Goal: Task Accomplishment & Management: Manage account settings

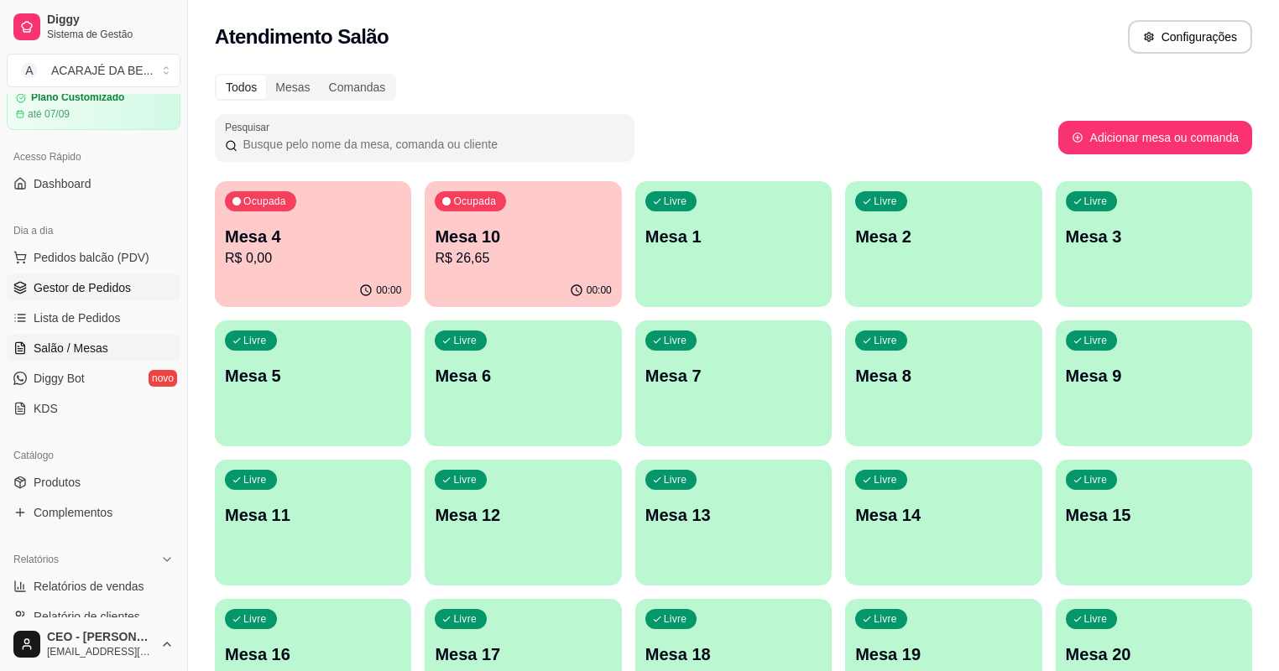
click at [124, 288] on span "Gestor de Pedidos" at bounding box center [82, 287] width 97 height 17
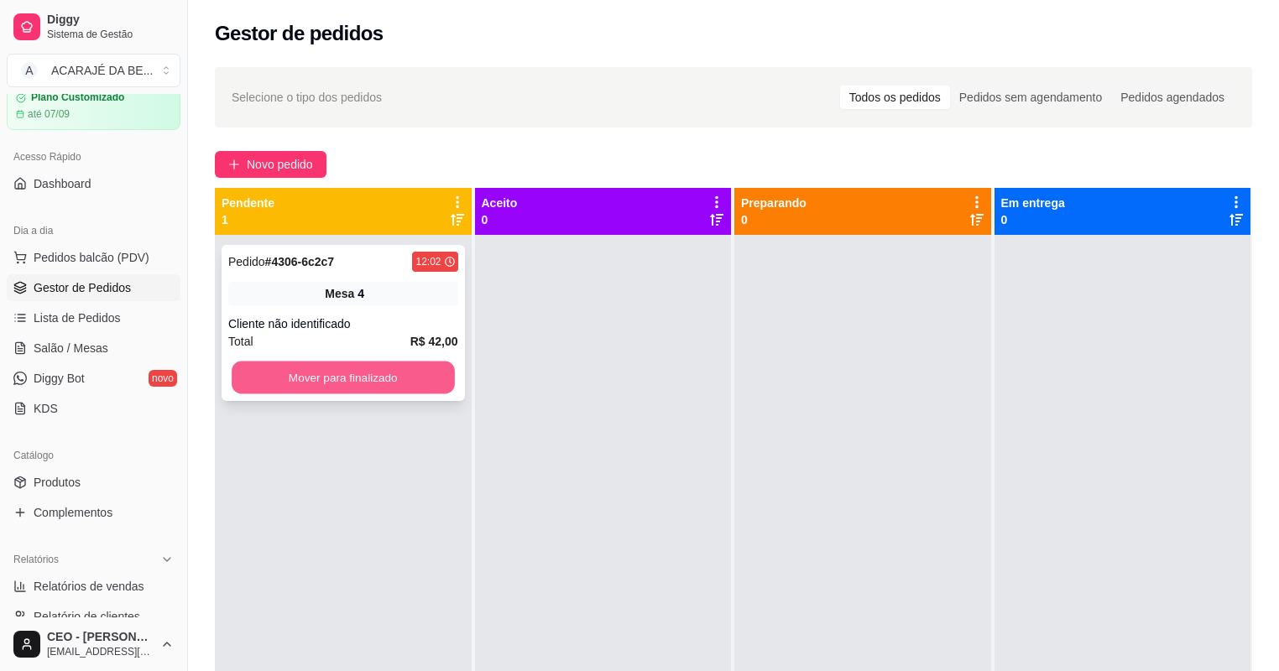
click at [332, 381] on button "Mover para finalizado" at bounding box center [343, 378] width 222 height 33
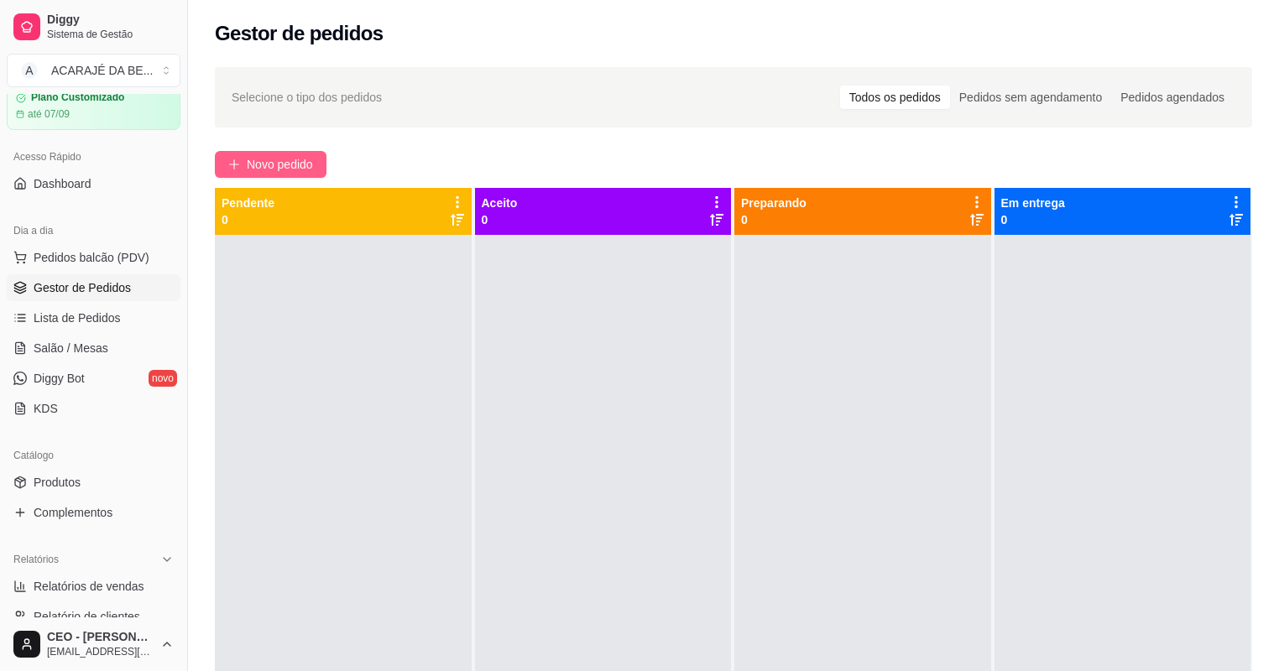
click at [300, 159] on span "Novo pedido" at bounding box center [280, 164] width 66 height 18
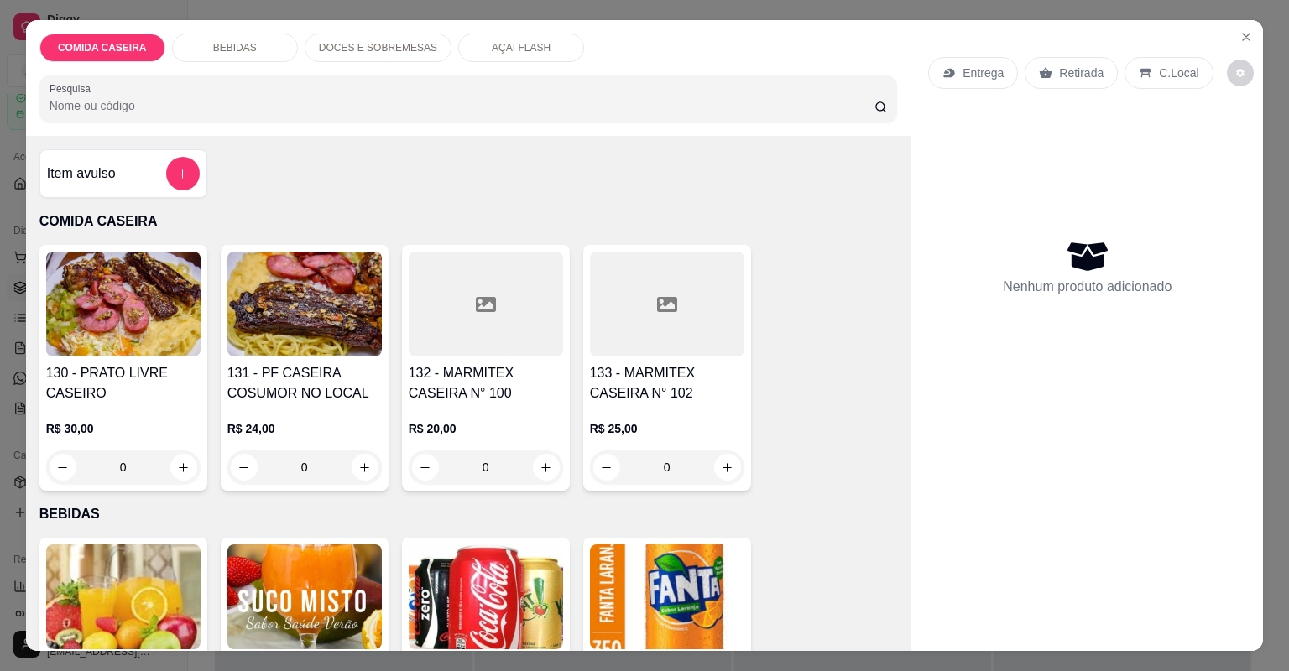
click at [665, 350] on div at bounding box center [667, 304] width 154 height 105
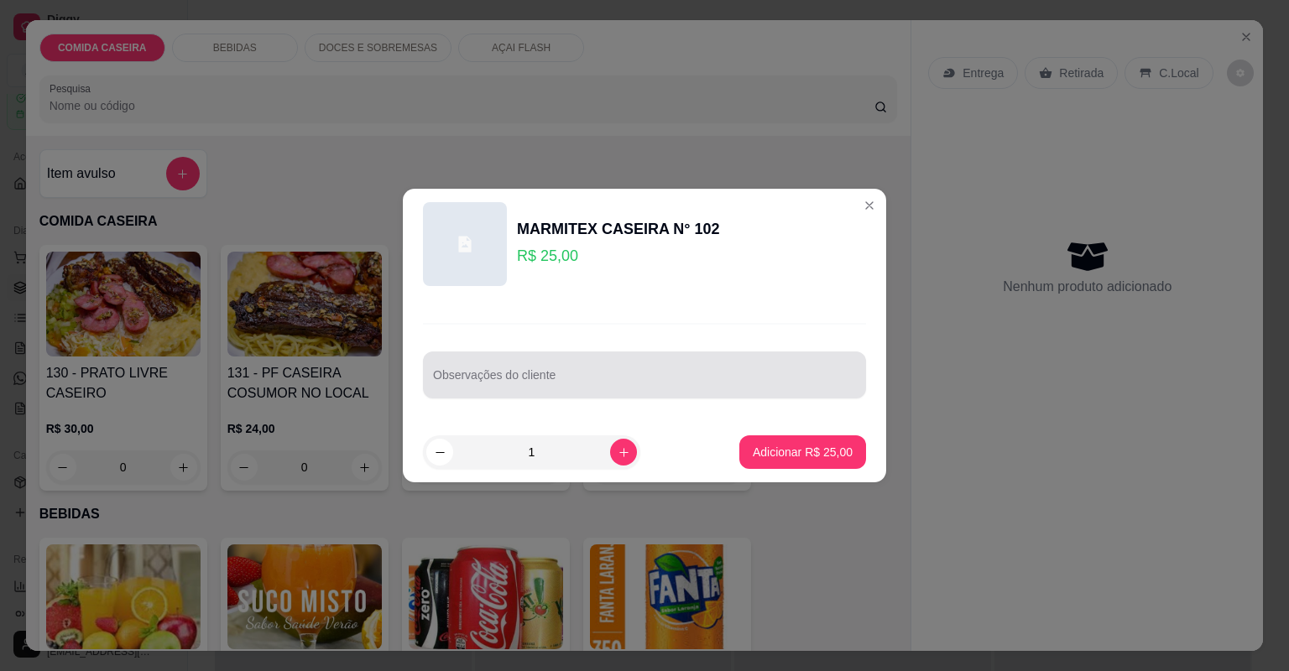
click at [683, 388] on input "Observações do cliente" at bounding box center [644, 381] width 423 height 17
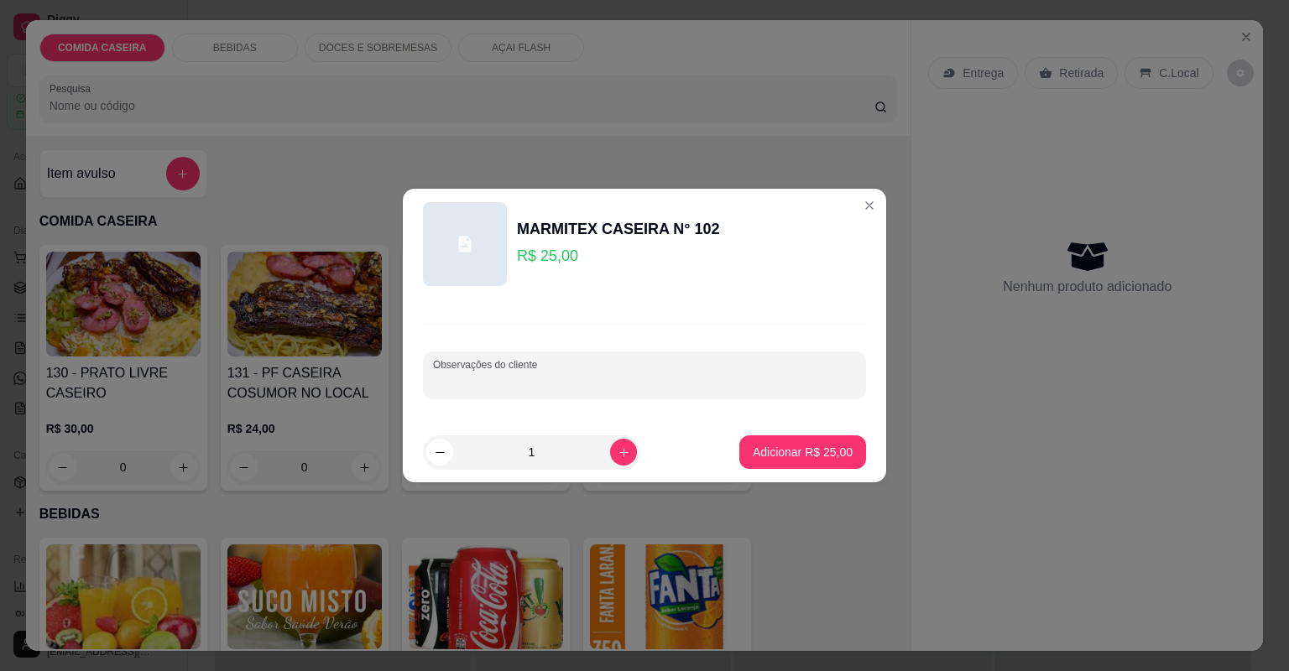
paste input "feijão tropeiro, purê de batata, macarrão, croquete de carne moída"
type input "feijão tropeiro, purê de batata, macarrão, croquete de carne moída"
click at [824, 457] on p "Adicionar R$ 25,00" at bounding box center [803, 452] width 100 height 17
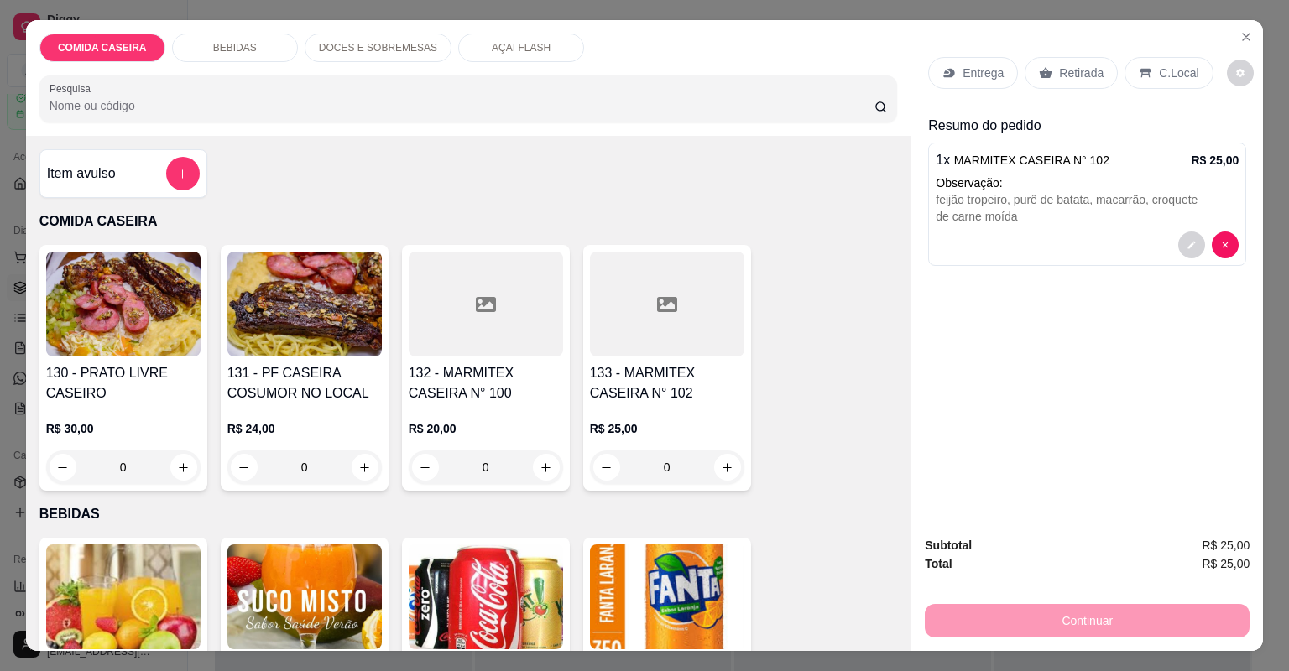
click at [975, 81] on div "Entrega" at bounding box center [973, 73] width 90 height 32
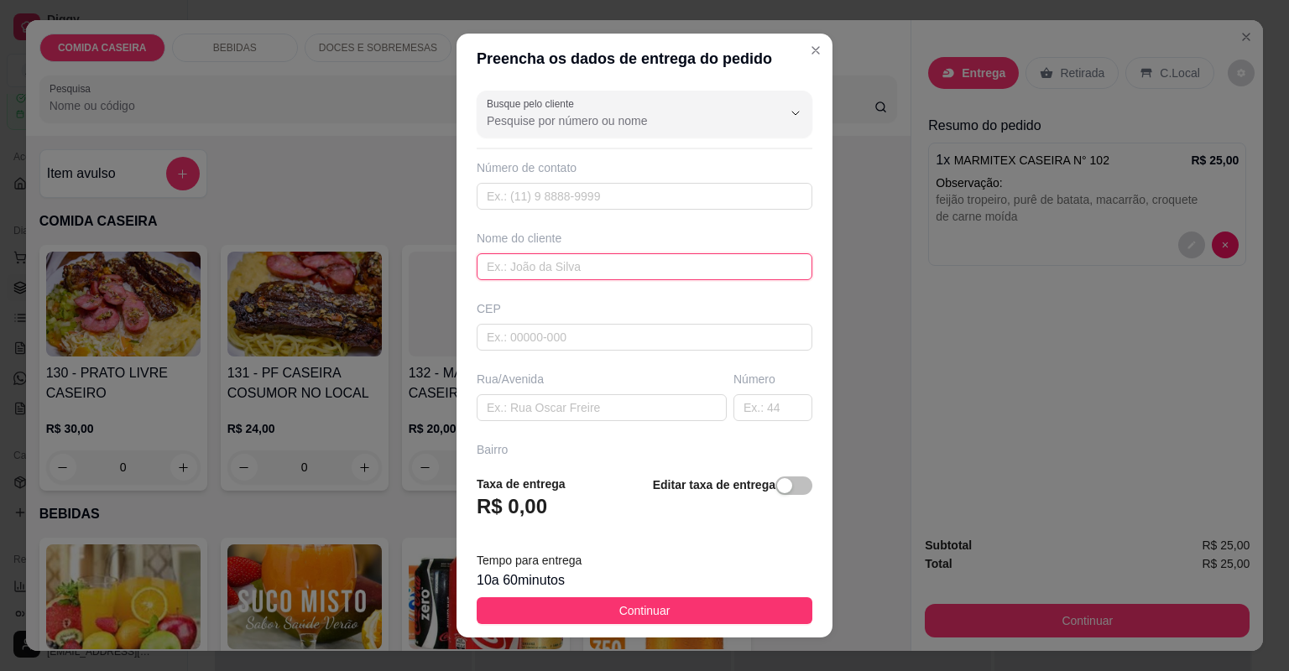
click at [518, 260] on input "text" at bounding box center [645, 266] width 336 height 27
type input "BIA"
paste input "loja pró padeiro, próximo ao banco do Bradesco"
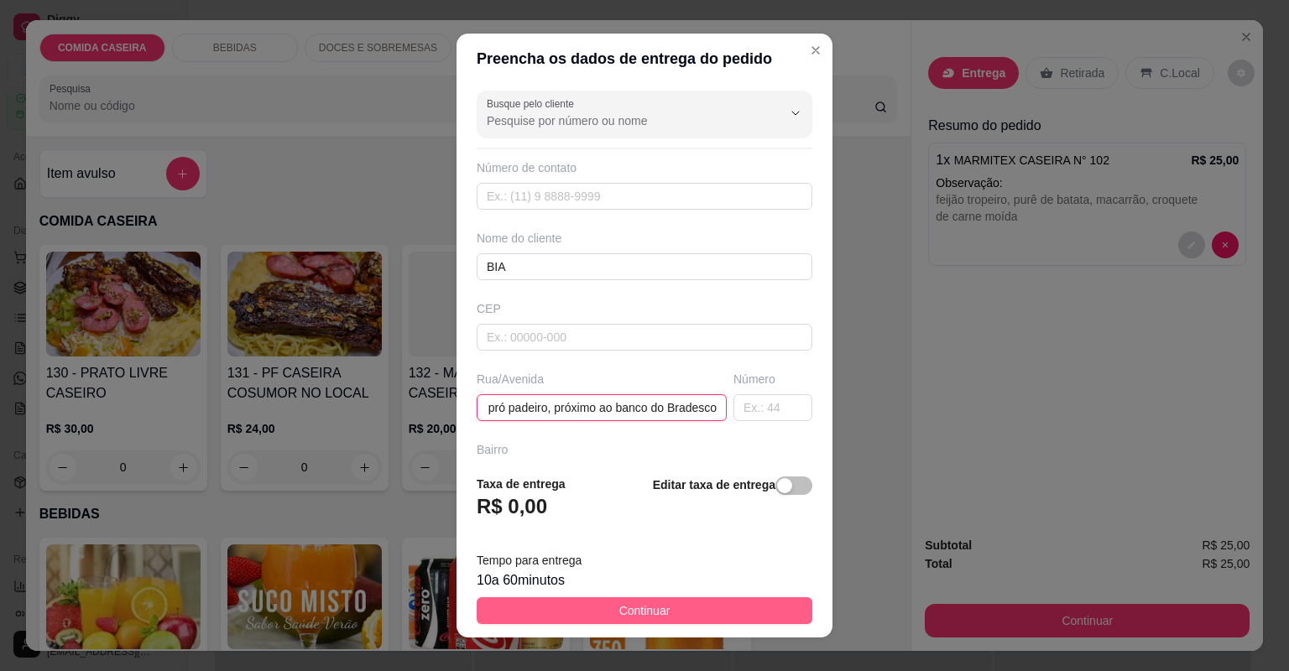
type input "loja pró padeiro, próximo ao banco do Bradesco"
click at [736, 614] on button "Continuar" at bounding box center [645, 610] width 336 height 27
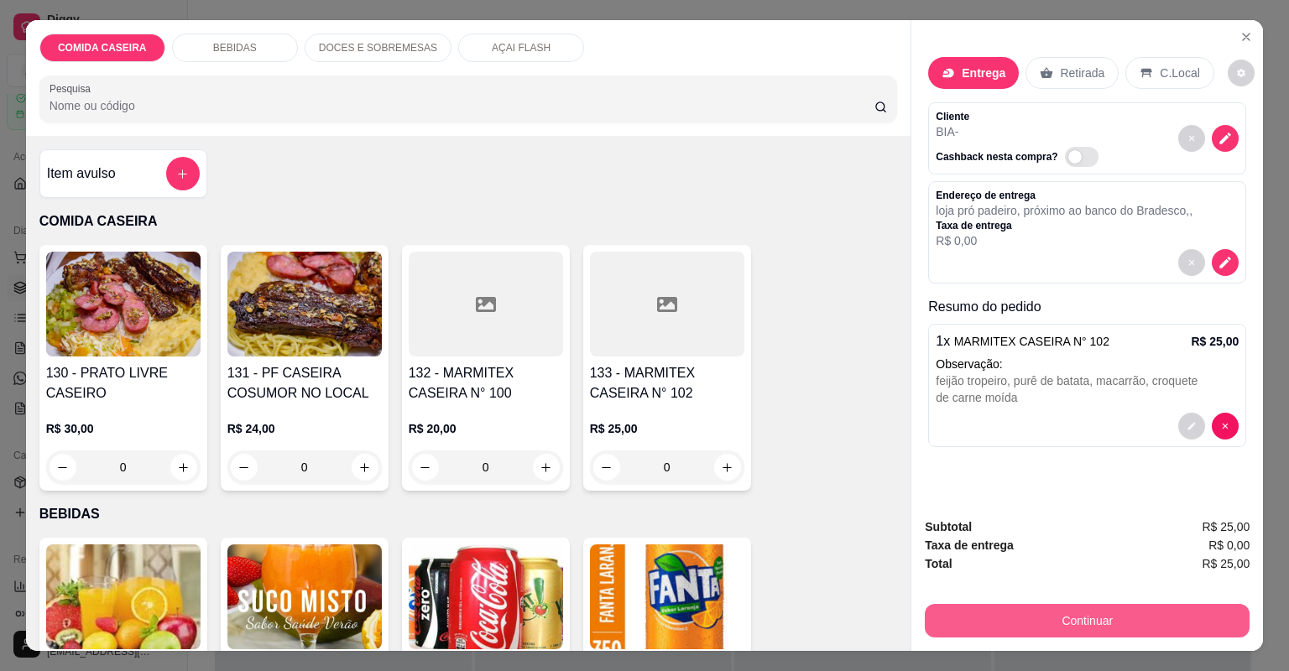
click at [1016, 622] on button "Continuar" at bounding box center [1087, 621] width 325 height 34
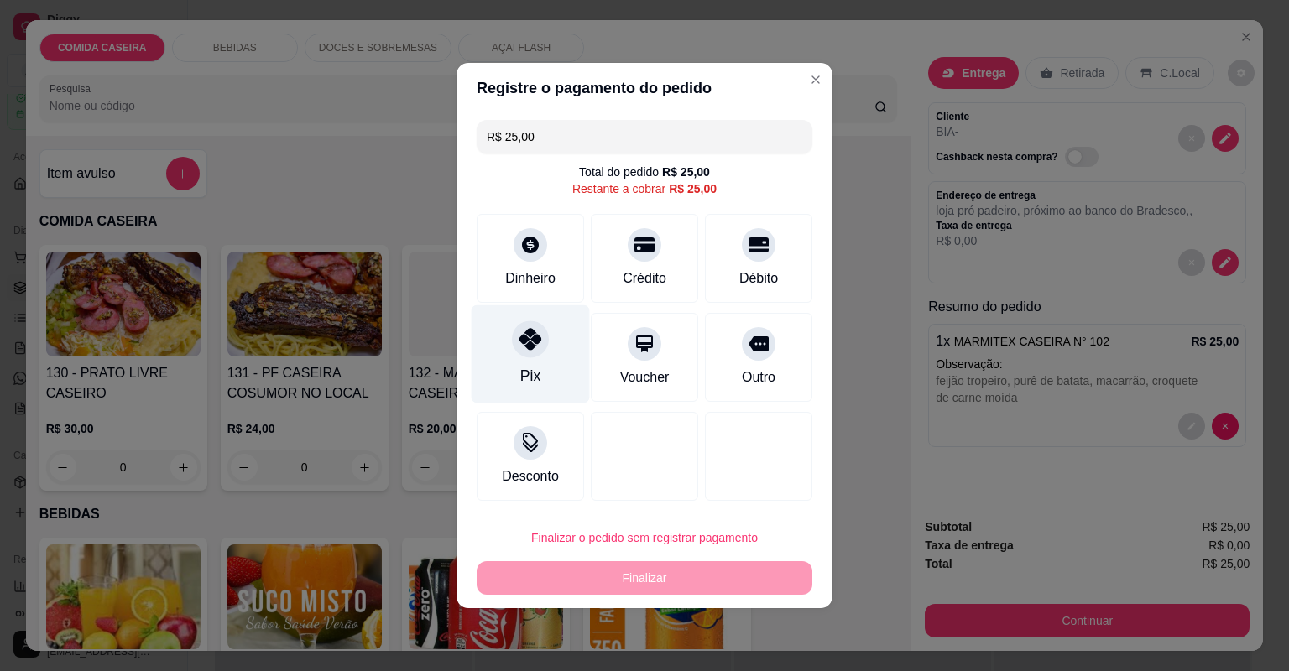
click at [549, 365] on div "Pix" at bounding box center [530, 354] width 118 height 98
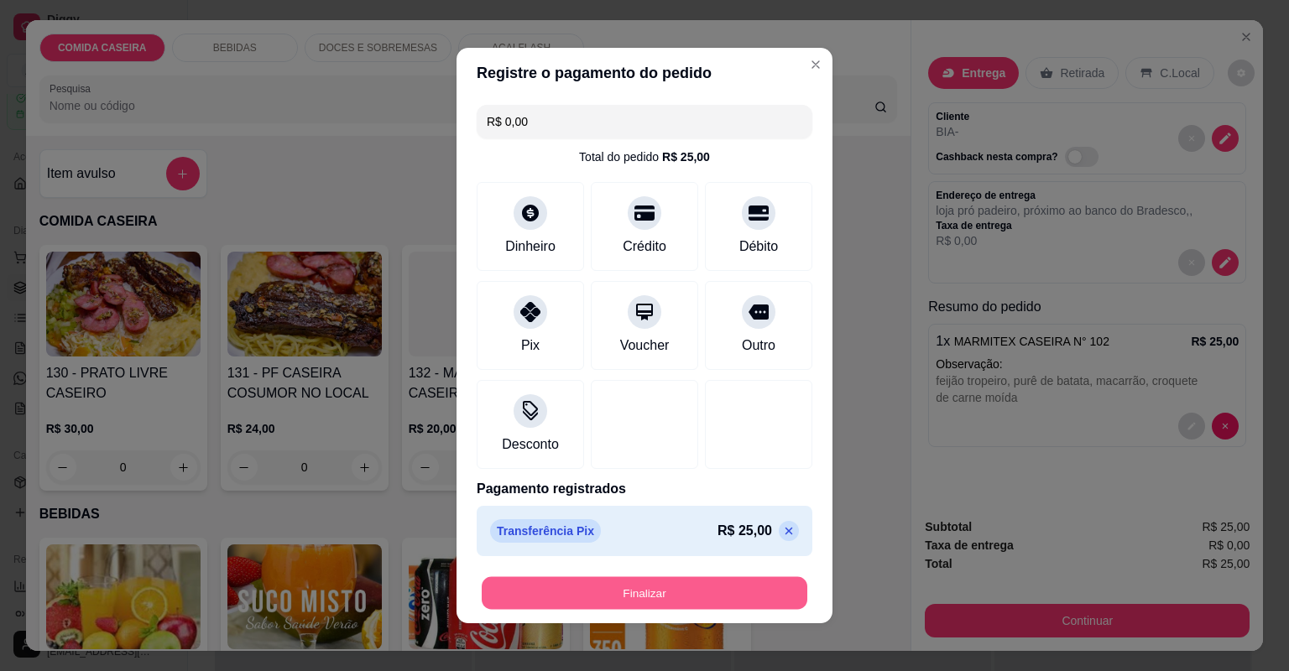
click at [653, 605] on button "Finalizar" at bounding box center [645, 593] width 326 height 33
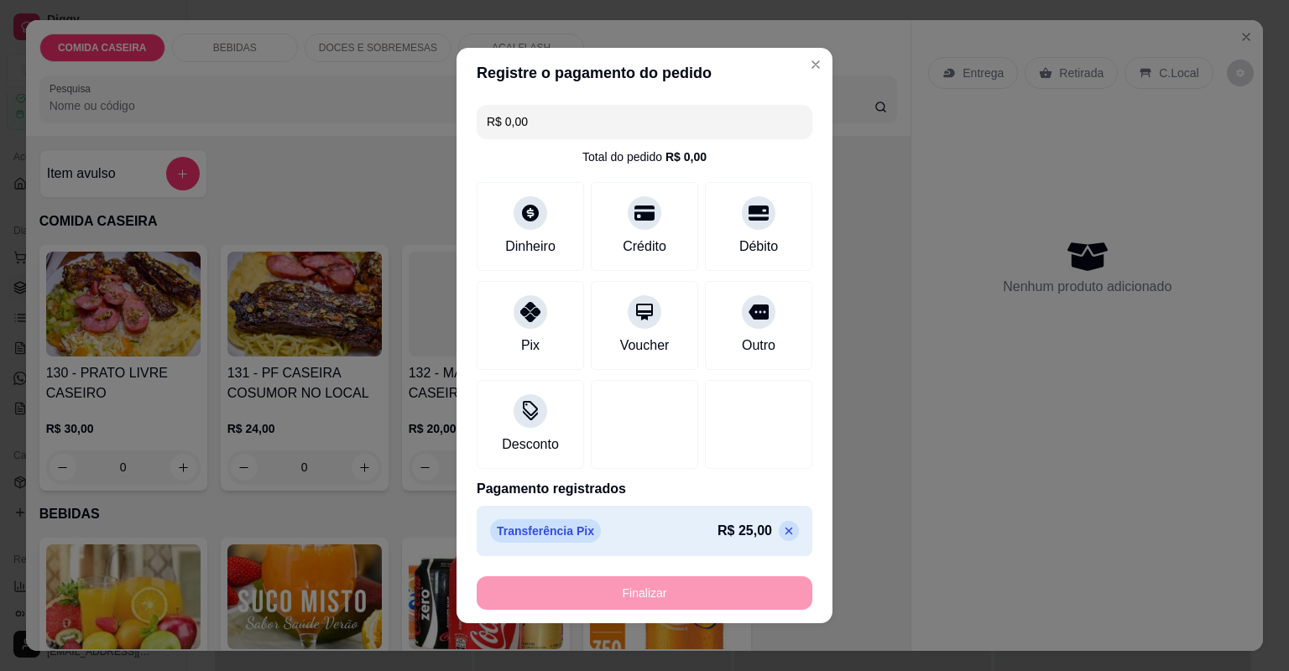
type input "-R$ 25,00"
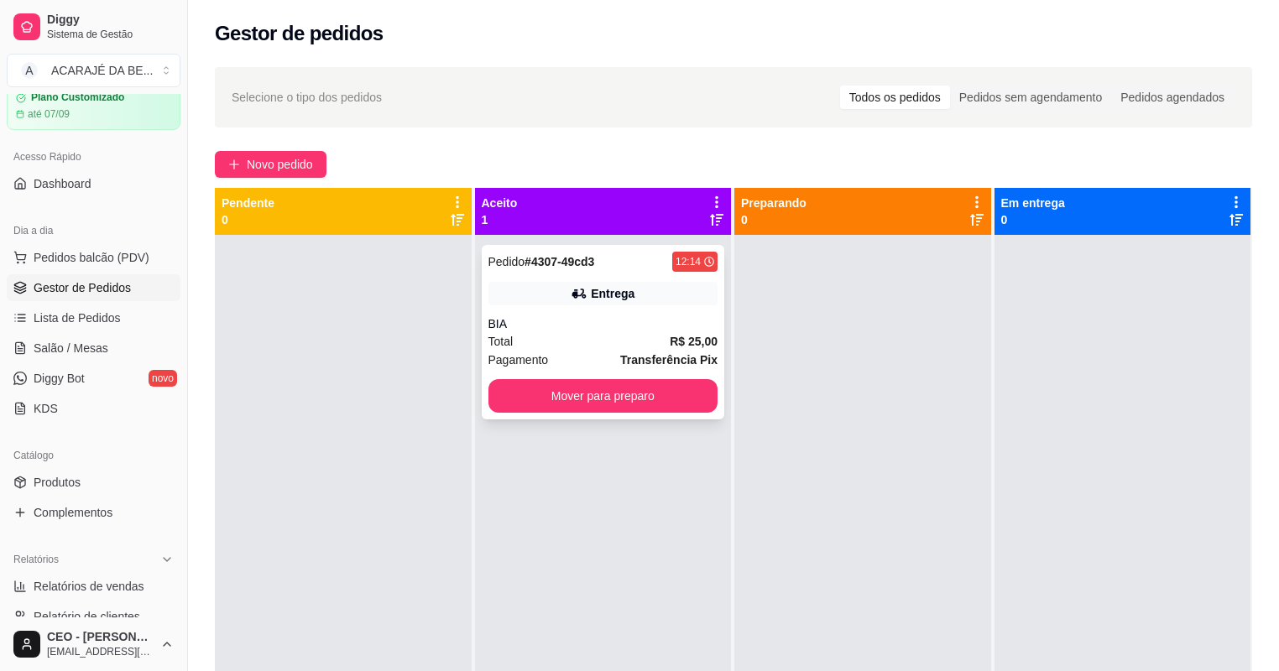
click at [705, 318] on div "BIA" at bounding box center [603, 323] width 230 height 17
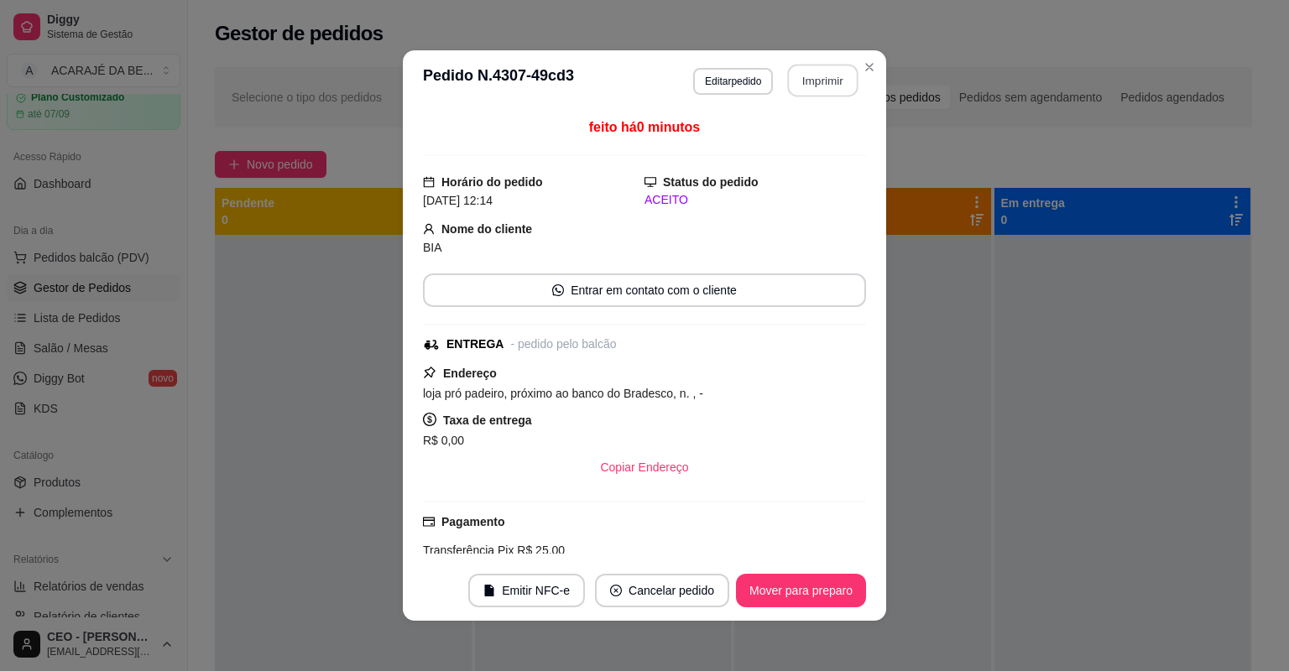
click at [819, 79] on button "Imprimir" at bounding box center [823, 81] width 70 height 33
click at [809, 592] on button "Mover para preparo" at bounding box center [801, 591] width 130 height 34
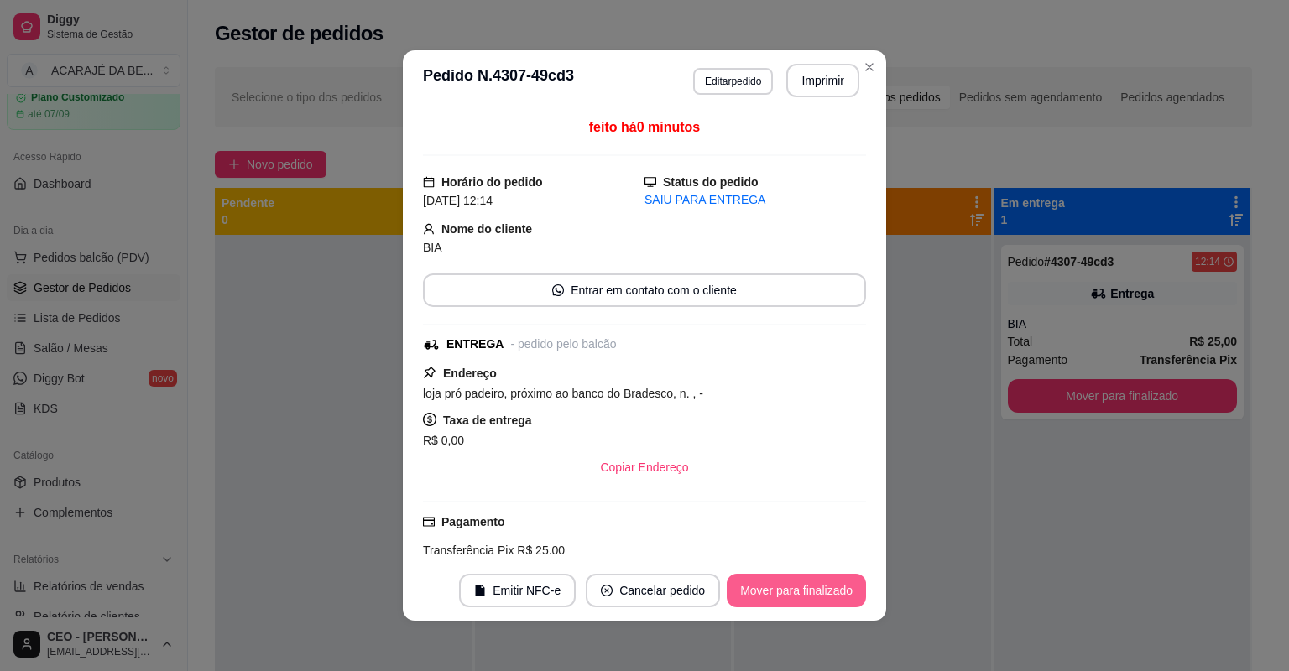
click at [809, 592] on button "Mover para finalizado" at bounding box center [796, 591] width 139 height 34
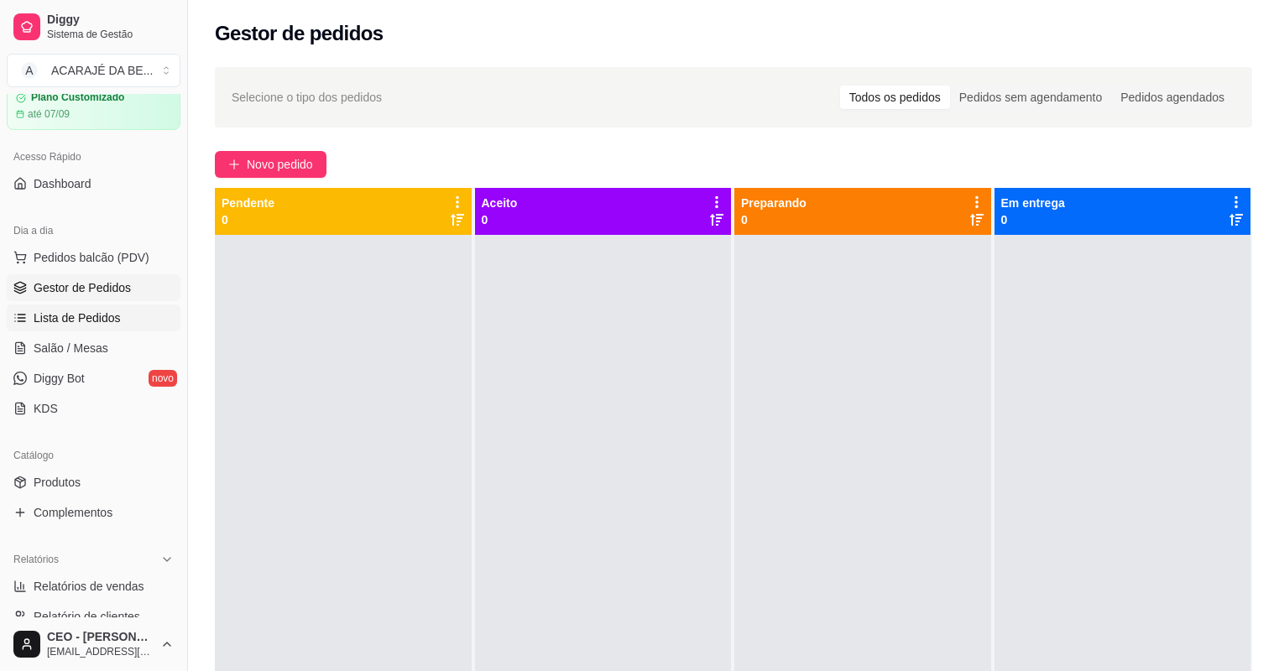
click at [139, 322] on link "Lista de Pedidos" at bounding box center [94, 318] width 174 height 27
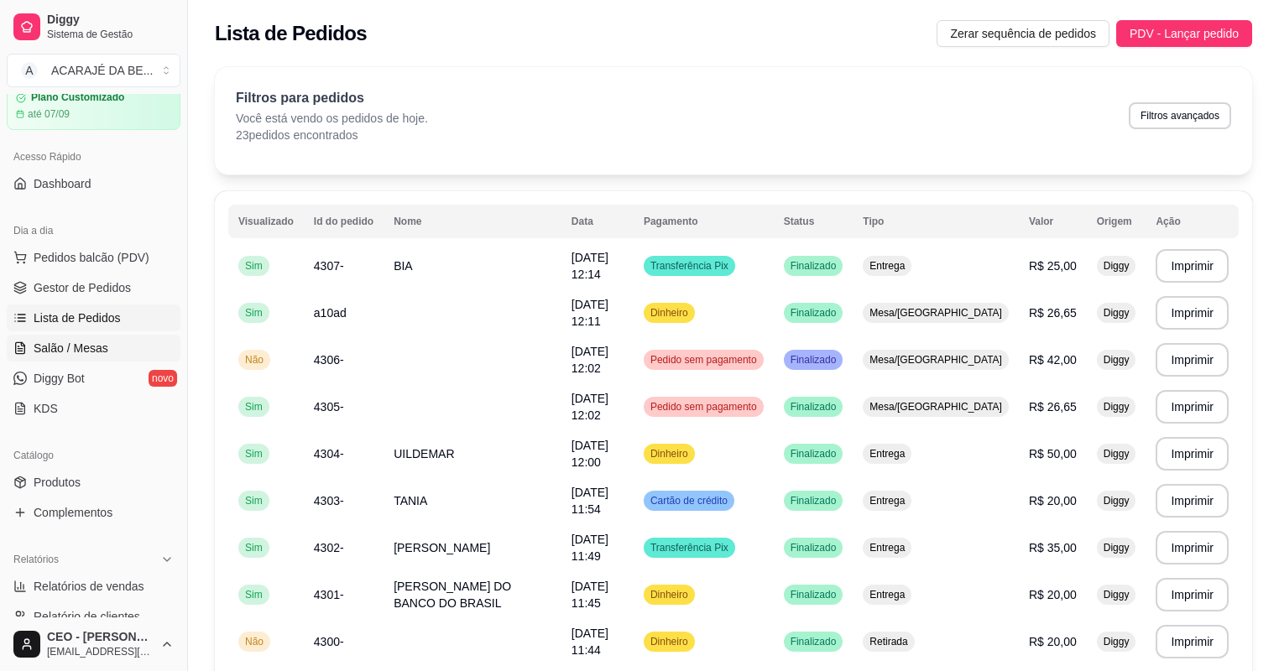
click at [39, 346] on span "Salão / Mesas" at bounding box center [71, 348] width 75 height 17
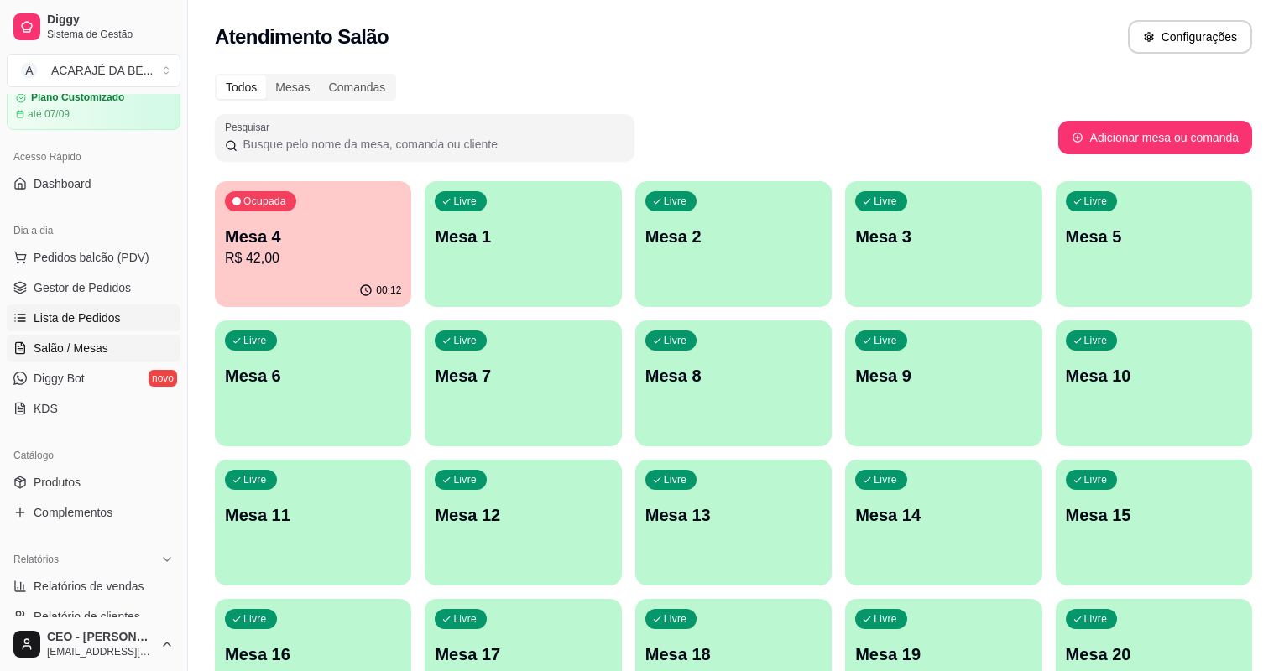
click at [55, 310] on span "Lista de Pedidos" at bounding box center [77, 318] width 87 height 17
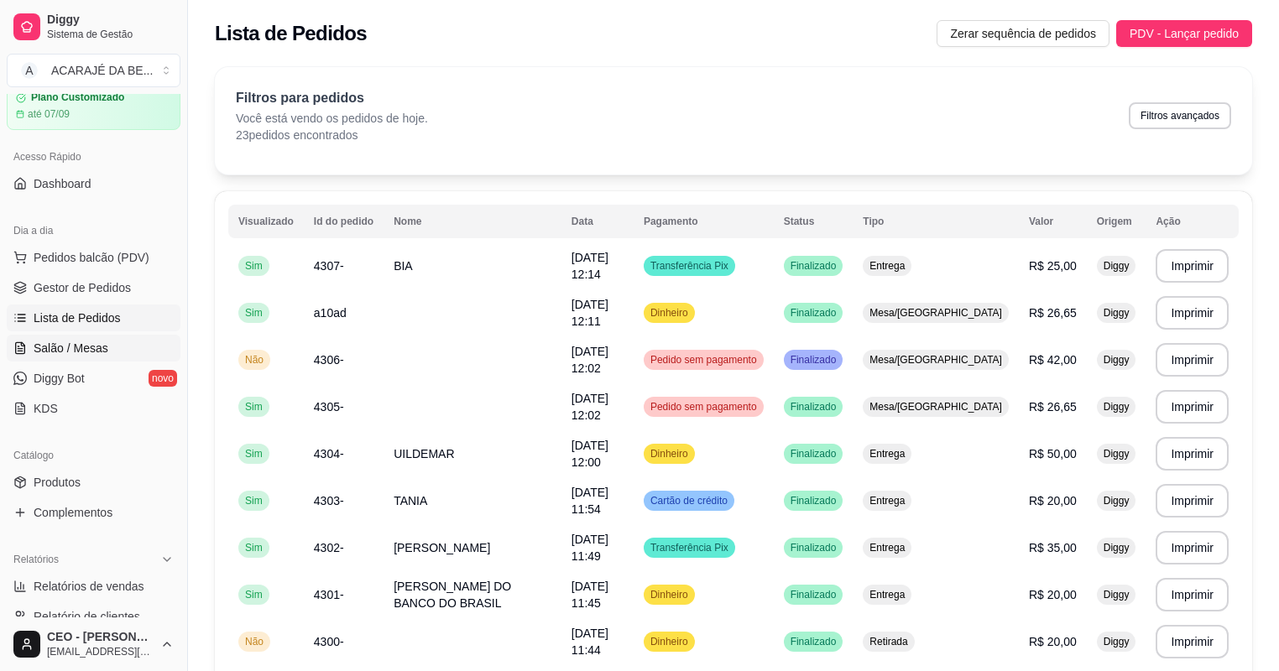
click at [60, 346] on span "Salão / Mesas" at bounding box center [71, 348] width 75 height 17
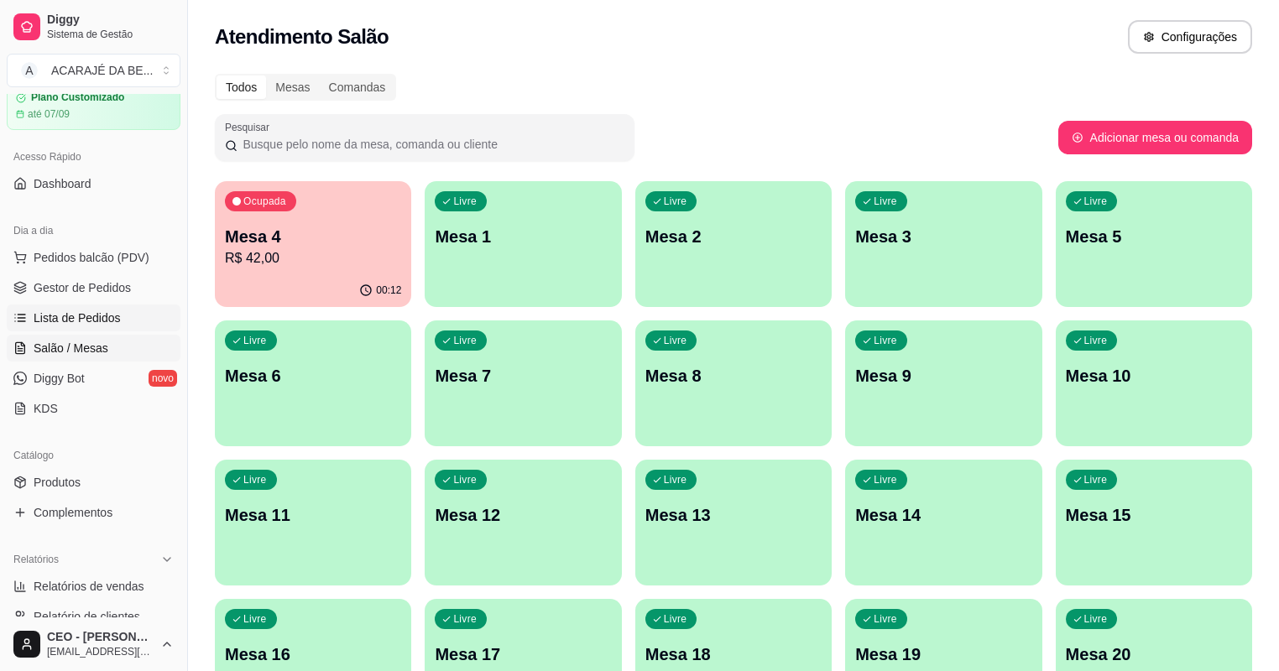
click at [66, 318] on span "Lista de Pedidos" at bounding box center [77, 318] width 87 height 17
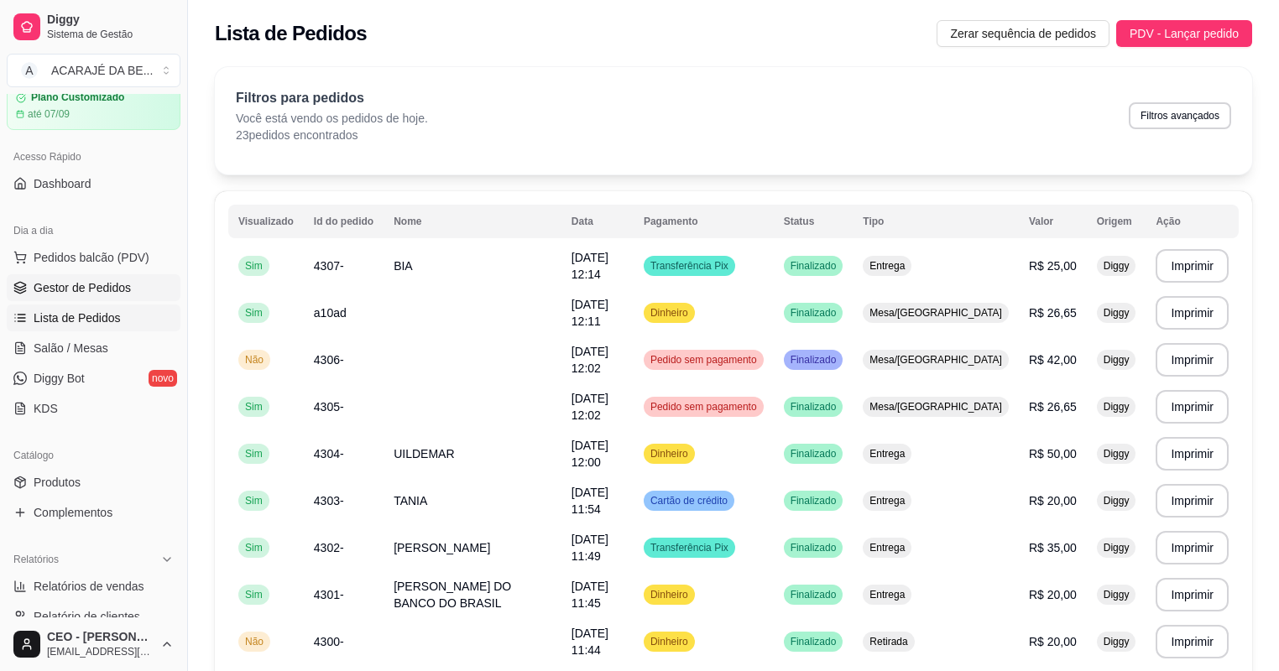
click at [86, 278] on link "Gestor de Pedidos" at bounding box center [94, 287] width 174 height 27
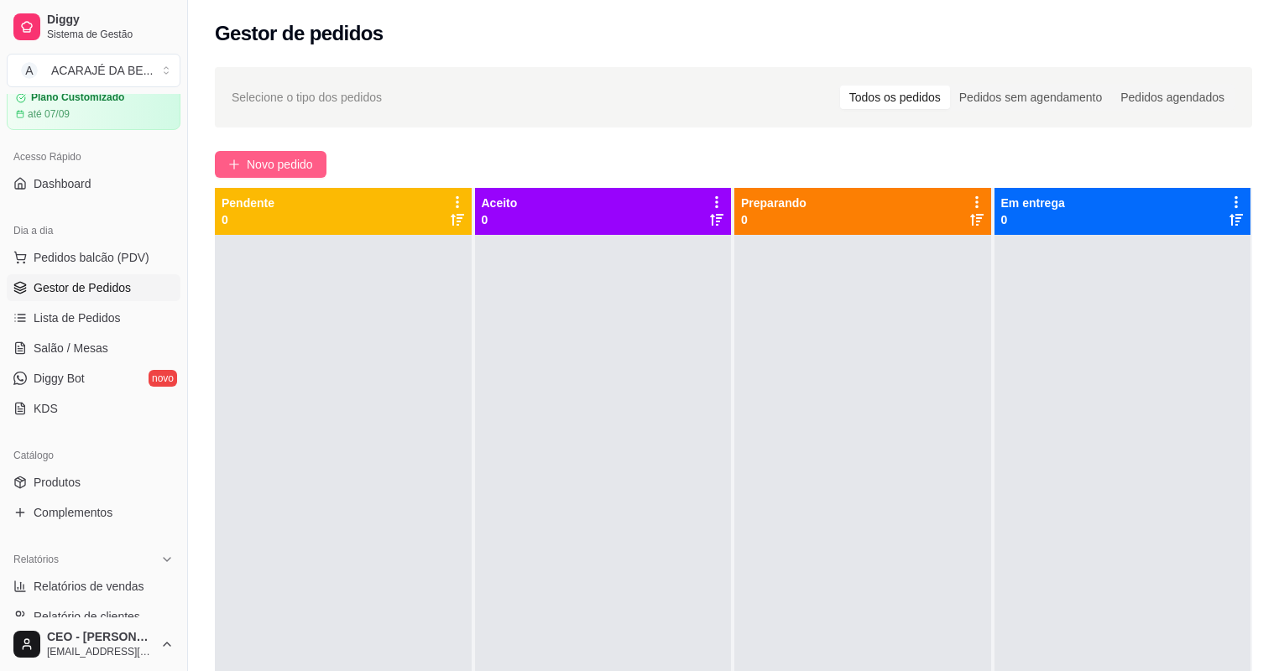
click at [292, 162] on span "Novo pedido" at bounding box center [280, 164] width 66 height 18
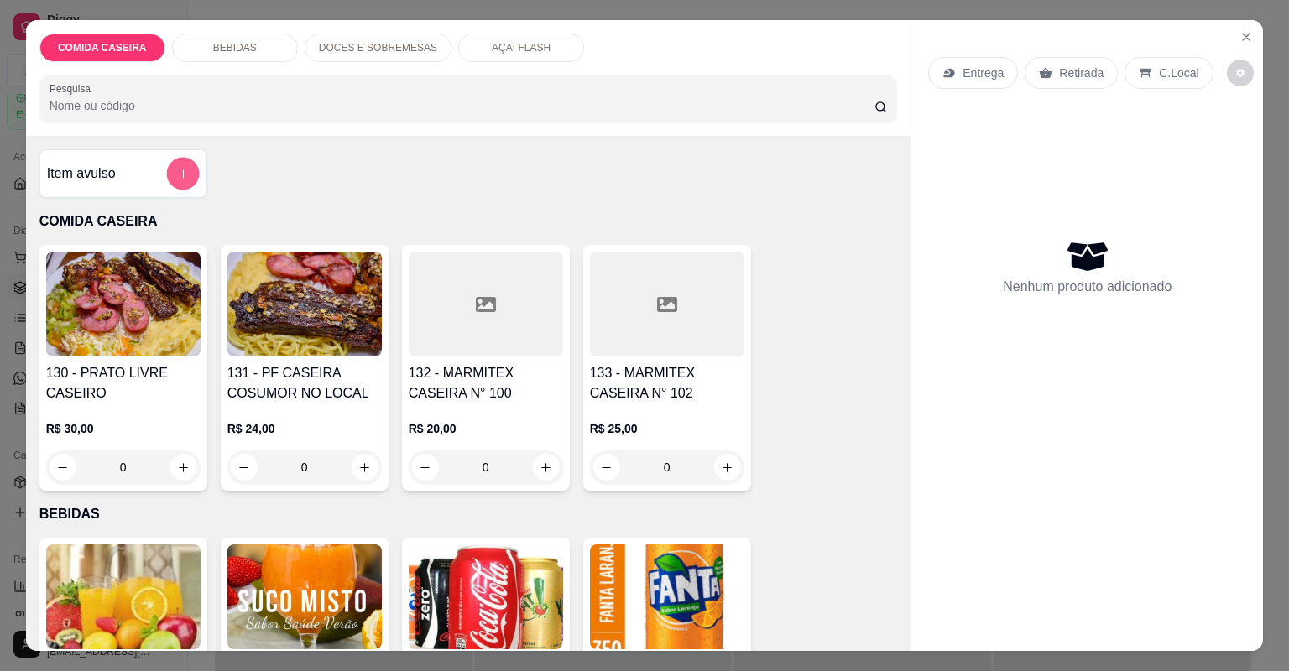
click at [191, 173] on button "add-separate-item" at bounding box center [182, 174] width 33 height 33
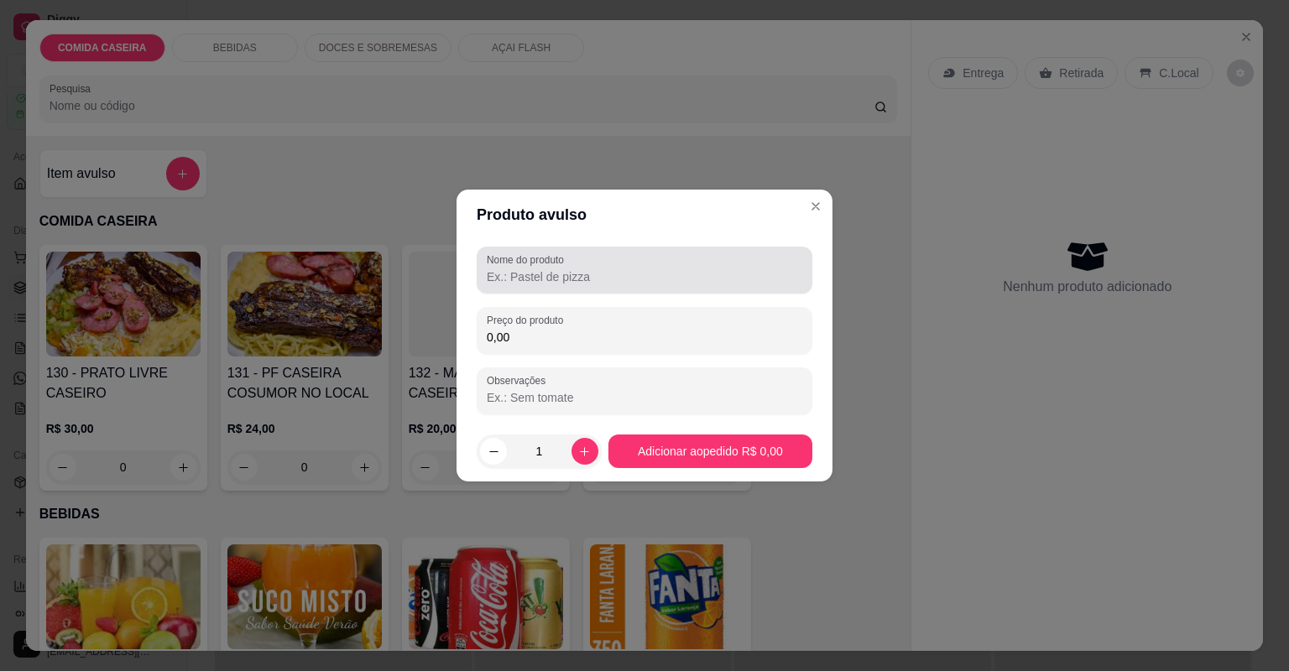
click at [564, 280] on input "Nome do produto" at bounding box center [644, 276] width 315 height 17
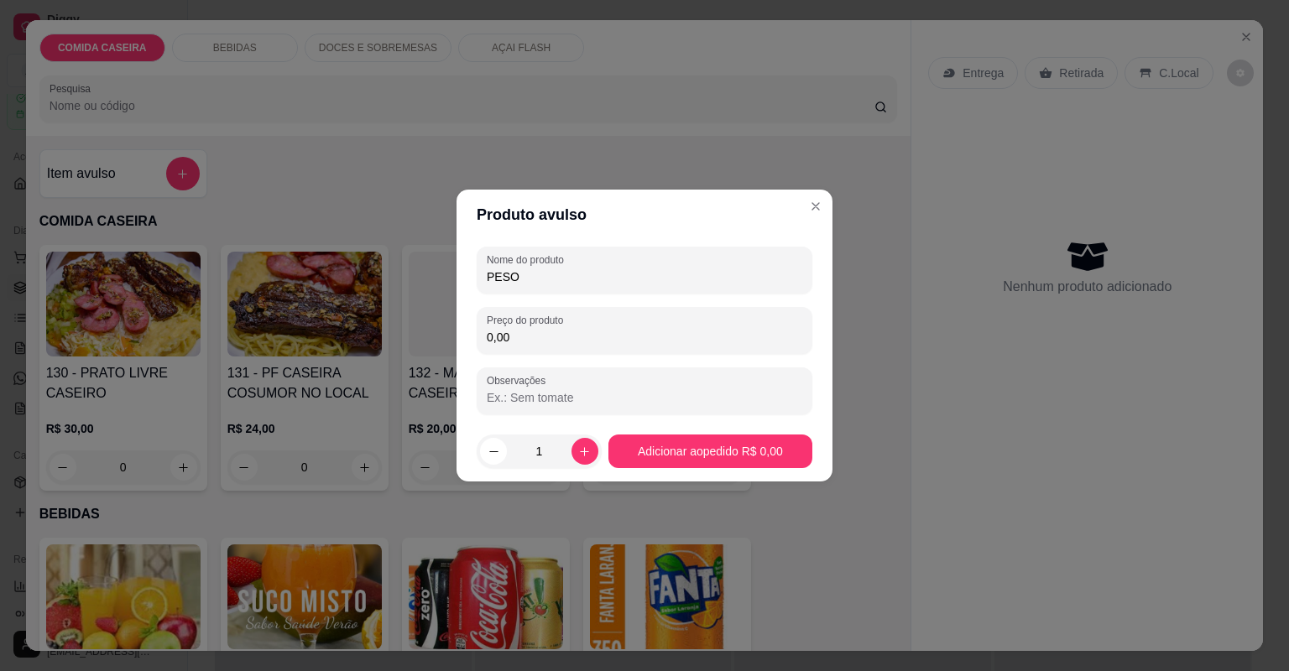
type input "PESO"
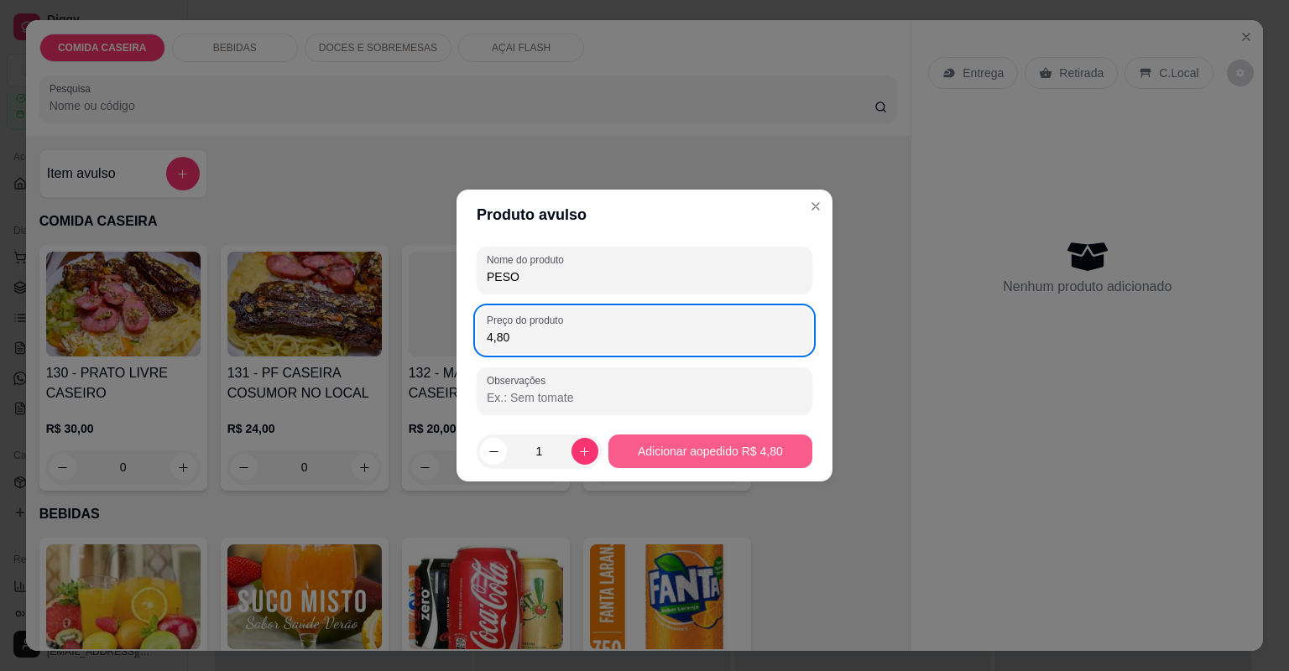
type input "4,80"
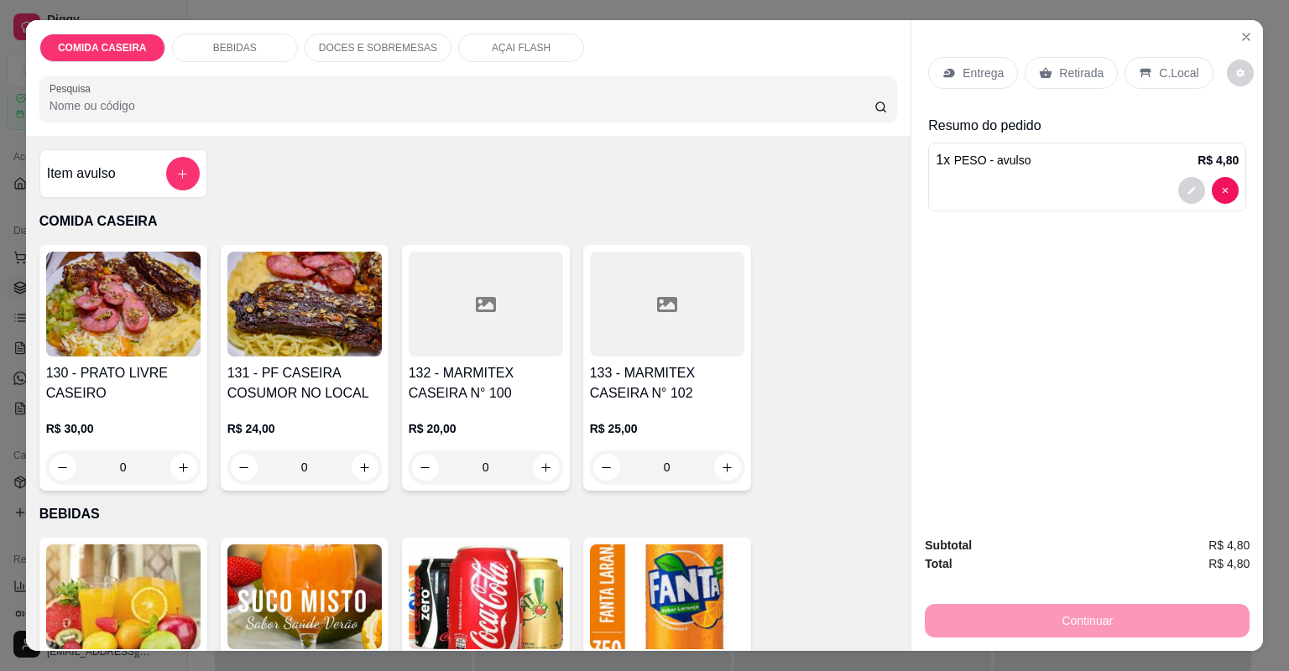
click at [1174, 67] on p "C.Local" at bounding box center [1178, 73] width 39 height 17
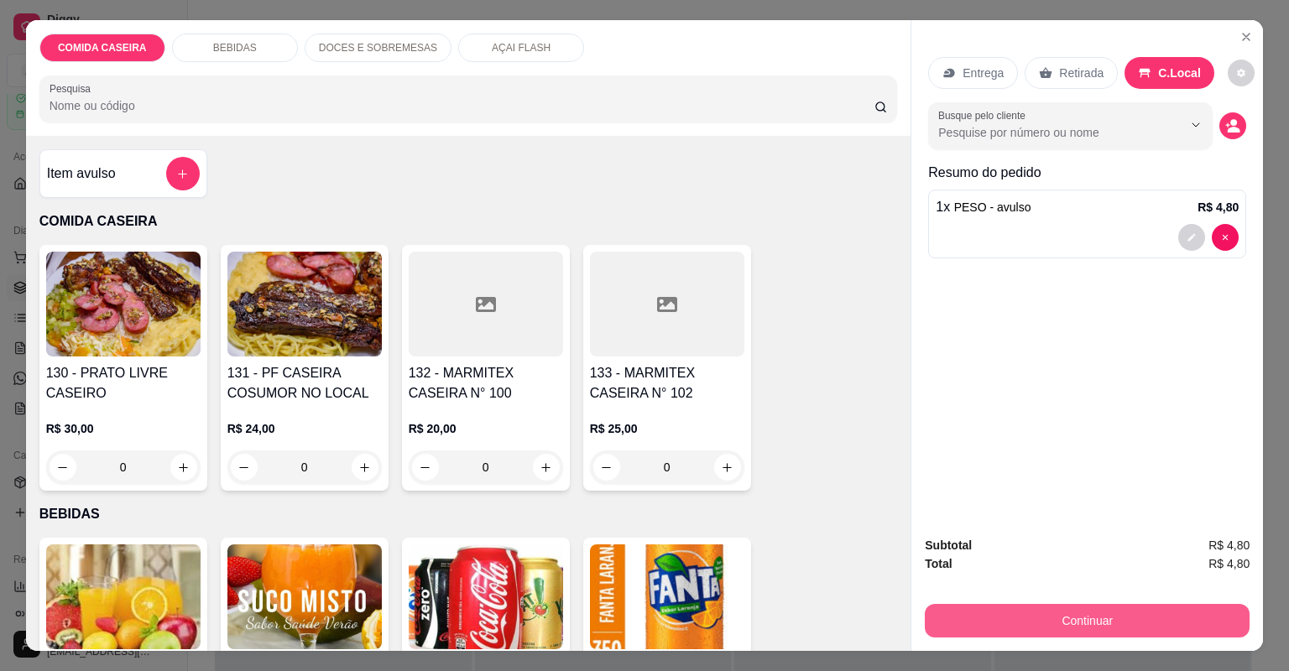
click at [1069, 630] on button "Continuar" at bounding box center [1087, 621] width 325 height 34
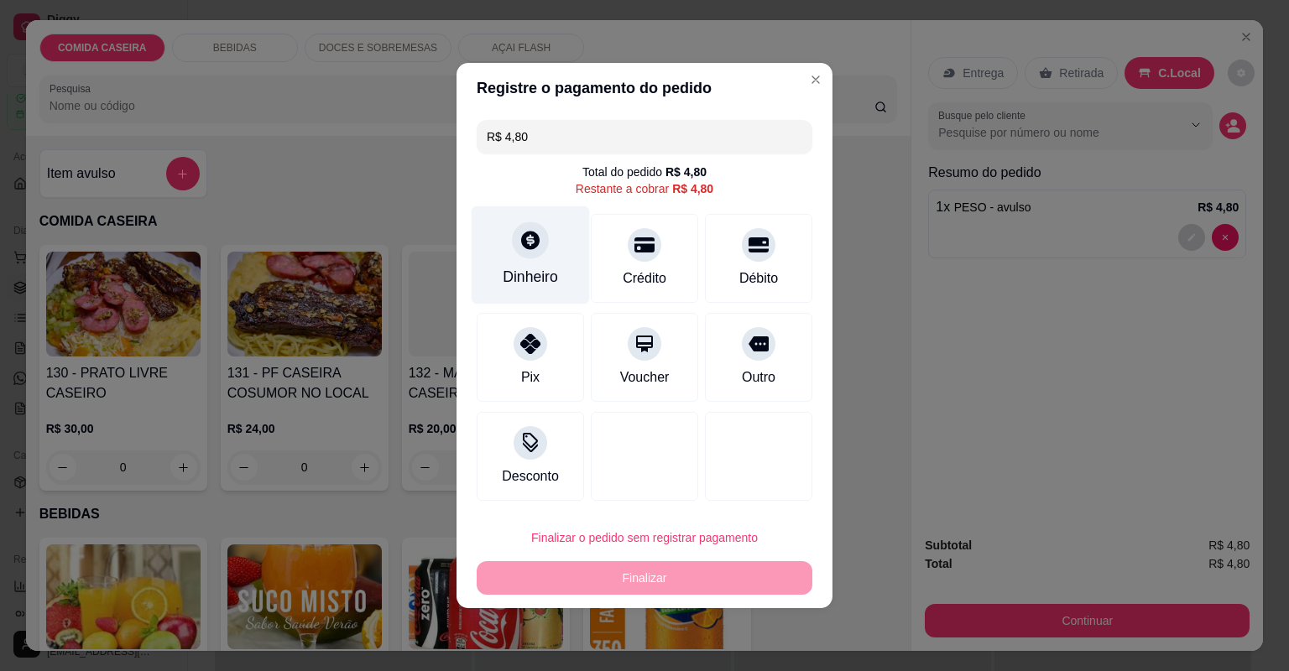
click at [539, 265] on div "Dinheiro" at bounding box center [530, 255] width 118 height 98
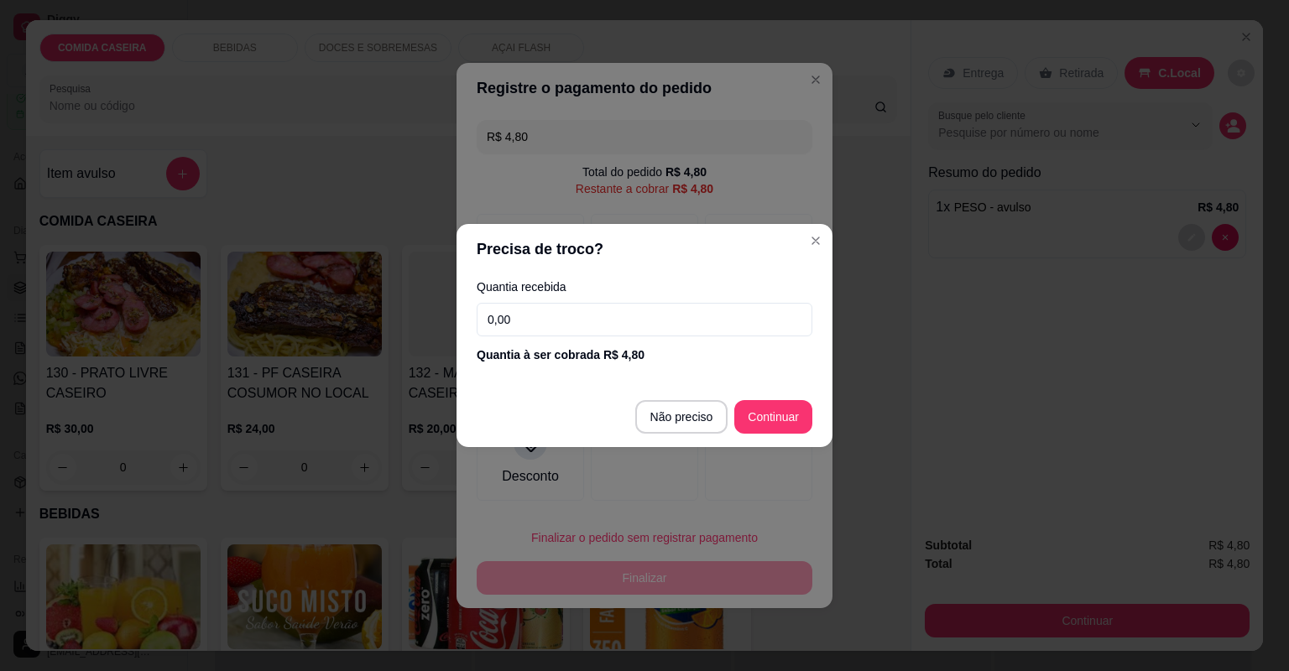
click at [559, 309] on input "0,00" at bounding box center [645, 320] width 336 height 34
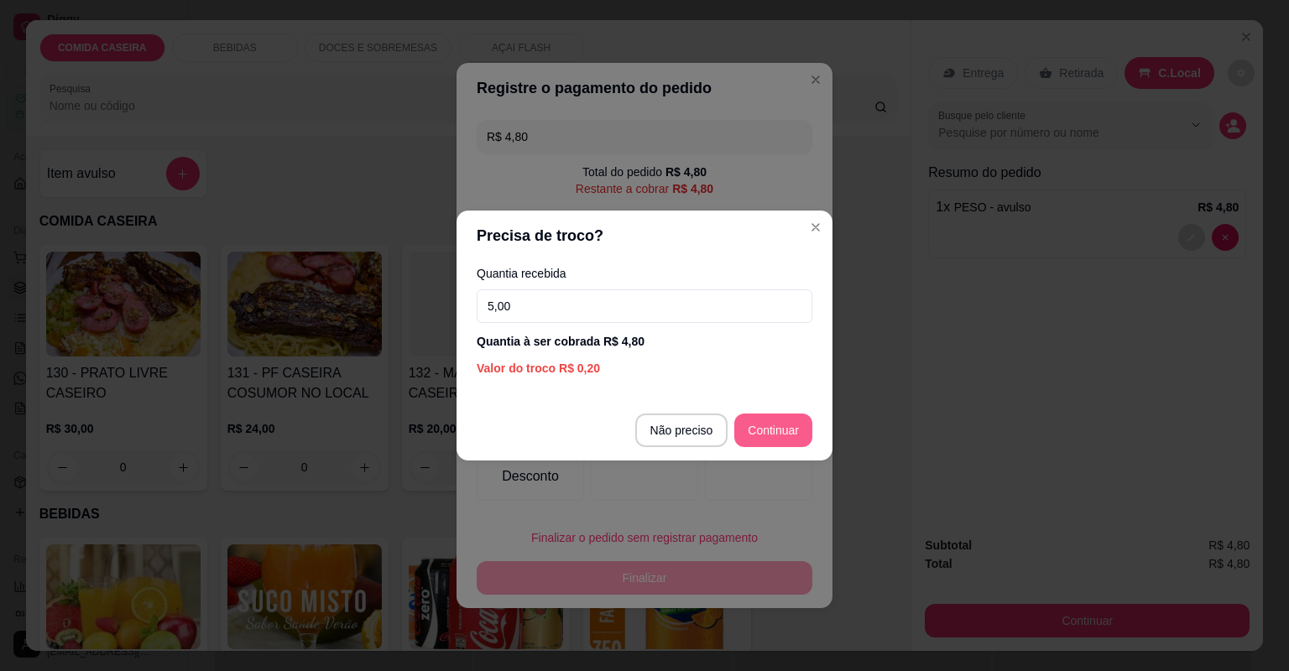
type input "5,00"
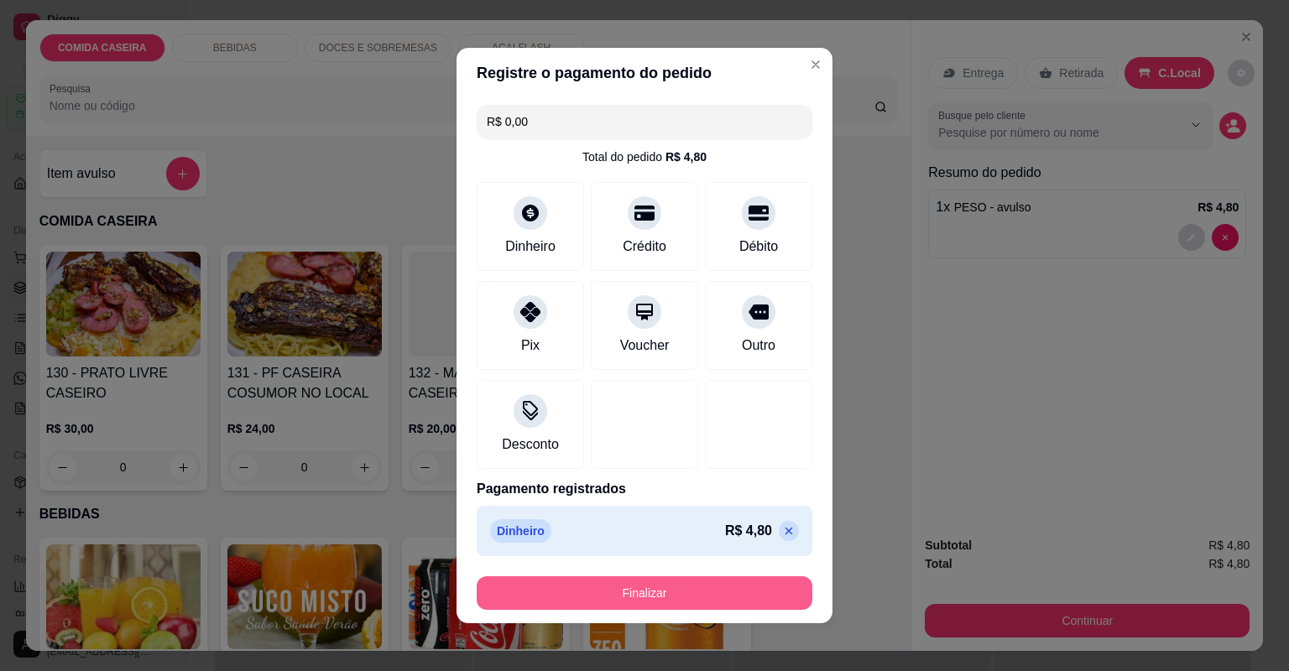
click at [725, 595] on button "Finalizar" at bounding box center [645, 593] width 336 height 34
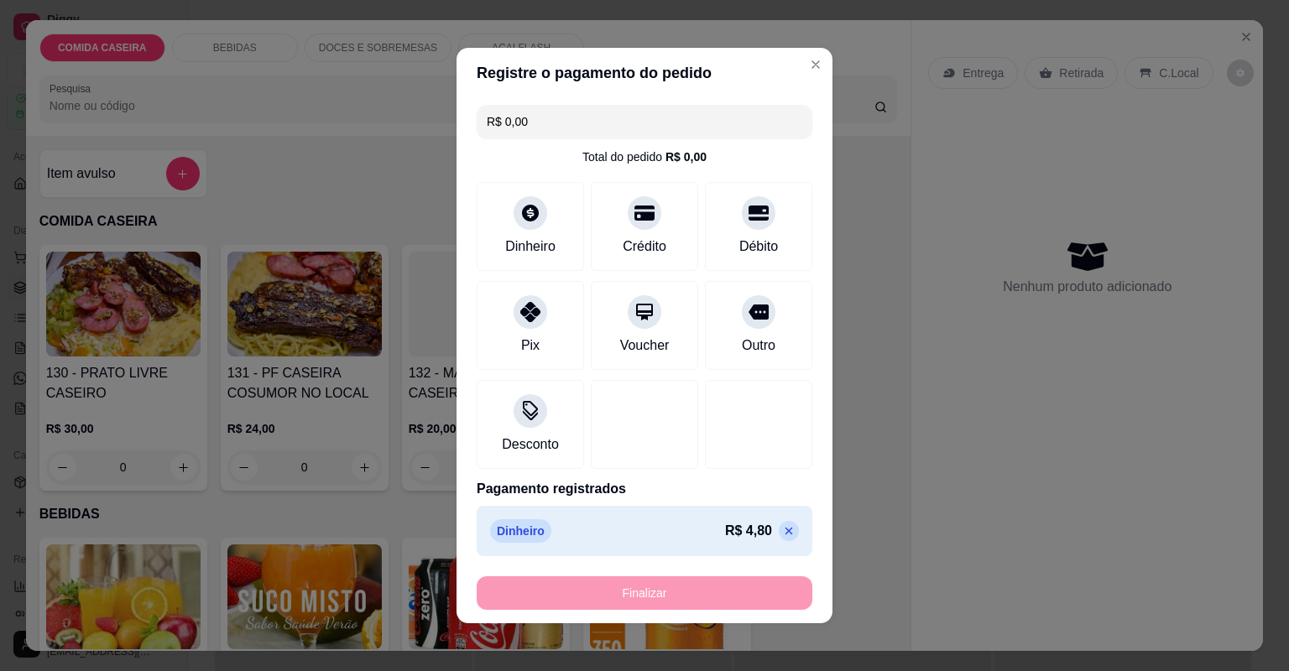
type input "-R$ 4,80"
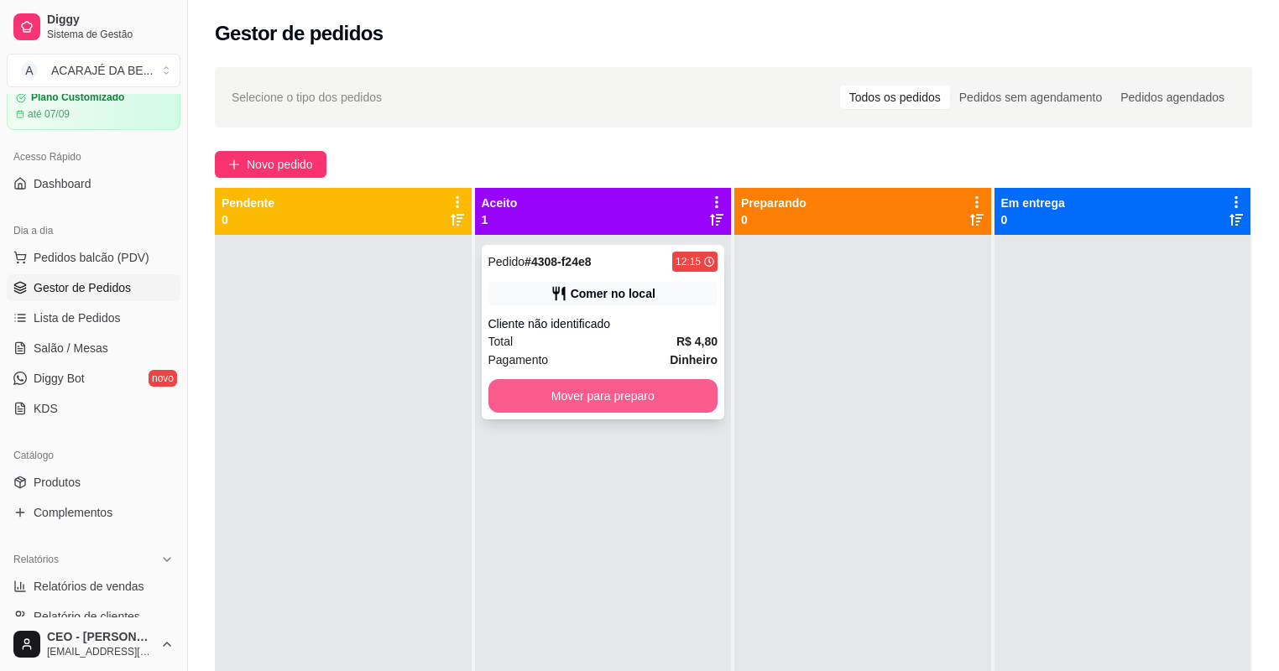
click at [686, 393] on button "Mover para preparo" at bounding box center [603, 396] width 230 height 34
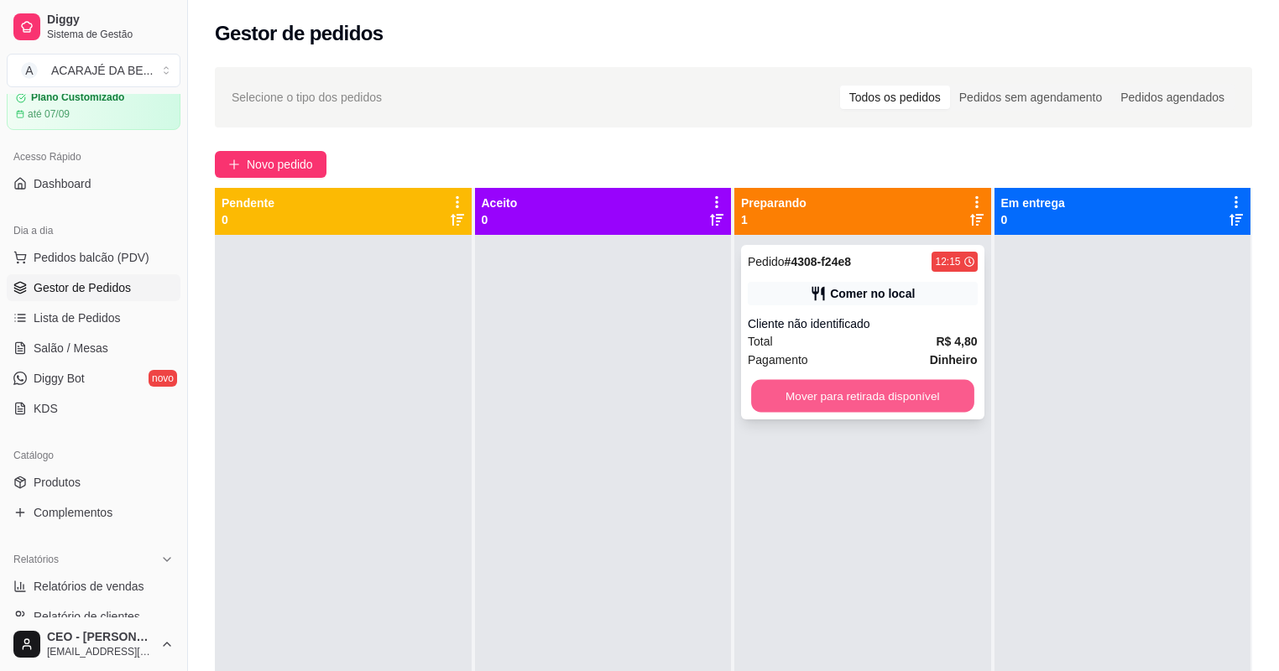
click at [812, 395] on button "Mover para retirada disponível" at bounding box center [862, 396] width 222 height 33
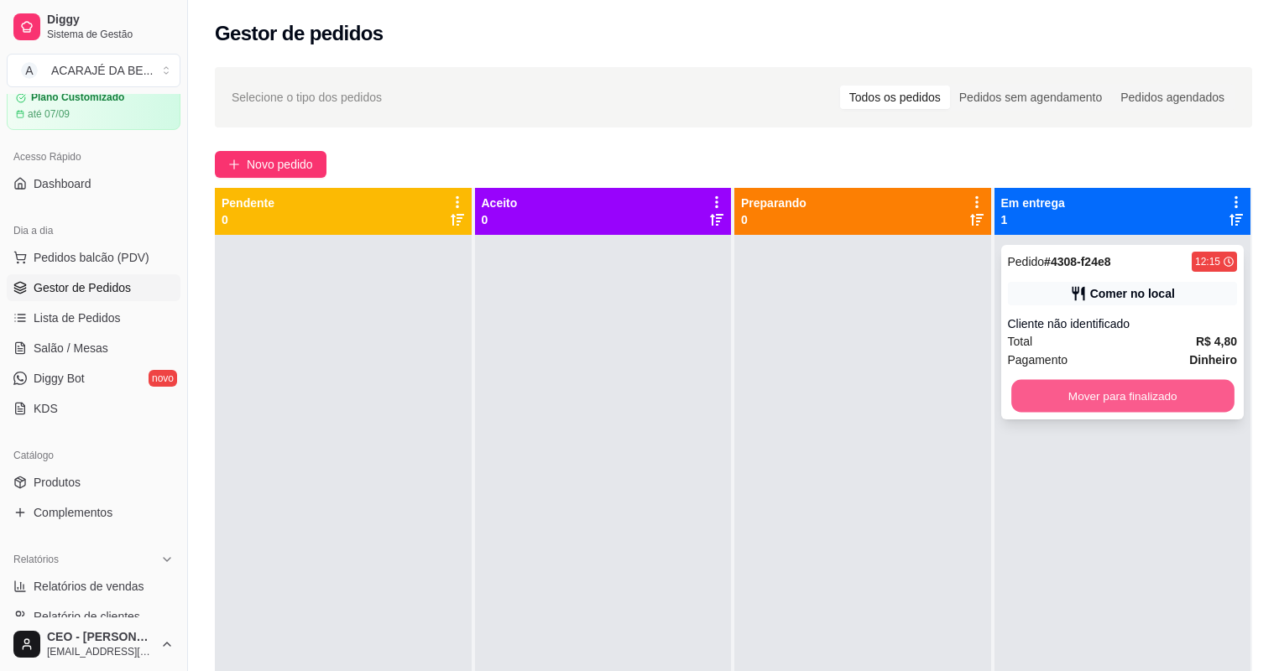
click at [1020, 388] on button "Mover para finalizado" at bounding box center [1122, 396] width 222 height 33
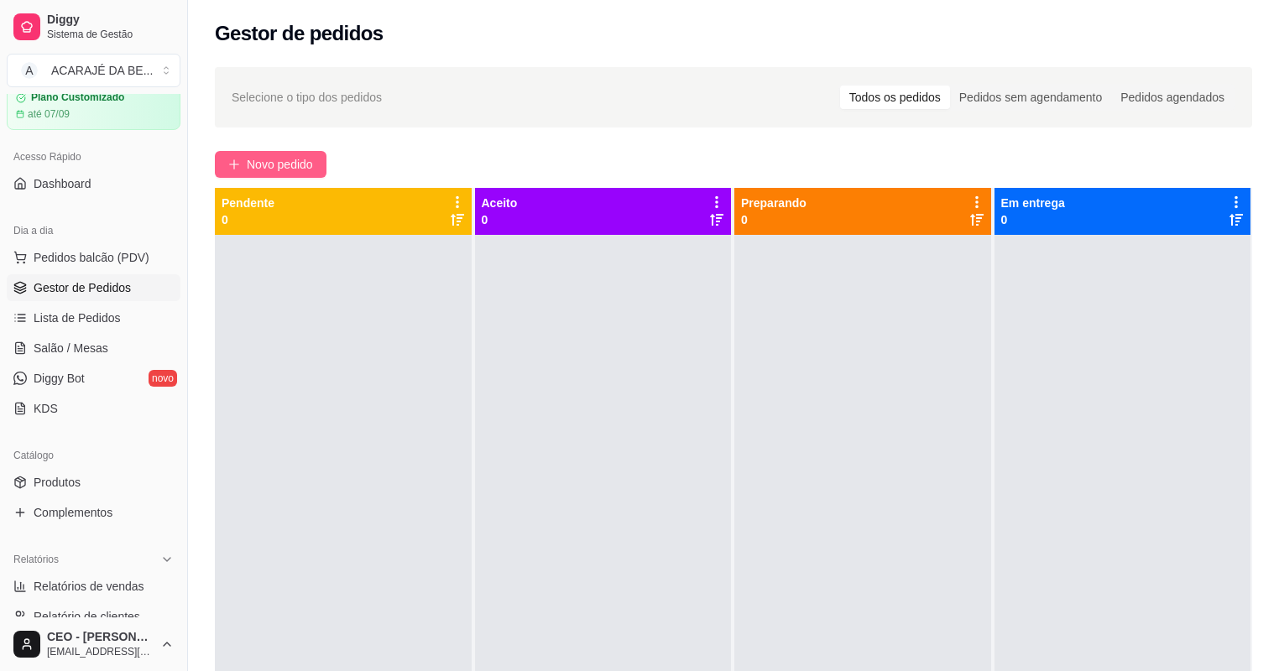
click at [311, 166] on span "Novo pedido" at bounding box center [280, 164] width 66 height 18
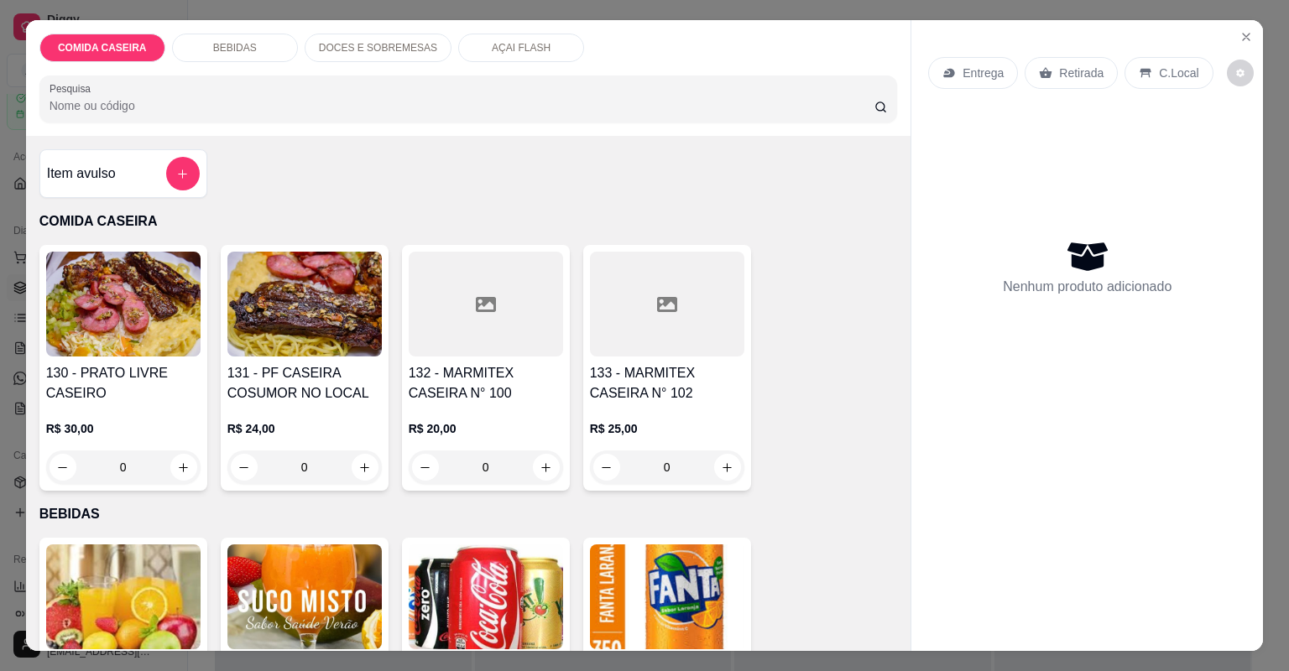
click at [448, 341] on div at bounding box center [486, 304] width 154 height 105
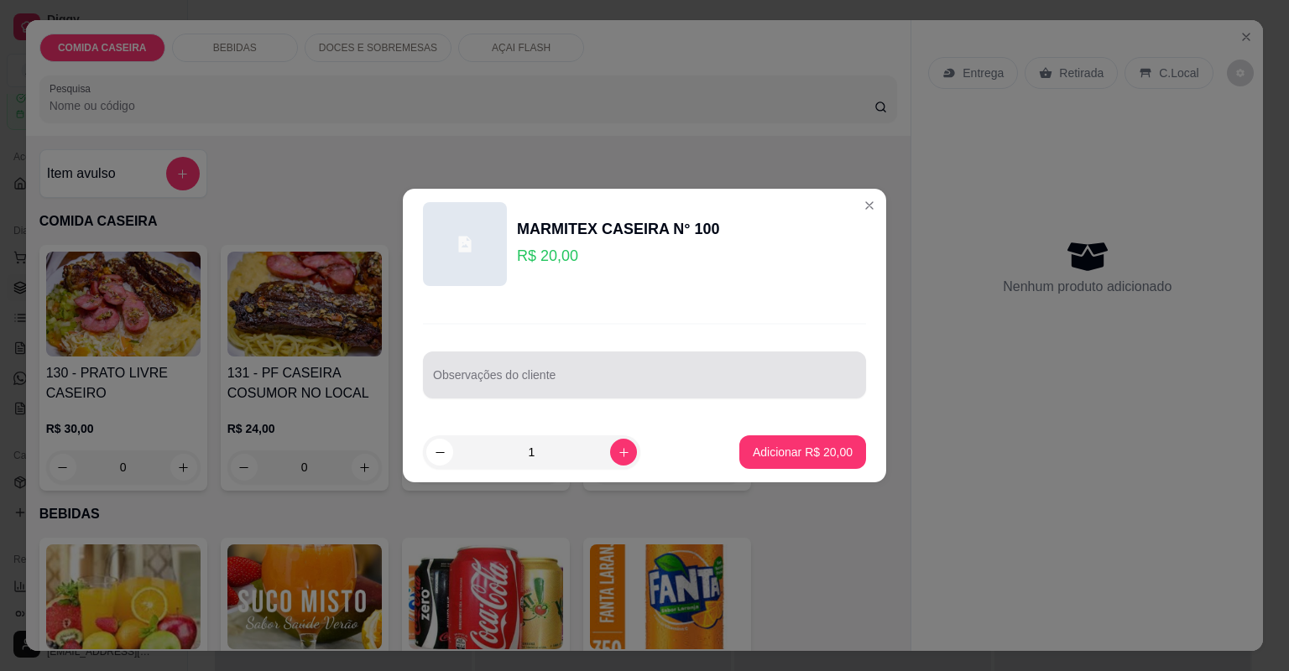
click at [460, 386] on input "Observações do cliente" at bounding box center [644, 381] width 423 height 17
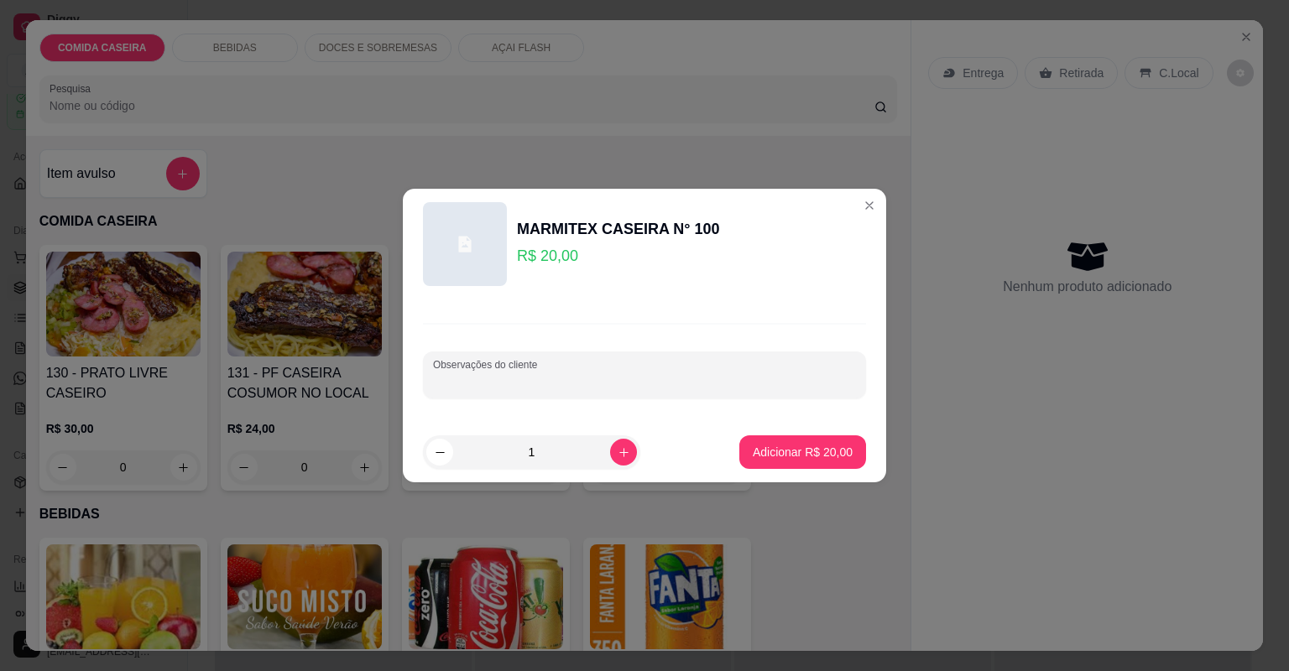
paste input "arroz macarrão no lugar do feijão põe macarrão farofa purê salada maionese frut…"
type input "arroz macarrão no lugar do feijão põe macarrão farofa purê salada maionese frut…"
click at [800, 447] on p "Adicionar R$ 20,00" at bounding box center [803, 452] width 100 height 17
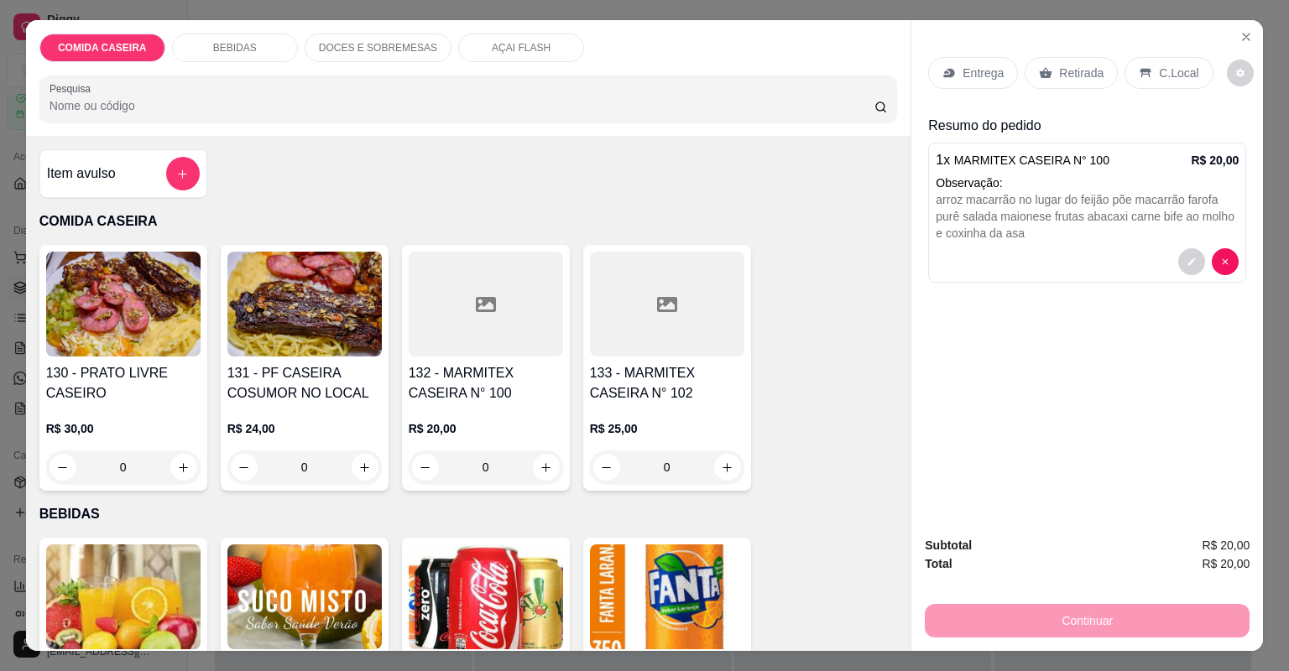
click at [1060, 68] on p "Retirada" at bounding box center [1081, 73] width 44 height 17
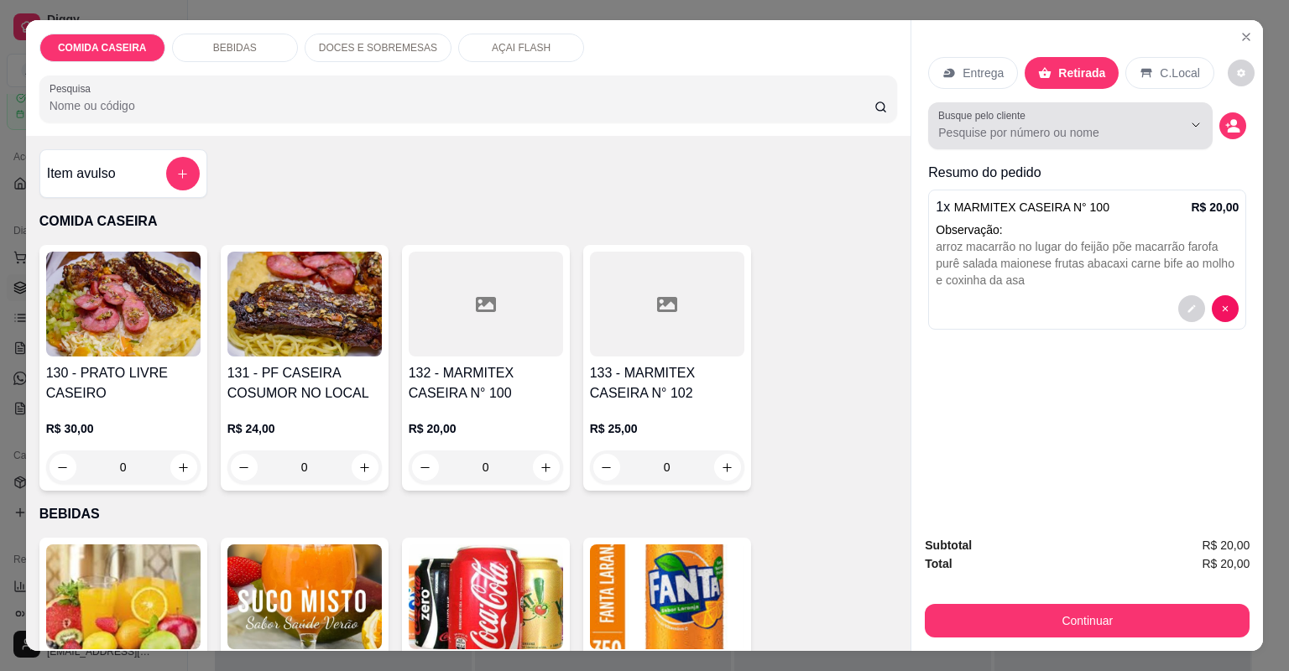
click at [970, 131] on input "Busque pelo cliente" at bounding box center [1046, 132] width 217 height 17
click at [1064, 107] on div "Busque pelo cliente" at bounding box center [1070, 125] width 284 height 47
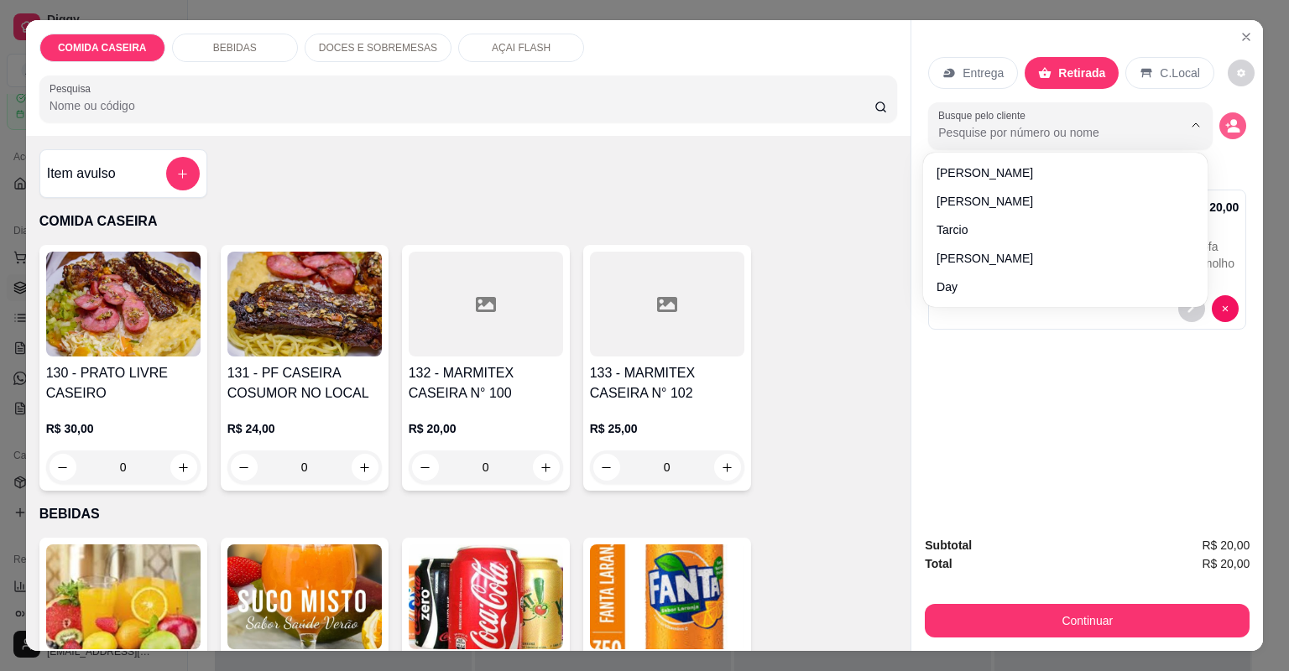
click at [1231, 121] on circle "decrease-product-quantity" at bounding box center [1233, 122] width 7 height 7
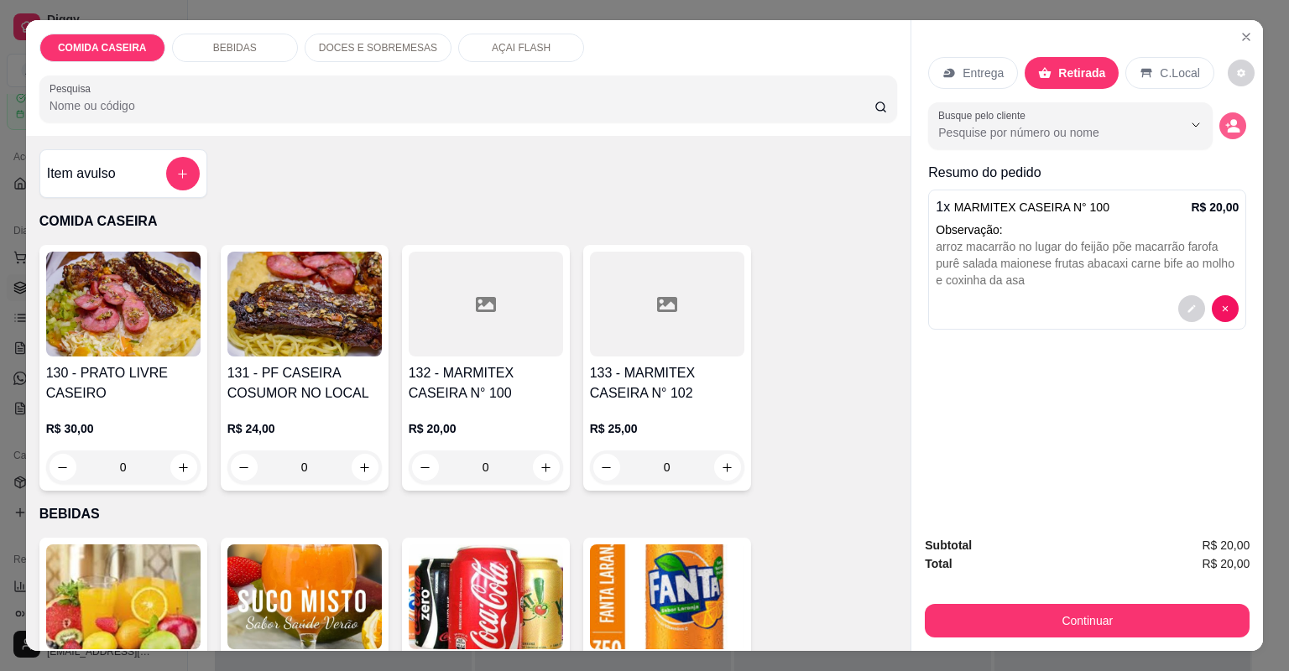
click at [1231, 121] on circle "decrease-product-quantity" at bounding box center [1233, 122] width 7 height 7
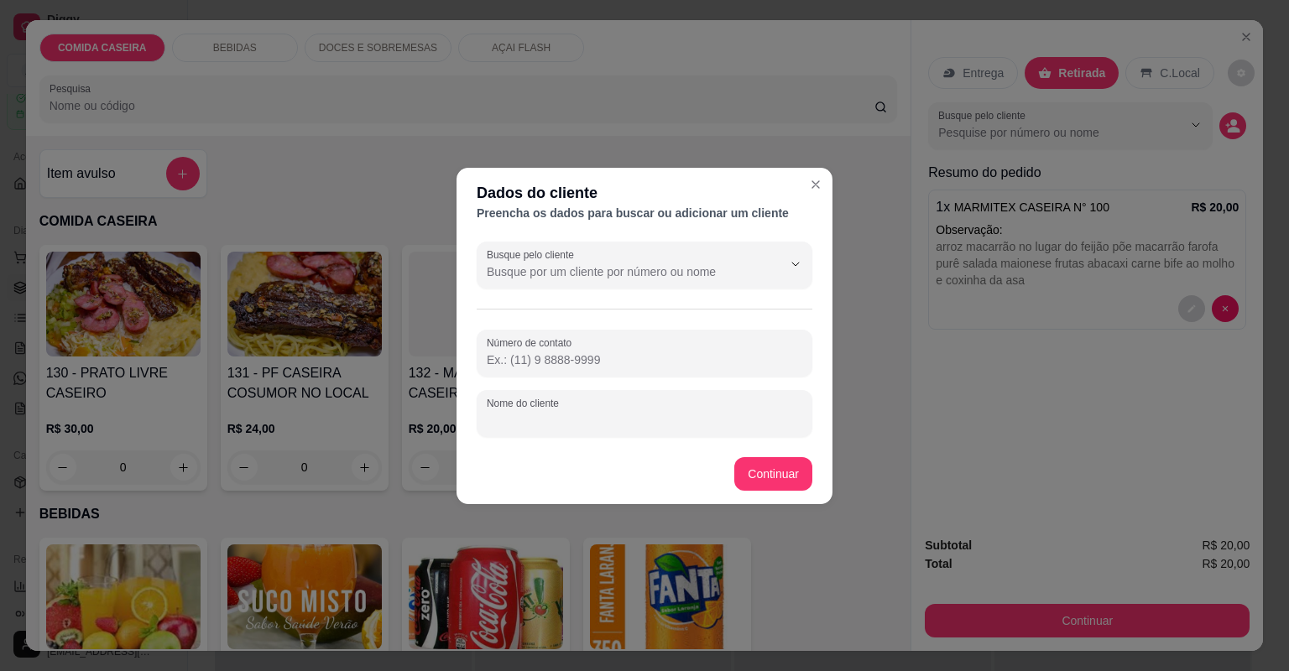
click at [544, 428] on input "Nome do cliente" at bounding box center [644, 420] width 315 height 17
type input "R"
type input "[PERSON_NAME]"
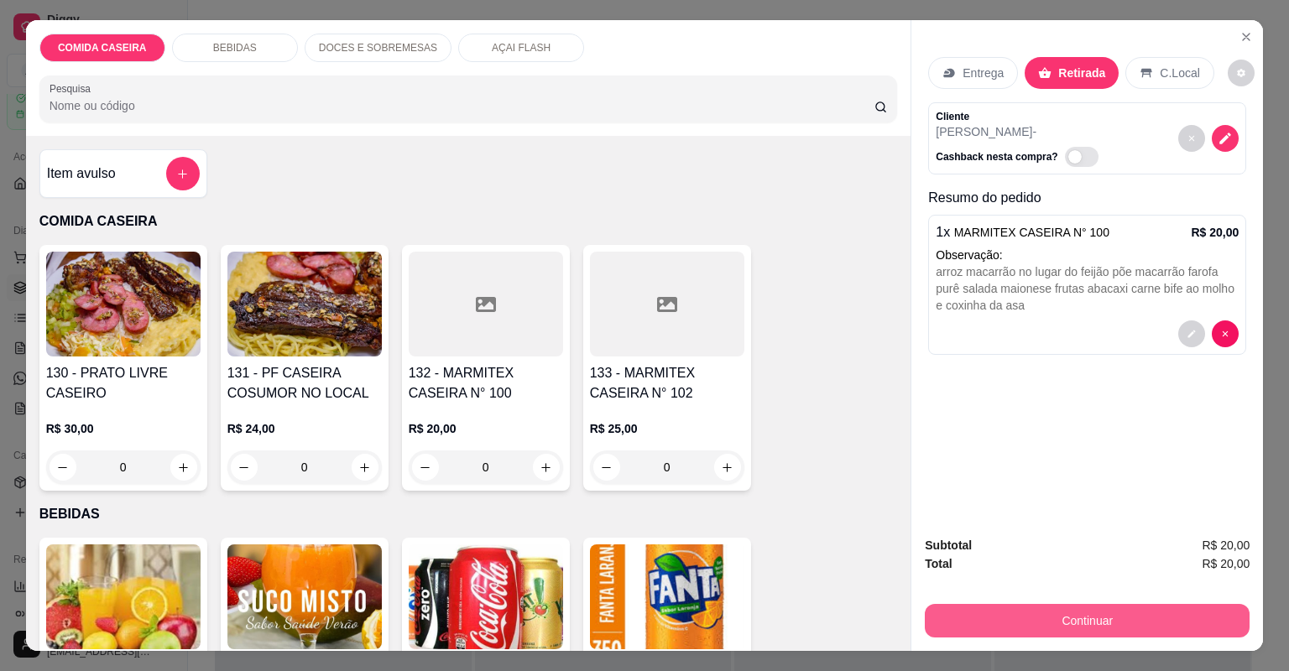
click at [1150, 623] on button "Continuar" at bounding box center [1087, 621] width 325 height 34
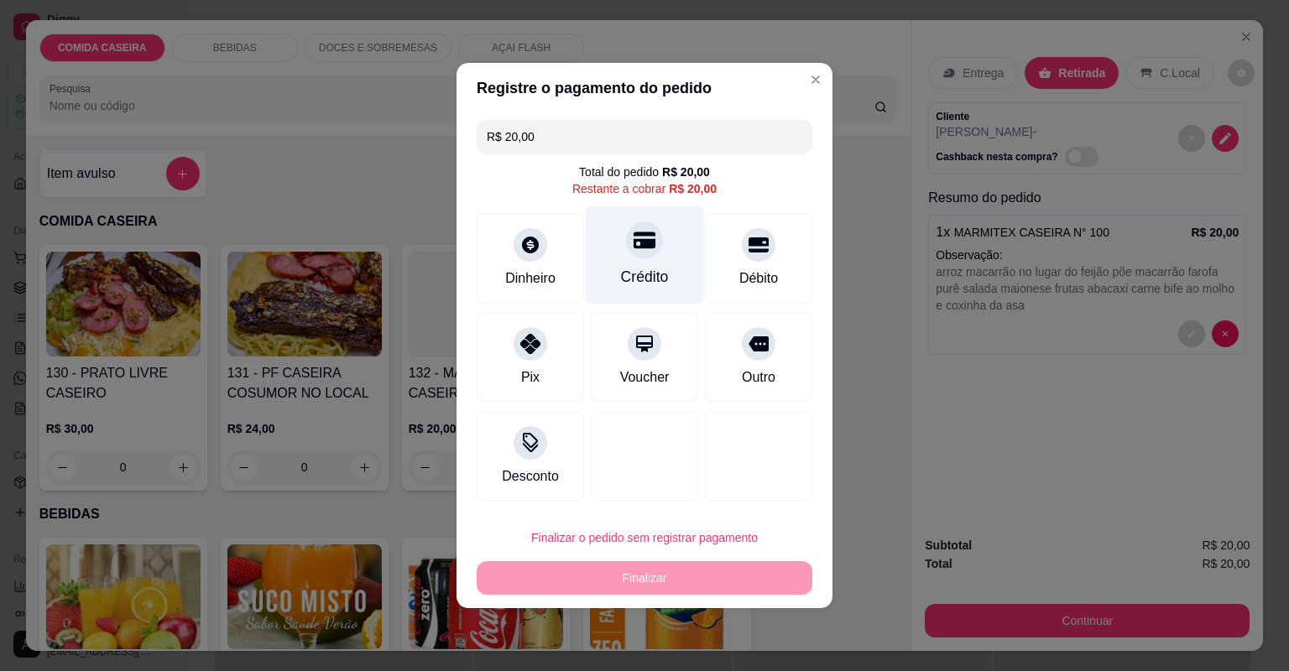
click at [628, 278] on div "Crédito" at bounding box center [645, 277] width 48 height 22
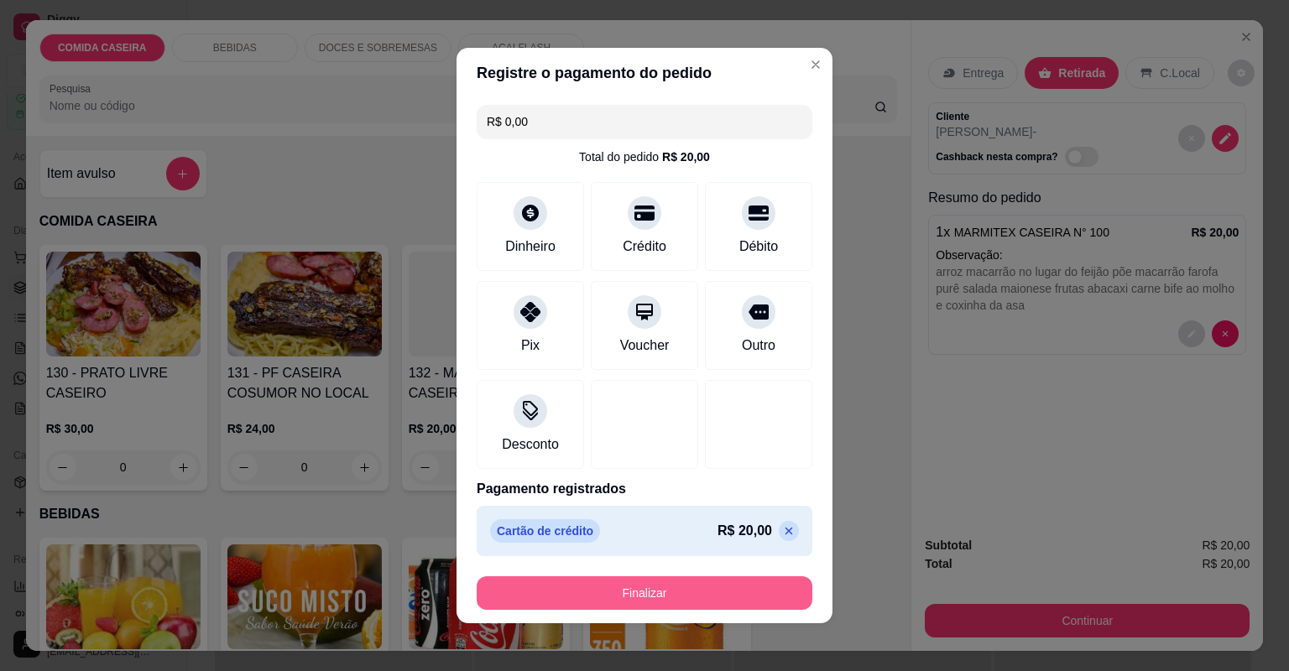
click at [688, 590] on button "Finalizar" at bounding box center [645, 593] width 336 height 34
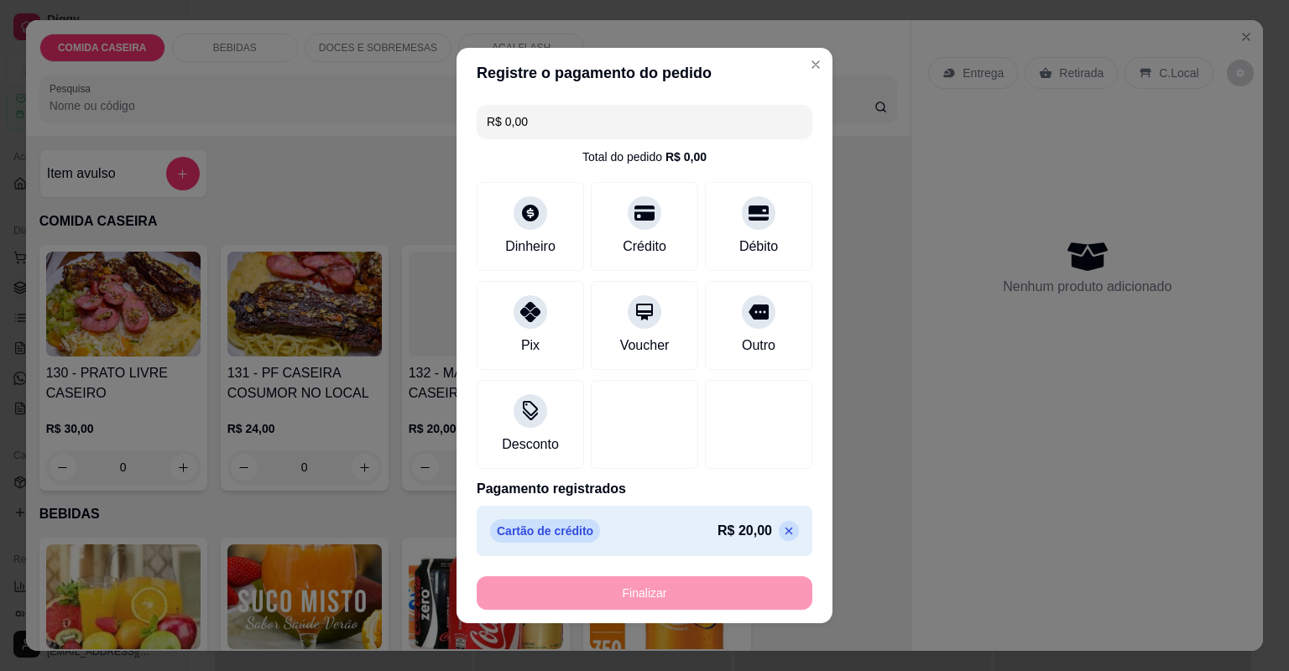
type input "-R$ 20,00"
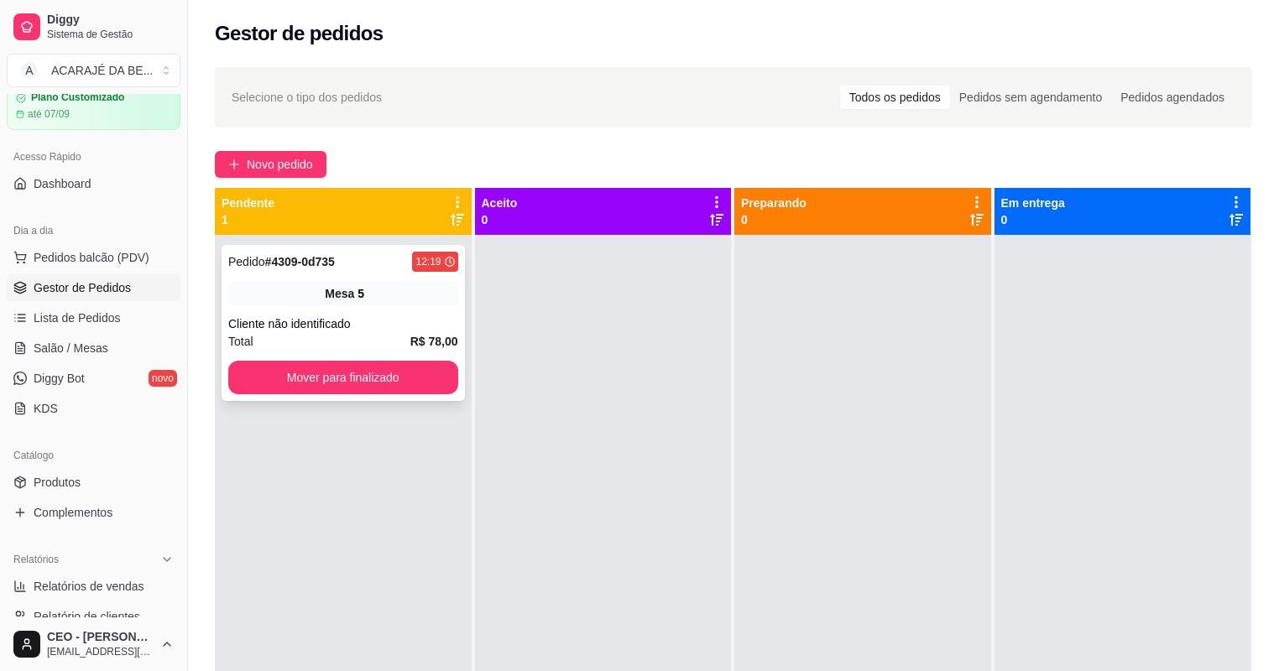
click at [352, 293] on span "Mesa" at bounding box center [339, 293] width 29 height 17
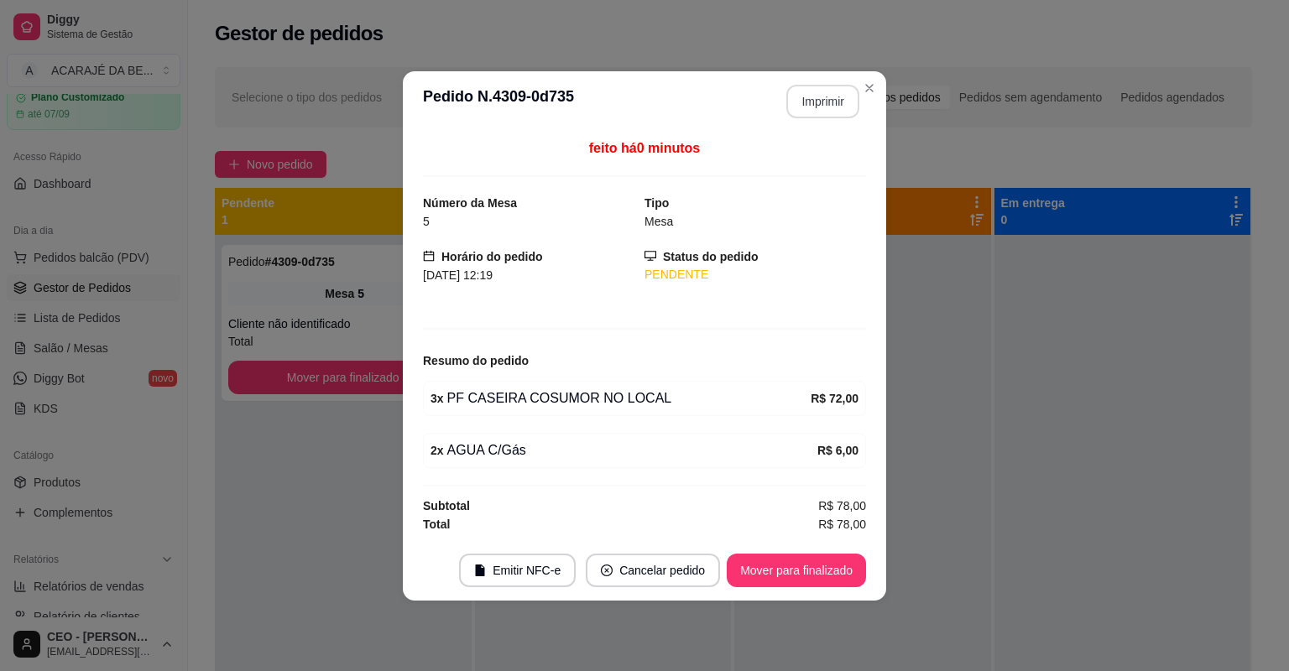
click at [823, 96] on button "Imprimir" at bounding box center [822, 102] width 73 height 34
click at [813, 569] on button "Mover para finalizado" at bounding box center [796, 570] width 135 height 33
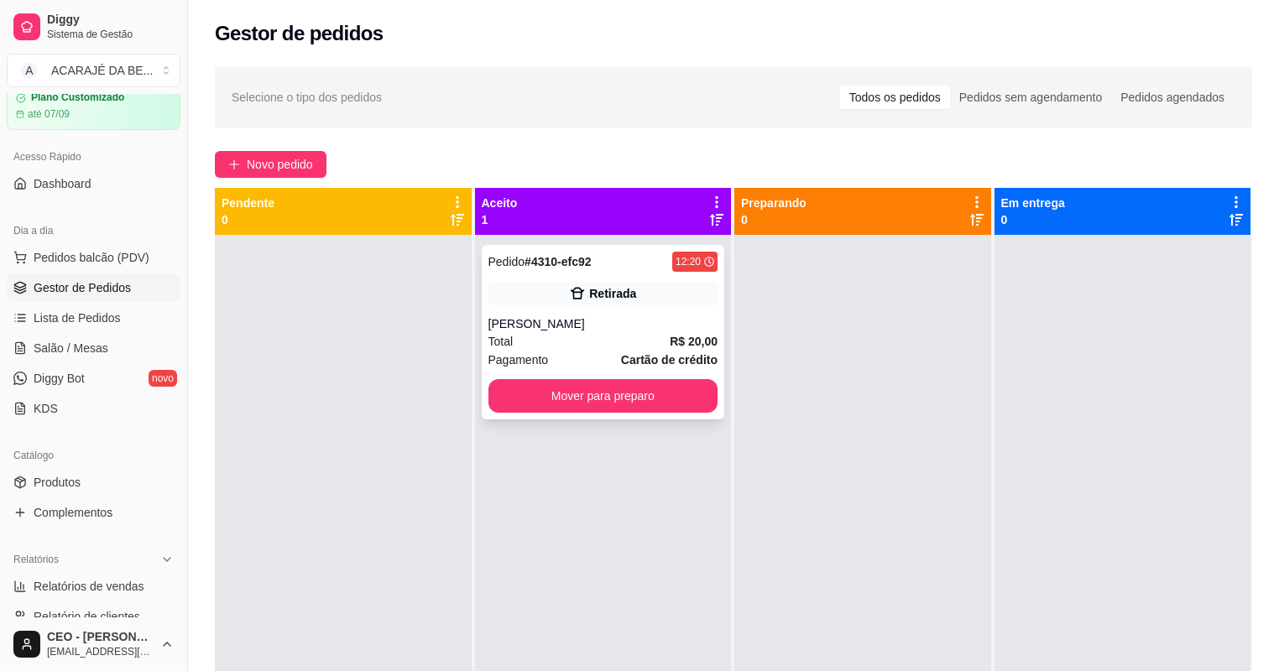
click at [685, 335] on strong "R$ 20,00" at bounding box center [693, 341] width 48 height 13
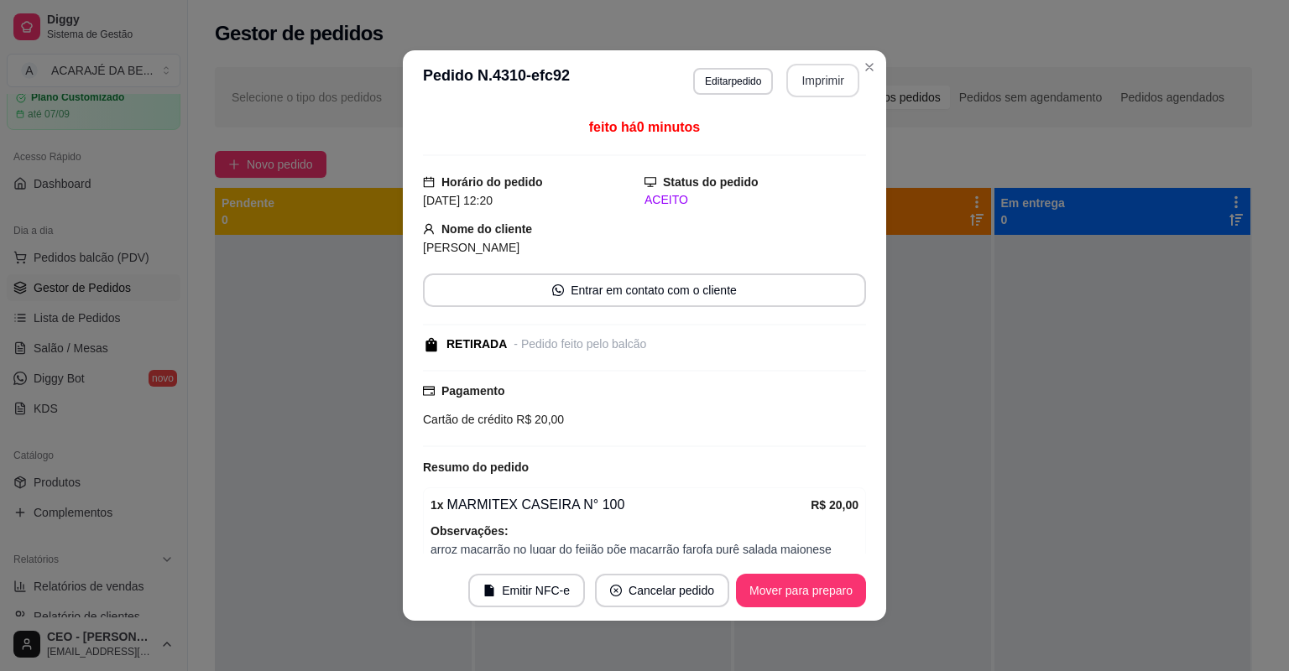
click at [812, 74] on button "Imprimir" at bounding box center [822, 81] width 73 height 34
click at [775, 591] on button "Mover para preparo" at bounding box center [800, 591] width 126 height 33
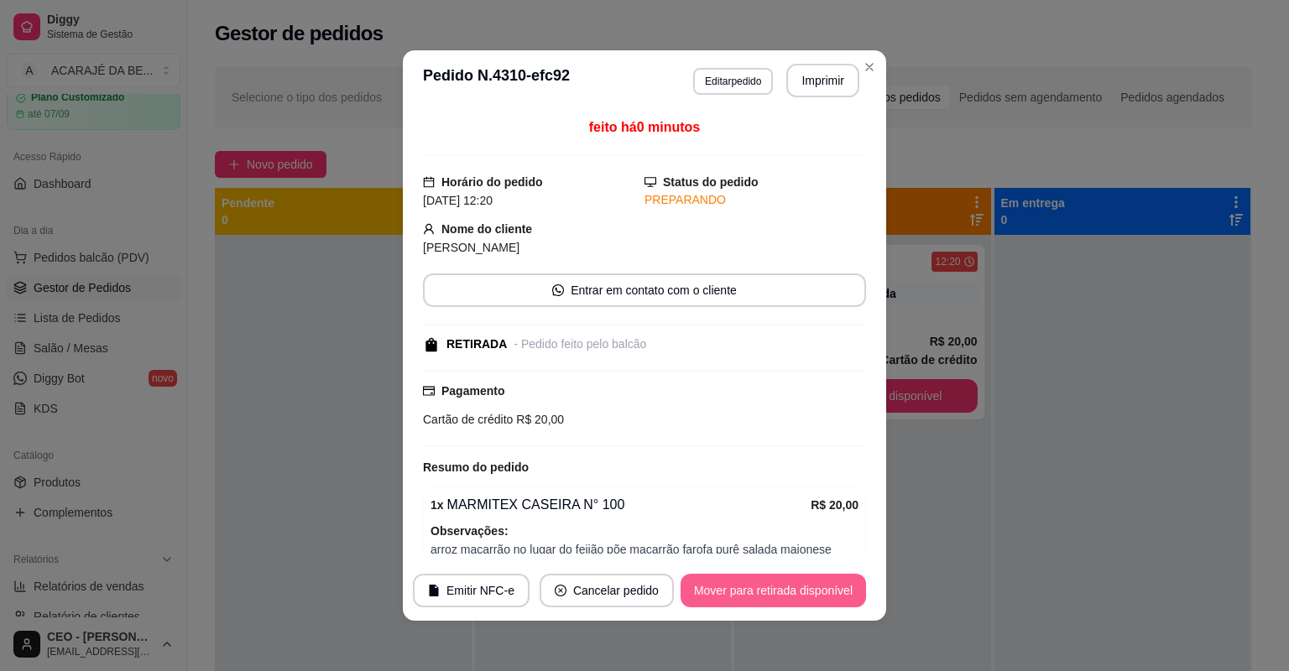
click at [775, 591] on button "Mover para retirada disponível" at bounding box center [772, 591] width 185 height 34
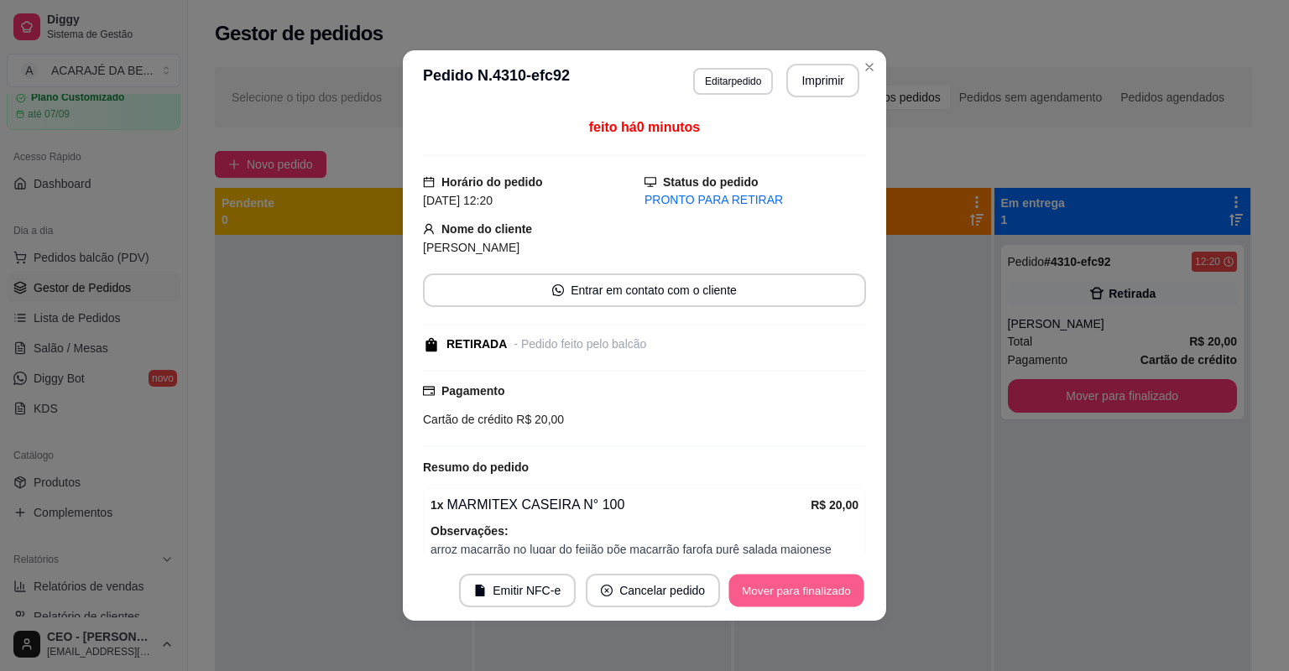
click at [775, 591] on button "Mover para finalizado" at bounding box center [796, 591] width 135 height 33
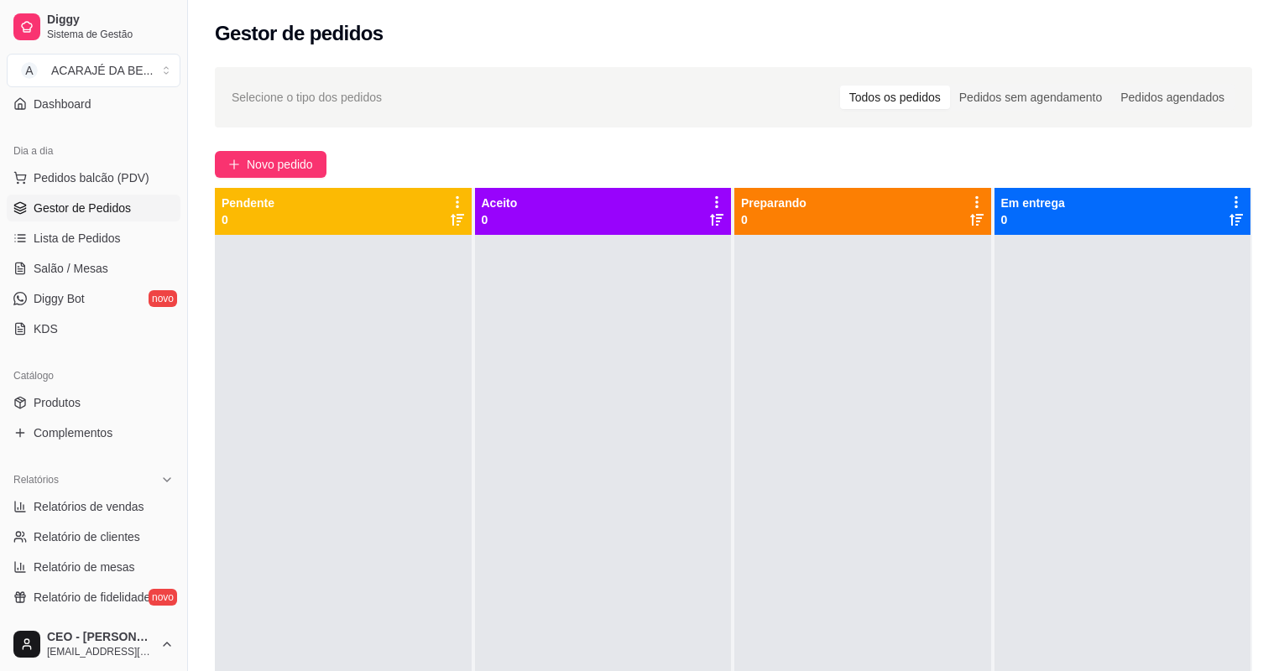
scroll to position [268, 0]
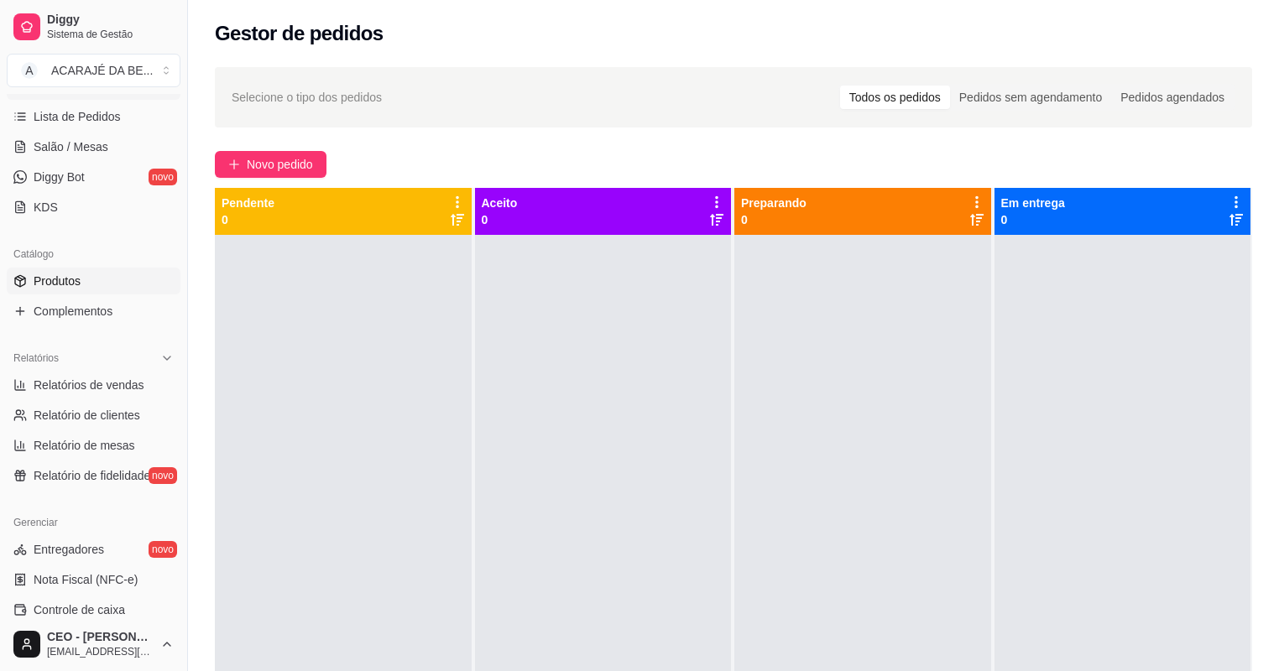
click at [97, 289] on link "Produtos" at bounding box center [94, 281] width 174 height 27
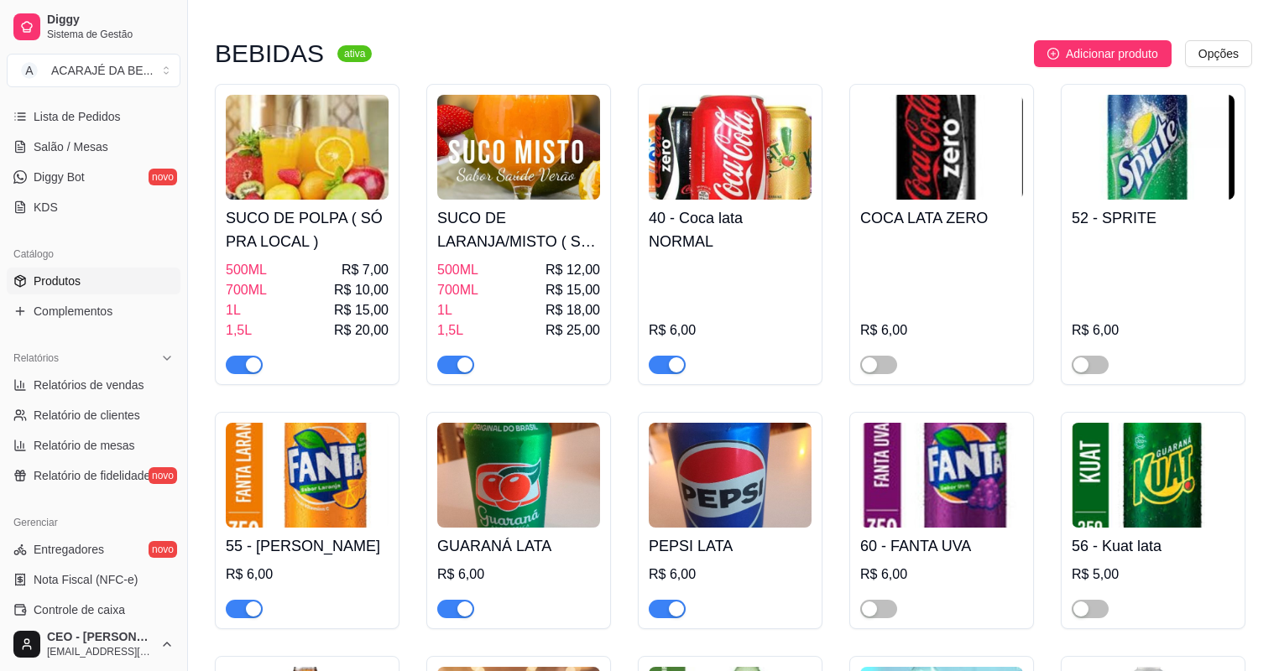
scroll to position [2013, 0]
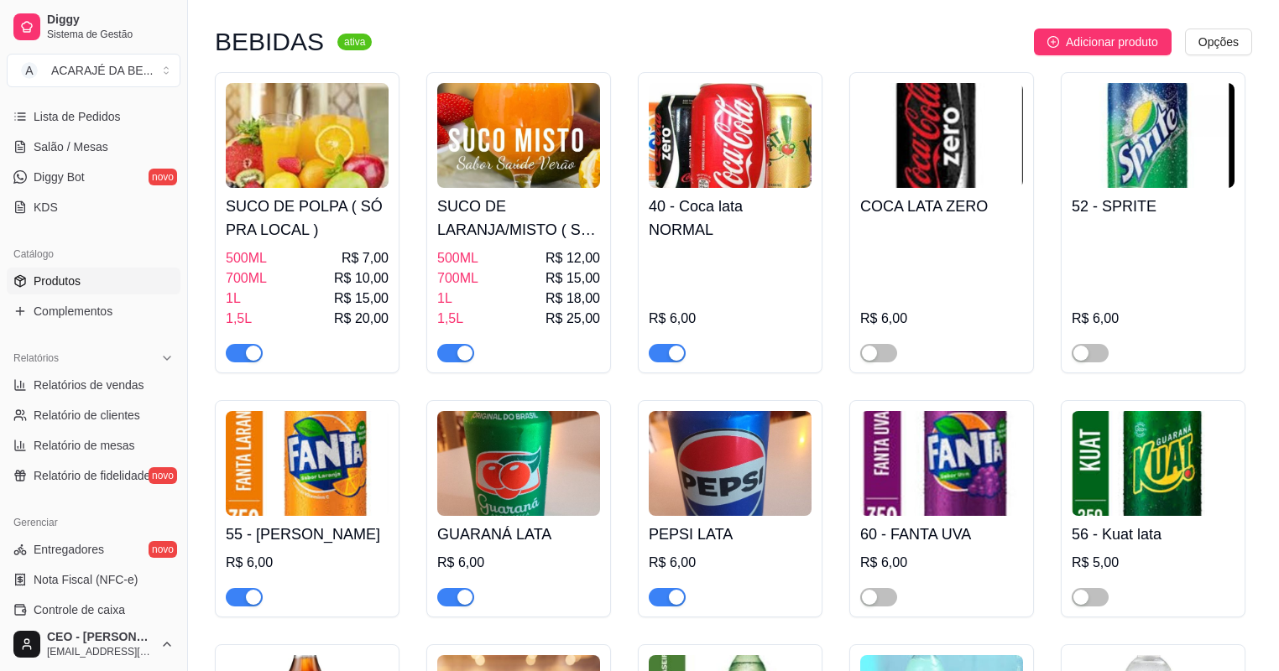
click at [680, 359] on div "button" at bounding box center [676, 353] width 15 height 15
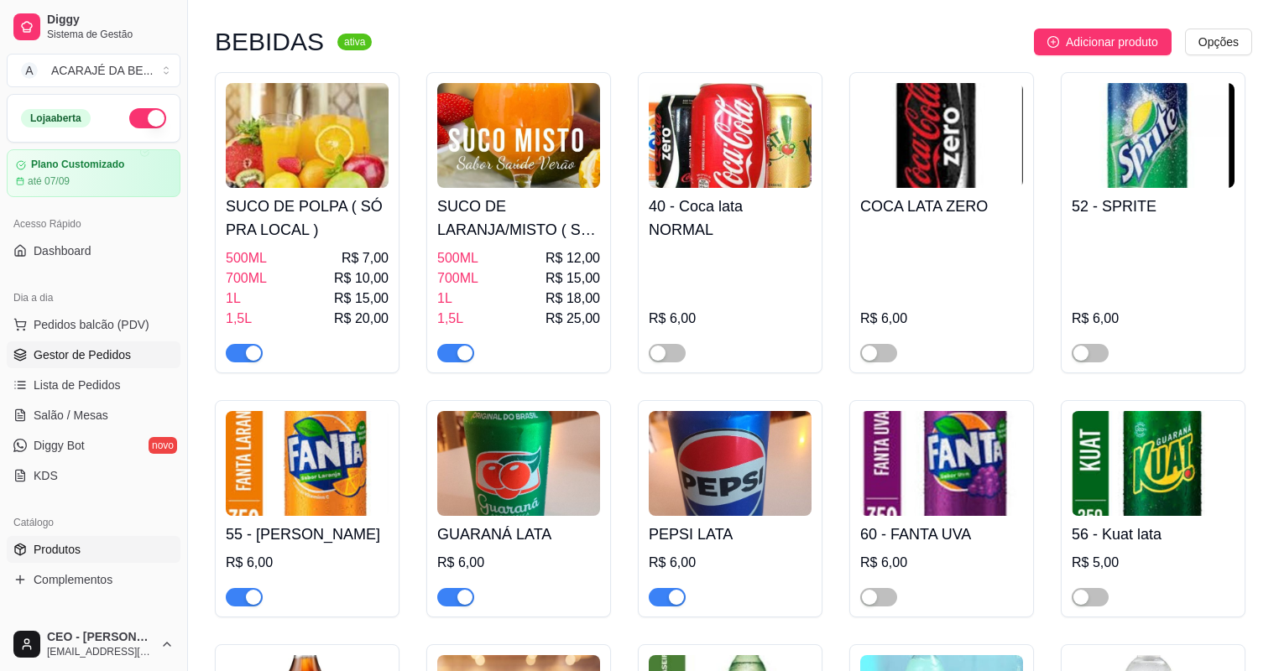
click at [104, 356] on span "Gestor de Pedidos" at bounding box center [82, 354] width 97 height 17
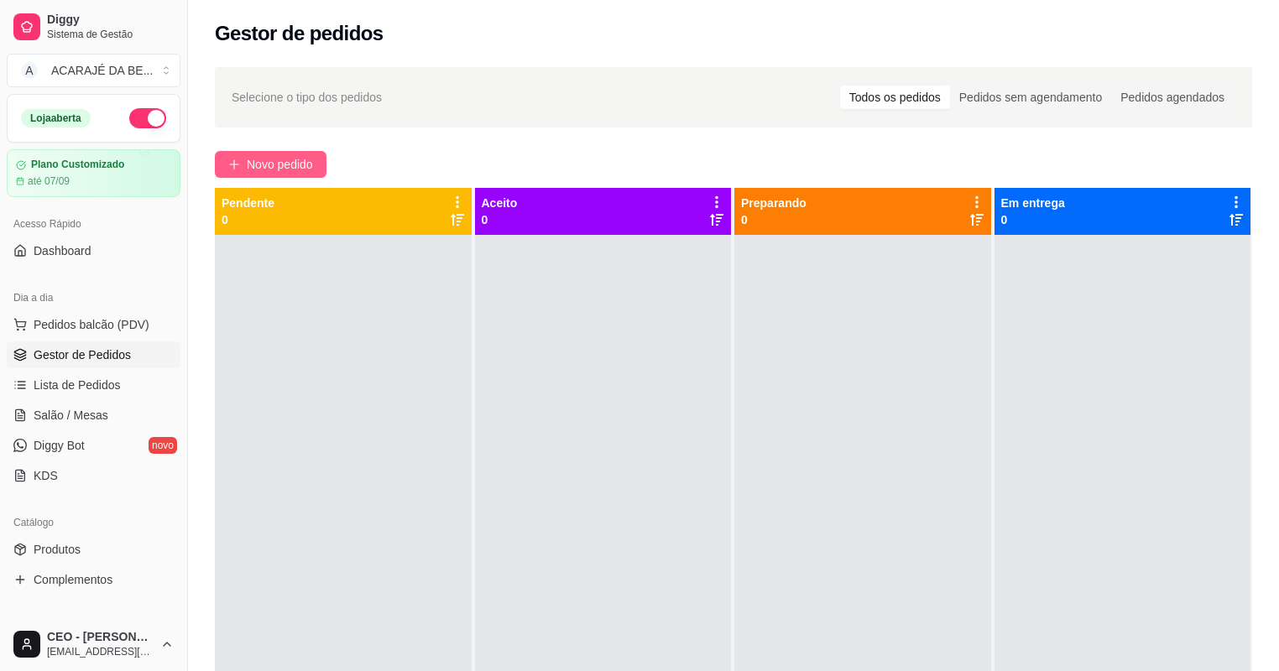
click at [294, 175] on button "Novo pedido" at bounding box center [271, 164] width 112 height 27
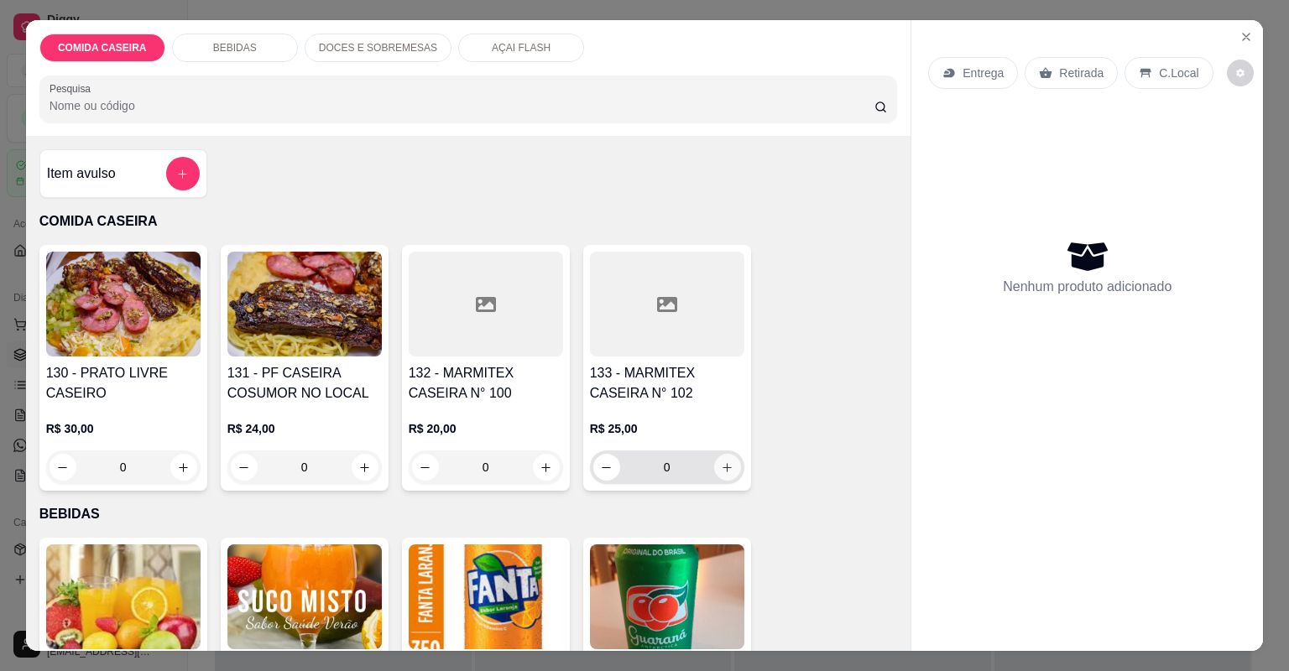
click at [728, 471] on icon "increase-product-quantity" at bounding box center [727, 467] width 13 height 13
type input "1"
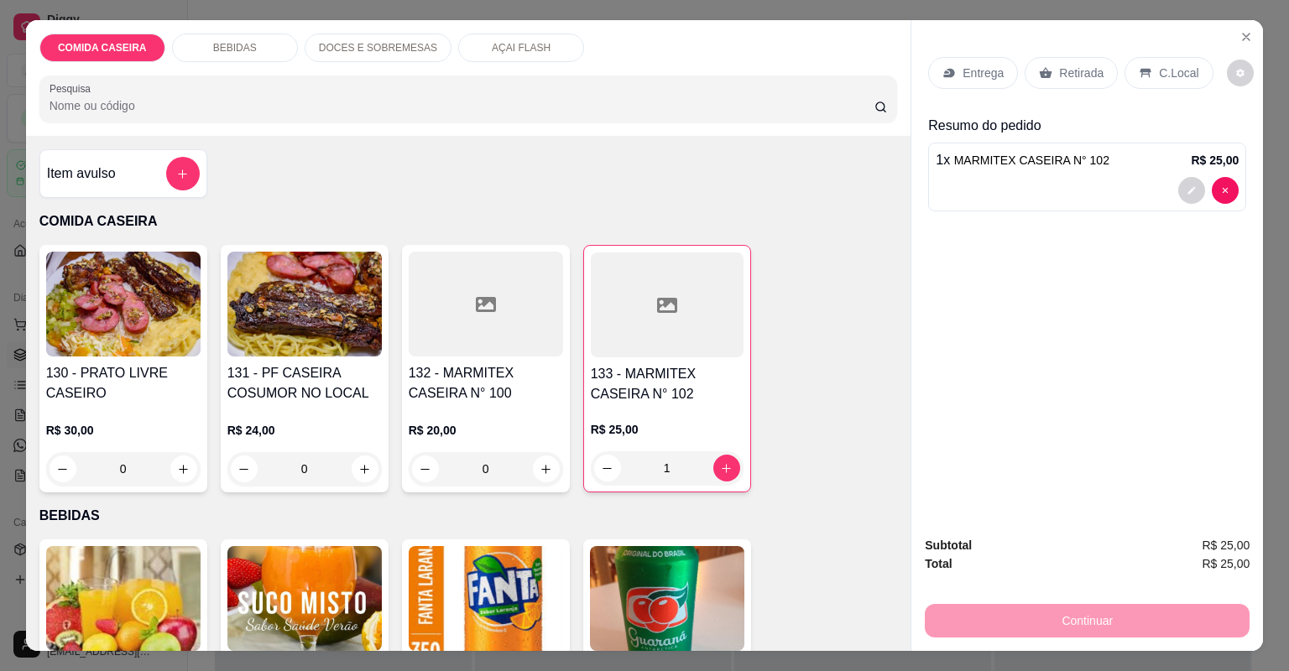
click at [1070, 66] on p "Retirada" at bounding box center [1081, 73] width 44 height 17
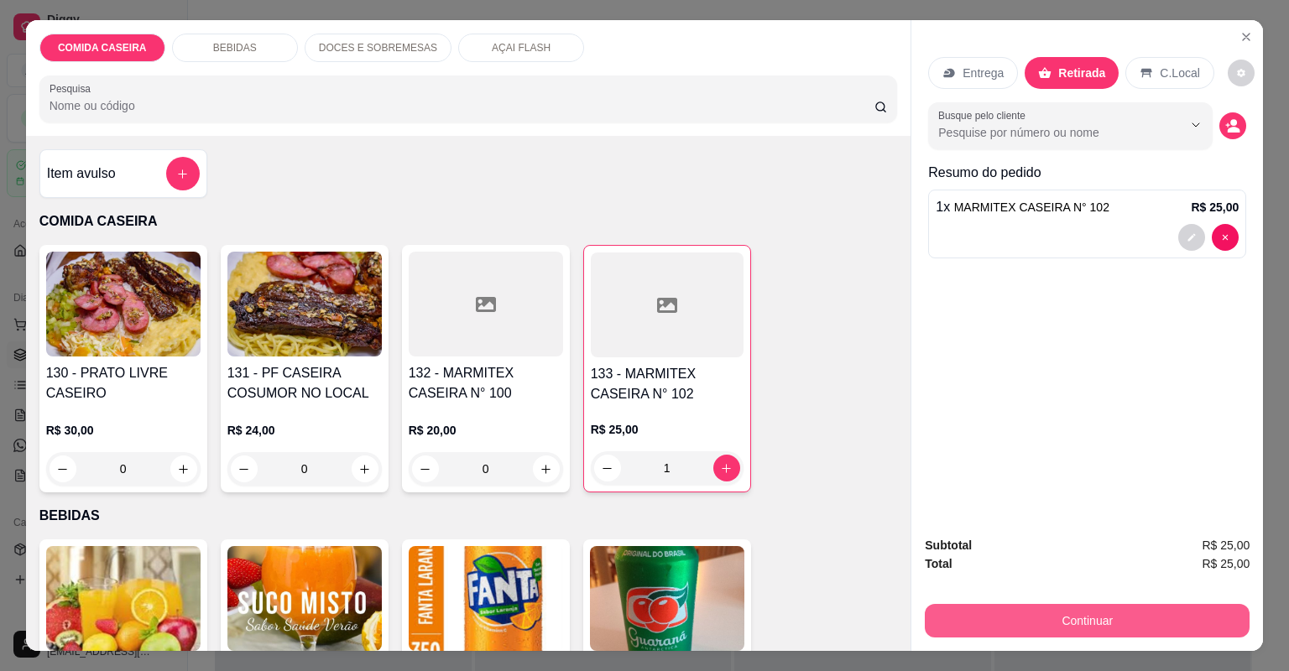
click at [998, 616] on button "Continuar" at bounding box center [1087, 621] width 325 height 34
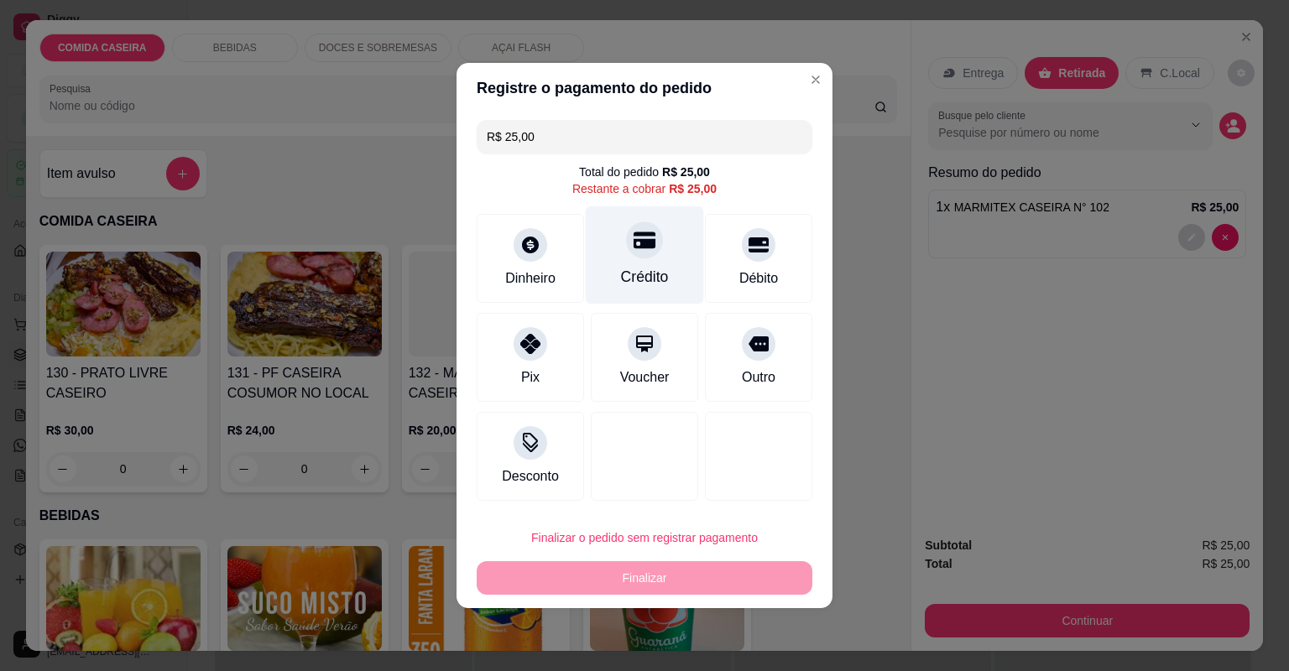
click at [638, 265] on div "Crédito" at bounding box center [645, 255] width 118 height 98
type input "R$ 0,00"
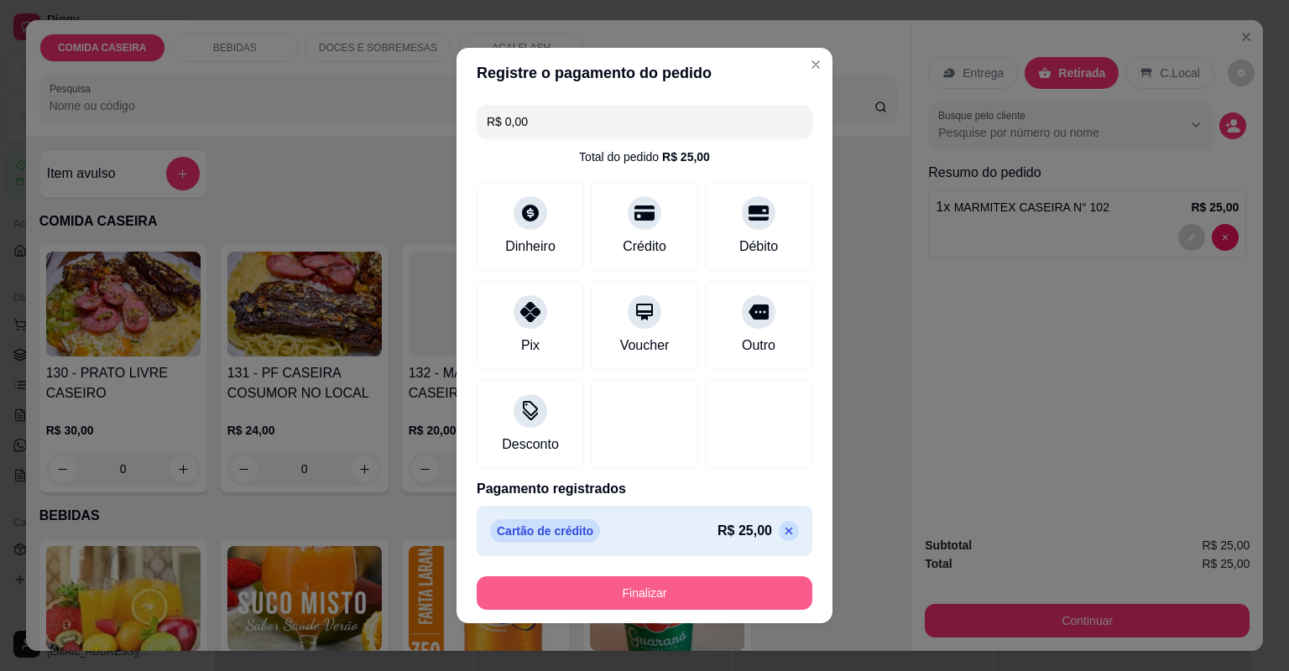
click at [660, 581] on button "Finalizar" at bounding box center [645, 593] width 336 height 34
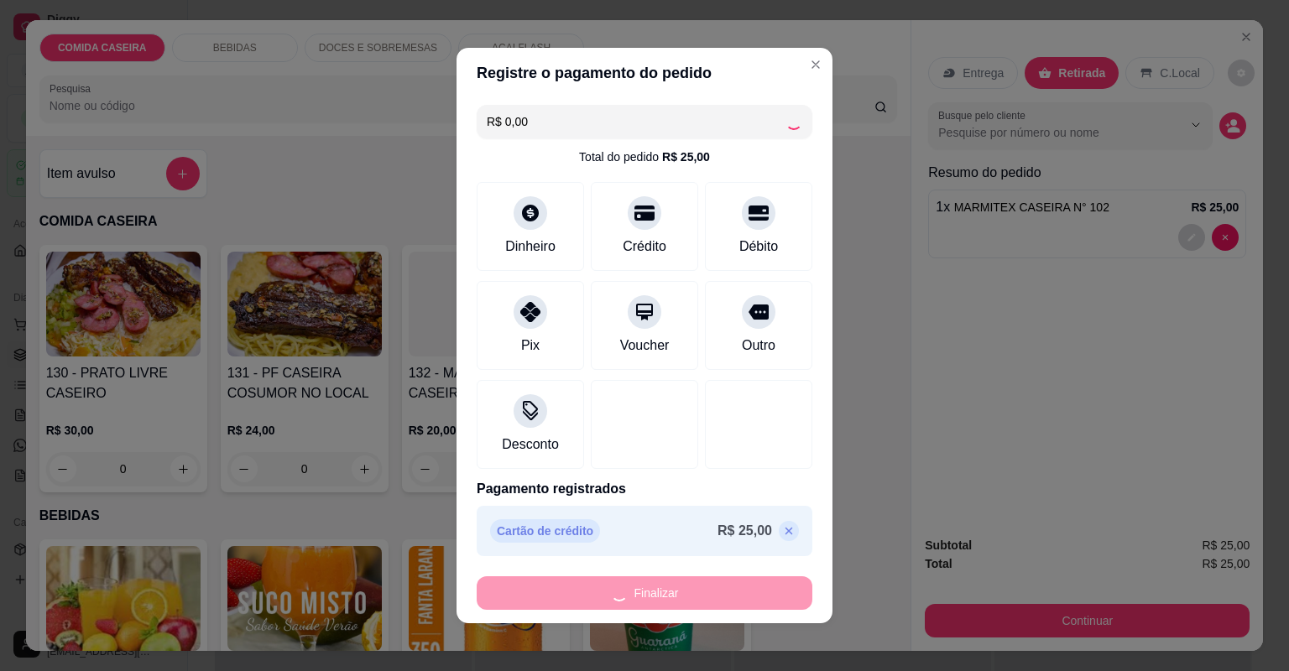
type input "0"
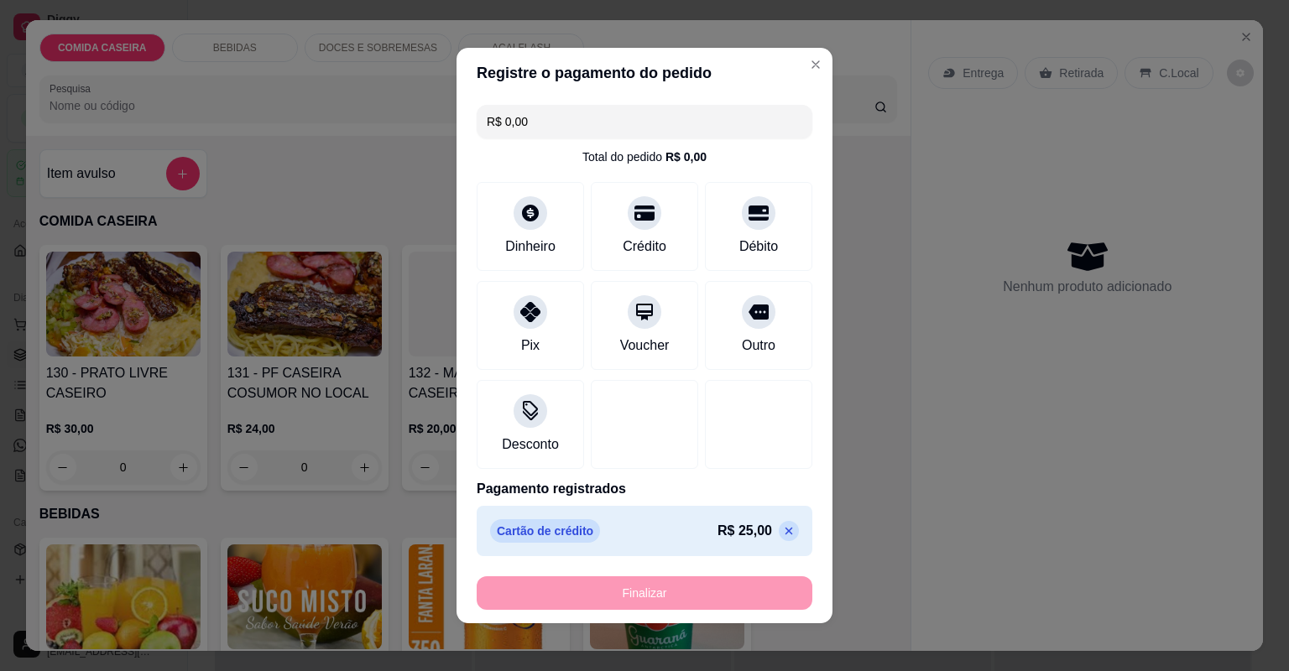
type input "-R$ 25,00"
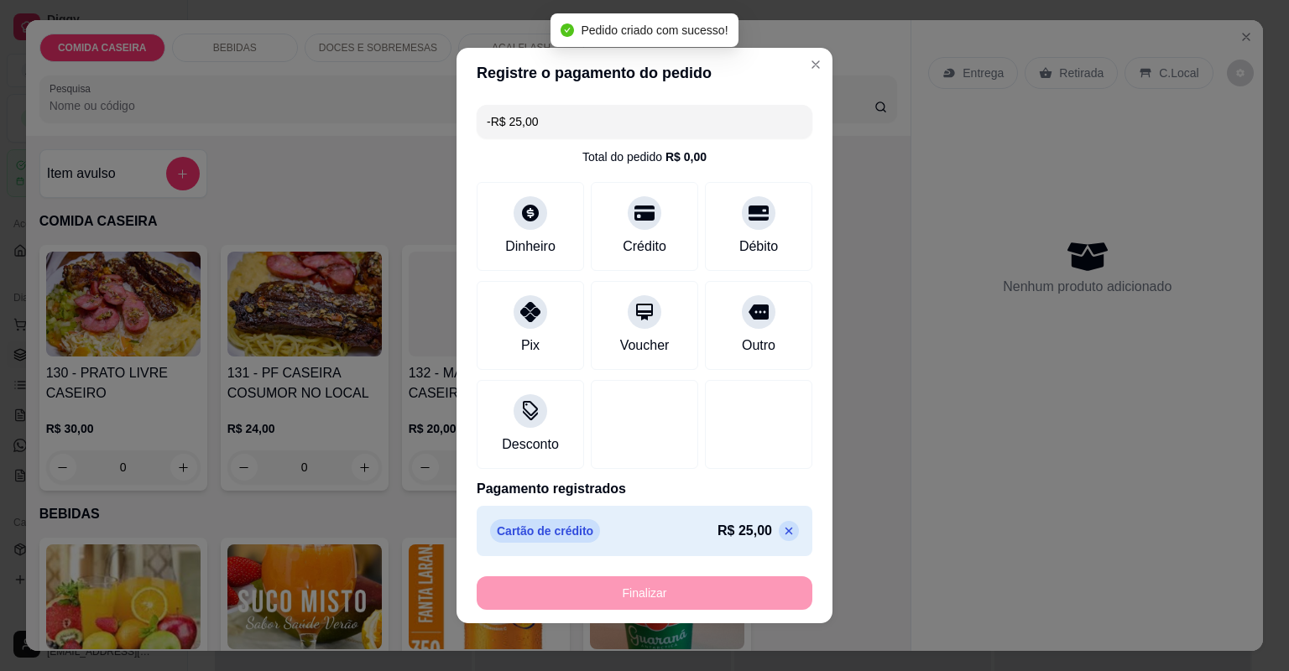
click at [718, 595] on div "Finalizar" at bounding box center [645, 593] width 336 height 34
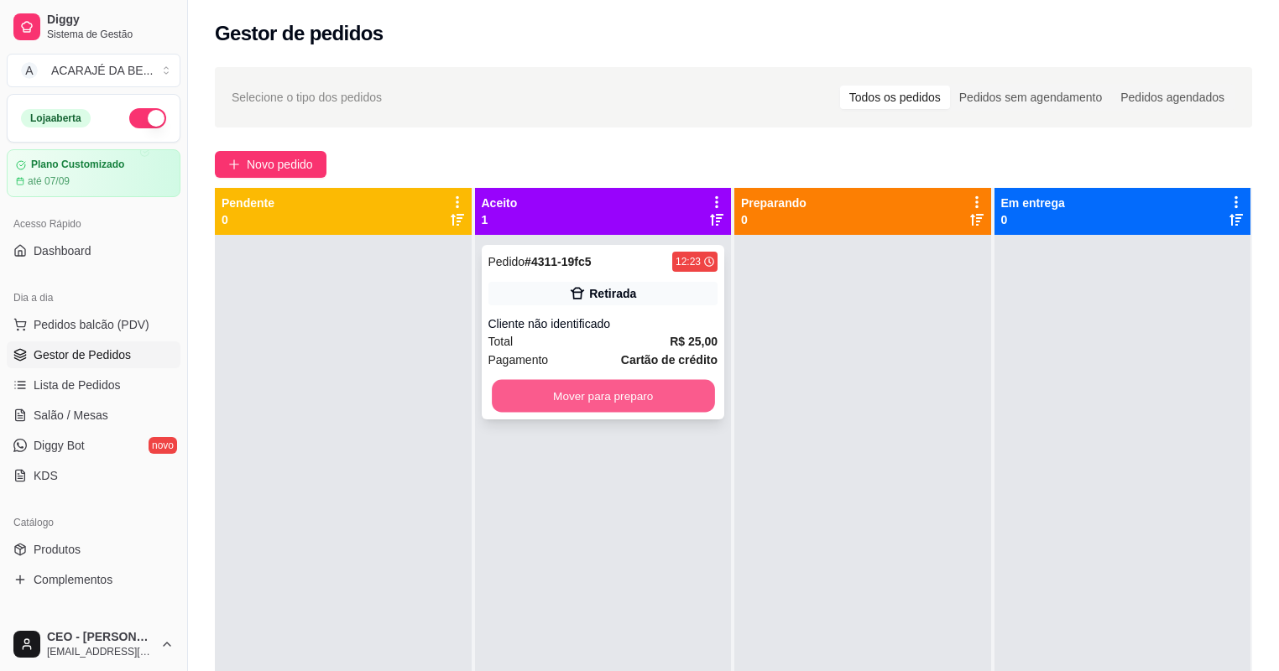
click at [695, 395] on button "Mover para preparo" at bounding box center [603, 396] width 222 height 33
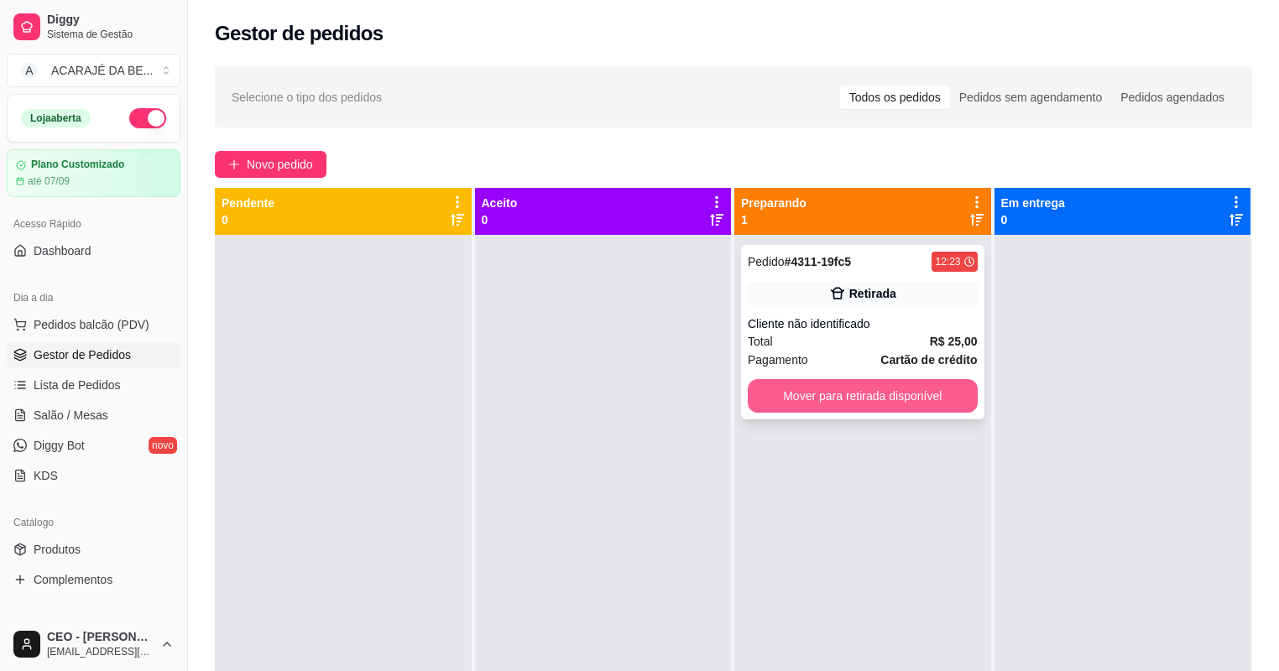
click at [792, 395] on button "Mover para retirada disponível" at bounding box center [863, 396] width 230 height 34
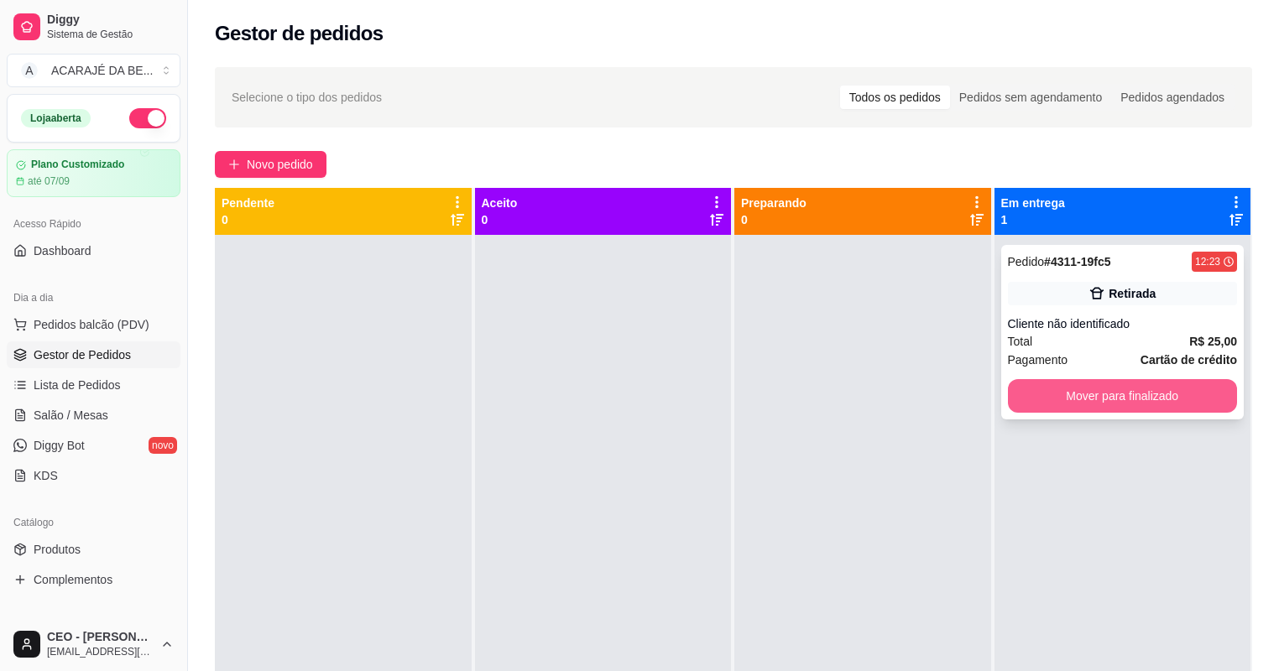
click at [1034, 390] on button "Mover para finalizado" at bounding box center [1123, 396] width 230 height 34
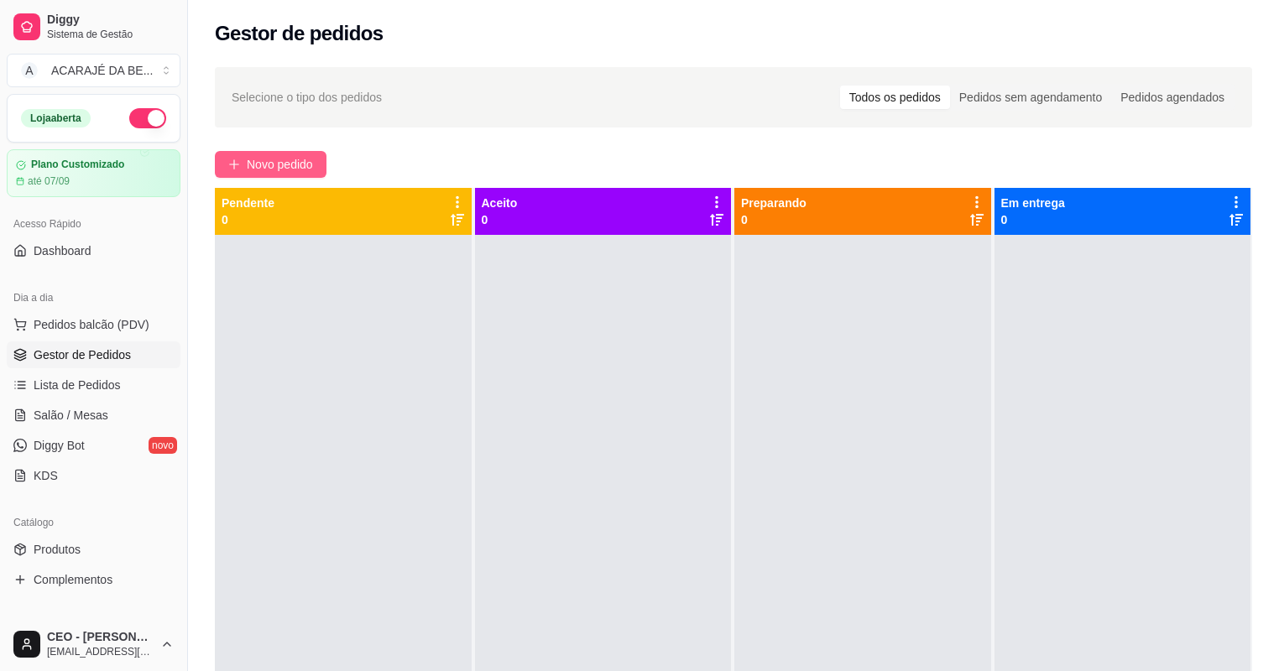
click at [300, 158] on span "Novo pedido" at bounding box center [280, 164] width 66 height 18
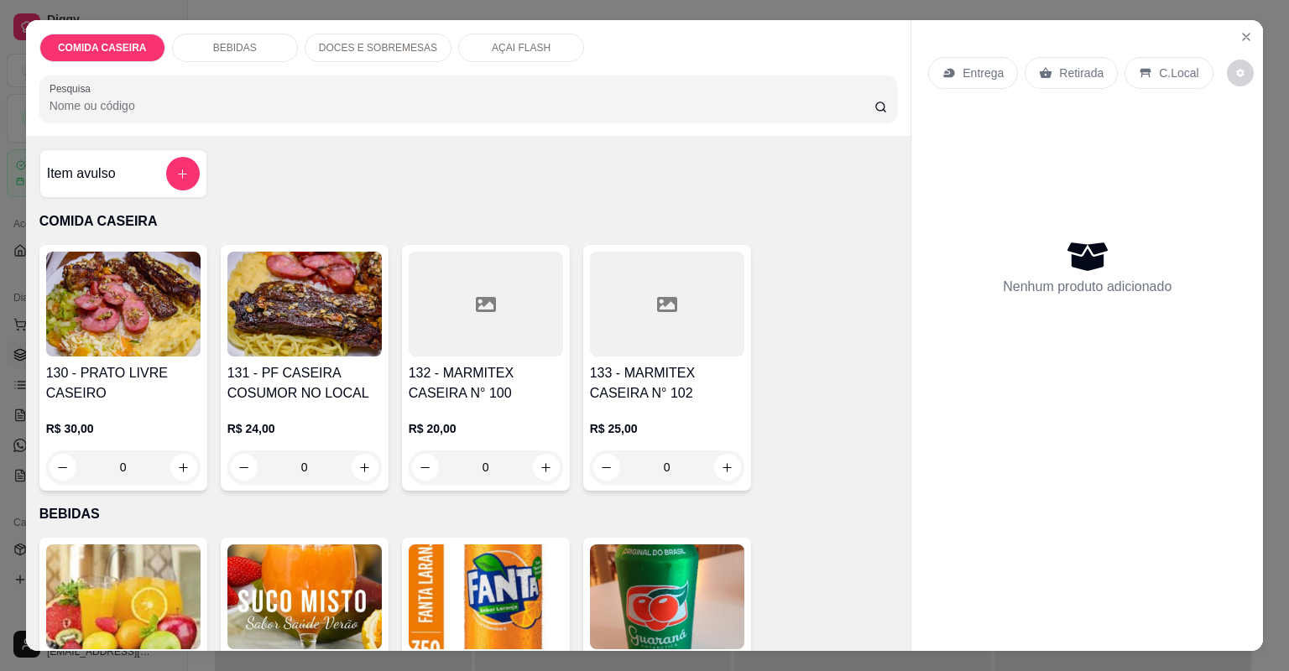
click at [681, 409] on div "R$ 25,00 0" at bounding box center [667, 444] width 154 height 81
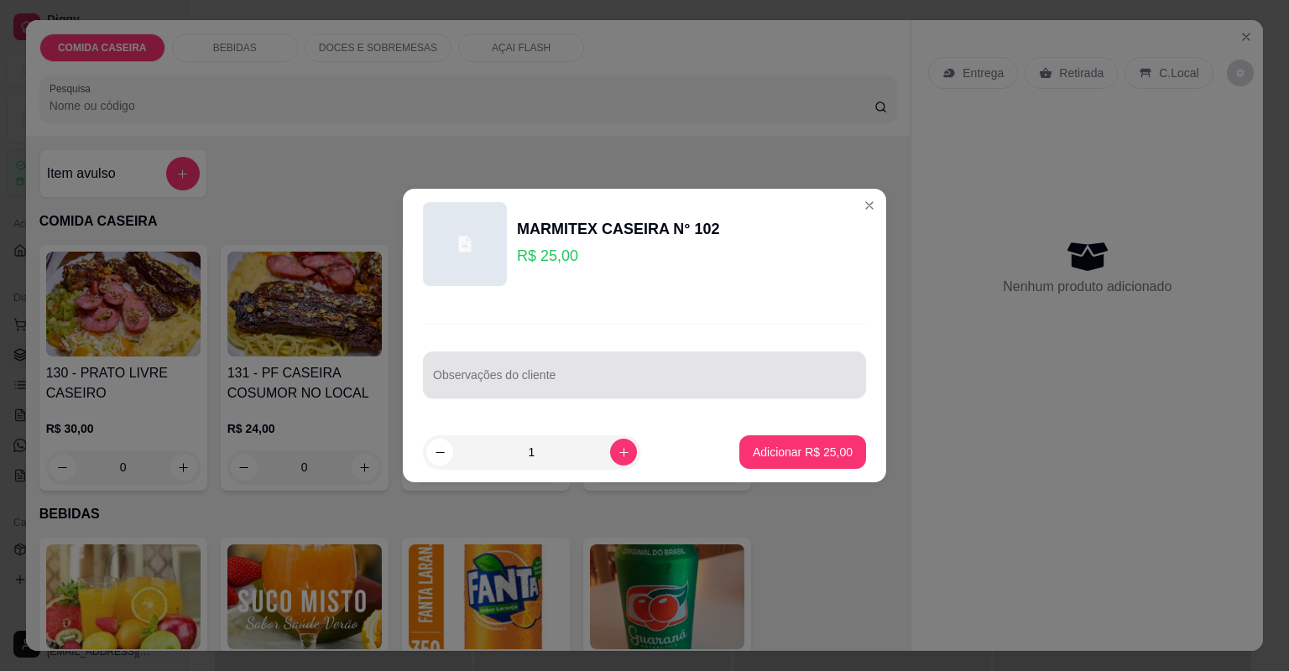
click at [666, 395] on div "Observações do cliente" at bounding box center [644, 375] width 443 height 47
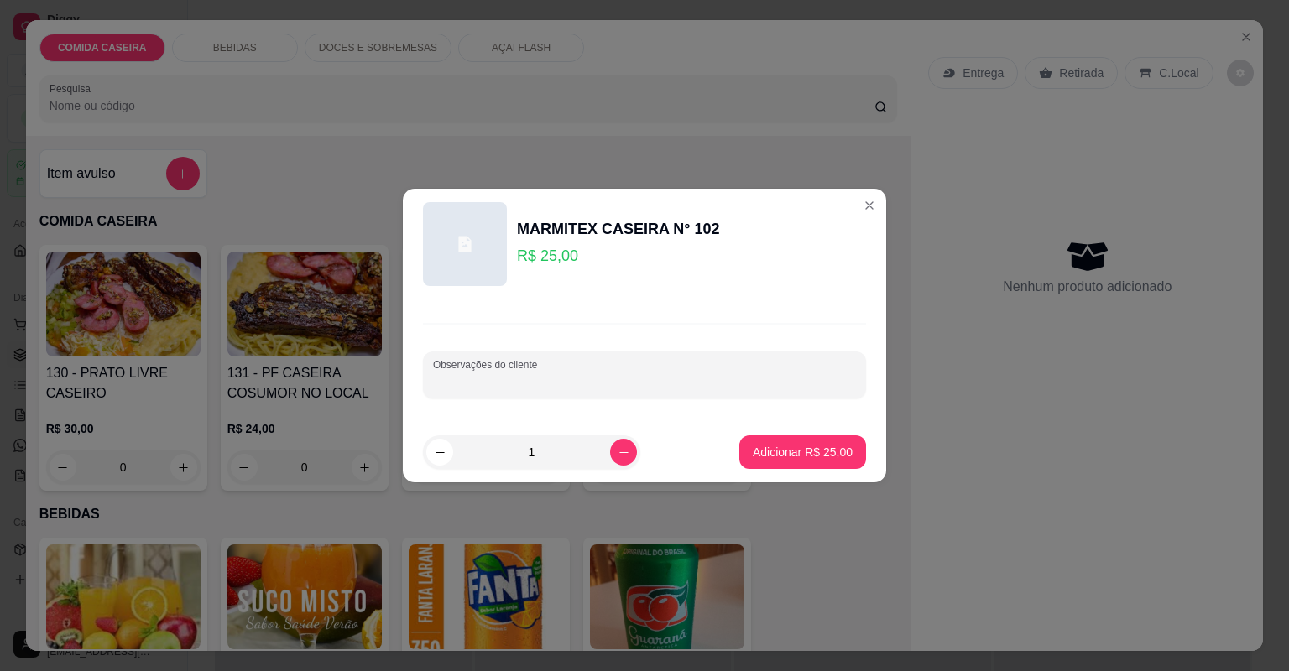
paste input "Uma marmita g proteína churrasco"
type input "Uma marmita g proteína churrasco"
click at [782, 444] on p "Adicionar R$ 25,00" at bounding box center [803, 452] width 100 height 17
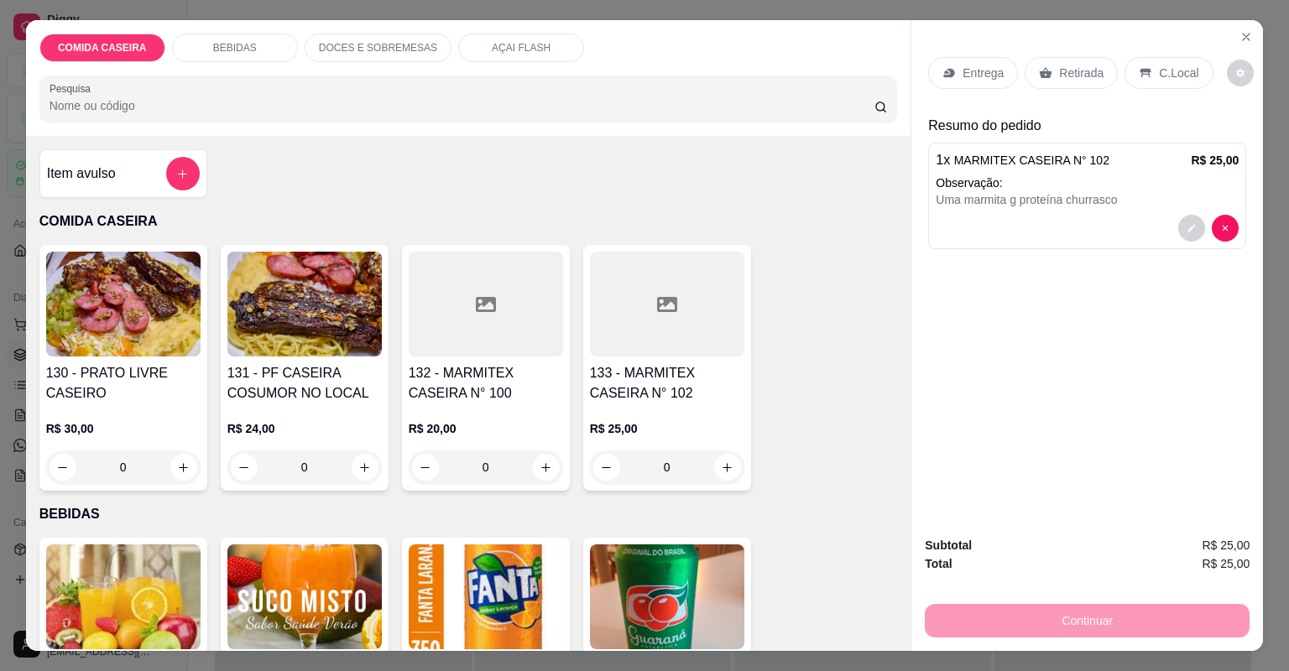
click at [970, 57] on div "Entrega" at bounding box center [973, 73] width 90 height 32
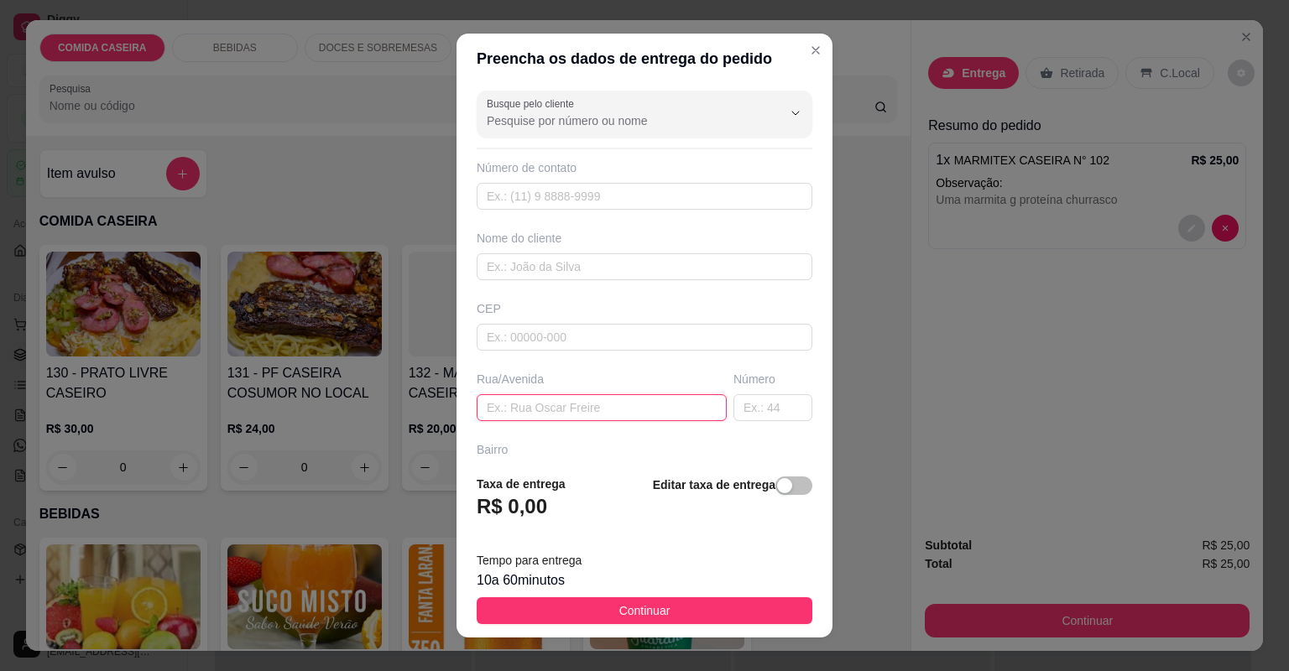
click at [554, 401] on input "text" at bounding box center [602, 407] width 250 height 27
paste input "Completa rua Rotary n 18 erisvelton"
drag, startPoint x: 667, startPoint y: 406, endPoint x: 617, endPoint y: 418, distance: 50.9
click at [617, 418] on input "Completa rua Rotary n 18 erisvelton" at bounding box center [602, 407] width 250 height 27
type input "Completa [STREET_ADDRESS]"
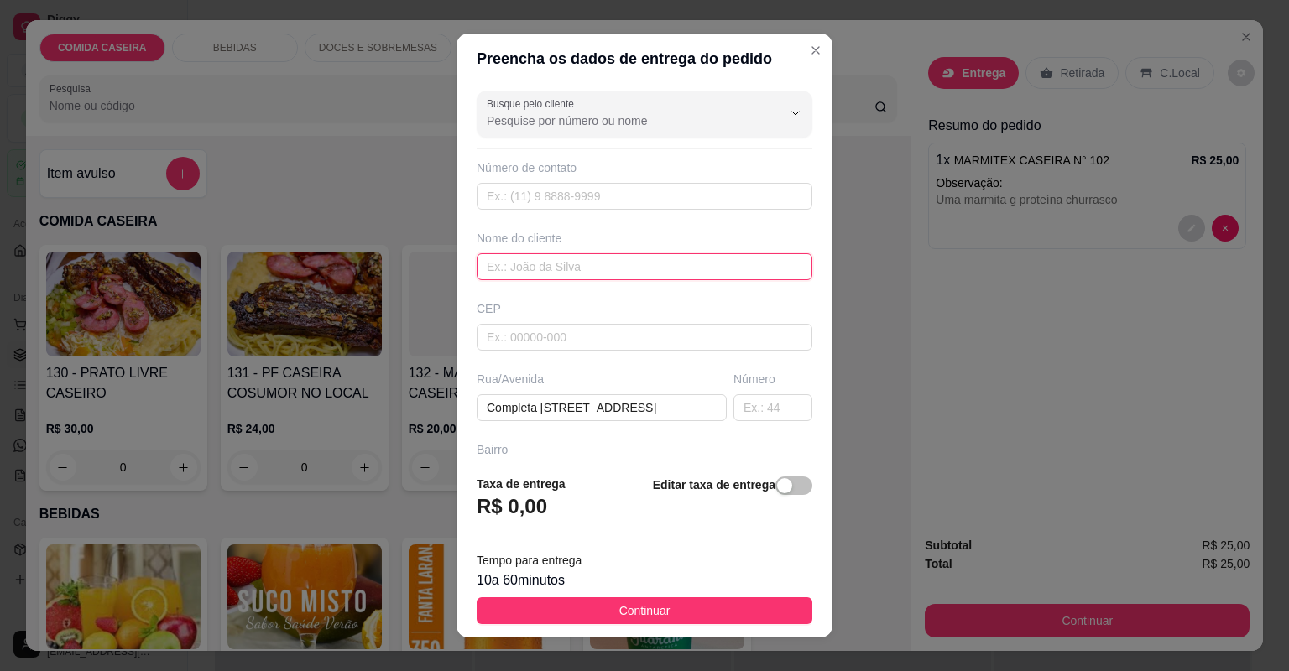
click at [553, 273] on input "text" at bounding box center [645, 266] width 336 height 27
paste input "erisvelton"
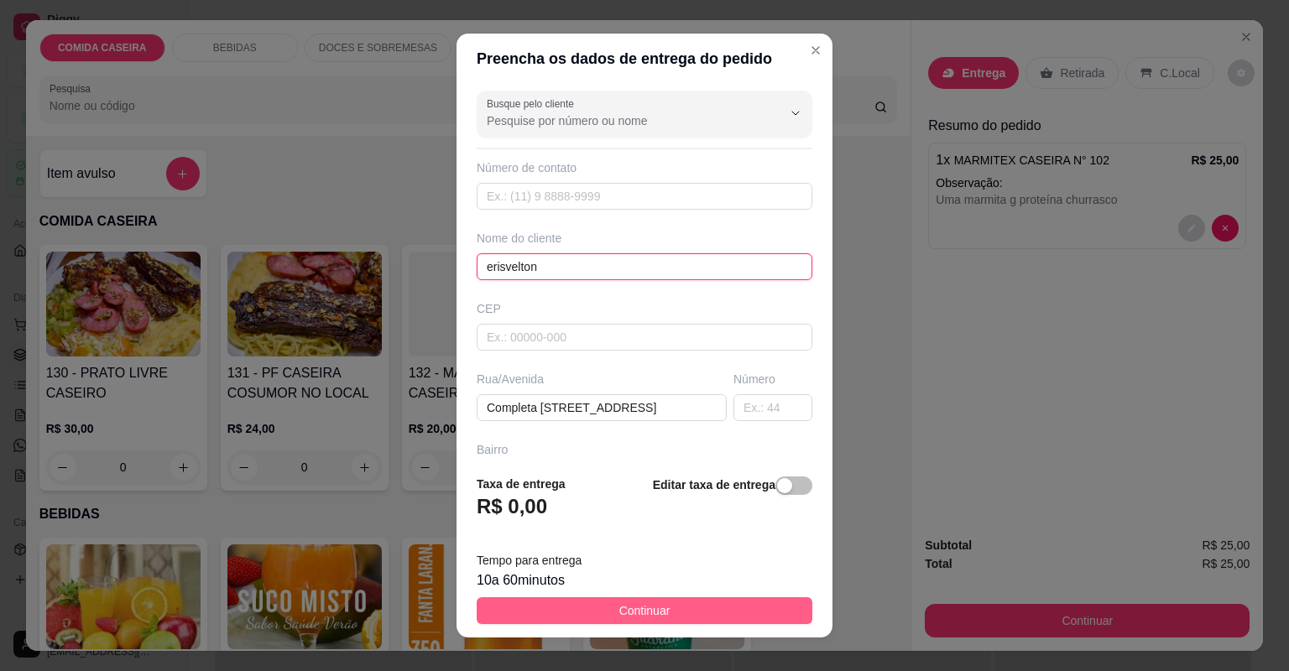
type input "erisvelton"
click at [677, 602] on button "Continuar" at bounding box center [645, 610] width 336 height 27
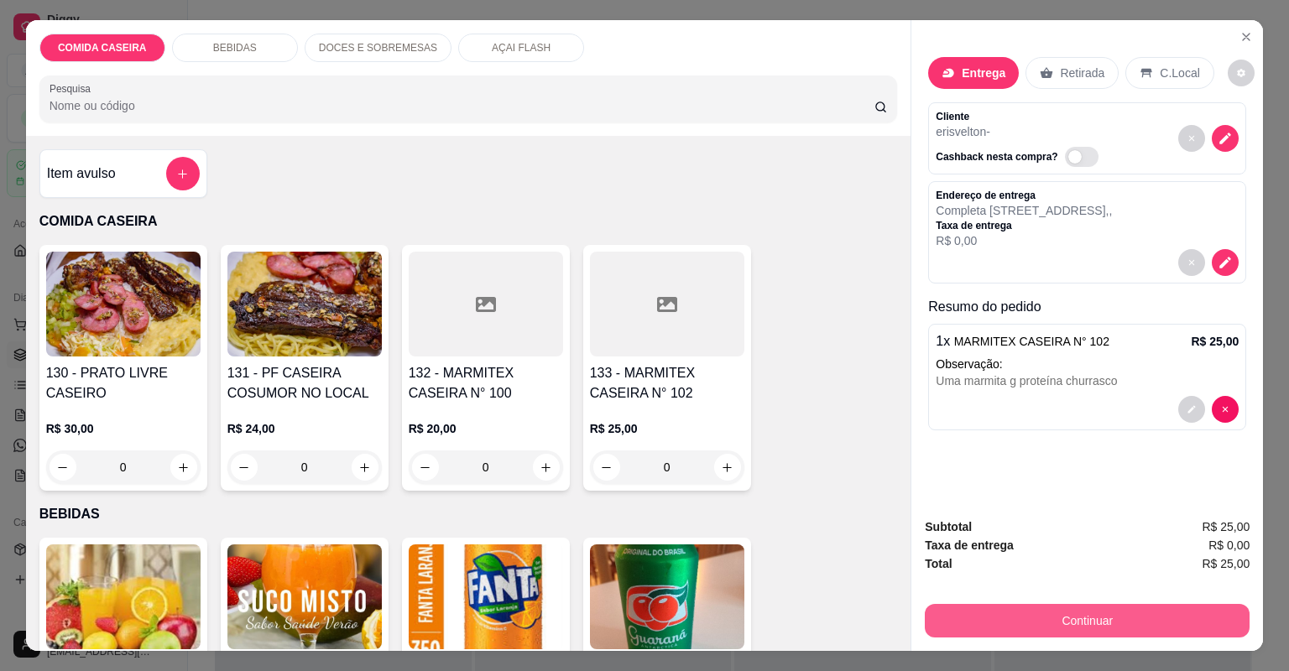
click at [1055, 618] on button "Continuar" at bounding box center [1087, 621] width 325 height 34
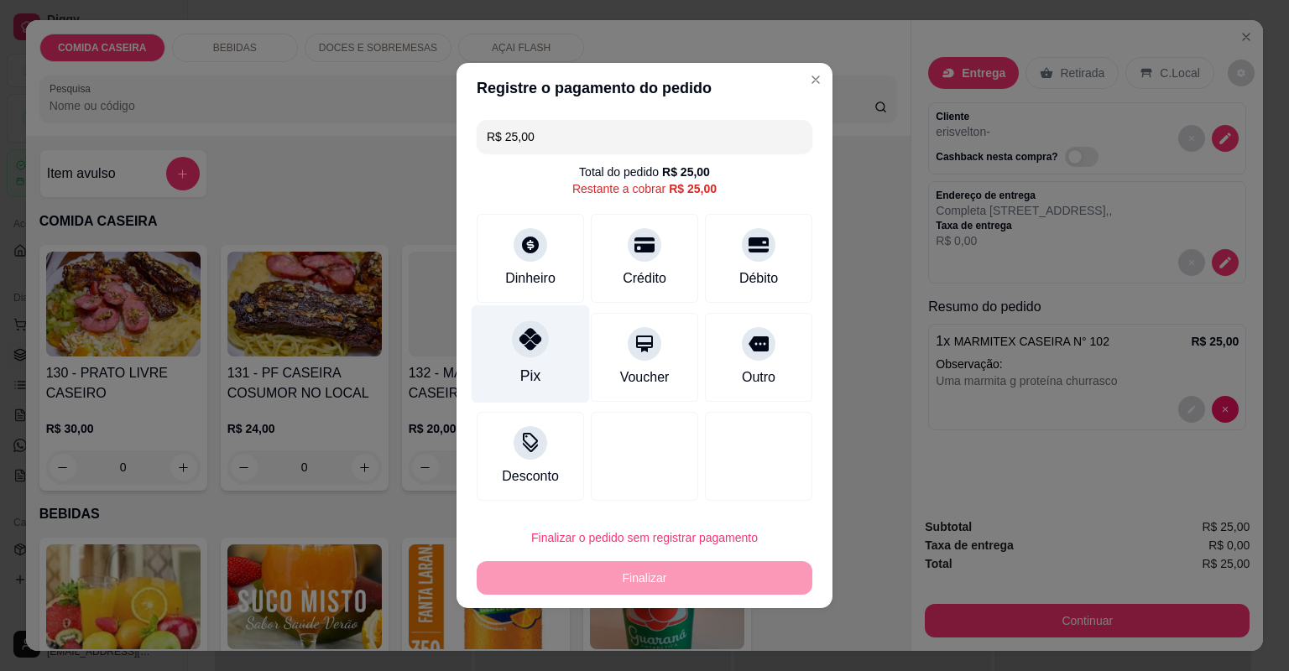
click at [543, 369] on div "Pix" at bounding box center [530, 354] width 118 height 98
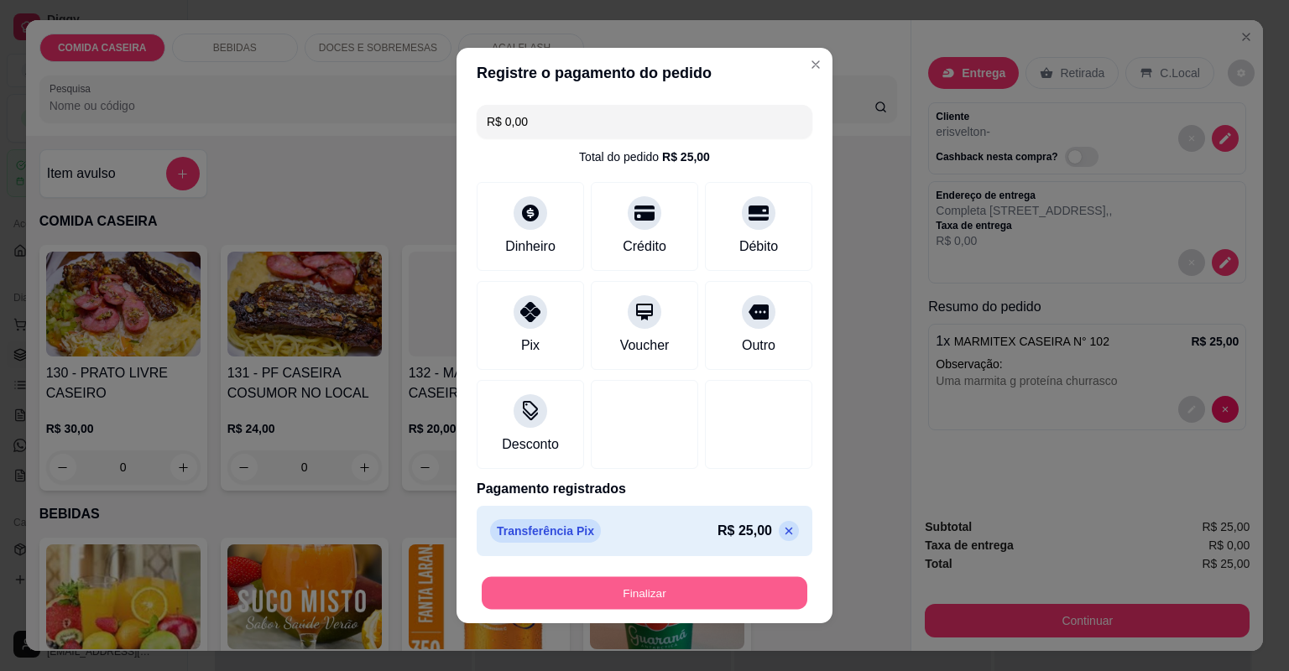
click at [652, 597] on button "Finalizar" at bounding box center [645, 593] width 326 height 33
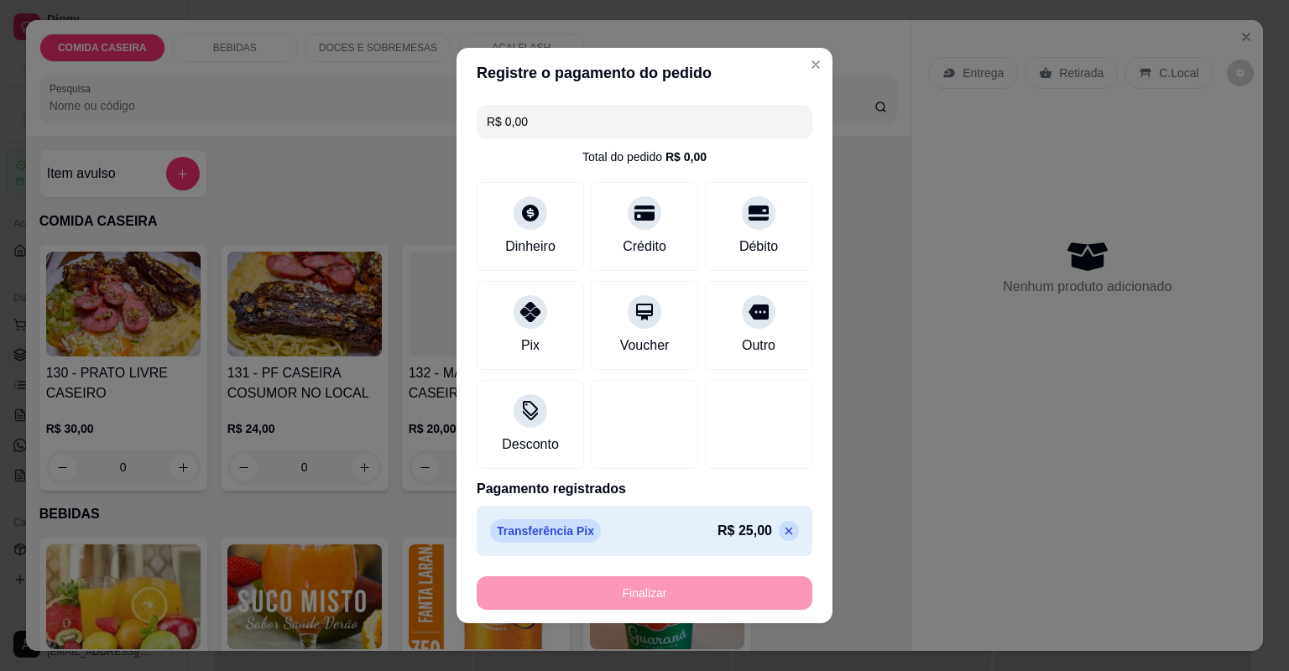
type input "-R$ 25,00"
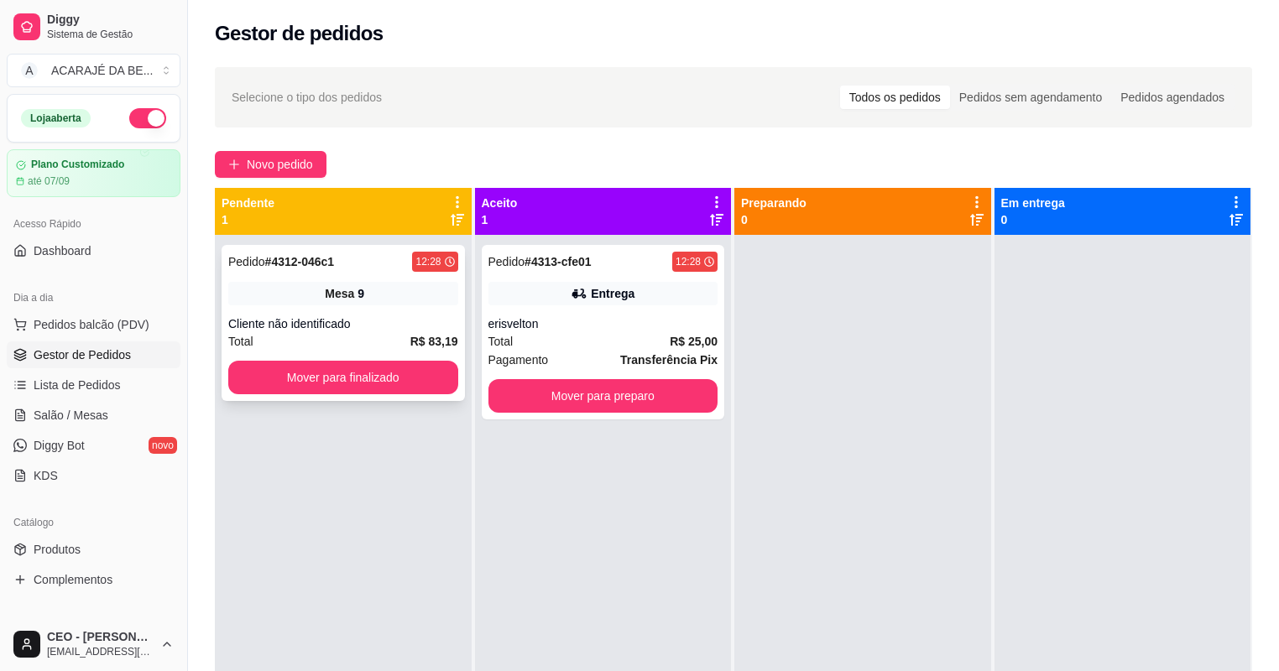
click at [425, 372] on button "Mover para finalizado" at bounding box center [343, 378] width 230 height 34
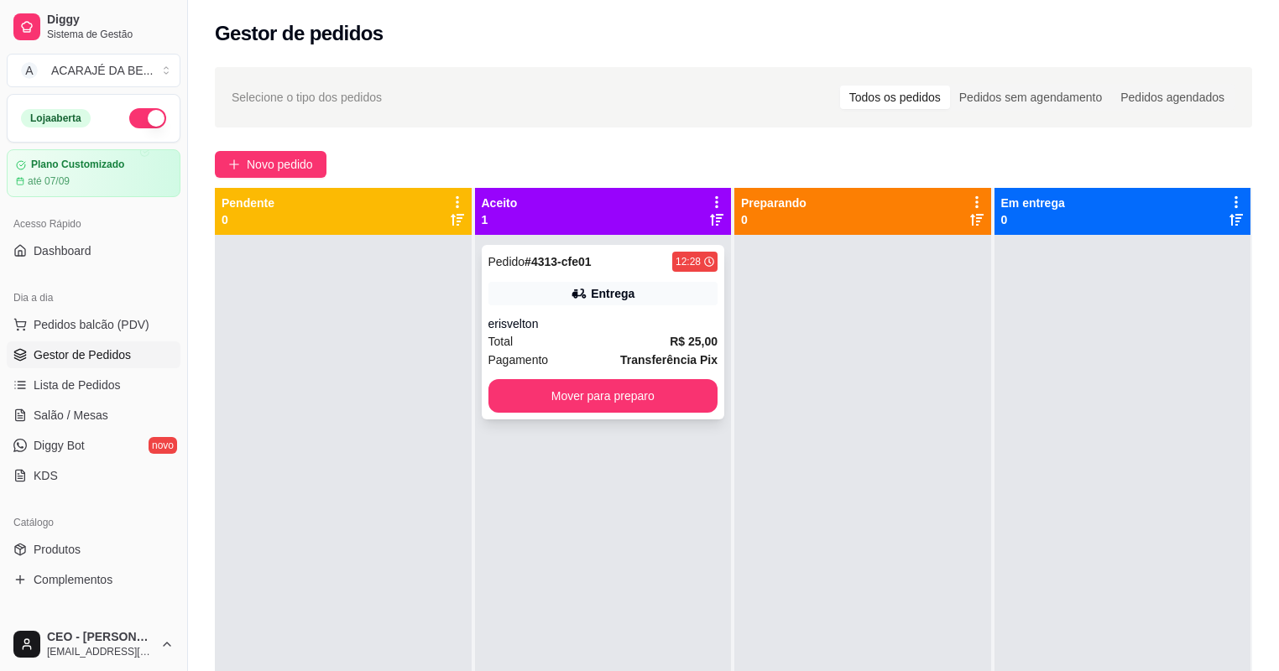
click at [587, 342] on div "Total R$ 25,00" at bounding box center [603, 341] width 230 height 18
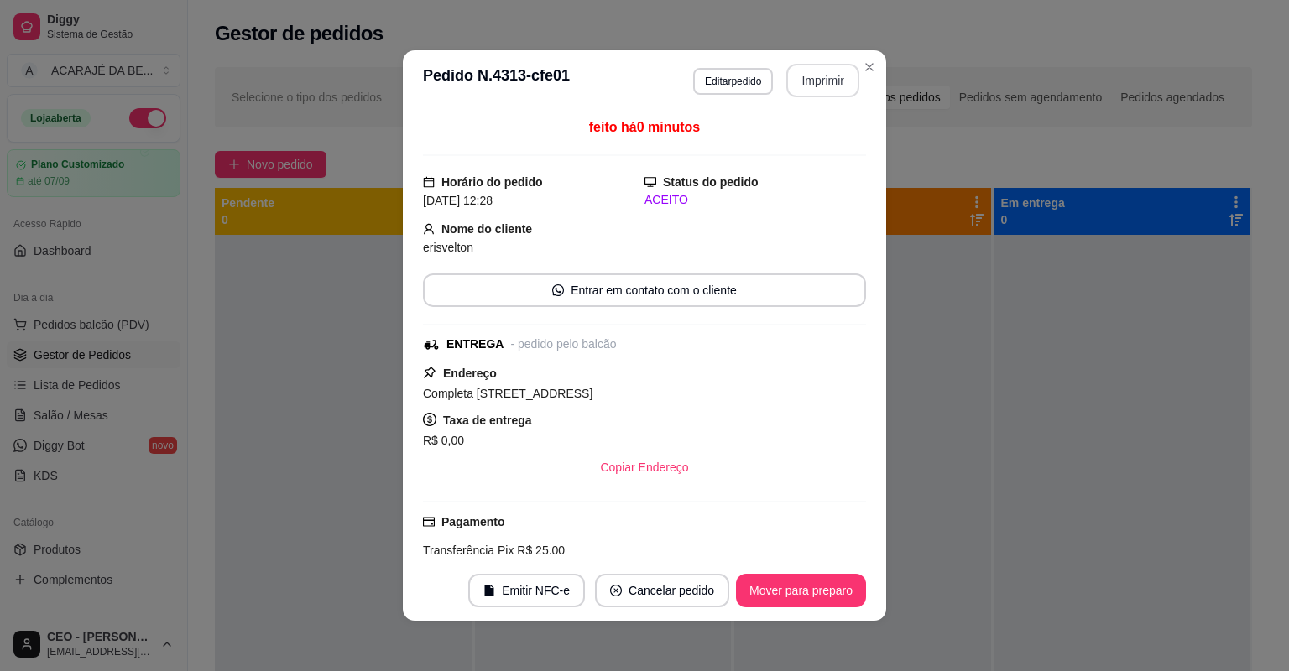
click at [810, 81] on button "Imprimir" at bounding box center [822, 81] width 73 height 34
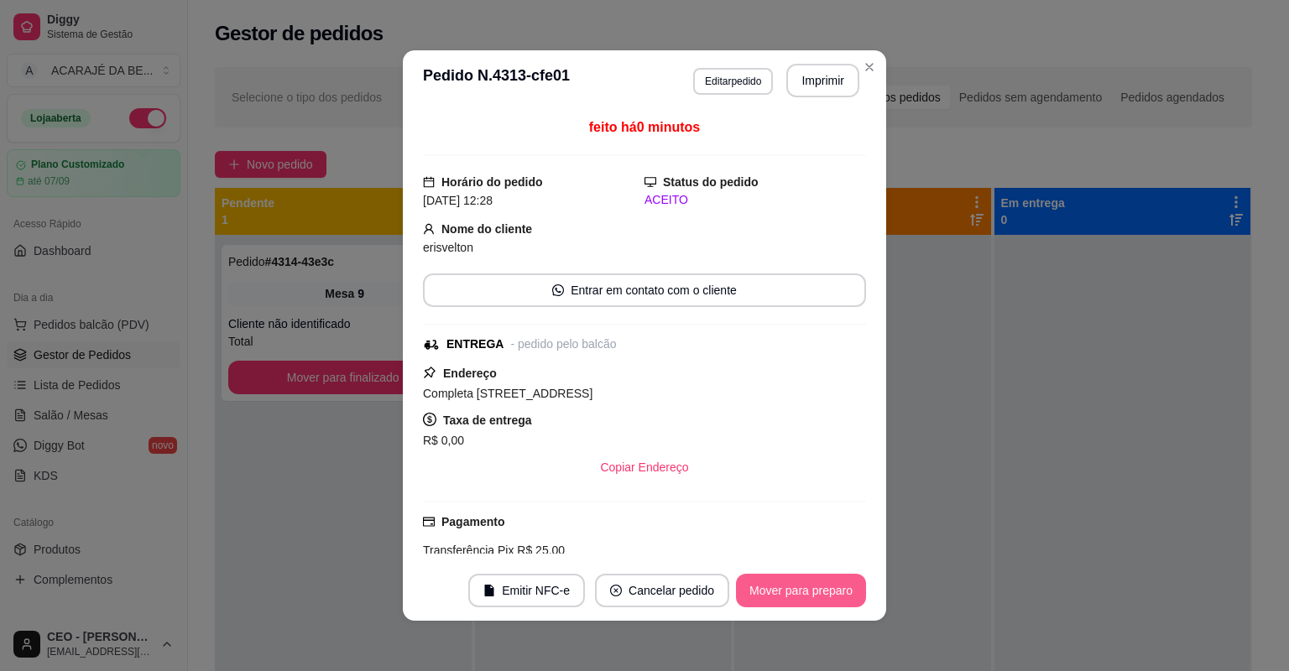
click at [822, 586] on button "Mover para preparo" at bounding box center [801, 591] width 130 height 34
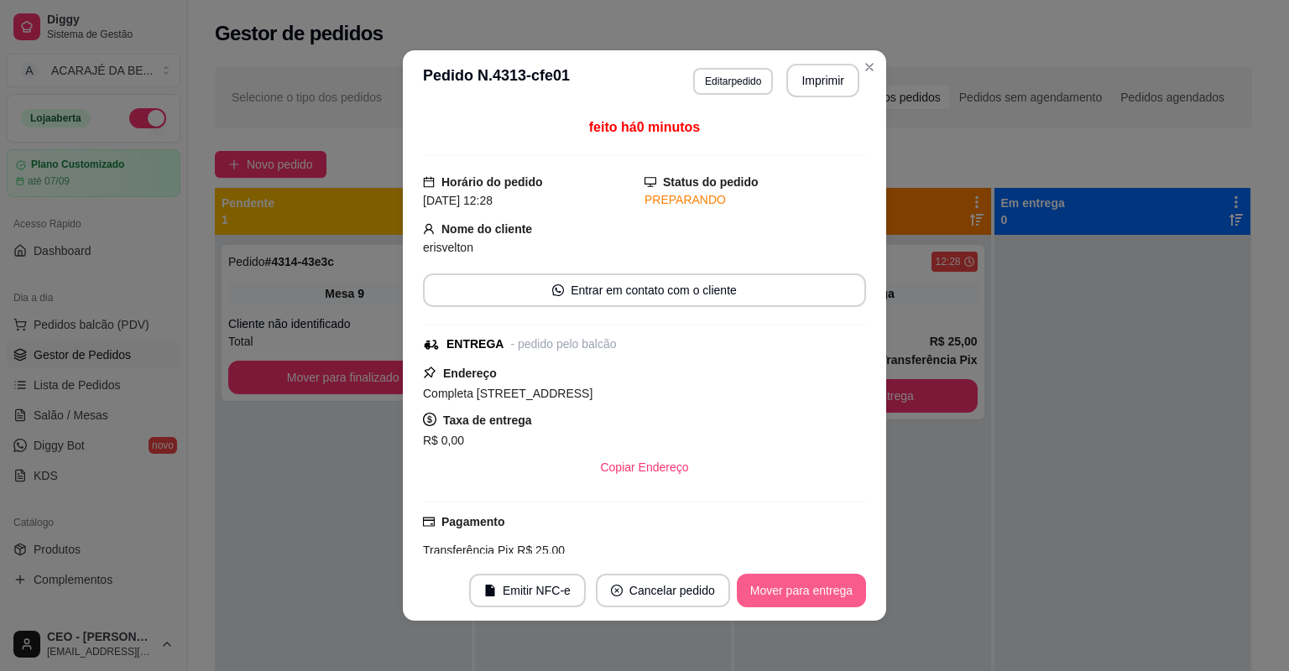
click at [822, 586] on button "Mover para entrega" at bounding box center [801, 591] width 129 height 34
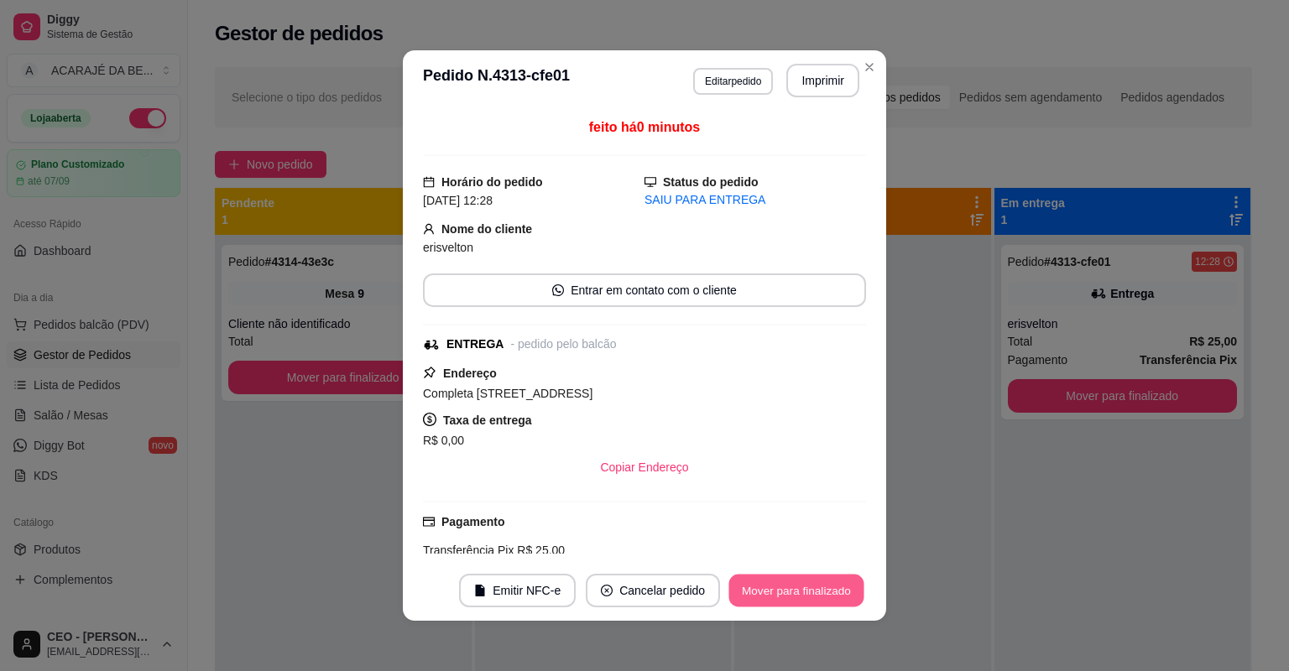
click at [822, 587] on button "Mover para finalizado" at bounding box center [796, 591] width 135 height 33
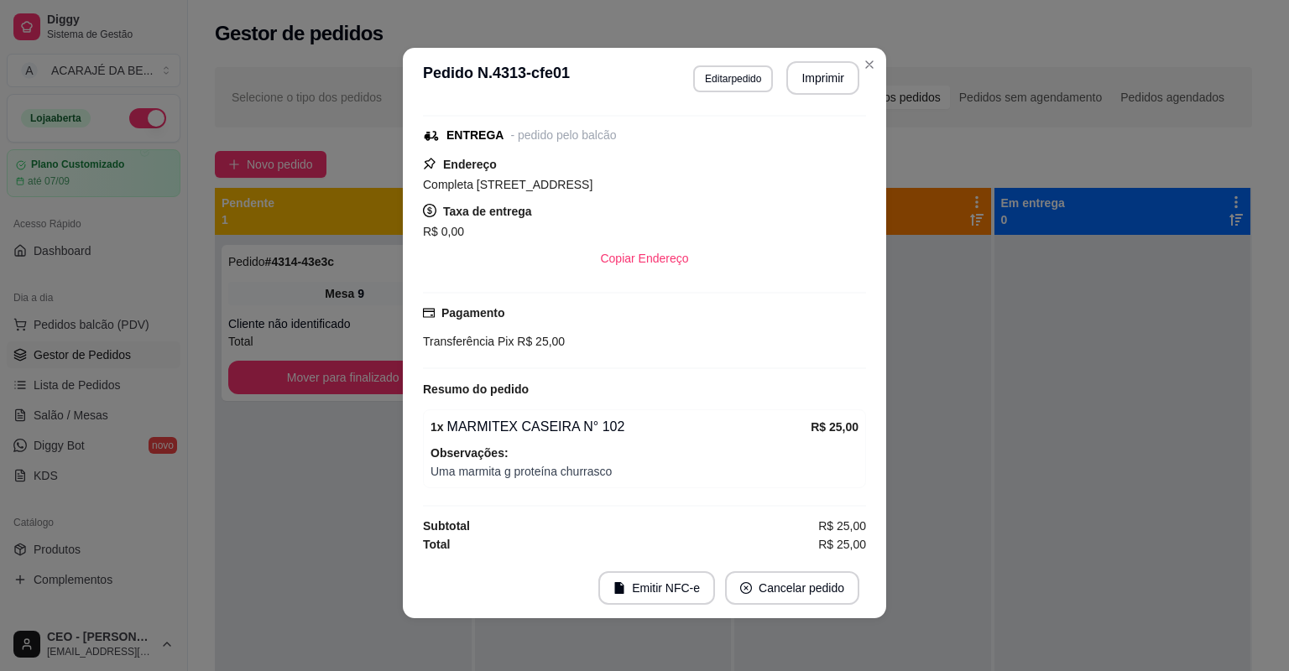
scroll to position [3, 0]
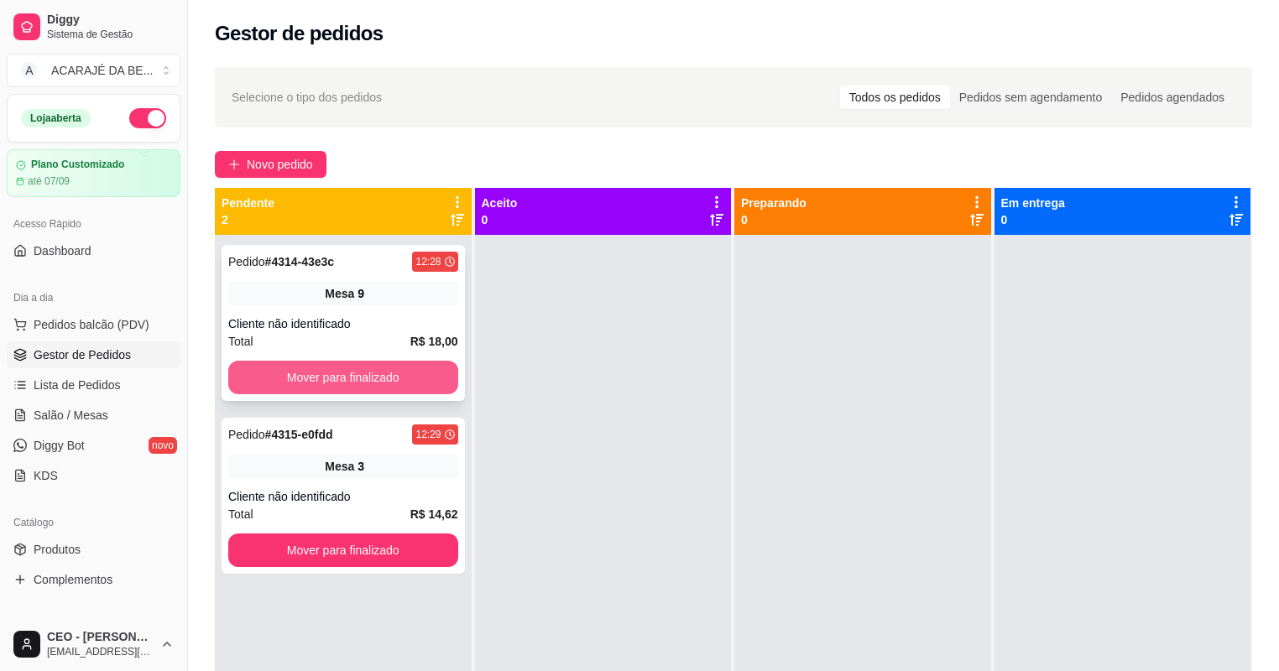
click at [402, 380] on button "Mover para finalizado" at bounding box center [343, 378] width 230 height 34
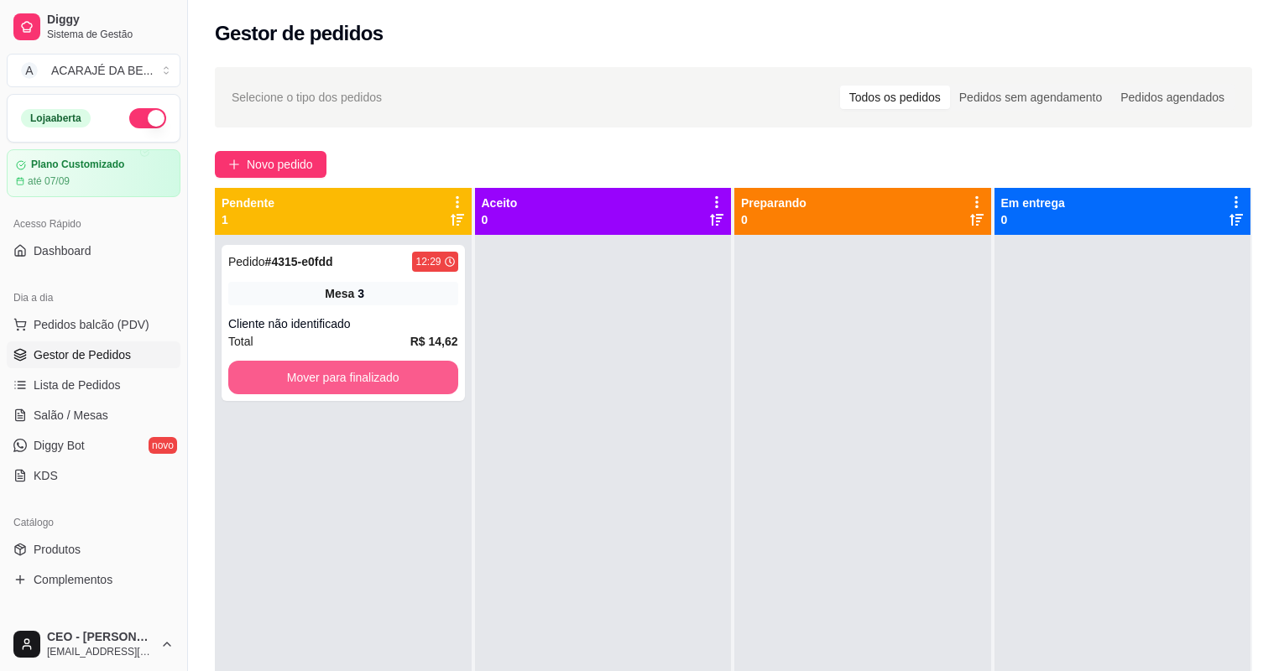
click at [402, 380] on button "Mover para finalizado" at bounding box center [343, 378] width 230 height 34
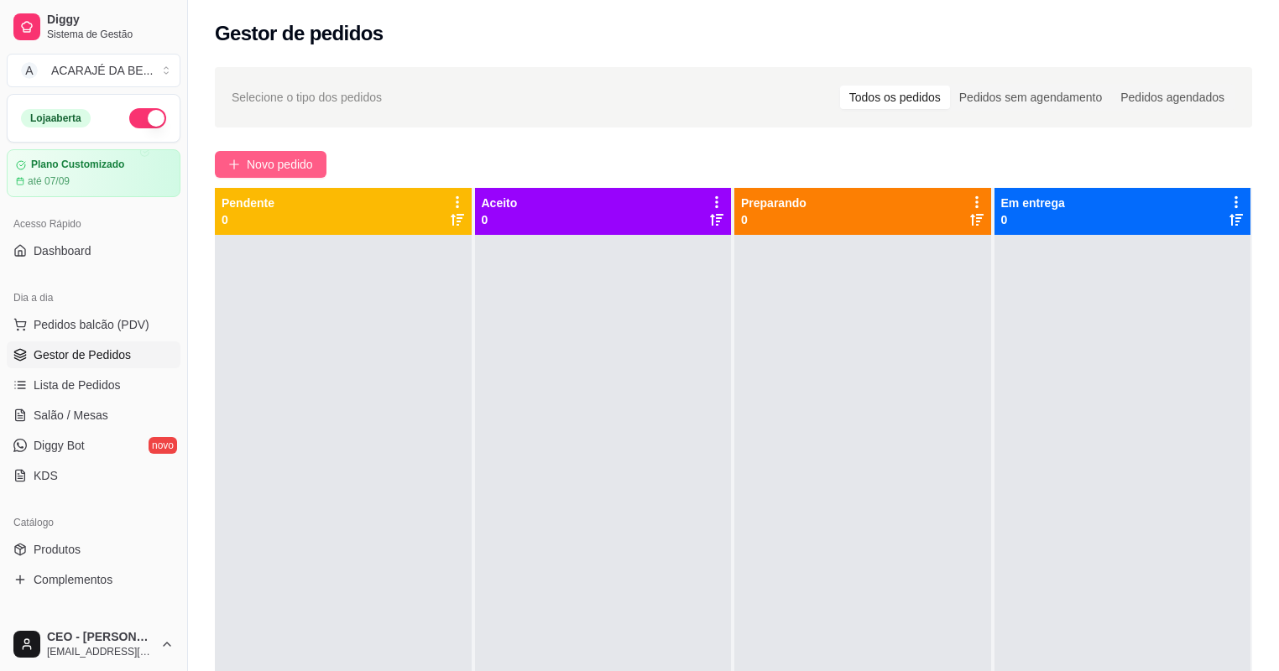
click at [275, 161] on span "Novo pedido" at bounding box center [280, 164] width 66 height 18
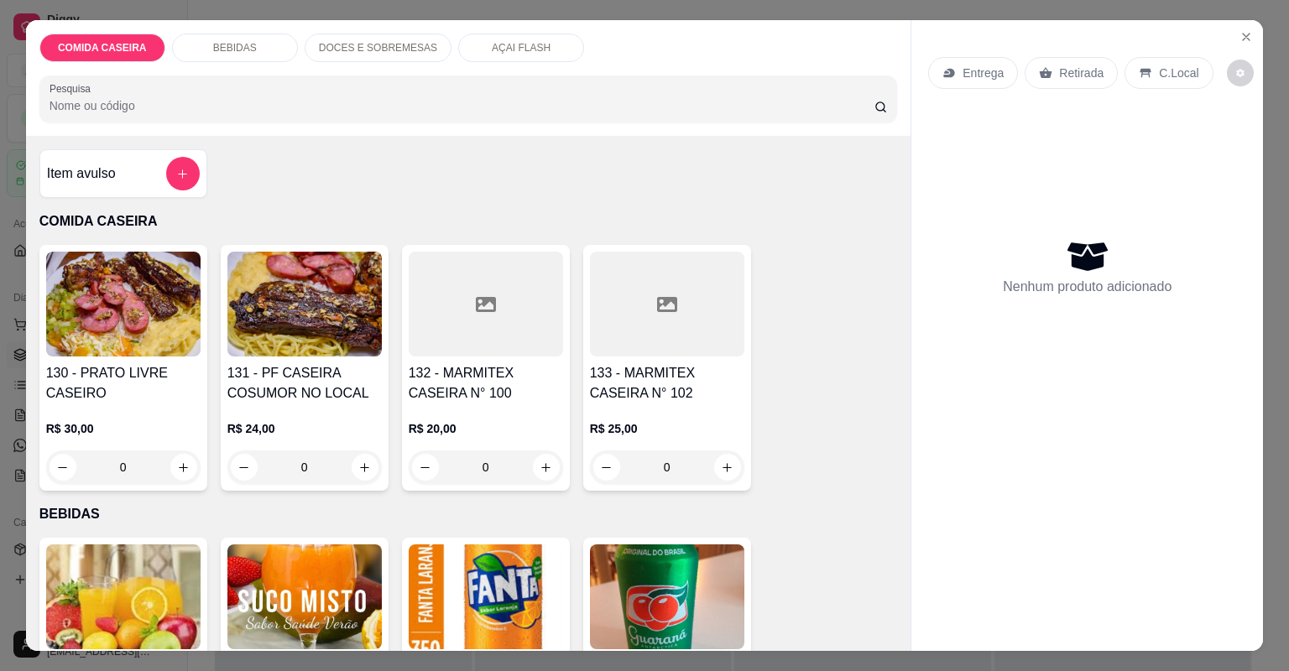
click at [635, 367] on h4 "133 - MARMITEX CASEIRA N° 102" at bounding box center [667, 383] width 154 height 40
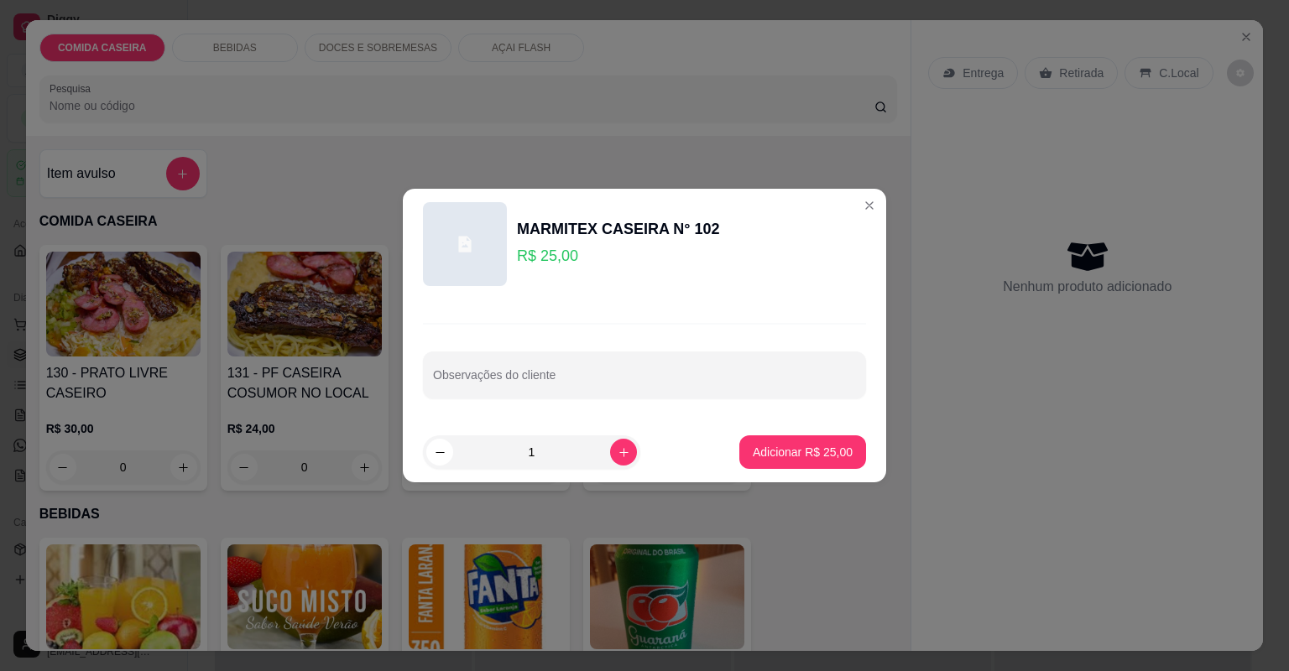
drag, startPoint x: 635, startPoint y: 367, endPoint x: 638, endPoint y: 382, distance: 14.7
click at [639, 382] on input "Observações do cliente" at bounding box center [644, 381] width 423 height 17
paste input "1: feijão de caldo, macarrão ao molho, purê de batata , bife ao molho e salada …"
type input "1: feijão de caldo, macarrão ao molho, purê de batata , bife ao molho e salada …"
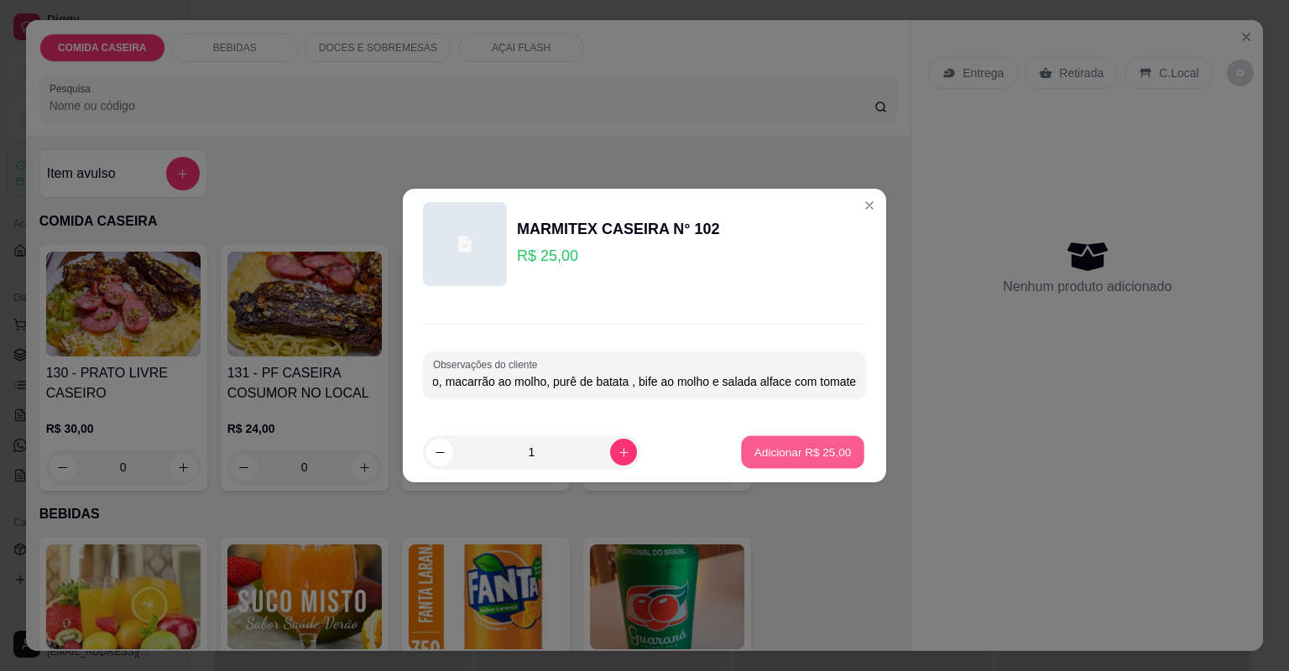
click at [800, 447] on p "Adicionar R$ 25,00" at bounding box center [802, 452] width 97 height 16
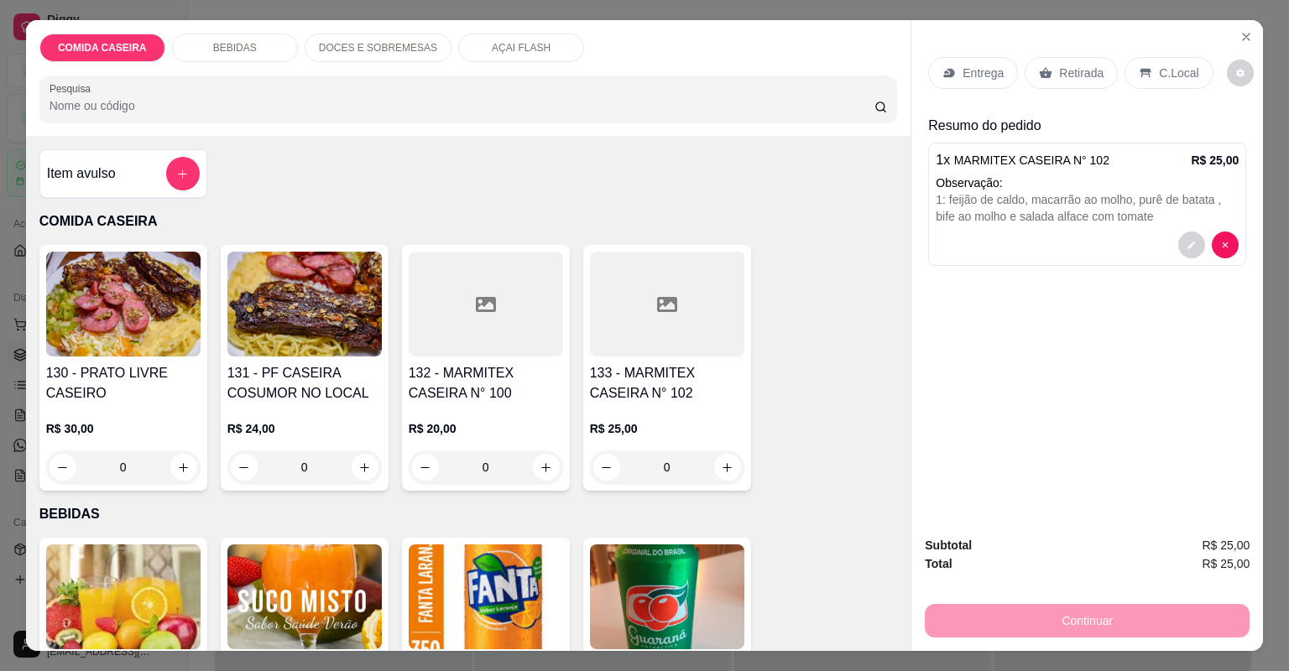
click at [641, 393] on h4 "133 - MARMITEX CASEIRA N° 102" at bounding box center [667, 383] width 154 height 40
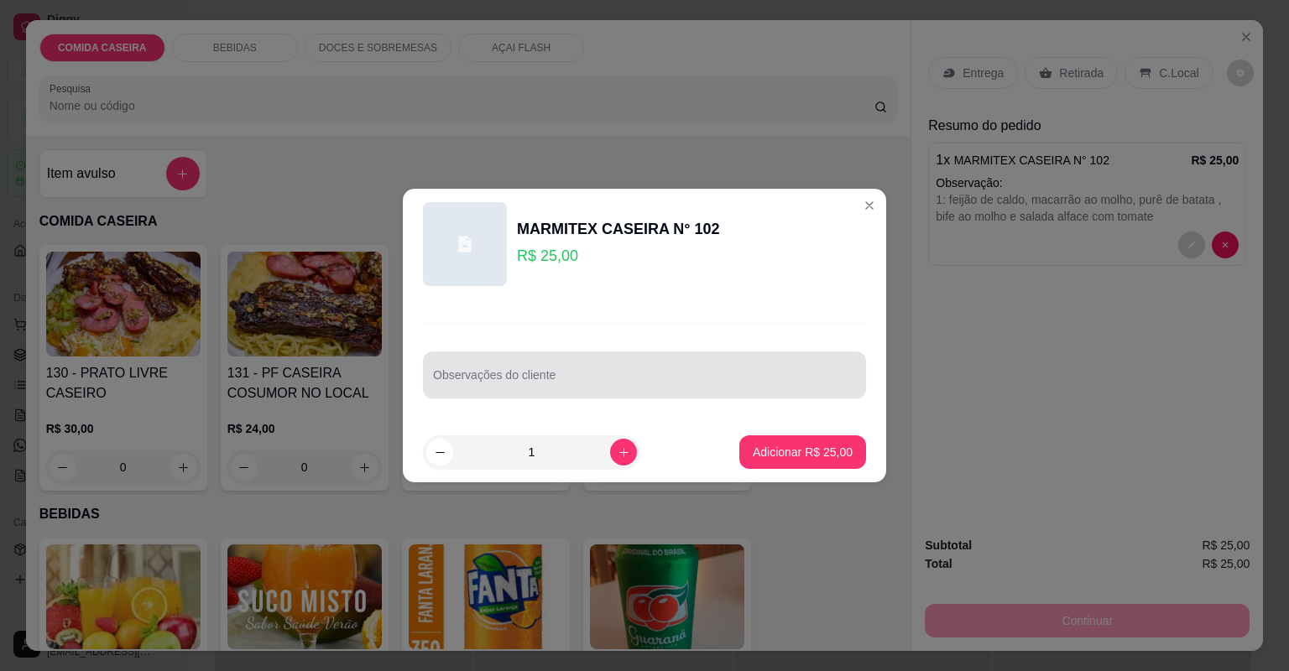
click at [688, 370] on div at bounding box center [644, 375] width 423 height 34
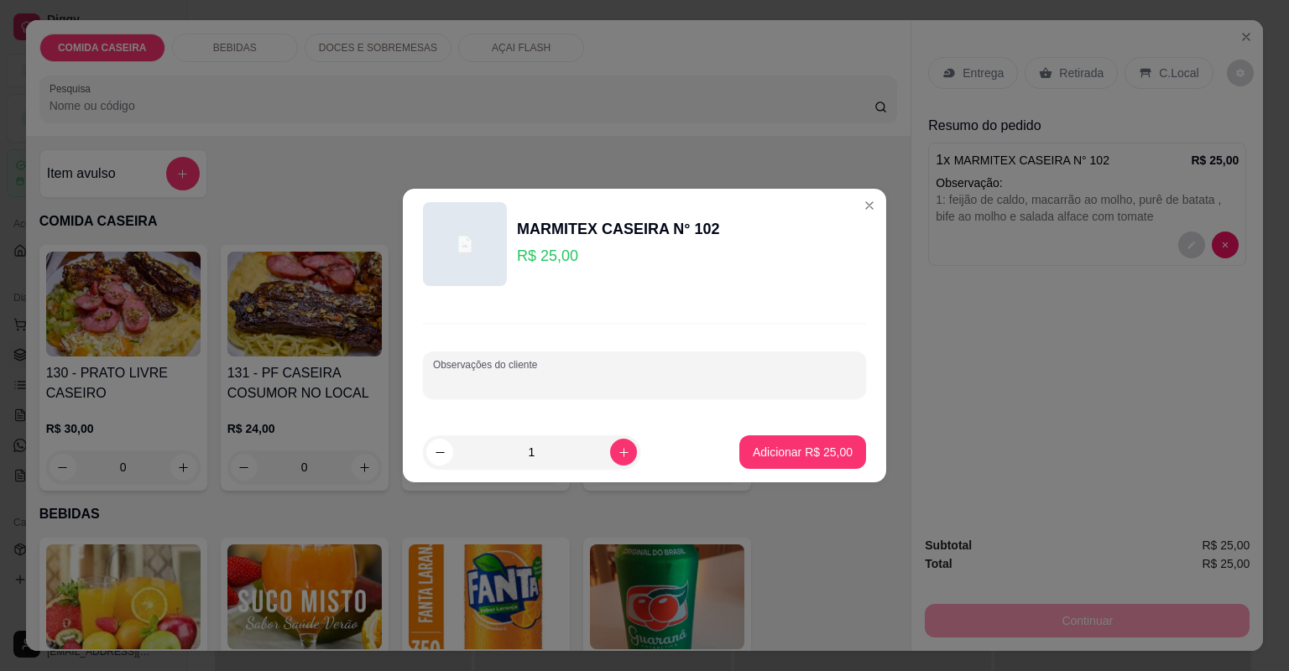
paste input "feijão de caldo, arroz , macarrã ao molho , purê de batata, bife ao molho e sal…"
type input "feijão de caldo, arroz , macarrã ao molho , purê de batata, bife ao molho e sal…"
click at [804, 460] on p "Adicionar R$ 25,00" at bounding box center [803, 452] width 100 height 17
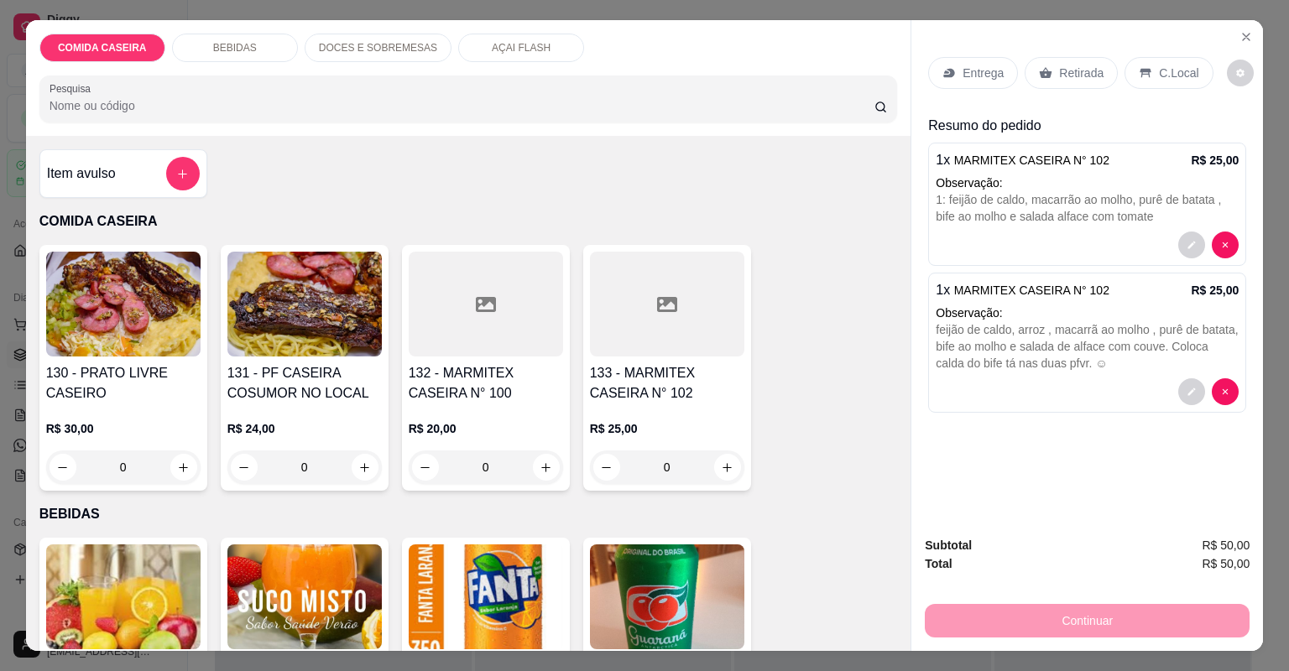
click at [970, 81] on p "Entrega" at bounding box center [982, 73] width 41 height 17
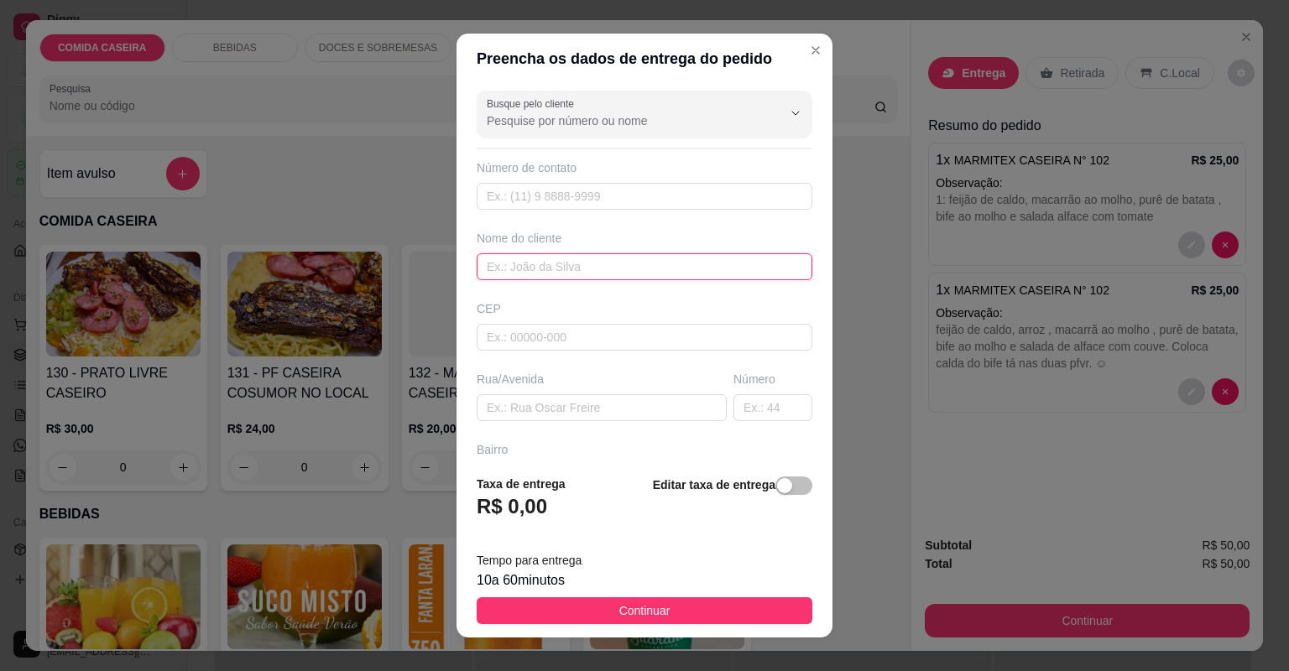
click at [597, 268] on input "text" at bounding box center [645, 266] width 336 height 27
type input "MARILIA"
paste input "[STREET_ADDRESS][PERSON_NAME]"
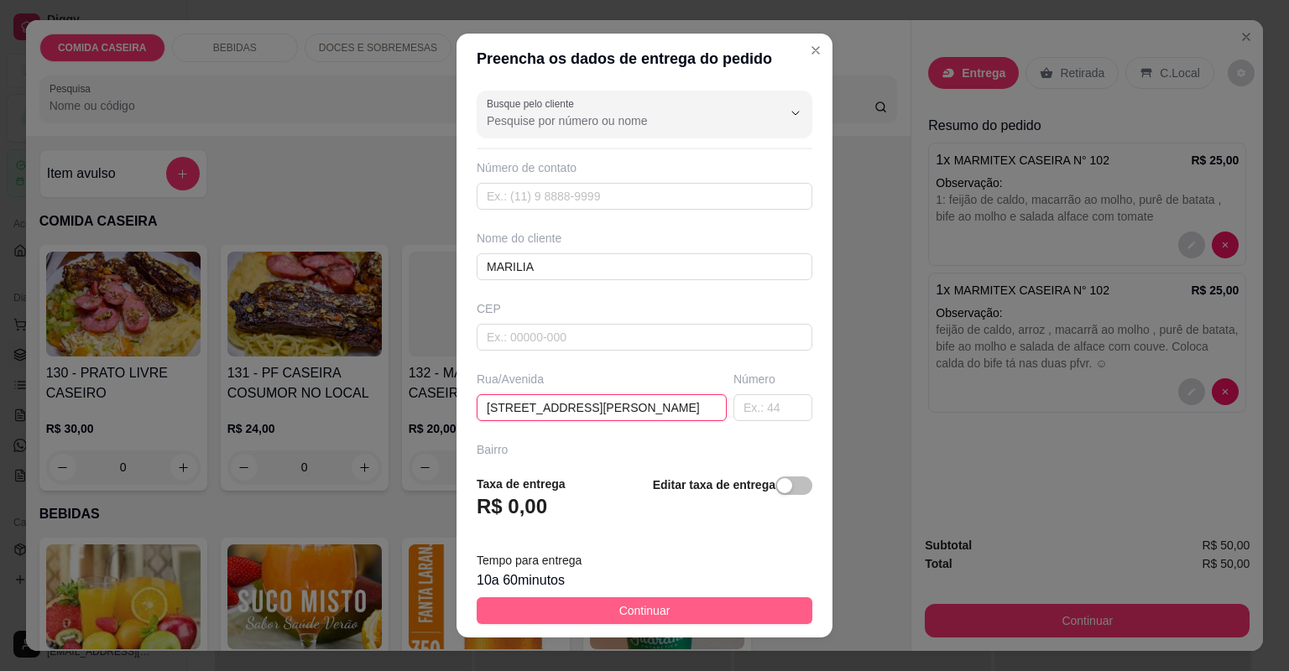
type input "[STREET_ADDRESS][PERSON_NAME]"
click at [706, 605] on button "Continuar" at bounding box center [645, 610] width 336 height 27
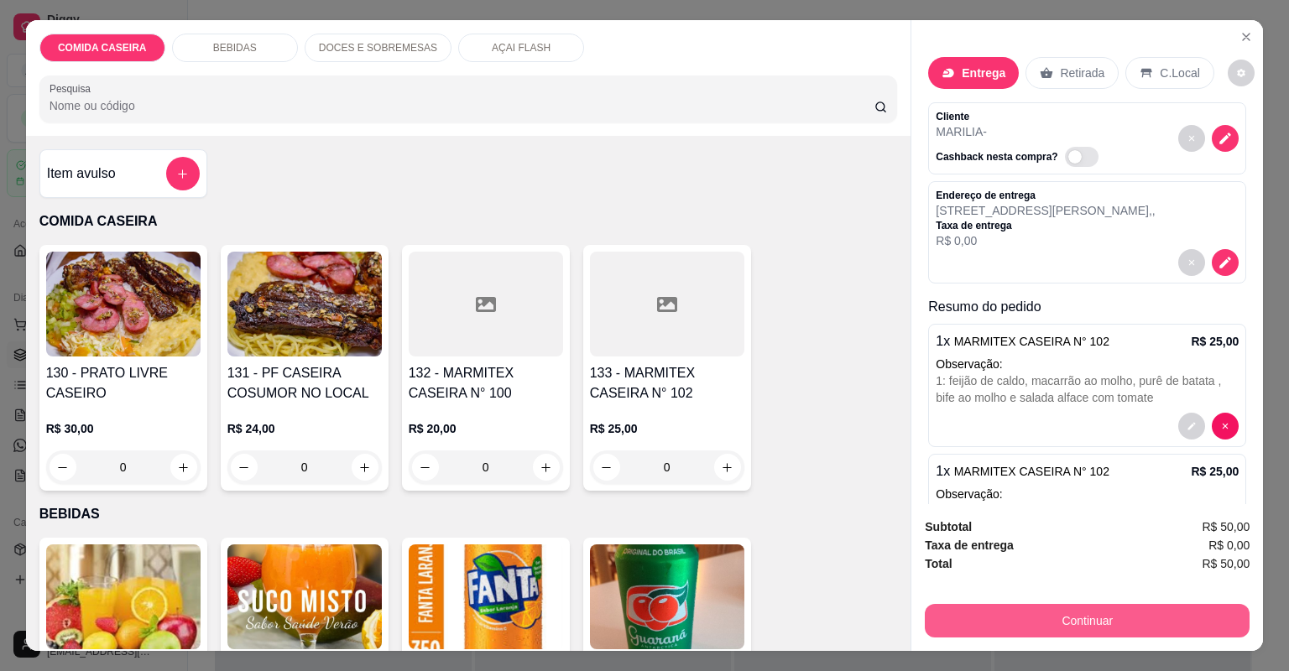
click at [952, 620] on button "Continuar" at bounding box center [1087, 621] width 325 height 34
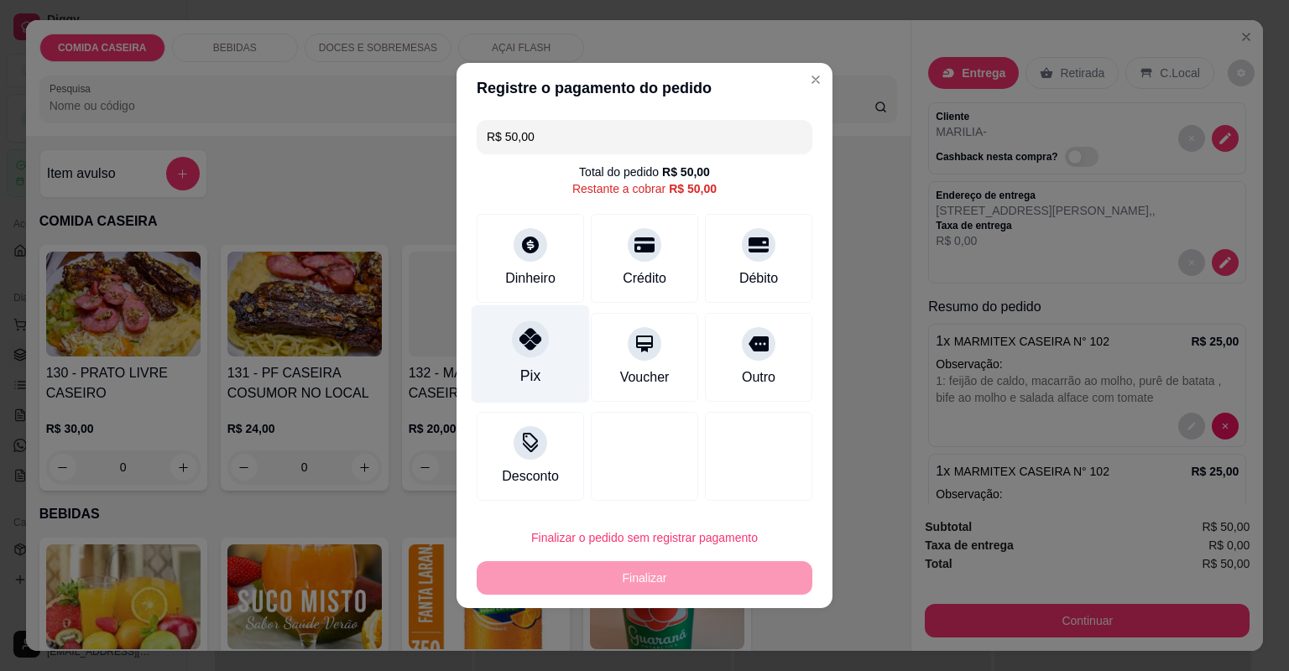
click at [522, 365] on div "Pix" at bounding box center [530, 376] width 20 height 22
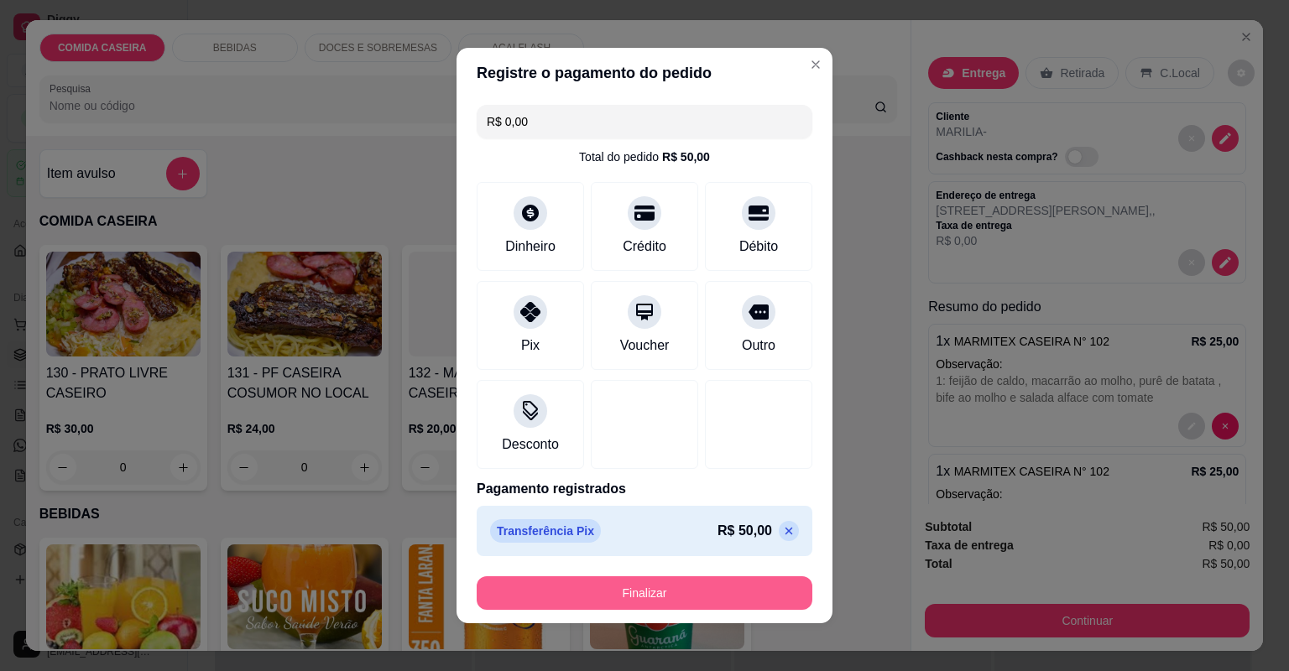
click at [632, 583] on button "Finalizar" at bounding box center [645, 593] width 336 height 34
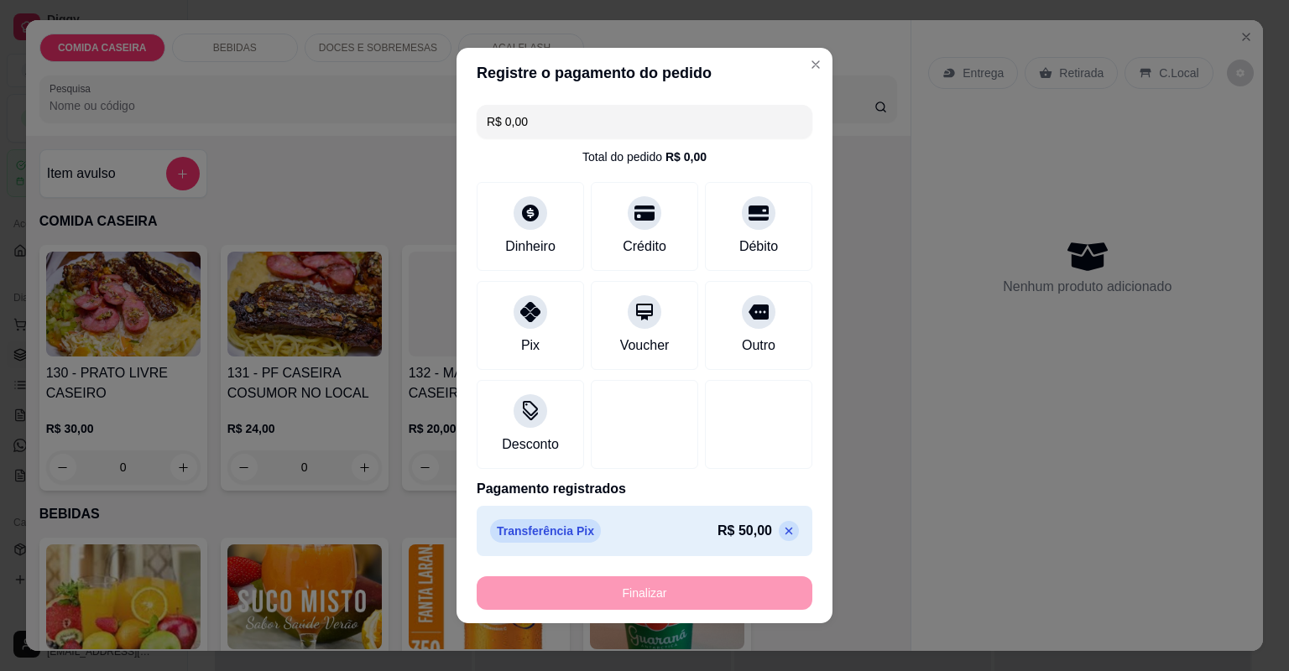
type input "-R$ 50,00"
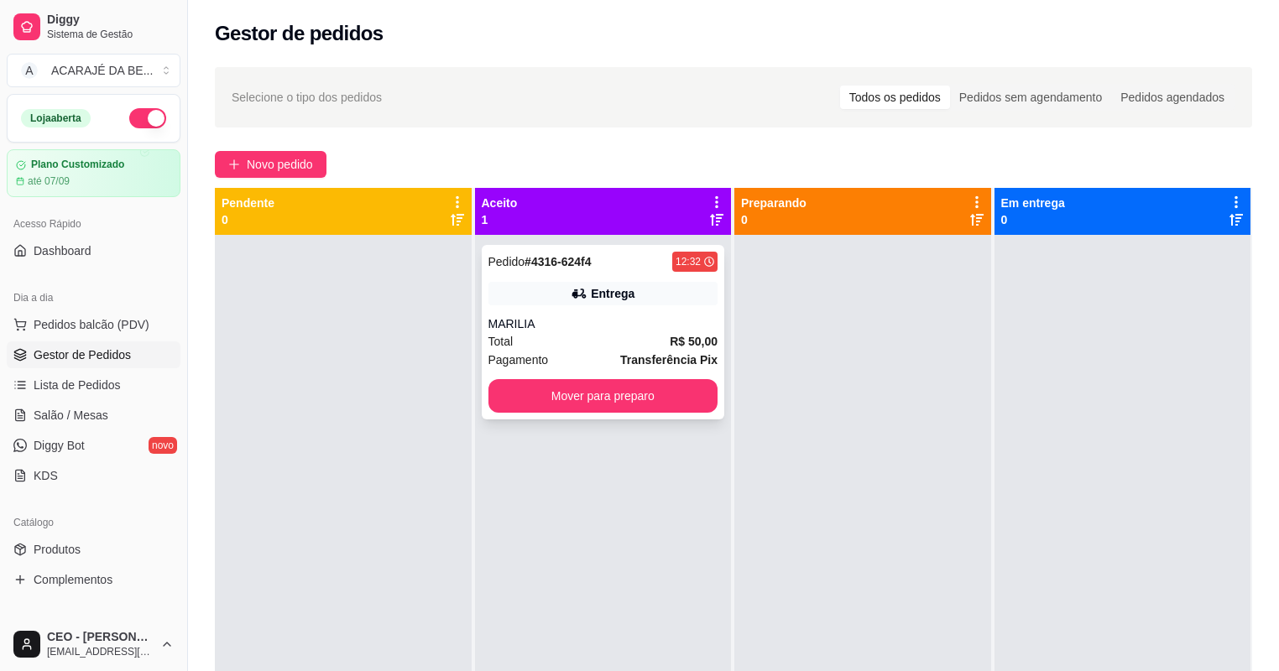
click at [522, 310] on div "Pedido # 4316-624f4 12:32 Entrega MARILIA Total R$ 50,00 Pagamento Transferênci…" at bounding box center [603, 332] width 243 height 175
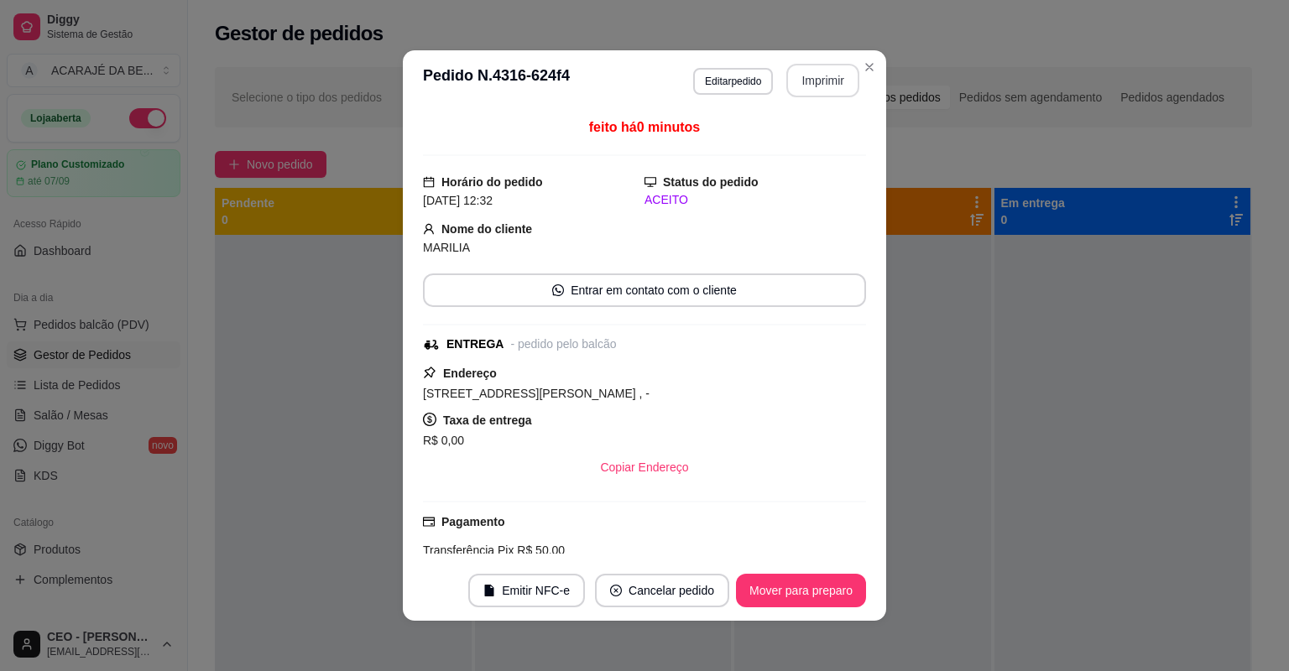
click at [801, 84] on button "Imprimir" at bounding box center [822, 81] width 73 height 34
click at [813, 589] on button "Mover para preparo" at bounding box center [801, 591] width 130 height 34
click at [813, 589] on button "Mover para preparo" at bounding box center [800, 591] width 126 height 33
click at [813, 589] on div "Mover para preparo" at bounding box center [789, 591] width 154 height 34
drag, startPoint x: 801, startPoint y: 84, endPoint x: 813, endPoint y: 589, distance: 505.2
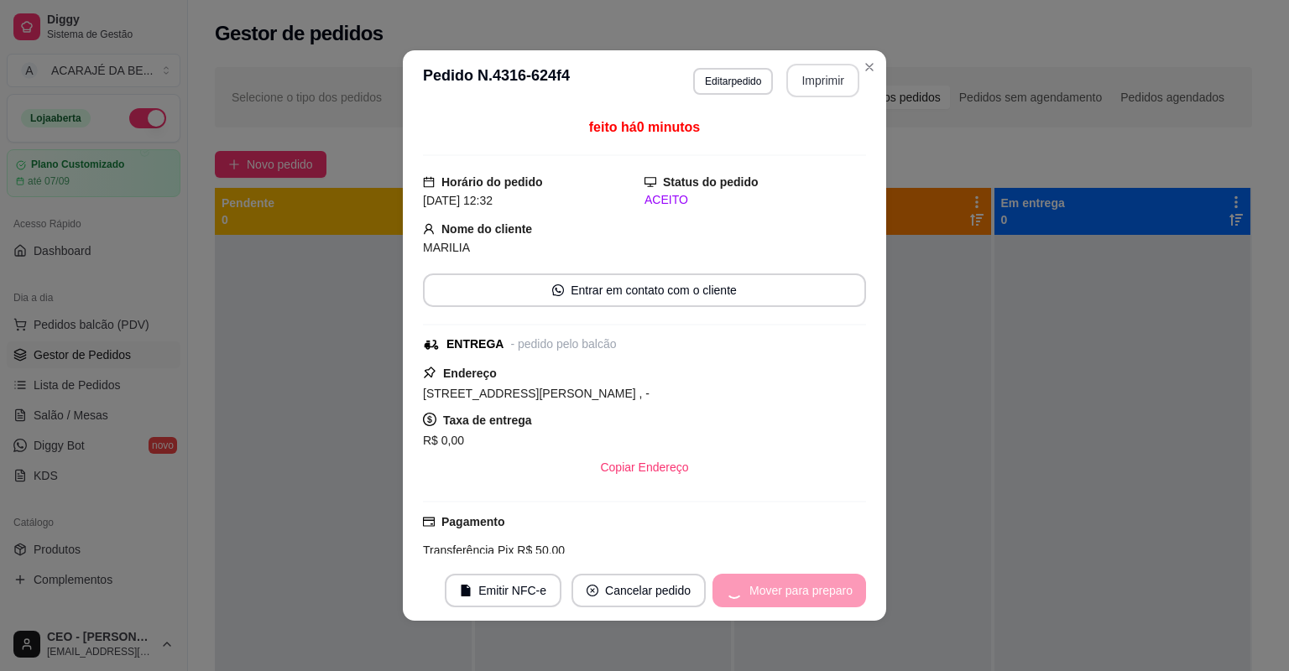
click at [813, 589] on div "Mover para preparo" at bounding box center [789, 591] width 154 height 34
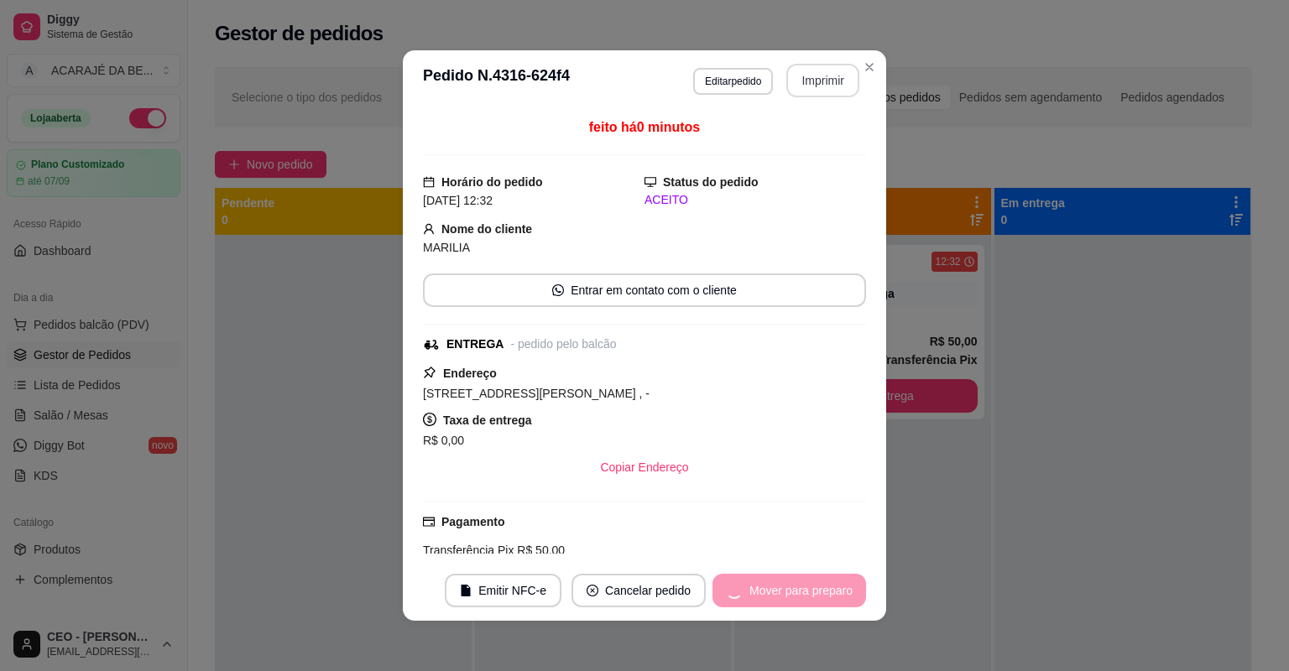
click at [813, 589] on div "Mover para preparo" at bounding box center [789, 591] width 154 height 34
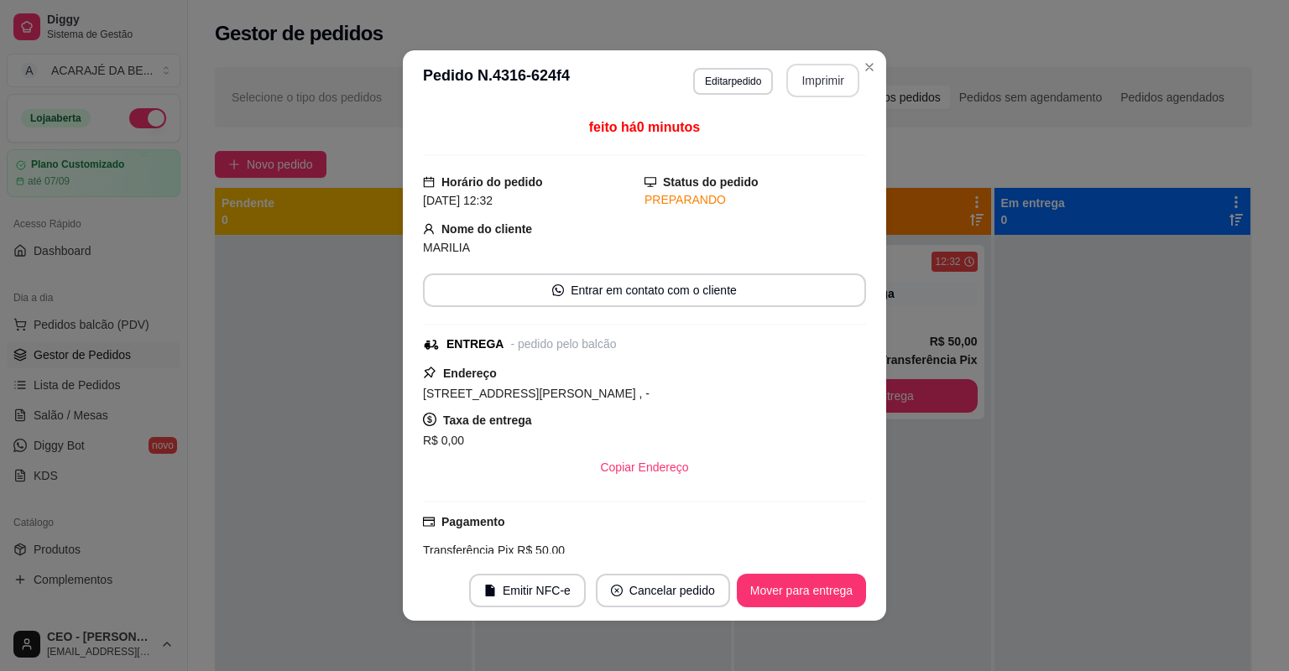
click at [813, 589] on button "Mover para entrega" at bounding box center [801, 591] width 129 height 34
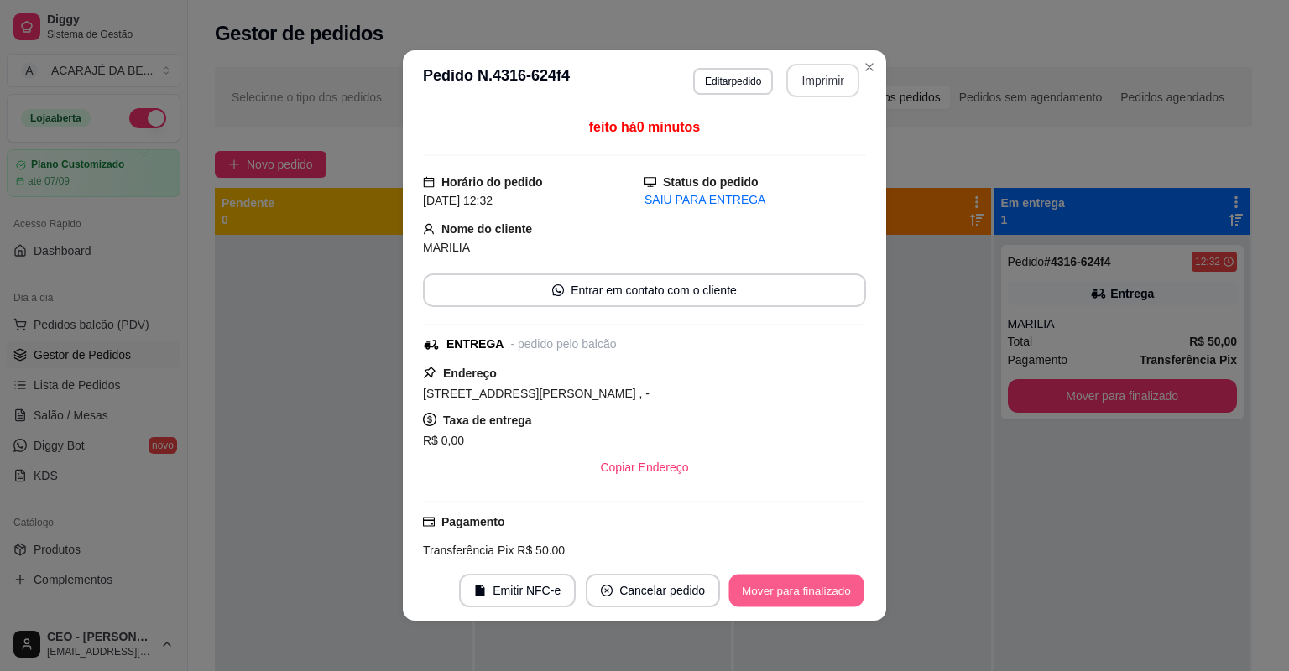
click at [813, 589] on button "Mover para finalizado" at bounding box center [796, 591] width 135 height 33
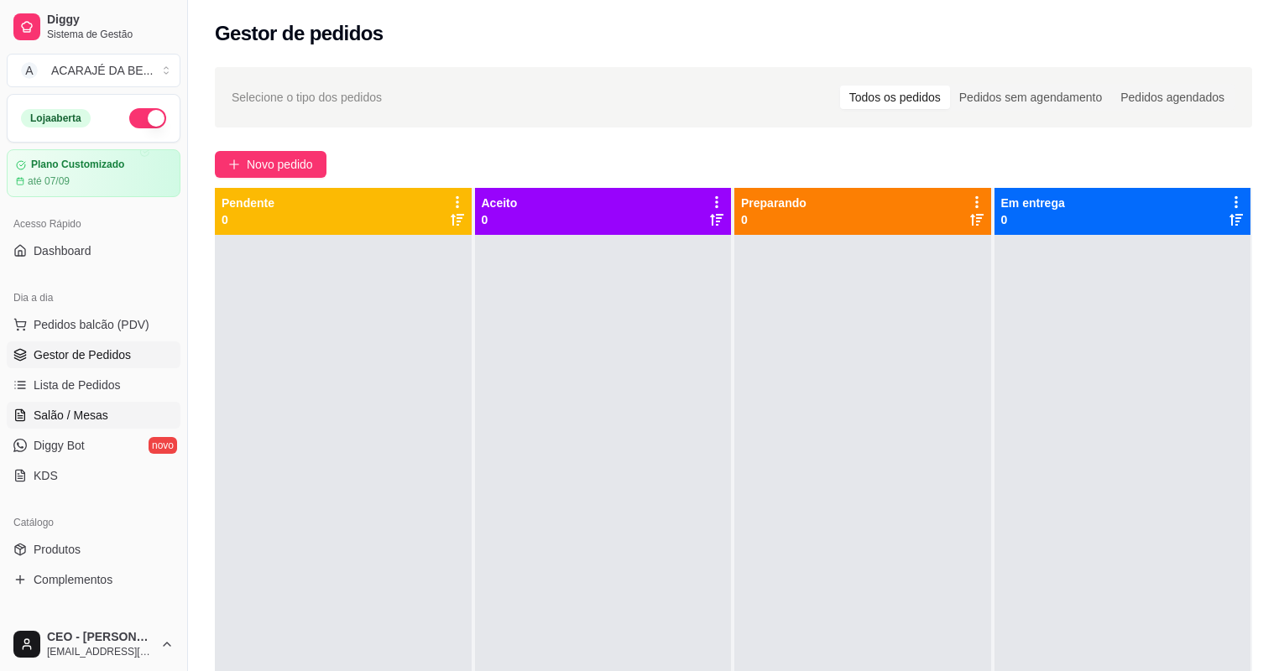
click at [40, 402] on link "Salão / Mesas" at bounding box center [94, 415] width 174 height 27
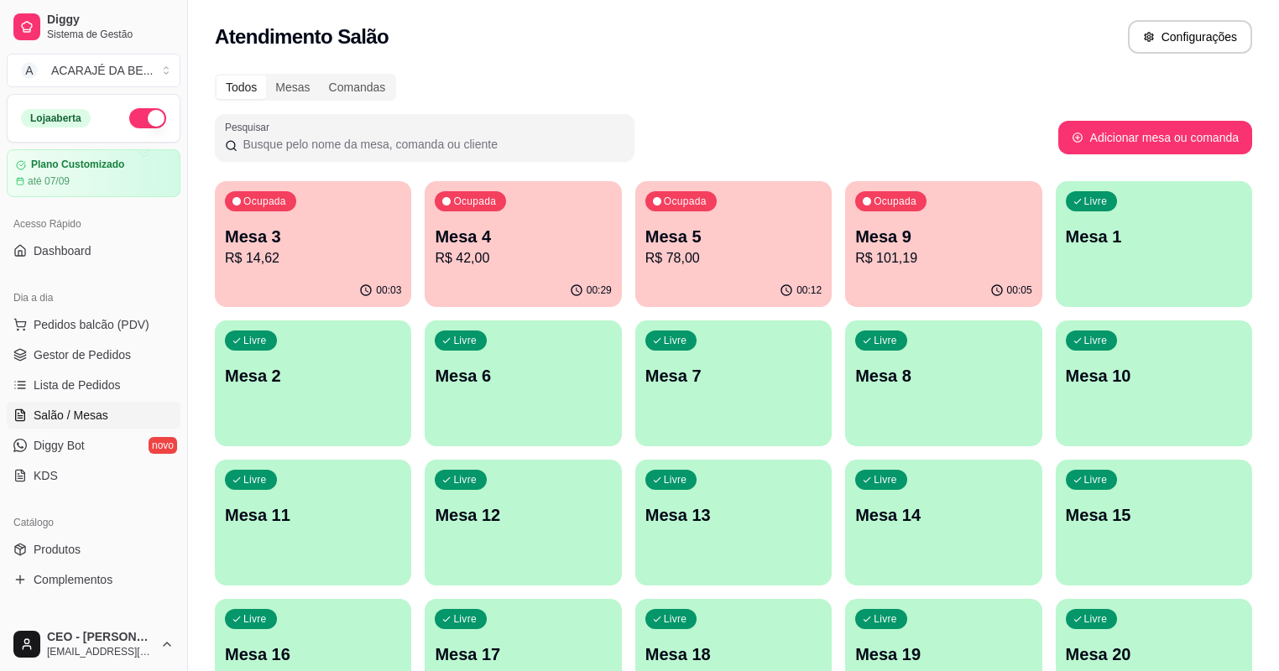
click at [333, 252] on p "R$ 14,62" at bounding box center [313, 258] width 176 height 20
click at [857, 242] on p "Mesa 9" at bounding box center [942, 237] width 171 height 23
click at [303, 252] on p "R$ 14,62" at bounding box center [313, 258] width 176 height 20
click at [645, 261] on p "R$ 78,00" at bounding box center [733, 258] width 176 height 20
click at [675, 225] on p "Mesa 5" at bounding box center [733, 236] width 176 height 23
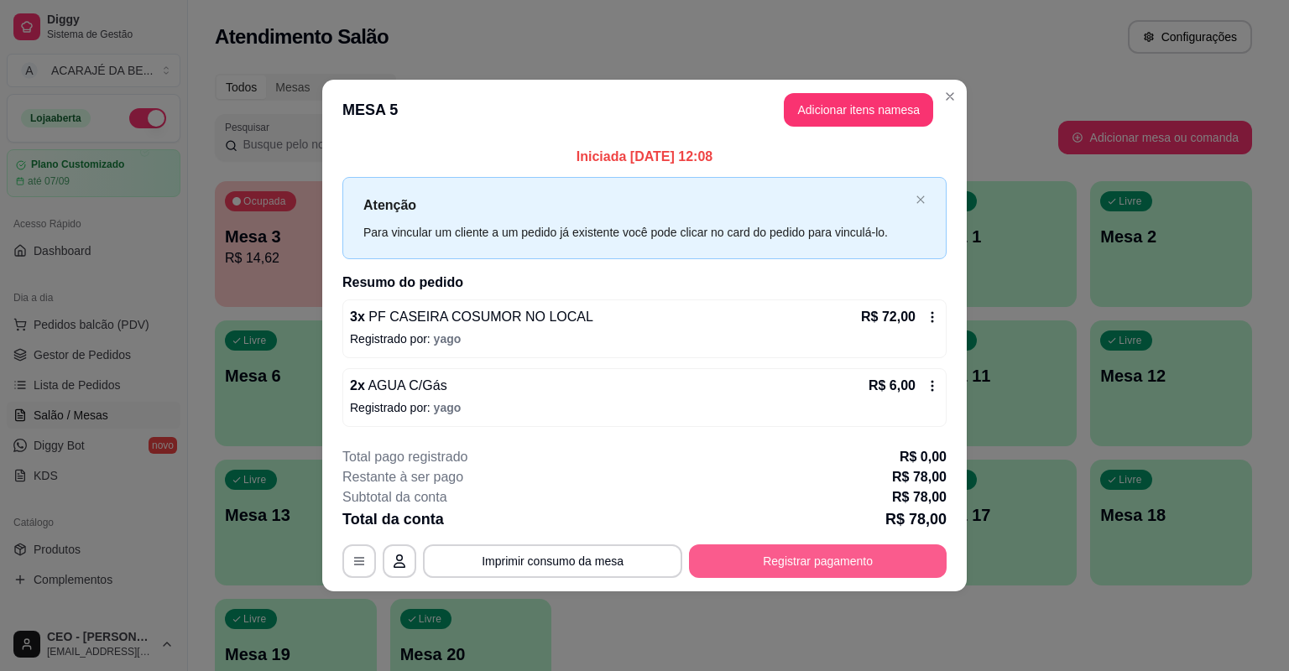
click at [800, 565] on button "Registrar pagamento" at bounding box center [818, 561] width 258 height 34
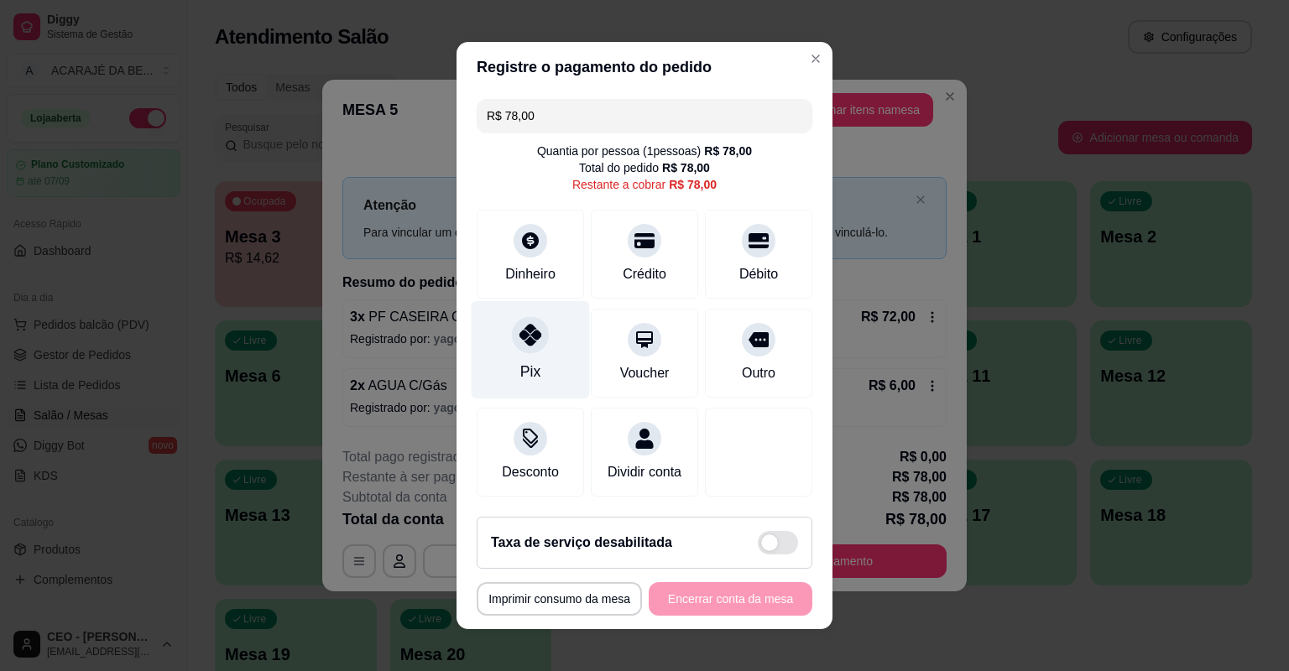
click at [533, 363] on div "Pix" at bounding box center [530, 372] width 20 height 22
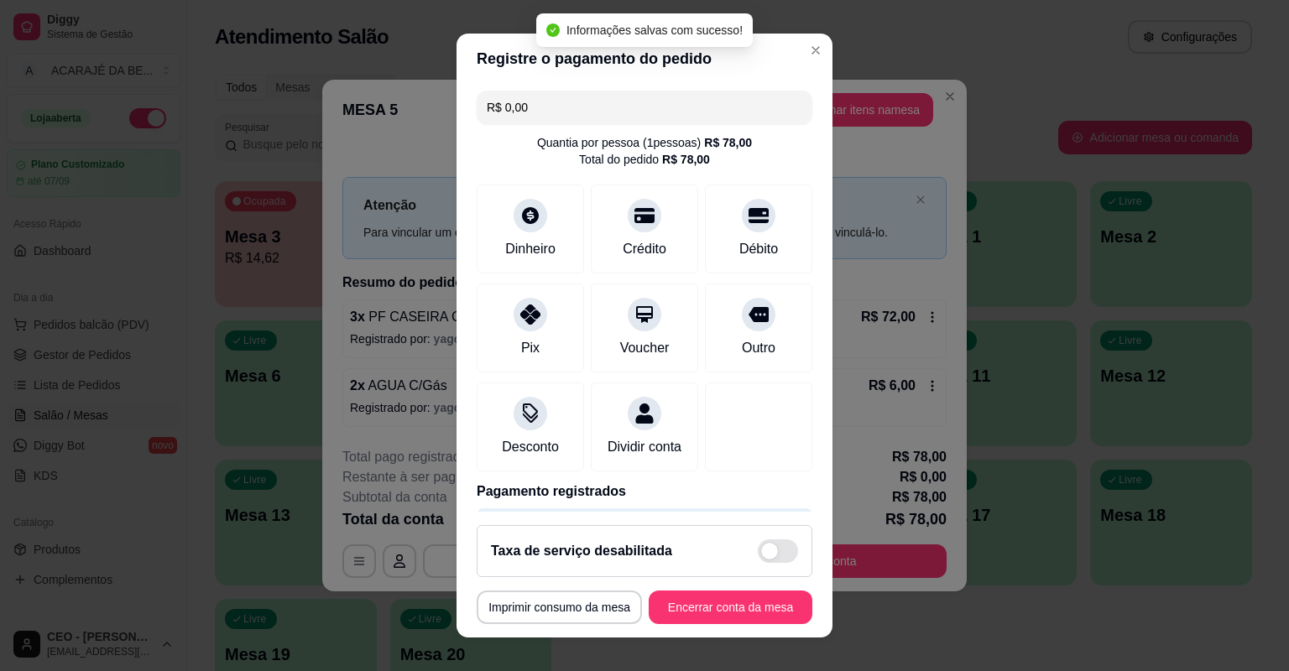
type input "R$ 0,00"
click at [745, 603] on button "Encerrar conta da mesa" at bounding box center [731, 608] width 164 height 34
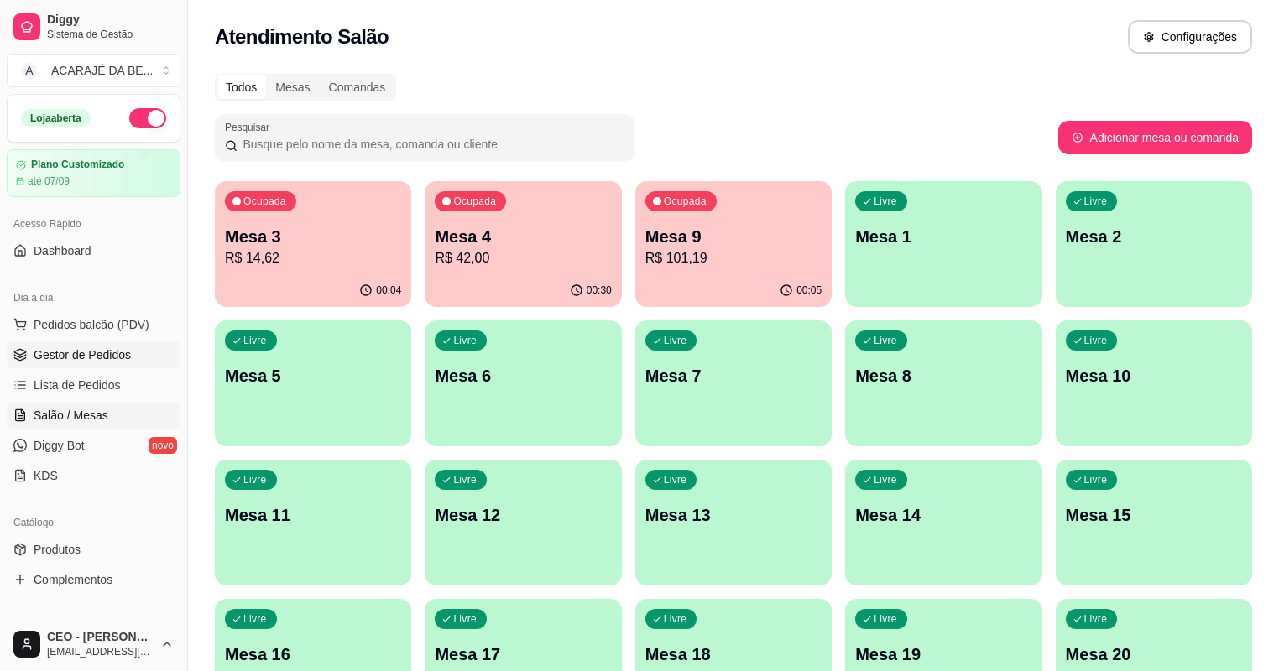
click at [81, 357] on span "Gestor de Pedidos" at bounding box center [82, 354] width 97 height 17
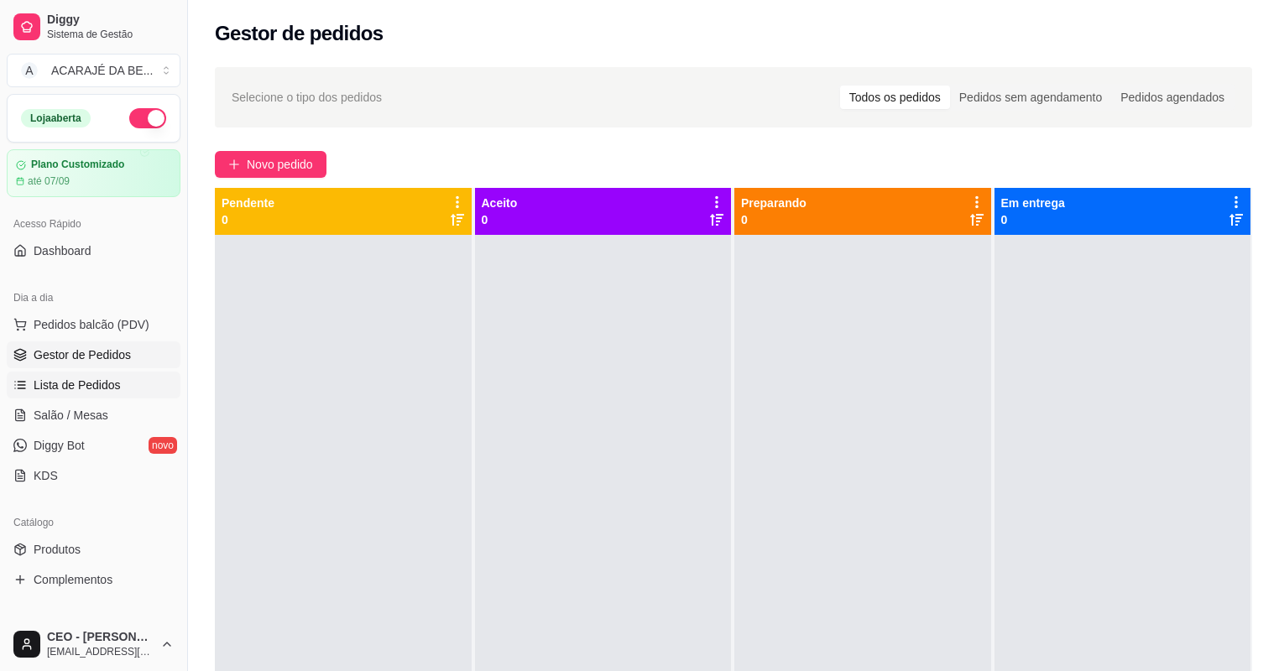
click at [117, 372] on link "Lista de Pedidos" at bounding box center [94, 385] width 174 height 27
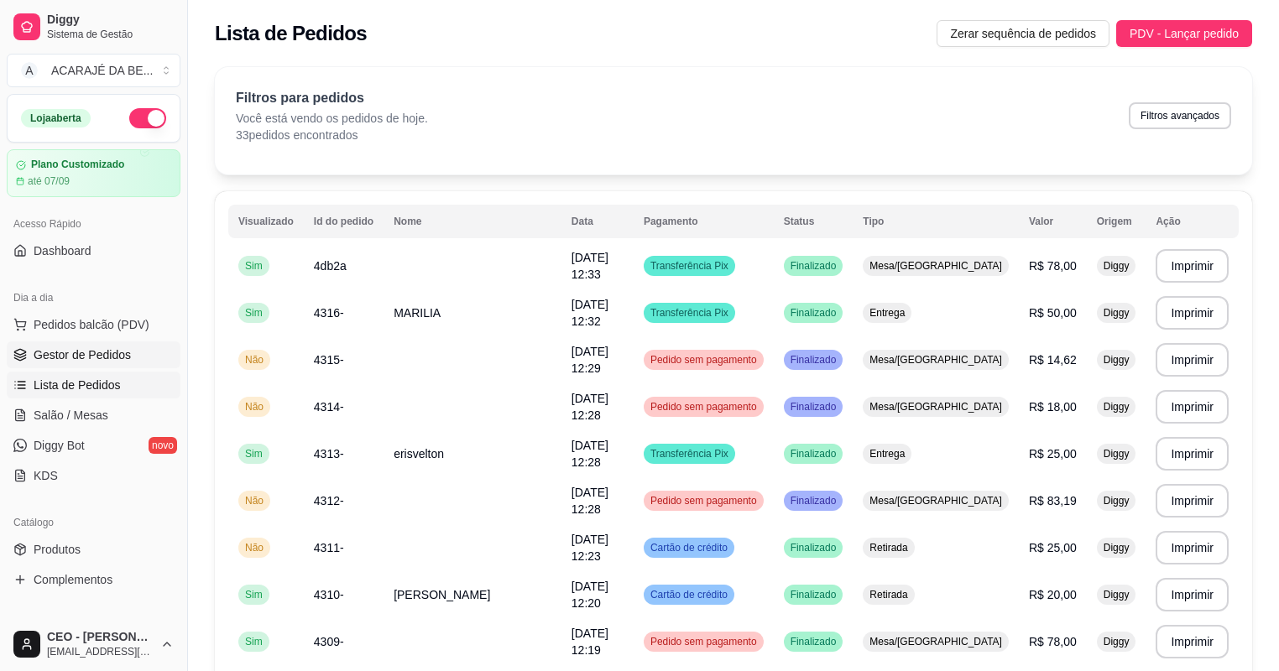
click at [94, 352] on span "Gestor de Pedidos" at bounding box center [82, 354] width 97 height 17
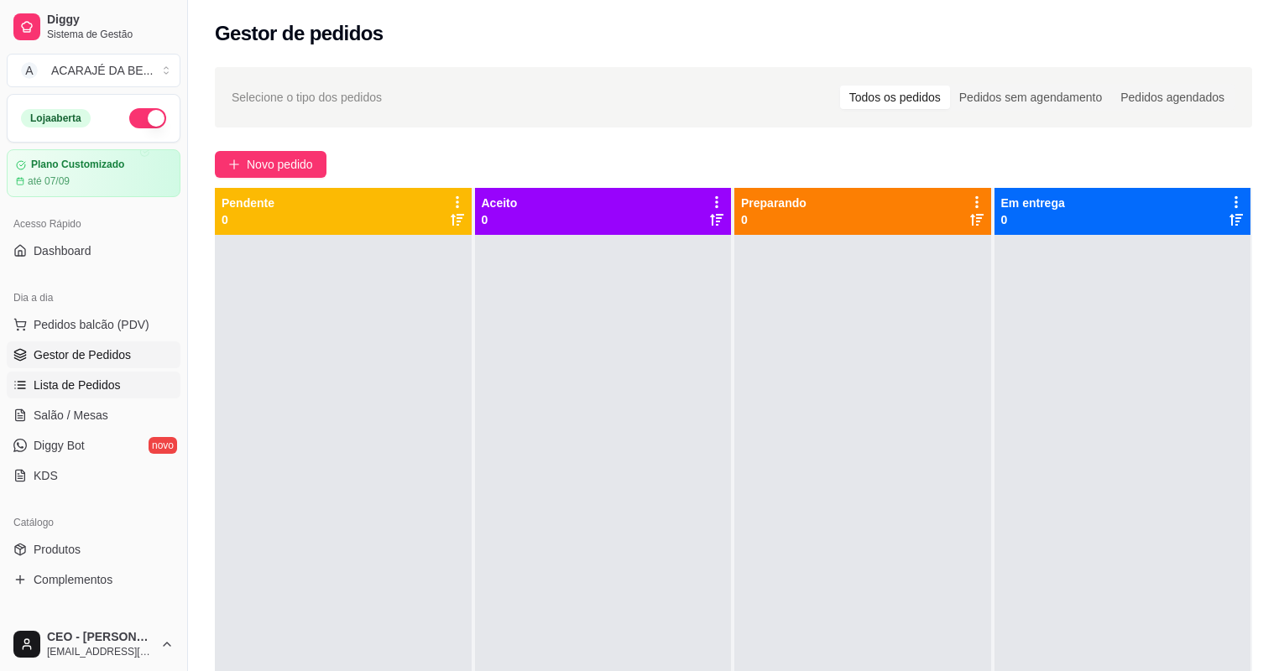
click at [104, 389] on span "Lista de Pedidos" at bounding box center [77, 385] width 87 height 17
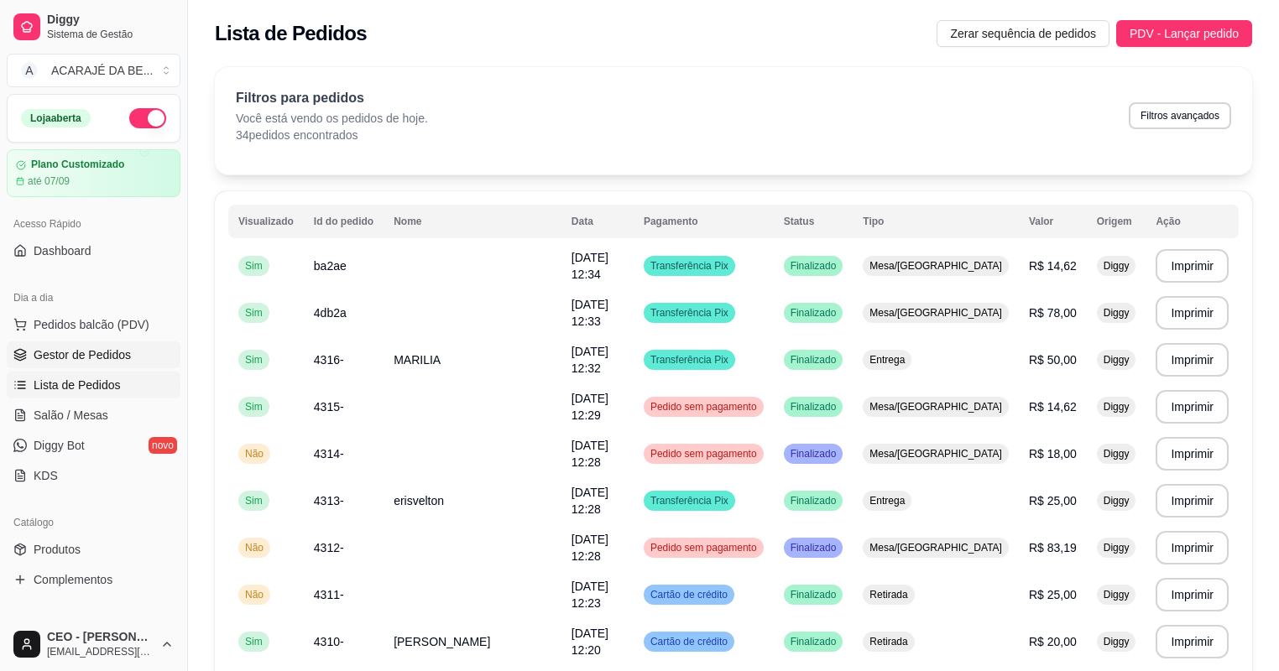
click at [104, 357] on span "Gestor de Pedidos" at bounding box center [82, 354] width 97 height 17
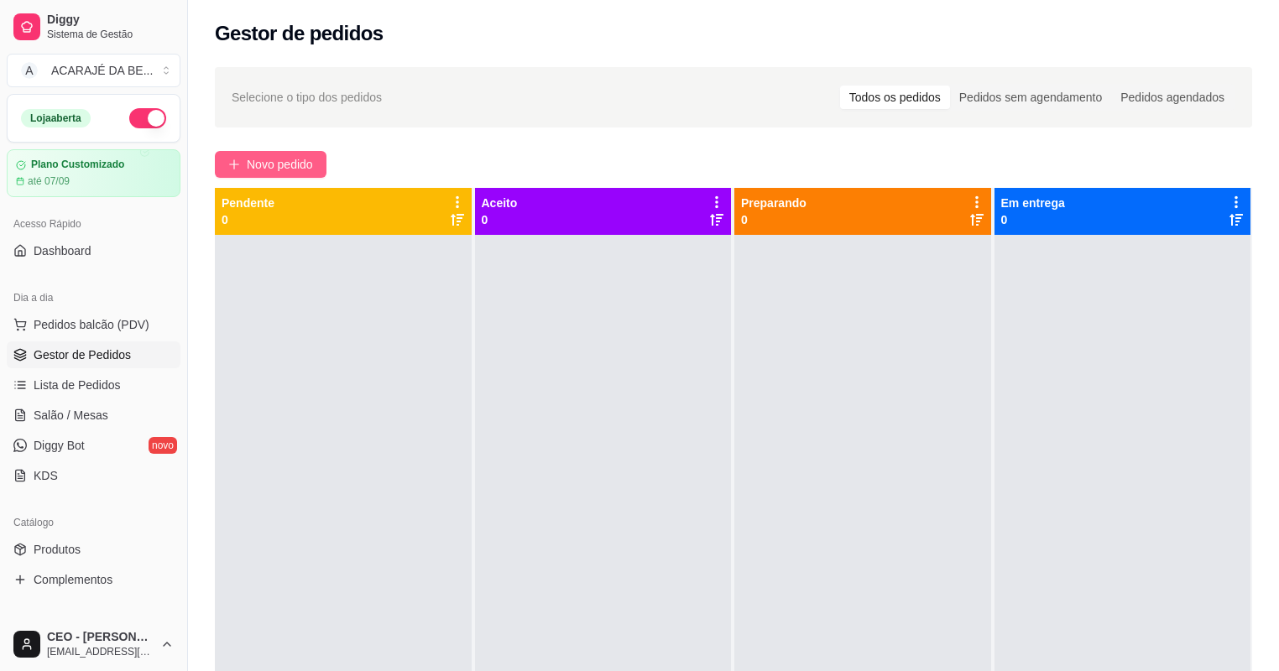
click at [292, 165] on span "Novo pedido" at bounding box center [280, 164] width 66 height 18
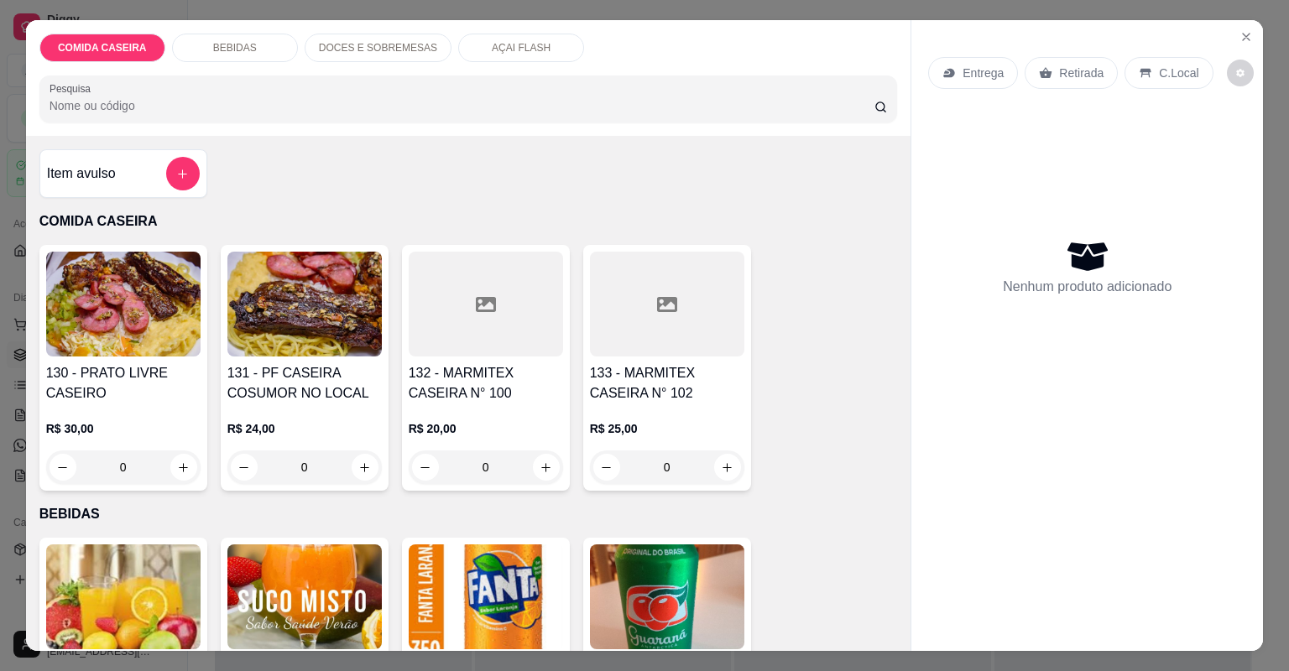
click at [491, 401] on h4 "132 - MARMITEX CASEIRA N° 100" at bounding box center [486, 383] width 154 height 40
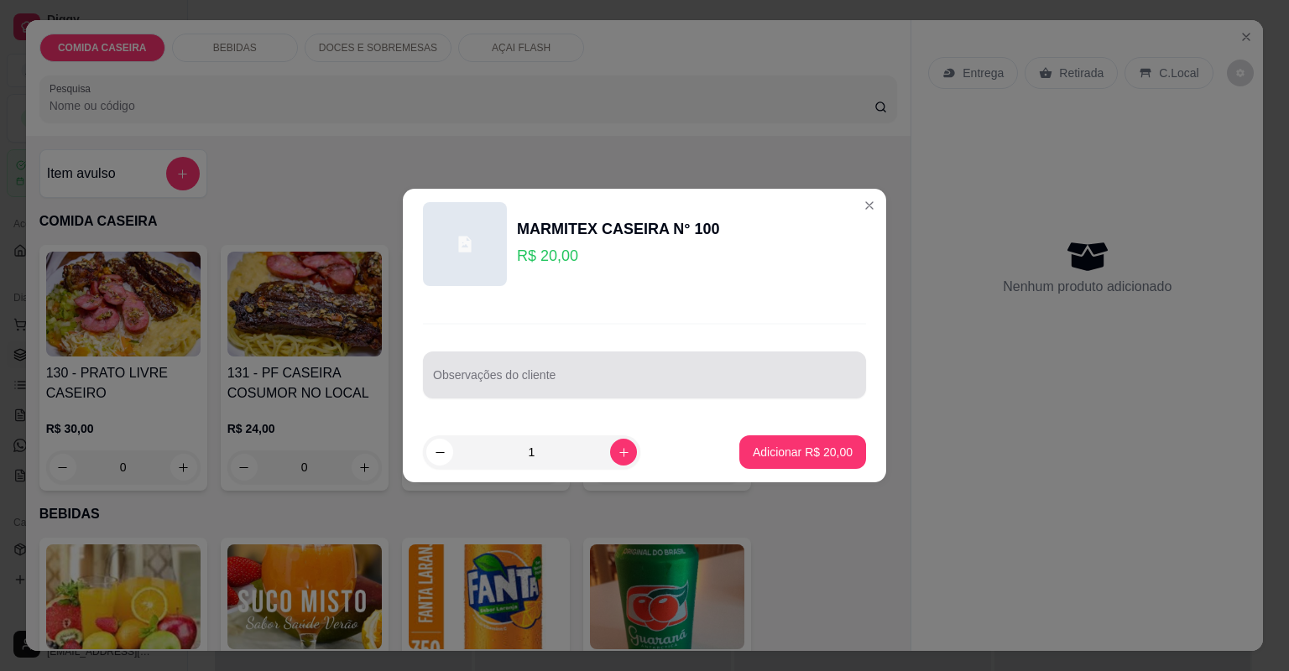
click at [510, 365] on div at bounding box center [644, 375] width 423 height 34
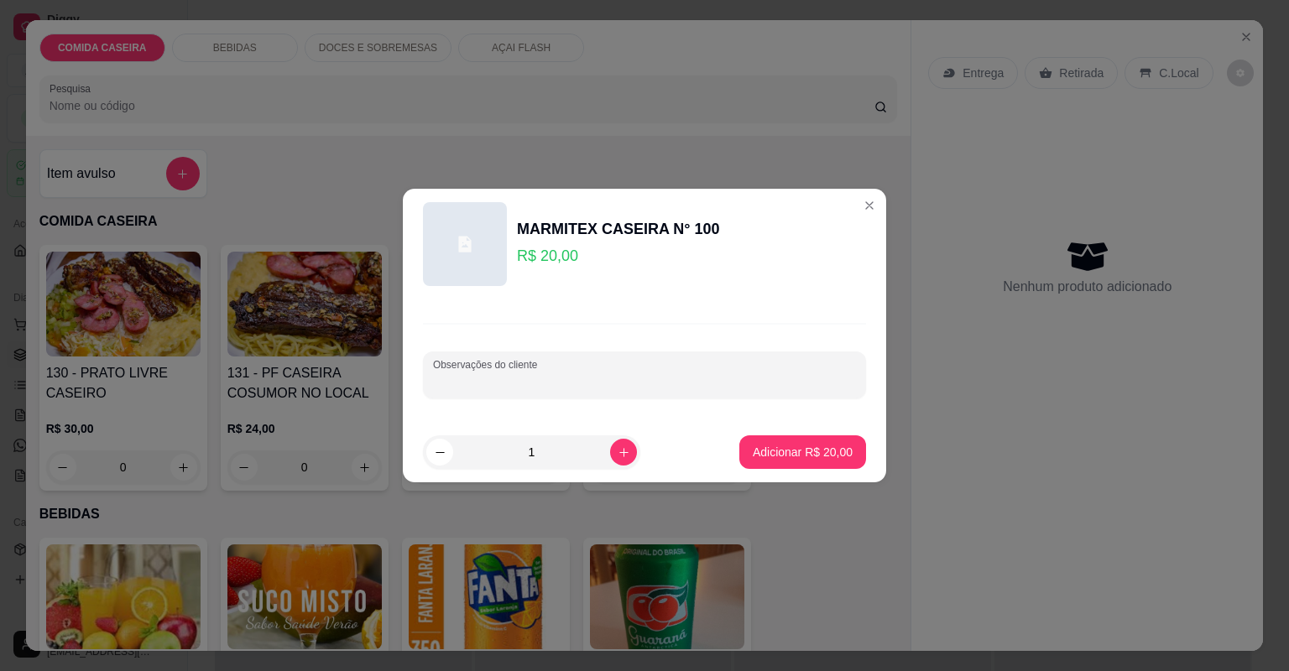
paste input "feijão tropeiro e carne assada completo"
type input "feijão tropeiro e carne assada completo"
click at [758, 451] on p "Adicionar R$ 20,00" at bounding box center [803, 452] width 100 height 17
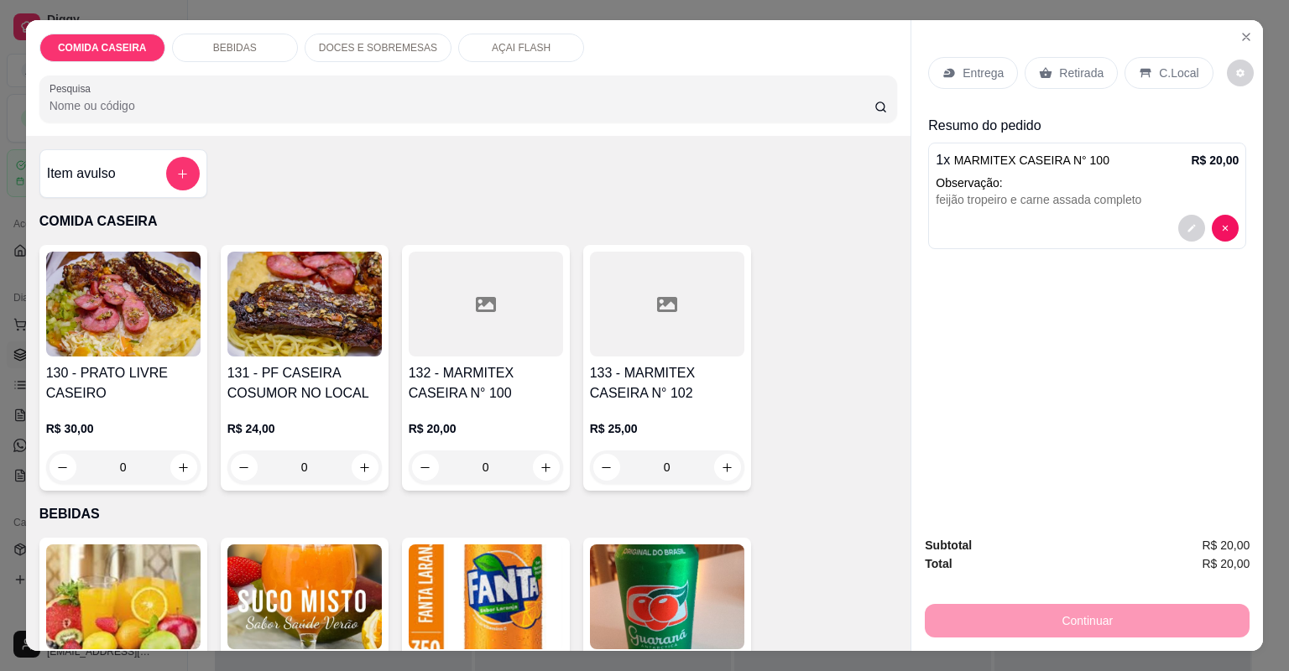
click at [945, 83] on div "Entrega" at bounding box center [973, 73] width 90 height 32
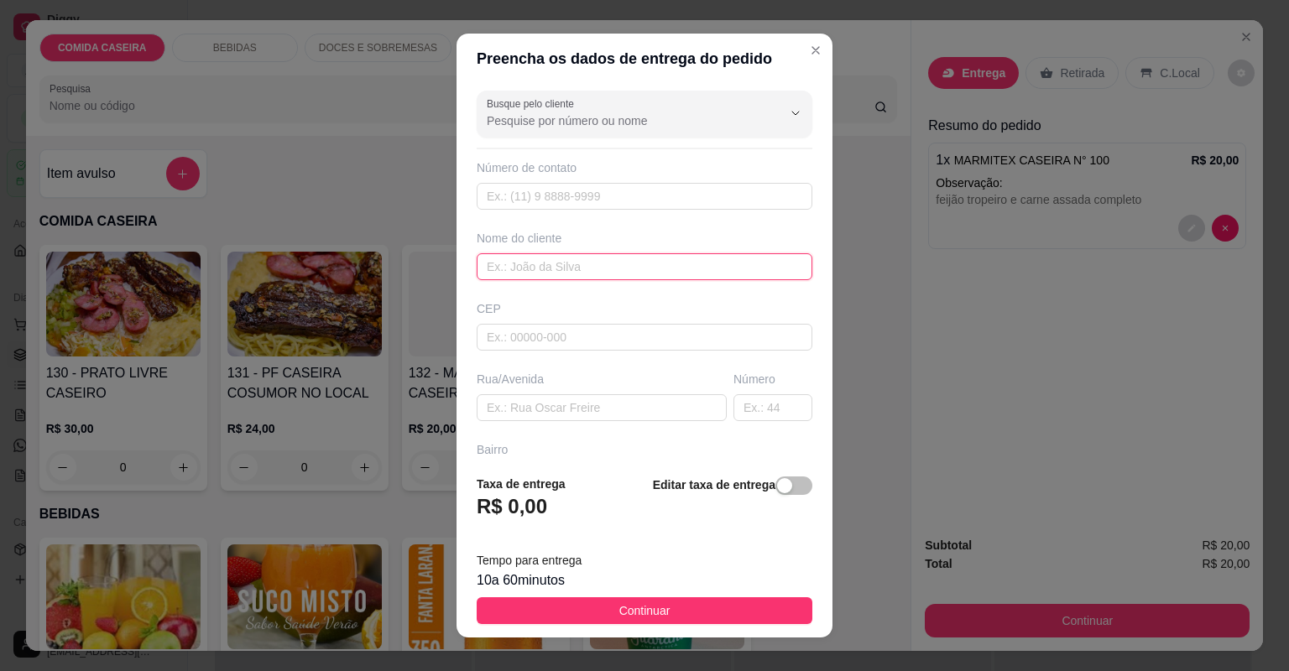
click at [587, 275] on input "text" at bounding box center [645, 266] width 336 height 27
type input "[PERSON_NAME]"
paste input "Última casa no Cultuvelo próximo a granja"
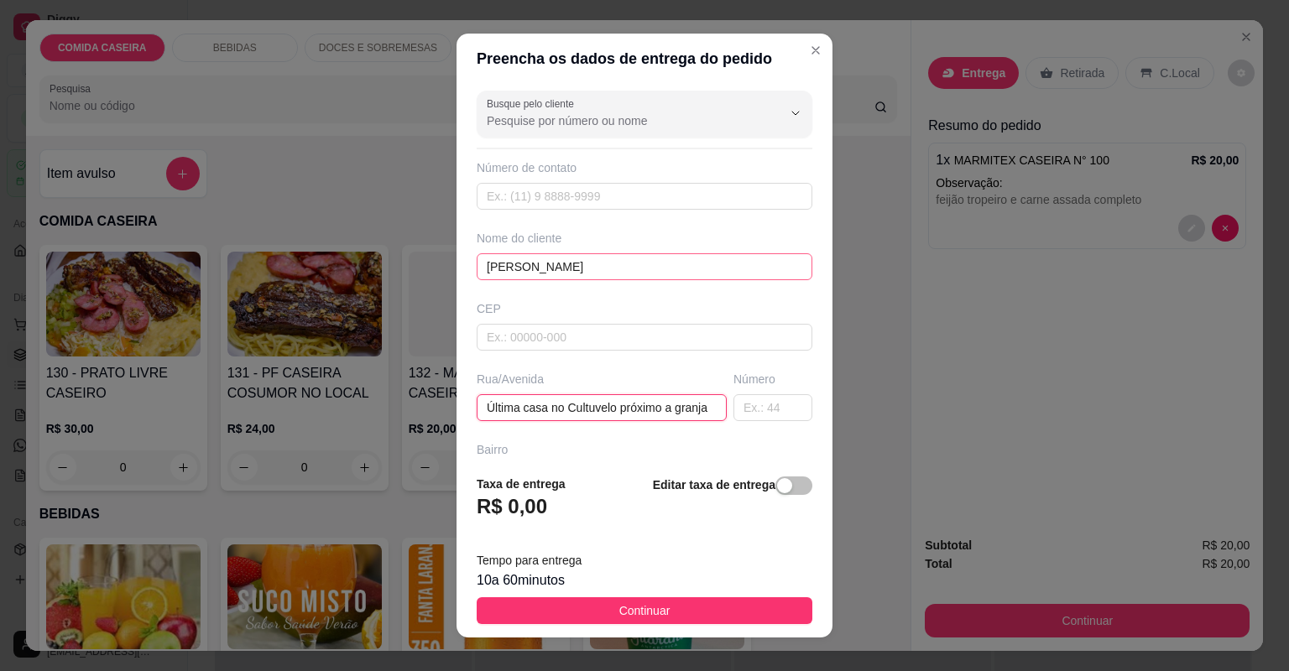
scroll to position [0, 3]
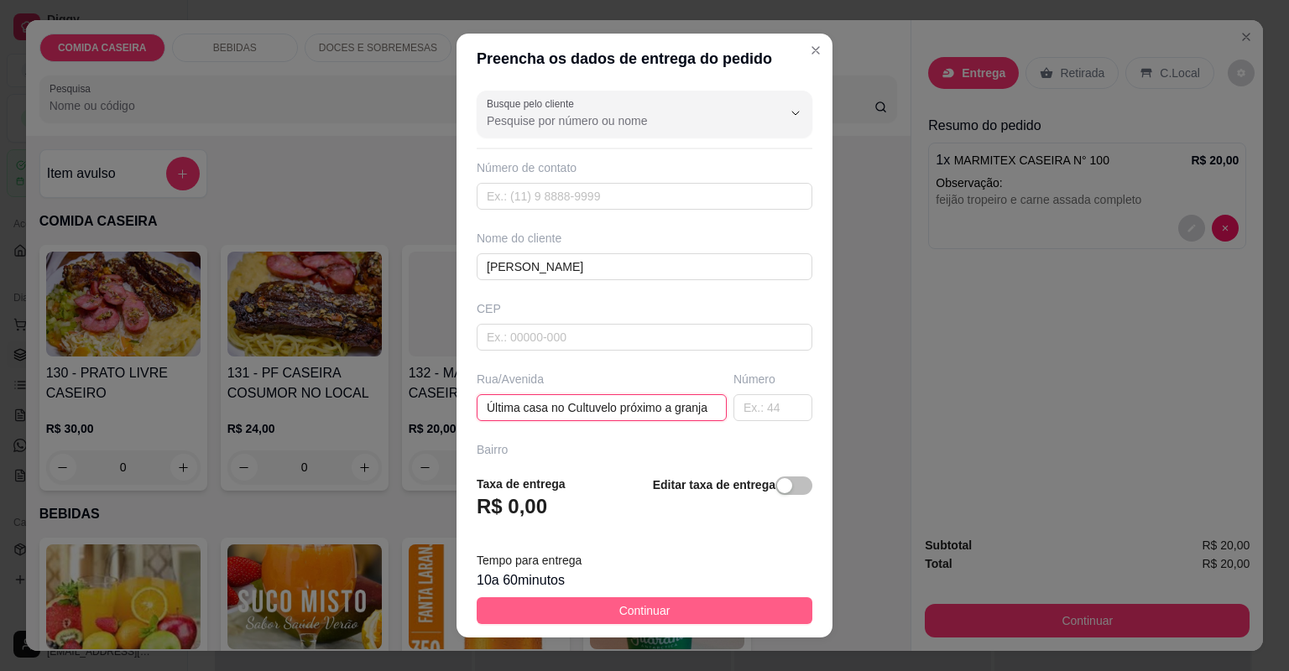
type input "Última casa no Cultuvelo próximo a granja"
click at [675, 617] on button "Continuar" at bounding box center [645, 610] width 336 height 27
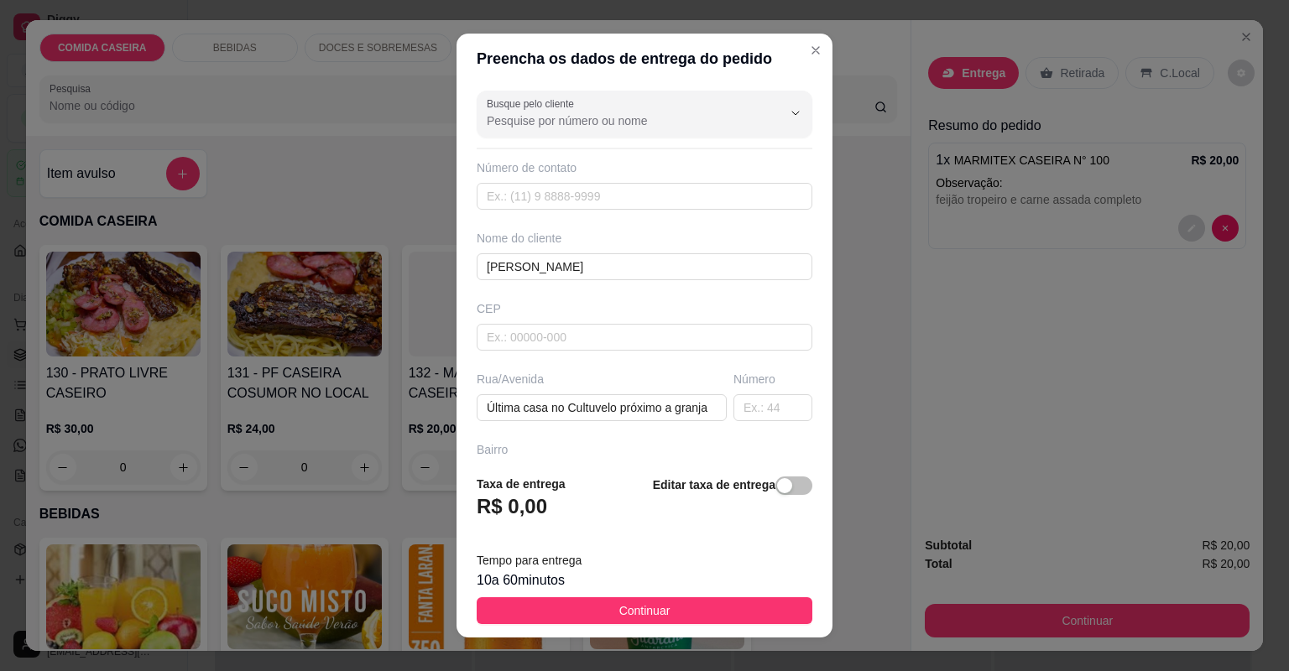
scroll to position [0, 0]
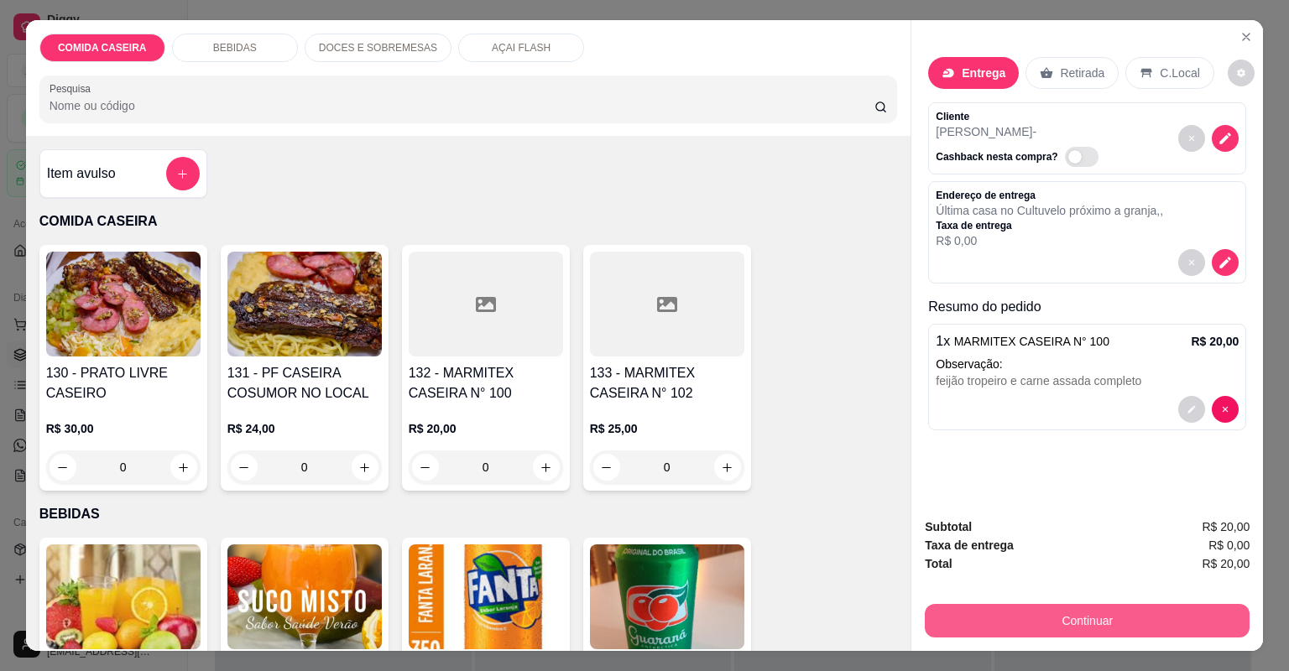
click at [933, 614] on button "Continuar" at bounding box center [1087, 621] width 325 height 34
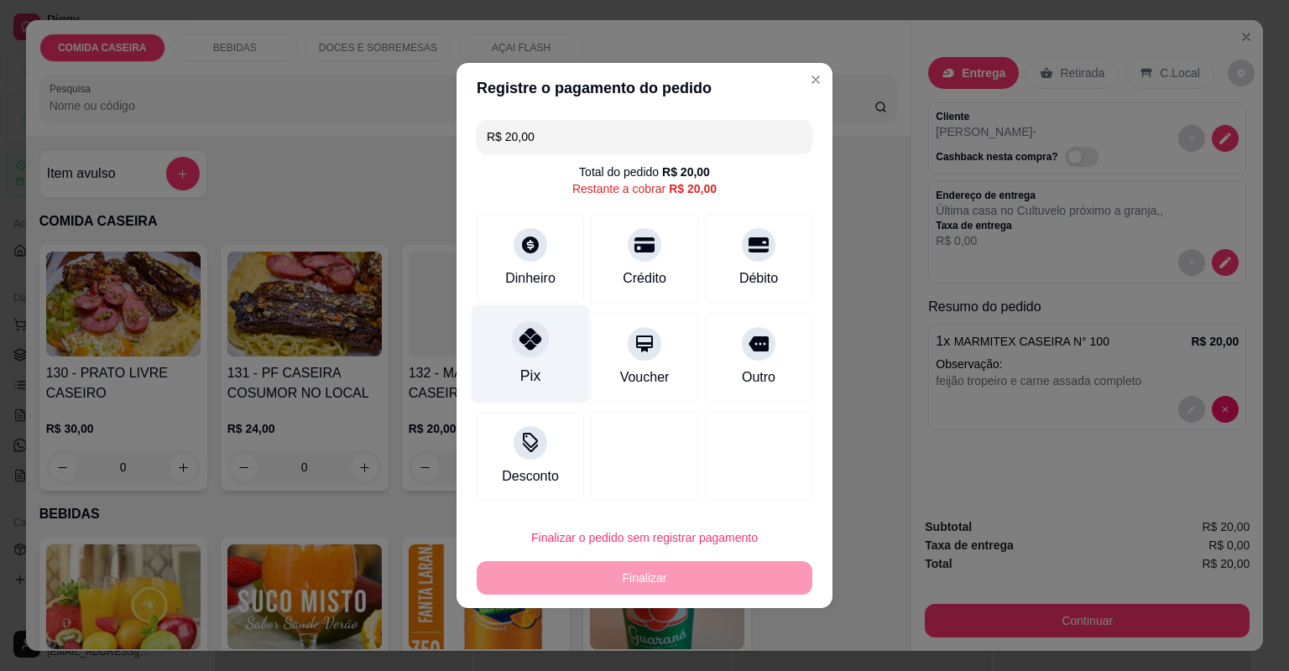
click at [547, 333] on div "Pix" at bounding box center [530, 354] width 118 height 98
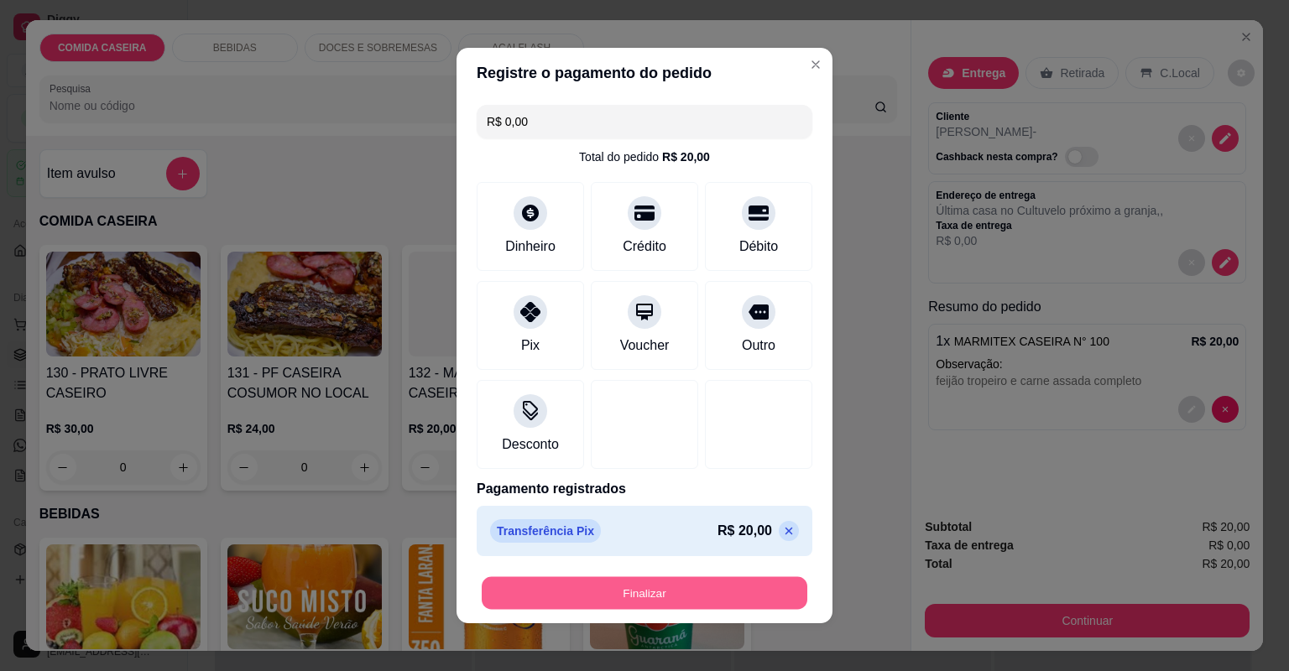
click at [662, 592] on button "Finalizar" at bounding box center [645, 593] width 326 height 33
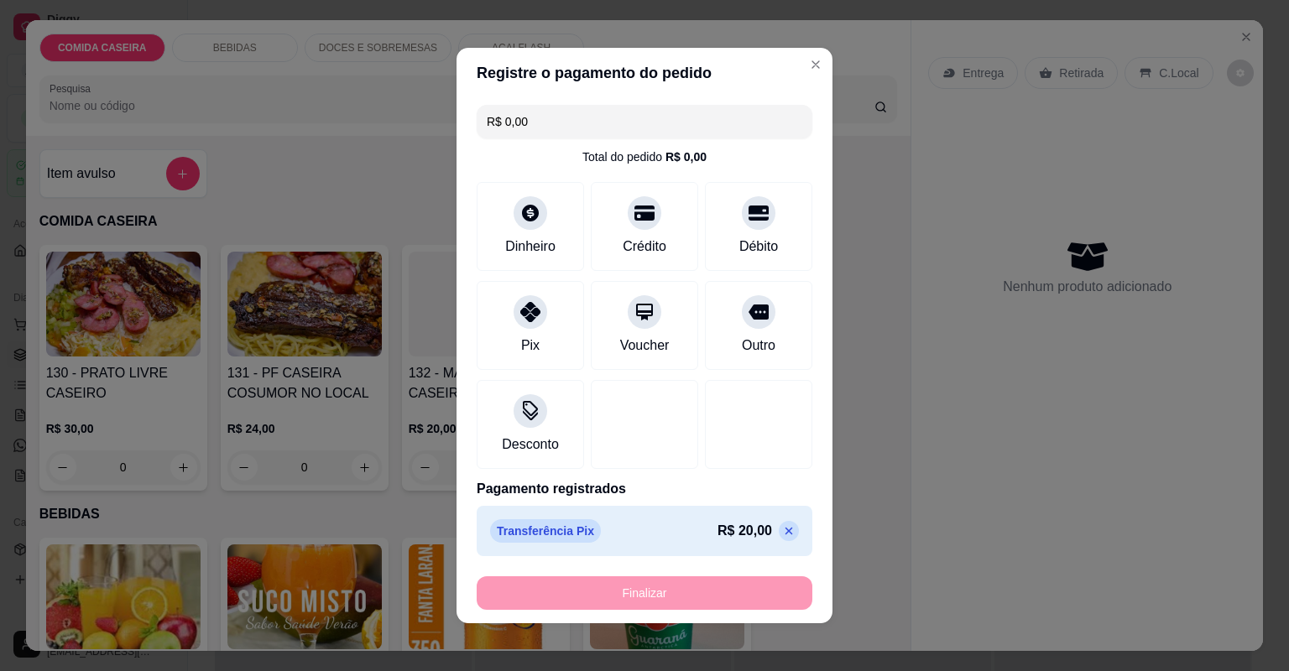
type input "-R$ 20,00"
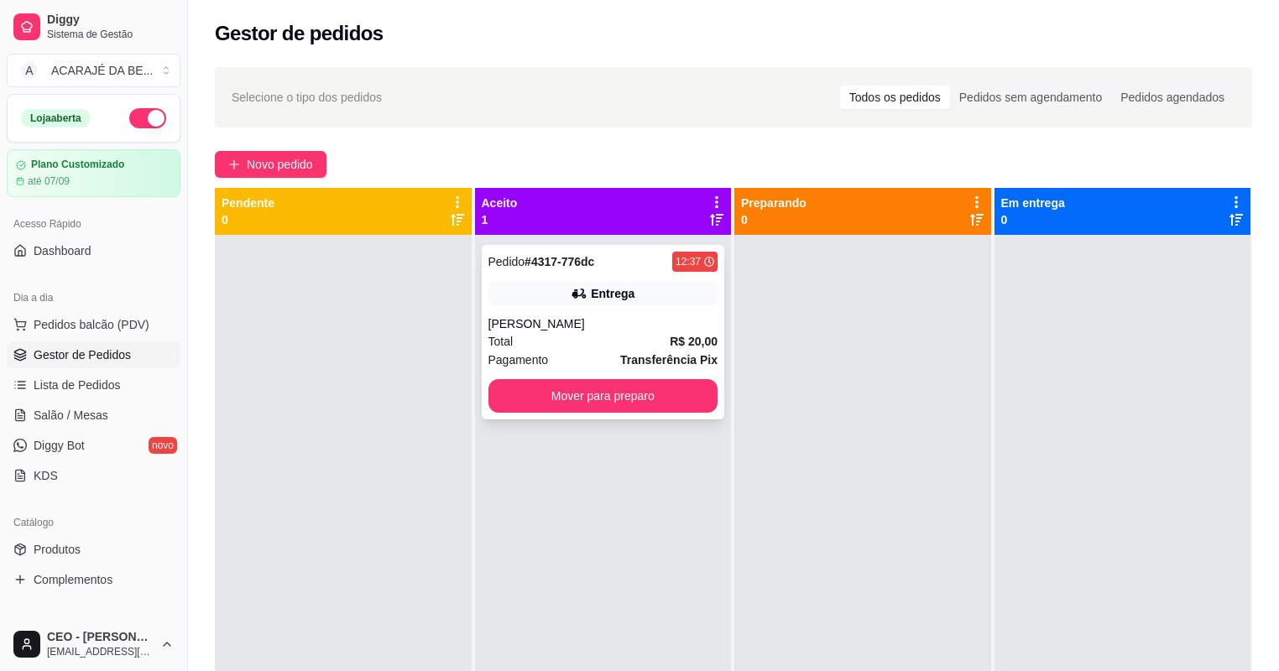
click at [640, 336] on div "Total R$ 20,00" at bounding box center [603, 341] width 230 height 18
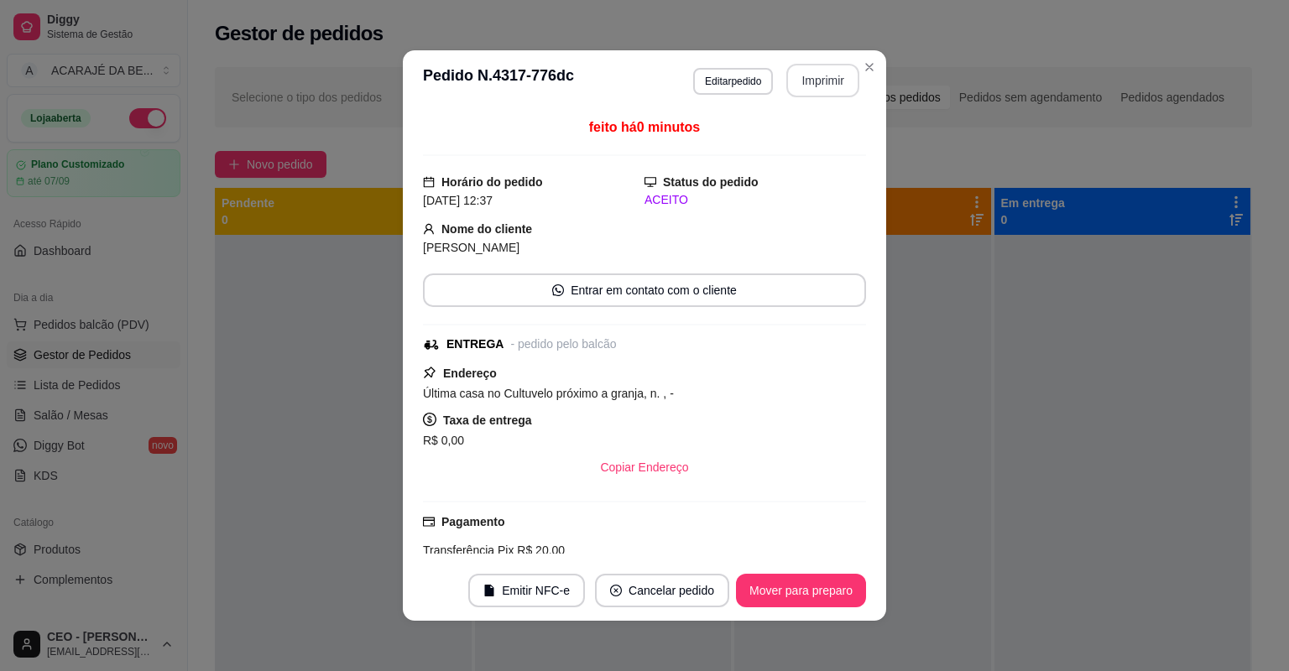
click at [809, 79] on button "Imprimir" at bounding box center [822, 81] width 73 height 34
click at [801, 594] on button "Mover para preparo" at bounding box center [801, 591] width 130 height 34
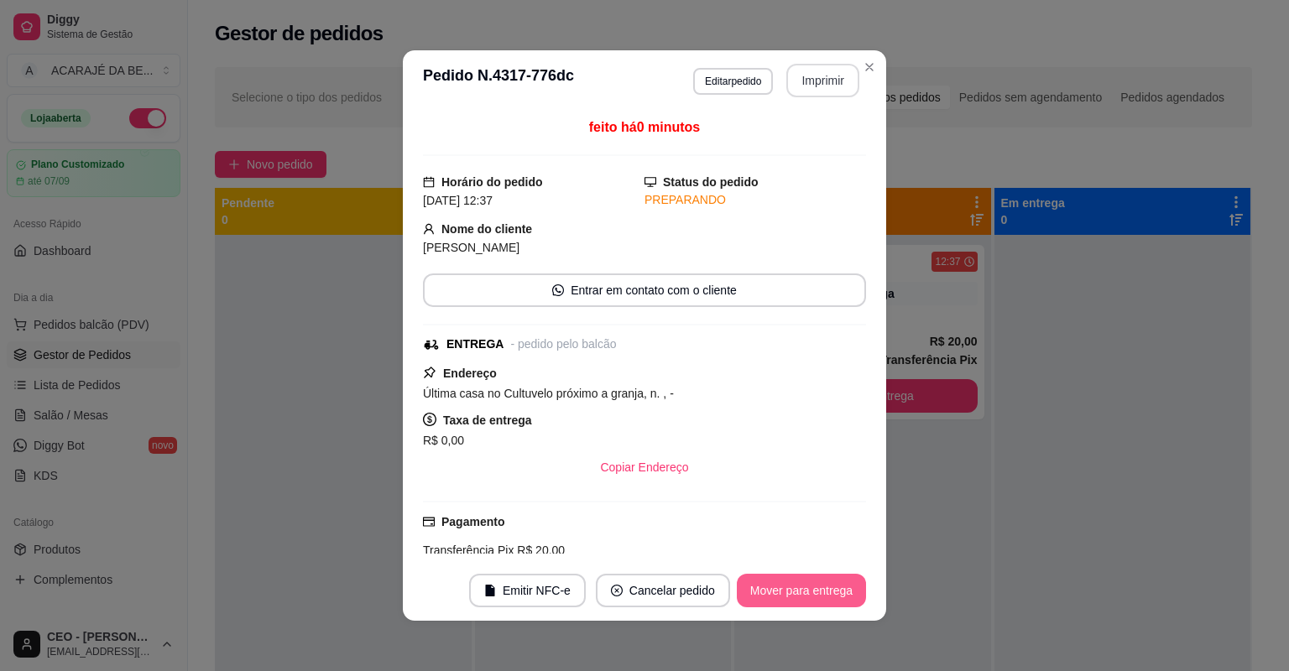
click at [801, 594] on button "Mover para entrega" at bounding box center [801, 591] width 129 height 34
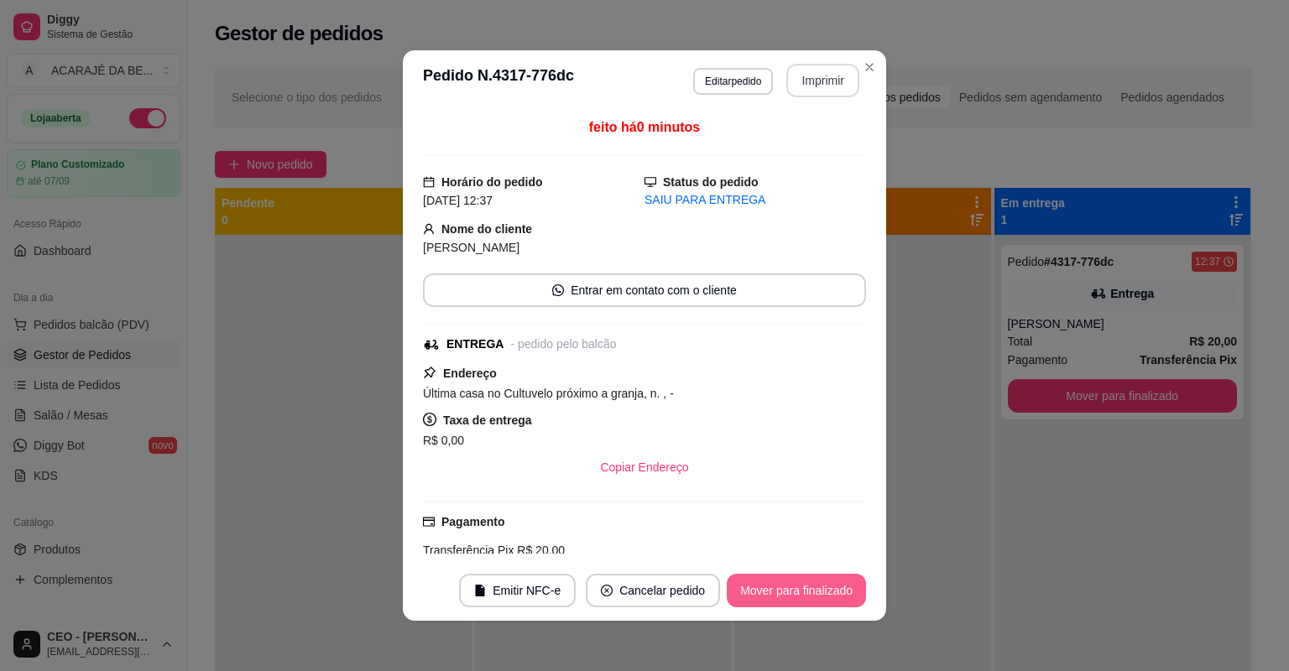
click at [801, 594] on button "Mover para finalizado" at bounding box center [796, 591] width 139 height 34
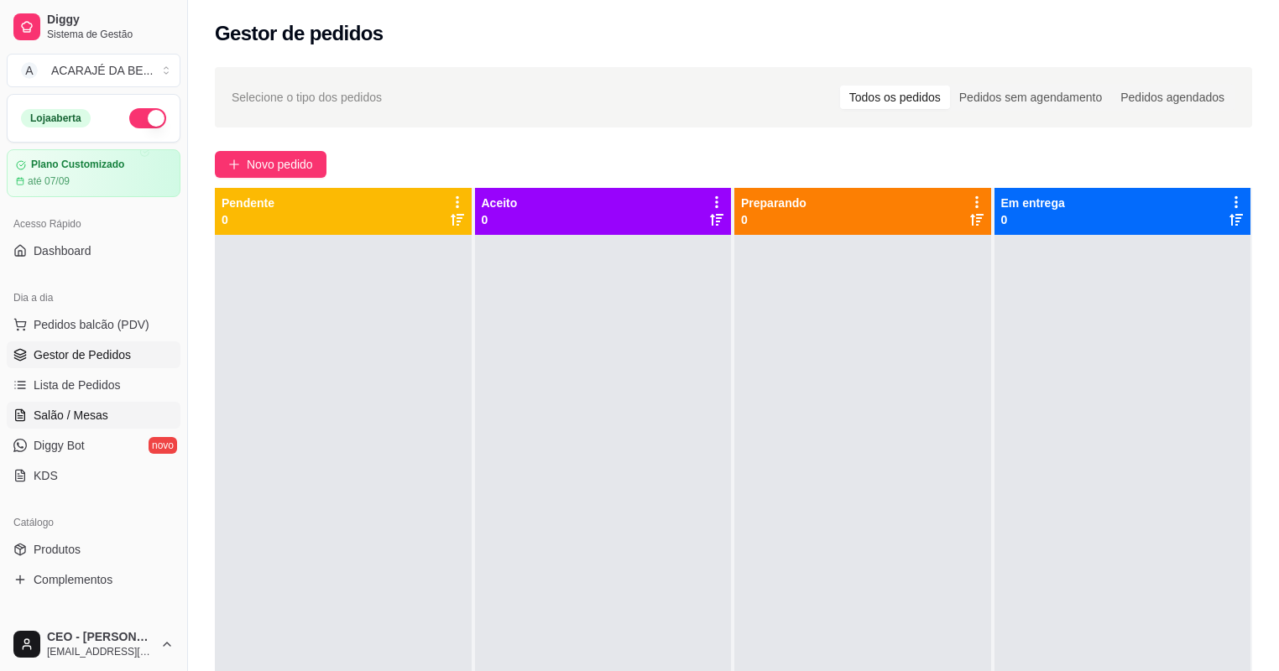
click at [108, 410] on link "Salão / Mesas" at bounding box center [94, 415] width 174 height 27
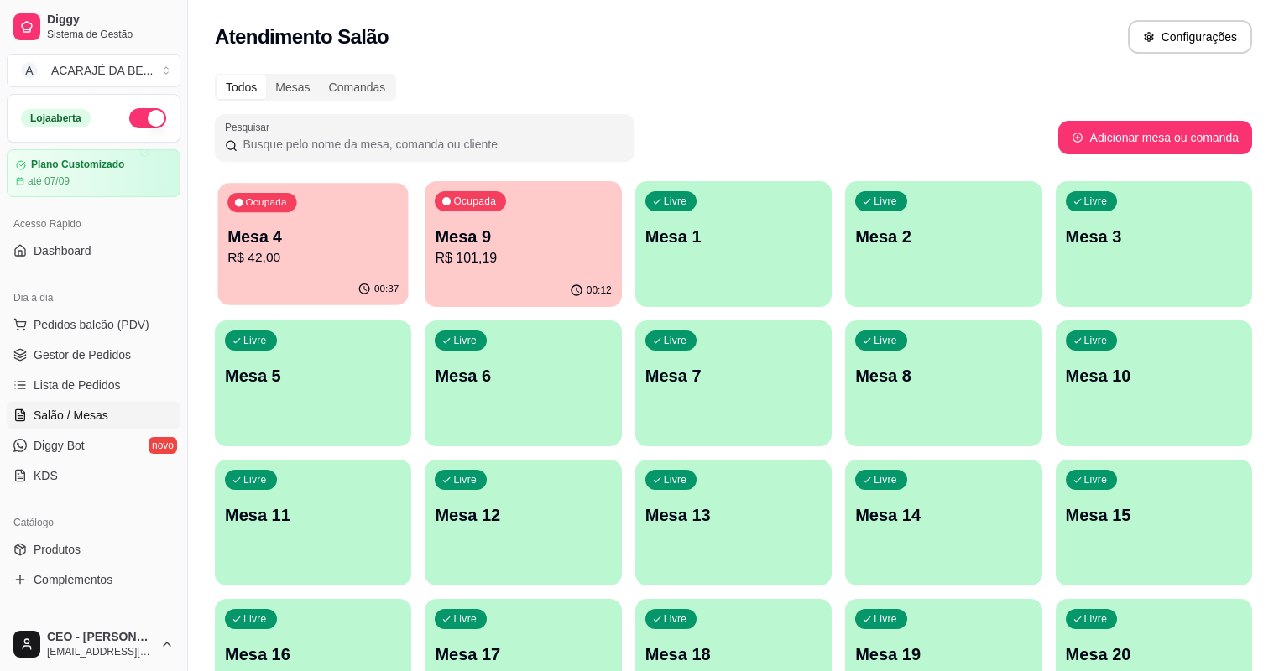
click at [305, 263] on p "R$ 42,00" at bounding box center [312, 257] width 171 height 19
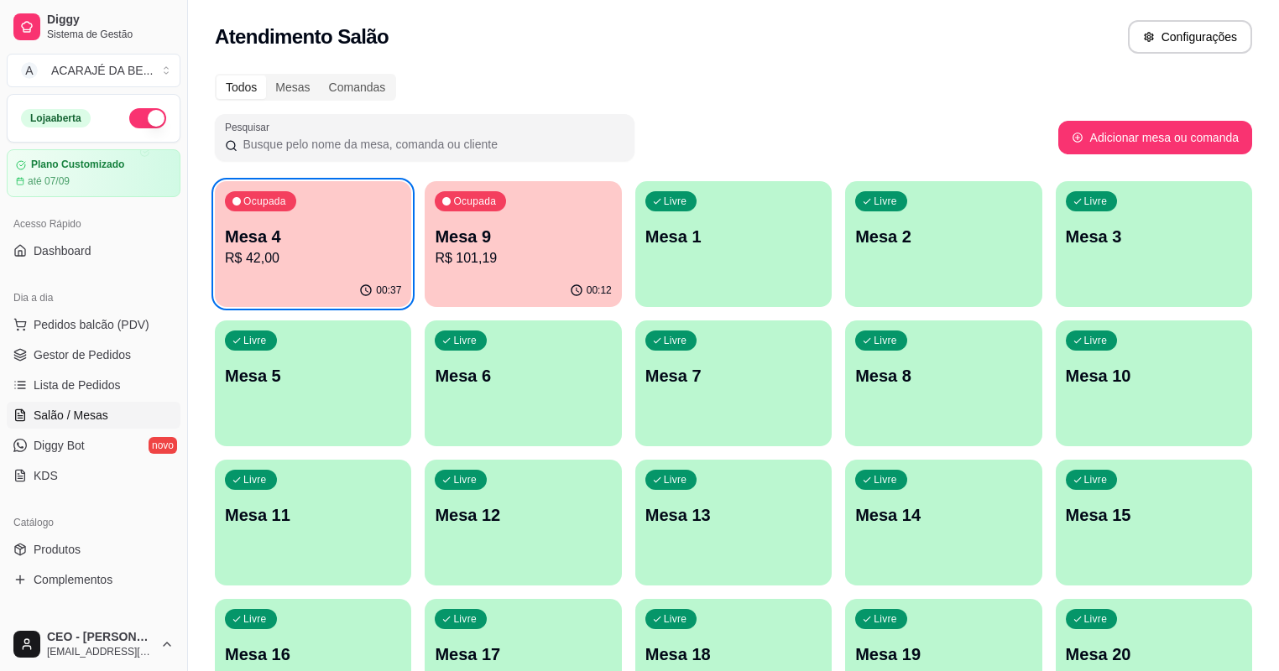
click at [688, 116] on div "Pesquisar" at bounding box center [636, 137] width 843 height 47
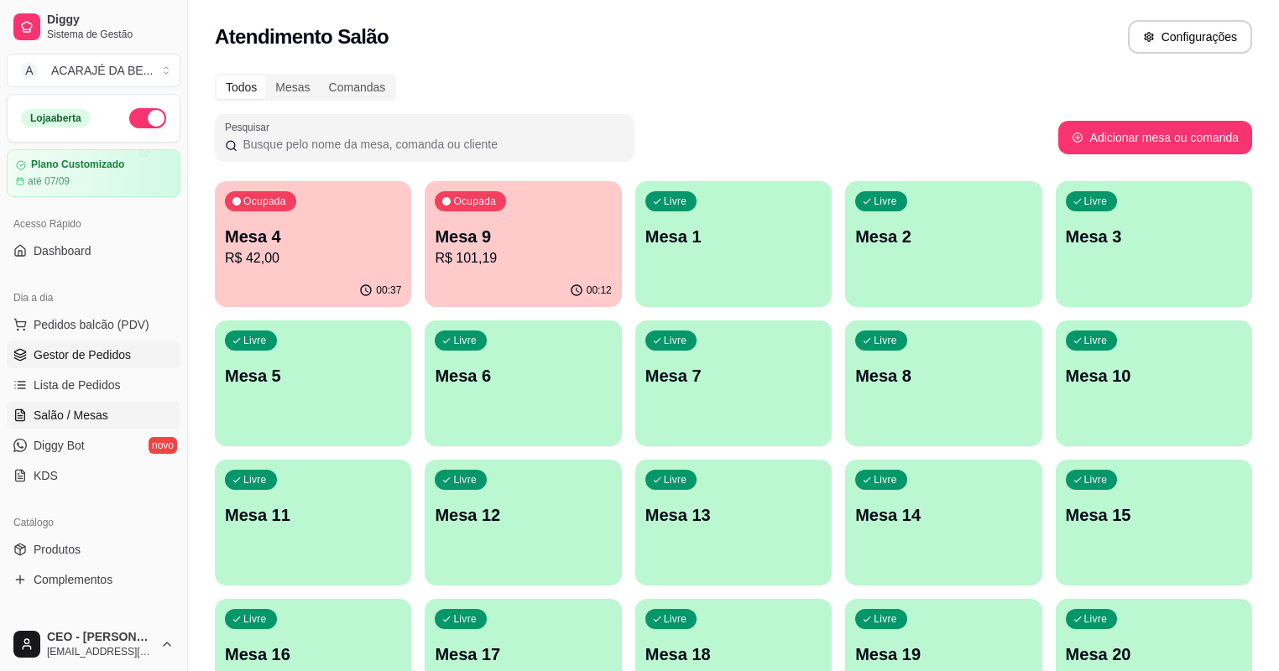
click at [101, 346] on span "Gestor de Pedidos" at bounding box center [82, 354] width 97 height 17
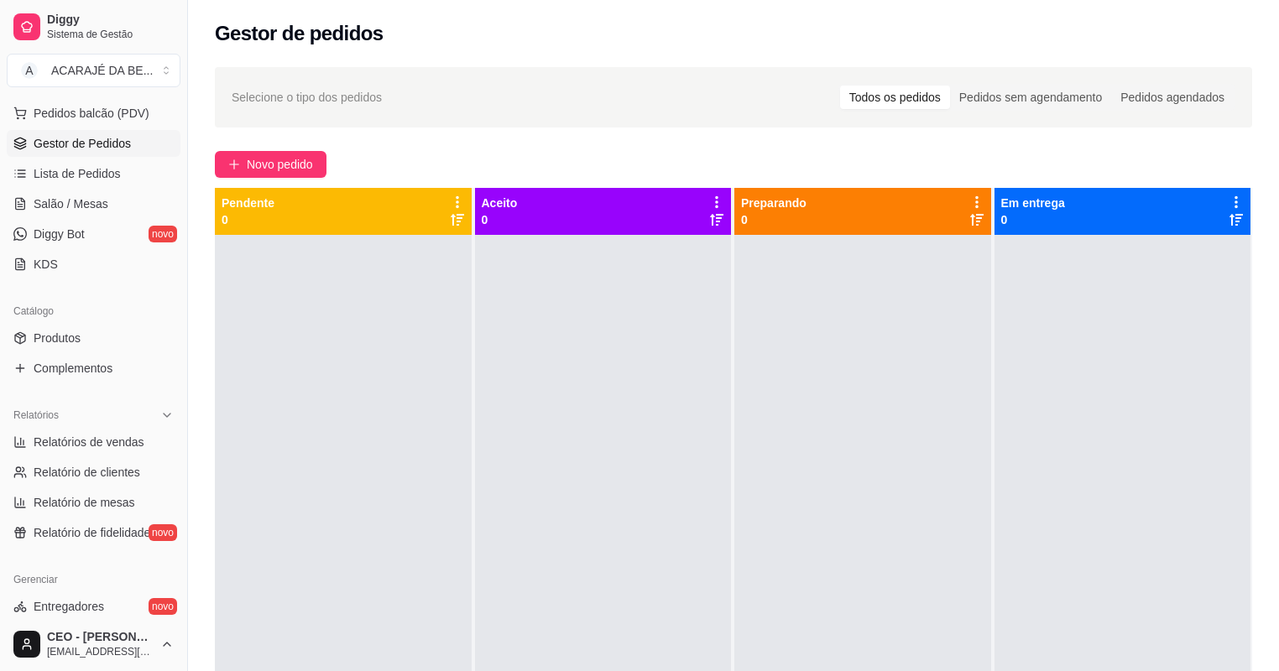
scroll to position [201, 0]
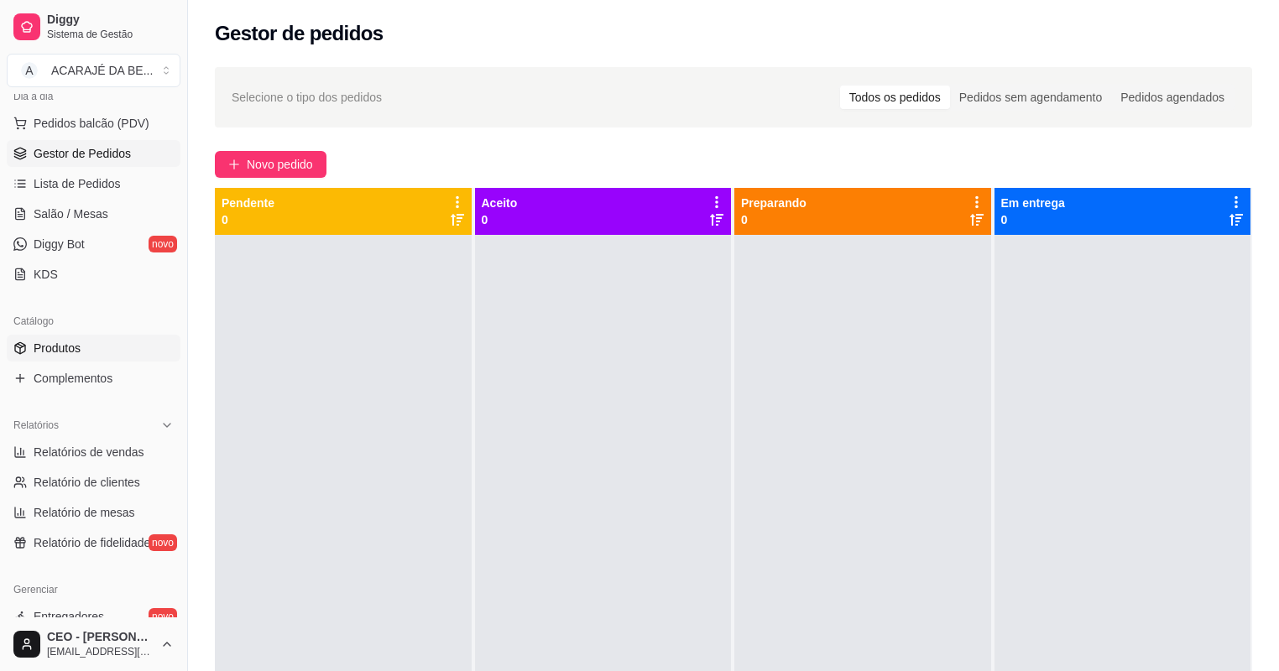
click at [104, 350] on link "Produtos" at bounding box center [94, 348] width 174 height 27
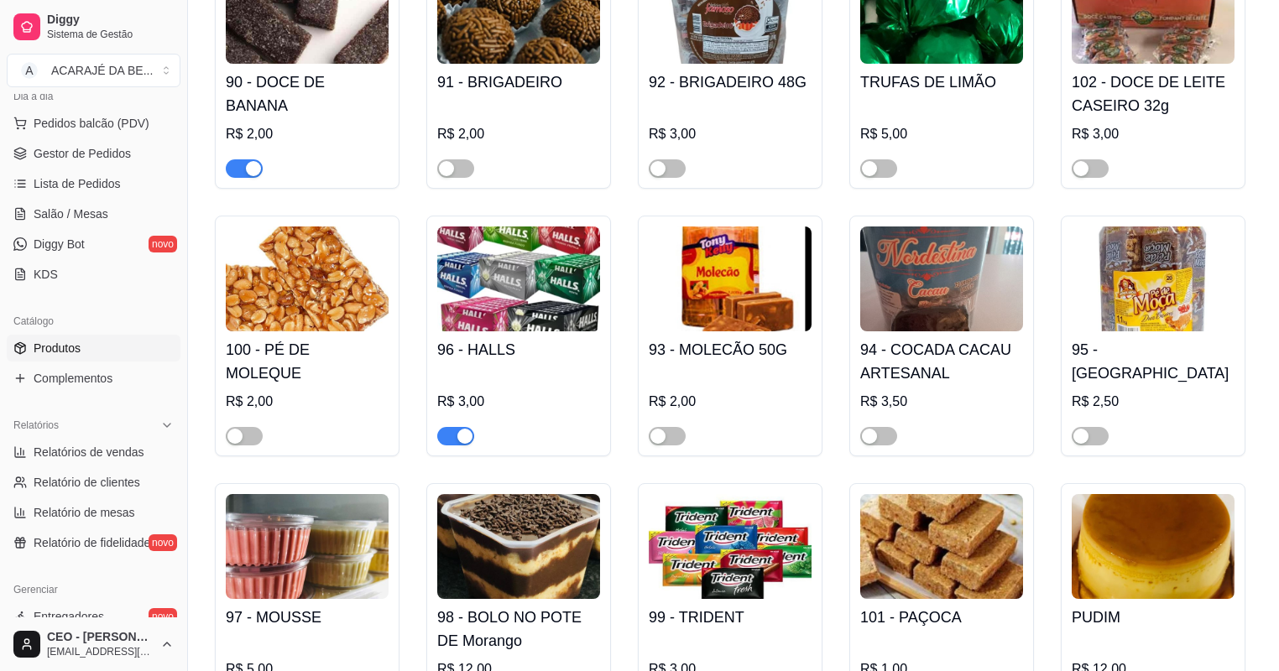
scroll to position [3826, 0]
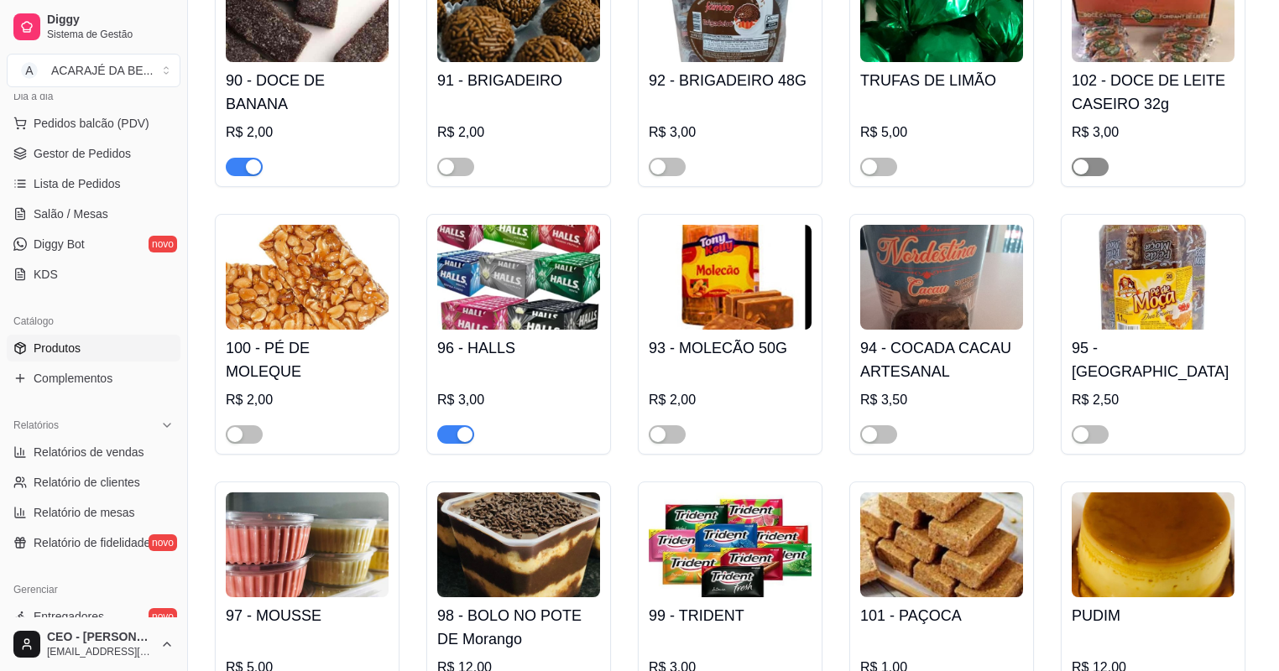
click at [1079, 175] on div "button" at bounding box center [1080, 166] width 15 height 15
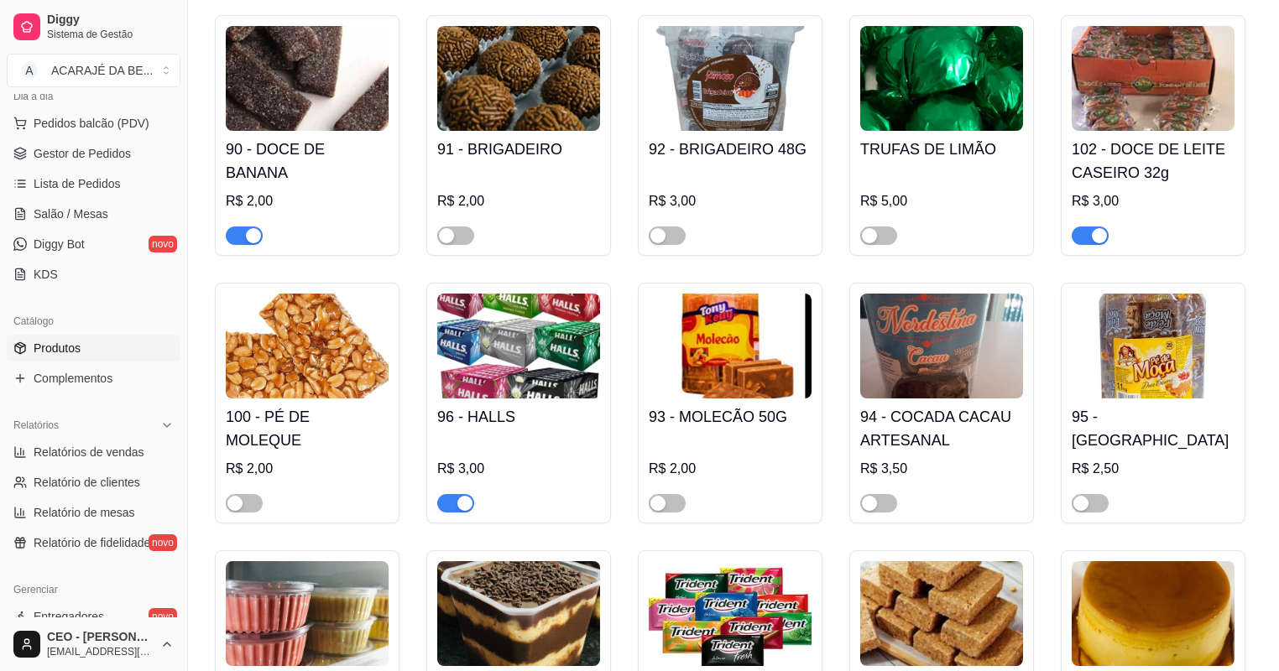
scroll to position [3557, 0]
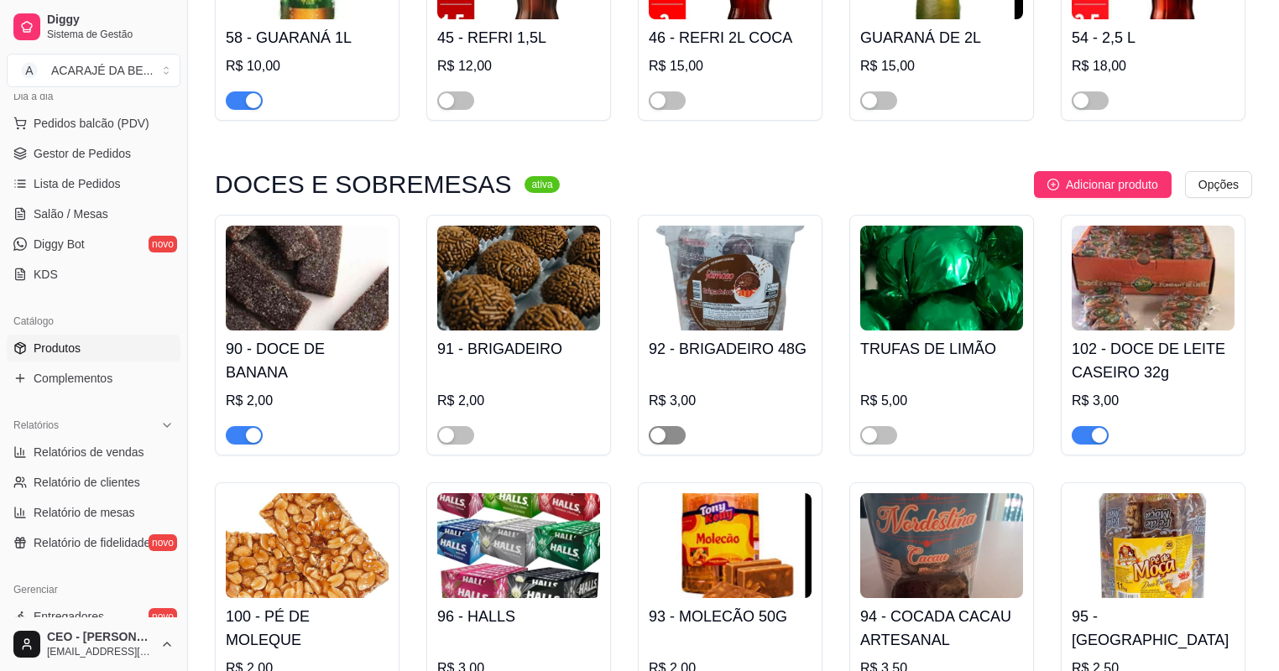
click at [666, 445] on span "button" at bounding box center [667, 435] width 37 height 18
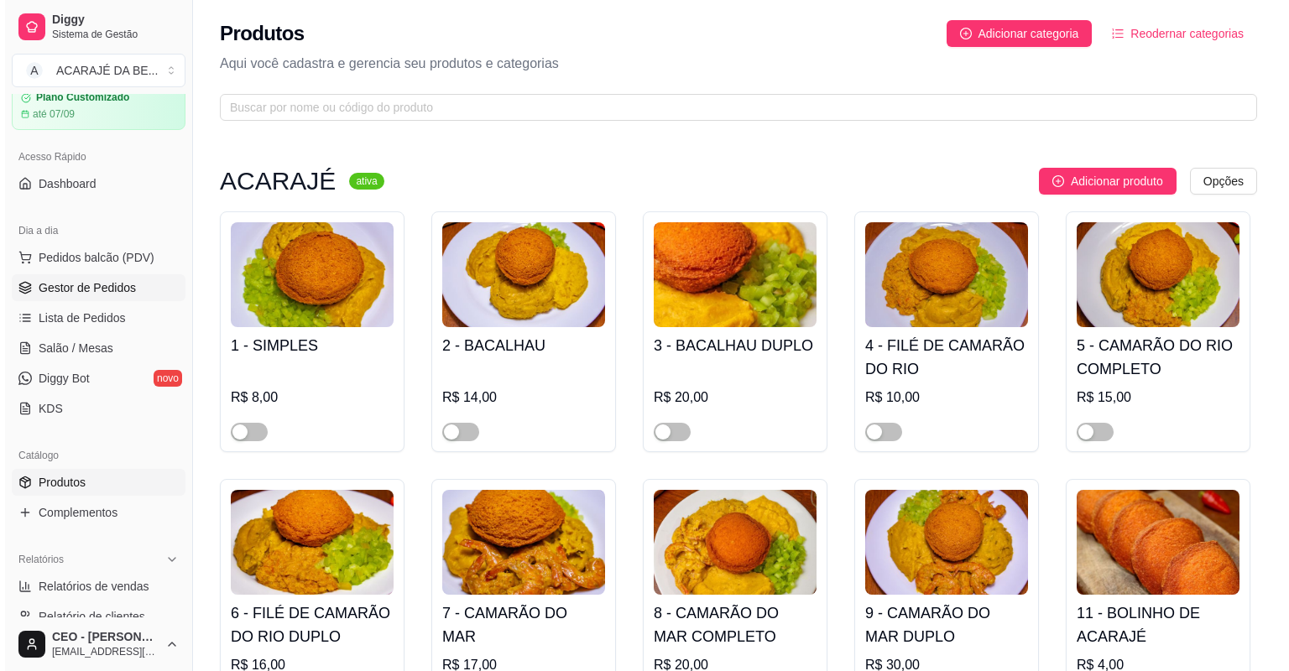
scroll to position [0, 0]
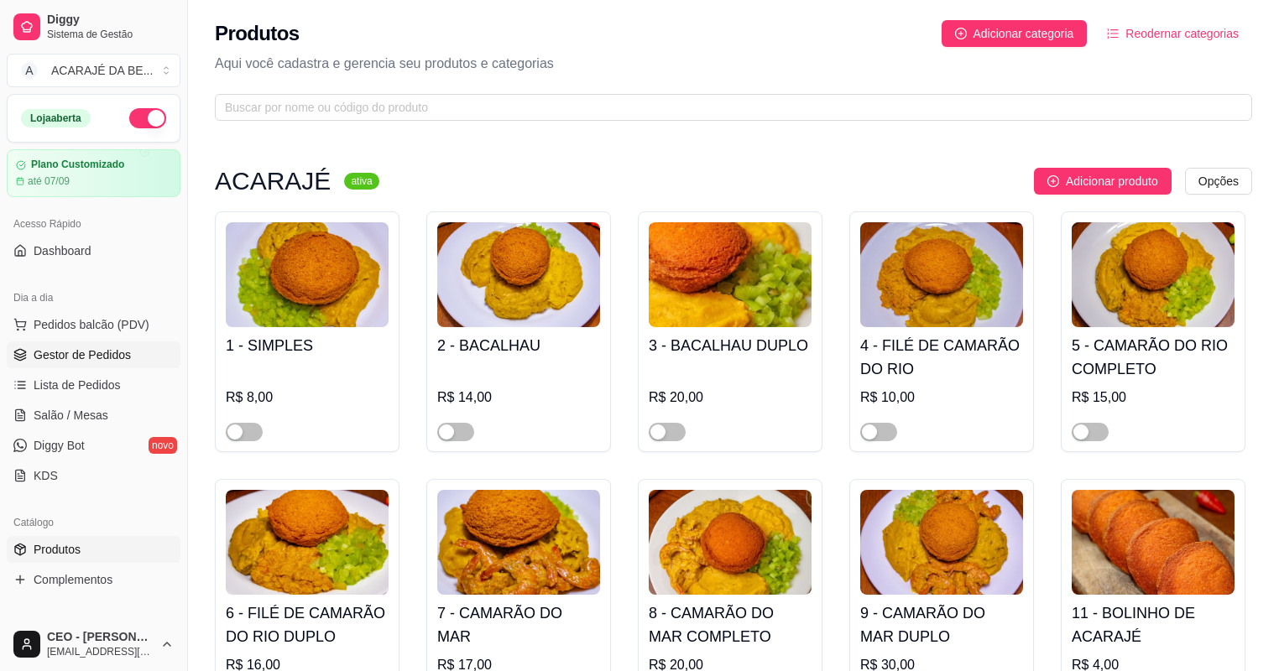
click at [102, 352] on span "Gestor de Pedidos" at bounding box center [82, 354] width 97 height 17
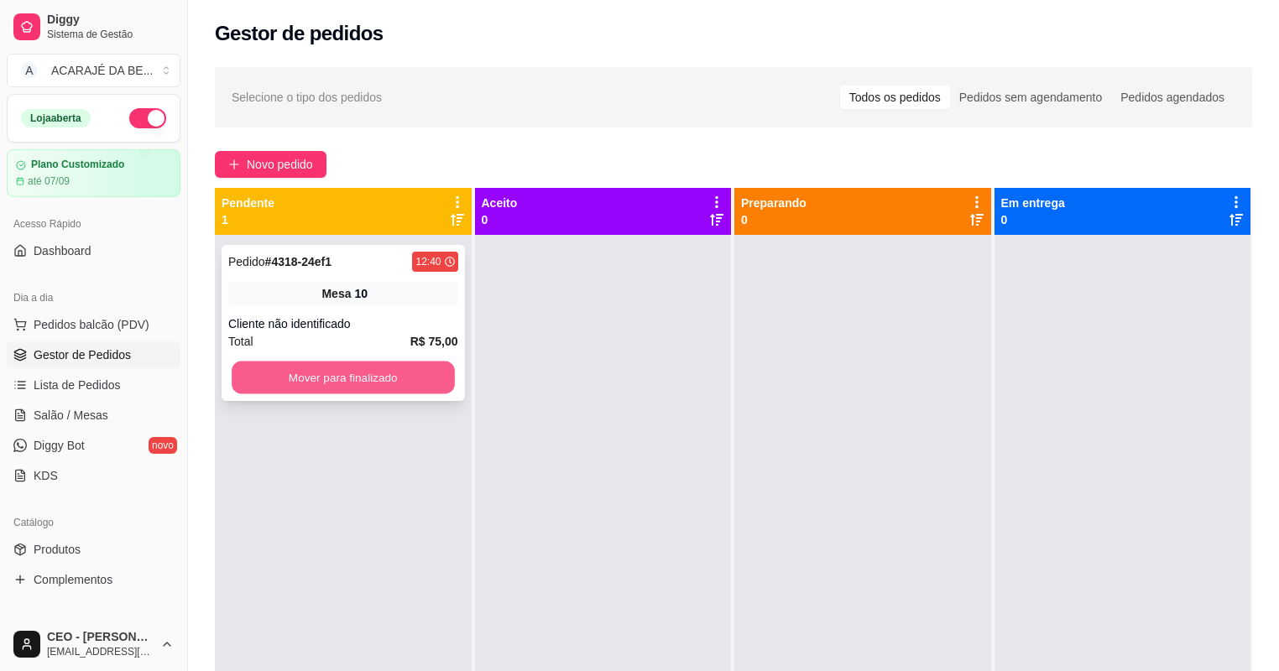
click at [347, 373] on button "Mover para finalizado" at bounding box center [343, 378] width 222 height 33
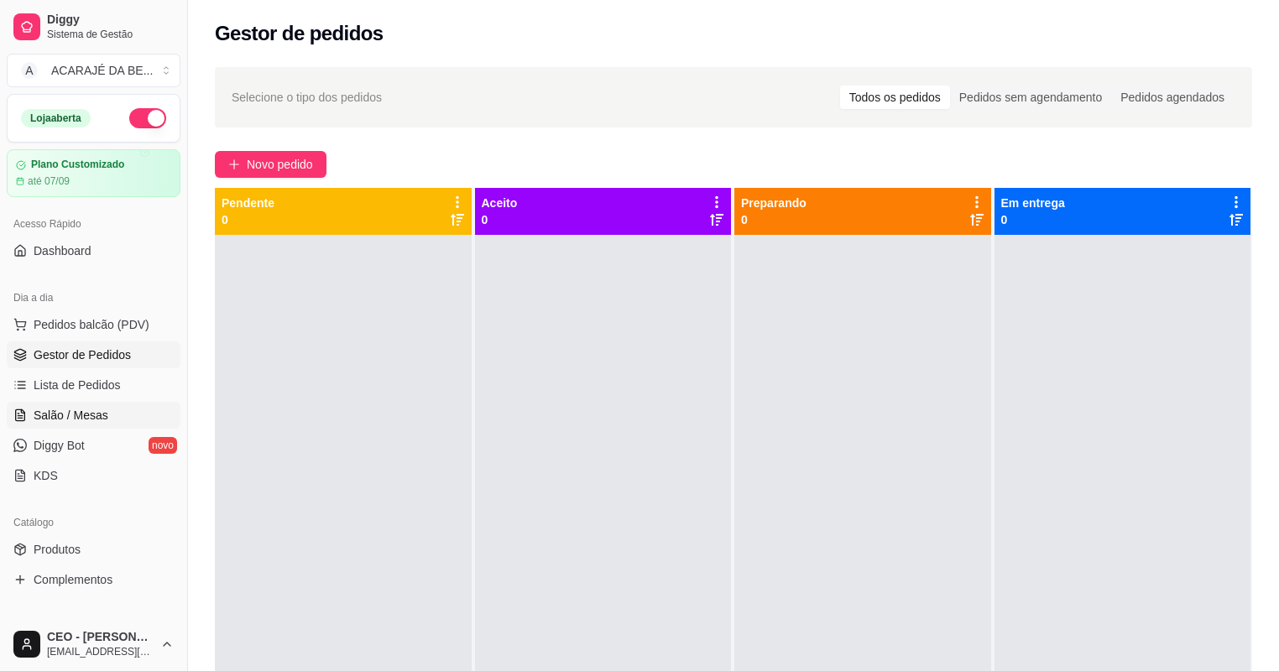
click at [69, 413] on span "Salão / Mesas" at bounding box center [71, 415] width 75 height 17
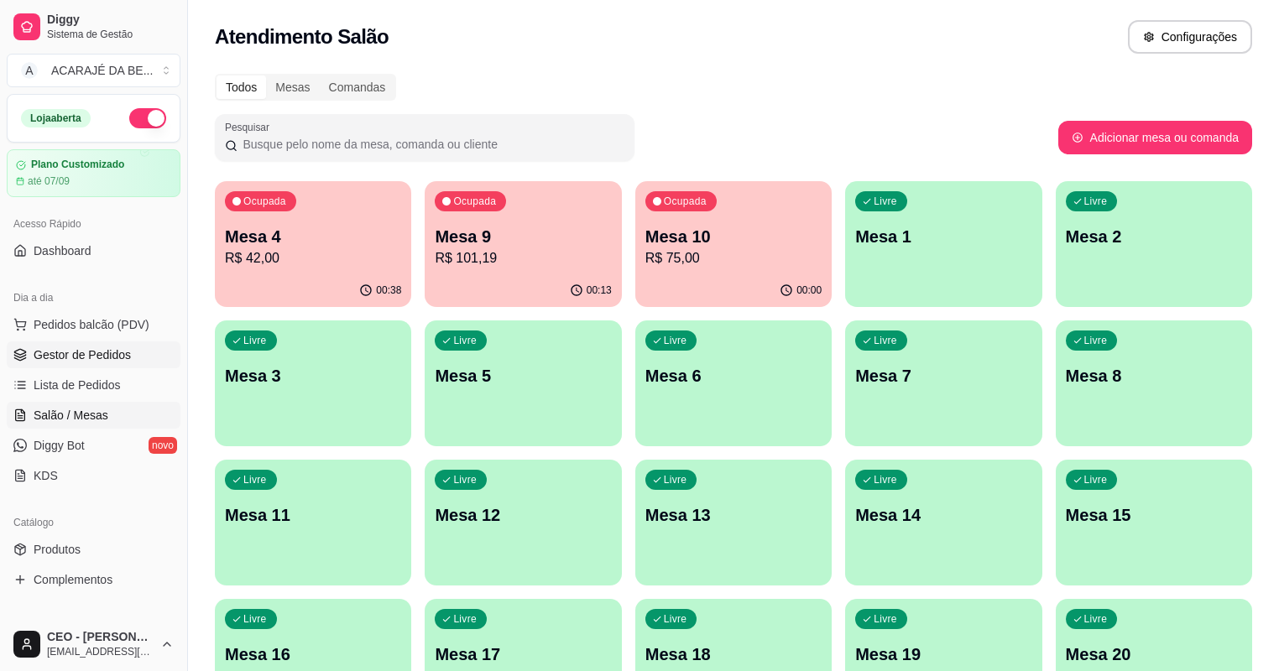
click at [107, 358] on span "Gestor de Pedidos" at bounding box center [82, 354] width 97 height 17
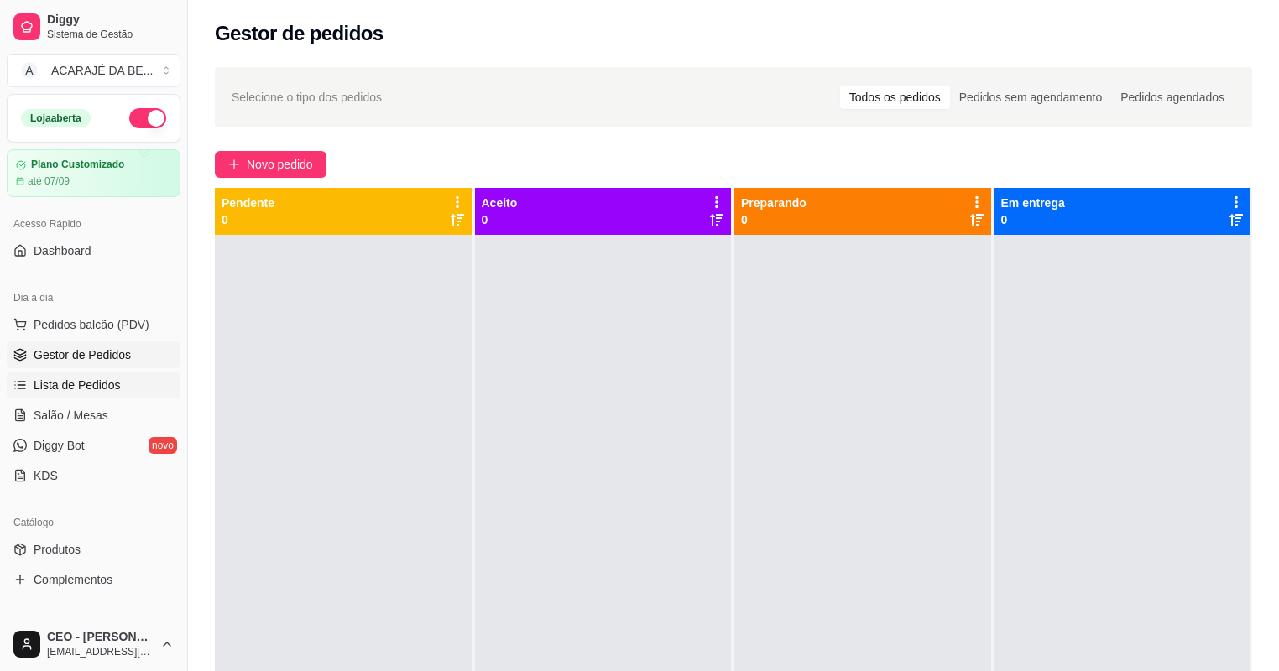
click at [95, 384] on span "Lista de Pedidos" at bounding box center [77, 385] width 87 height 17
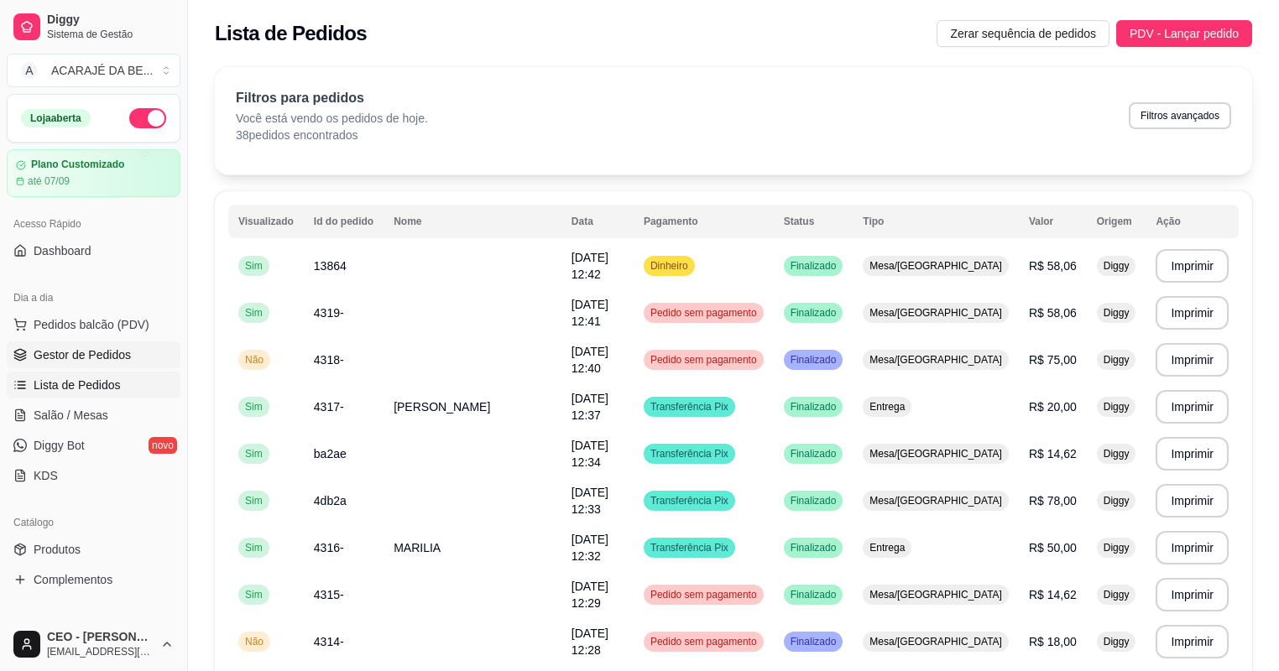
click at [107, 346] on span "Gestor de Pedidos" at bounding box center [82, 354] width 97 height 17
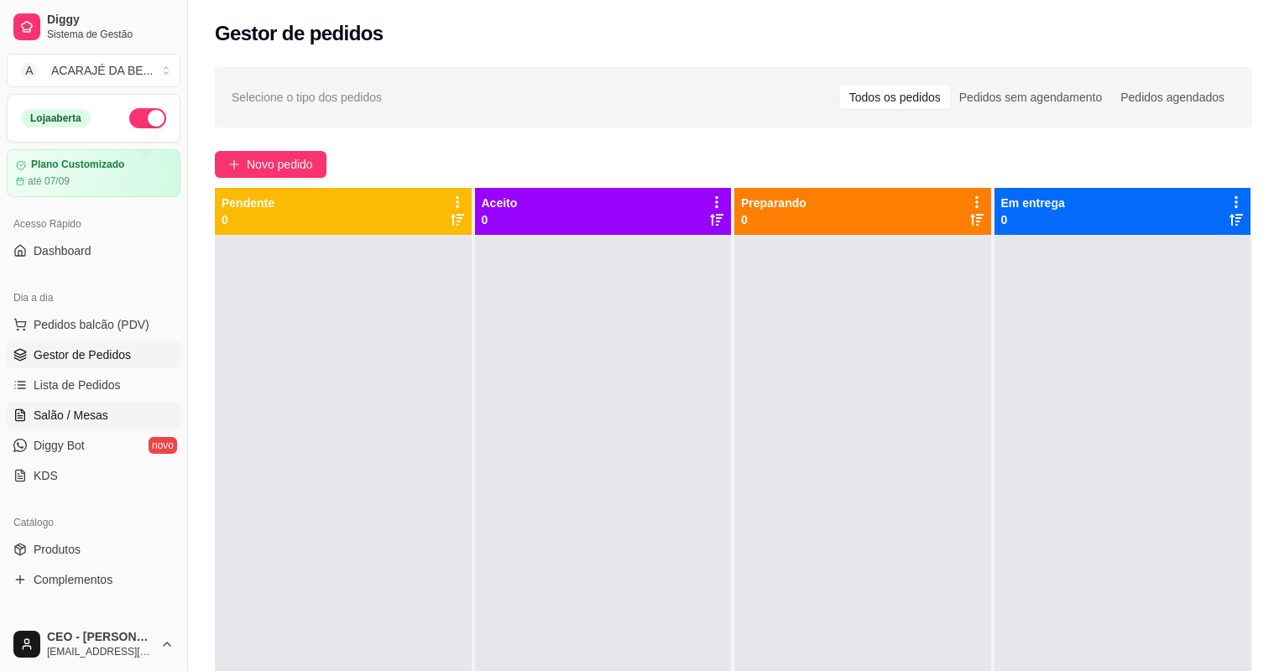
click at [91, 407] on span "Salão / Mesas" at bounding box center [71, 415] width 75 height 17
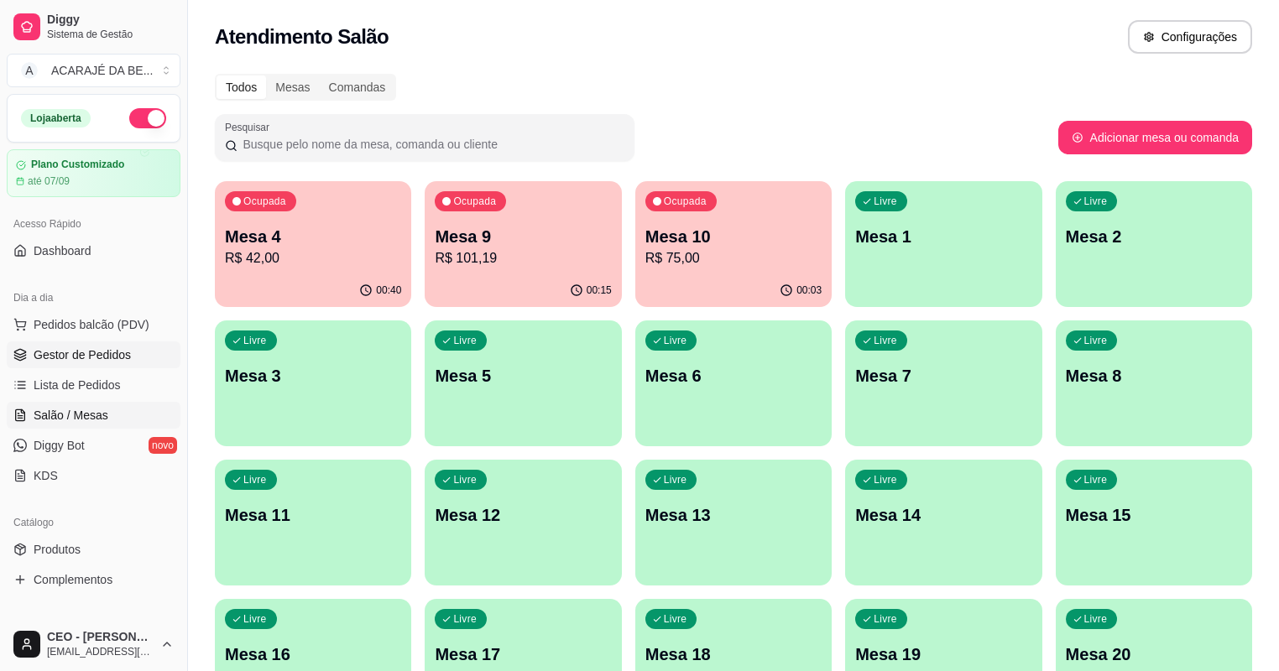
click at [128, 362] on link "Gestor de Pedidos" at bounding box center [94, 354] width 174 height 27
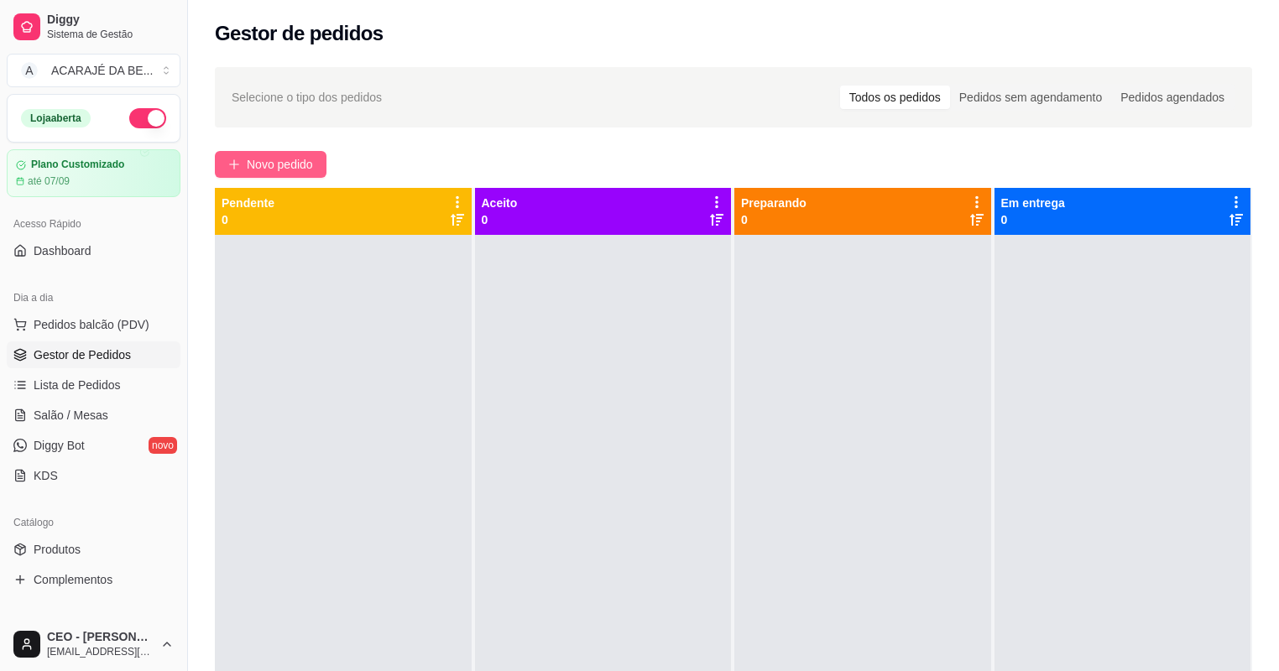
click at [292, 159] on span "Novo pedido" at bounding box center [280, 164] width 66 height 18
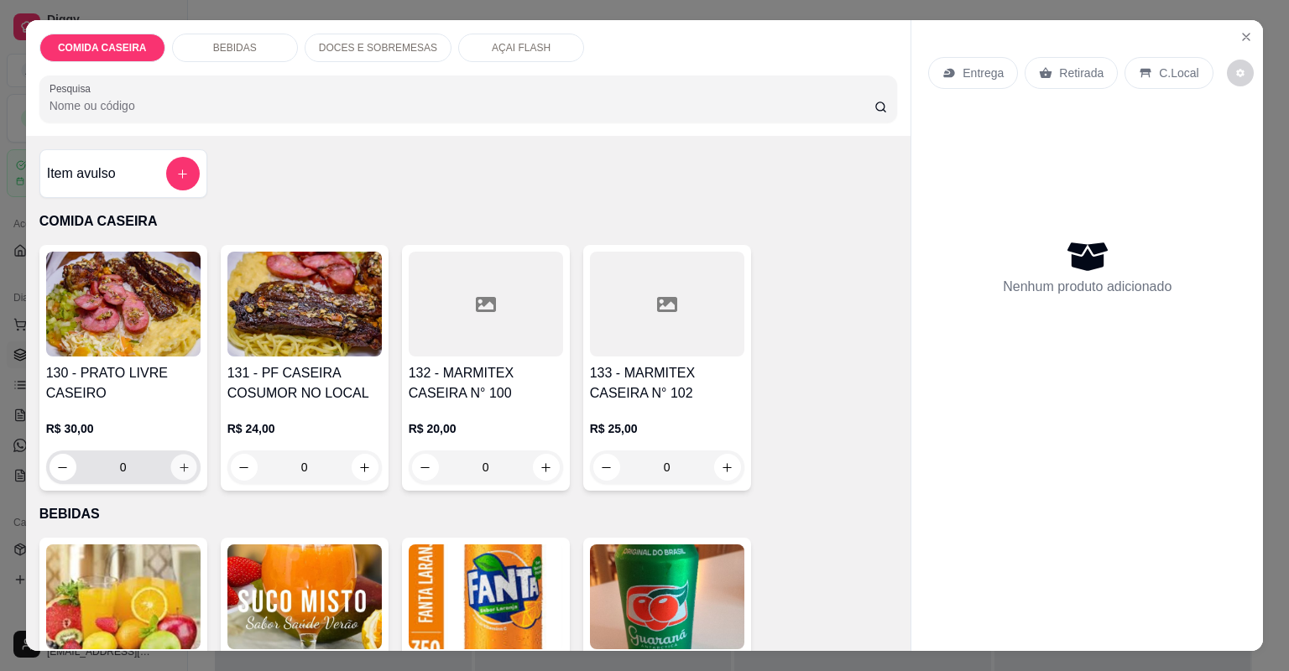
click at [181, 471] on icon "increase-product-quantity" at bounding box center [183, 467] width 13 height 13
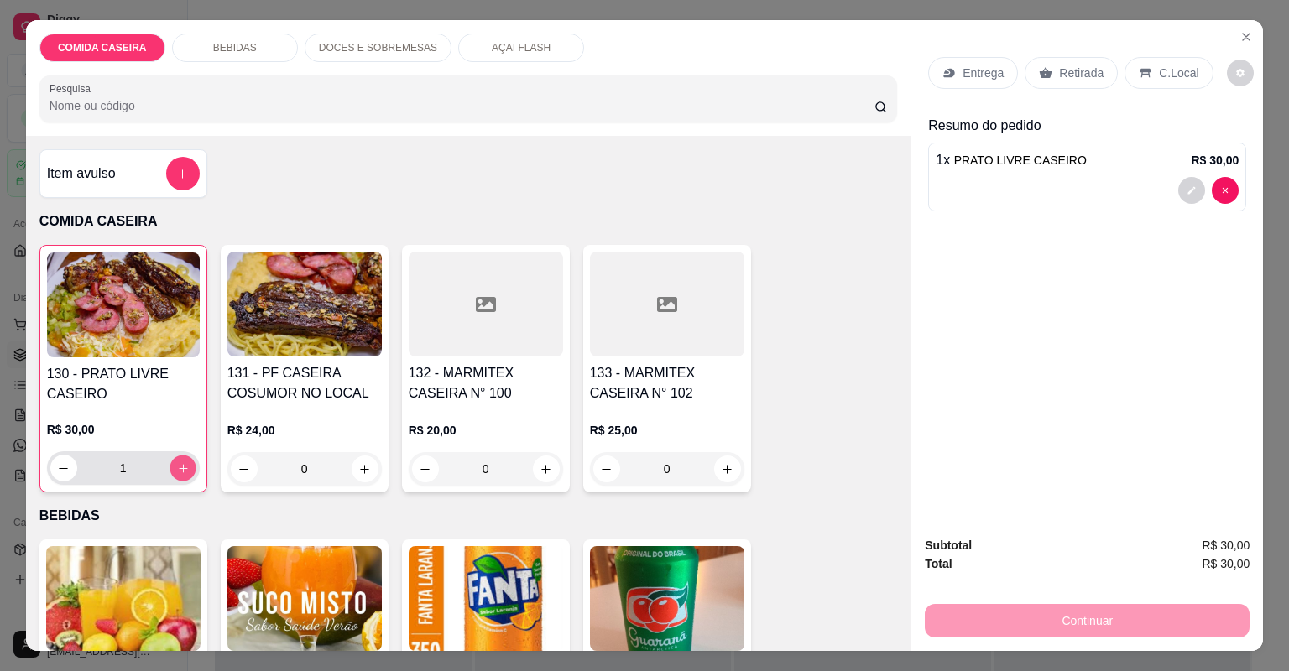
click at [181, 471] on icon "increase-product-quantity" at bounding box center [182, 468] width 13 height 13
type input "2"
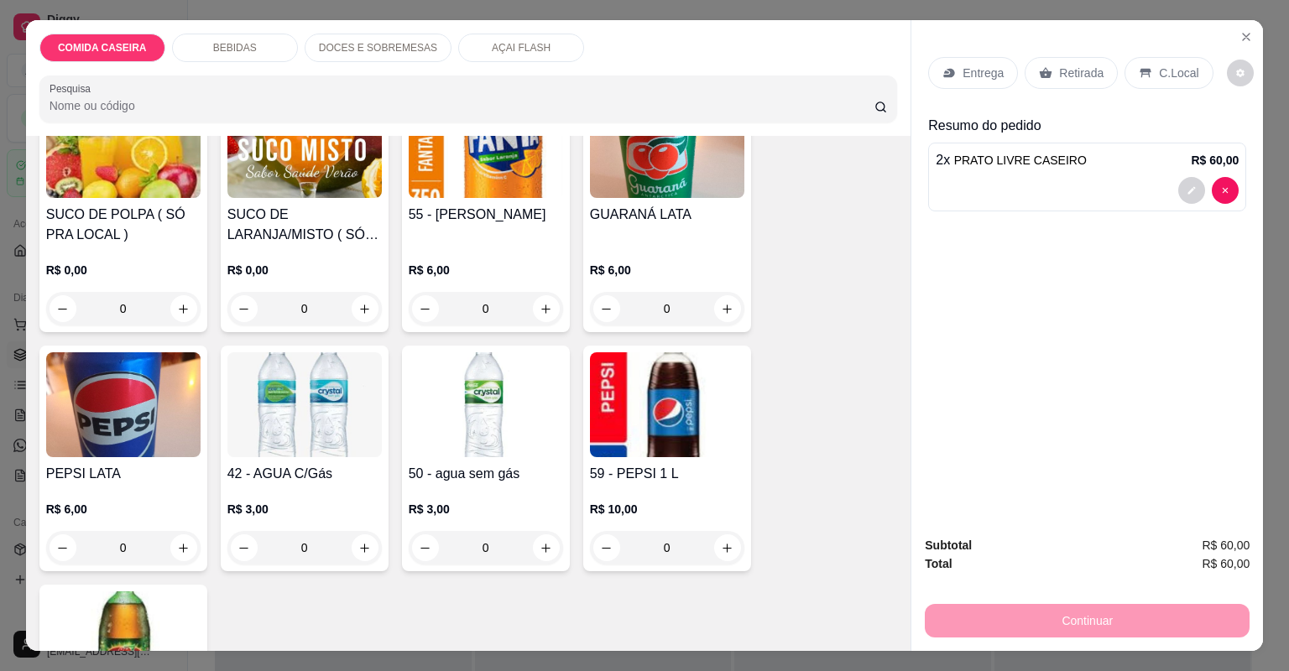
scroll to position [403, 0]
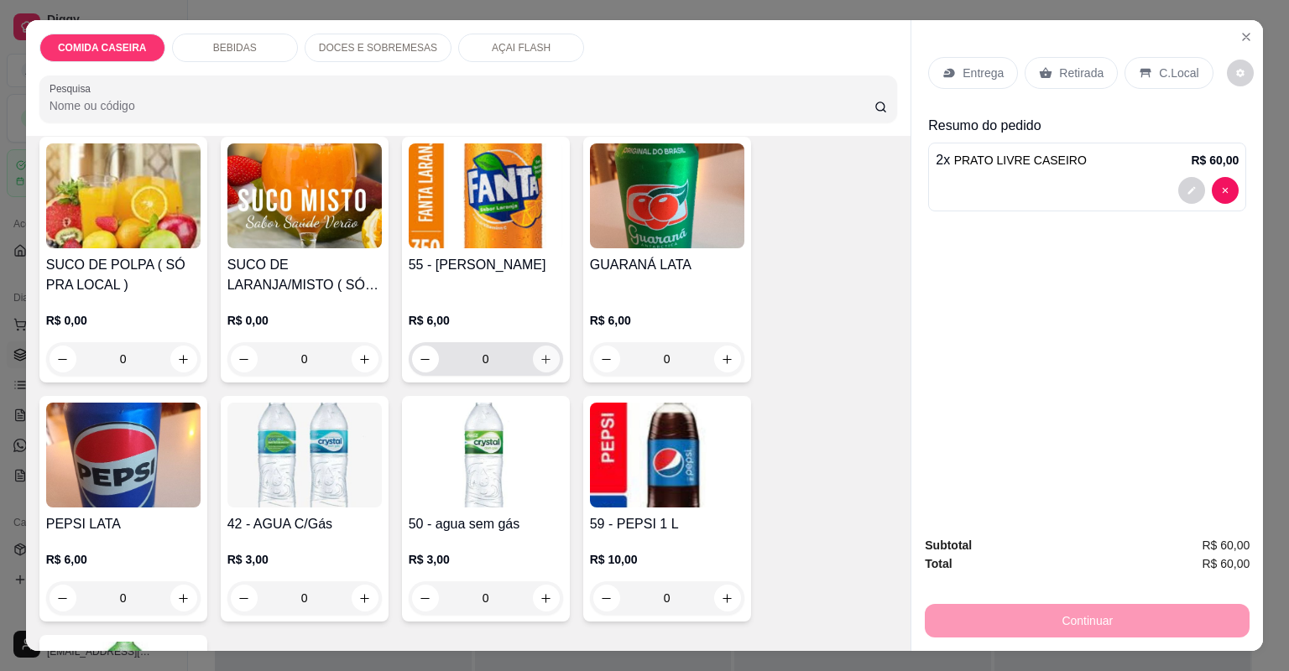
click at [539, 353] on icon "increase-product-quantity" at bounding box center [545, 359] width 13 height 13
type input "1"
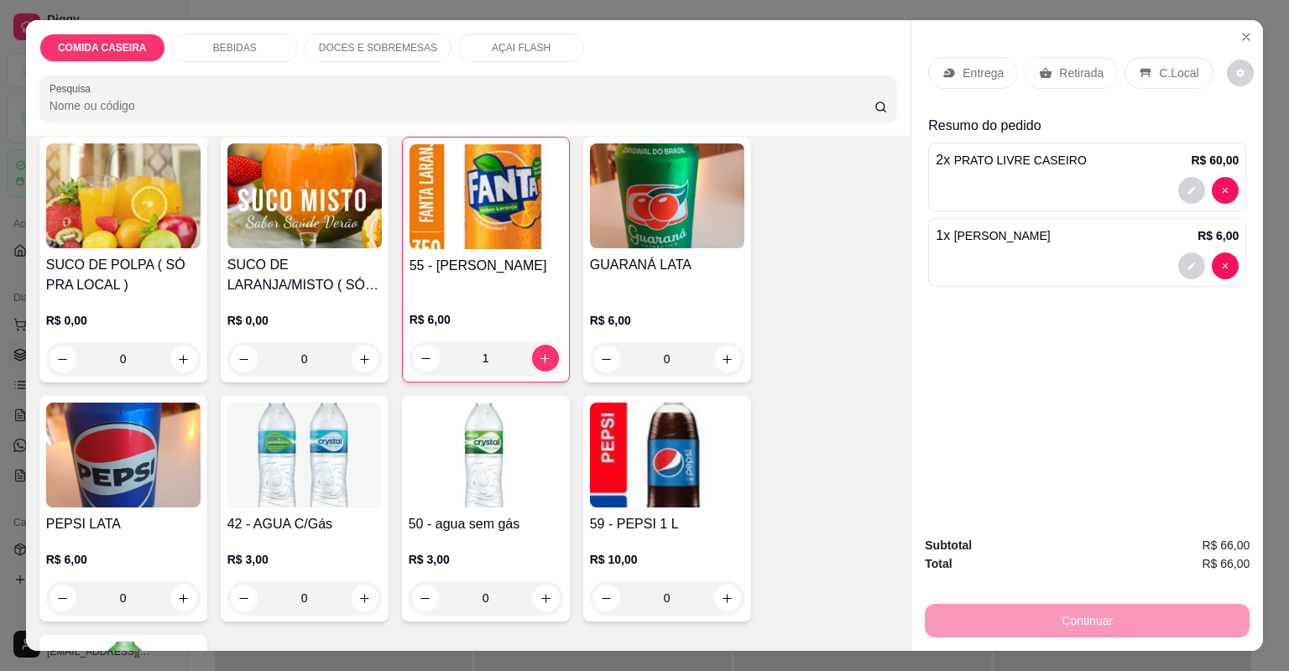
click at [1164, 81] on p "C.Local" at bounding box center [1178, 73] width 39 height 17
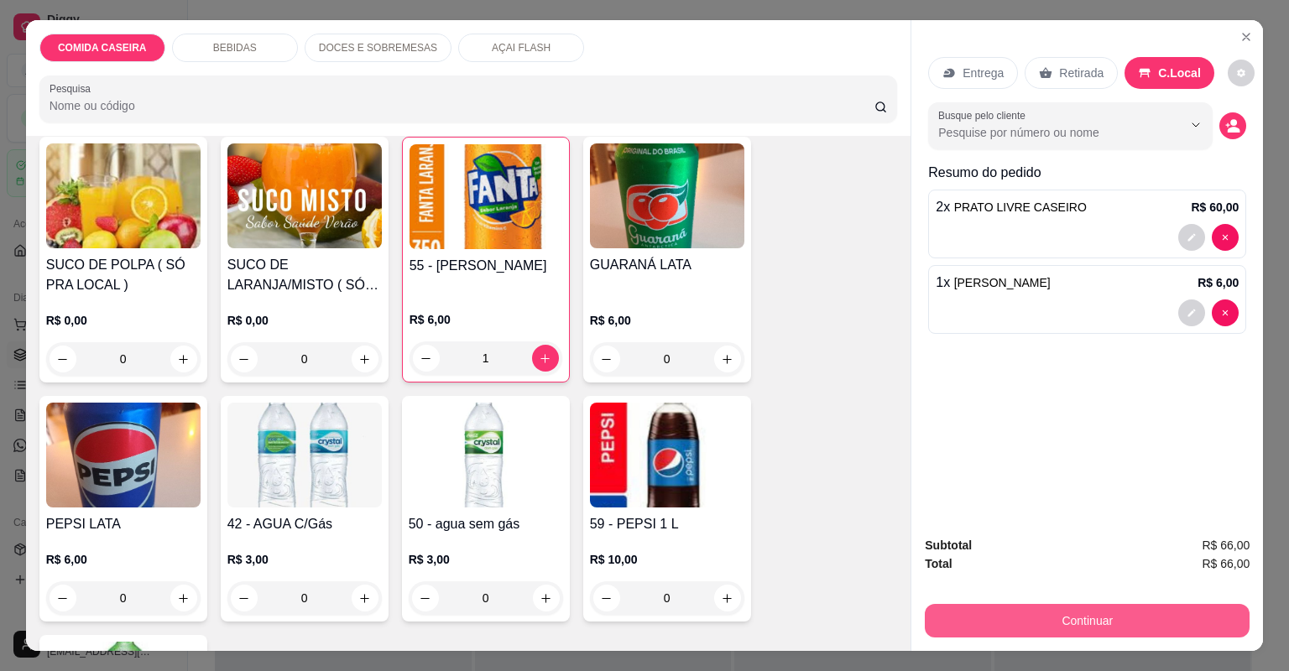
click at [1086, 625] on button "Continuar" at bounding box center [1087, 621] width 325 height 34
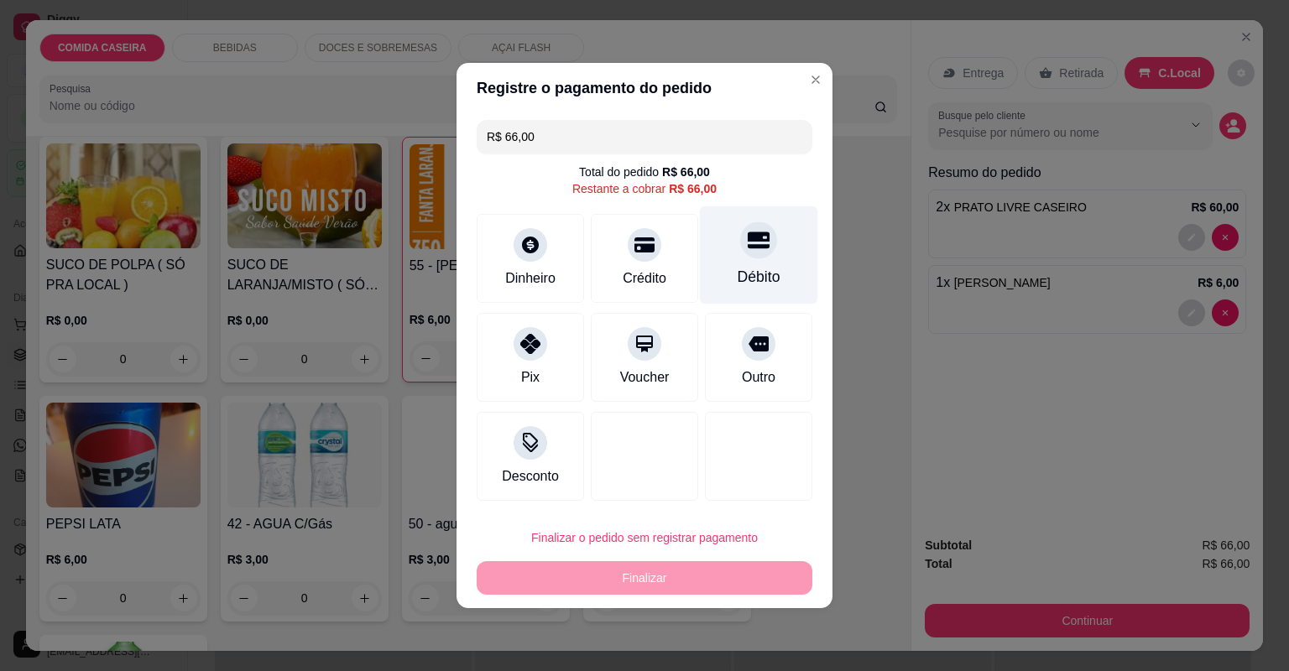
click at [737, 268] on div "Débito" at bounding box center [758, 277] width 43 height 22
type input "R$ 0,00"
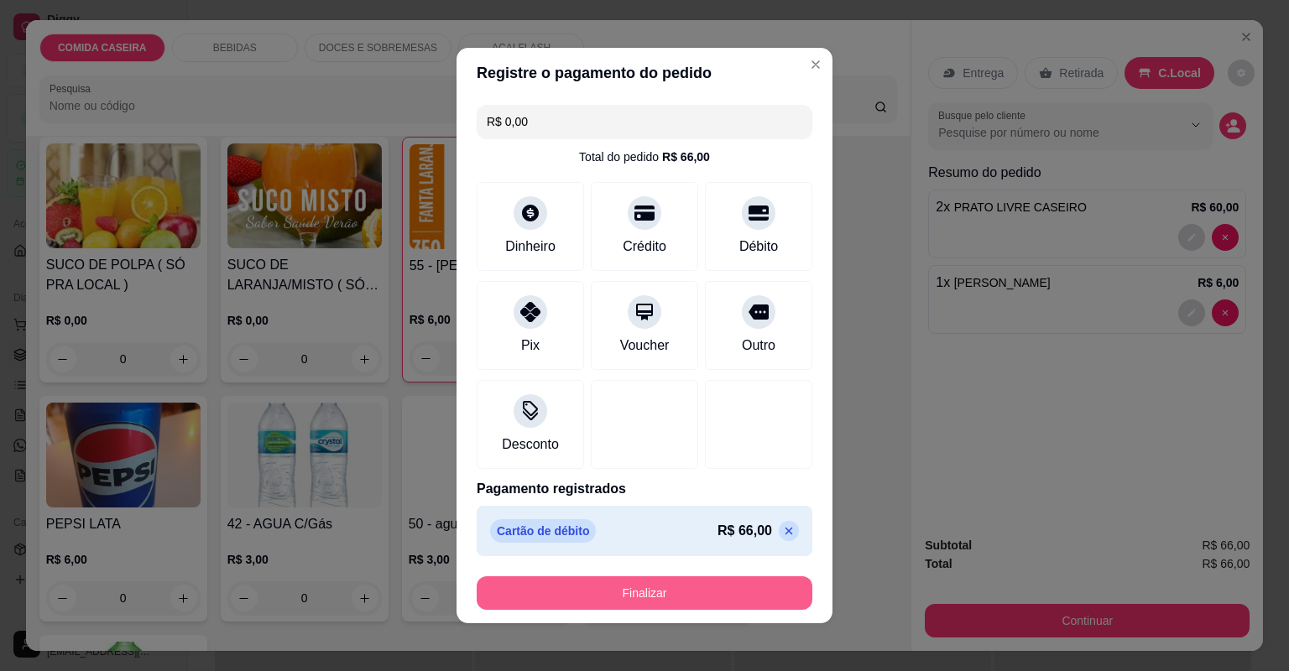
click at [738, 592] on button "Finalizar" at bounding box center [645, 593] width 336 height 34
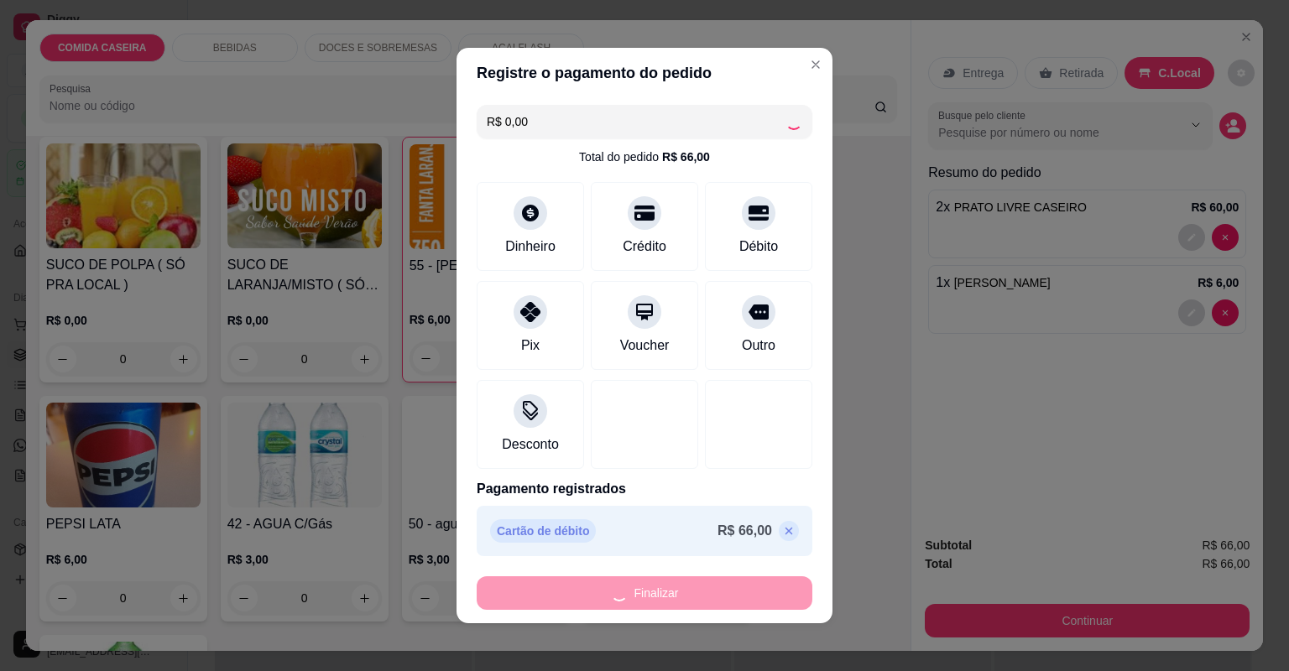
type input "0"
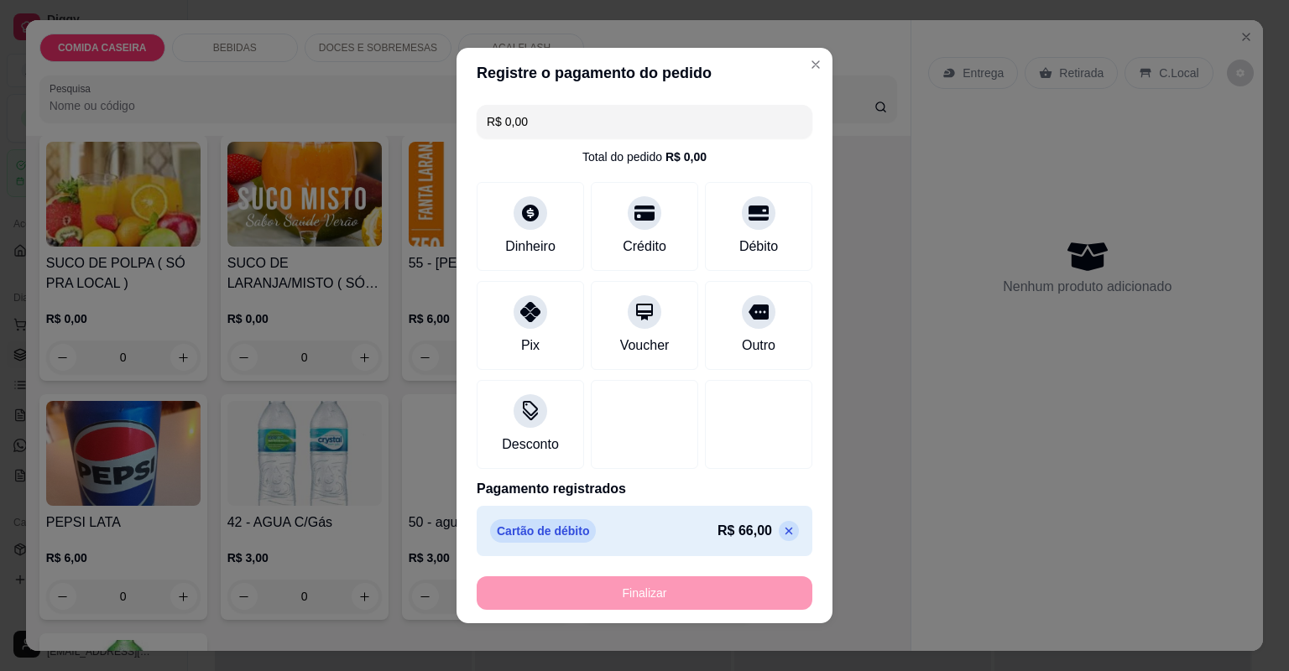
type input "-R$ 66,00"
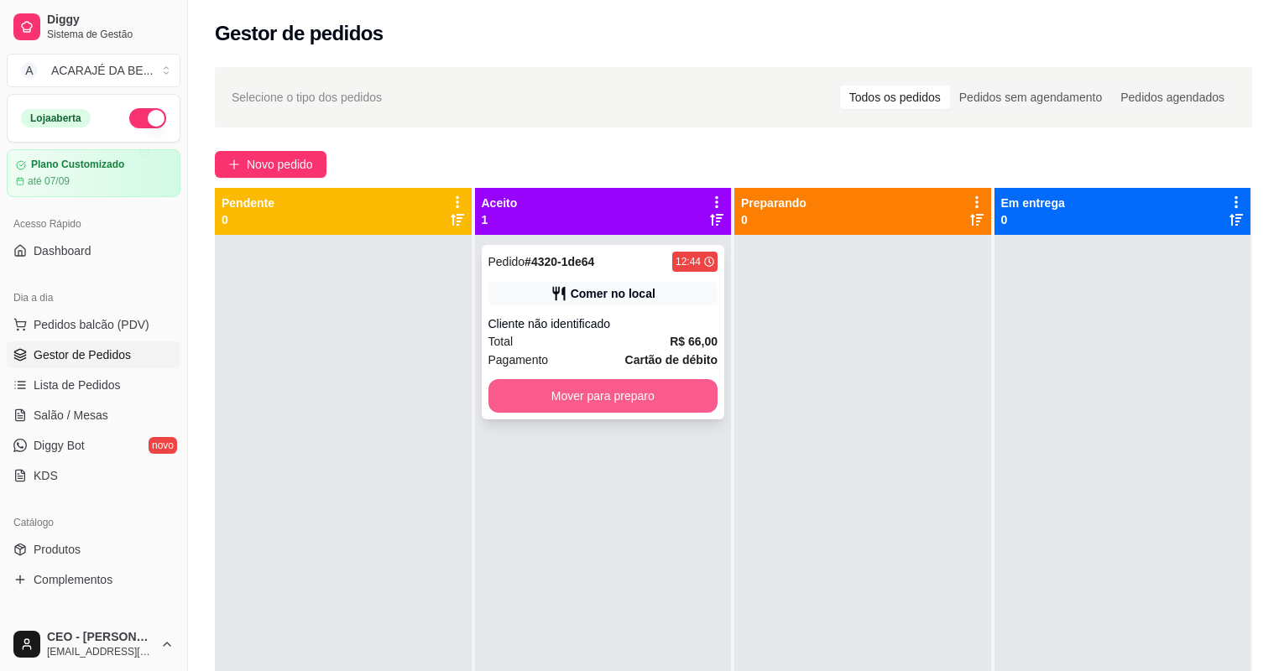
click at [658, 384] on button "Mover para preparo" at bounding box center [603, 396] width 230 height 34
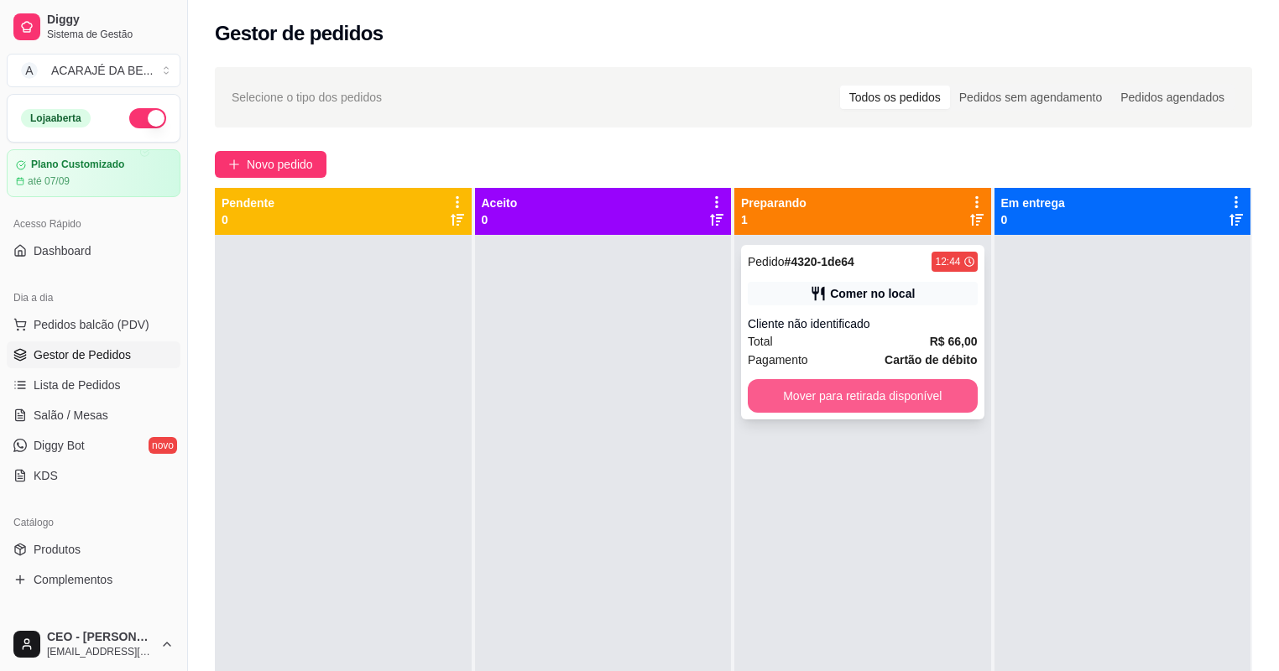
click at [814, 399] on button "Mover para retirada disponível" at bounding box center [863, 396] width 230 height 34
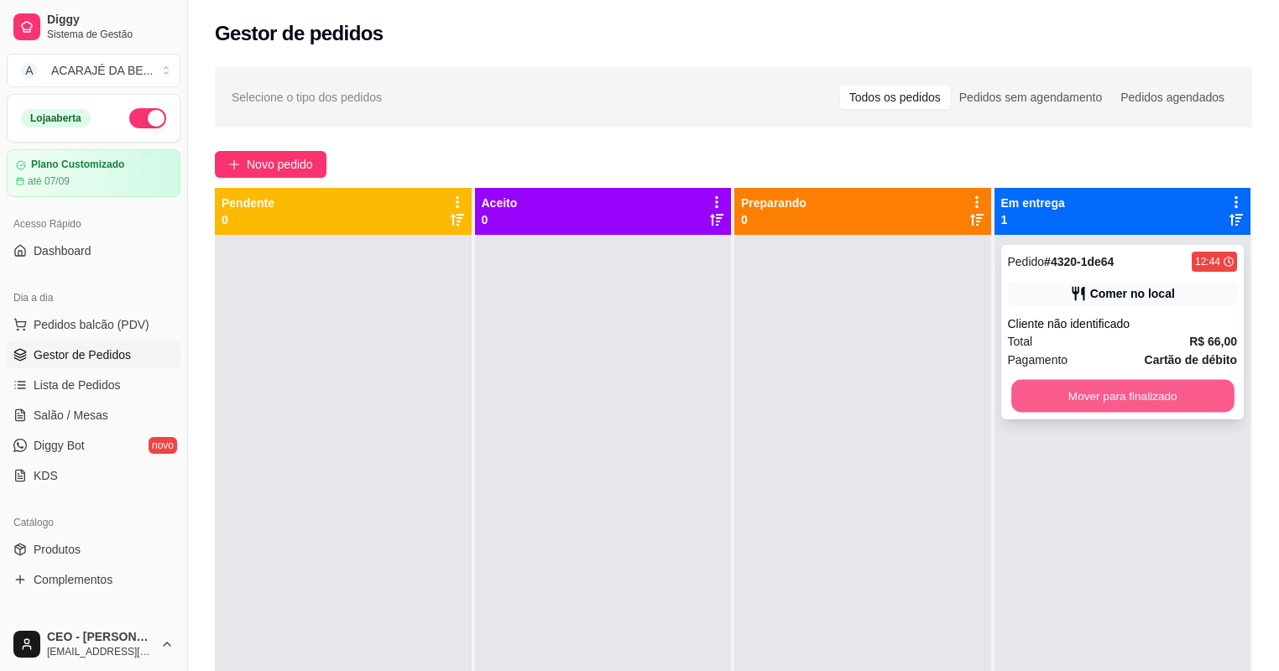
click at [1019, 404] on button "Mover para finalizado" at bounding box center [1122, 396] width 222 height 33
click at [754, 466] on div at bounding box center [862, 570] width 257 height 671
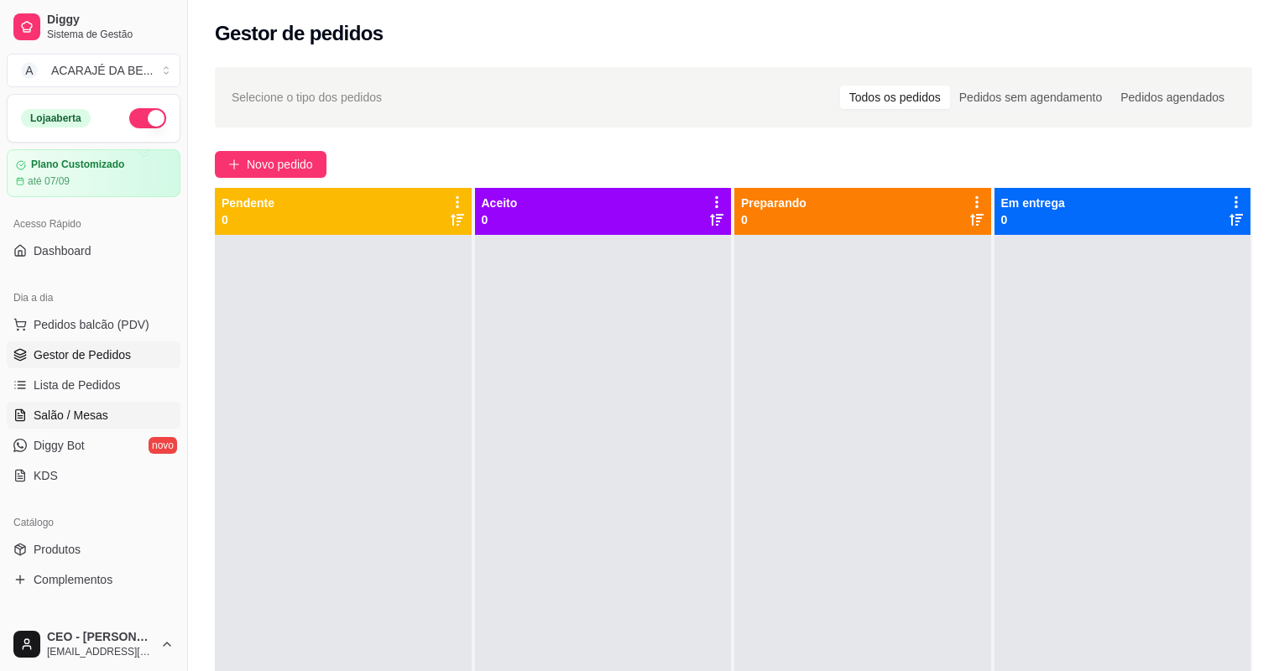
click at [117, 406] on link "Salão / Mesas" at bounding box center [94, 415] width 174 height 27
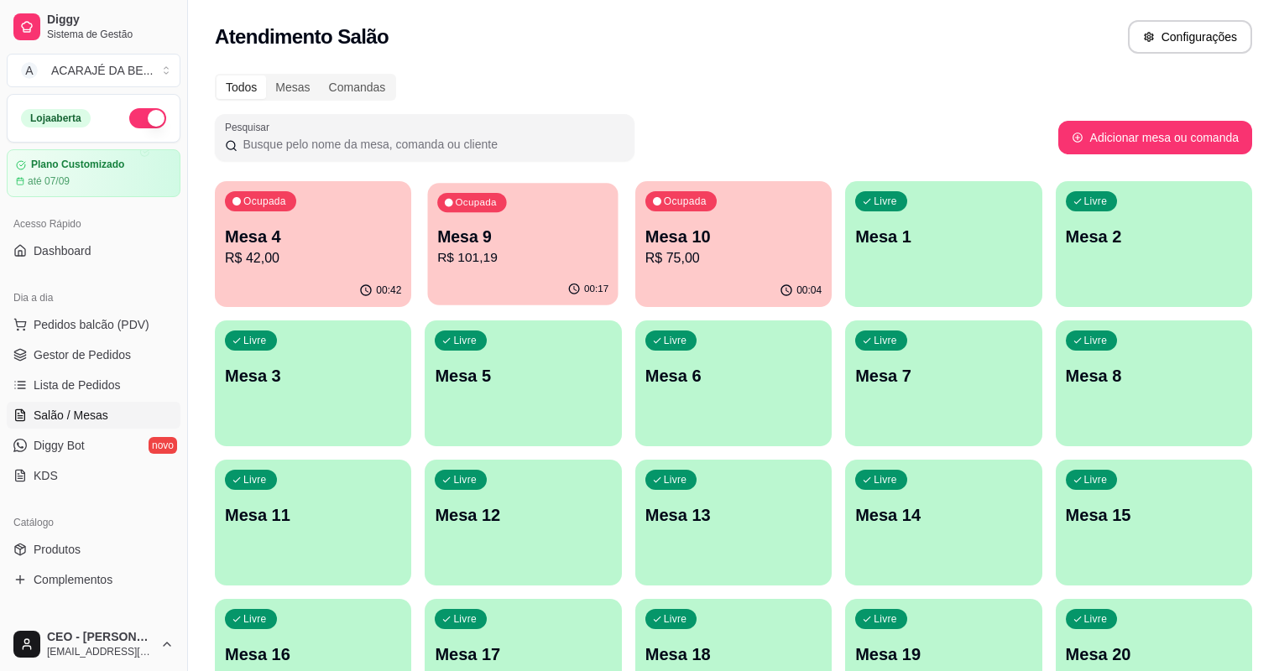
click at [438, 247] on p "Mesa 9" at bounding box center [523, 237] width 171 height 23
click at [487, 258] on p "R$ 101,19" at bounding box center [523, 257] width 171 height 19
click at [107, 346] on span "Gestor de Pedidos" at bounding box center [82, 354] width 97 height 17
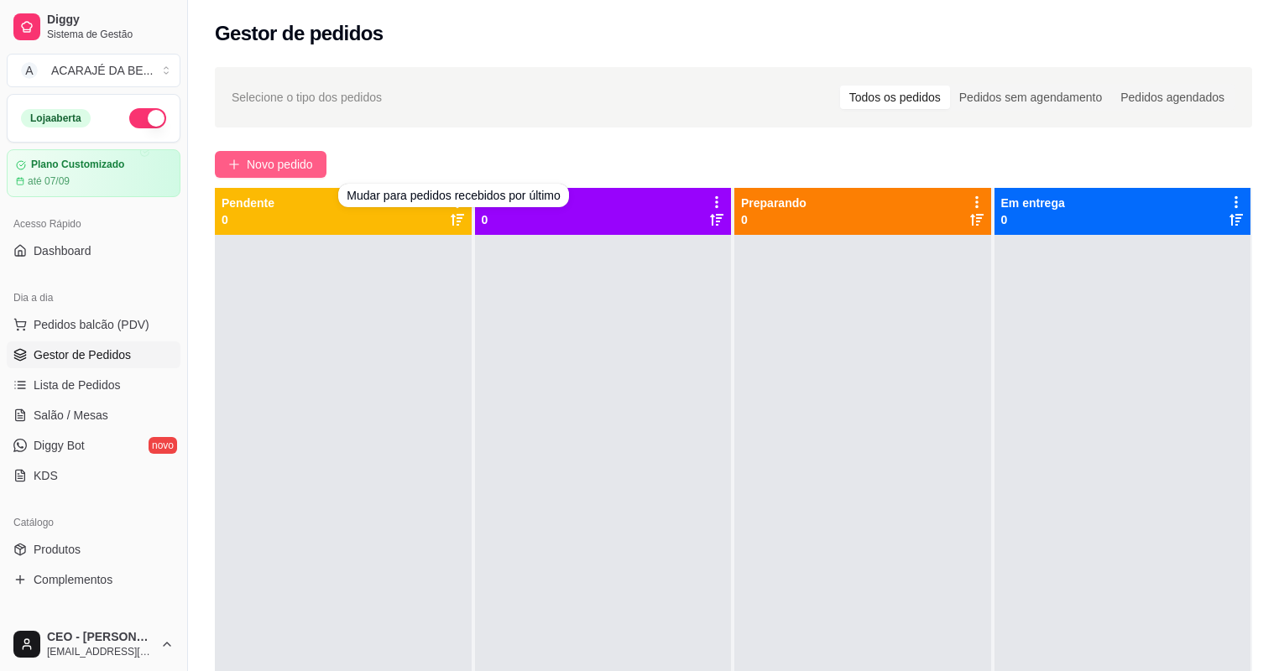
click at [295, 160] on span "Novo pedido" at bounding box center [280, 164] width 66 height 18
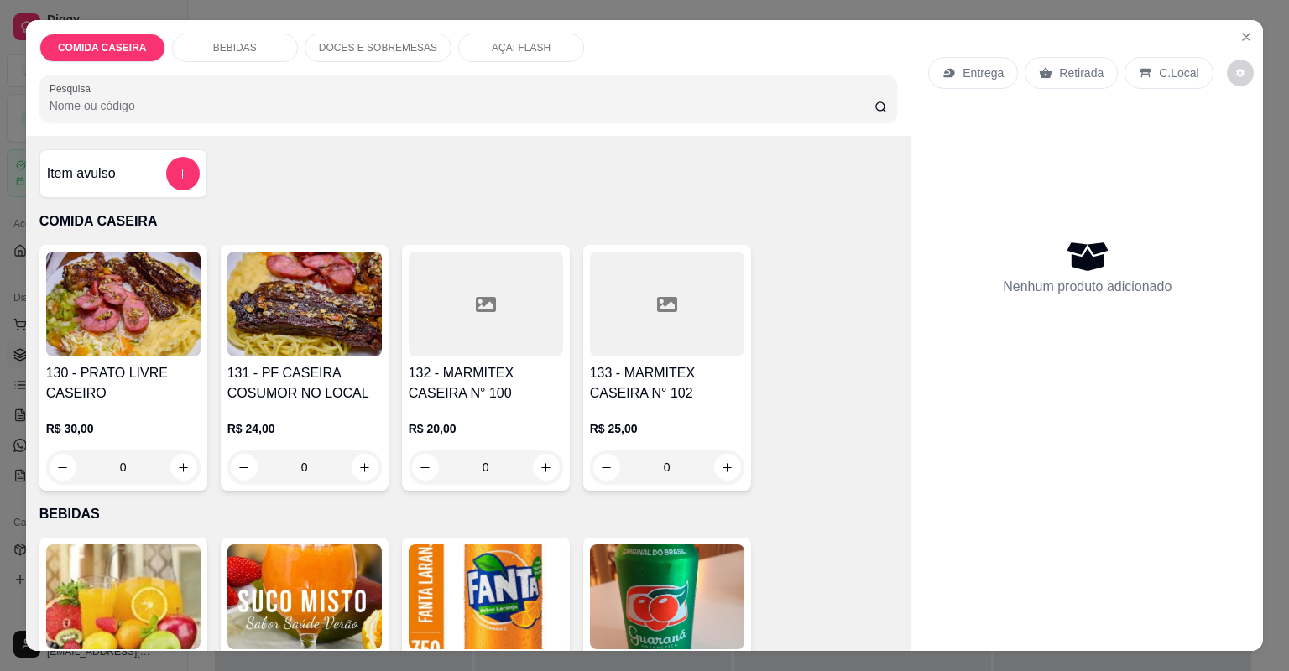
click at [487, 388] on h4 "132 - MARMITEX CASEIRA N° 100" at bounding box center [486, 383] width 154 height 40
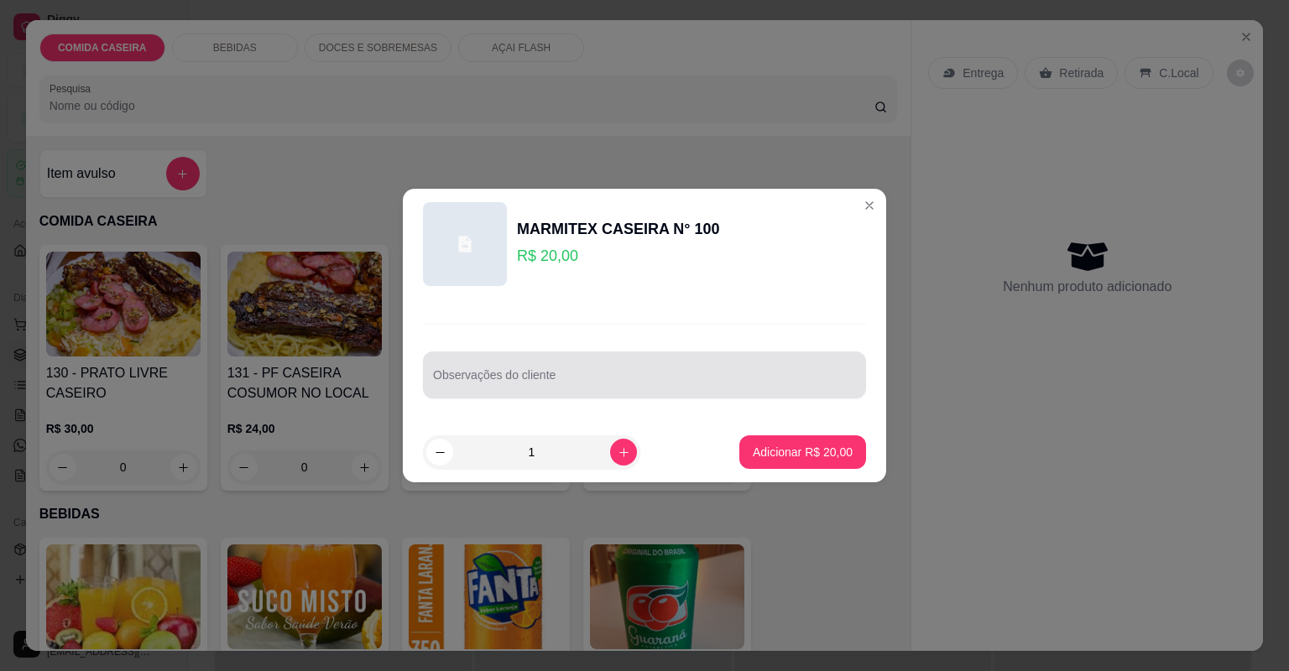
click at [518, 393] on div "Observações do cliente" at bounding box center [644, 375] width 443 height 47
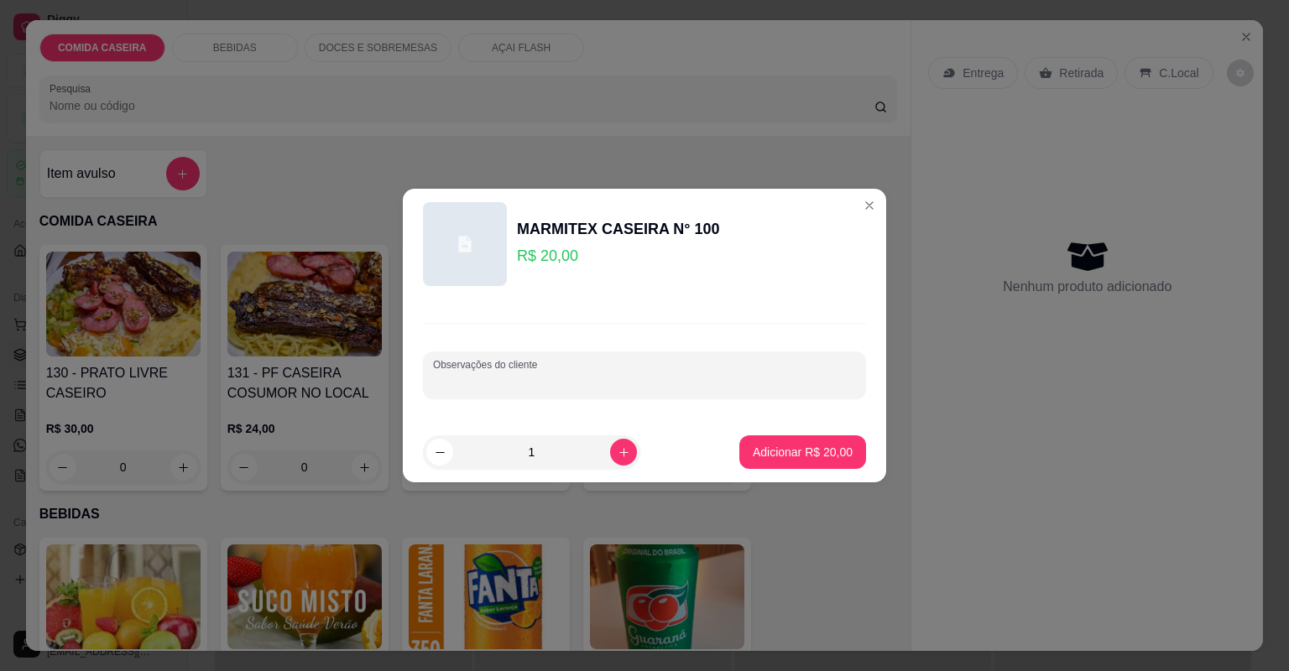
paste input "Arroz branco macarrão ao molho feijão de caldo purê de batata frango e carne de…"
type input "Arroz branco macarrão ao molho feijão de caldo purê de batata frango e carne de…"
click at [782, 446] on p "Adicionar R$ 20,00" at bounding box center [803, 452] width 100 height 17
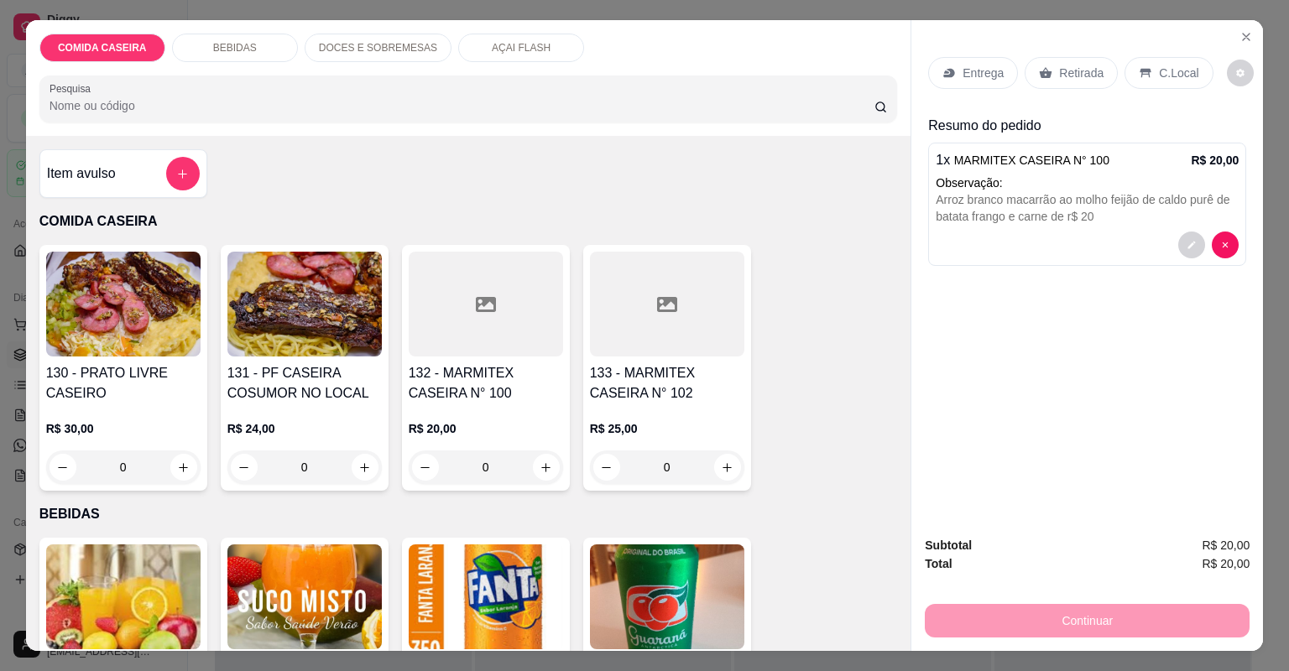
click at [973, 58] on div "Entrega" at bounding box center [973, 73] width 90 height 32
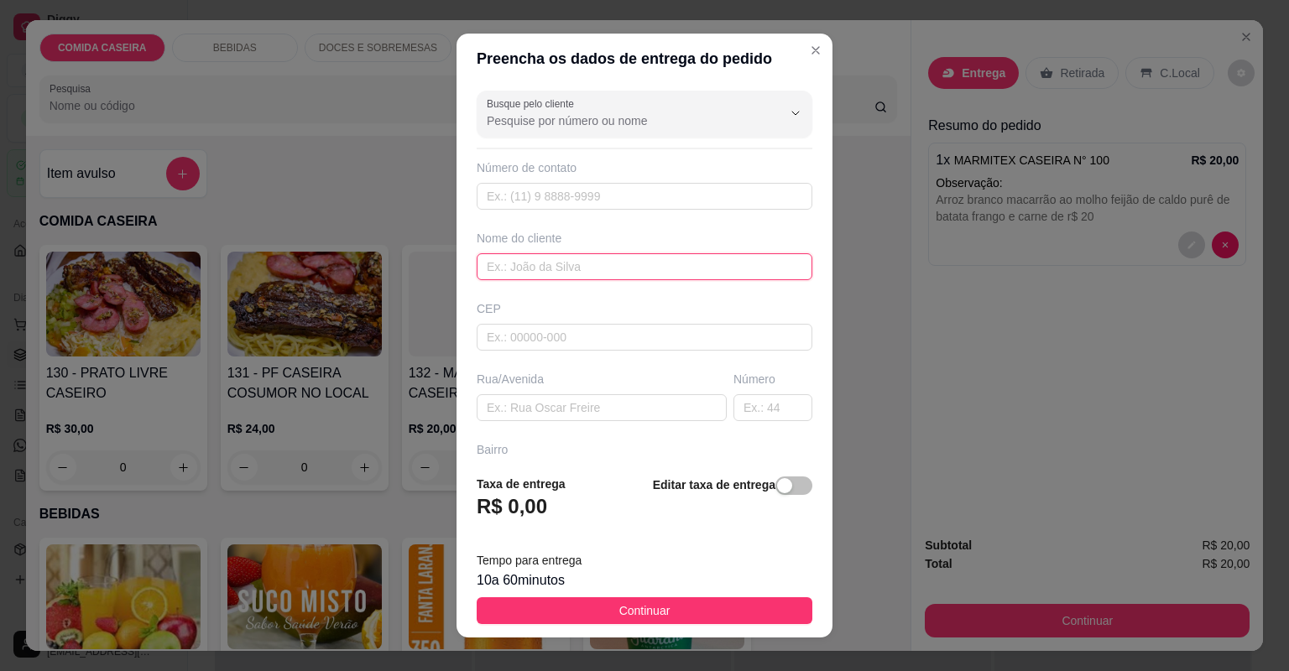
click at [594, 268] on input "text" at bounding box center [645, 266] width 336 height 27
type input "RAY"
paste input "Rua c Bairro [PERSON_NAME] Casa31"
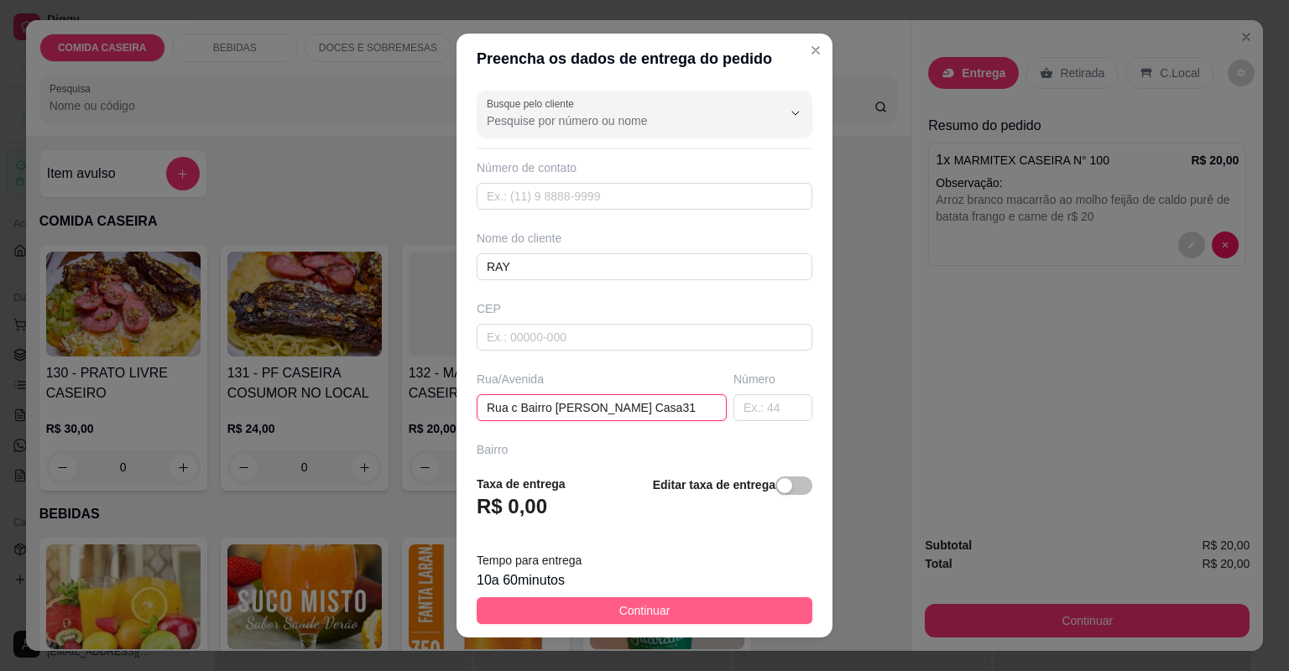
type input "Rua c Bairro [PERSON_NAME] Casa31"
click at [732, 617] on button "Continuar" at bounding box center [645, 610] width 336 height 27
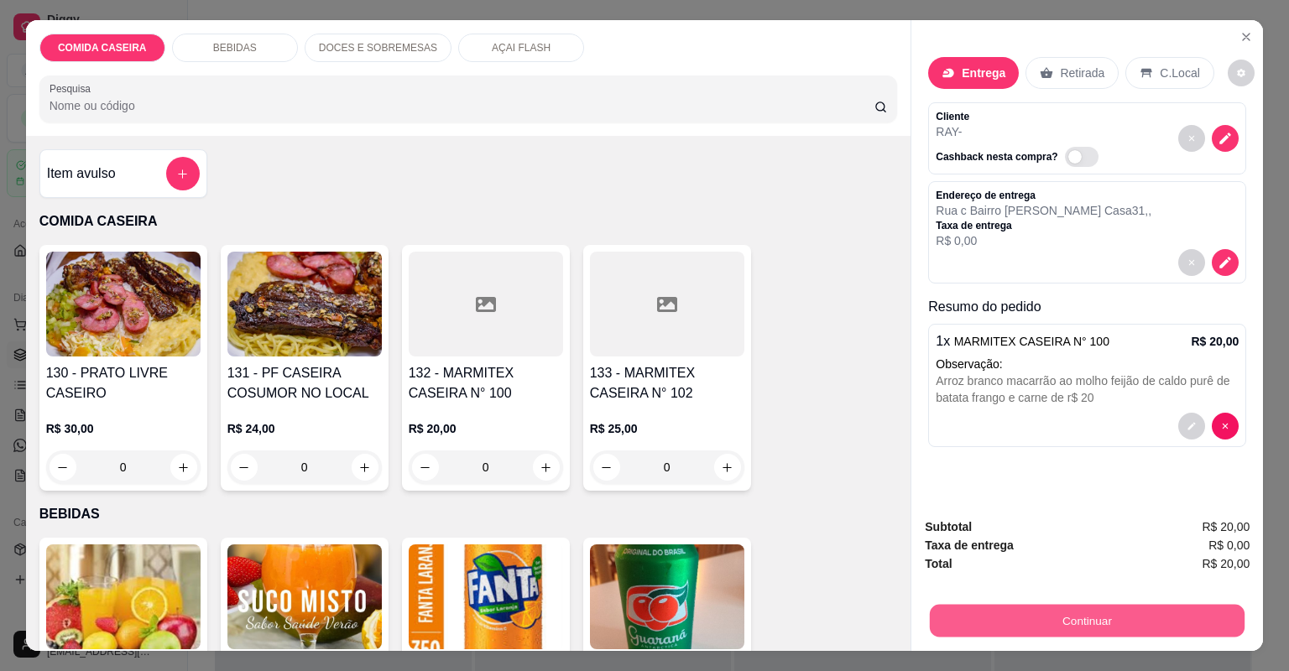
click at [1047, 623] on button "Continuar" at bounding box center [1087, 621] width 315 height 33
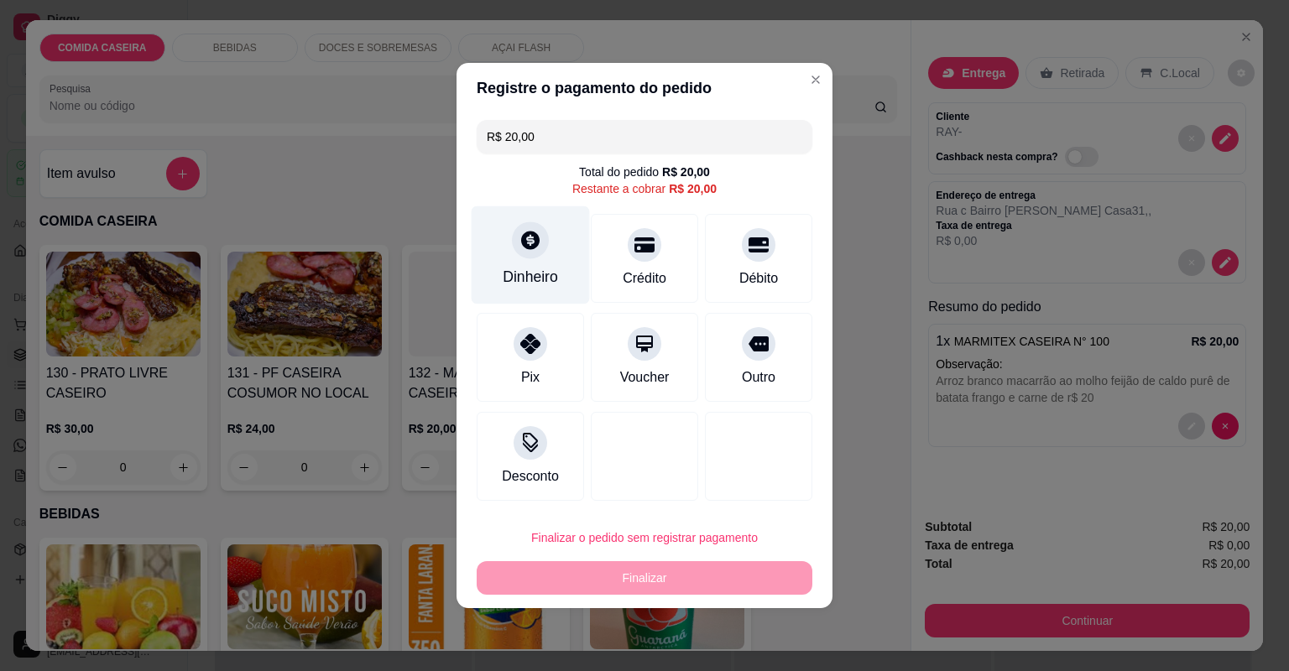
click at [543, 288] on div "Dinheiro" at bounding box center [530, 277] width 55 height 22
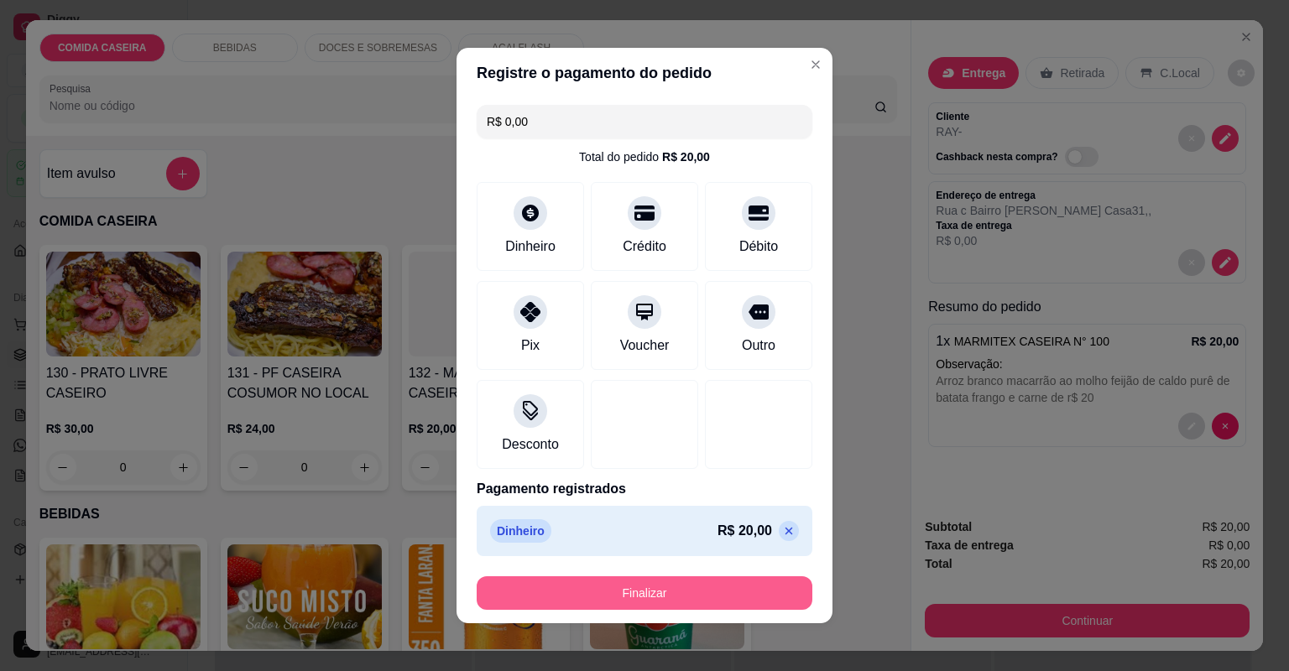
click at [724, 599] on button "Finalizar" at bounding box center [645, 593] width 336 height 34
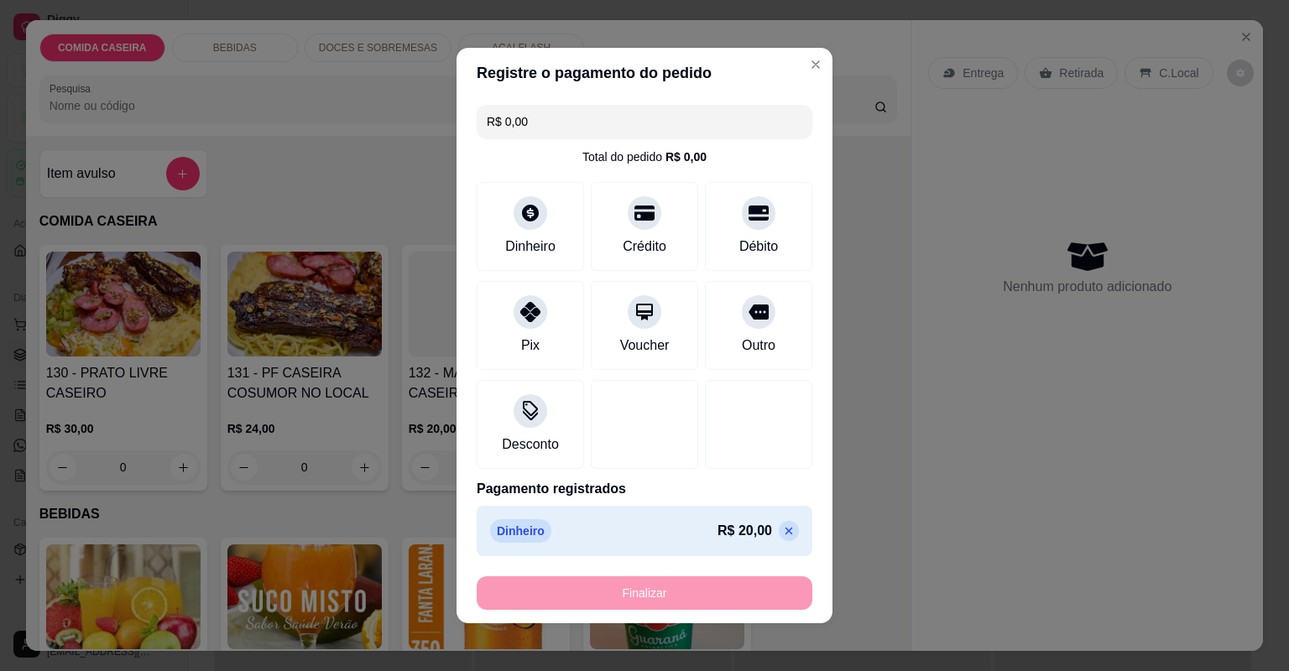
type input "-R$ 20,00"
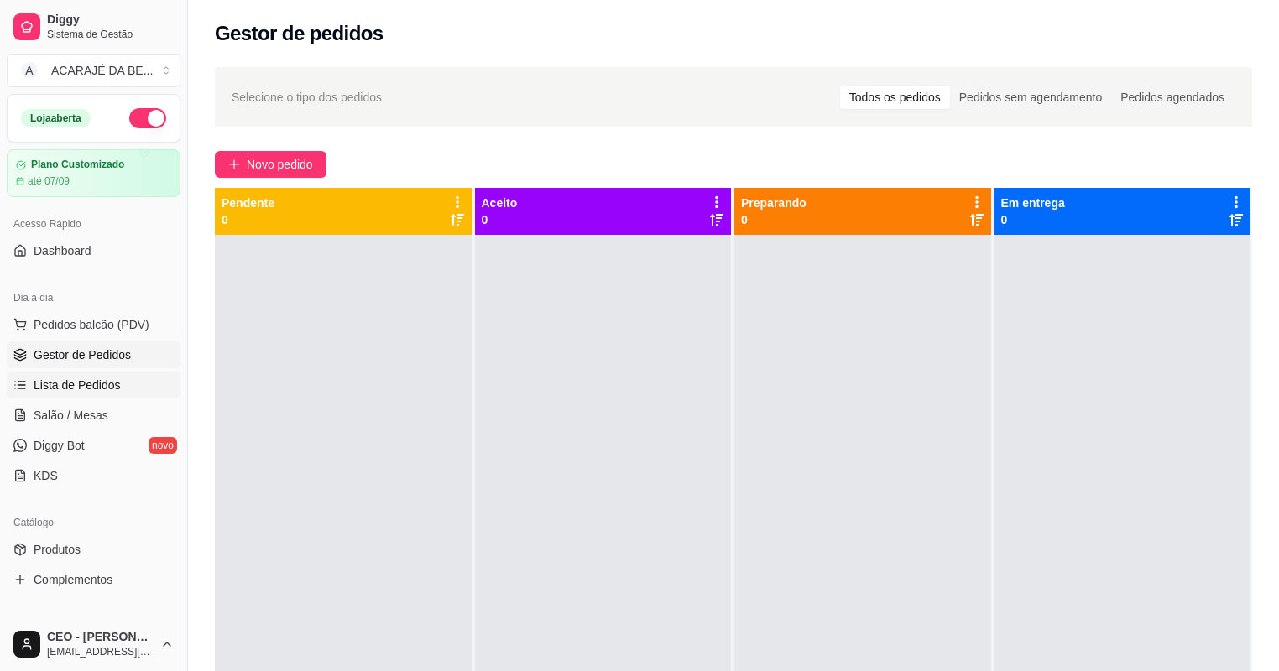
click at [101, 375] on link "Lista de Pedidos" at bounding box center [94, 385] width 174 height 27
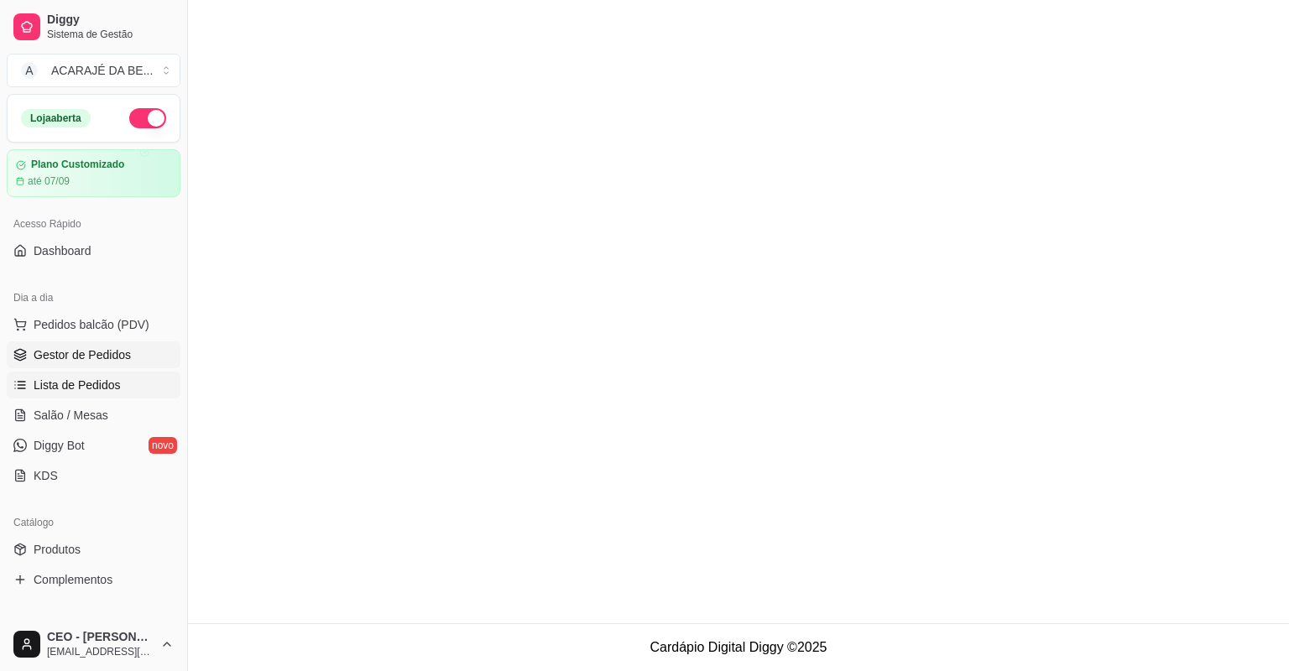
click at [105, 355] on span "Gestor de Pedidos" at bounding box center [82, 354] width 97 height 17
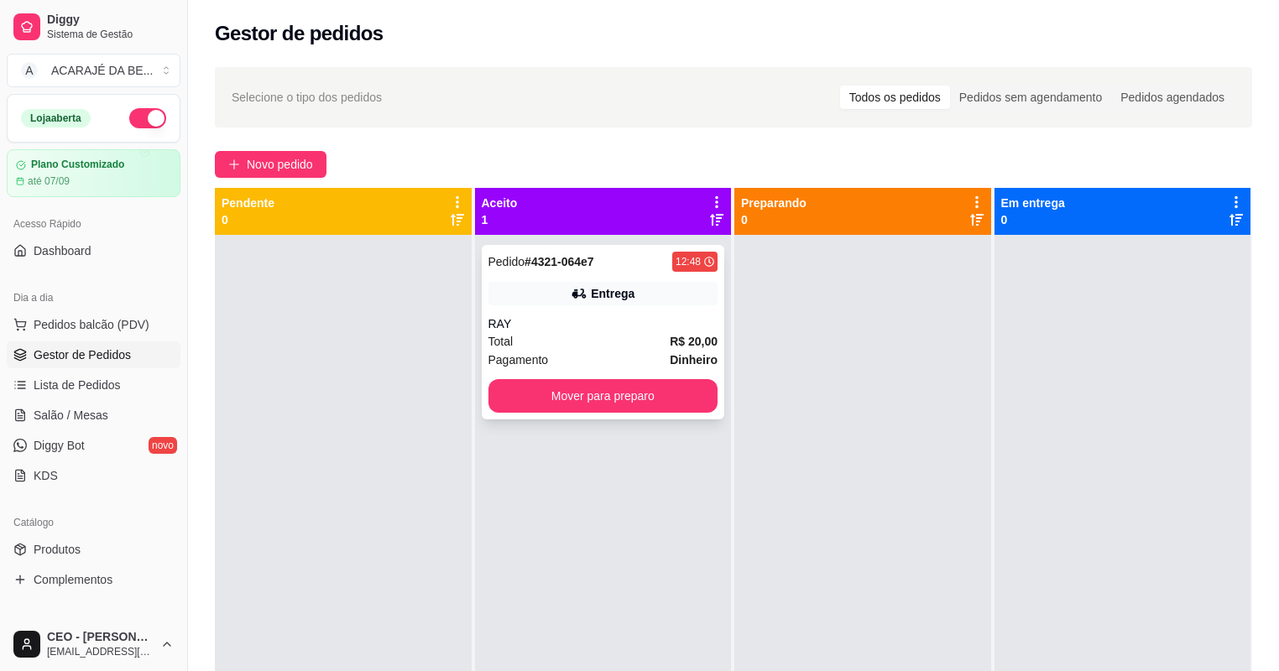
click at [567, 314] on div "Pedido # 4321-064e7 12:48 Entrega RAY Total R$ 20,00 Pagamento Dinheiro Mover p…" at bounding box center [603, 332] width 243 height 175
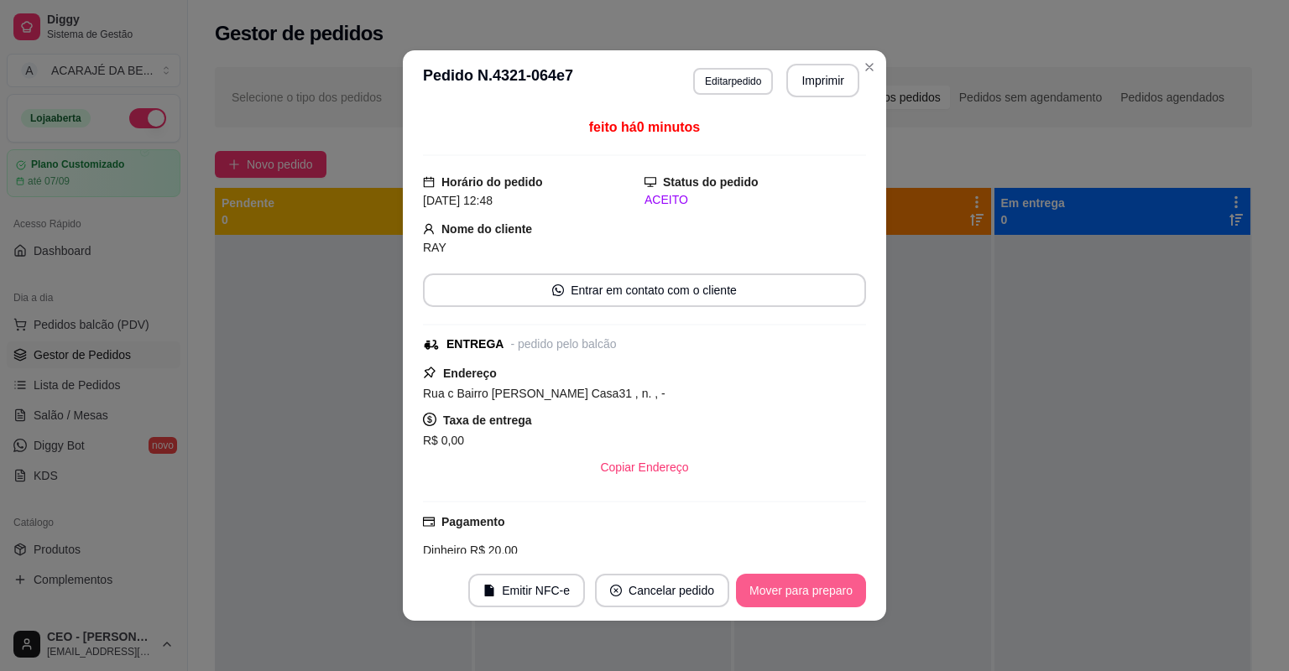
click at [803, 585] on button "Mover para preparo" at bounding box center [801, 591] width 130 height 34
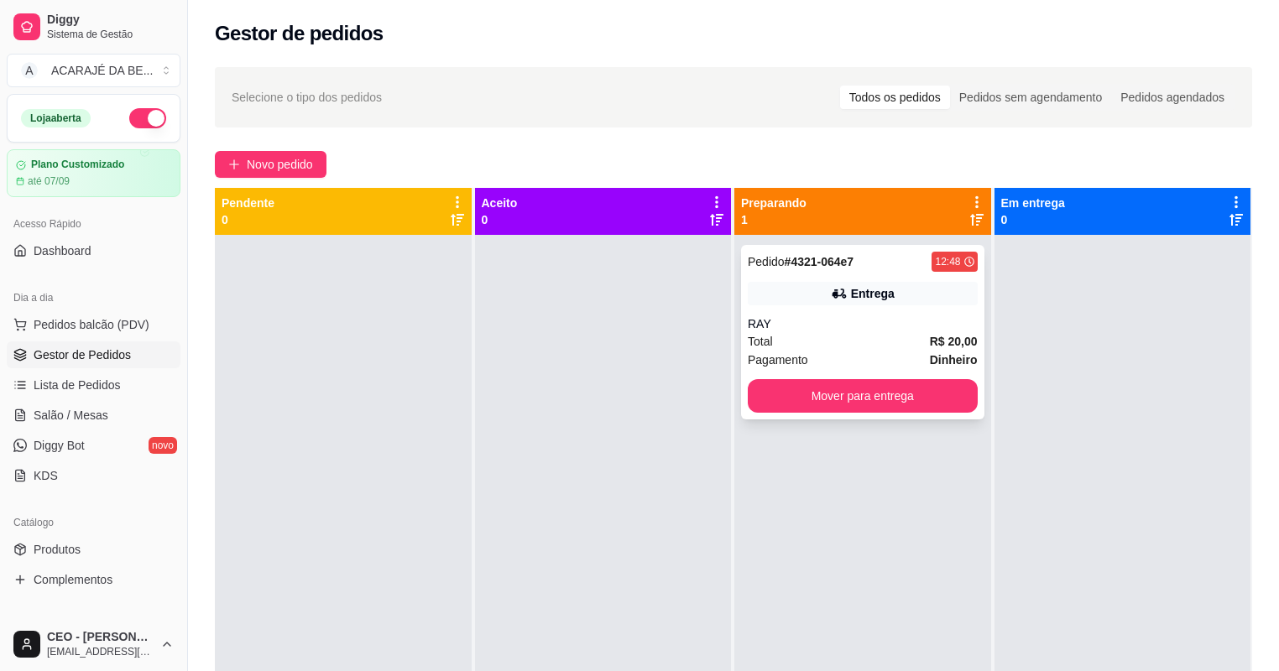
click at [919, 300] on div "Entrega" at bounding box center [863, 293] width 230 height 23
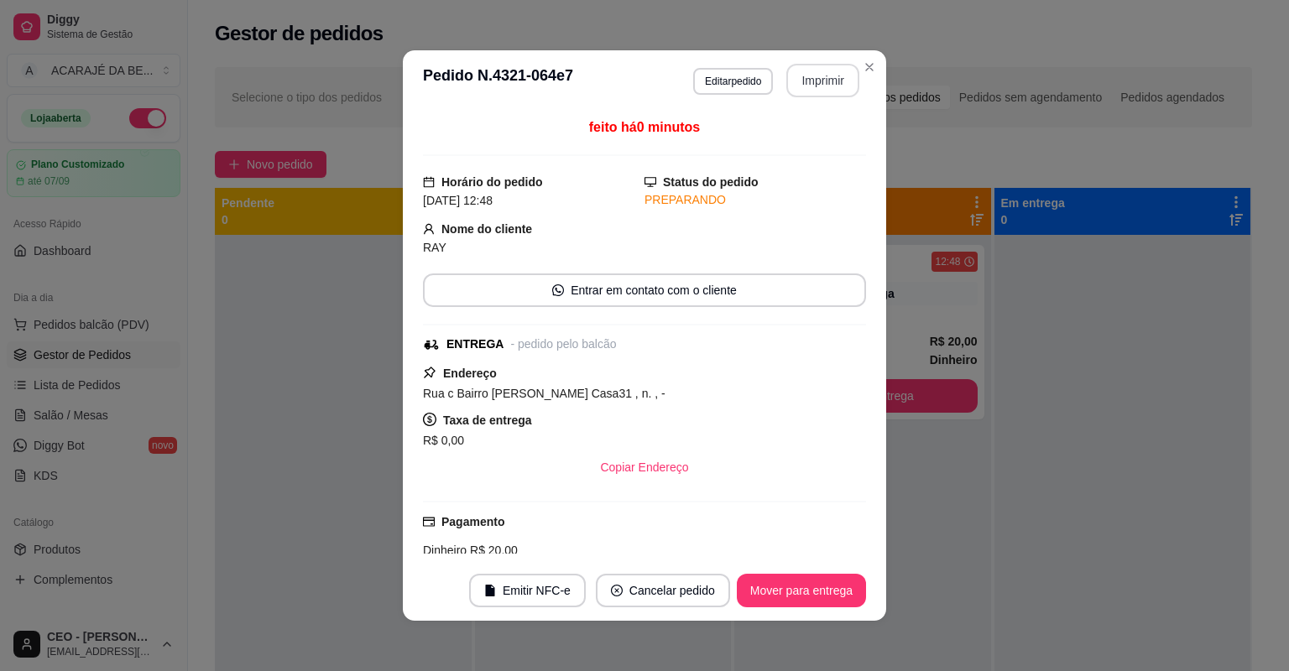
click at [791, 76] on button "Imprimir" at bounding box center [822, 81] width 73 height 34
click at [847, 586] on button "Mover para entrega" at bounding box center [801, 591] width 126 height 33
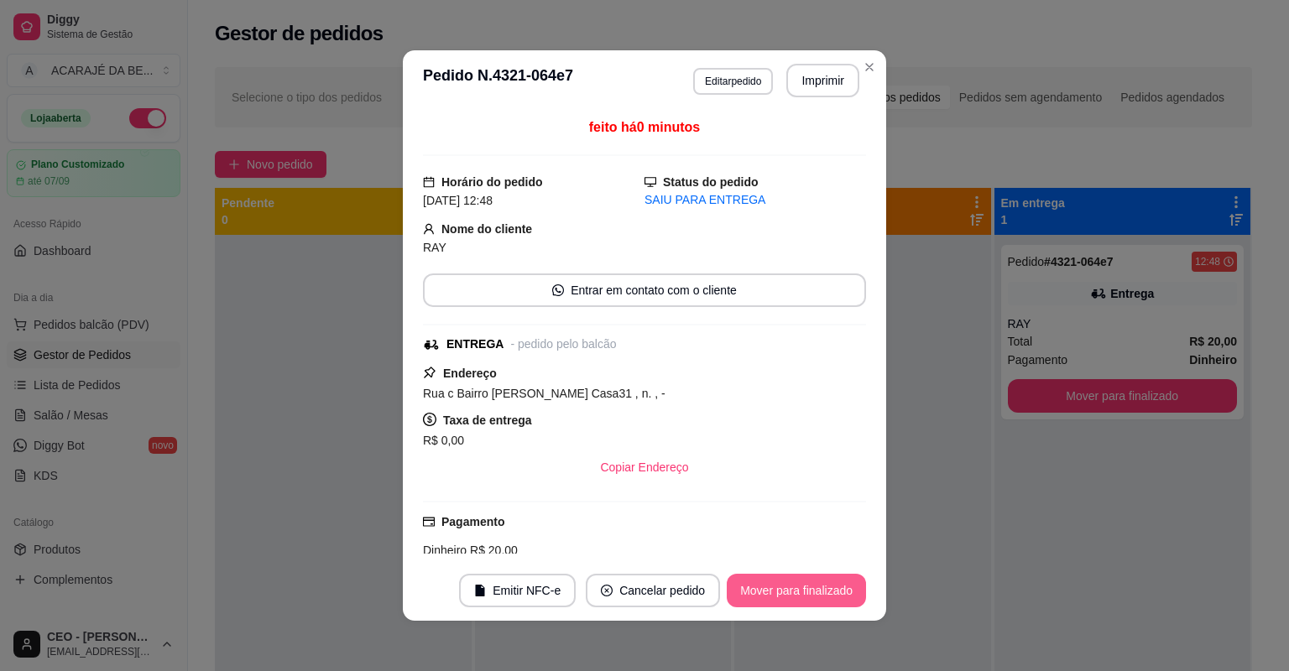
click at [846, 589] on button "Mover para finalizado" at bounding box center [796, 591] width 139 height 34
click at [846, 589] on div "Mover para finalizado" at bounding box center [784, 591] width 163 height 34
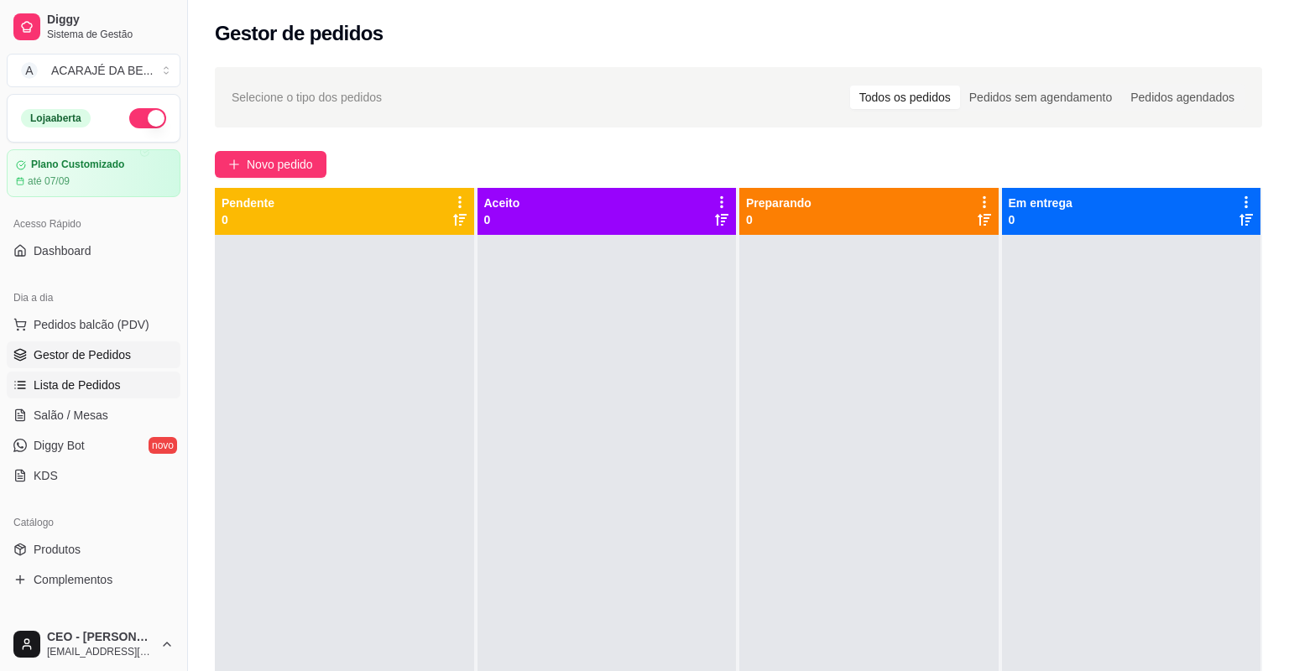
click at [119, 374] on link "Lista de Pedidos" at bounding box center [94, 385] width 174 height 27
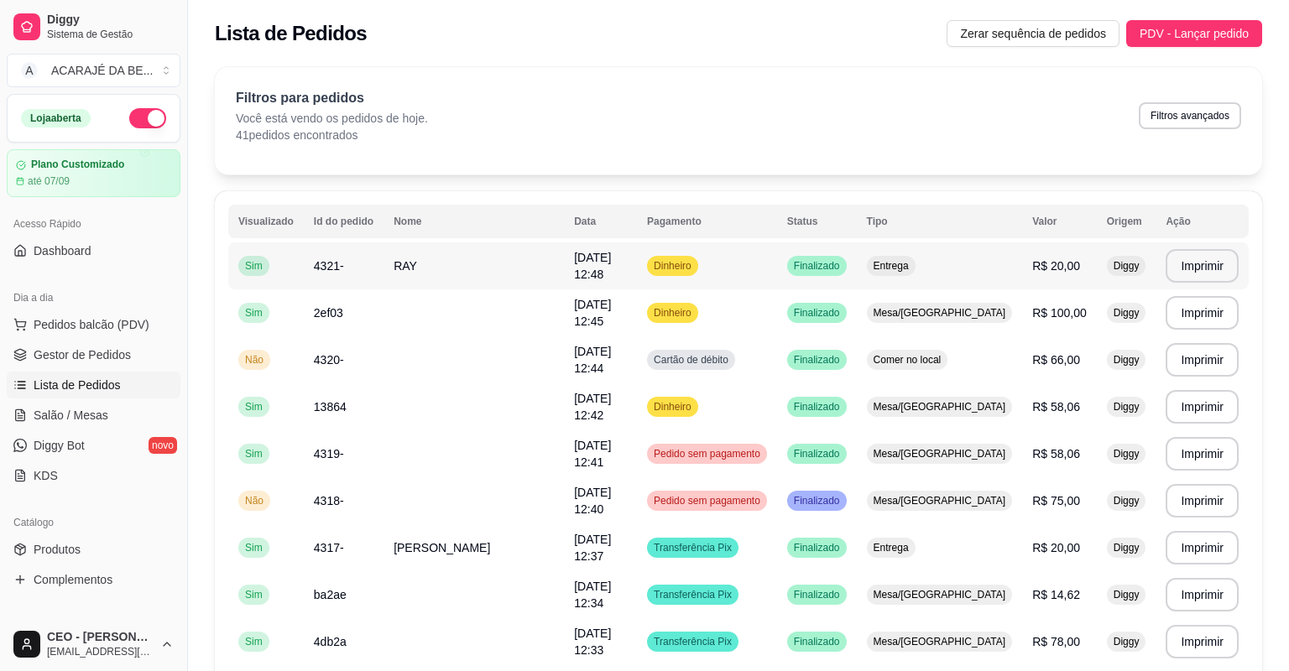
click at [614, 273] on td "[DATE] 12:48" at bounding box center [600, 265] width 73 height 47
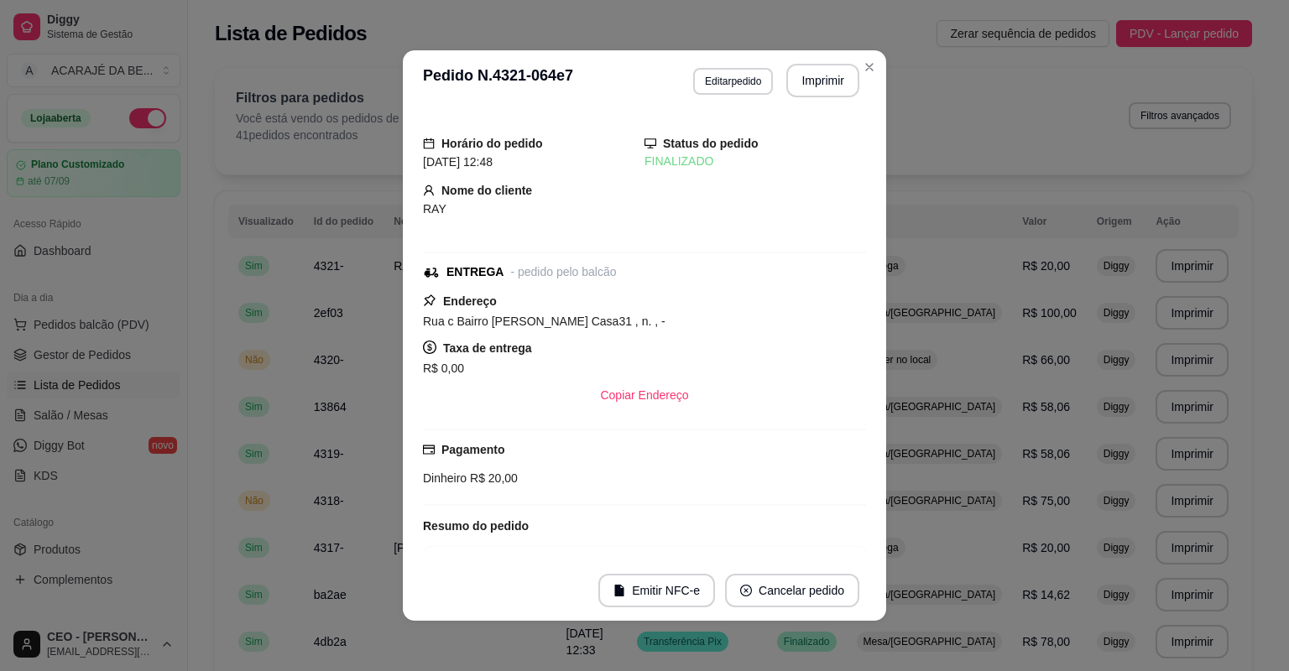
click at [544, 342] on div "Taxa de entrega R$ 0,00" at bounding box center [644, 358] width 443 height 40
click at [696, 77] on button "Editar pedido" at bounding box center [733, 81] width 80 height 27
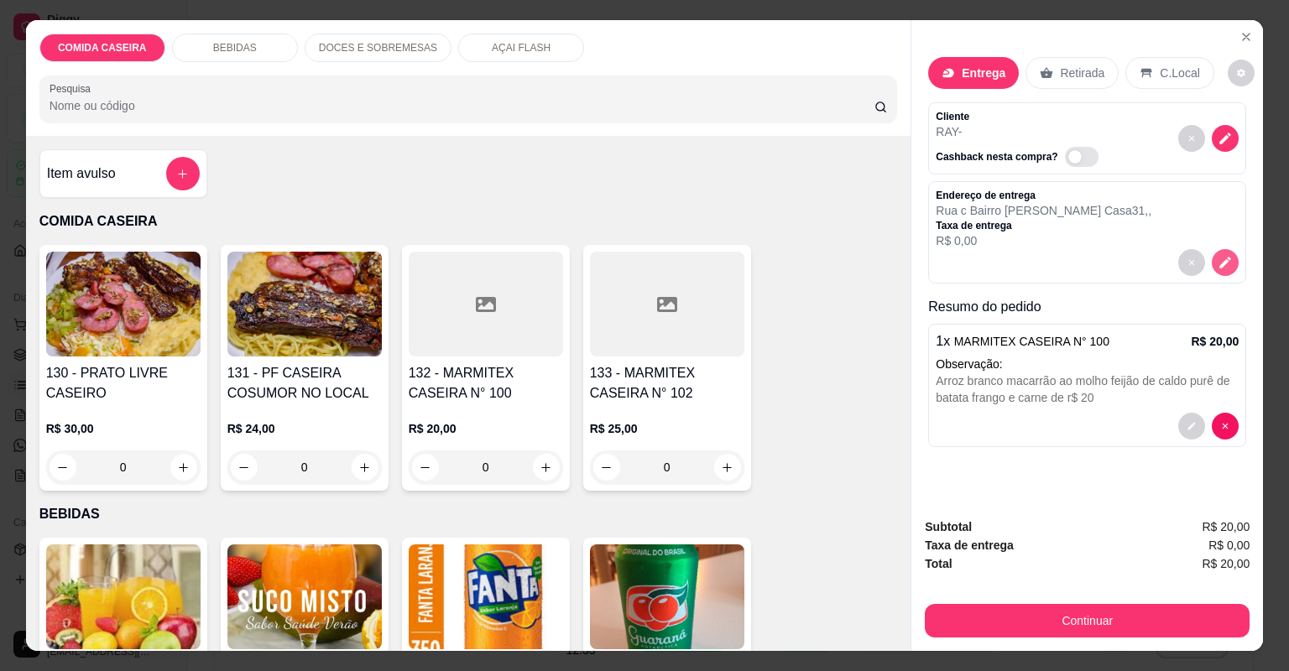
click at [1220, 259] on icon "decrease-product-quantity" at bounding box center [1226, 263] width 12 height 12
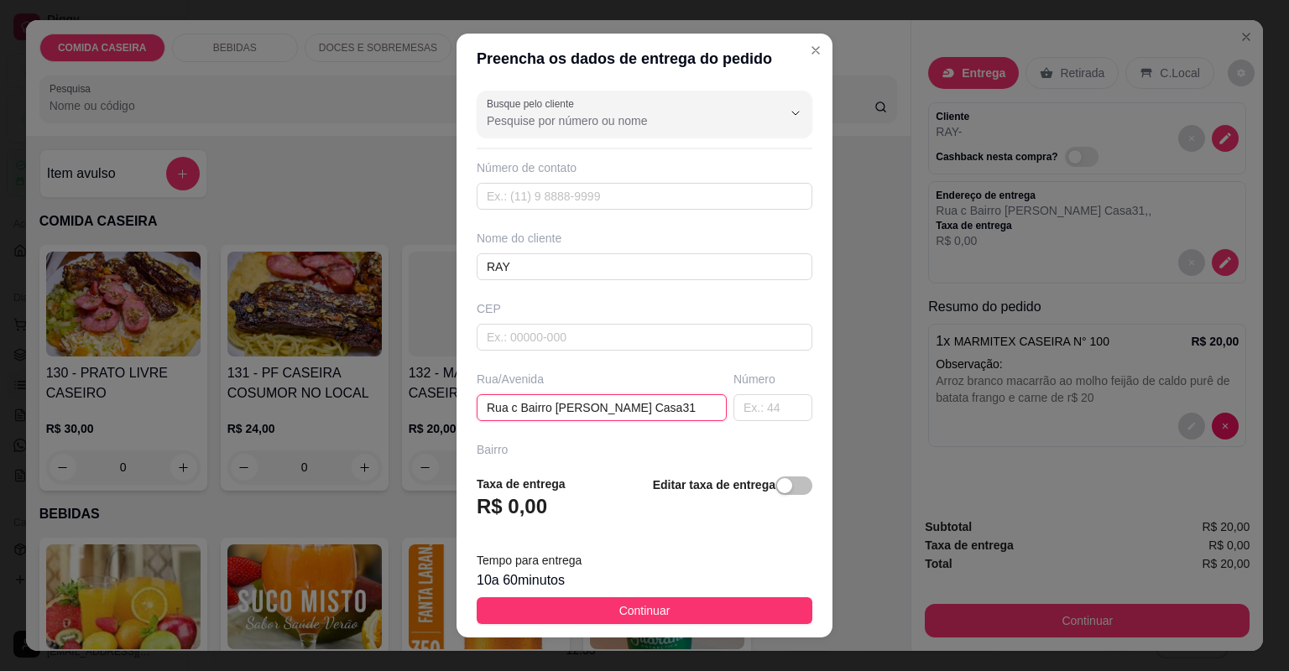
drag, startPoint x: 644, startPoint y: 403, endPoint x: 336, endPoint y: 407, distance: 308.8
click at [336, 407] on div "Preencha os dados de entrega do pedido Busque pelo cliente Número de contato No…" at bounding box center [644, 335] width 1289 height 671
click at [763, 446] on div "Bairro" at bounding box center [645, 449] width 336 height 17
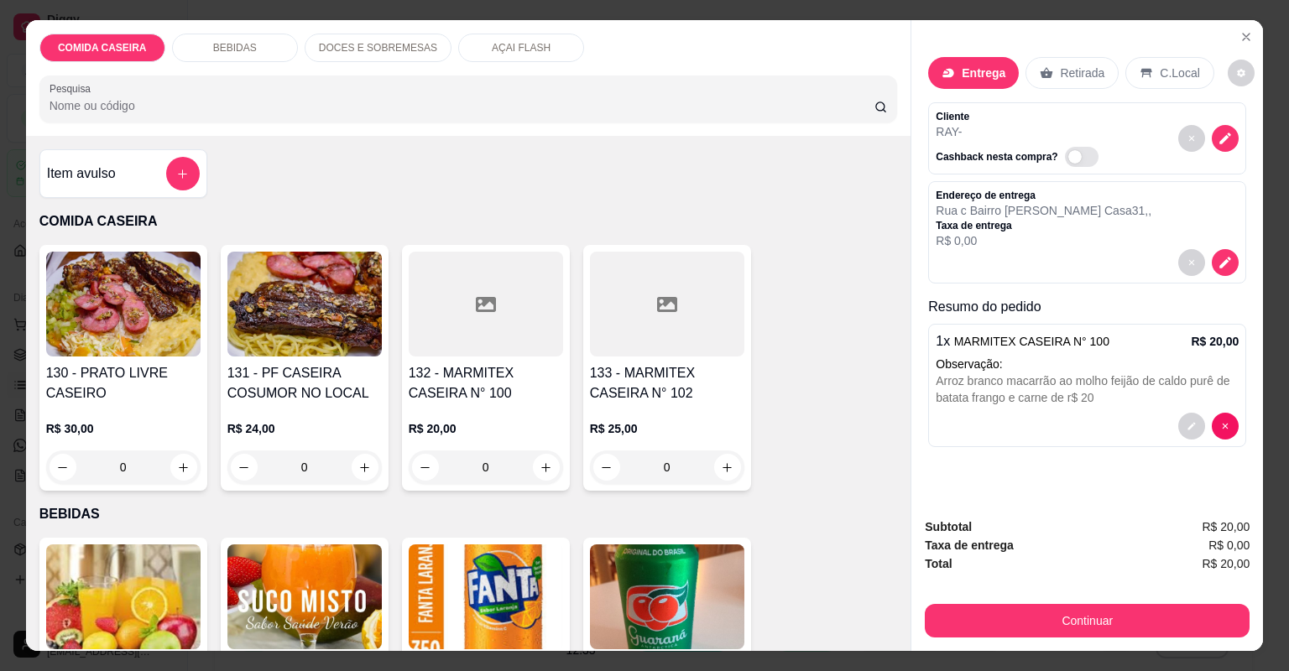
type input "1"
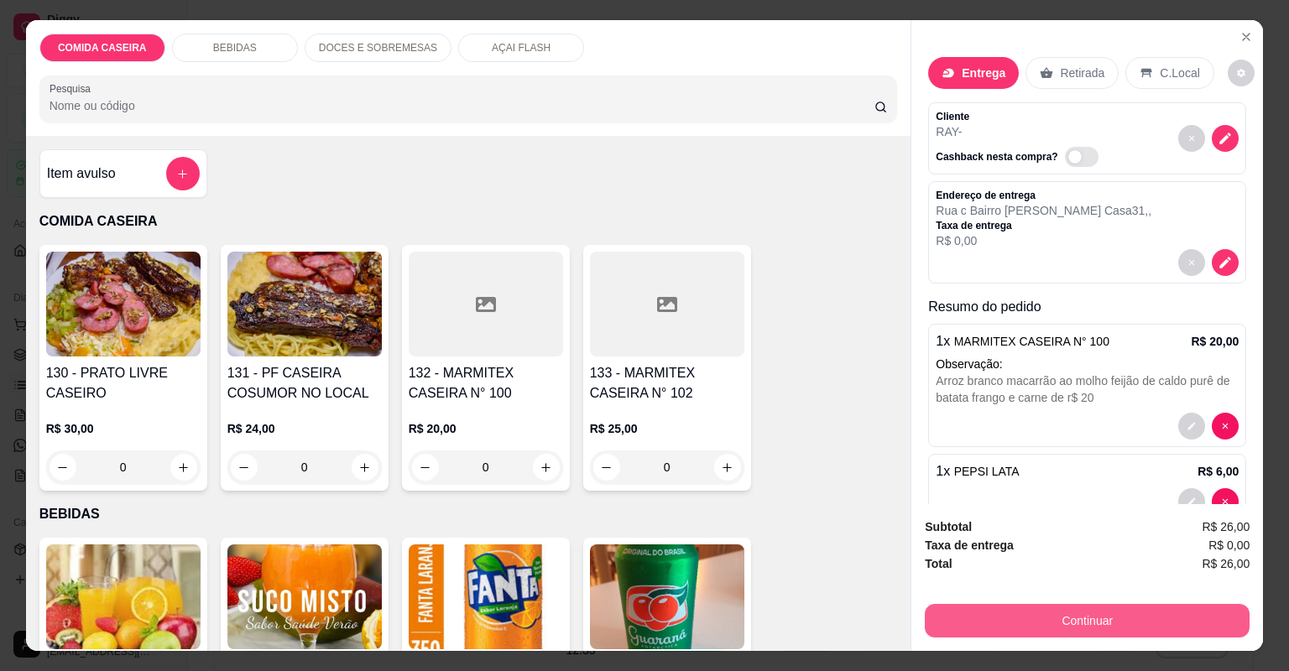
click at [1013, 618] on button "Continuar" at bounding box center [1087, 621] width 325 height 34
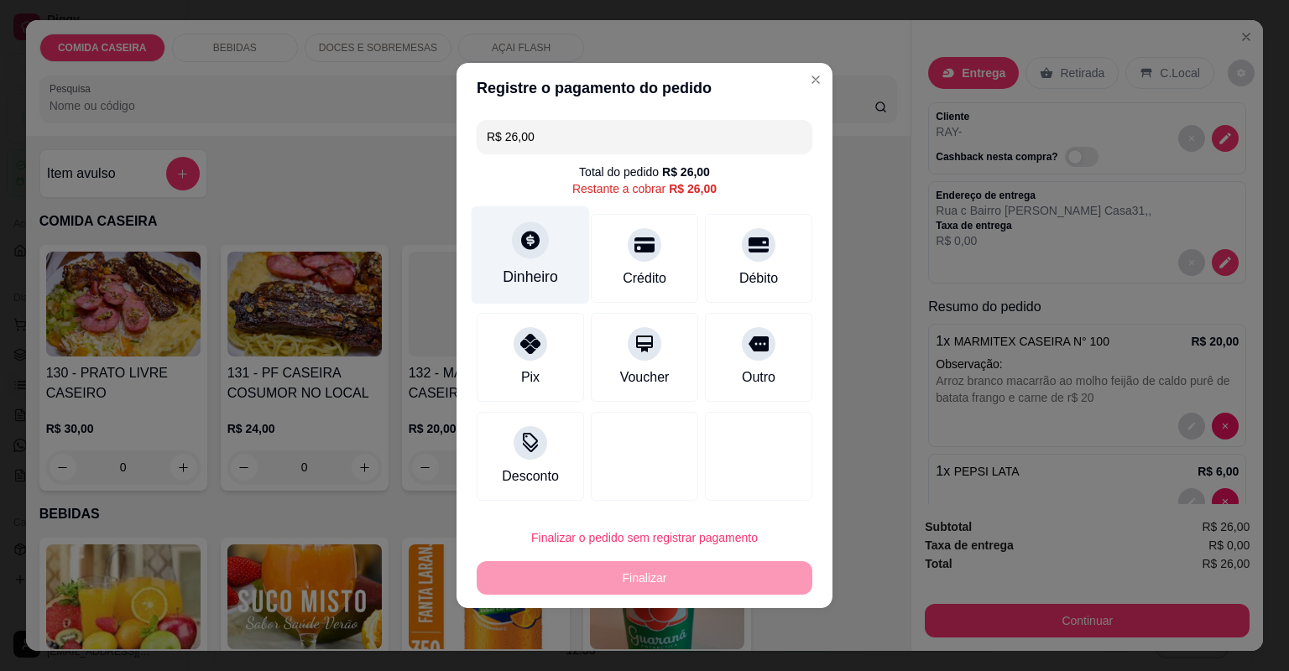
click at [547, 259] on div "Dinheiro" at bounding box center [530, 255] width 118 height 98
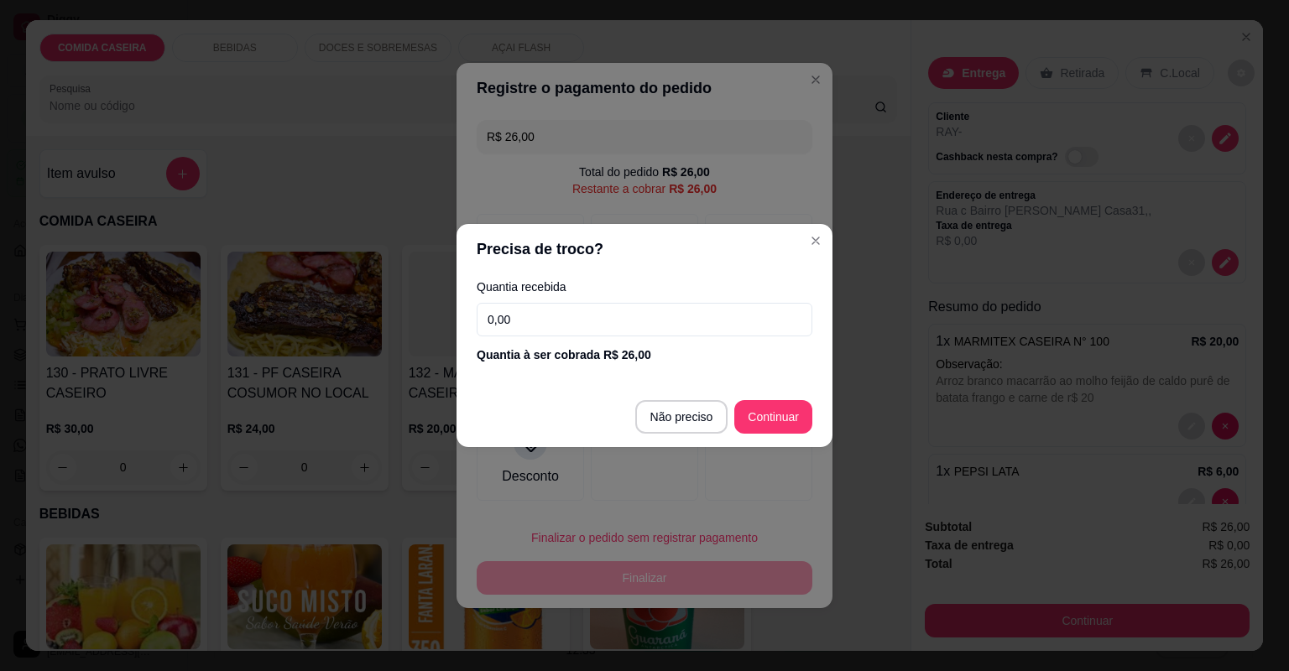
click at [561, 310] on input "0,00" at bounding box center [645, 320] width 336 height 34
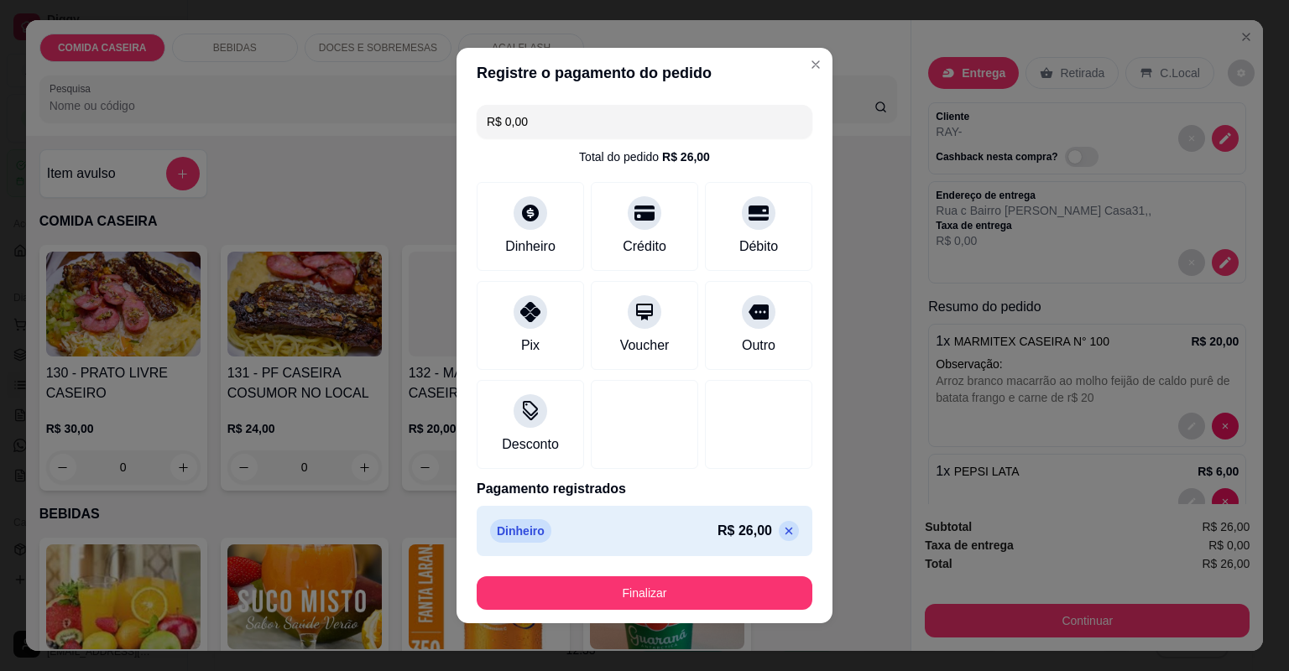
type input "R$ 0,00"
click at [727, 599] on button "Finalizar" at bounding box center [645, 593] width 336 height 34
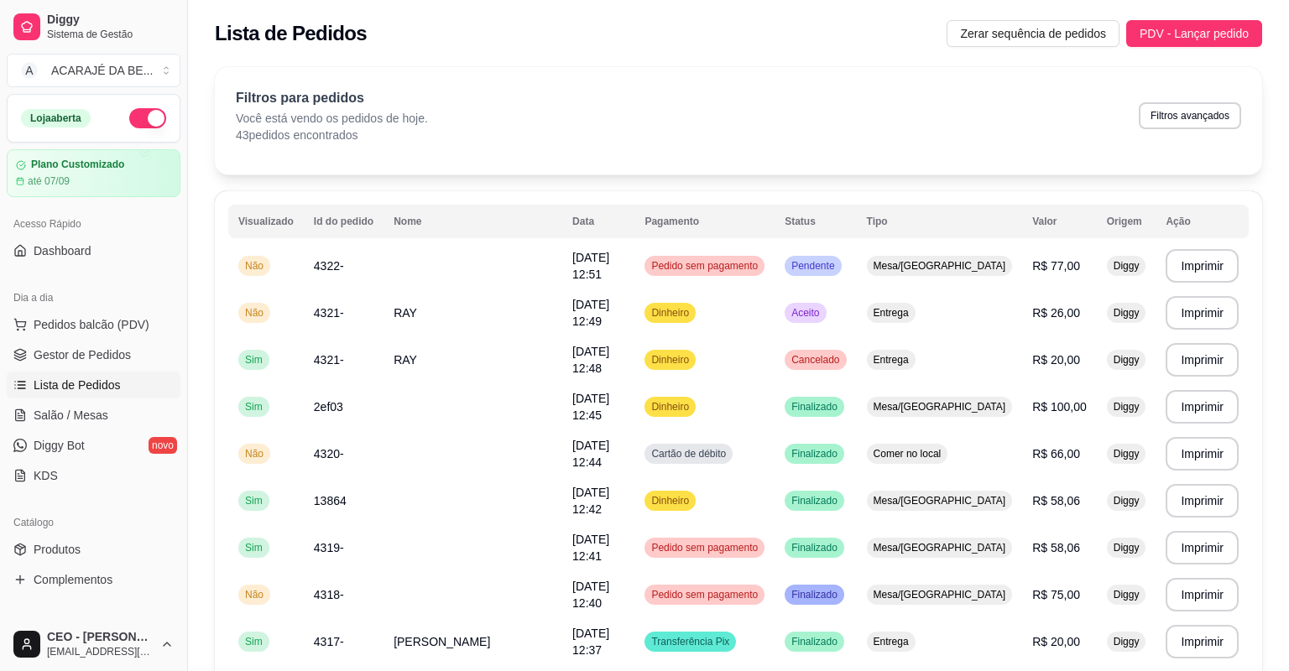
click at [60, 352] on span "Gestor de Pedidos" at bounding box center [82, 354] width 97 height 17
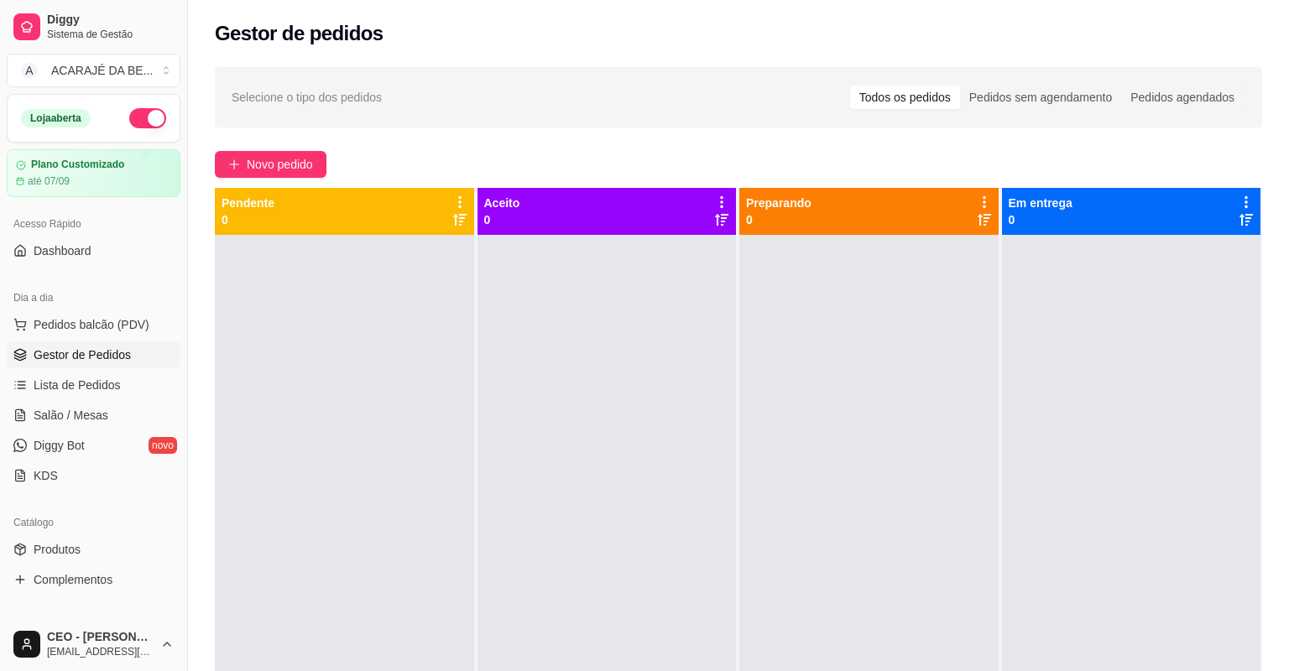
click at [60, 352] on span "Gestor de Pedidos" at bounding box center [82, 354] width 97 height 17
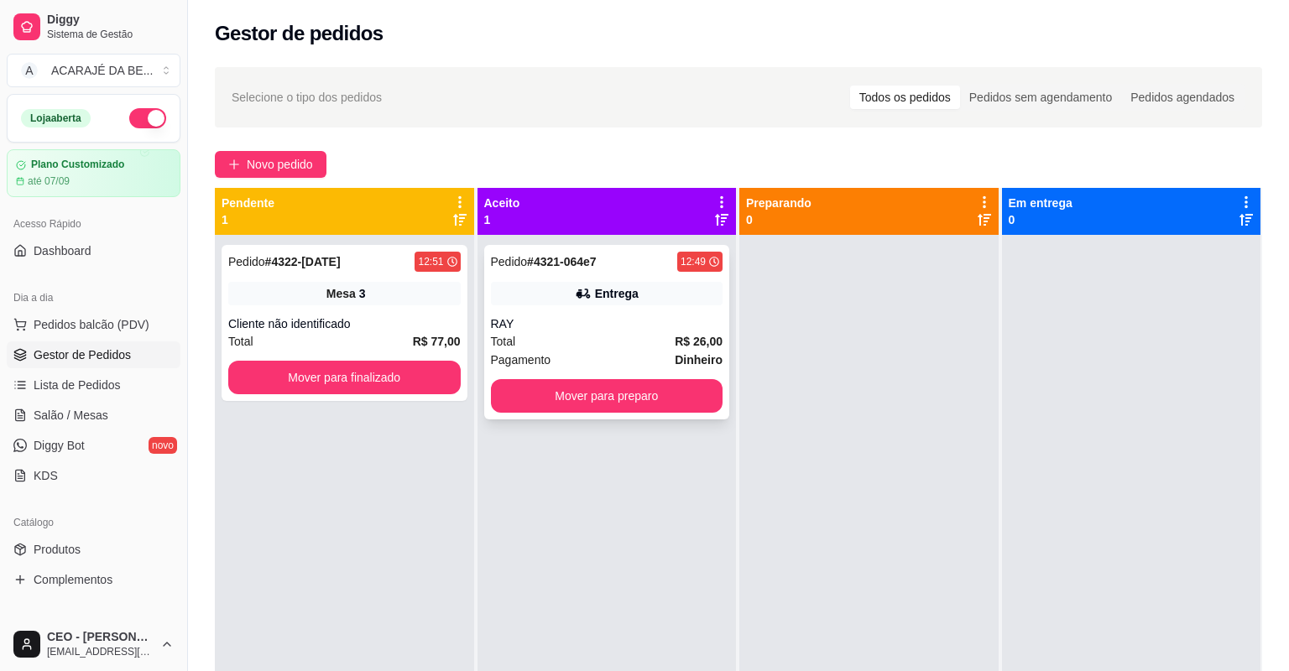
click at [590, 309] on div "Pedido # 4321-064e7 12:49 Entrega RAY Total R$ 26,00 Pagamento Dinheiro Mover p…" at bounding box center [607, 332] width 246 height 175
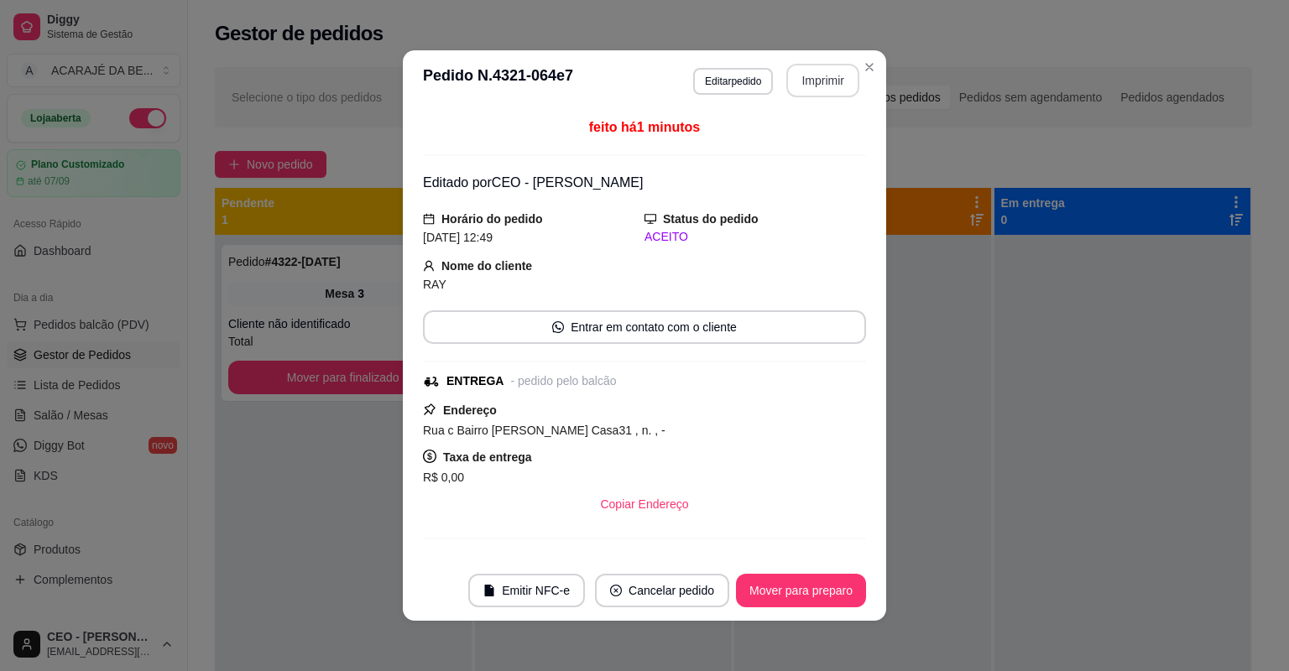
click at [802, 76] on button "Imprimir" at bounding box center [822, 81] width 73 height 34
click at [794, 591] on button "Mover para preparo" at bounding box center [801, 591] width 130 height 34
click at [794, 591] on div "Mover para preparo" at bounding box center [801, 591] width 130 height 34
drag, startPoint x: 800, startPoint y: 75, endPoint x: 794, endPoint y: 591, distance: 516.8
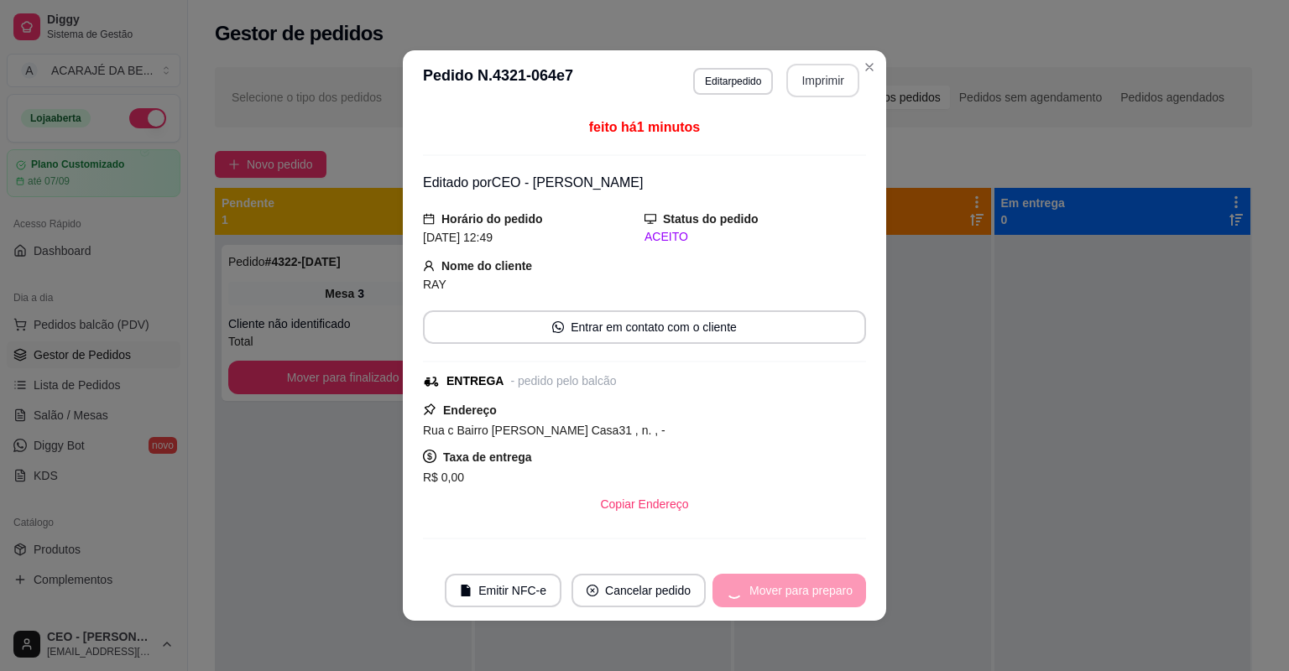
click at [794, 591] on div "Mover para preparo" at bounding box center [789, 591] width 154 height 34
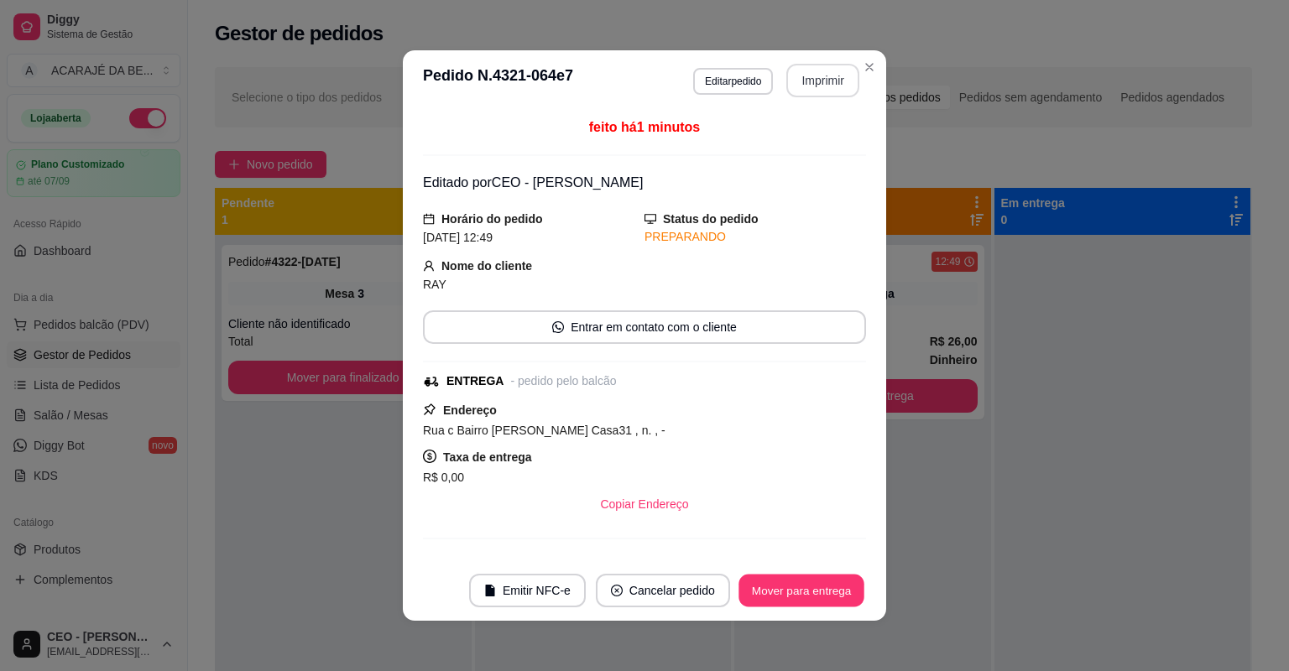
click at [794, 591] on button "Mover para entrega" at bounding box center [801, 591] width 126 height 33
click at [794, 591] on button "Mover para entrega" at bounding box center [789, 591] width 153 height 34
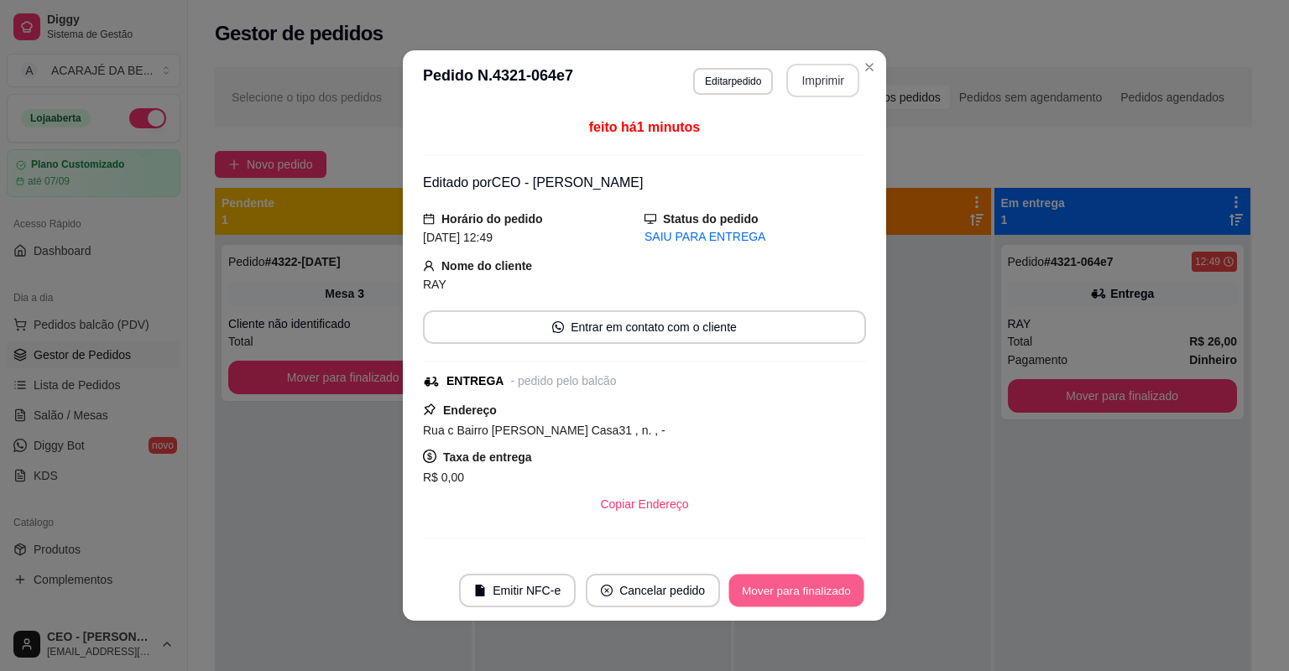
click at [794, 591] on button "Mover para finalizado" at bounding box center [796, 591] width 135 height 33
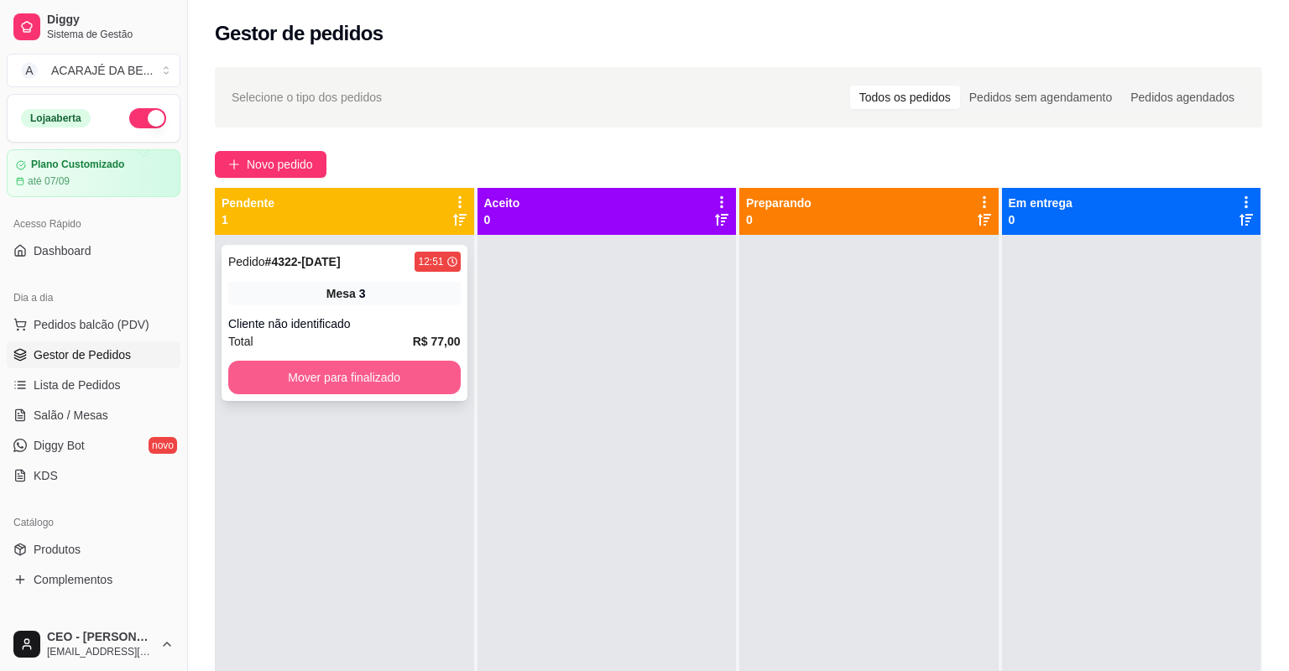
click at [403, 376] on button "Mover para finalizado" at bounding box center [344, 378] width 232 height 34
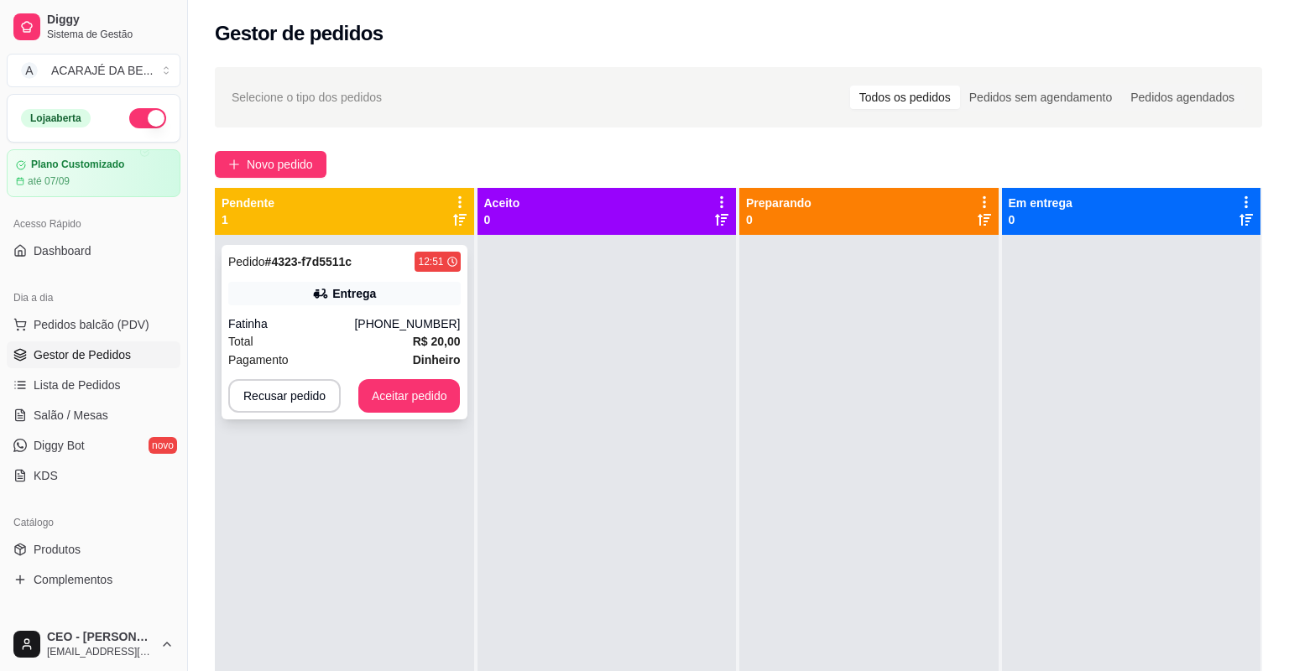
click at [341, 319] on div "Fatinha" at bounding box center [291, 323] width 126 height 17
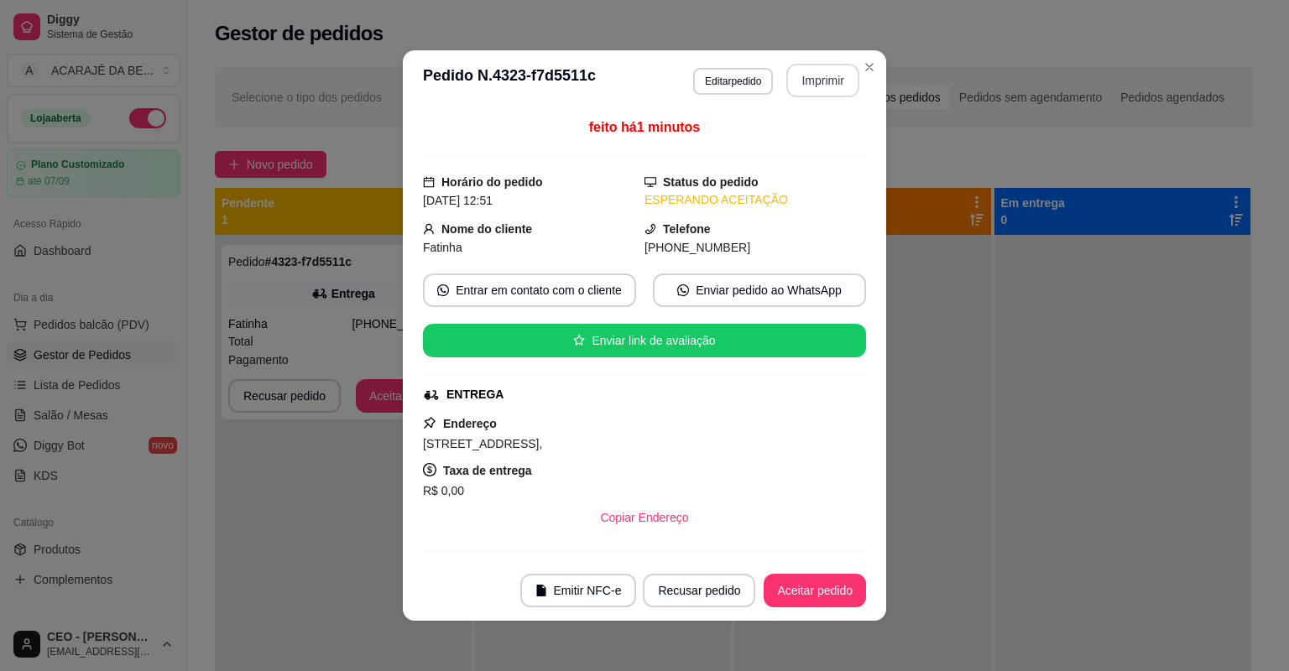
click at [789, 76] on button "Imprimir" at bounding box center [822, 81] width 73 height 34
click at [822, 579] on button "Aceitar pedido" at bounding box center [814, 591] width 99 height 33
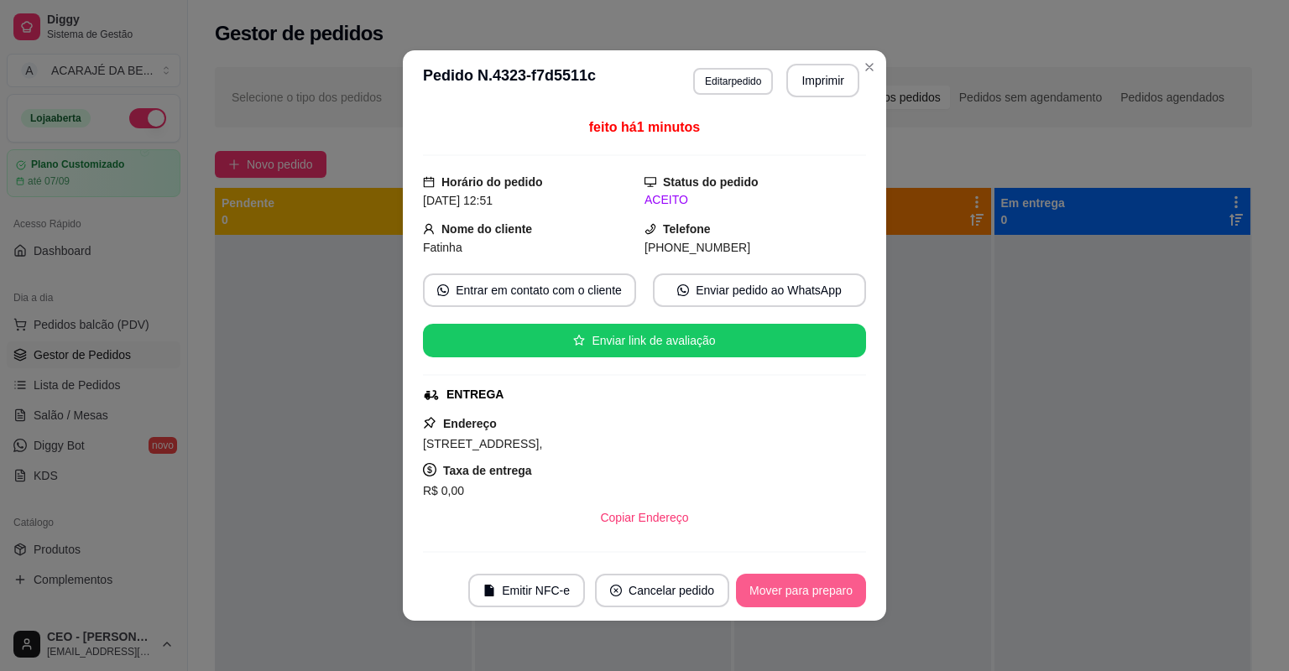
click at [826, 590] on button "Mover para preparo" at bounding box center [801, 591] width 130 height 34
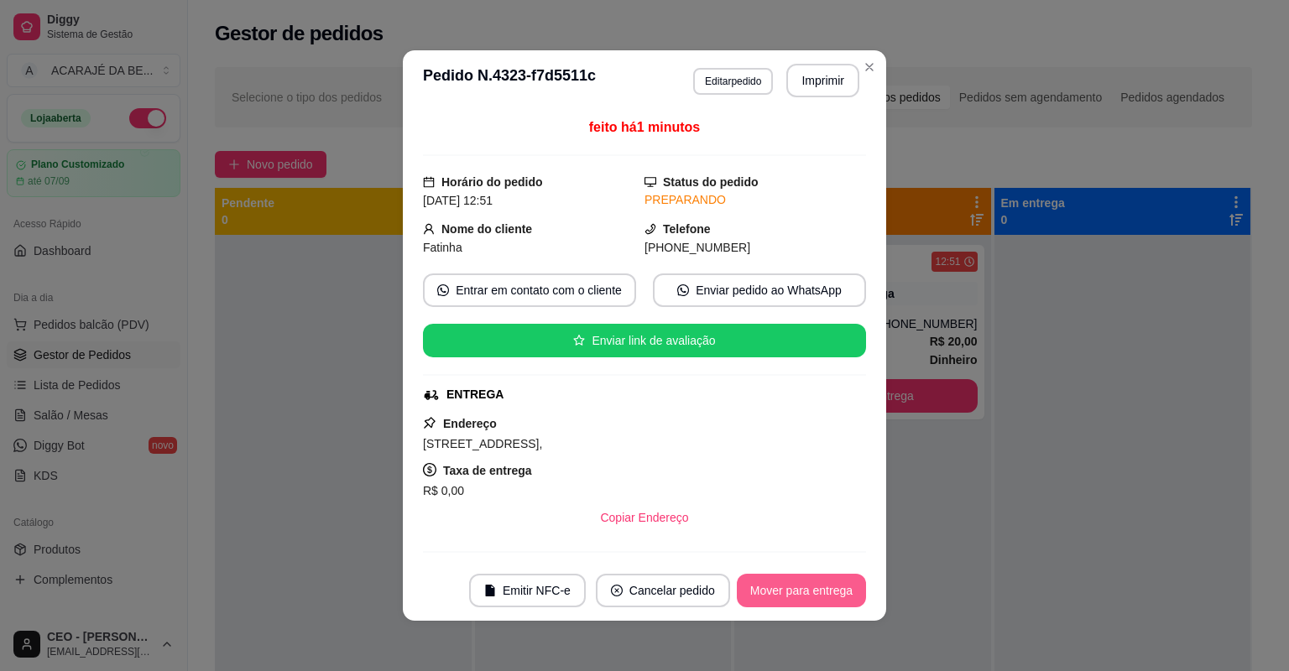
click at [826, 590] on button "Mover para entrega" at bounding box center [801, 591] width 129 height 34
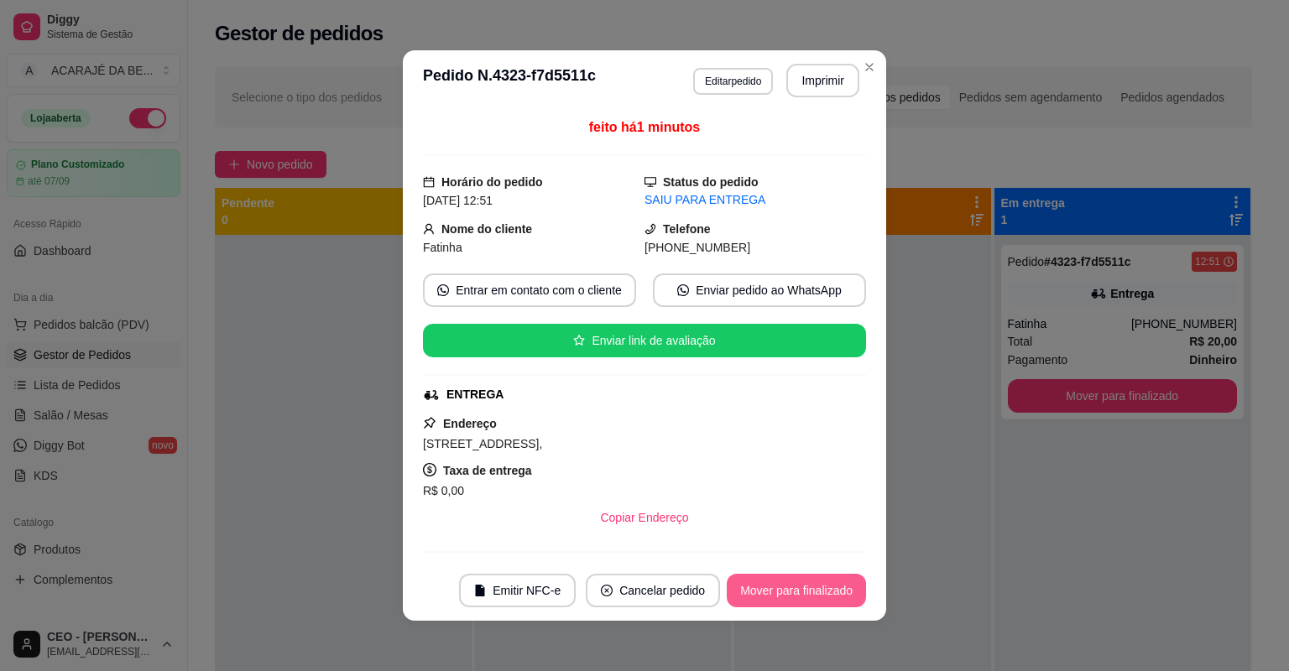
click at [826, 590] on button "Mover para finalizado" at bounding box center [796, 591] width 139 height 34
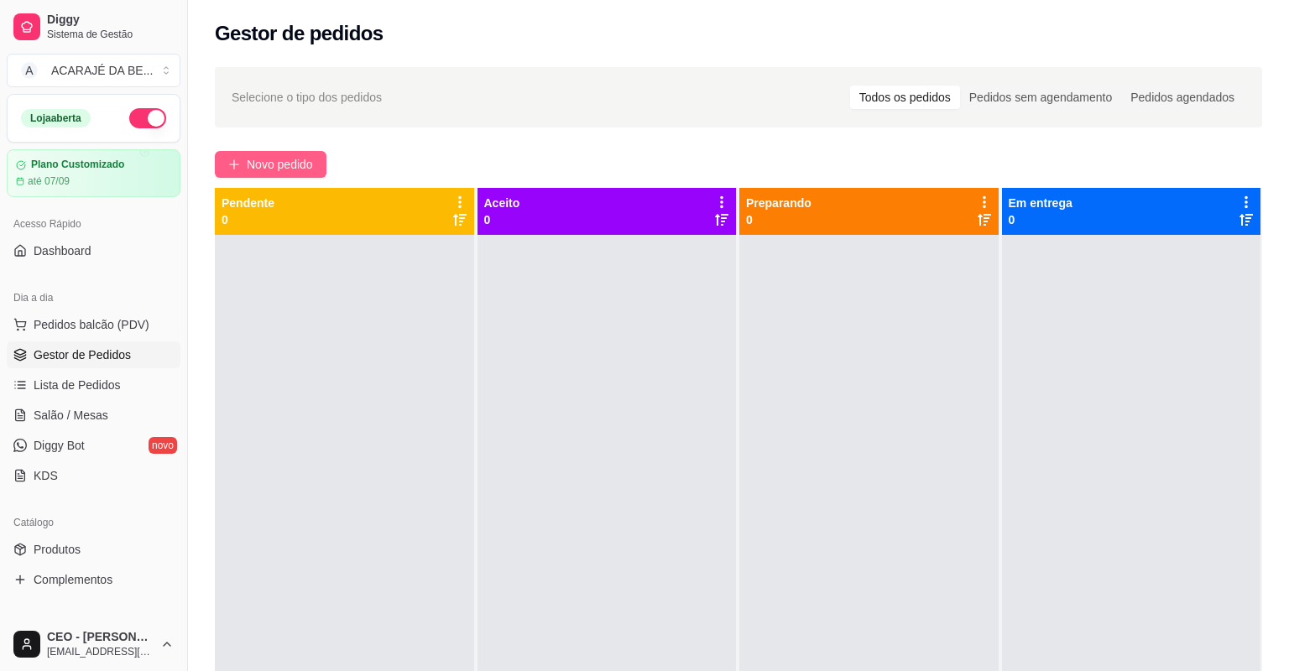
click at [238, 164] on icon "plus" at bounding box center [233, 164] width 9 height 1
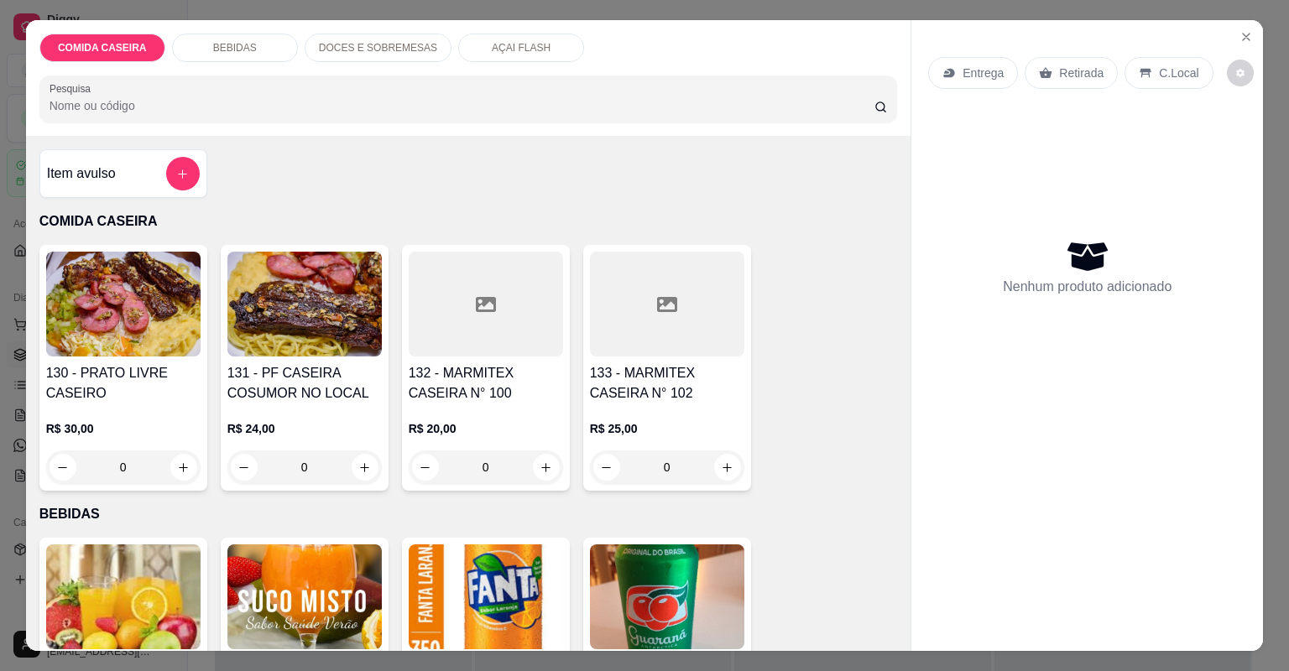
click at [654, 404] on div "R$ 25,00 0" at bounding box center [667, 444] width 154 height 81
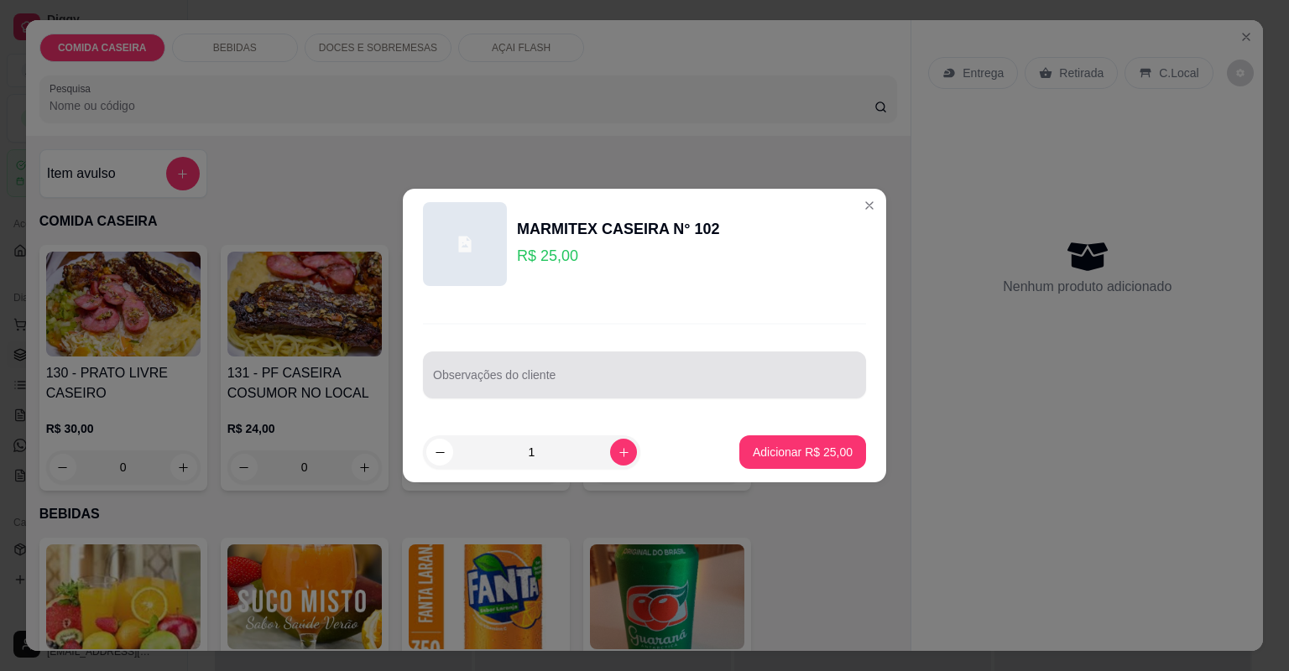
click at [659, 388] on input "Observações do cliente" at bounding box center [644, 381] width 423 height 17
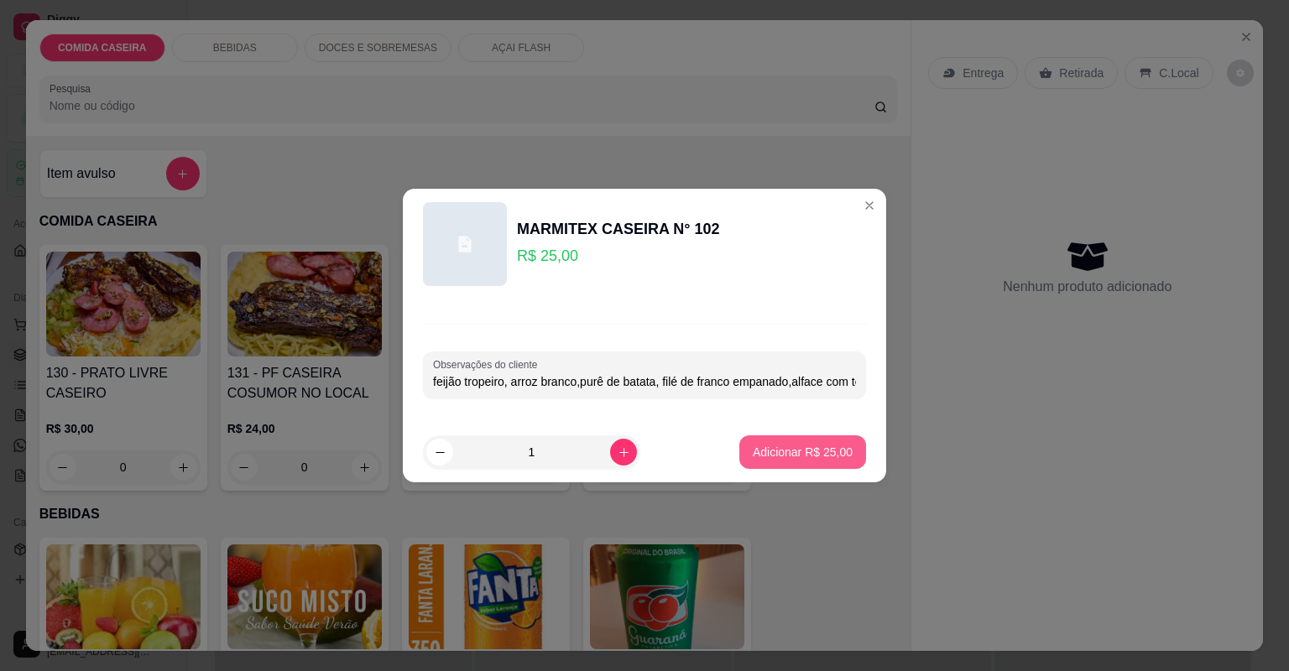
click at [798, 453] on p "Adicionar R$ 25,00" at bounding box center [803, 452] width 100 height 17
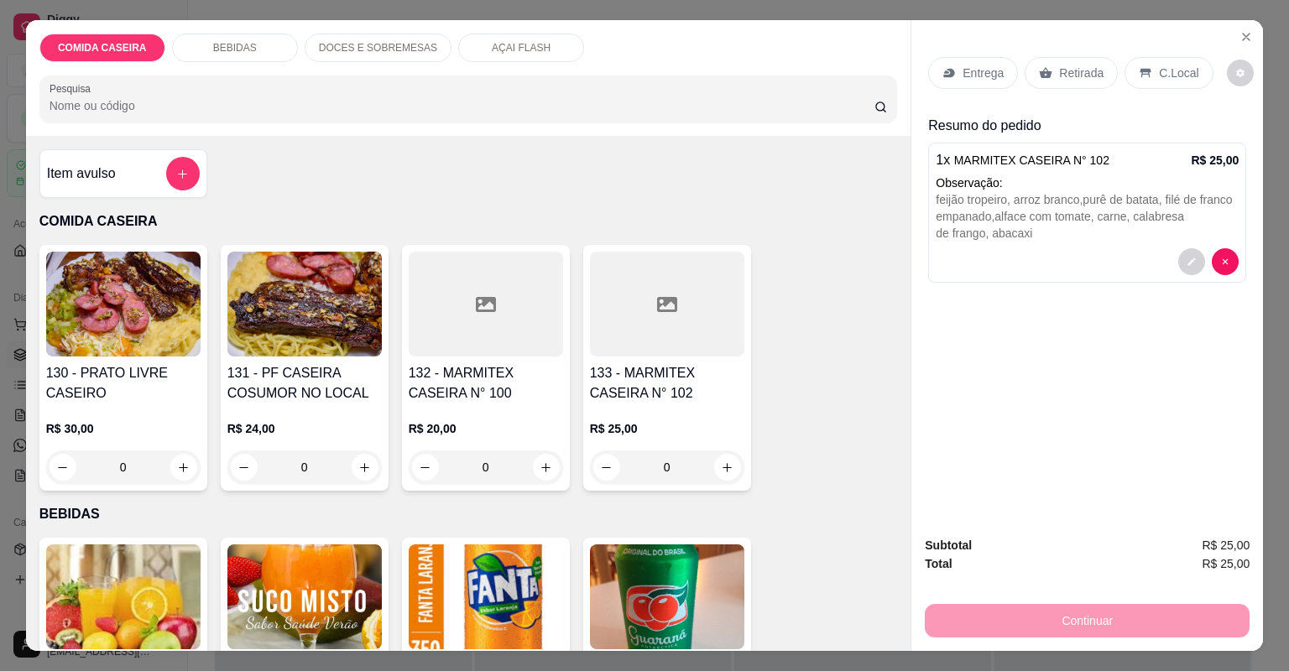
click at [1060, 66] on p "Retirada" at bounding box center [1081, 73] width 44 height 17
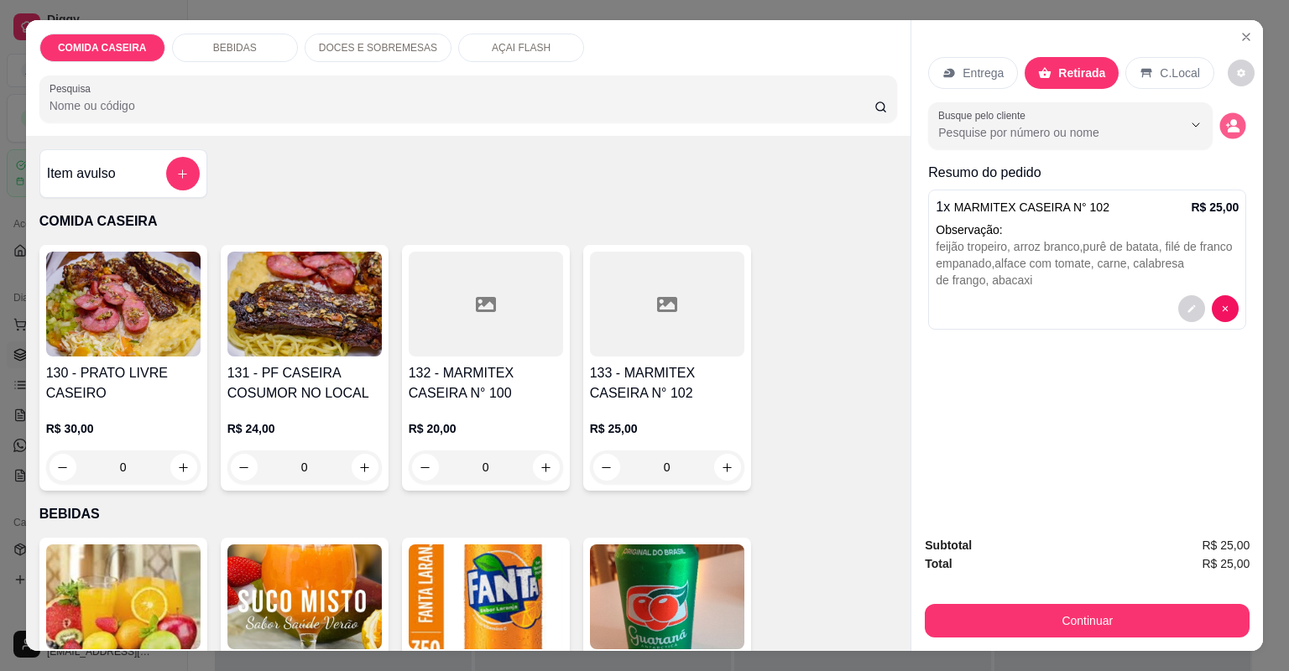
click at [1226, 124] on icon "decrease-product-quantity" at bounding box center [1233, 125] width 14 height 14
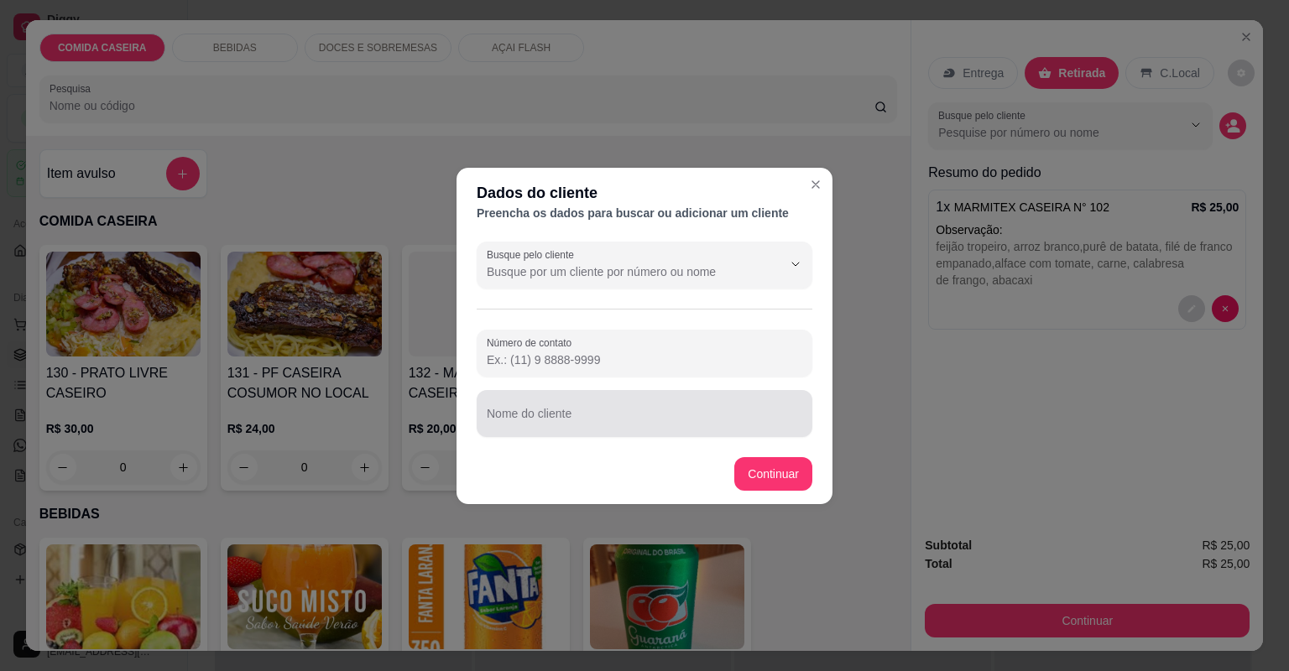
click at [660, 412] on input "Nome do cliente" at bounding box center [644, 420] width 315 height 17
type input "RETIRADA"
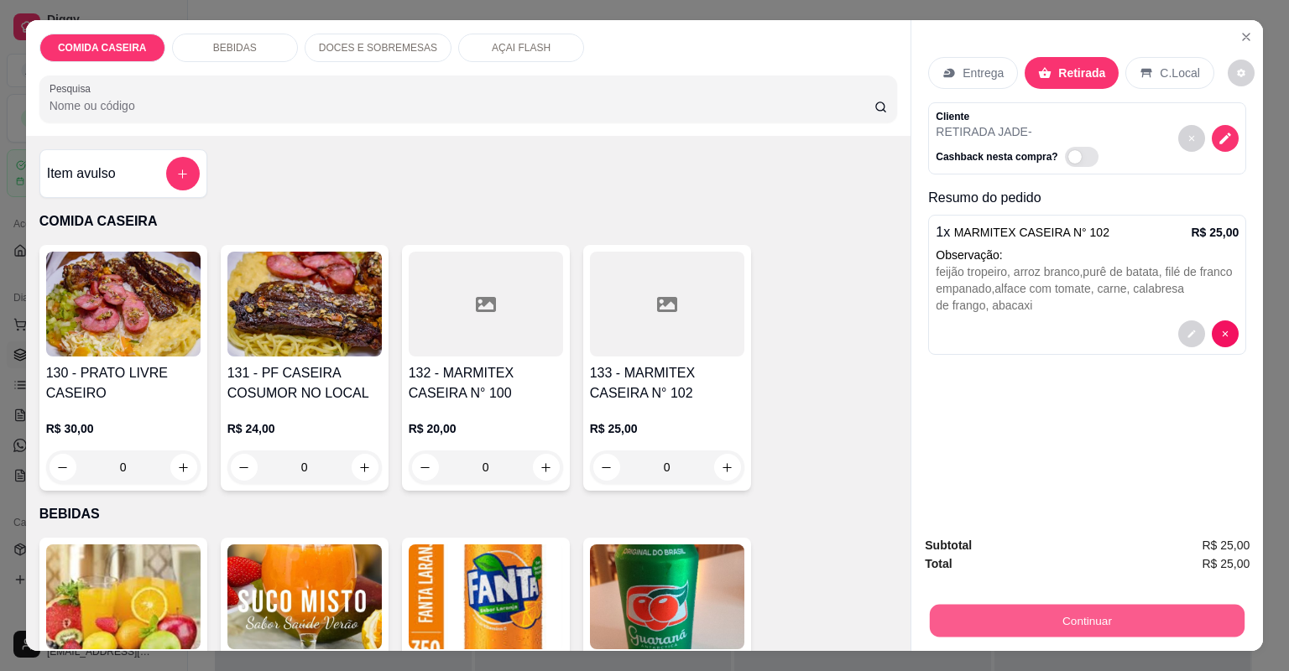
click at [992, 623] on button "Continuar" at bounding box center [1087, 621] width 315 height 33
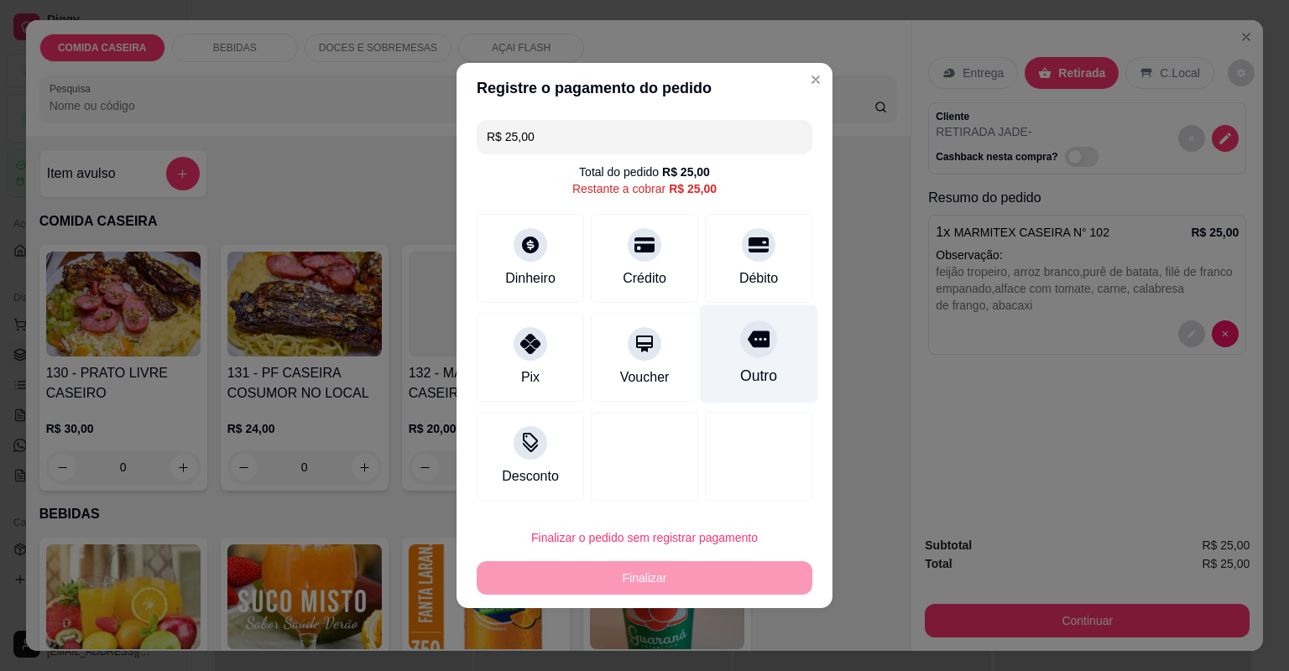
click at [715, 346] on div "Outro" at bounding box center [759, 354] width 118 height 98
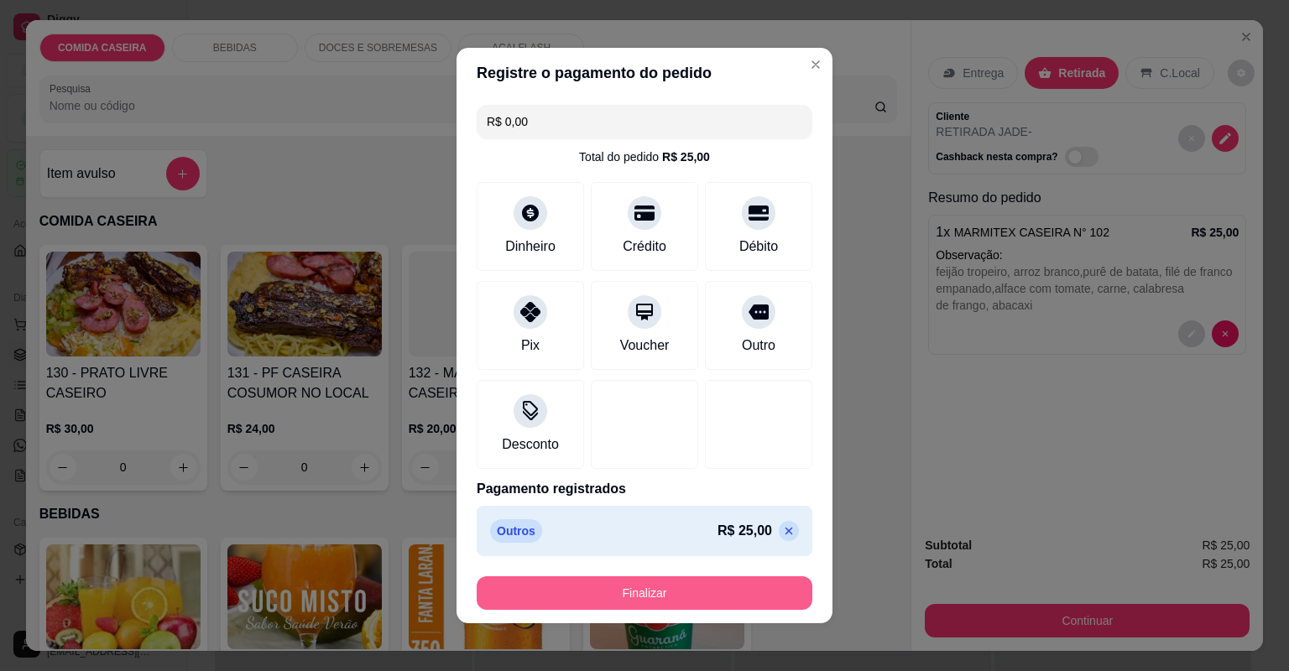
click at [738, 583] on button "Finalizar" at bounding box center [645, 593] width 336 height 34
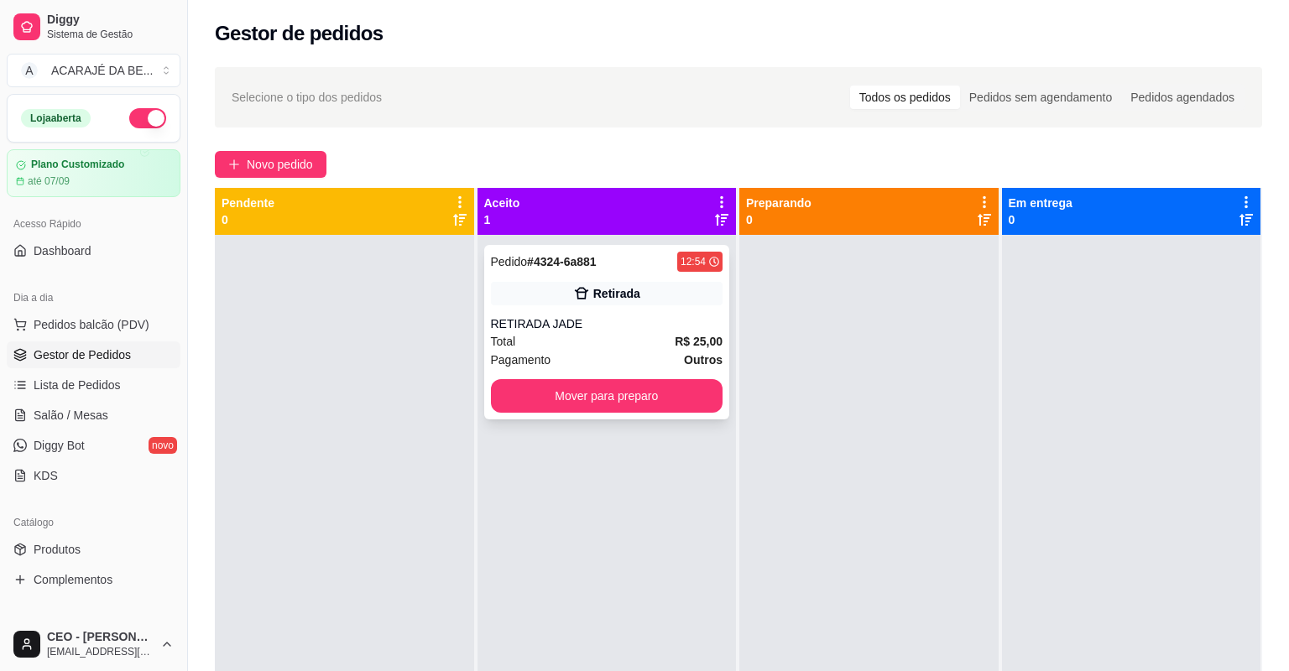
click at [530, 326] on div "RETIRADA JADE" at bounding box center [607, 323] width 232 height 17
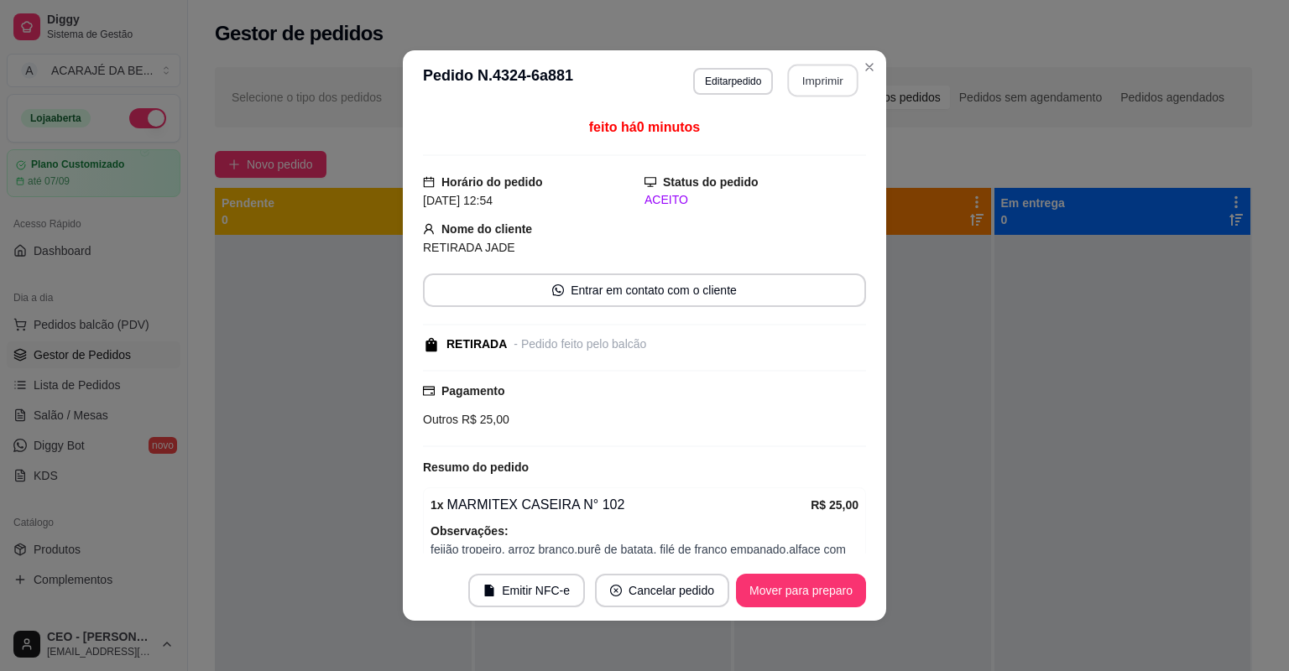
click at [798, 82] on button "Imprimir" at bounding box center [823, 81] width 70 height 33
click at [775, 596] on button "Mover para preparo" at bounding box center [801, 591] width 130 height 34
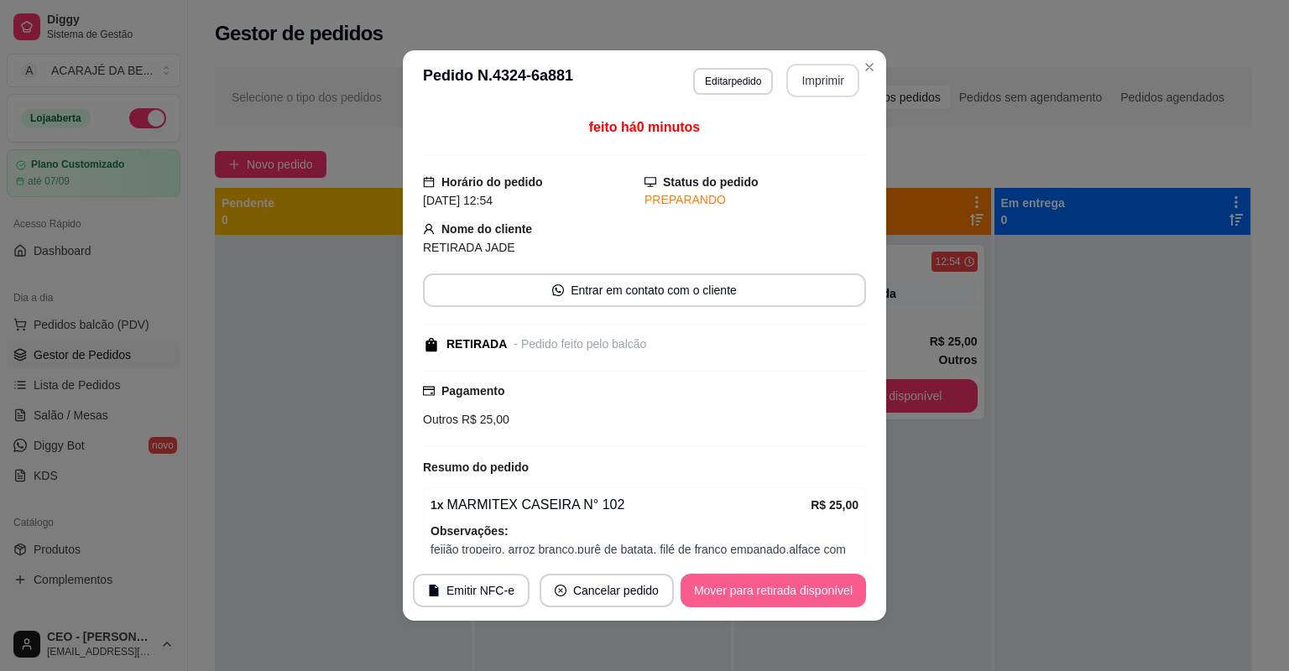
click at [775, 596] on button "Mover para retirada disponível" at bounding box center [772, 591] width 185 height 34
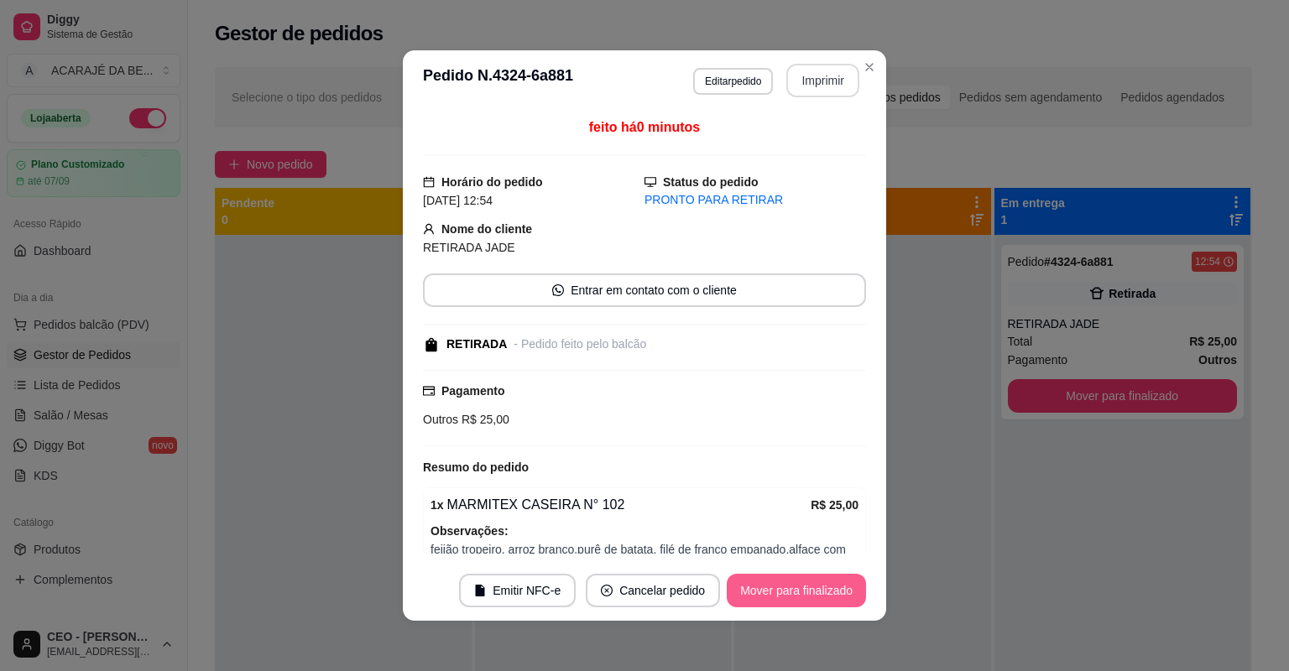
click at [775, 596] on button "Mover para finalizado" at bounding box center [796, 591] width 139 height 34
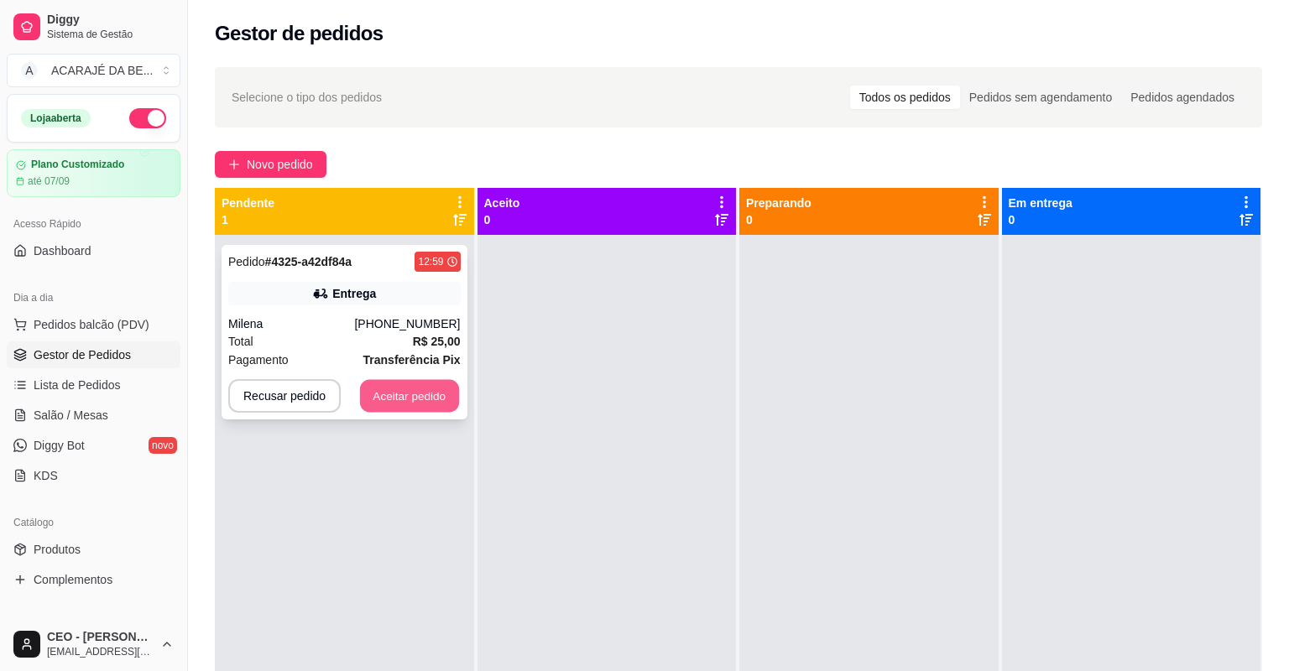
click at [434, 399] on button "Aceitar pedido" at bounding box center [409, 396] width 99 height 33
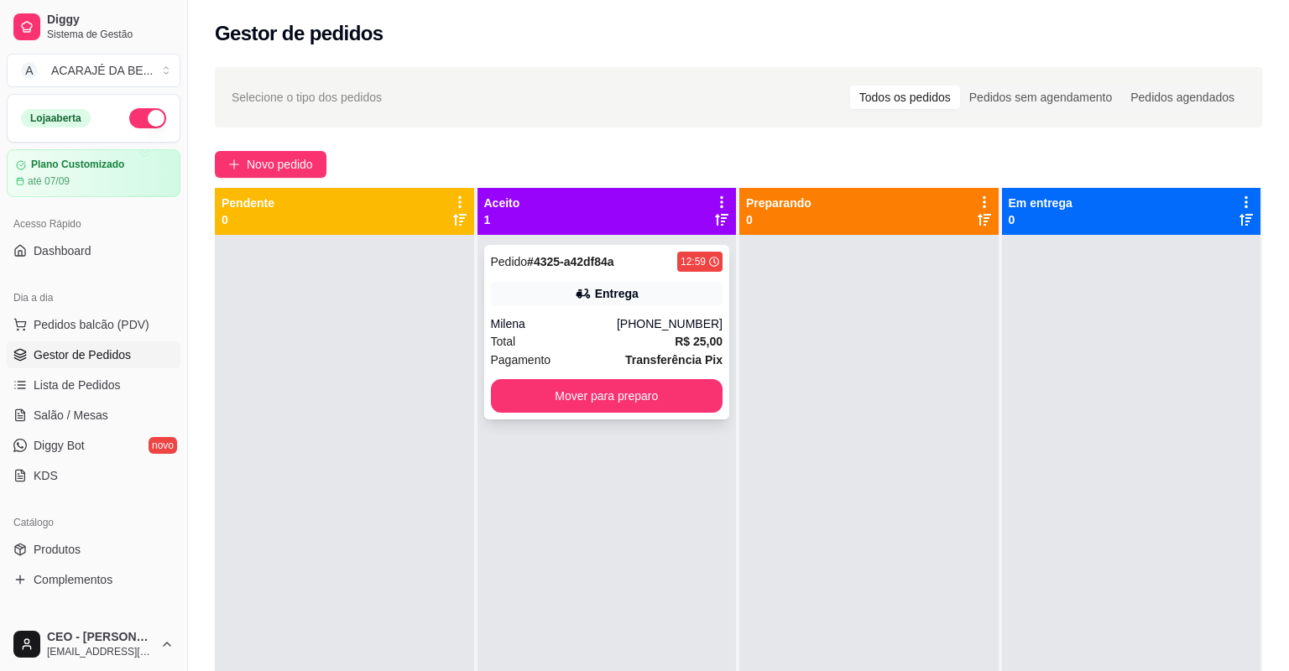
click at [646, 271] on div "Pedido # 4325-a42df84a 12:59" at bounding box center [607, 262] width 232 height 20
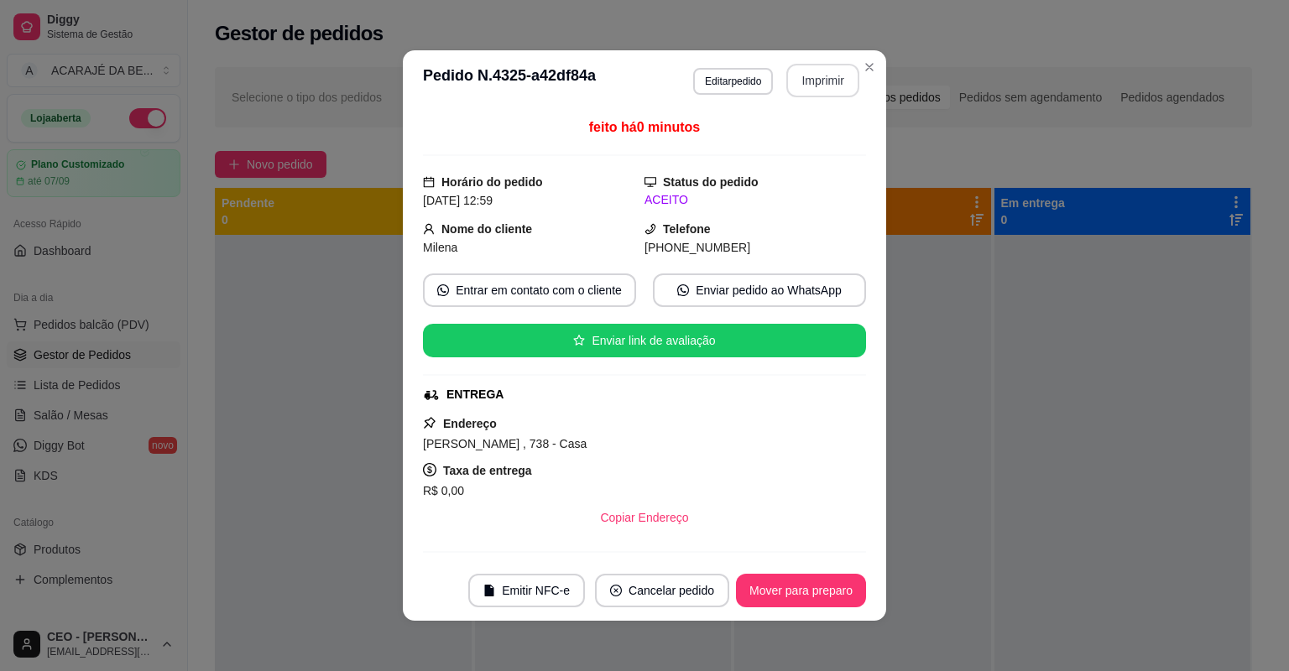
click at [836, 79] on button "Imprimir" at bounding box center [822, 81] width 73 height 34
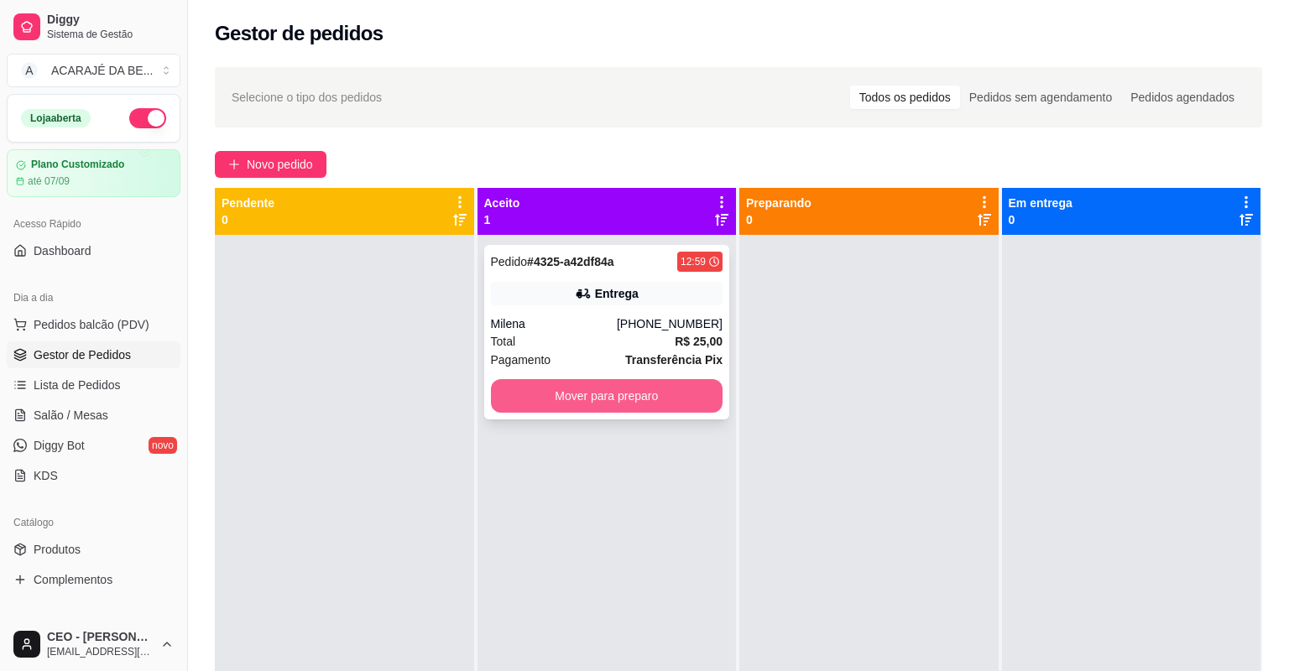
click at [681, 393] on button "Mover para preparo" at bounding box center [607, 396] width 232 height 34
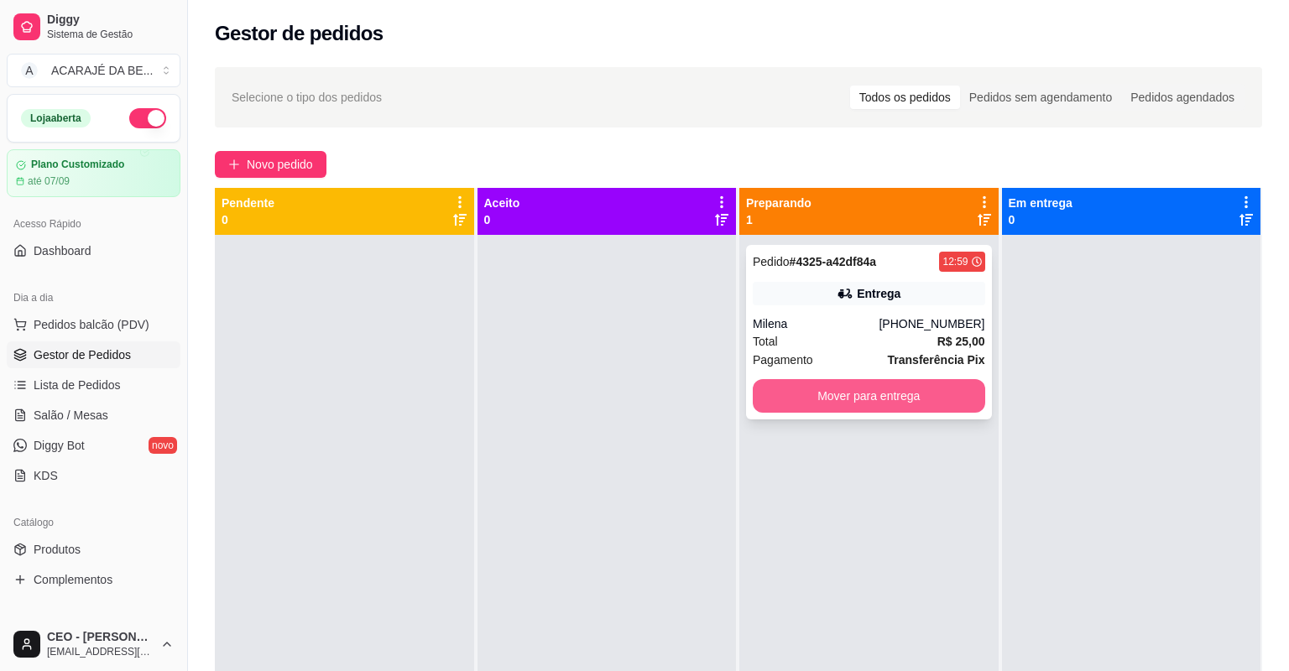
click at [817, 404] on button "Mover para entrega" at bounding box center [869, 396] width 232 height 34
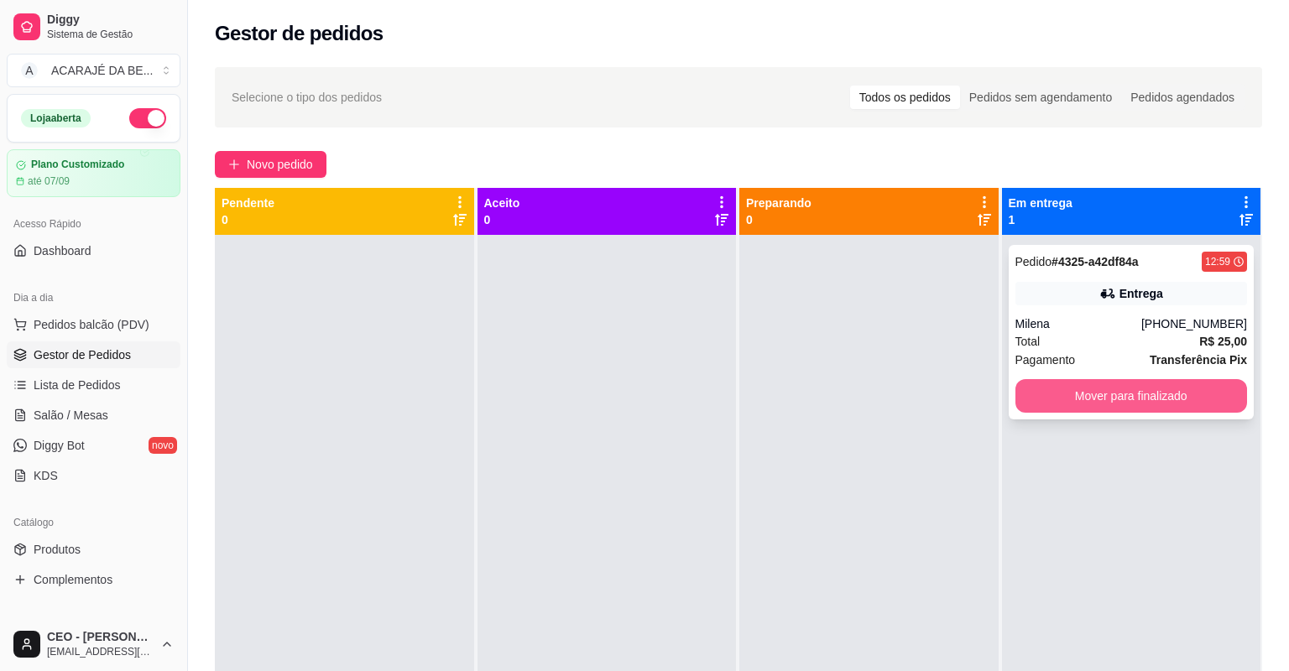
click at [1062, 388] on button "Mover para finalizado" at bounding box center [1131, 396] width 232 height 34
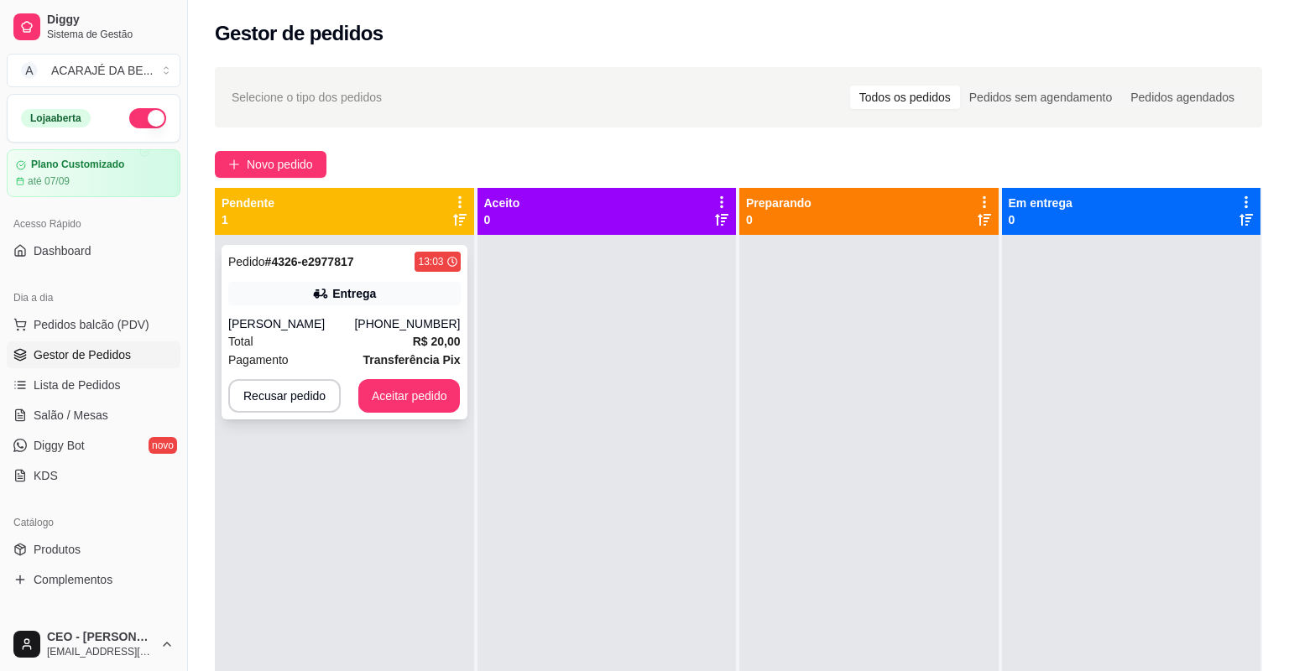
click at [370, 314] on div "Pedido # 4326-e2977817 13:03 Entrega [PERSON_NAME] [PHONE_NUMBER] Total R$ 20,0…" at bounding box center [344, 332] width 246 height 175
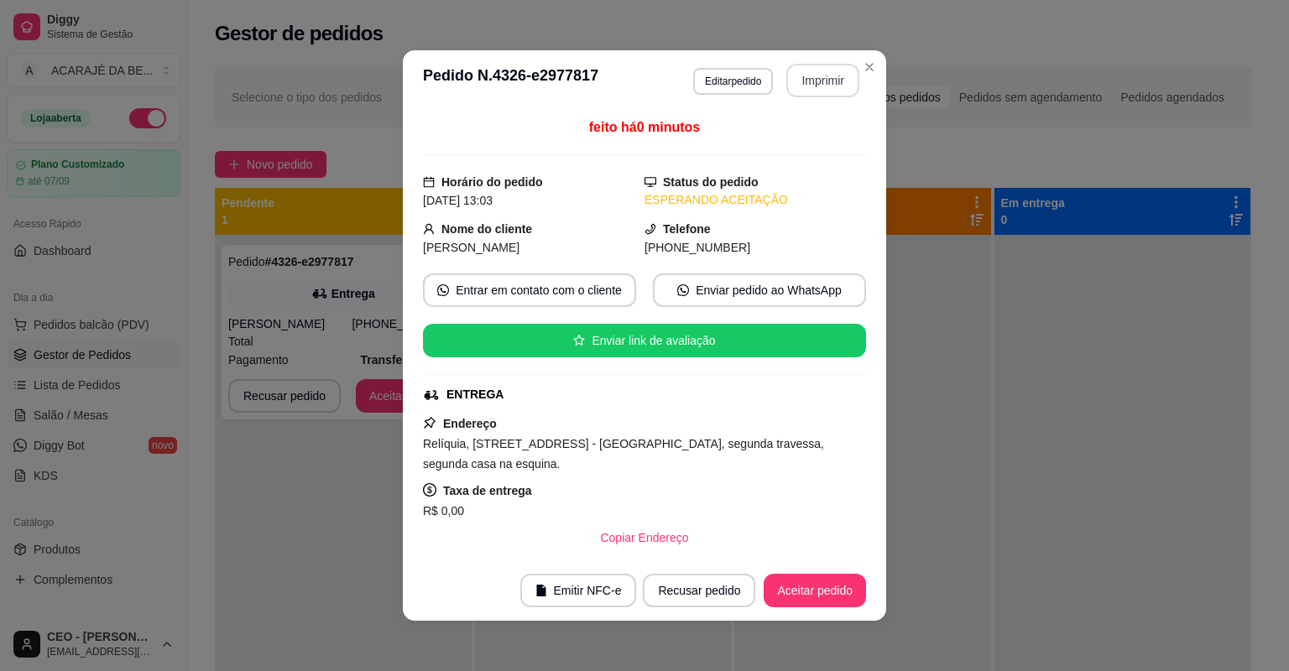
click at [827, 77] on button "Imprimir" at bounding box center [822, 81] width 73 height 34
click at [789, 591] on button "Aceitar pedido" at bounding box center [814, 591] width 102 height 34
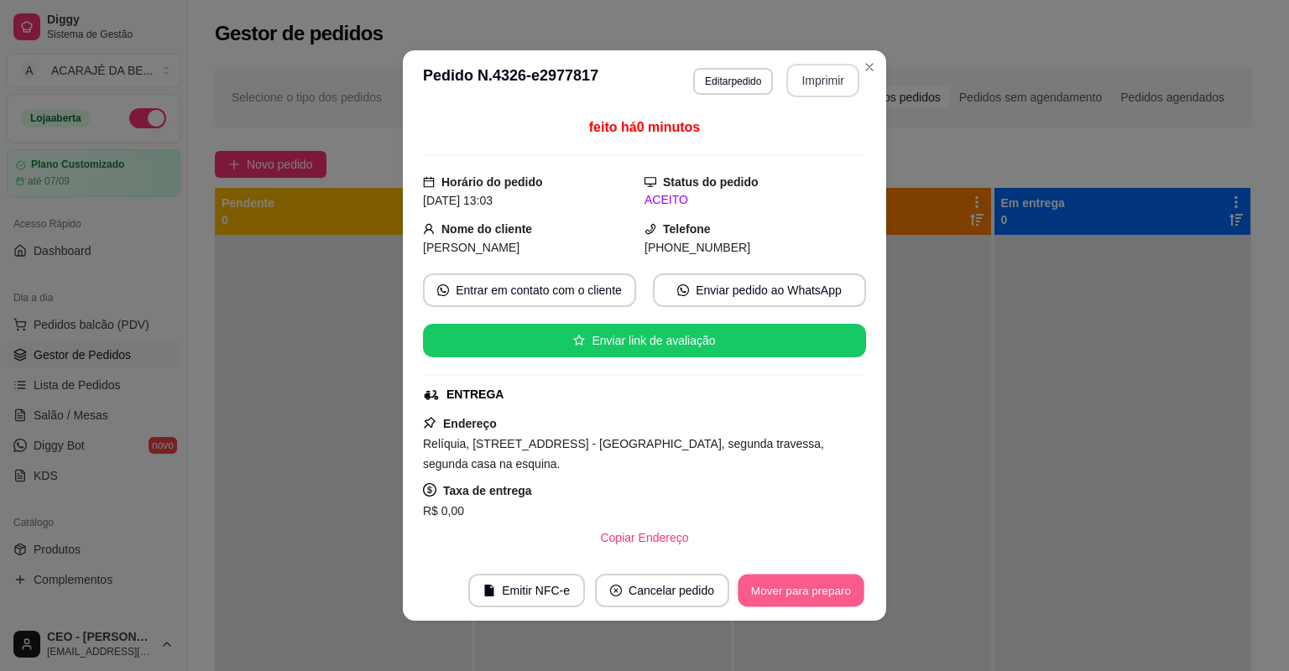
click at [789, 591] on button "Mover para preparo" at bounding box center [800, 591] width 126 height 33
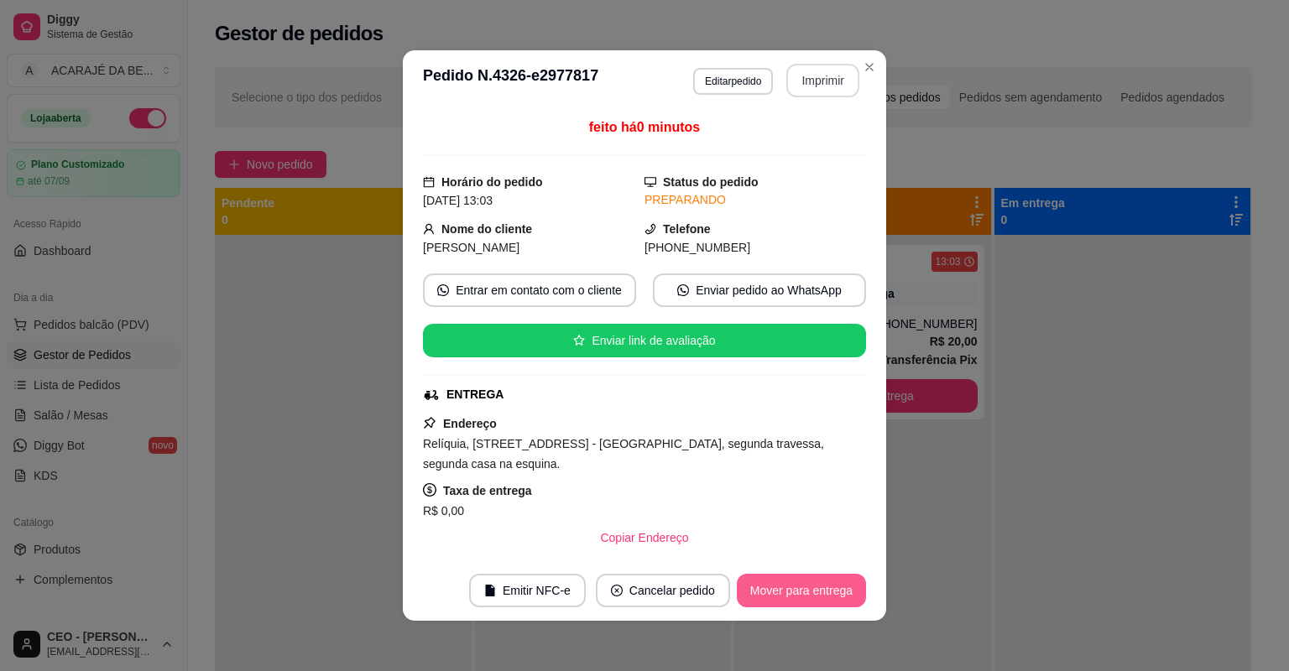
click at [789, 591] on button "Mover para entrega" at bounding box center [801, 591] width 129 height 34
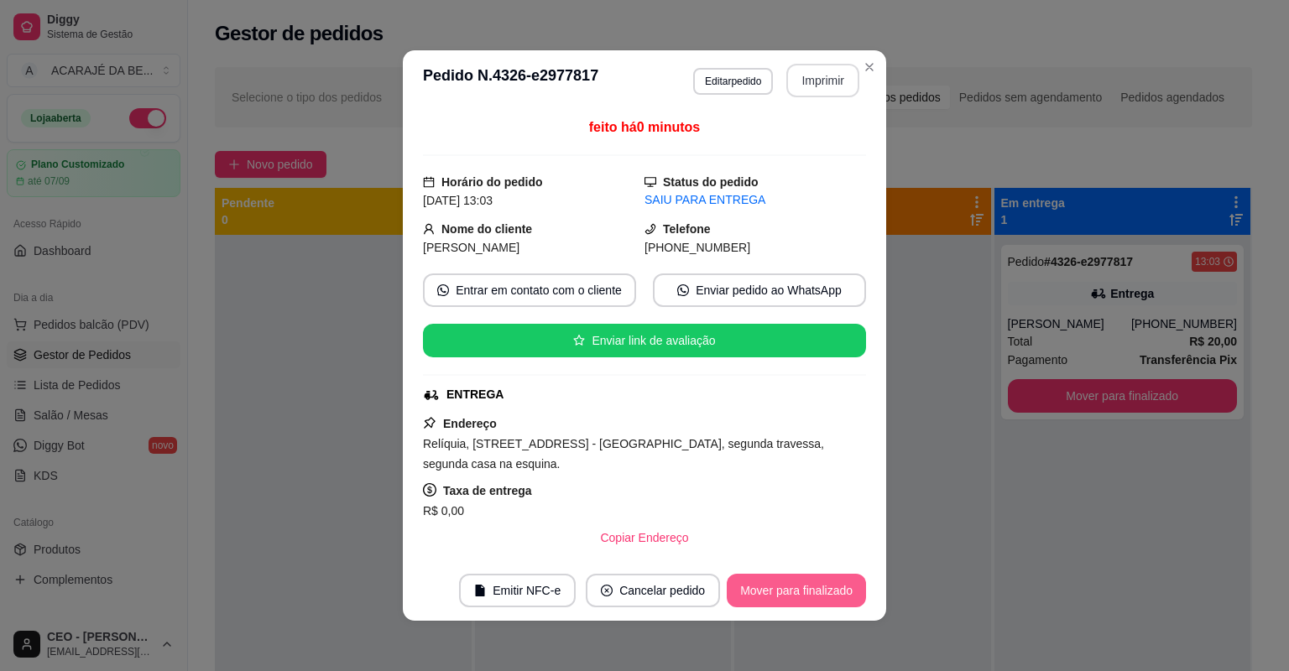
click at [789, 591] on button "Mover para finalizado" at bounding box center [796, 591] width 139 height 34
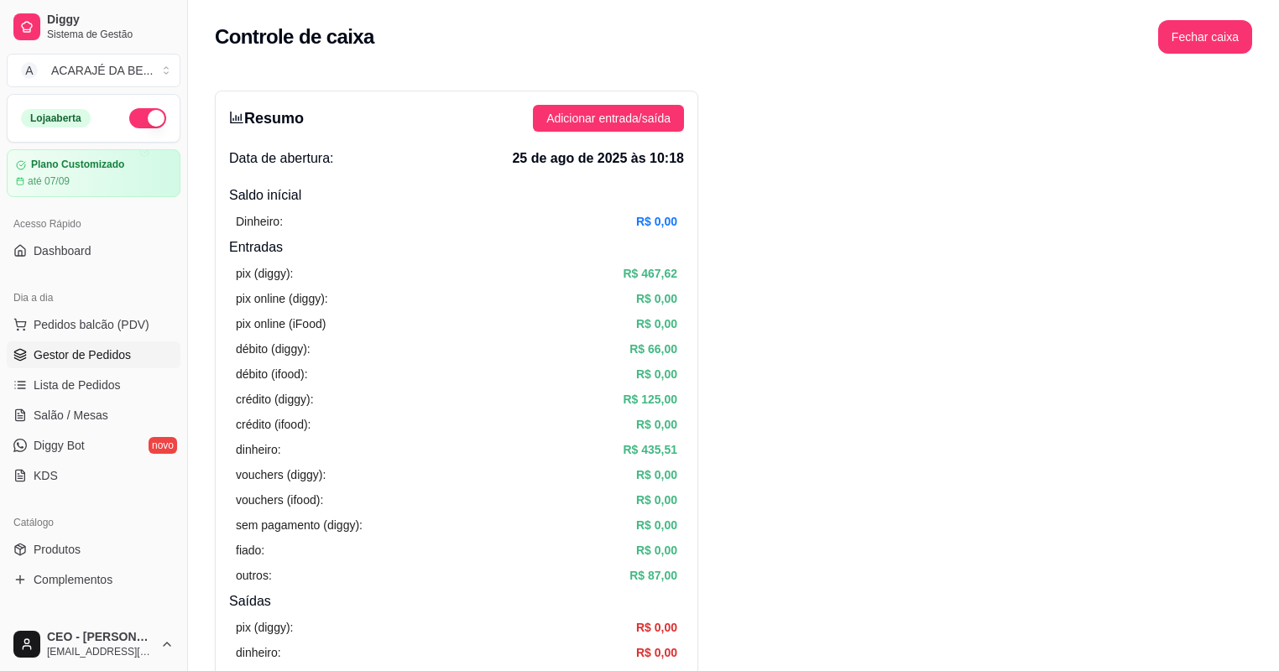
click at [121, 346] on span "Gestor de Pedidos" at bounding box center [82, 354] width 97 height 17
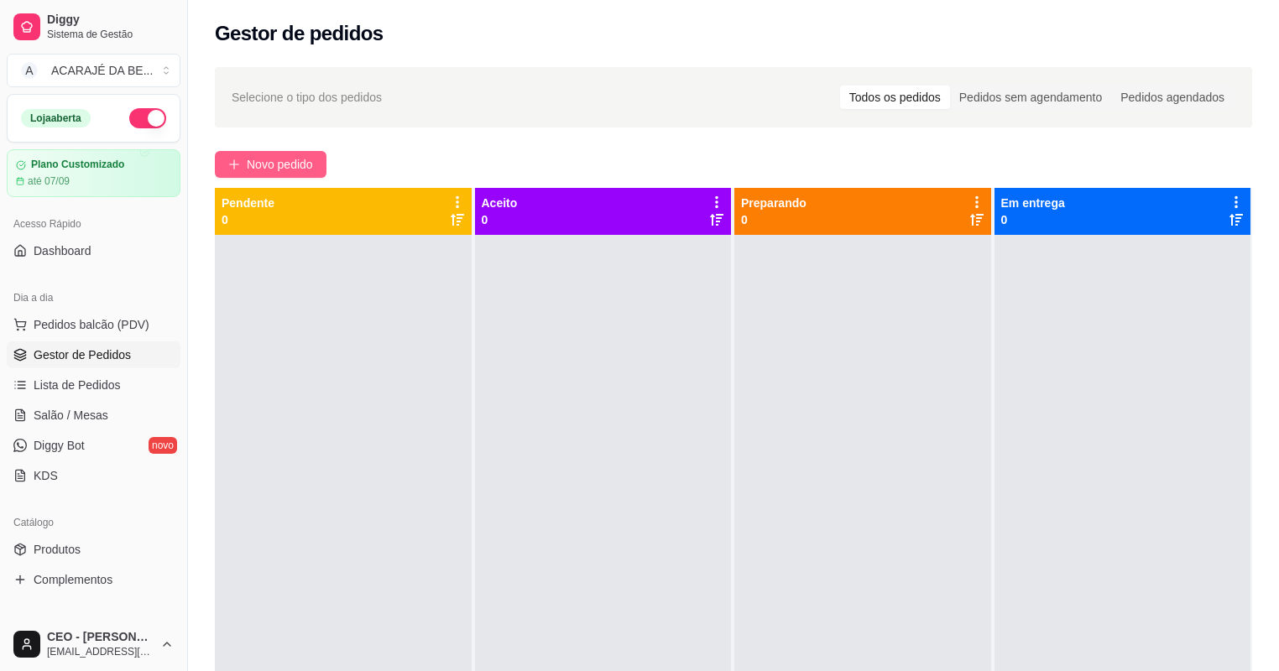
click at [277, 151] on button "Novo pedido" at bounding box center [271, 164] width 112 height 27
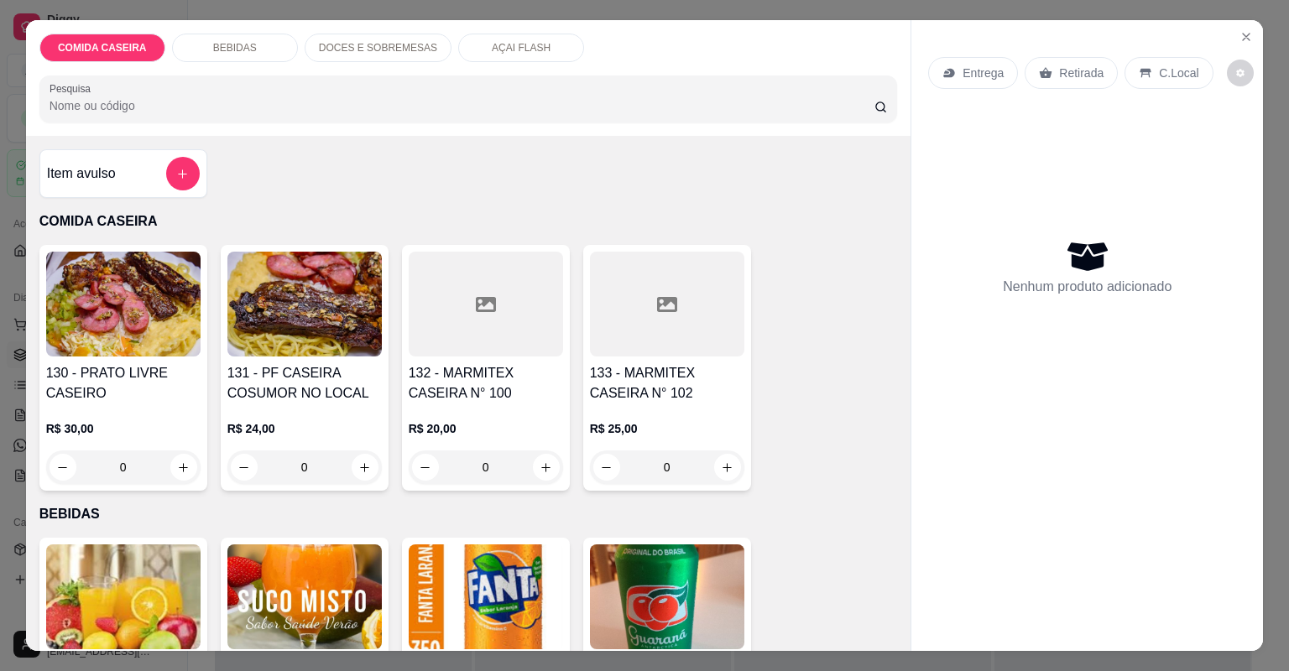
click at [520, 378] on h4 "132 - MARMITEX CASEIRA N° 100" at bounding box center [486, 383] width 154 height 40
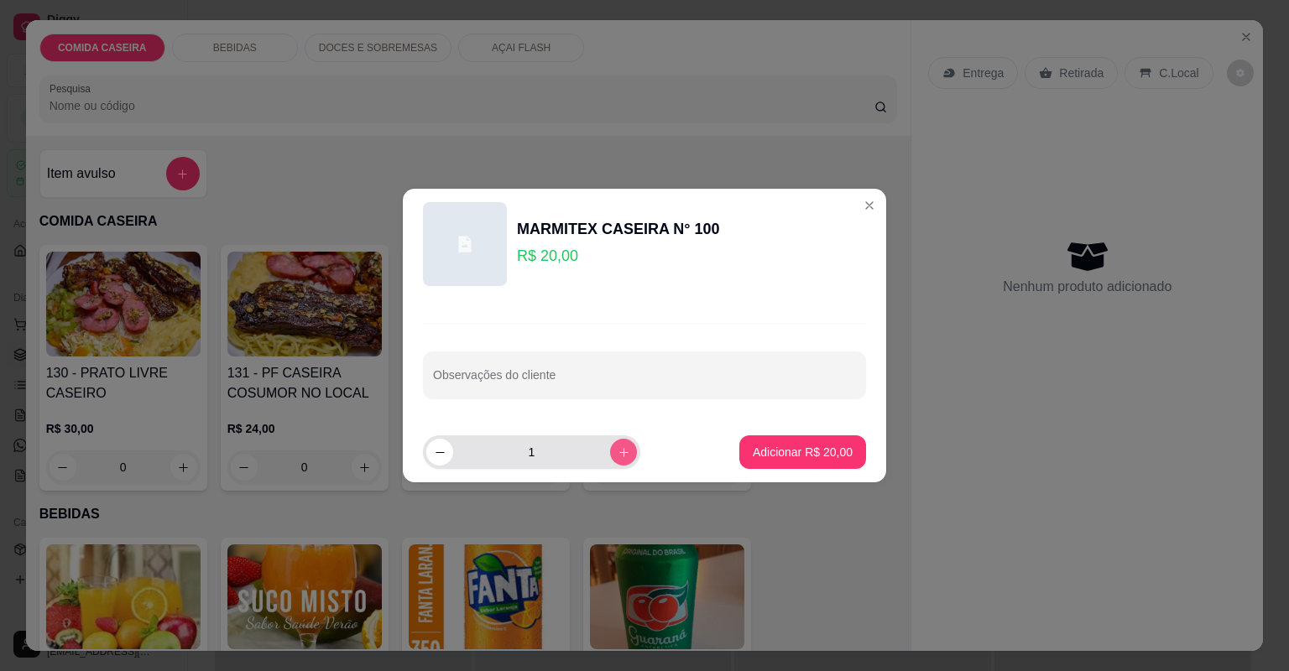
click at [610, 443] on button "increase-product-quantity" at bounding box center [623, 452] width 27 height 27
type input "2"
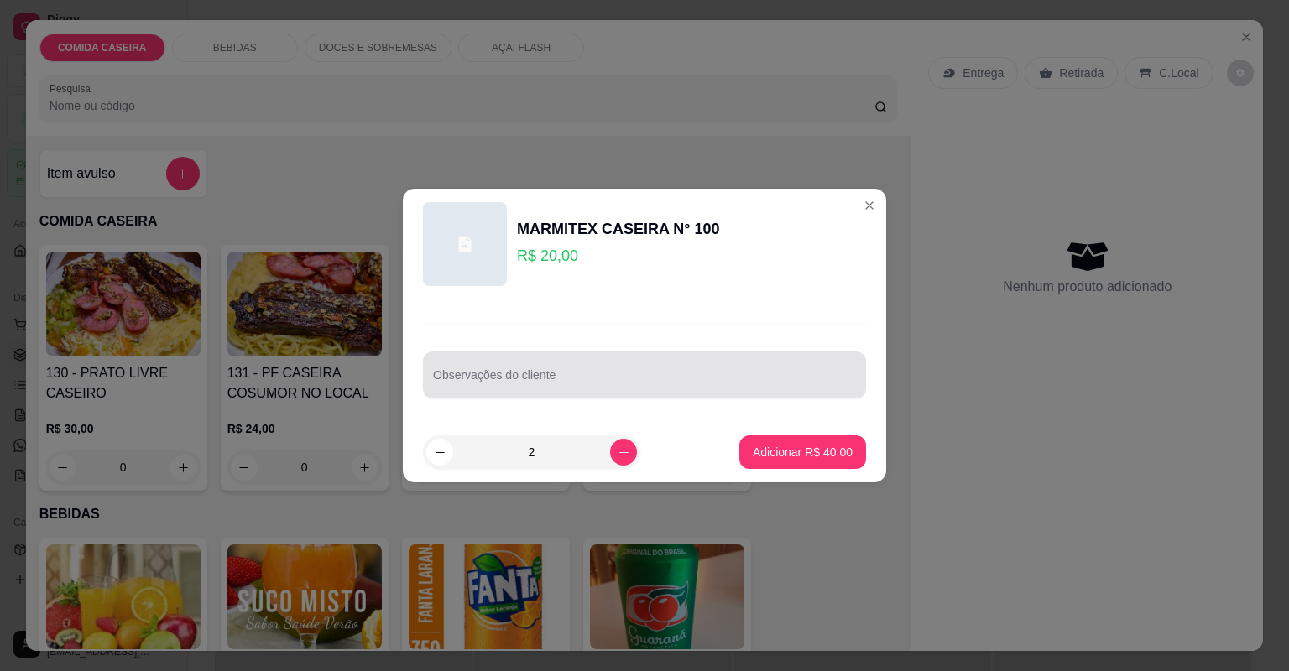
click at [607, 363] on div at bounding box center [644, 375] width 423 height 34
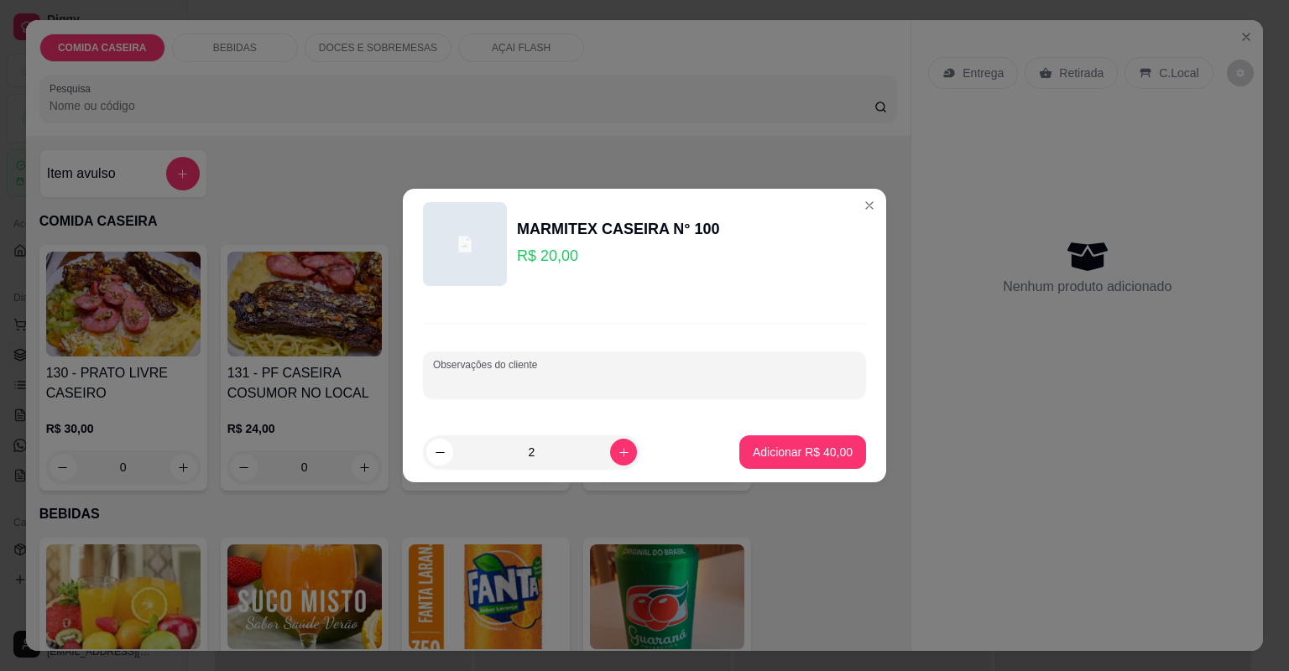
paste input "Quero 2 marmita M Feijão tropeiro Arroz branco Coração ao molho Purê de batata …"
type input "Quero 2 marmita M Feijão tropeiro Arroz branco Coração ao molho Purê de batata …"
click at [774, 456] on p "Adicionar R$ 40,00" at bounding box center [803, 452] width 100 height 17
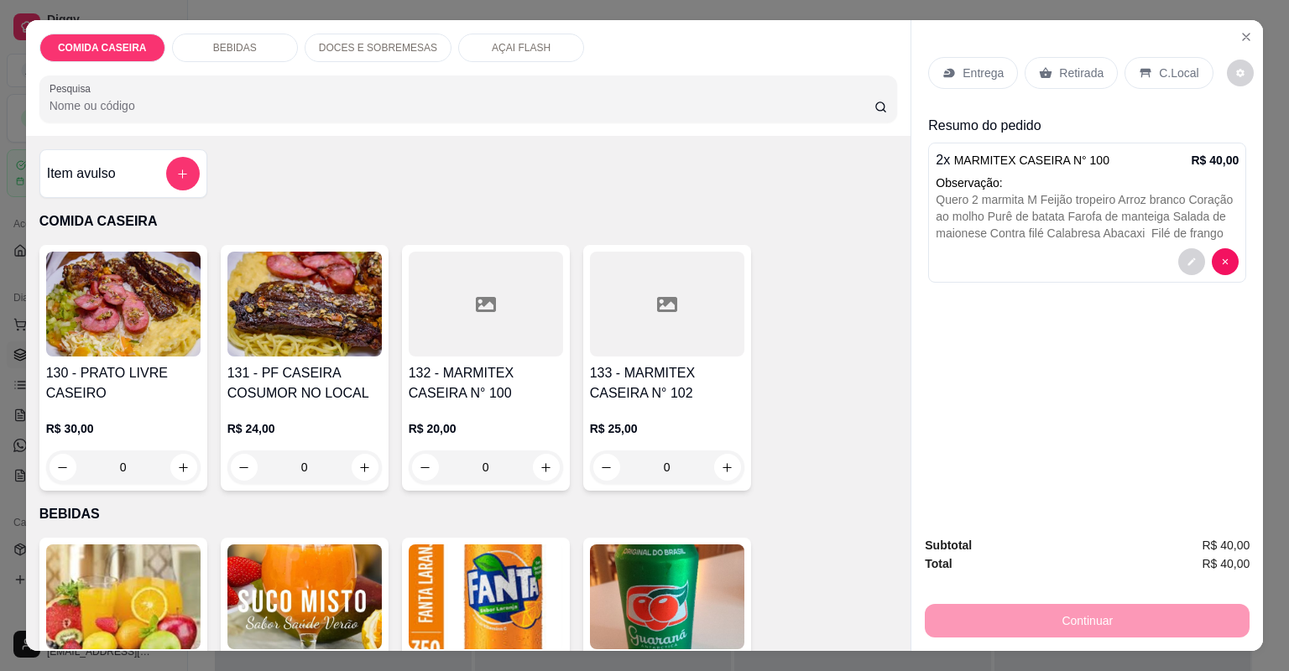
click at [968, 77] on p "Entrega" at bounding box center [982, 73] width 41 height 17
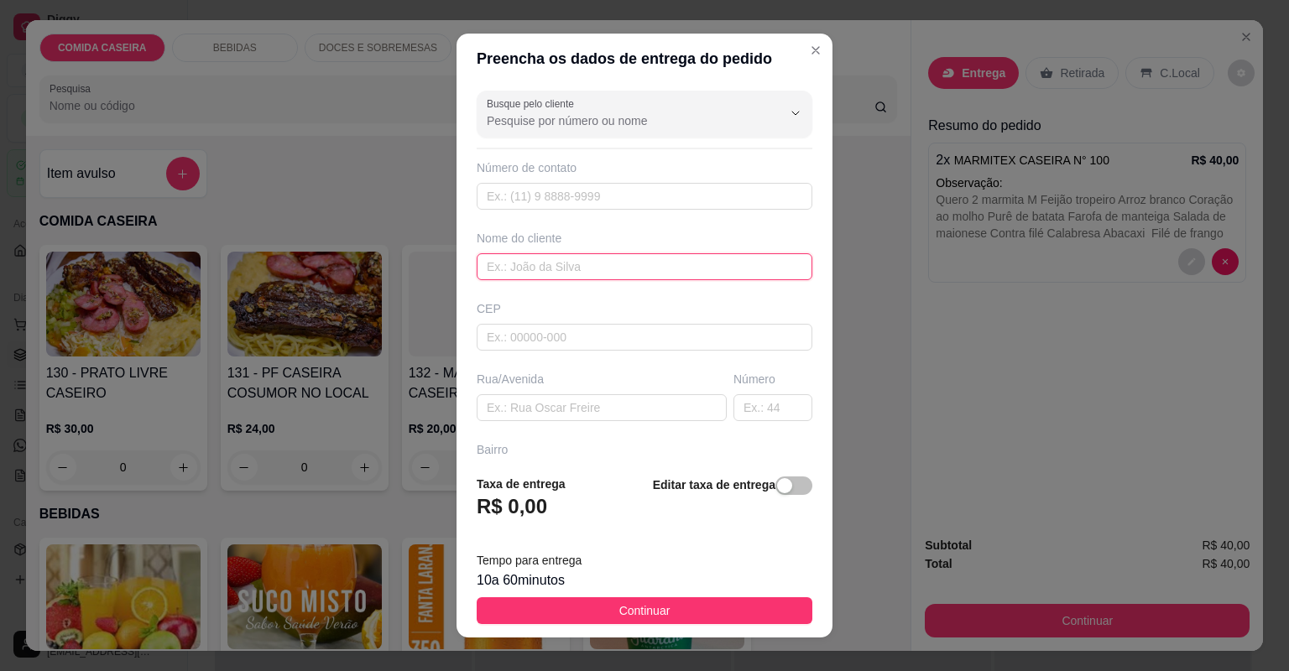
click at [527, 268] on input "text" at bounding box center [645, 266] width 336 height 27
type input "DARLENE"
paste input "Rua do pula pula Do lado da câmara de vereadora"
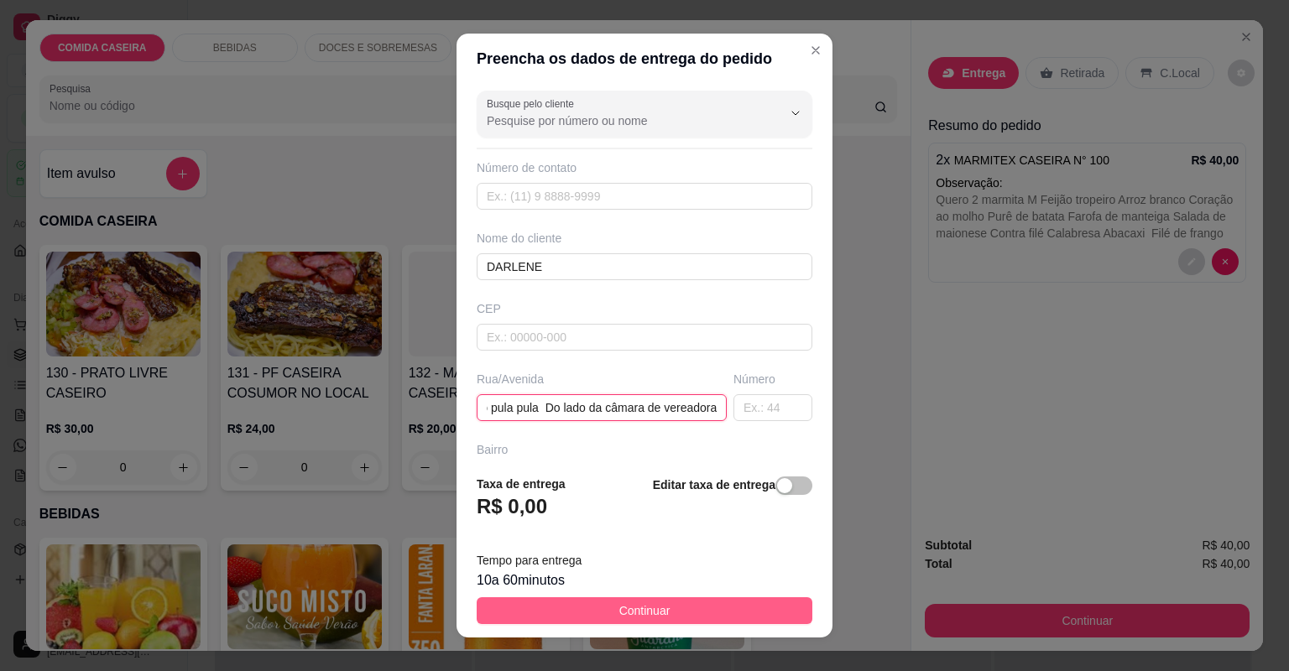
type input "Rua do pula pula Do lado da câmara de vereadora"
click at [659, 612] on span "Continuar" at bounding box center [644, 611] width 51 height 18
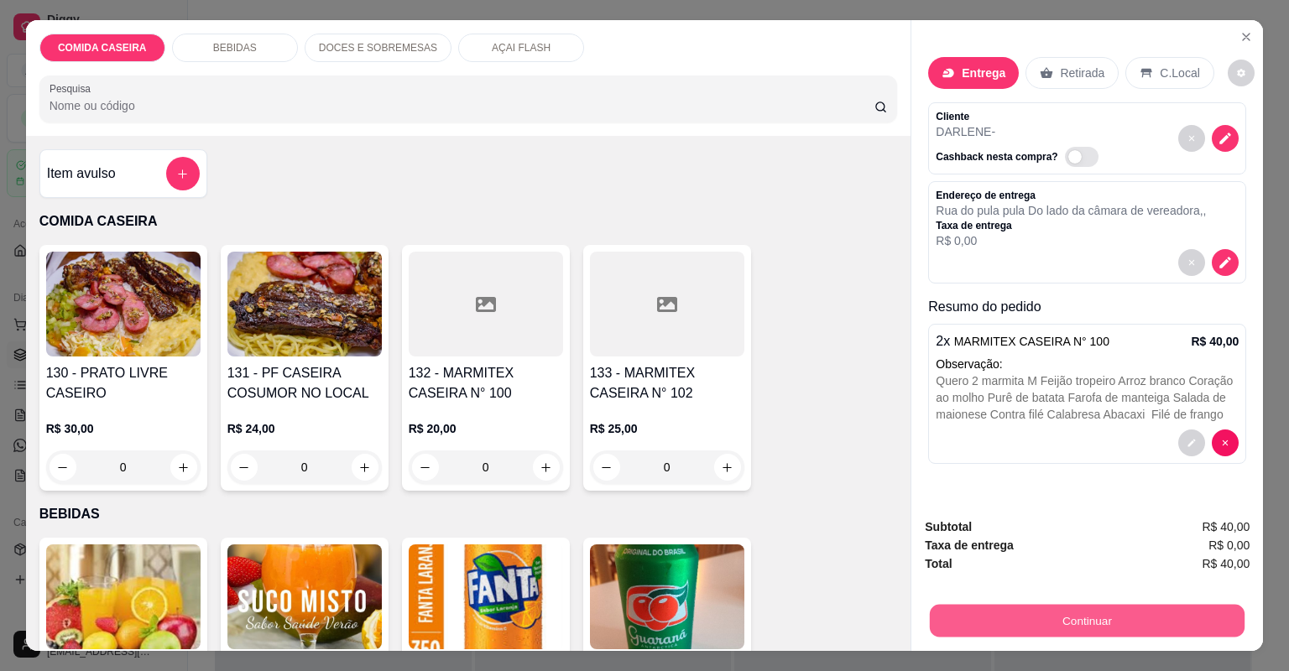
click at [1037, 618] on button "Continuar" at bounding box center [1087, 621] width 315 height 33
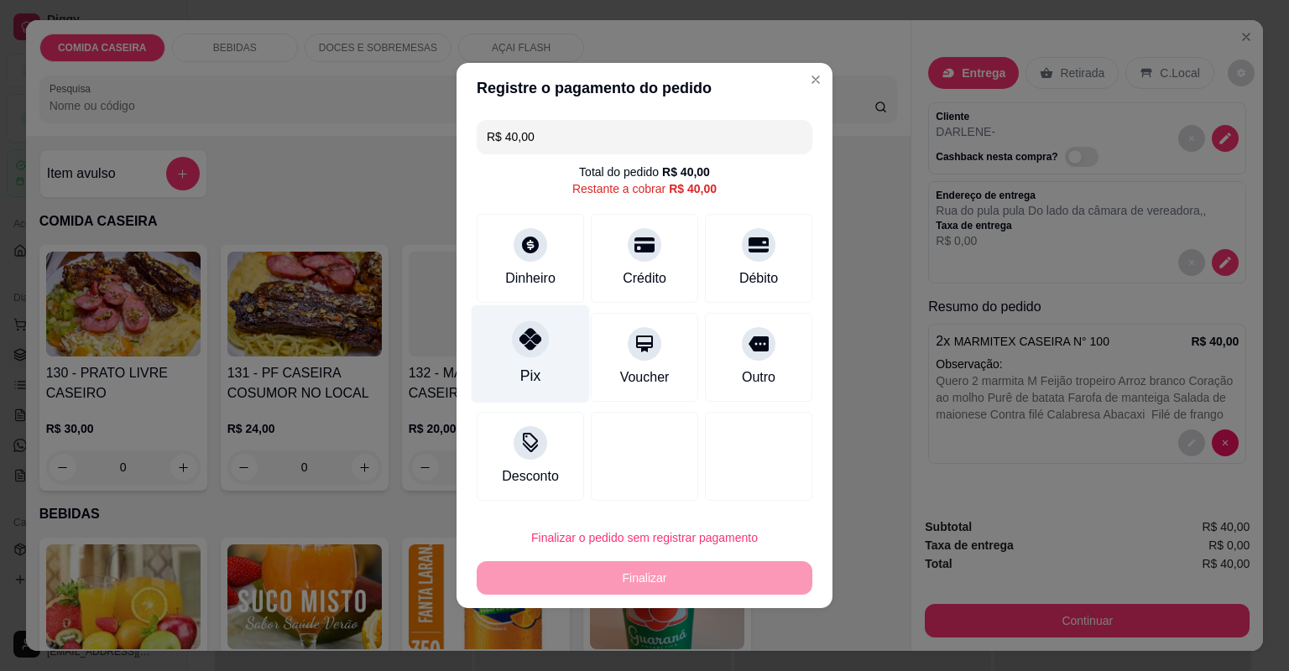
click at [541, 341] on div at bounding box center [530, 338] width 37 height 37
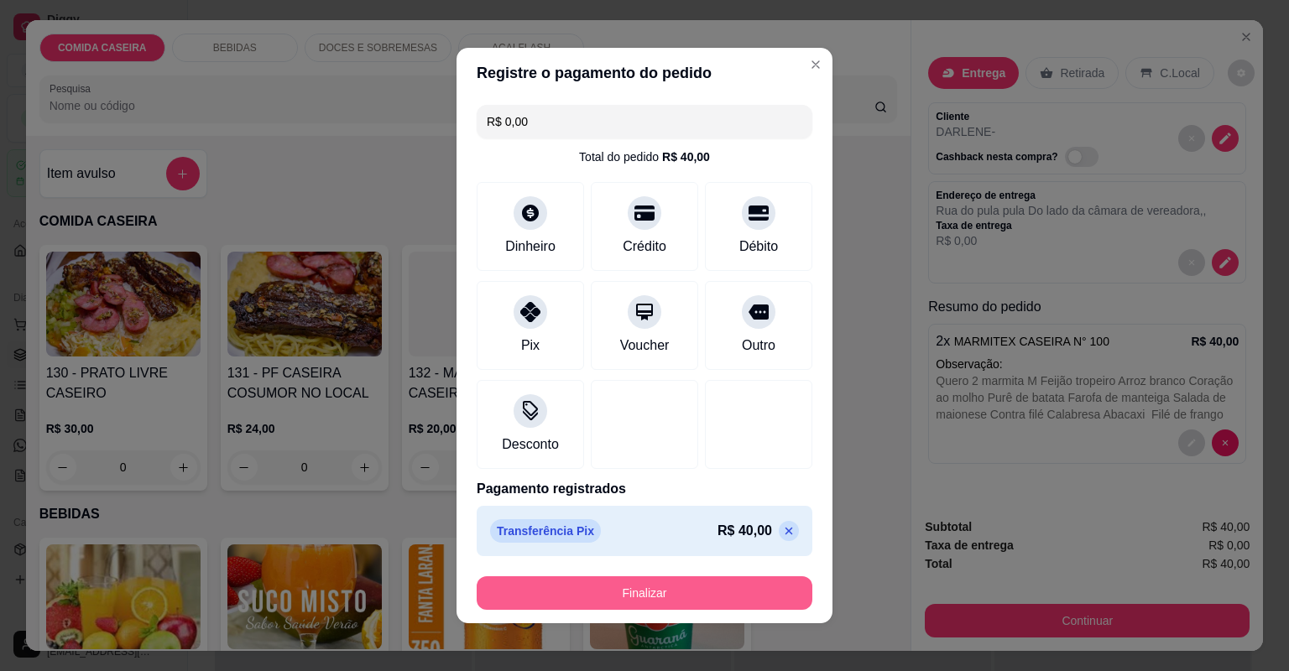
click at [597, 585] on button "Finalizar" at bounding box center [645, 593] width 336 height 34
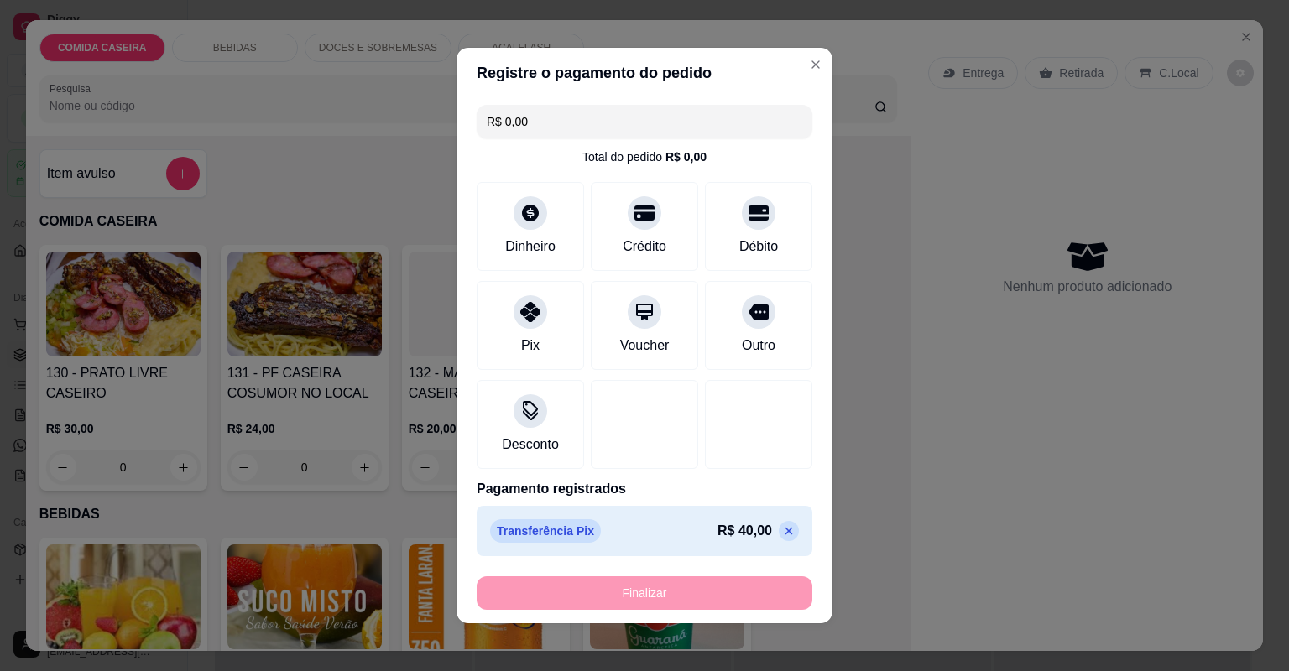
type input "-R$ 40,00"
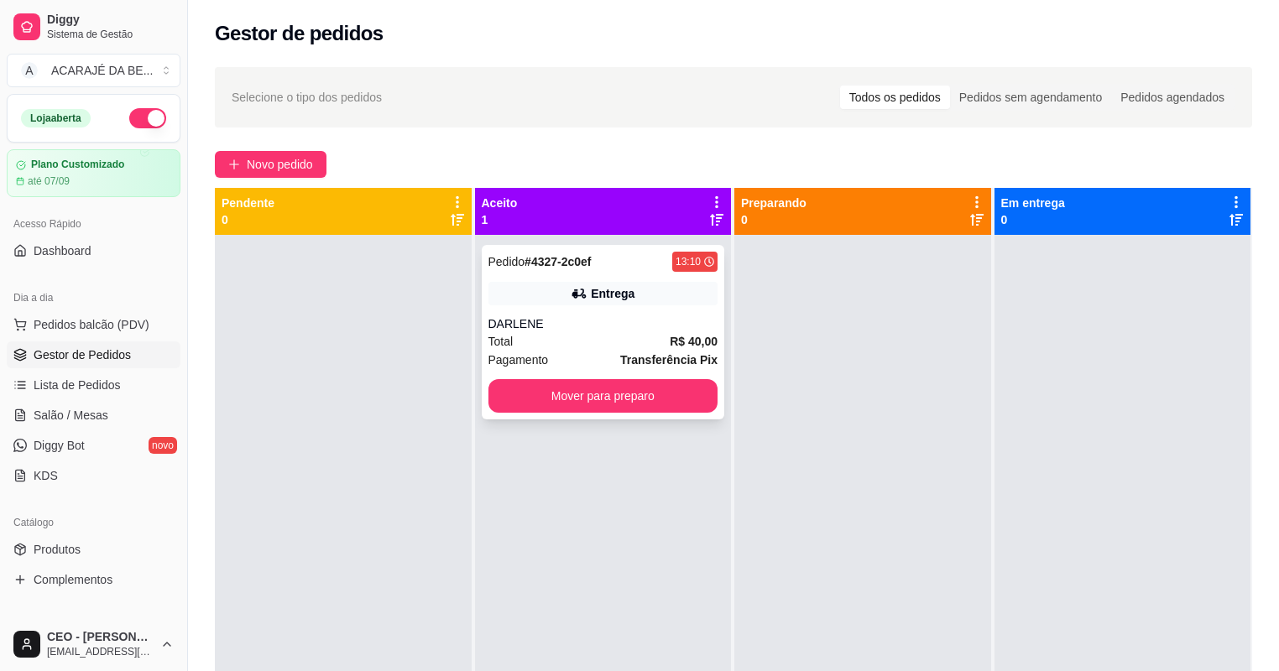
click at [582, 326] on div "DARLENE" at bounding box center [603, 323] width 230 height 17
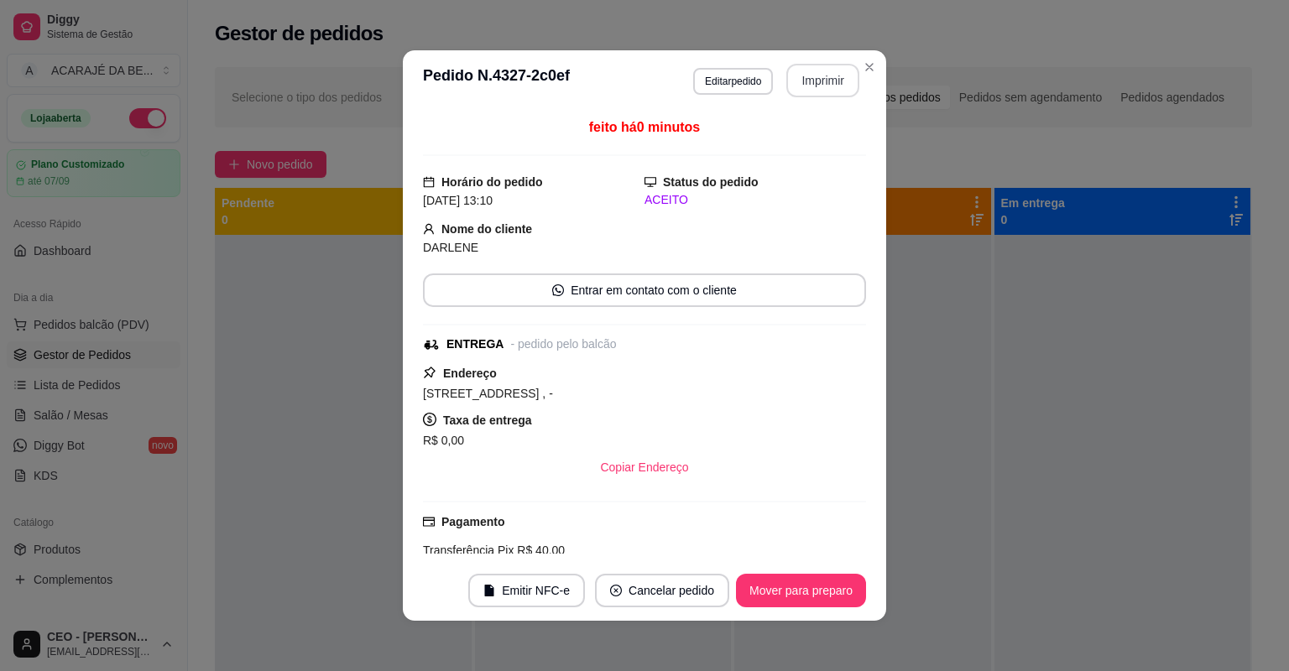
click at [829, 83] on button "Imprimir" at bounding box center [822, 81] width 73 height 34
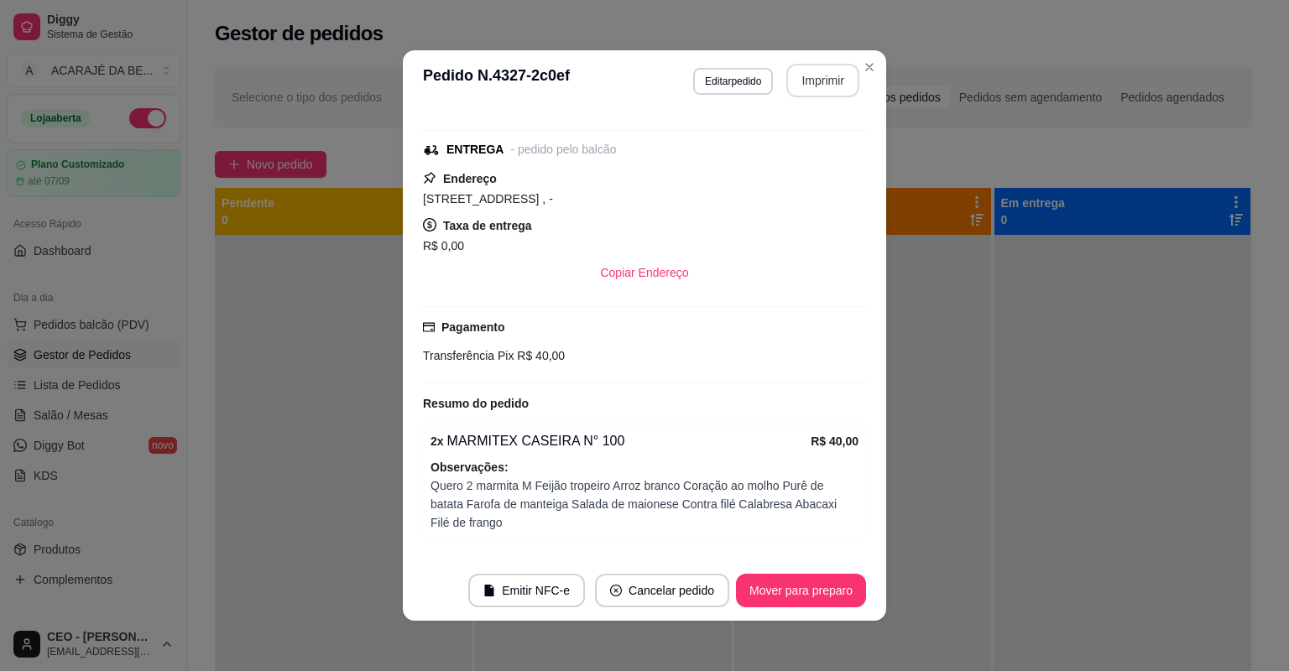
scroll to position [243, 0]
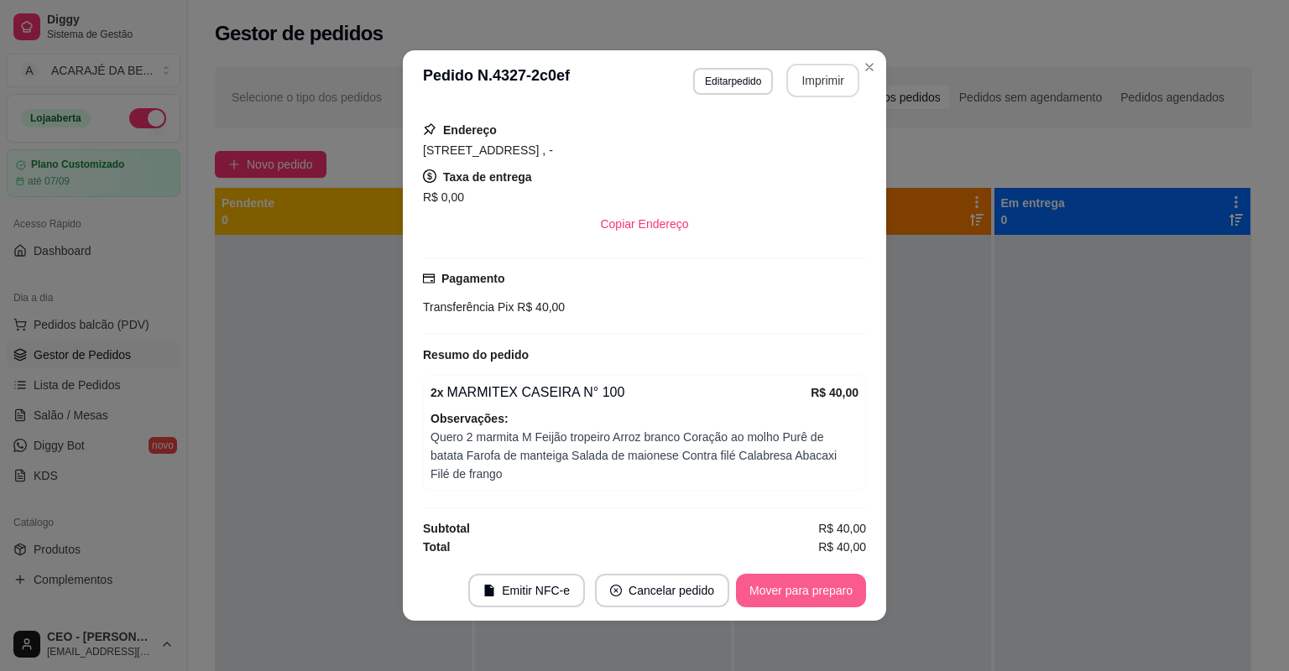
click at [770, 591] on button "Mover para preparo" at bounding box center [801, 591] width 130 height 34
click at [770, 591] on div "Mover para preparo" at bounding box center [789, 591] width 154 height 34
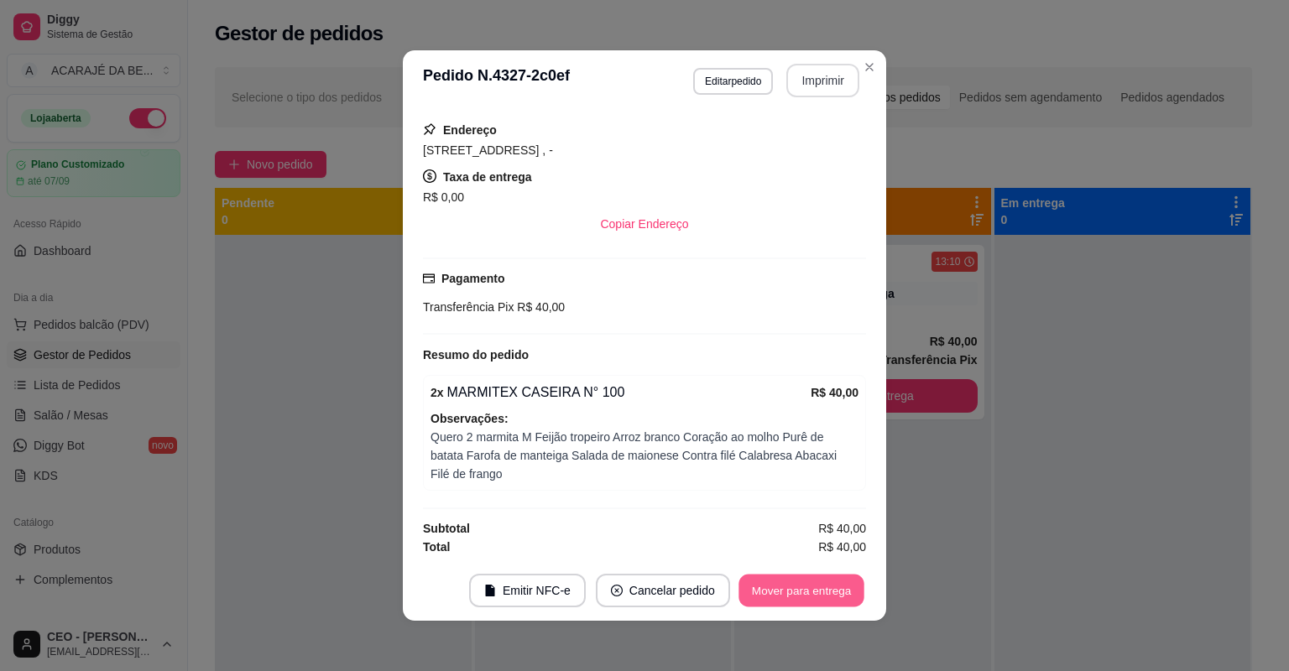
click at [770, 591] on button "Mover para entrega" at bounding box center [801, 591] width 126 height 33
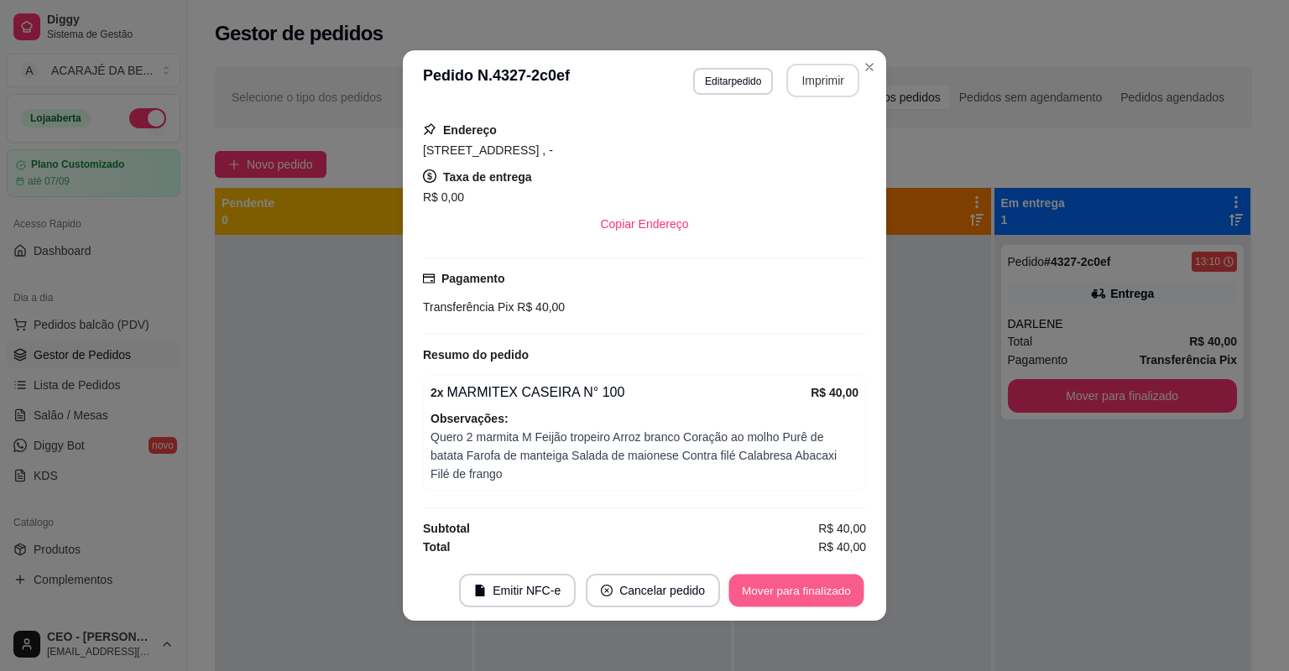
click at [770, 591] on button "Mover para finalizado" at bounding box center [796, 591] width 135 height 33
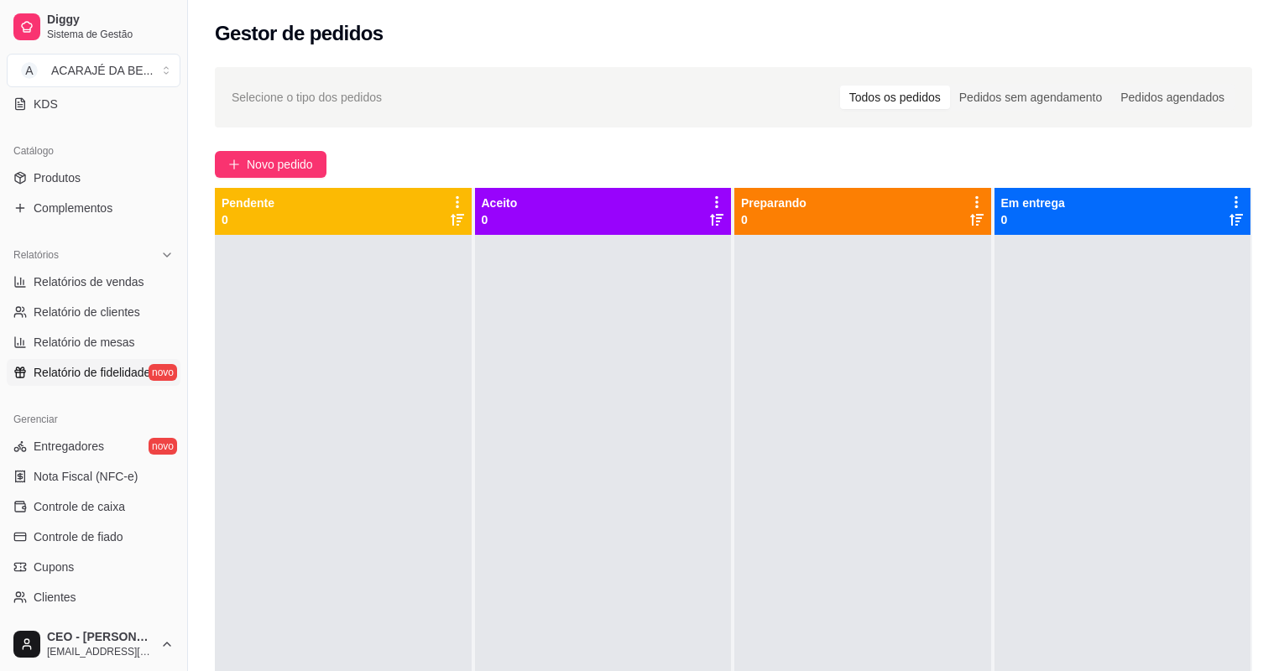
scroll to position [403, 0]
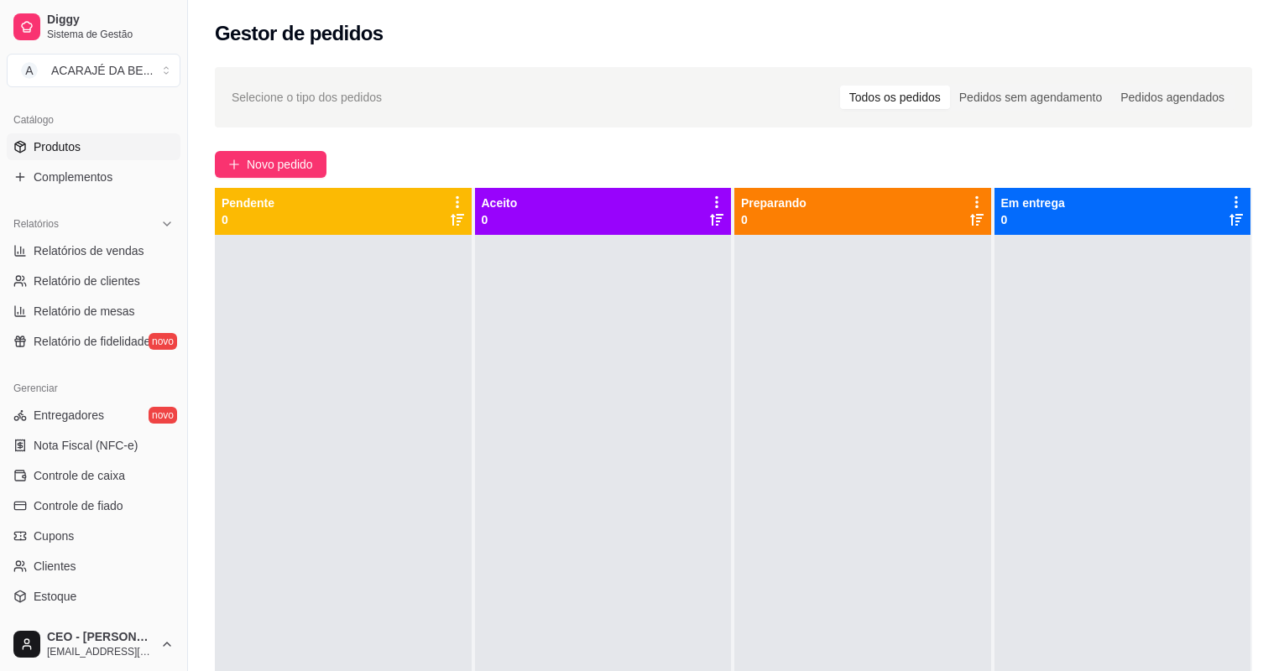
click at [101, 158] on link "Produtos" at bounding box center [94, 146] width 174 height 27
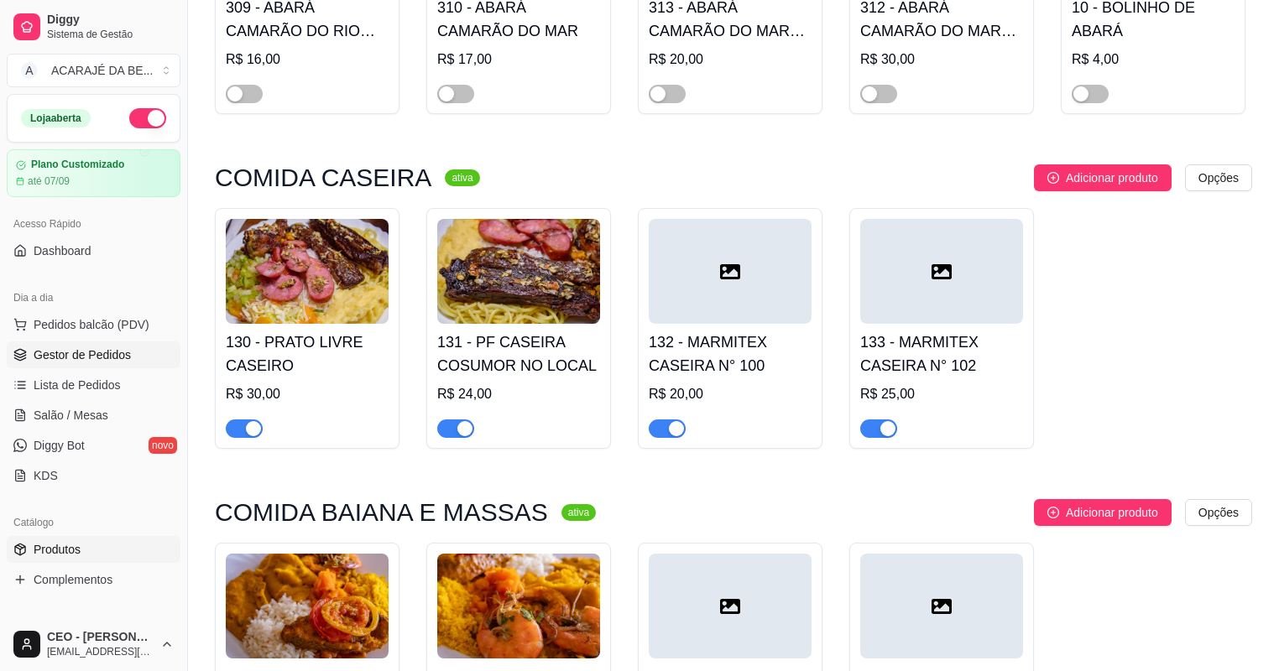
click at [72, 357] on span "Gestor de Pedidos" at bounding box center [82, 354] width 97 height 17
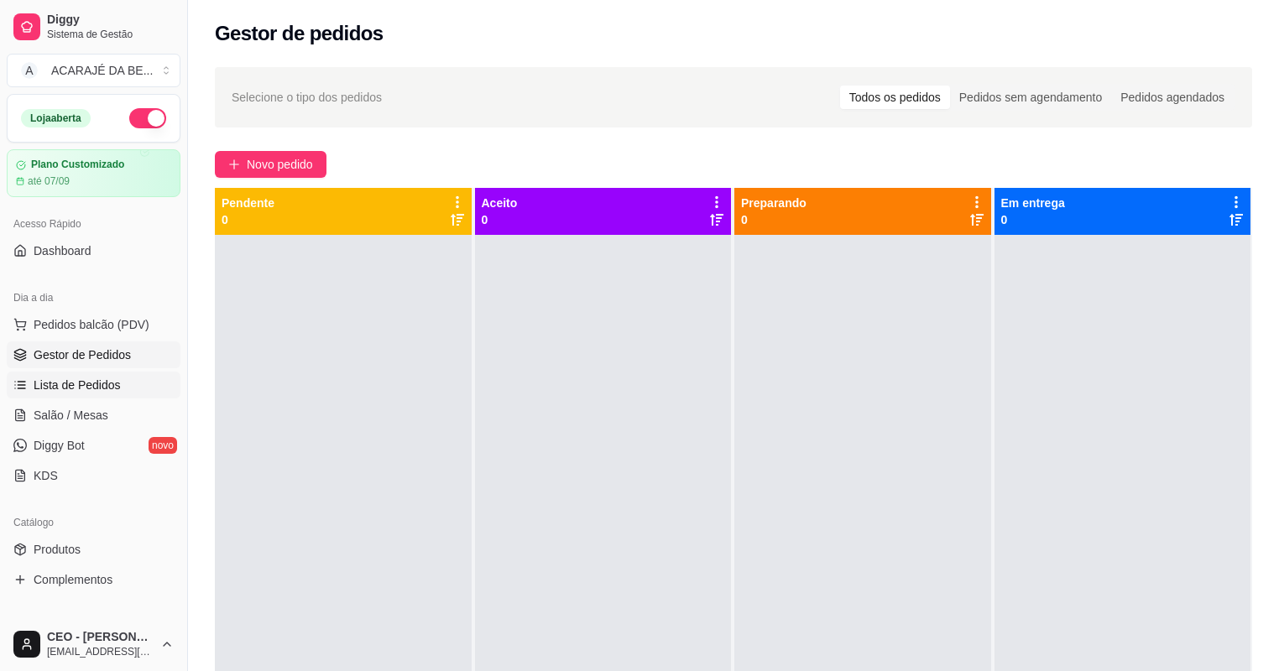
click at [91, 384] on span "Lista de Pedidos" at bounding box center [77, 385] width 87 height 17
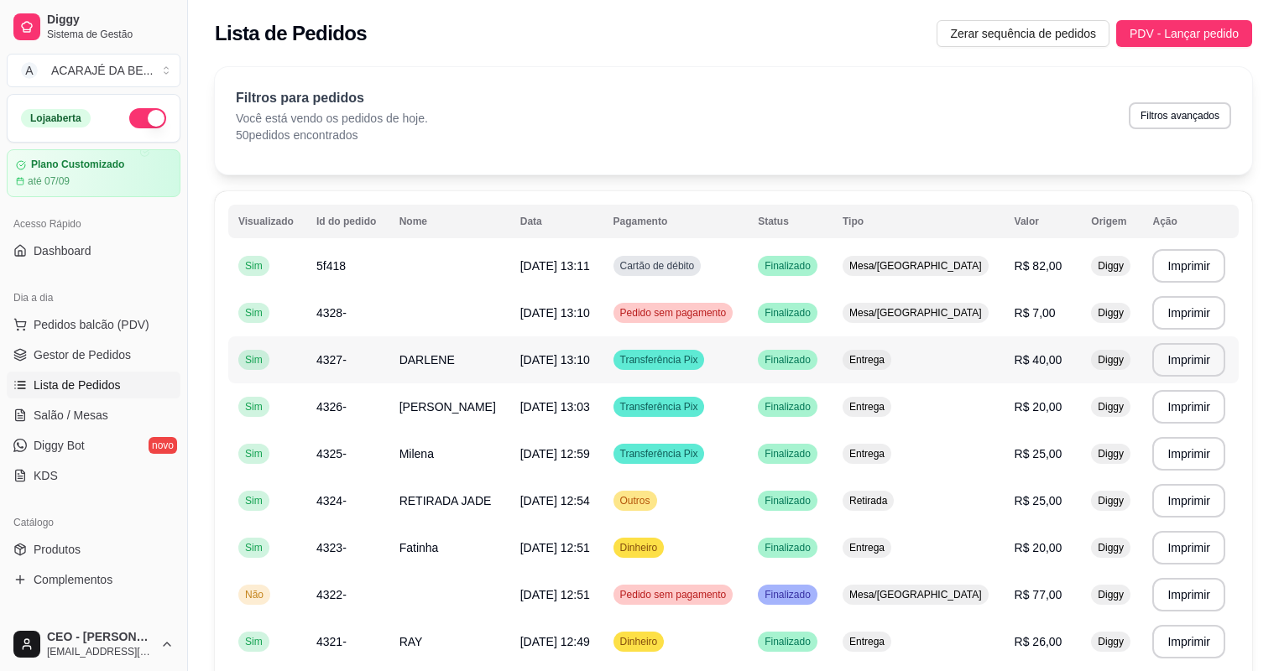
click at [748, 359] on td "Transferência Pix" at bounding box center [675, 359] width 145 height 47
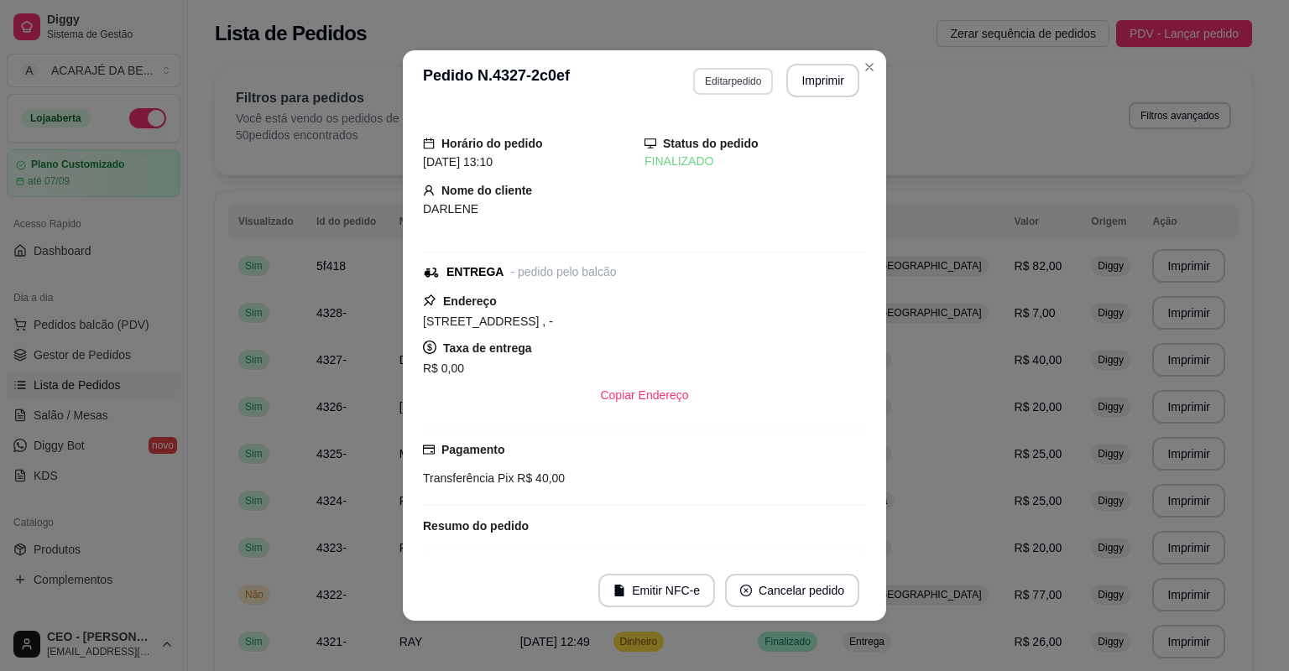
click at [742, 88] on button "Editar pedido" at bounding box center [733, 81] width 80 height 27
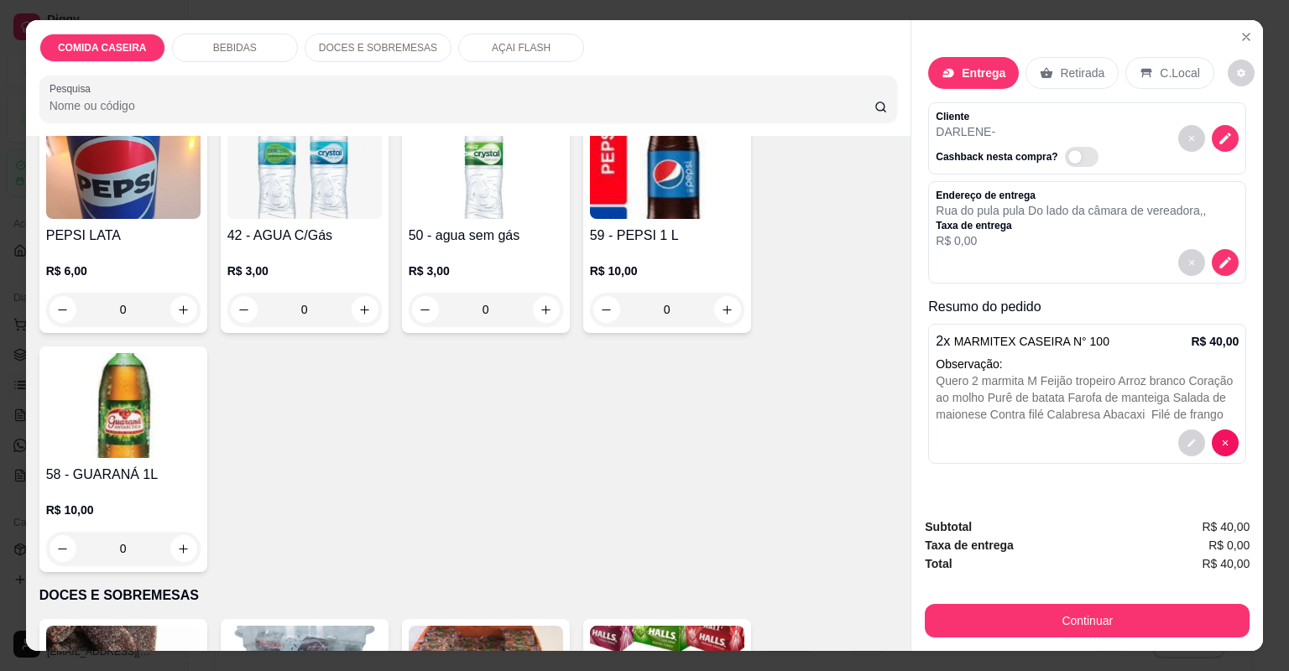
scroll to position [738, 0]
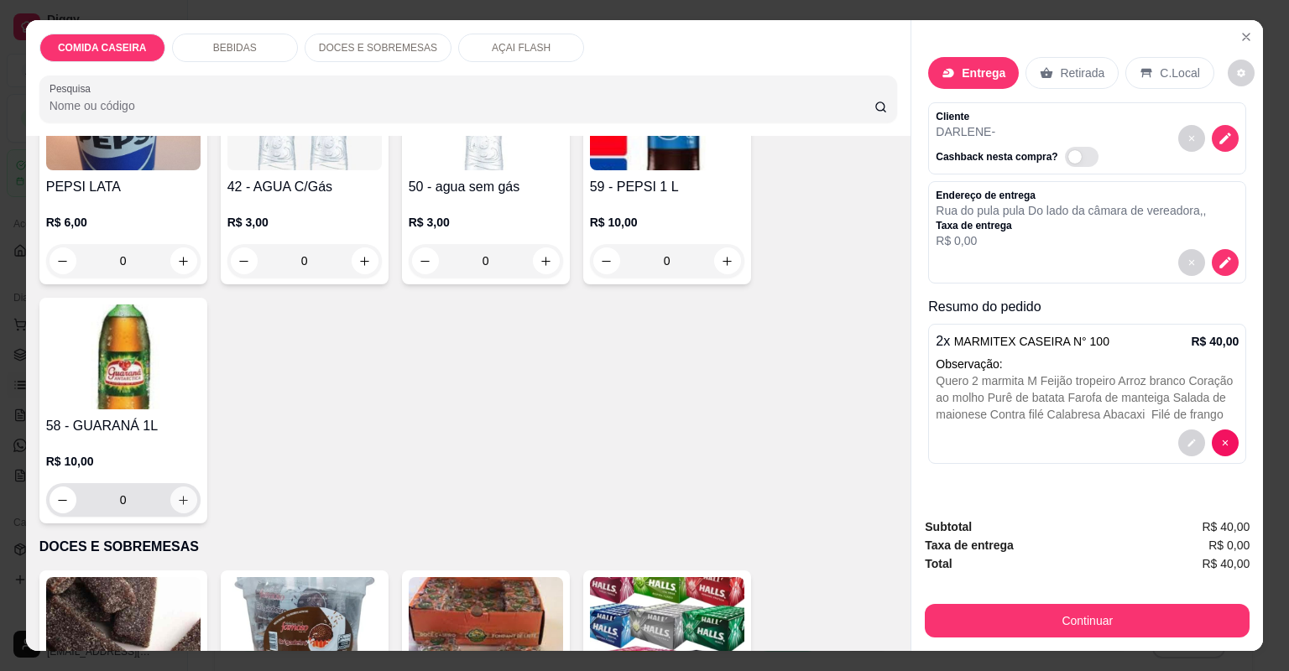
click at [177, 495] on icon "increase-product-quantity" at bounding box center [183, 500] width 13 height 13
type input "1"
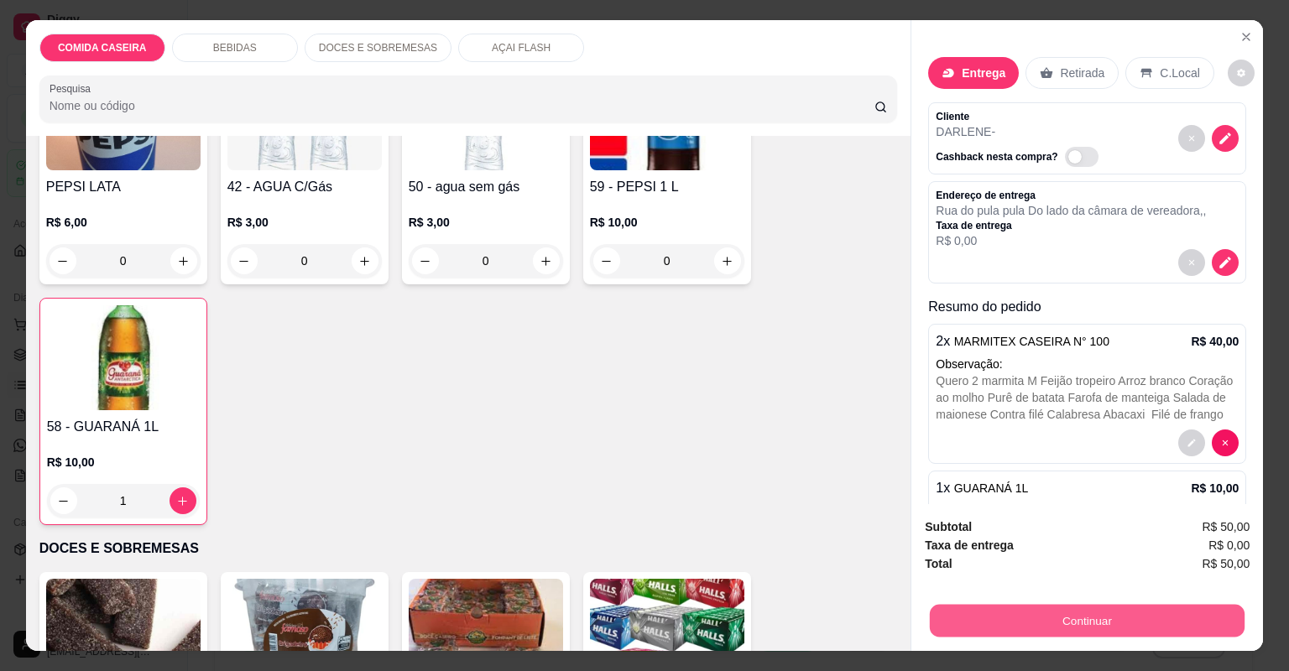
click at [959, 613] on button "Continuar" at bounding box center [1087, 621] width 315 height 33
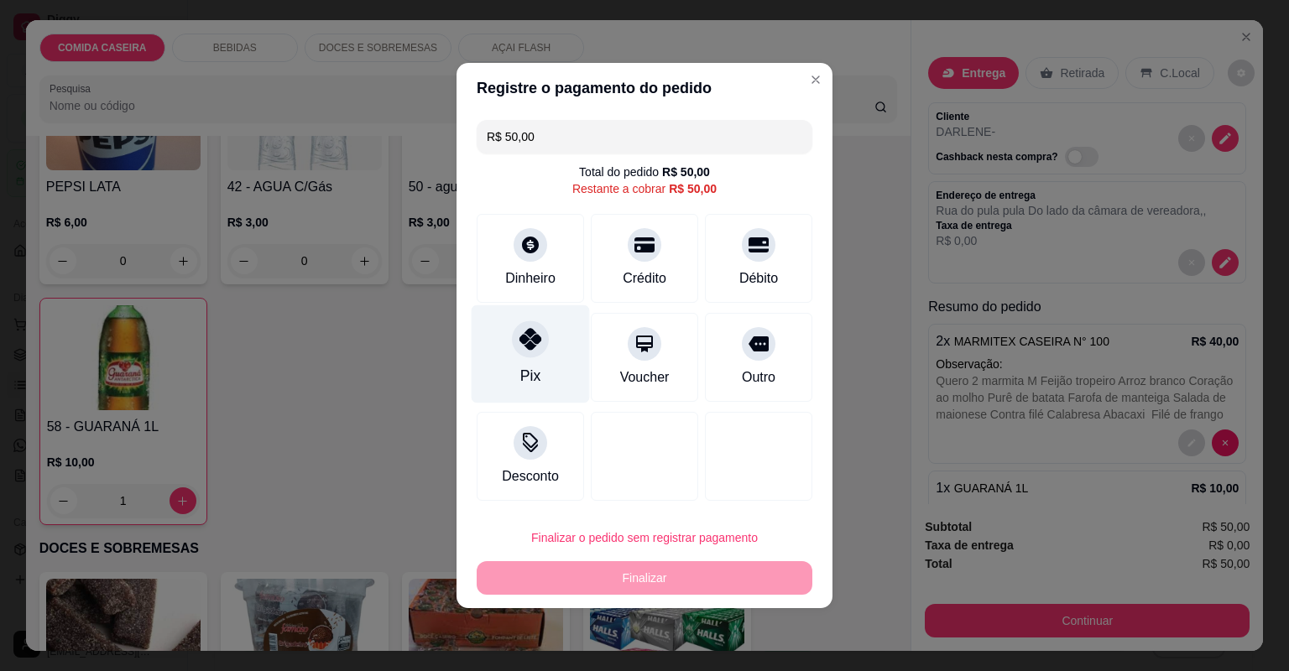
click at [538, 391] on div "Pix" at bounding box center [530, 354] width 118 height 98
type input "R$ 0,00"
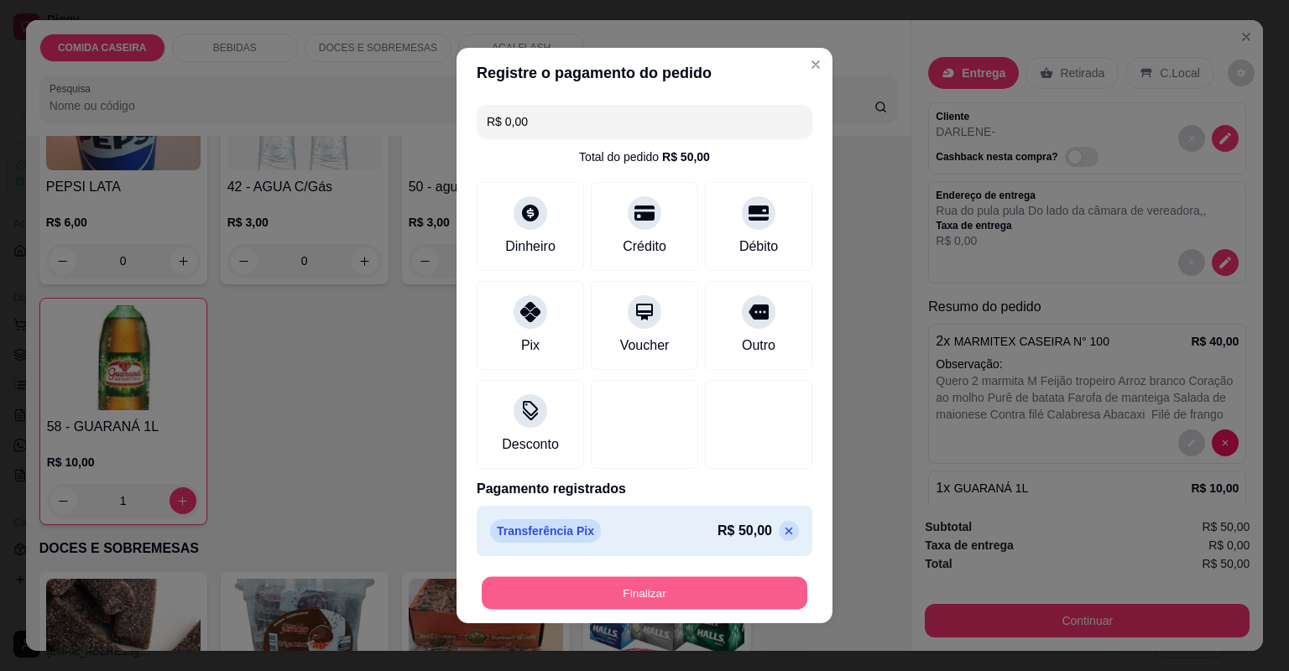
click at [713, 587] on button "Finalizar" at bounding box center [645, 593] width 326 height 33
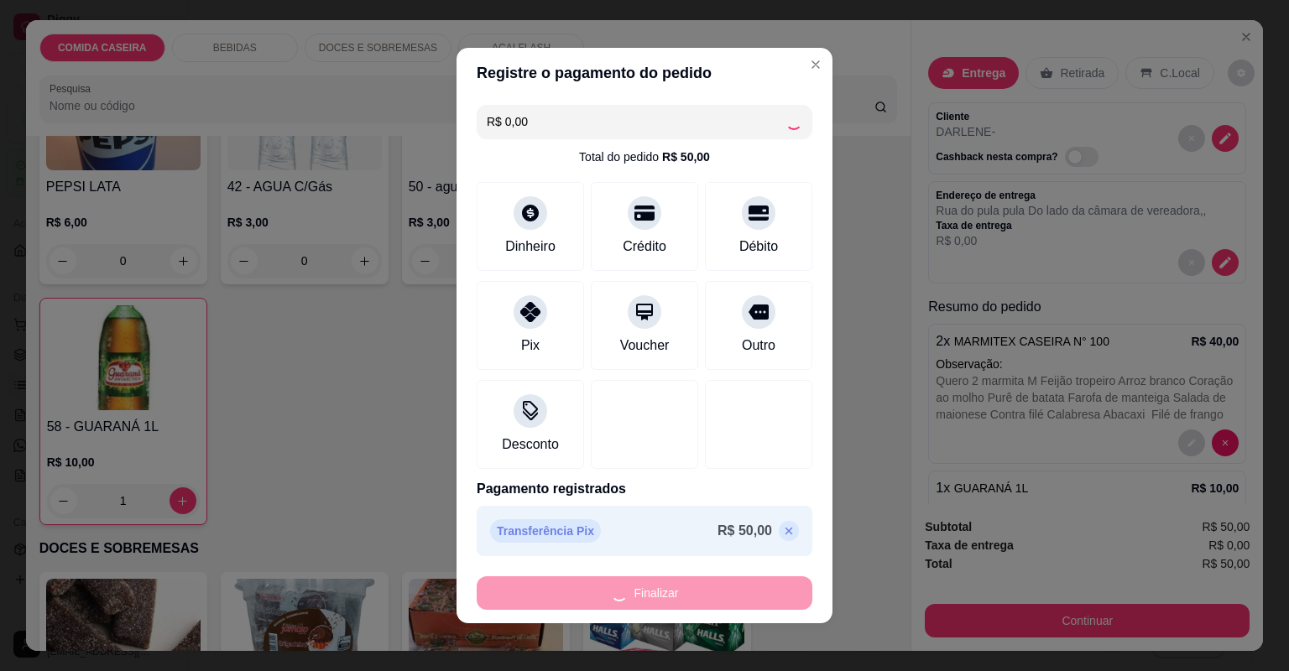
type input "0"
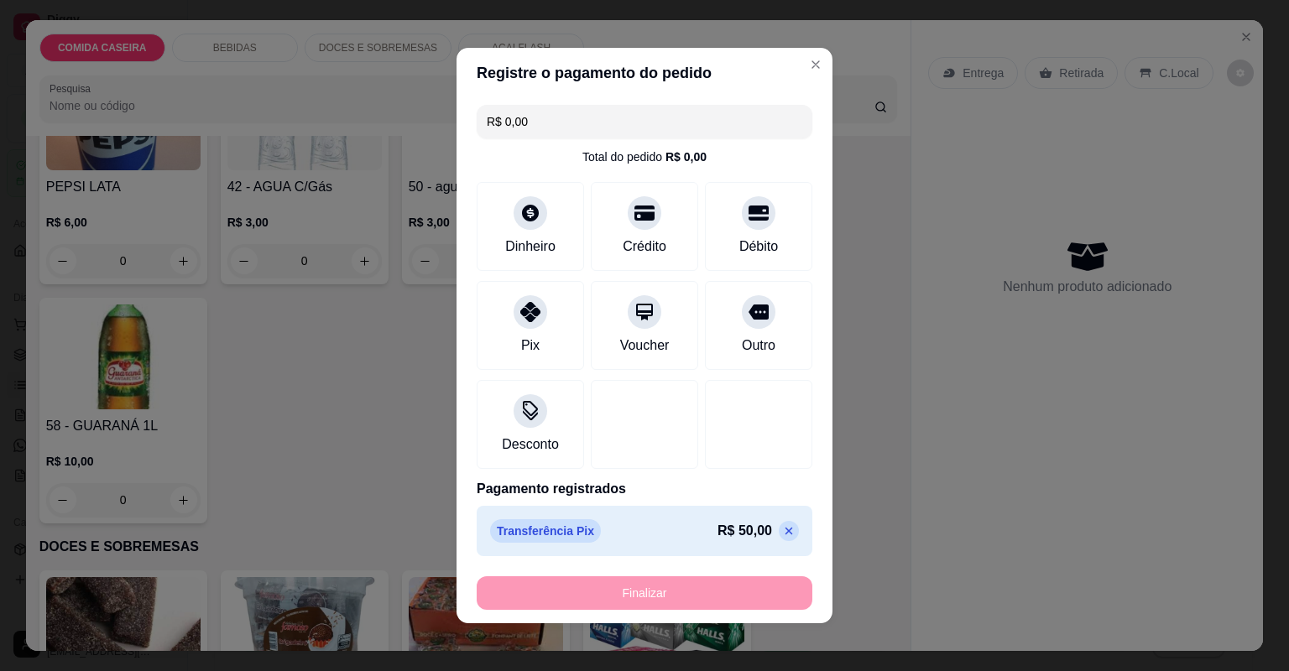
type input "-R$ 50,00"
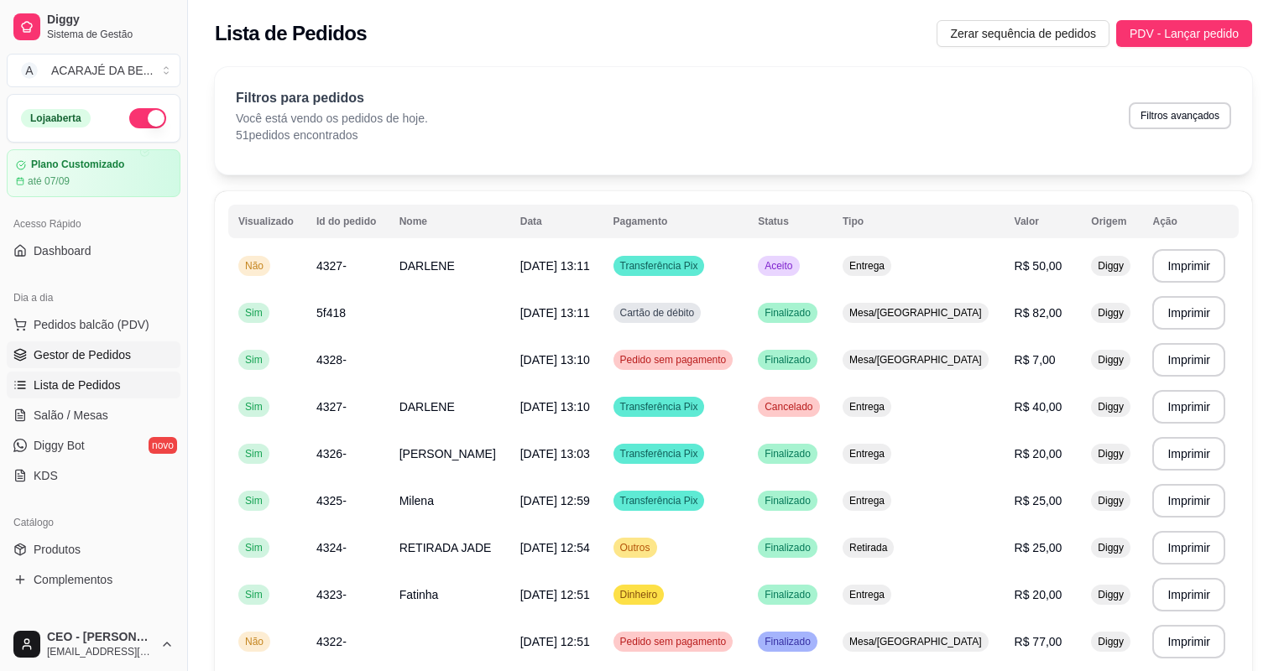
click at [130, 357] on link "Gestor de Pedidos" at bounding box center [94, 354] width 174 height 27
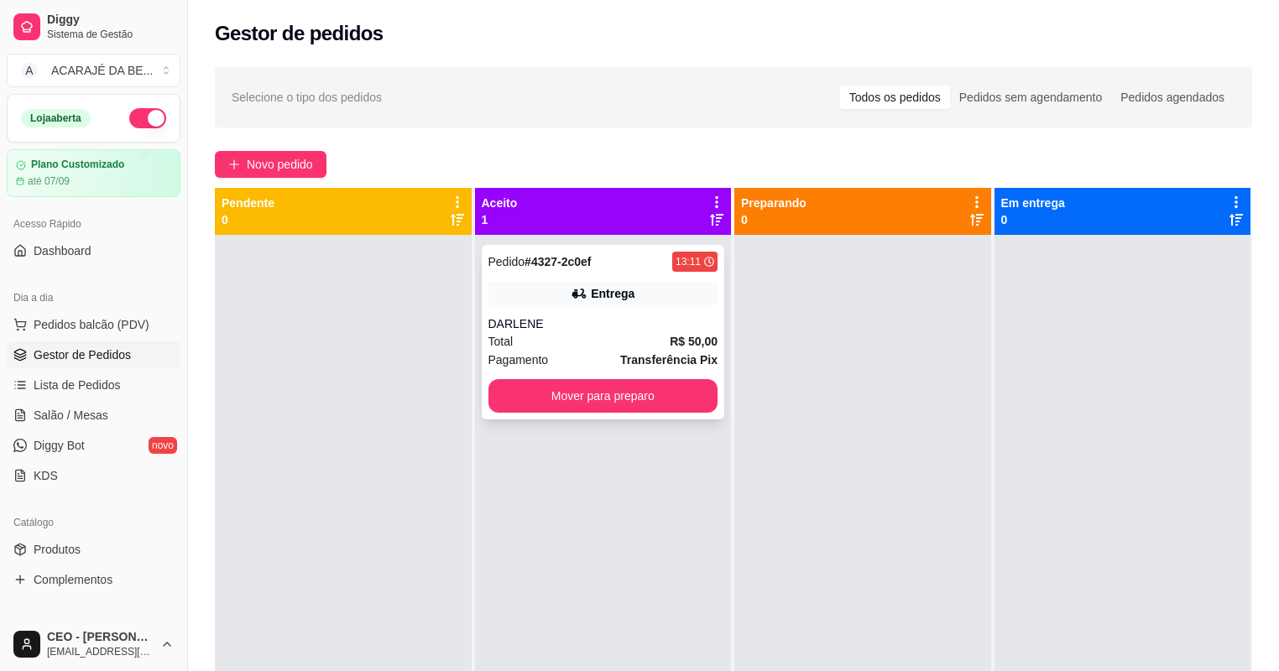
click at [613, 315] on div "DARLENE" at bounding box center [603, 323] width 230 height 17
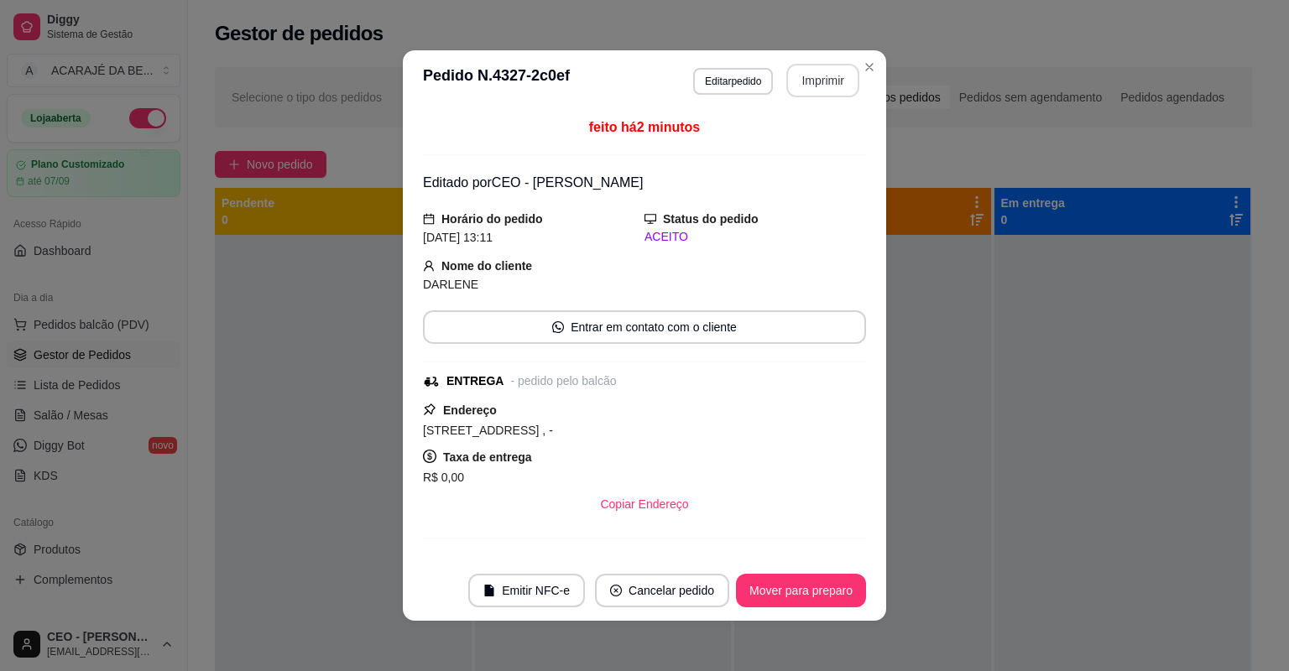
click at [819, 86] on button "Imprimir" at bounding box center [822, 81] width 73 height 34
click at [832, 598] on button "Mover para preparo" at bounding box center [801, 591] width 130 height 34
click at [832, 598] on div "Mover para preparo" at bounding box center [789, 591] width 154 height 34
drag, startPoint x: 819, startPoint y: 86, endPoint x: 832, endPoint y: 598, distance: 512.8
click at [832, 598] on div "Mover para preparo" at bounding box center [789, 591] width 154 height 34
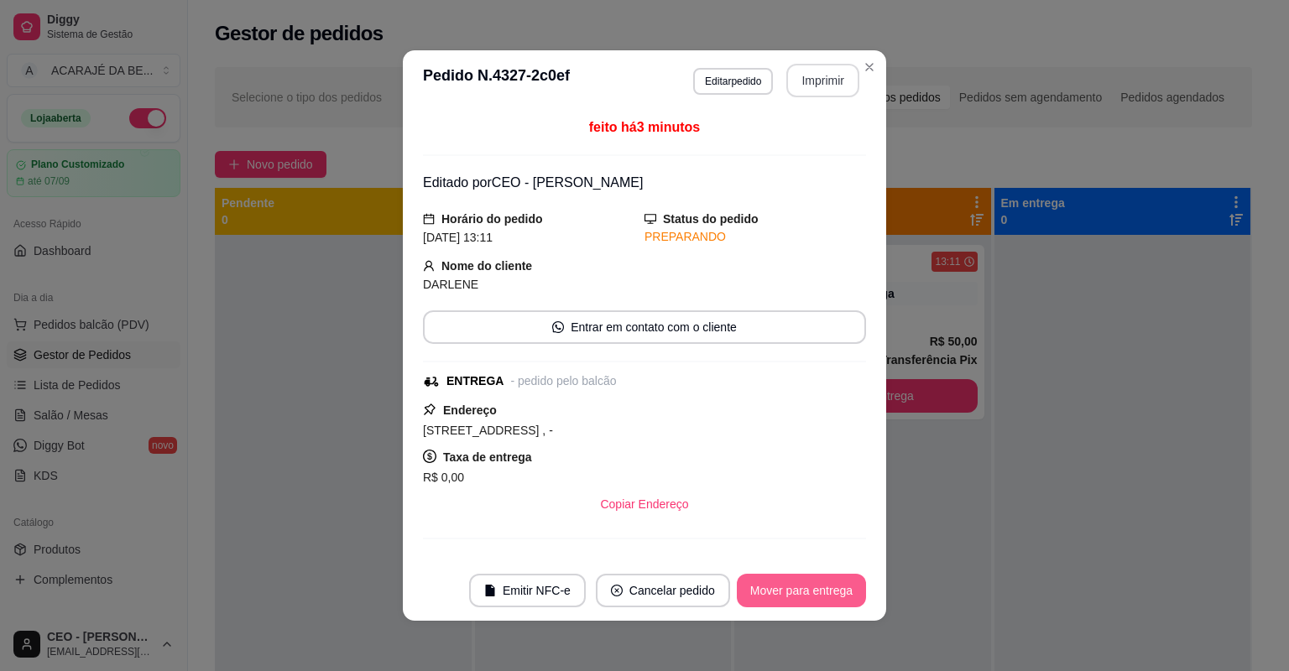
click at [832, 598] on button "Mover para entrega" at bounding box center [801, 591] width 129 height 34
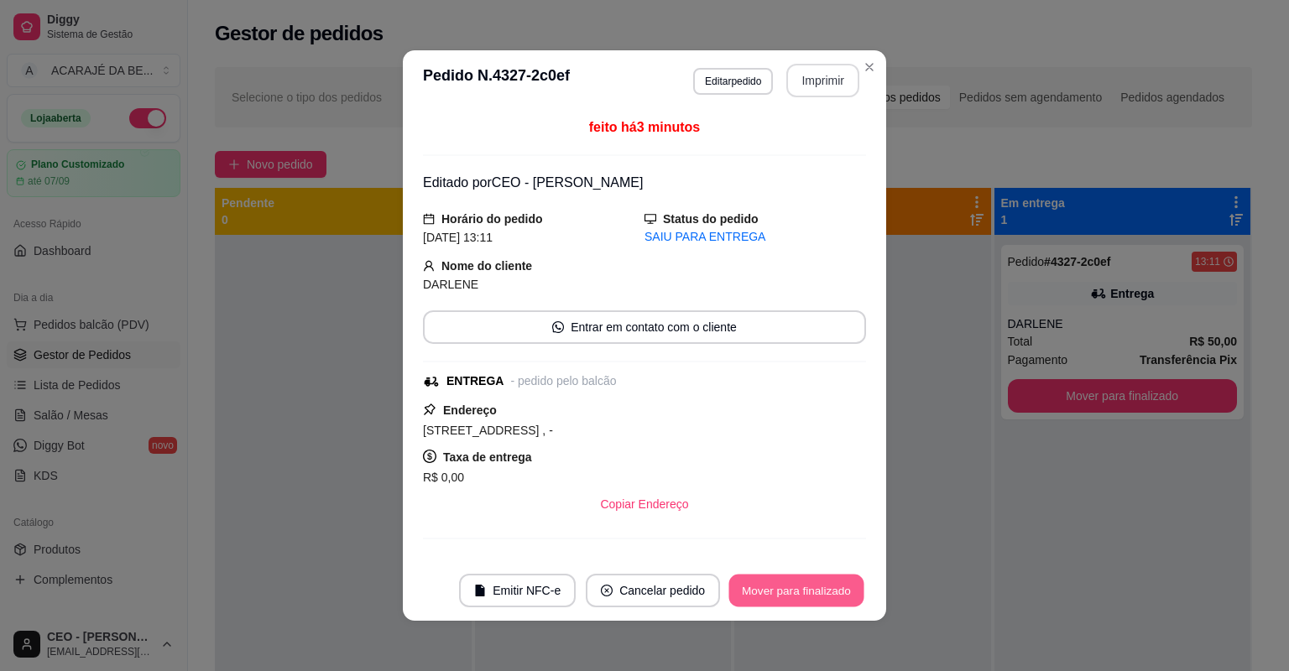
click at [832, 598] on button "Mover para finalizado" at bounding box center [796, 591] width 135 height 33
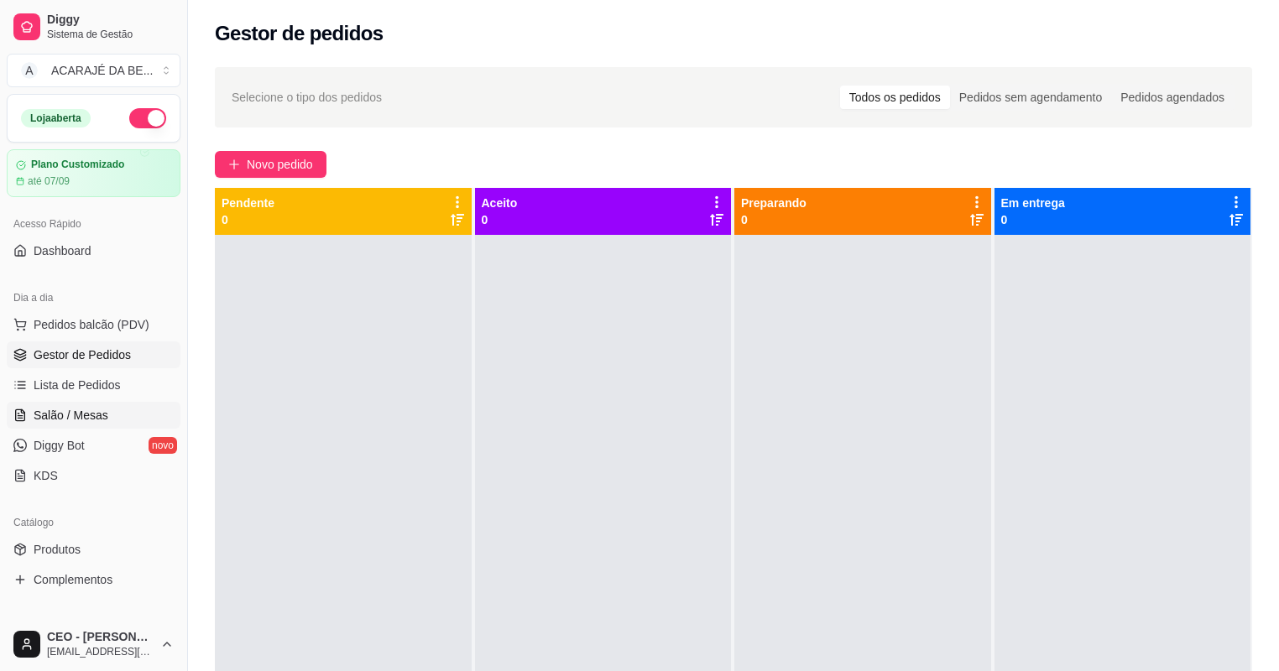
click at [102, 403] on link "Salão / Mesas" at bounding box center [94, 415] width 174 height 27
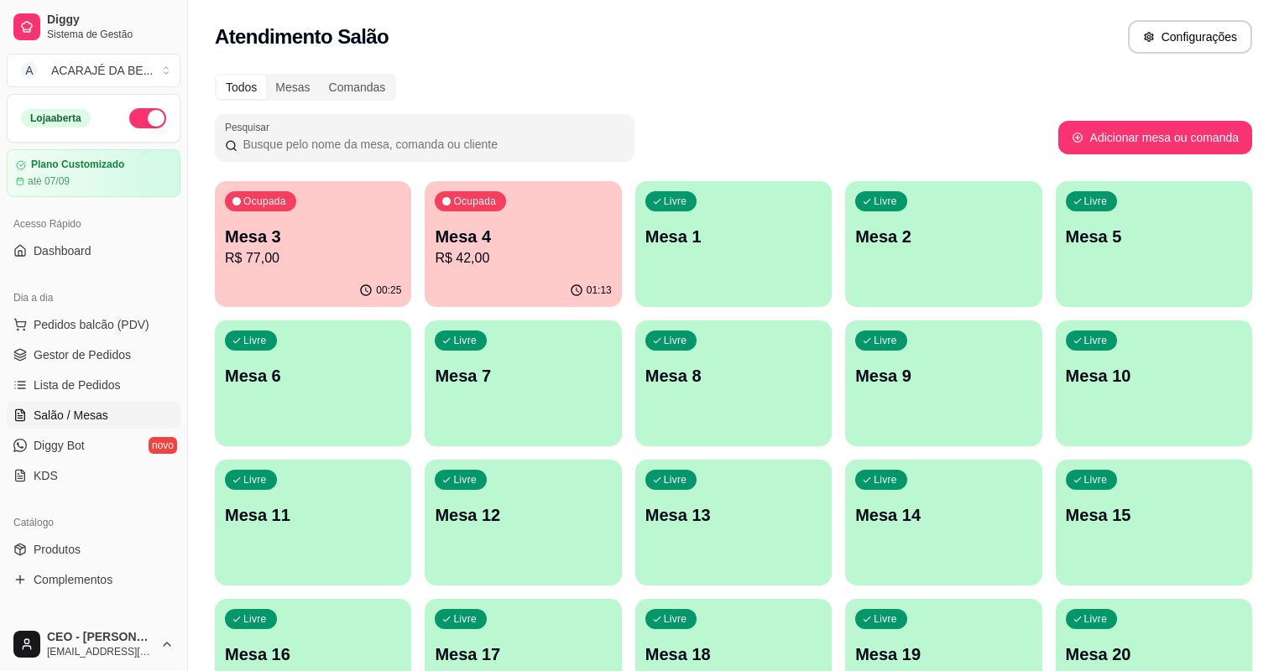
click at [436, 243] on p "Mesa 4" at bounding box center [523, 236] width 176 height 23
click at [139, 348] on link "Gestor de Pedidos" at bounding box center [94, 354] width 174 height 27
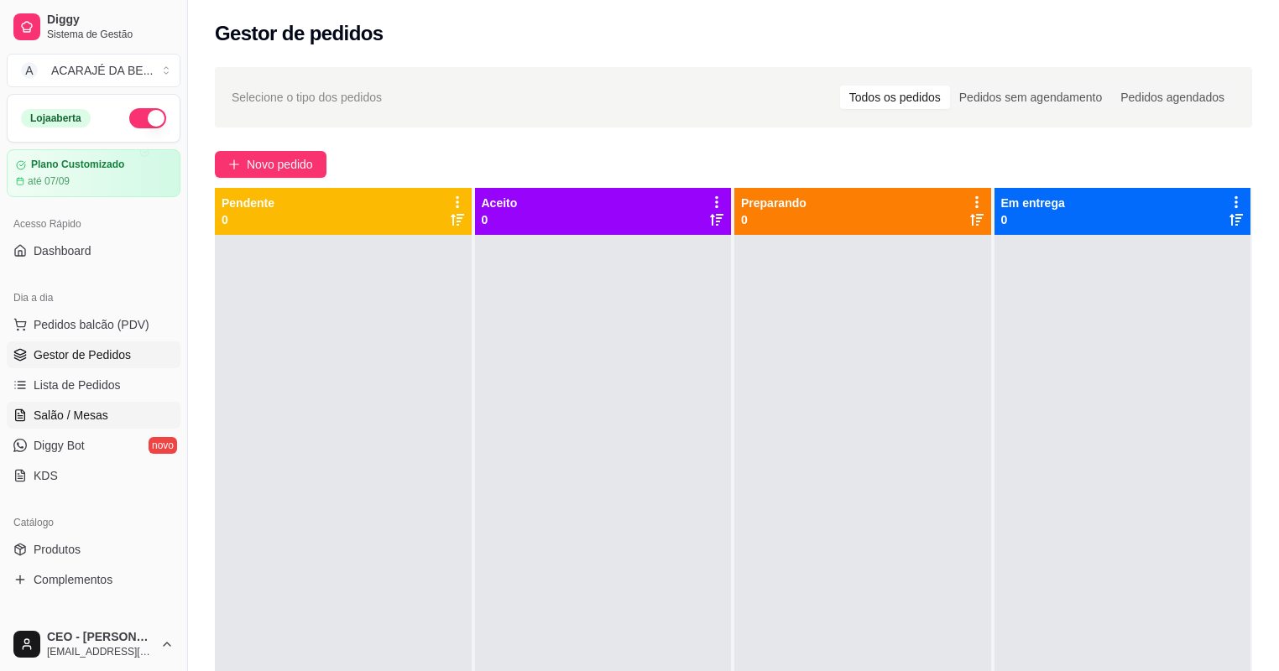
drag, startPoint x: 87, startPoint y: 411, endPoint x: 96, endPoint y: 413, distance: 9.4
click at [87, 410] on span "Salão / Mesas" at bounding box center [71, 415] width 75 height 17
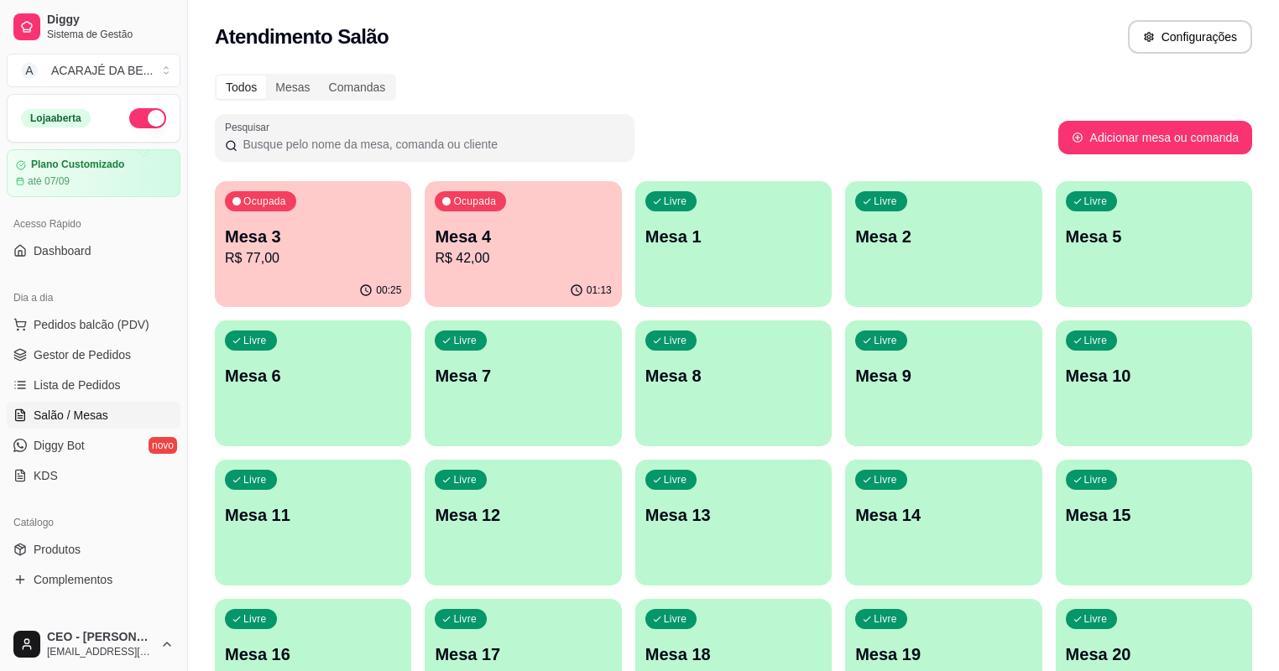
click at [425, 274] on div "01:13" at bounding box center [523, 290] width 196 height 33
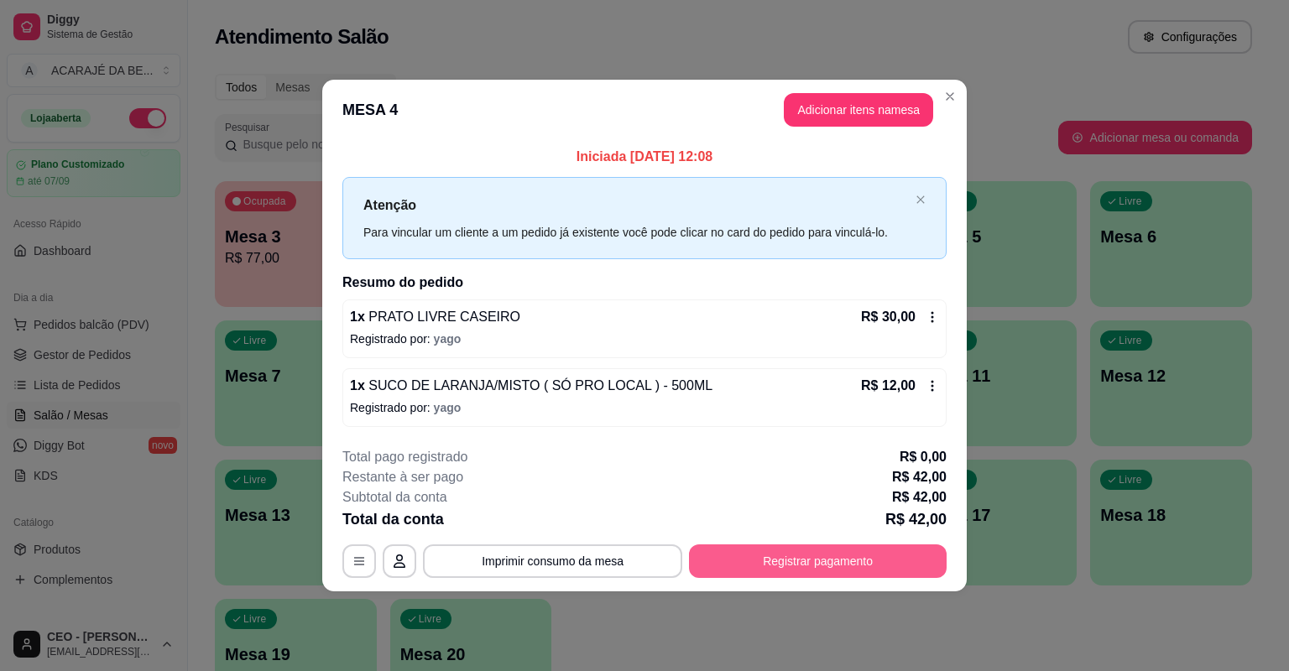
click at [811, 567] on button "Registrar pagamento" at bounding box center [818, 561] width 258 height 34
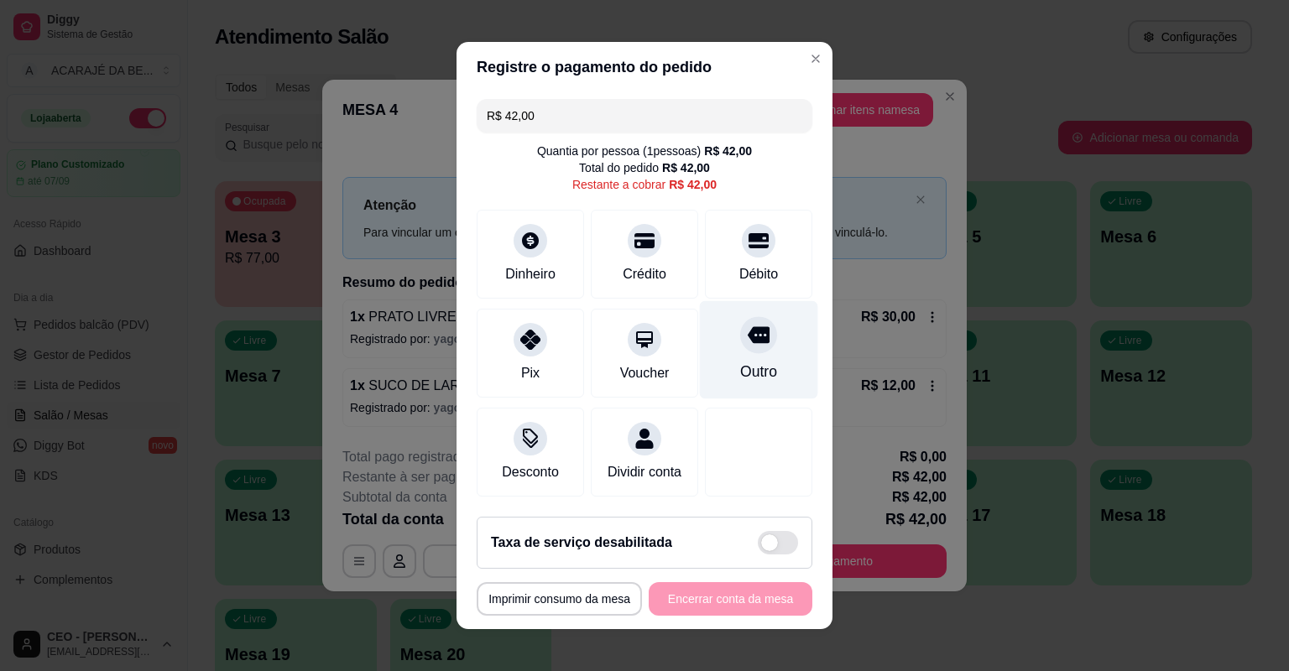
click at [770, 367] on div "Outro" at bounding box center [759, 350] width 118 height 98
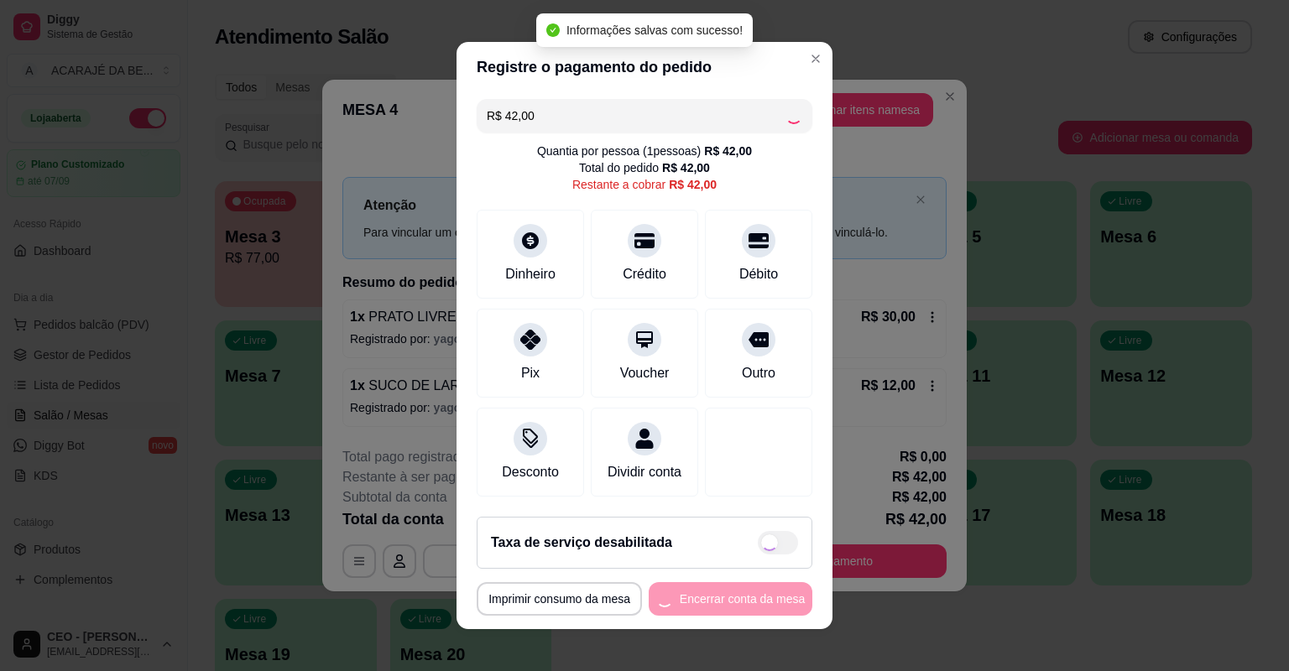
type input "R$ 0,00"
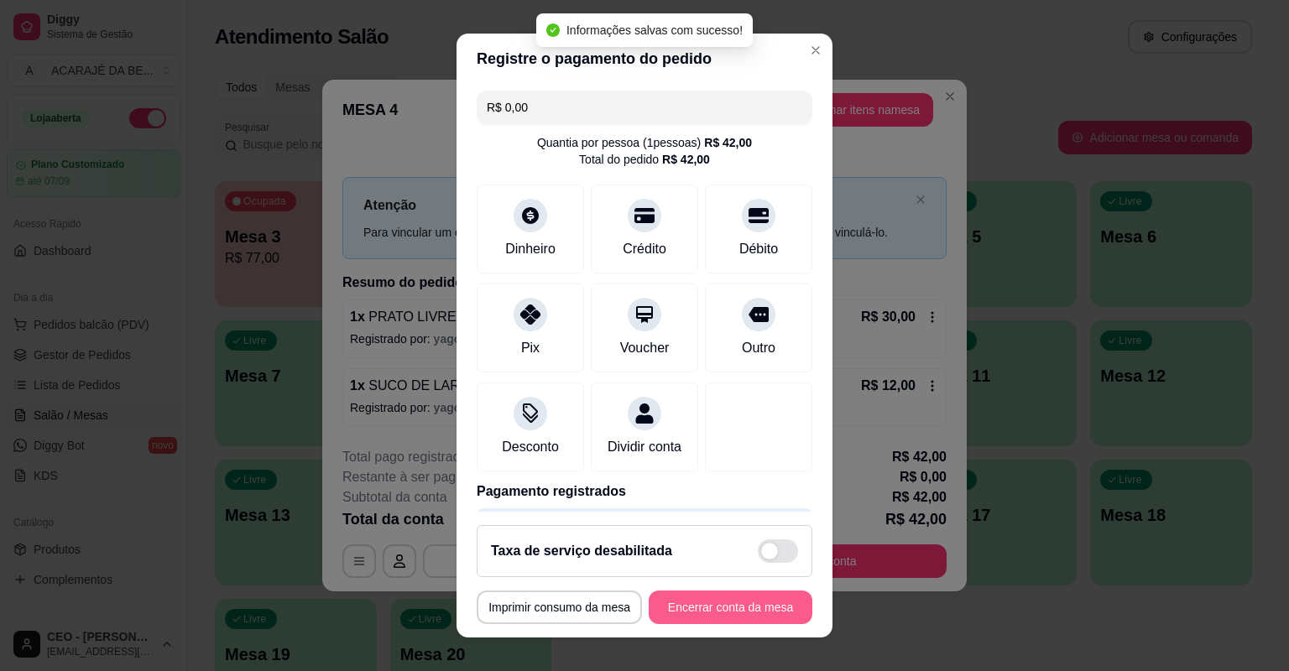
click at [753, 600] on button "Encerrar conta da mesa" at bounding box center [731, 608] width 164 height 34
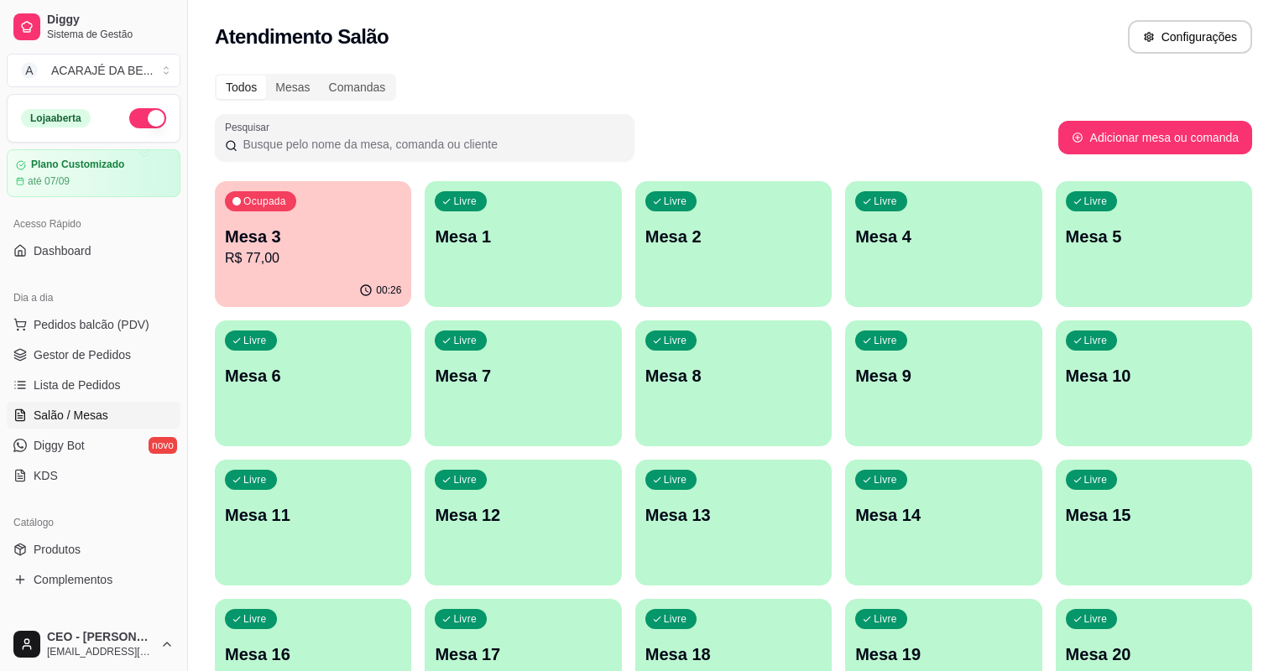
click at [284, 249] on p "R$ 77,00" at bounding box center [313, 258] width 176 height 20
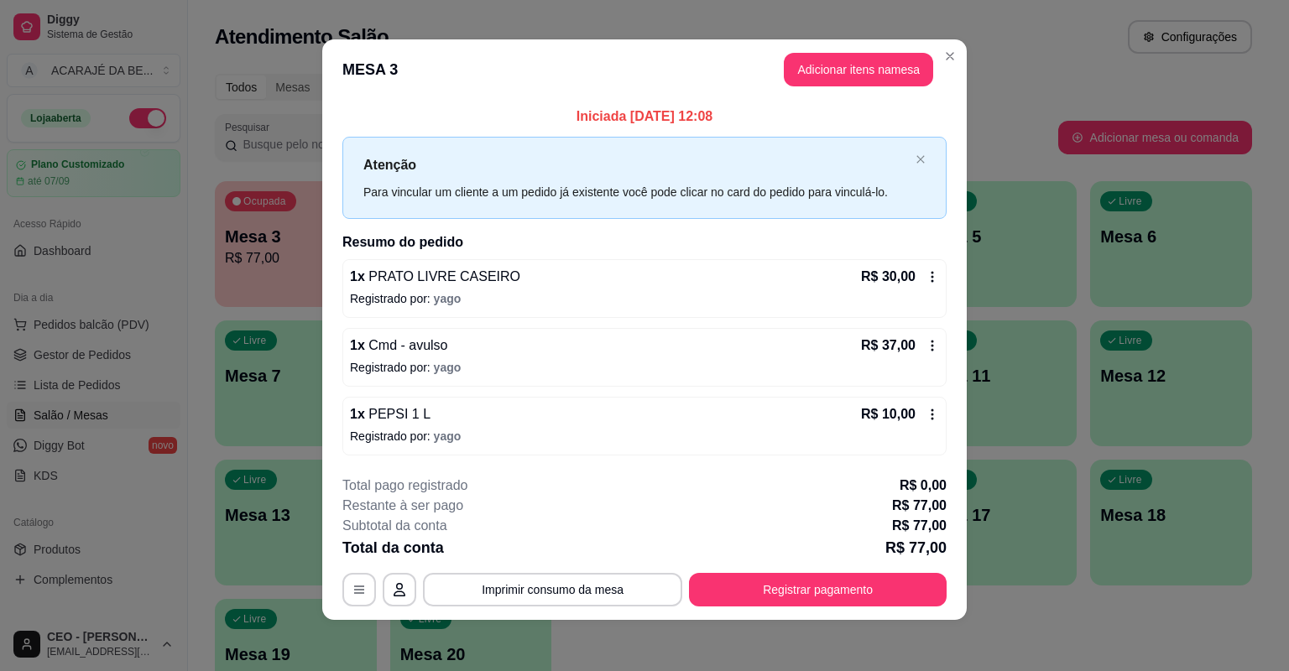
scroll to position [7, 0]
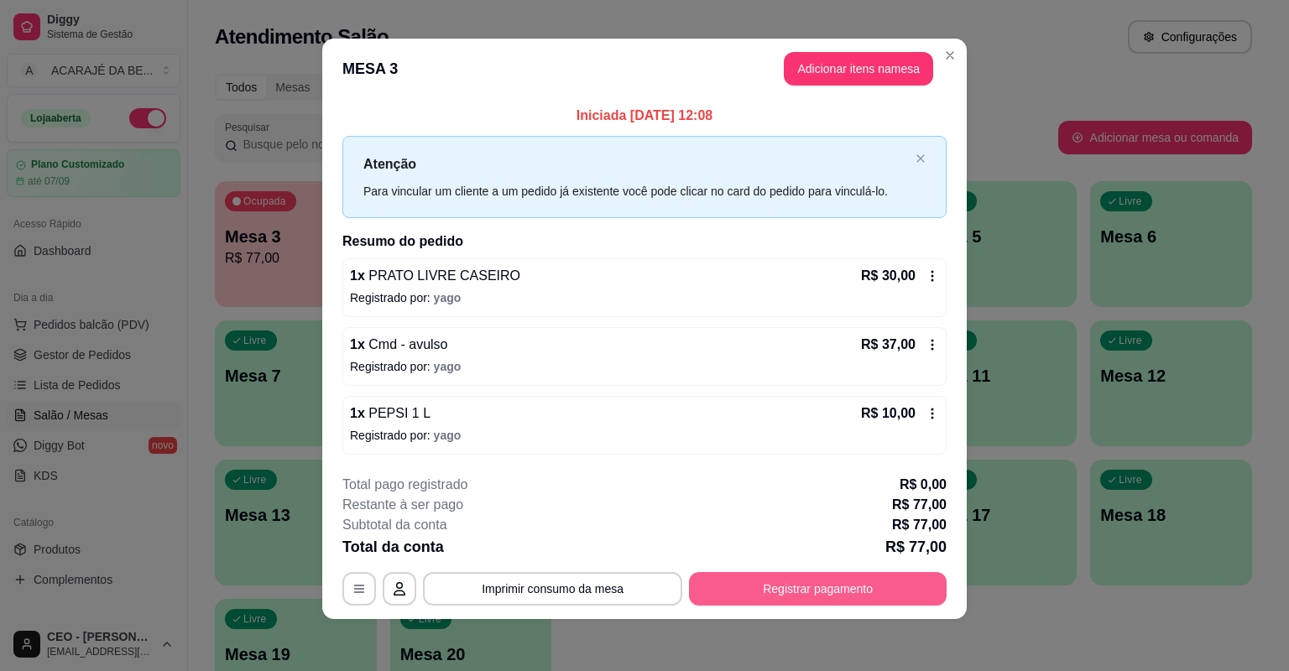
click at [777, 589] on button "Registrar pagamento" at bounding box center [818, 589] width 258 height 34
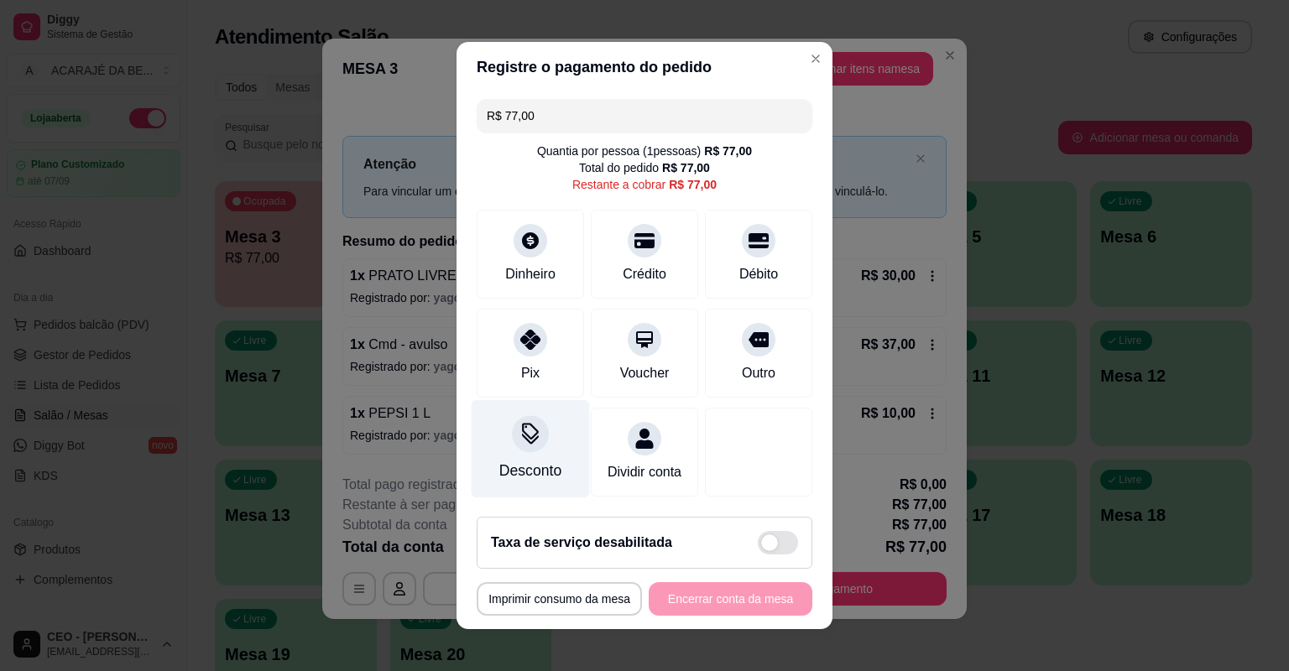
click at [524, 446] on div at bounding box center [530, 433] width 37 height 37
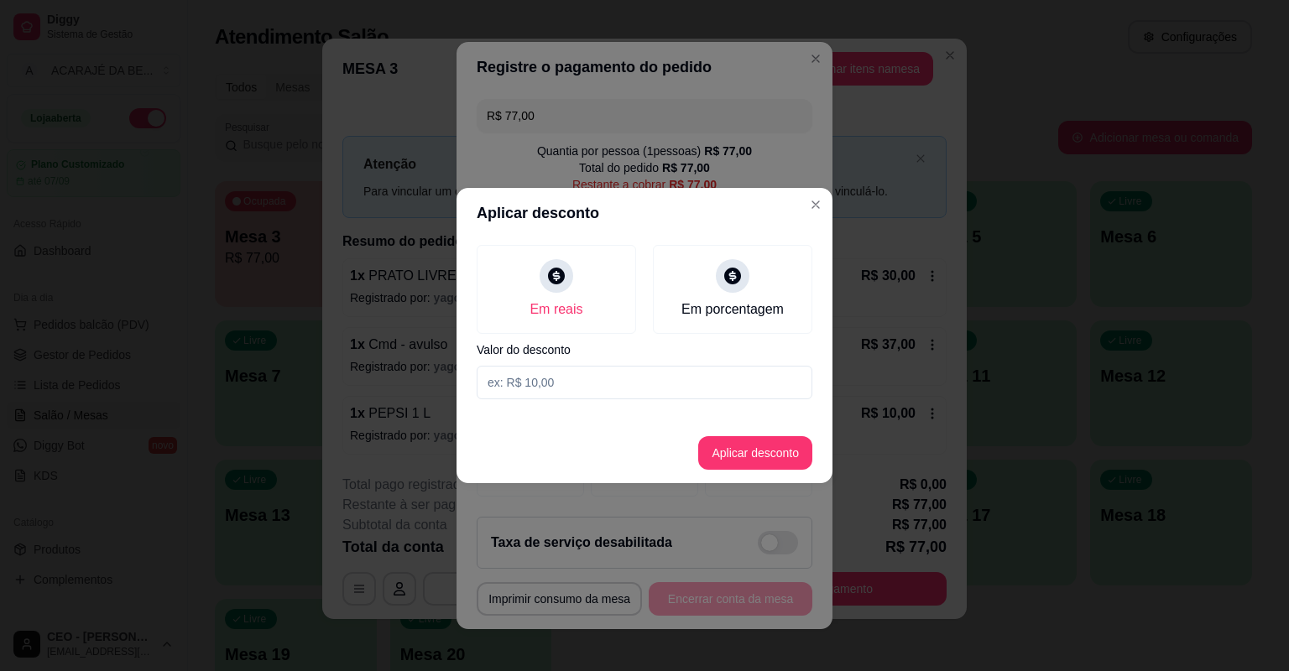
click at [543, 385] on input at bounding box center [645, 383] width 336 height 34
type input "77,00"
click at [734, 453] on button "Aplicar desconto" at bounding box center [756, 453] width 110 height 33
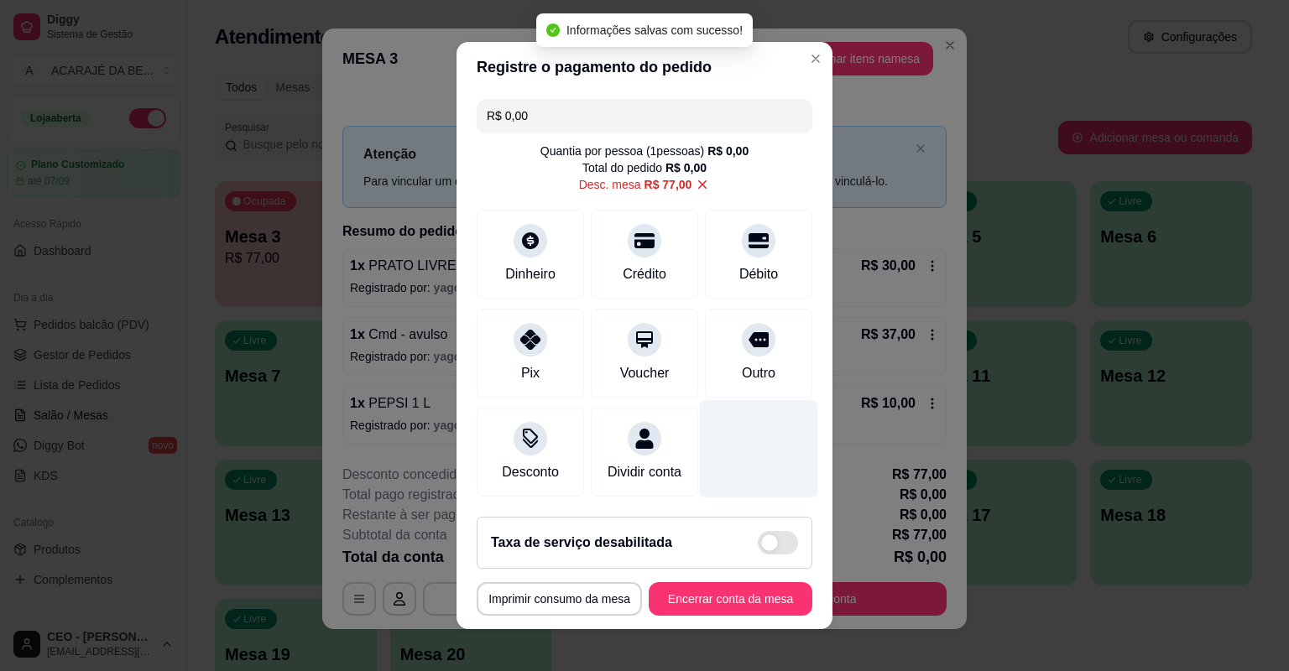
type input "R$ 0,00"
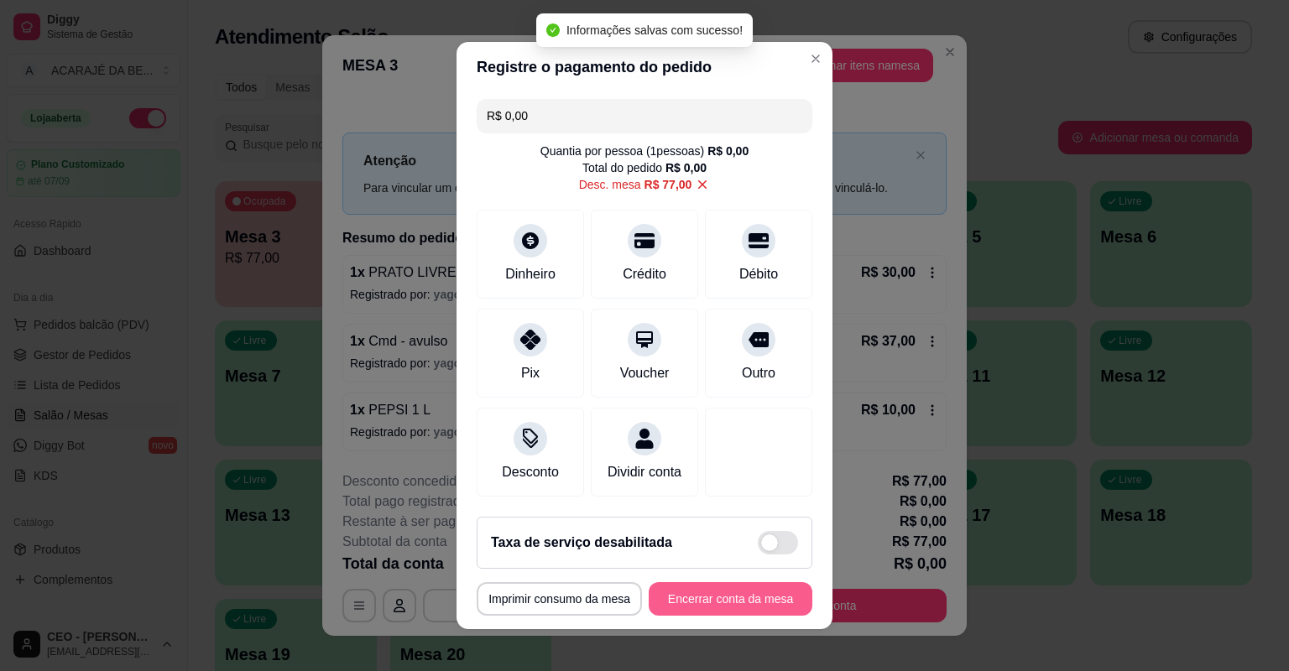
click at [728, 587] on button "Encerrar conta da mesa" at bounding box center [731, 599] width 164 height 34
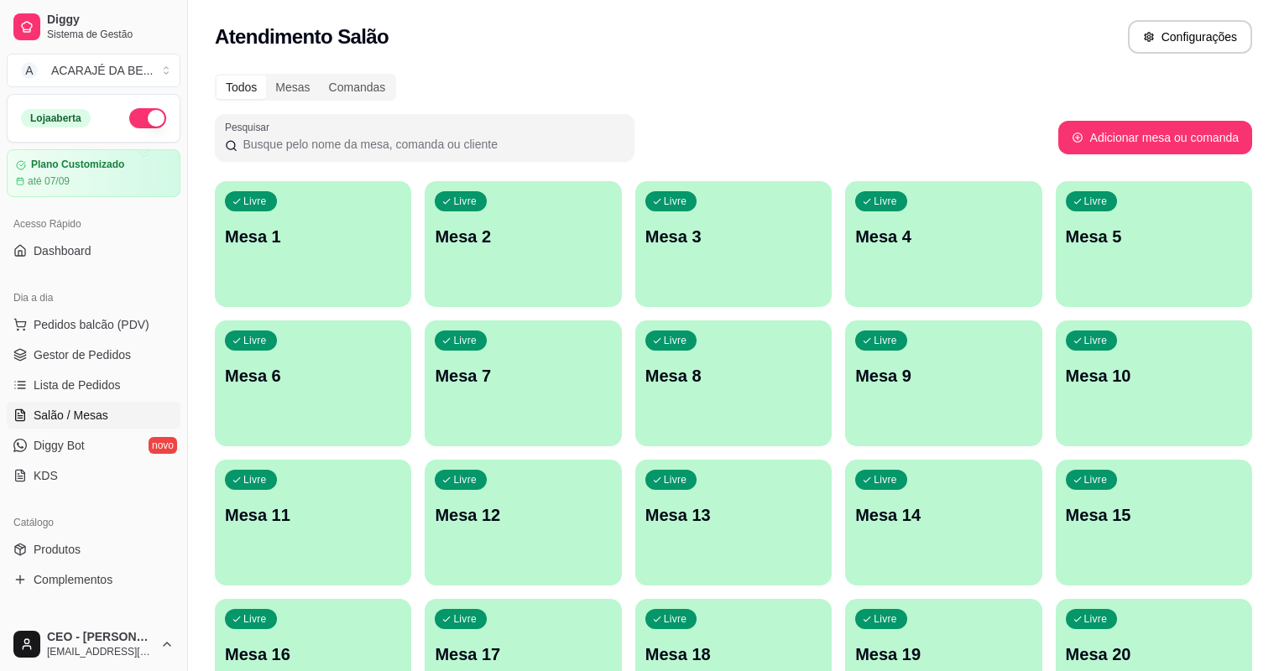
click at [76, 339] on ul "Pedidos balcão (PDV) Gestor de Pedidos Lista de Pedidos Salão / Mesas Diggy Bot…" at bounding box center [94, 400] width 174 height 178
click at [77, 346] on span "Gestor de Pedidos" at bounding box center [82, 354] width 97 height 17
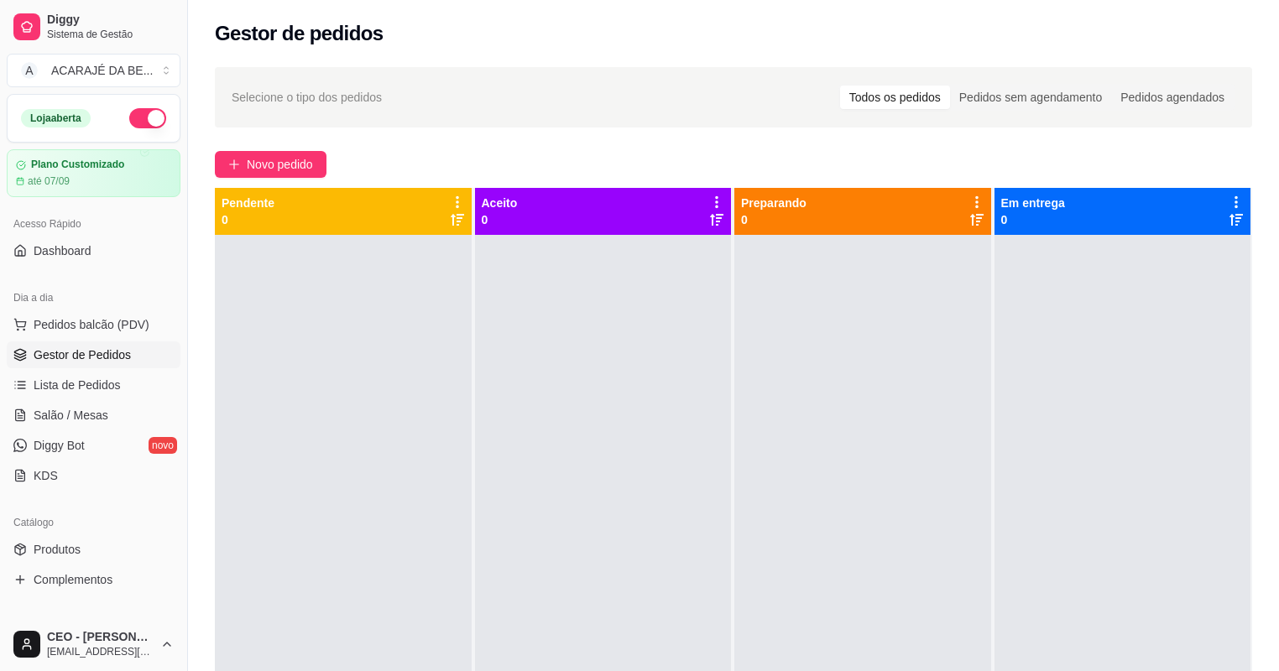
click at [691, 385] on div at bounding box center [603, 570] width 257 height 671
click at [295, 157] on span "Novo pedido" at bounding box center [280, 164] width 66 height 18
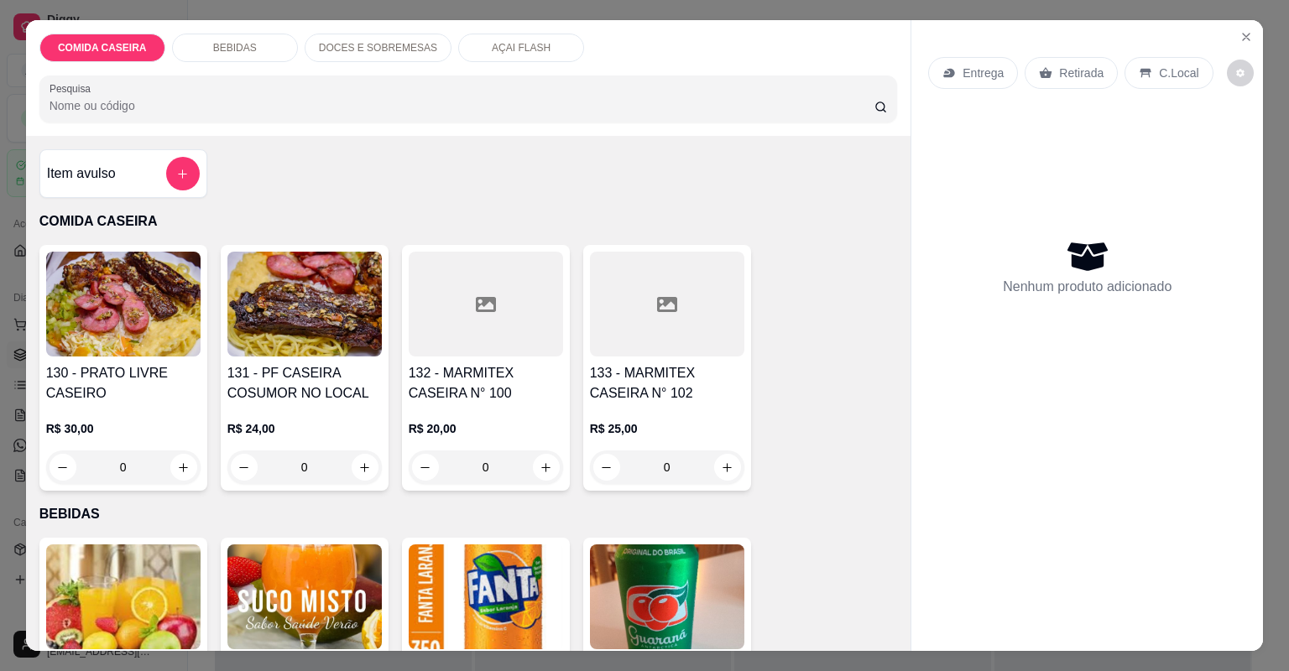
click at [463, 364] on h4 "132 - MARMITEX CASEIRA N° 100" at bounding box center [486, 383] width 154 height 40
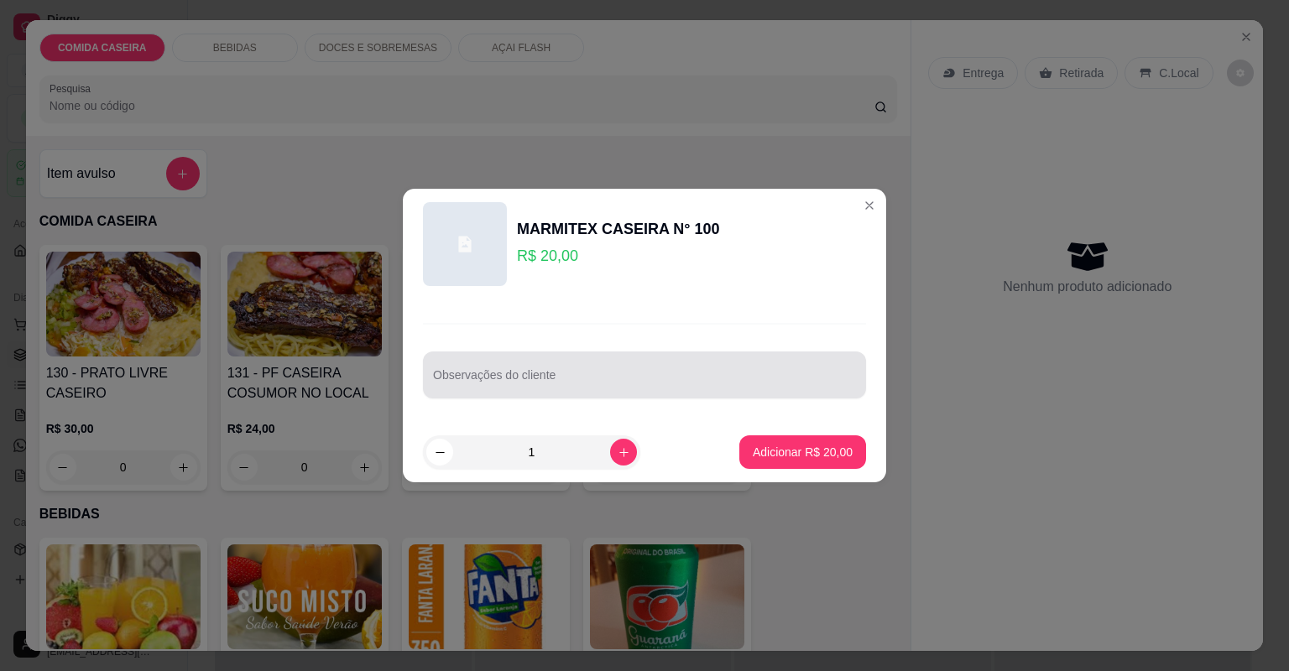
click at [486, 387] on input "Observações do cliente" at bounding box center [644, 381] width 423 height 17
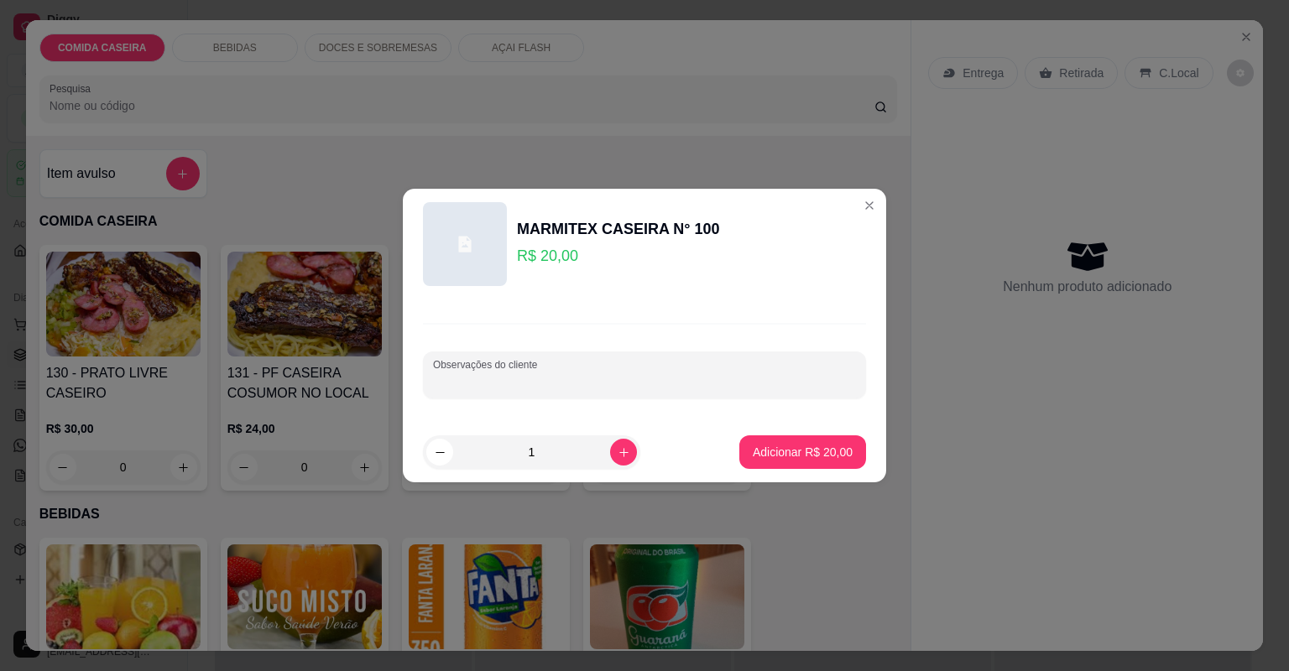
paste input "Quero Tudo Frijao De Caldo"
type input "Quero Tudo Frijao De Caldo"
click at [827, 456] on p "Adicionar R$ 20,00" at bounding box center [803, 452] width 100 height 17
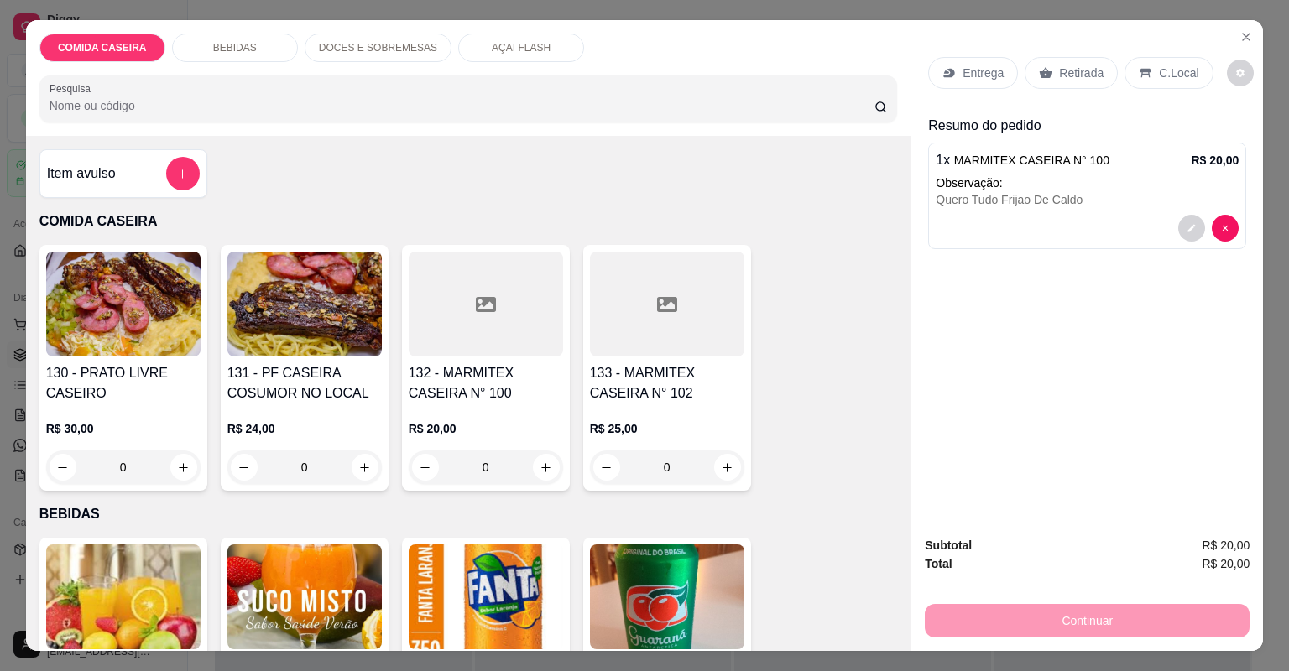
click at [972, 65] on p "Entrega" at bounding box center [982, 73] width 41 height 17
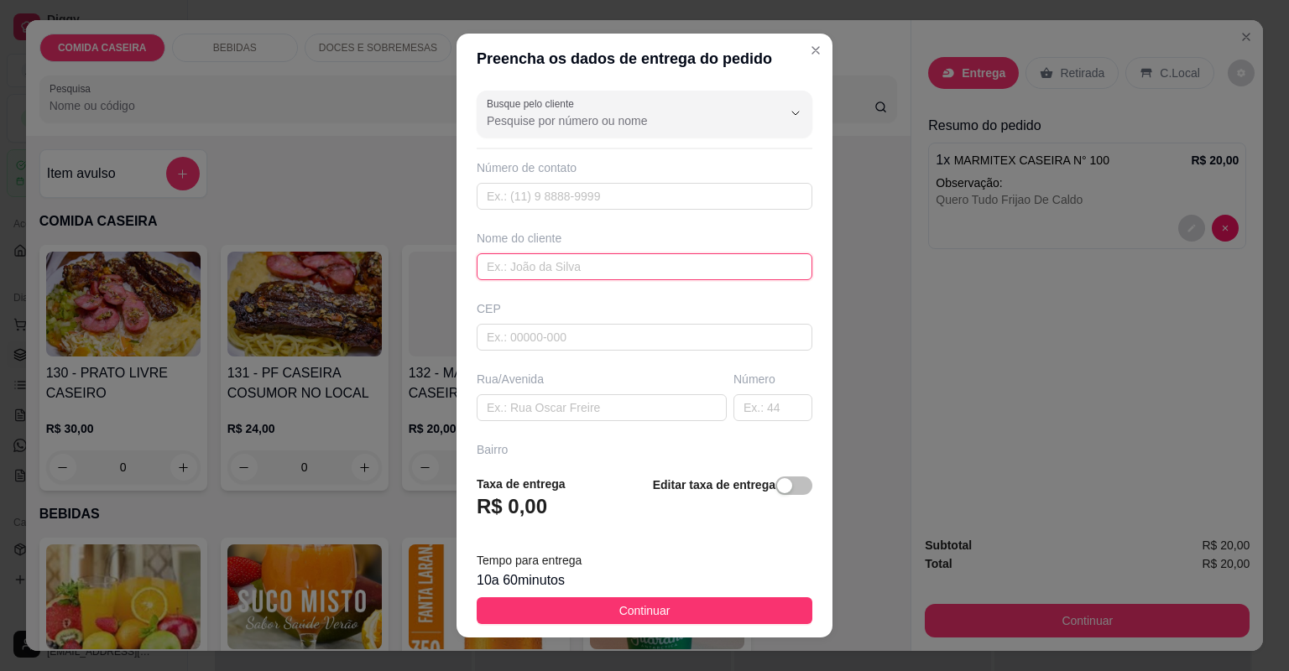
click at [515, 256] on input "text" at bounding box center [645, 266] width 336 height 27
type input "EUNICE"
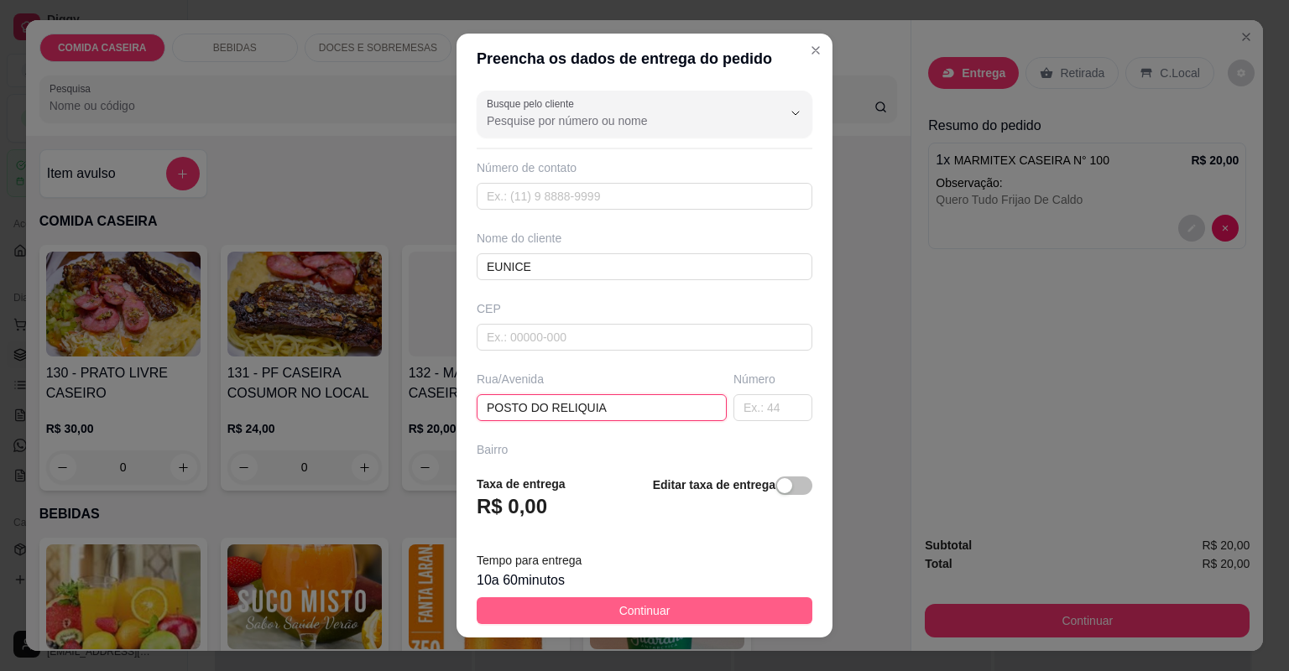
type input "POSTO DO RELIQUIA"
click at [680, 610] on button "Continuar" at bounding box center [645, 610] width 336 height 27
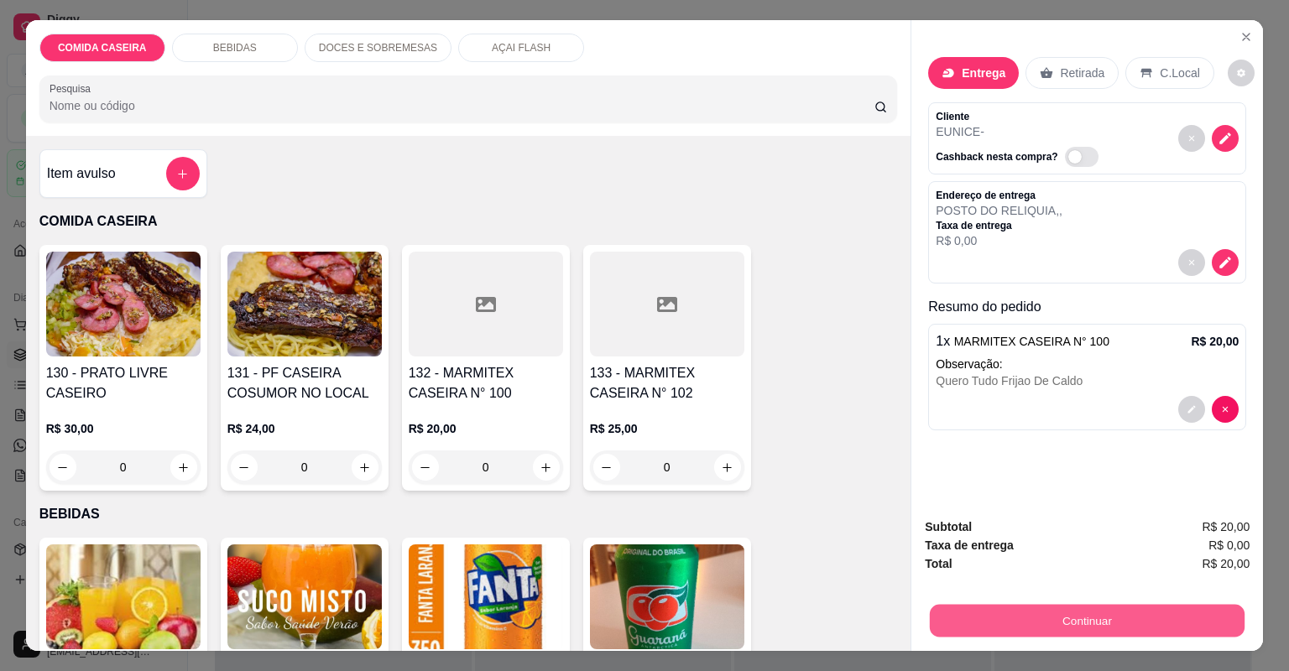
click at [1095, 617] on button "Continuar" at bounding box center [1087, 621] width 315 height 33
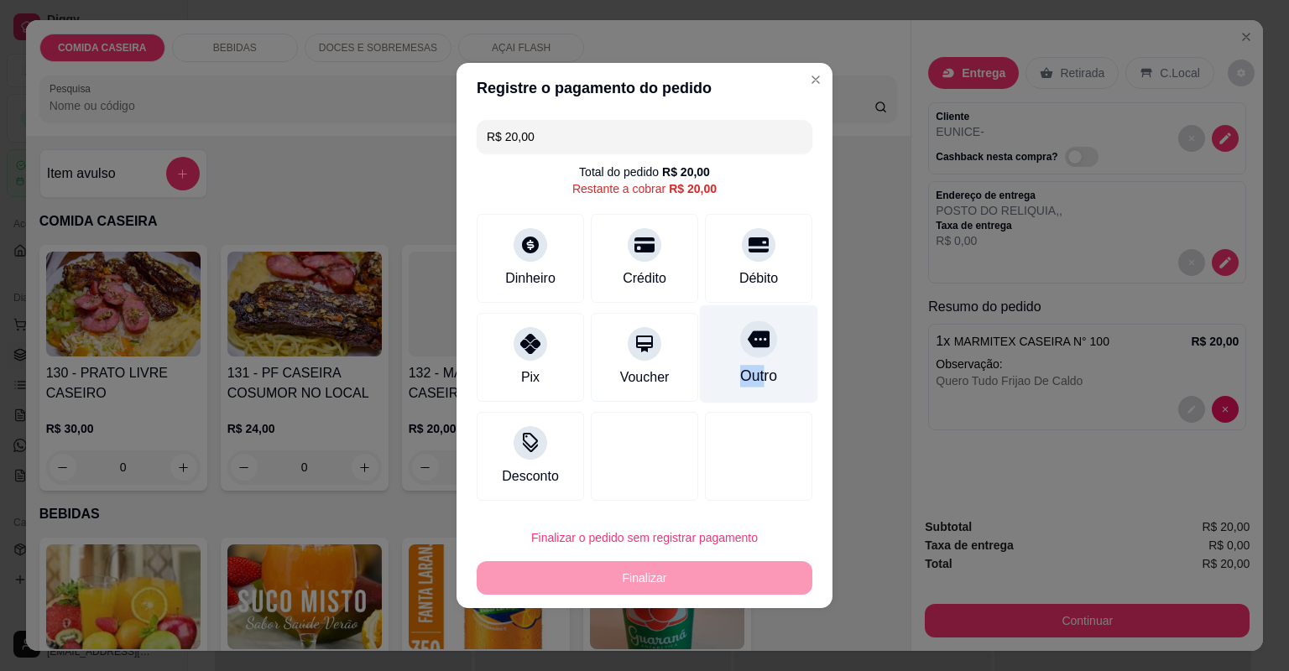
click at [753, 362] on div "Outro" at bounding box center [759, 354] width 118 height 98
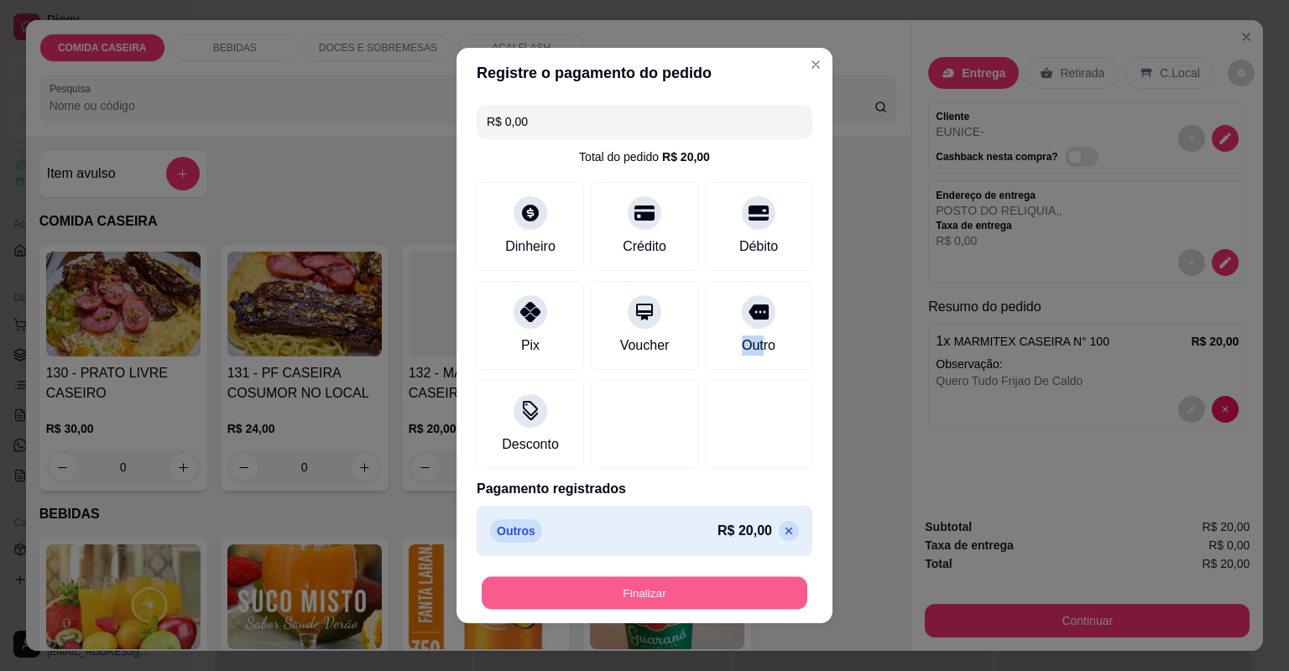
click at [757, 607] on button "Finalizar" at bounding box center [645, 593] width 326 height 33
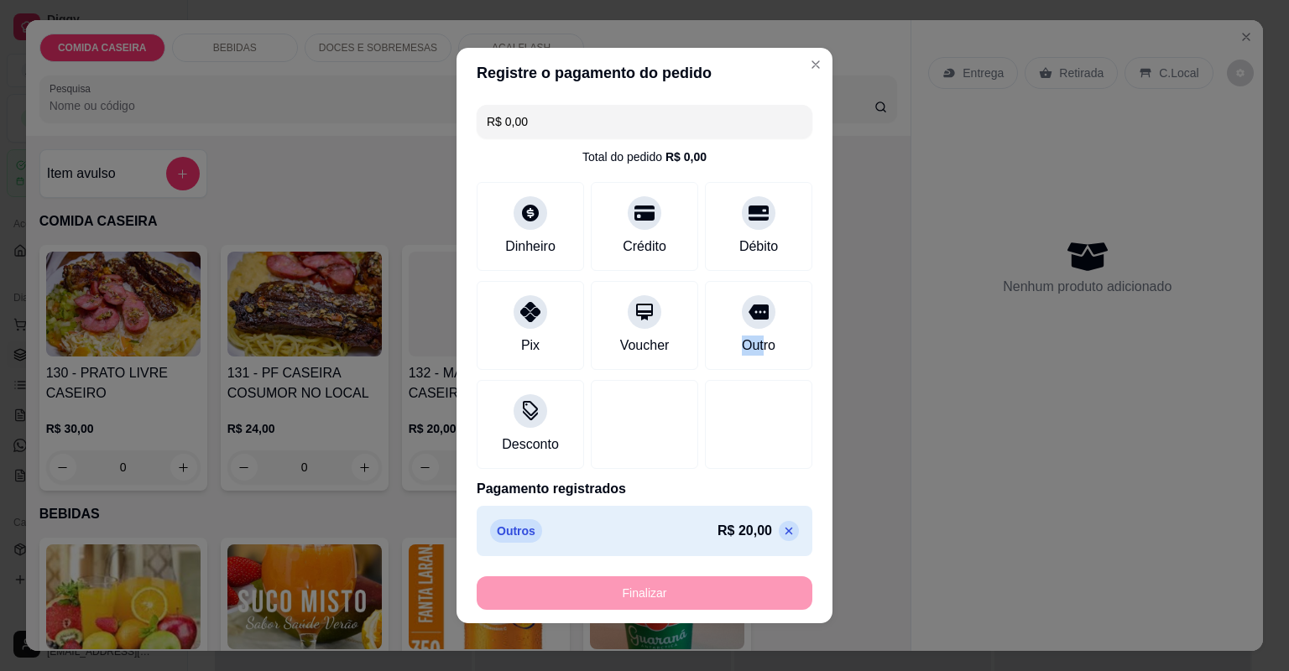
type input "-R$ 20,00"
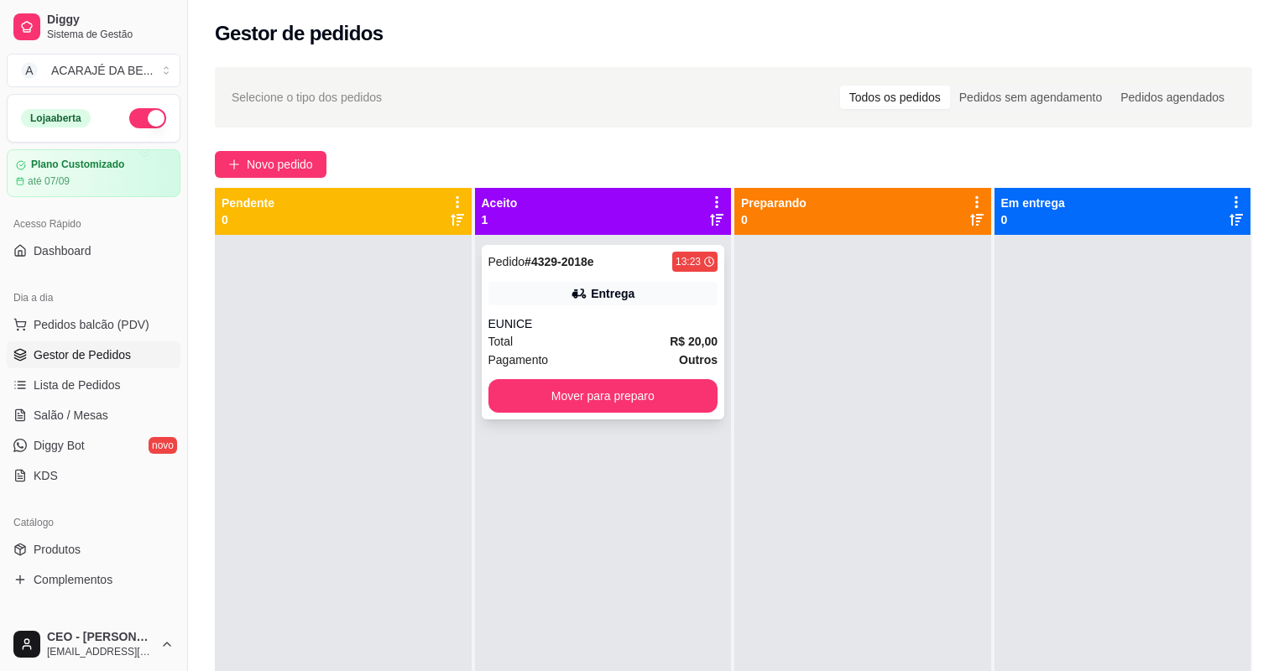
click at [623, 358] on div "Pagamento Outros" at bounding box center [603, 360] width 230 height 18
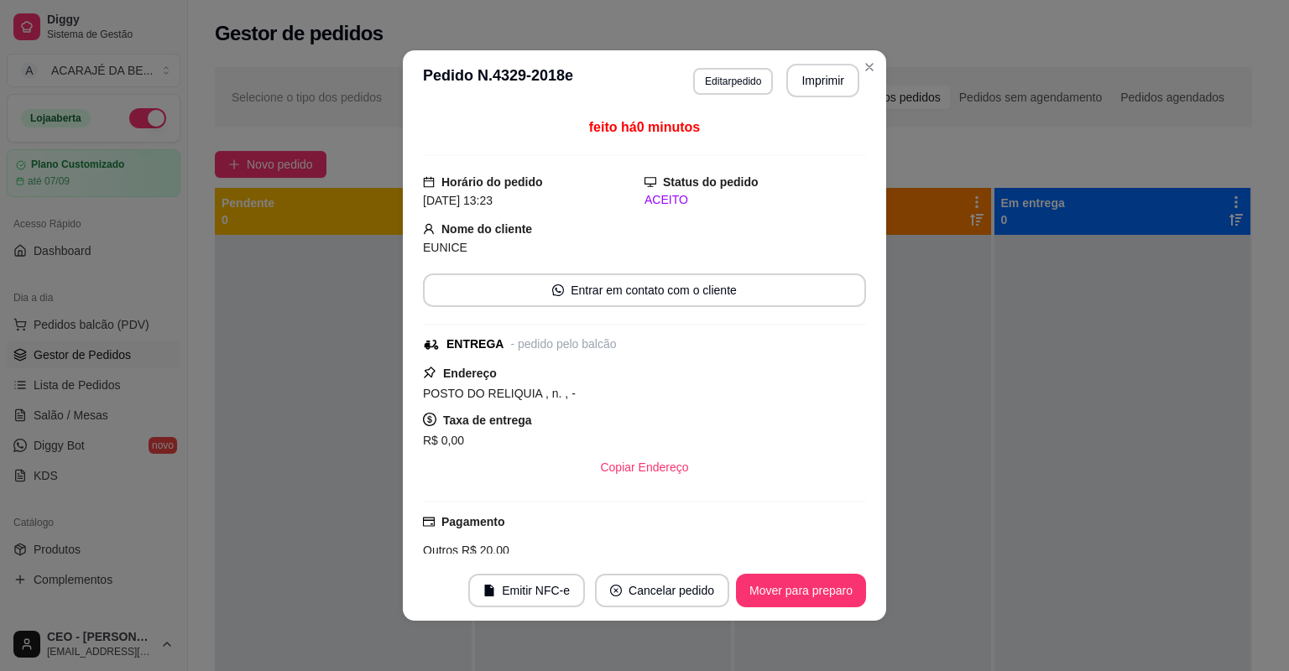
click at [813, 87] on button "Imprimir" at bounding box center [822, 81] width 73 height 34
click at [852, 584] on button "Mover para preparo" at bounding box center [801, 591] width 130 height 34
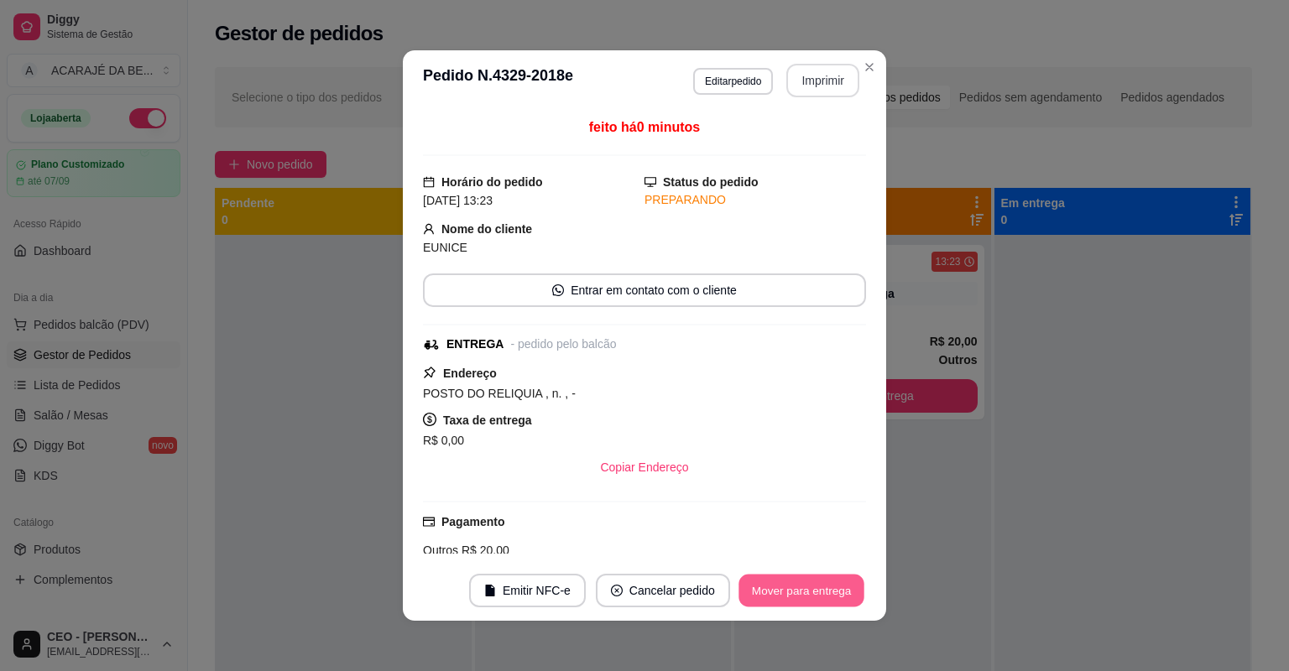
click at [838, 594] on button "Mover para entrega" at bounding box center [801, 591] width 126 height 33
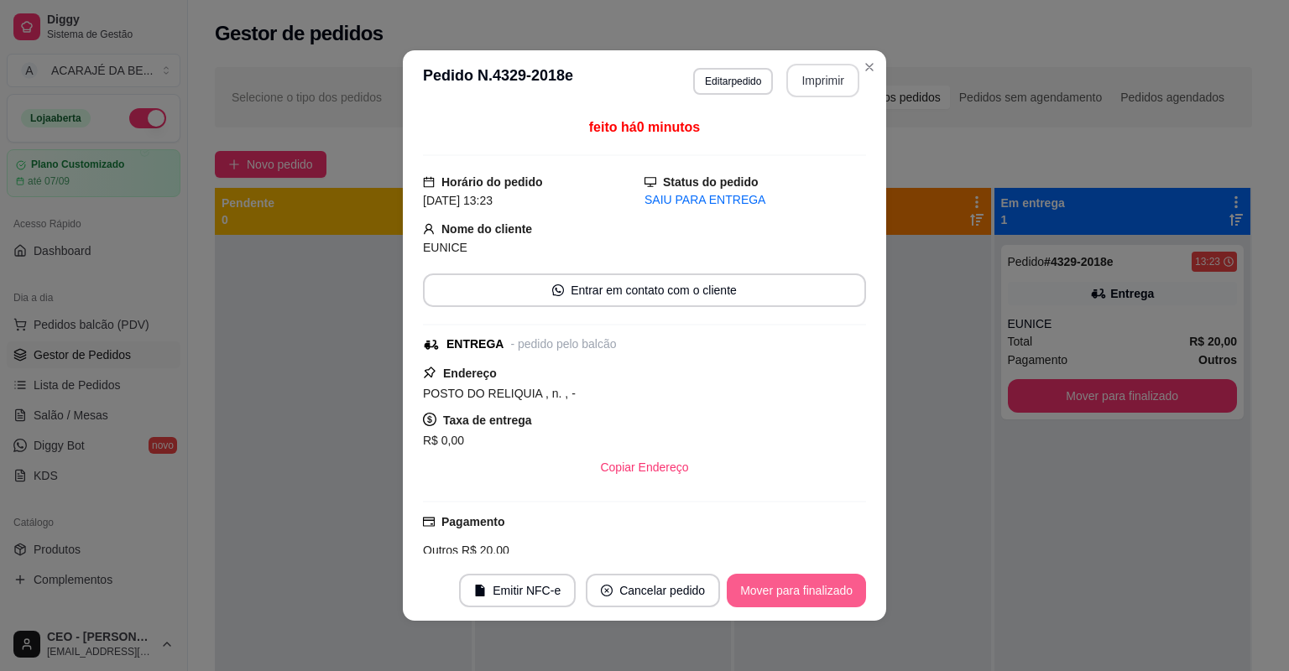
click at [838, 594] on button "Mover para finalizado" at bounding box center [796, 591] width 139 height 34
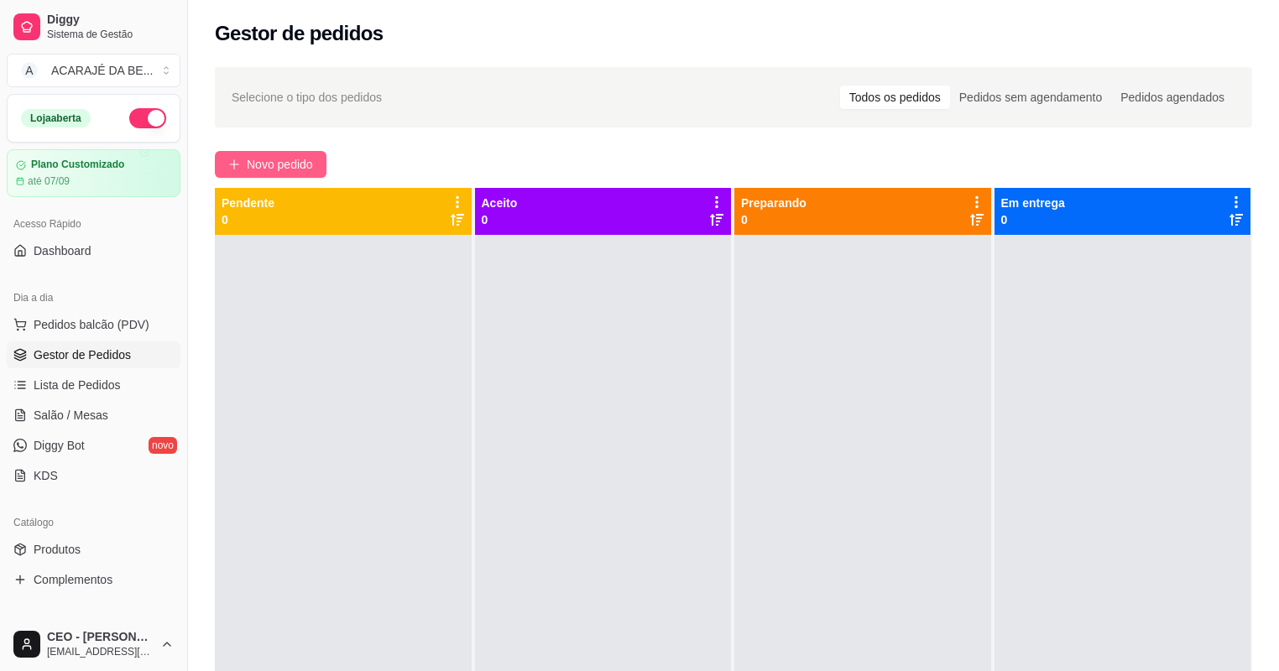
click at [279, 162] on span "Novo pedido" at bounding box center [280, 164] width 66 height 18
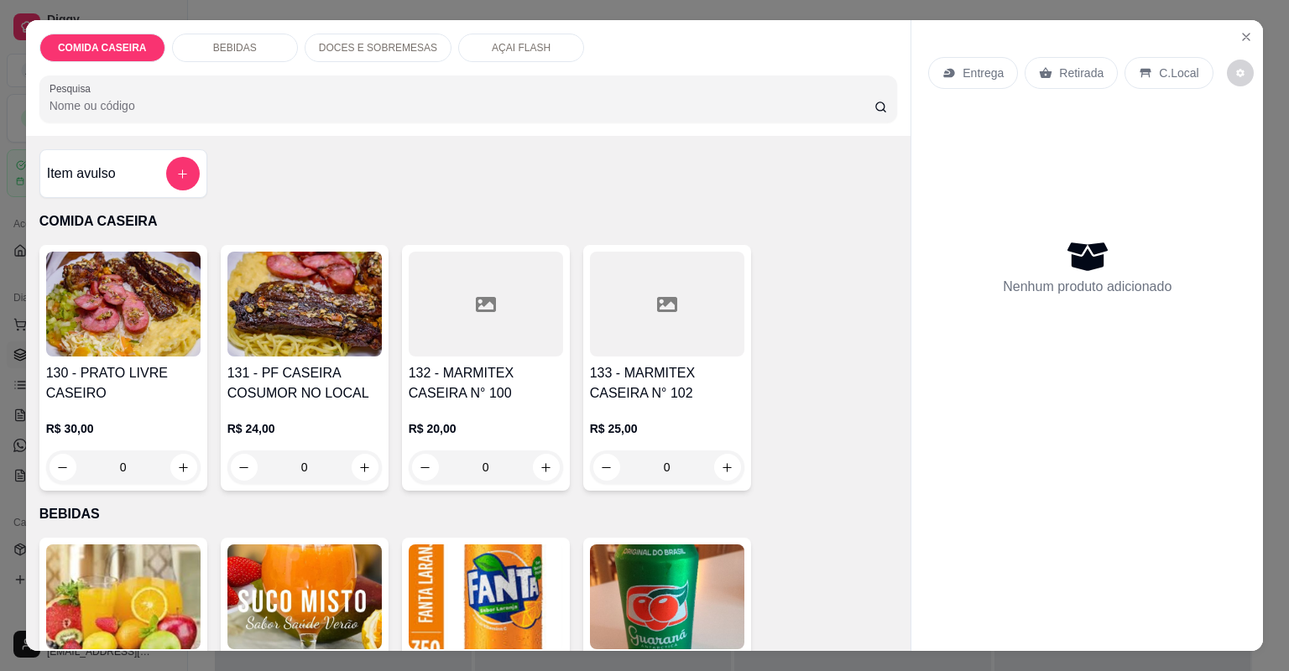
click at [461, 404] on div "R$ 20,00 0" at bounding box center [486, 444] width 154 height 81
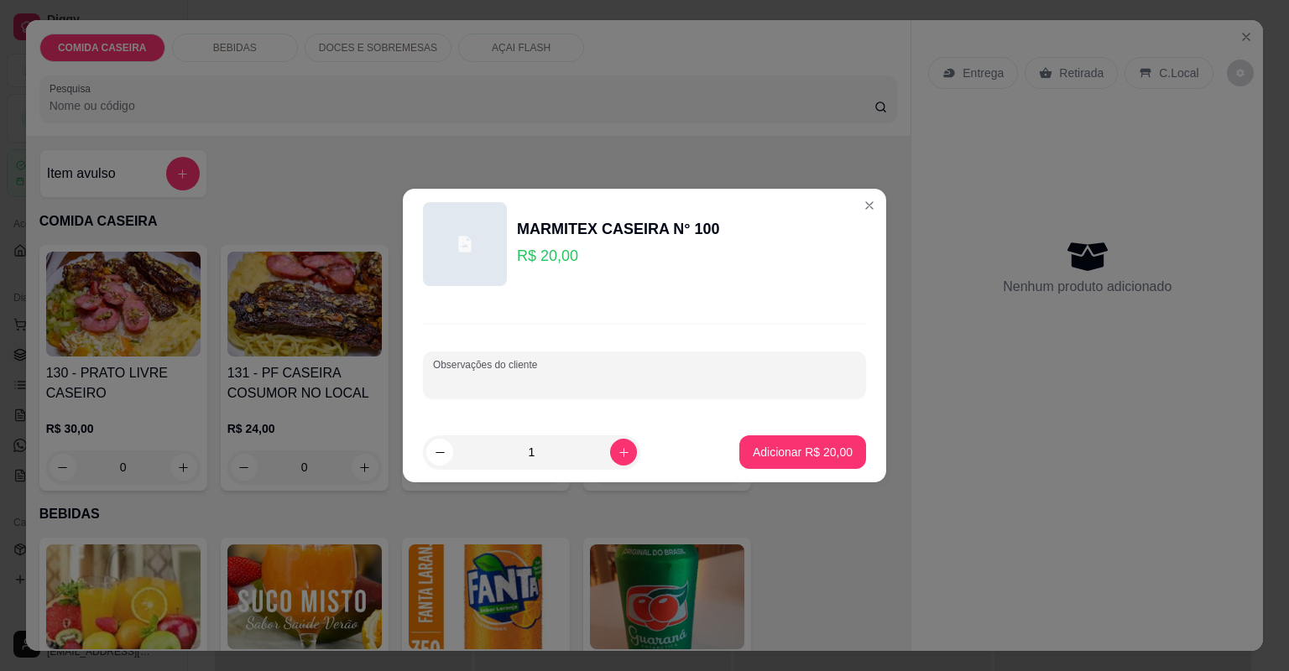
click at [478, 376] on div "Observações do cliente" at bounding box center [644, 375] width 443 height 47
drag, startPoint x: 549, startPoint y: 379, endPoint x: 681, endPoint y: 399, distance: 134.1
click at [681, 399] on div "Observações do cliente TROPEIRO CROQUETE MAIONESE" at bounding box center [644, 361] width 483 height 122
click at [622, 380] on input "TROPEIRO CROQUETE MAIONESE" at bounding box center [644, 381] width 423 height 17
click at [621, 380] on input "TROPEIRO CROQUETE MAIONESE" at bounding box center [644, 381] width 423 height 17
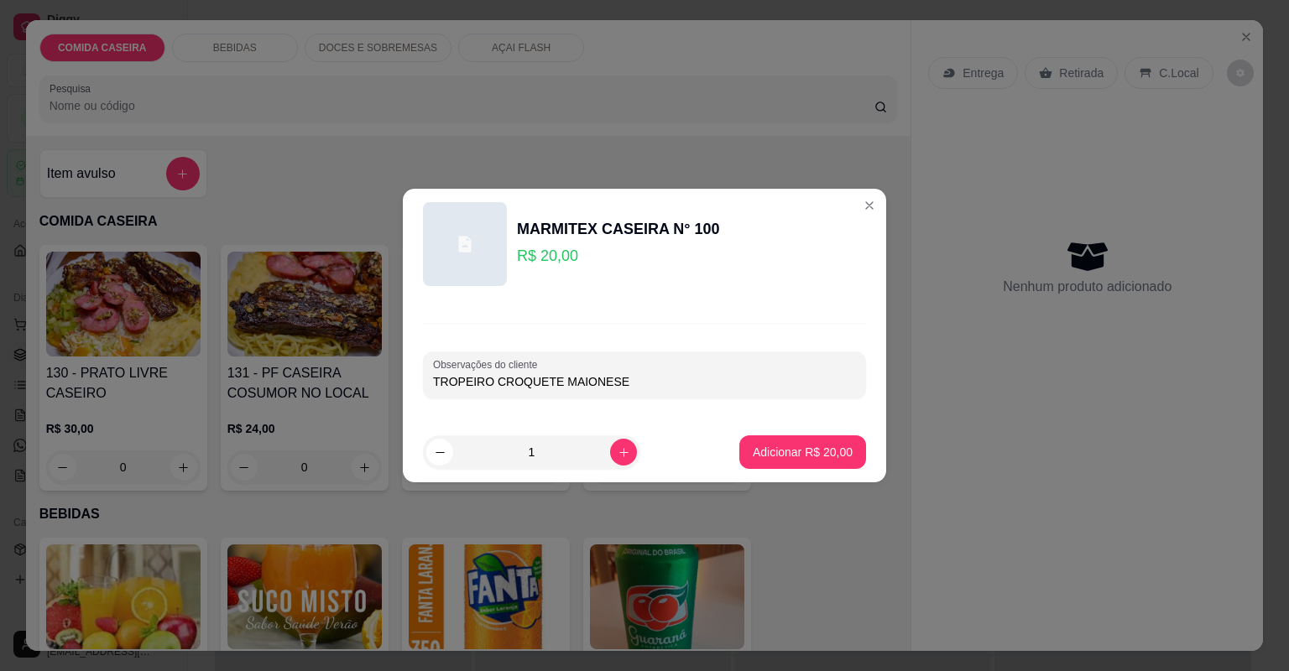
click at [620, 380] on input "TROPEIRO CROQUETE MAIONESE" at bounding box center [644, 381] width 423 height 17
click at [620, 389] on input "TROPEIRO CROQUETE" at bounding box center [644, 381] width 423 height 17
type input "TROPEIRO CROQUETE E CARNE SEM GORDURA MAIONESE COMPLETA"
click at [813, 446] on p "Adicionar R$ 20,00" at bounding box center [803, 452] width 100 height 17
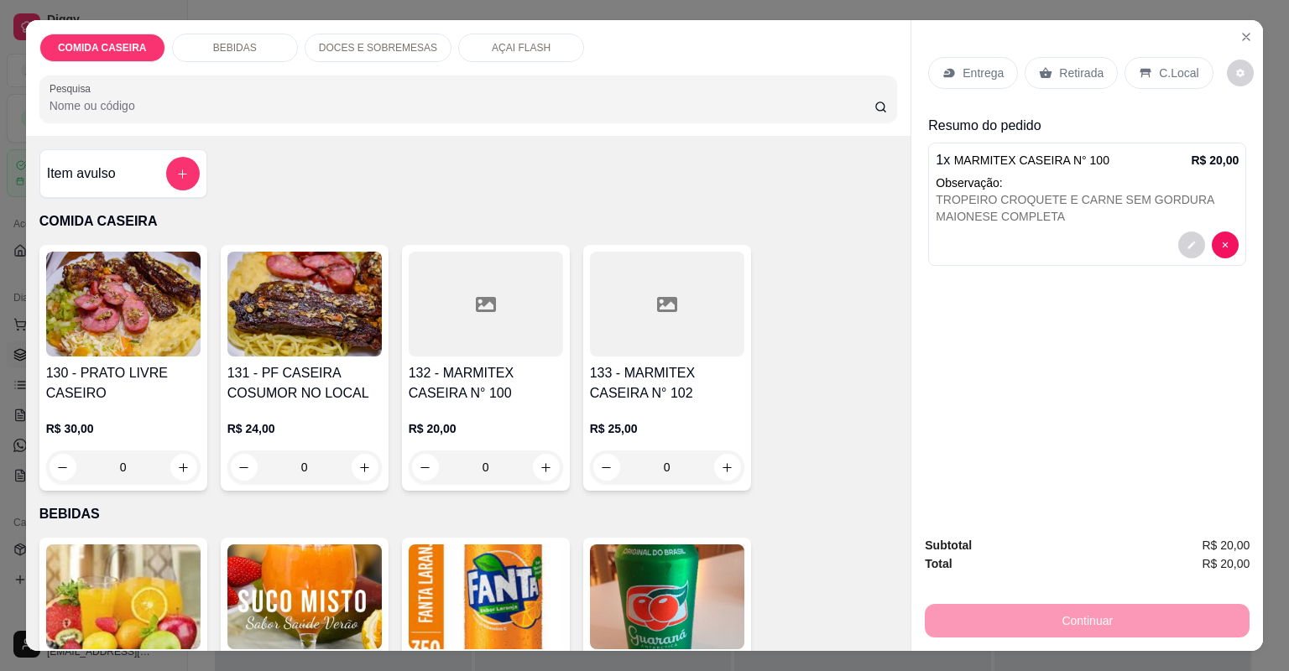
click at [982, 68] on p "Entrega" at bounding box center [982, 73] width 41 height 17
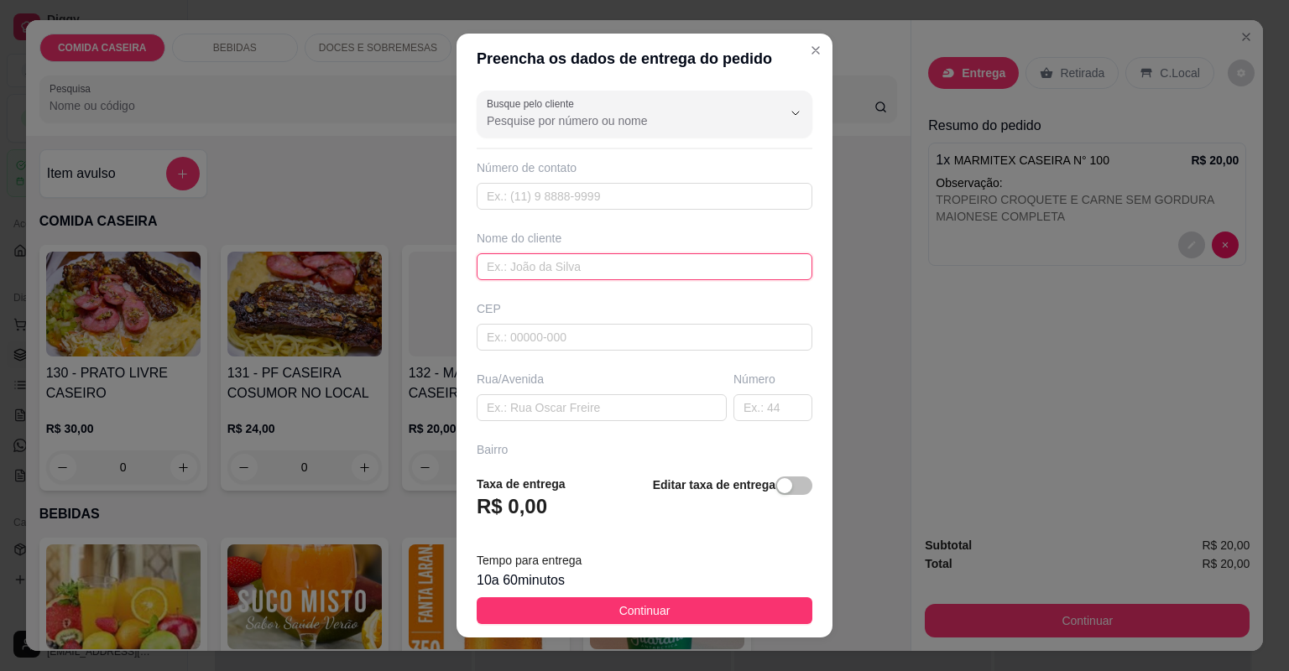
click at [507, 273] on input "text" at bounding box center [645, 266] width 336 height 27
type input "ROBERIO QUER GARFO"
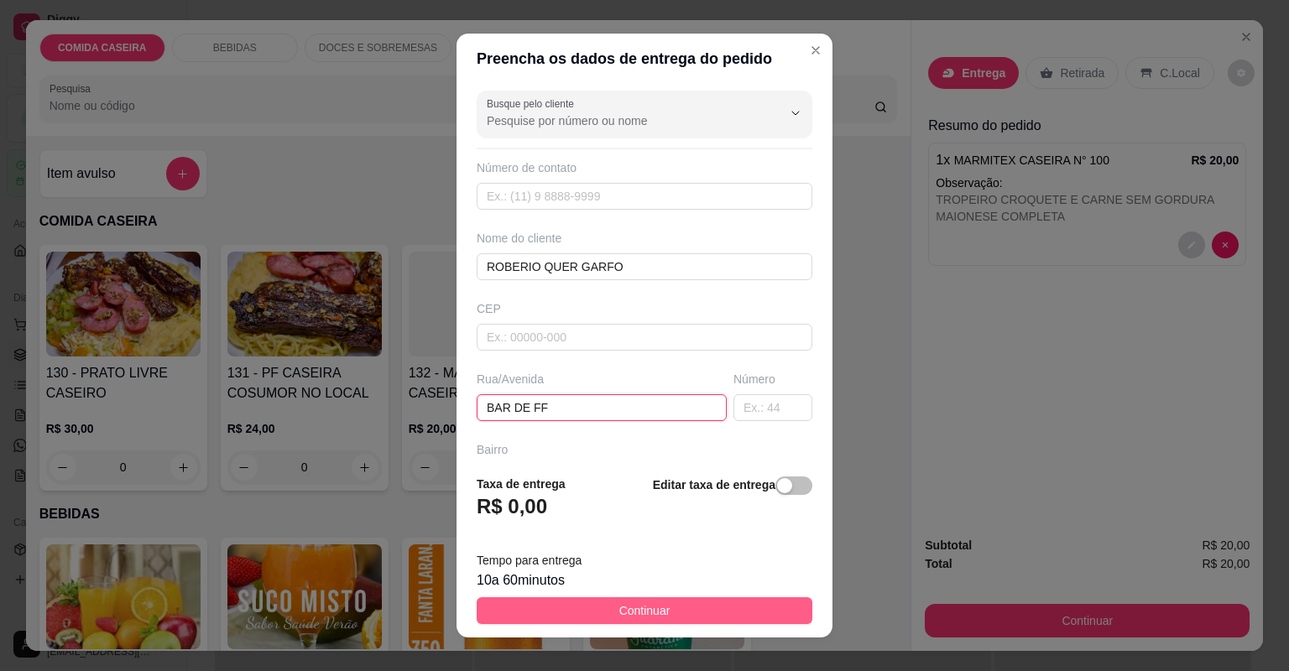
type input "BAR DE FF"
click at [669, 604] on button "Continuar" at bounding box center [645, 610] width 336 height 27
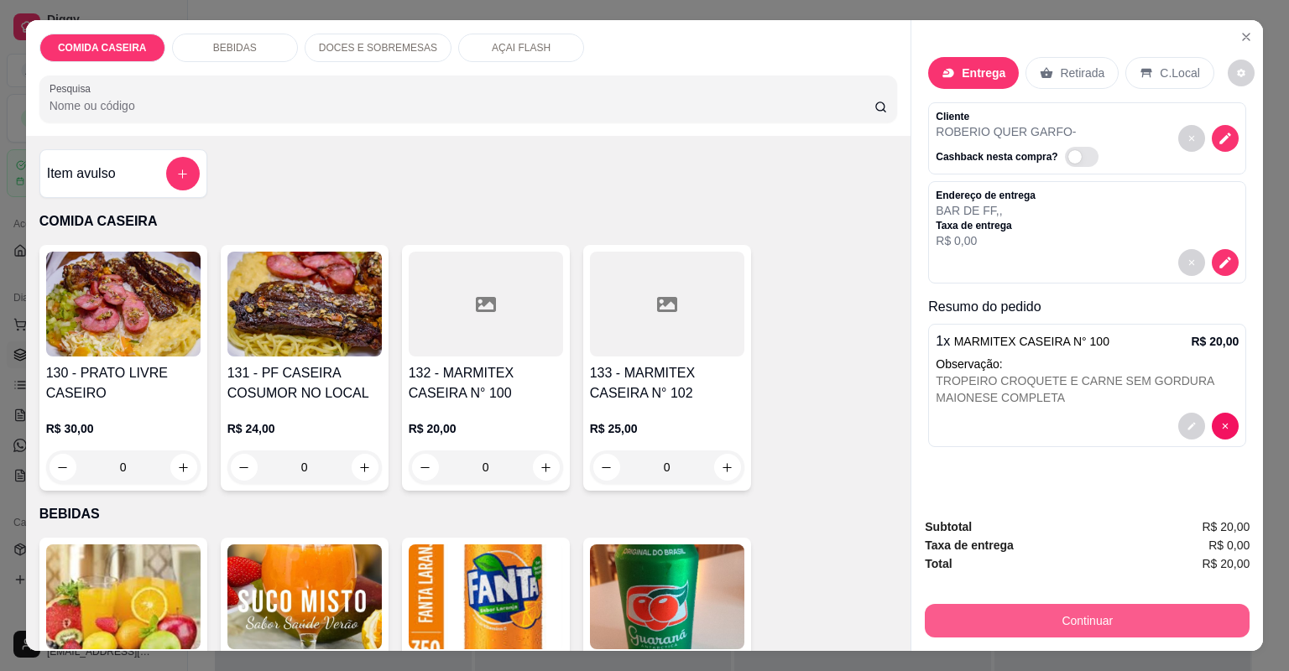
click at [990, 612] on button "Continuar" at bounding box center [1087, 621] width 325 height 34
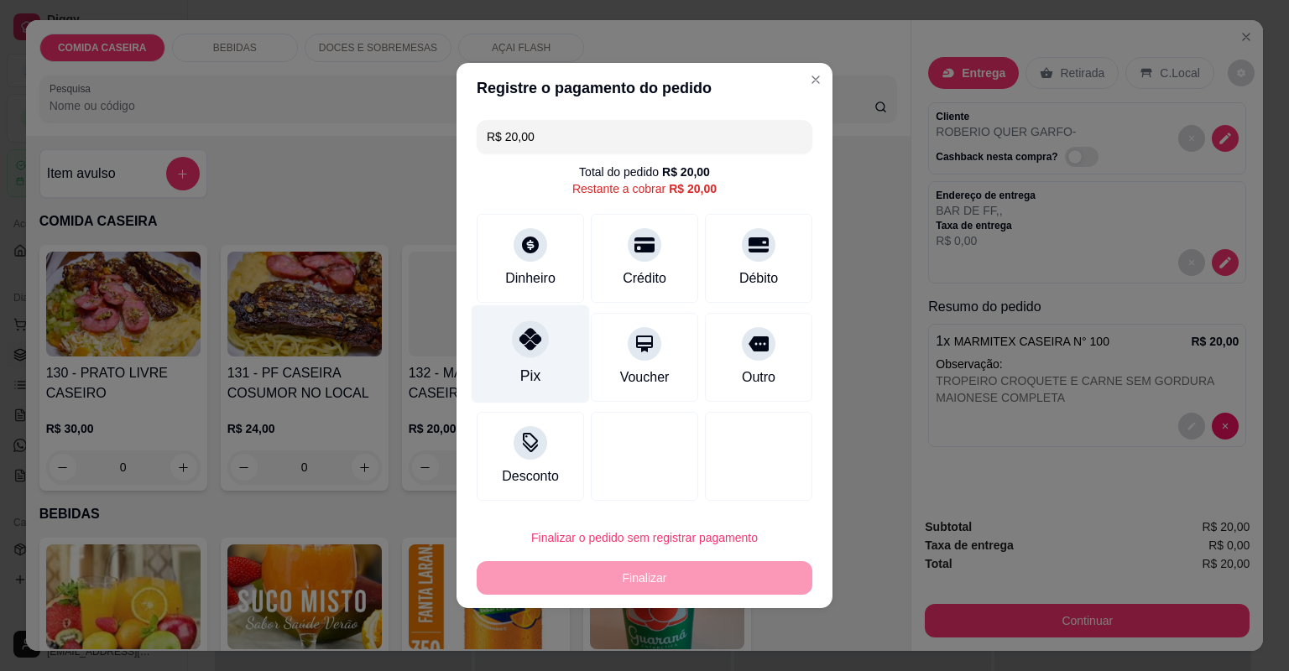
click at [553, 372] on div "Pix" at bounding box center [530, 354] width 118 height 98
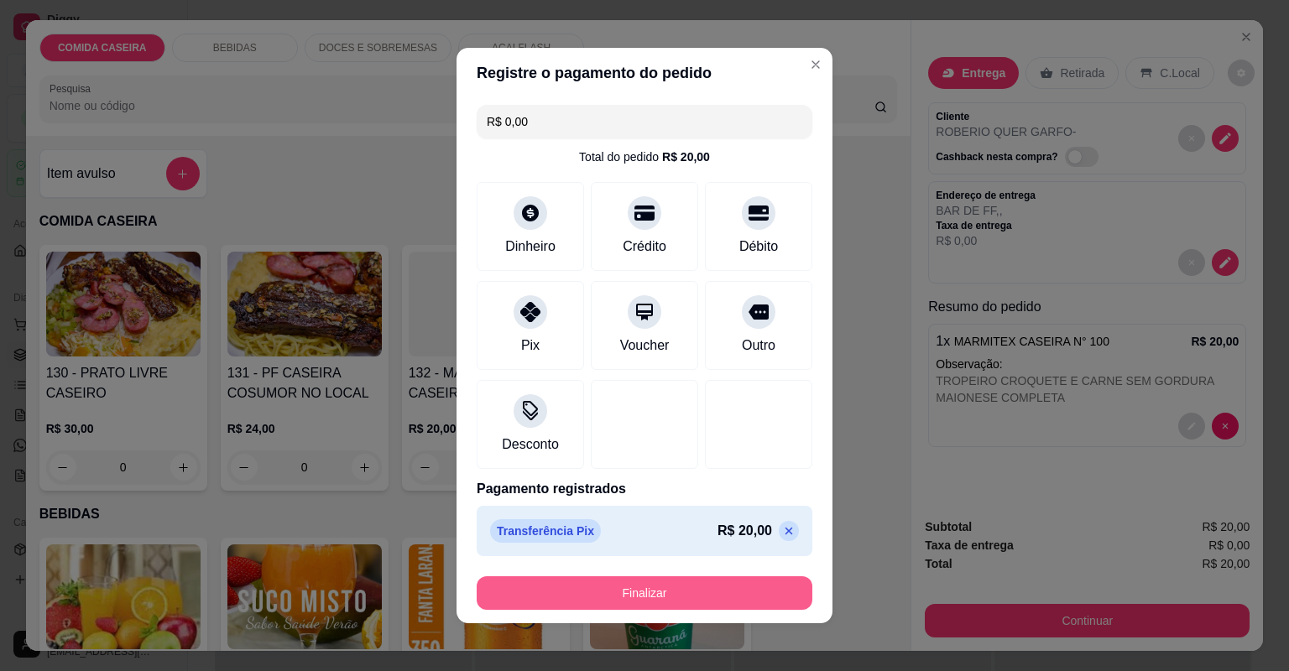
click at [741, 592] on button "Finalizar" at bounding box center [645, 593] width 336 height 34
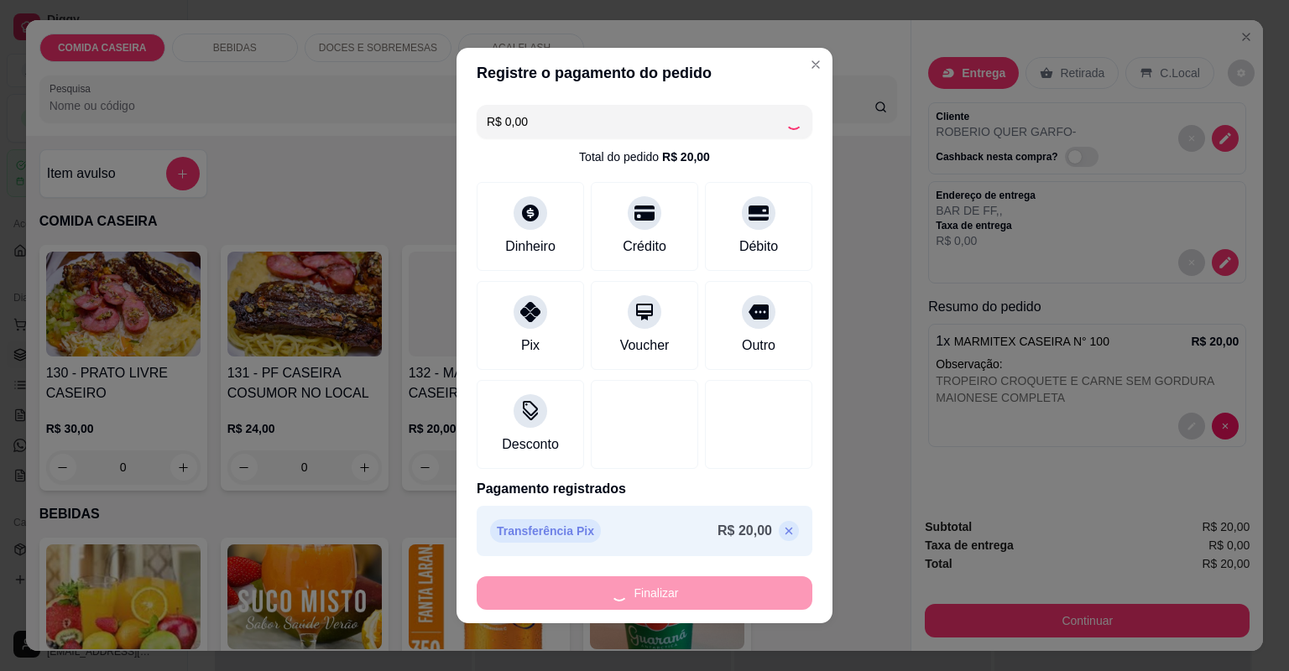
type input "-R$ 20,00"
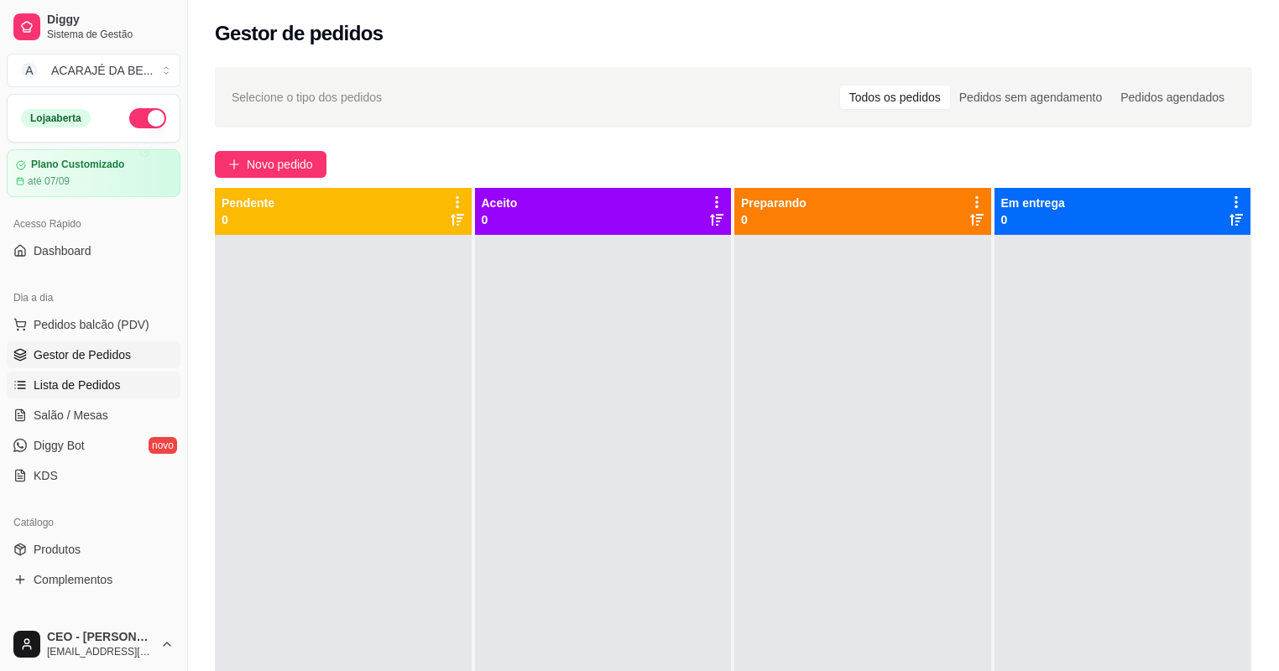
click at [120, 374] on link "Lista de Pedidos" at bounding box center [94, 385] width 174 height 27
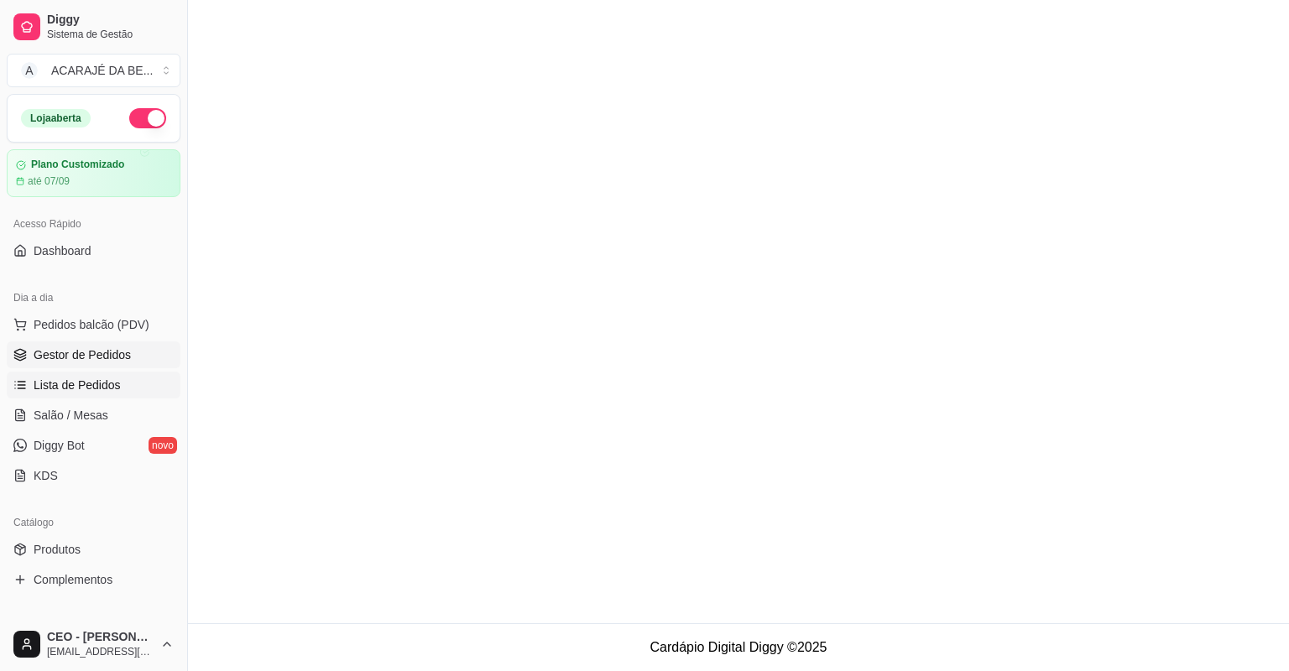
click at [124, 360] on span "Gestor de Pedidos" at bounding box center [82, 354] width 97 height 17
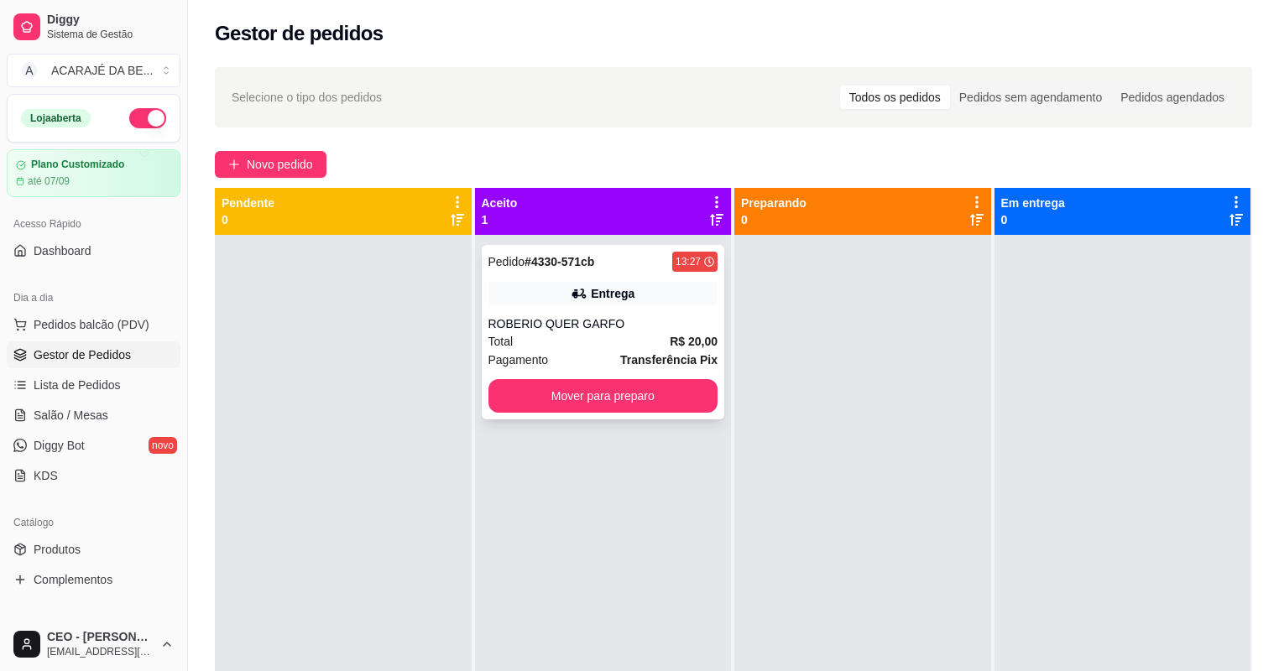
click at [482, 301] on div "Pedido # 4330-571cb 13:27 Entrega ROBERIO QUER GARFO Total R$ 20,00 Pagamento T…" at bounding box center [603, 332] width 243 height 175
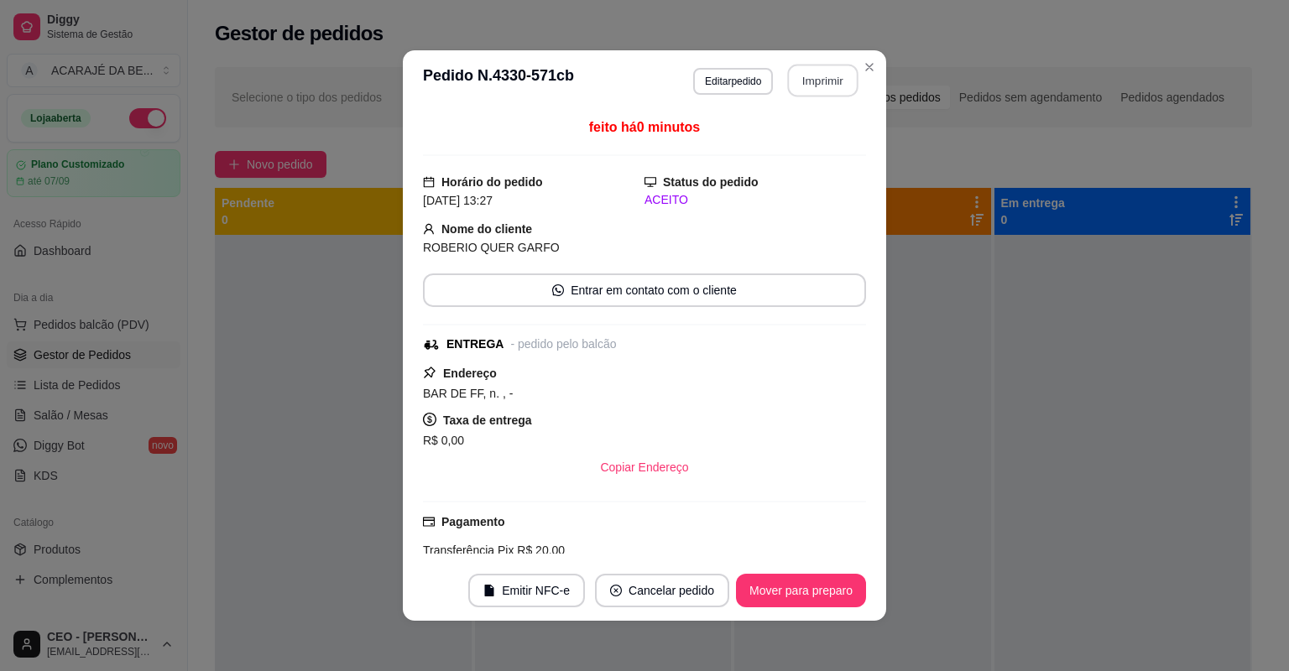
click at [851, 83] on button "Imprimir" at bounding box center [823, 81] width 70 height 33
click at [789, 581] on button "Mover para preparo" at bounding box center [801, 591] width 130 height 34
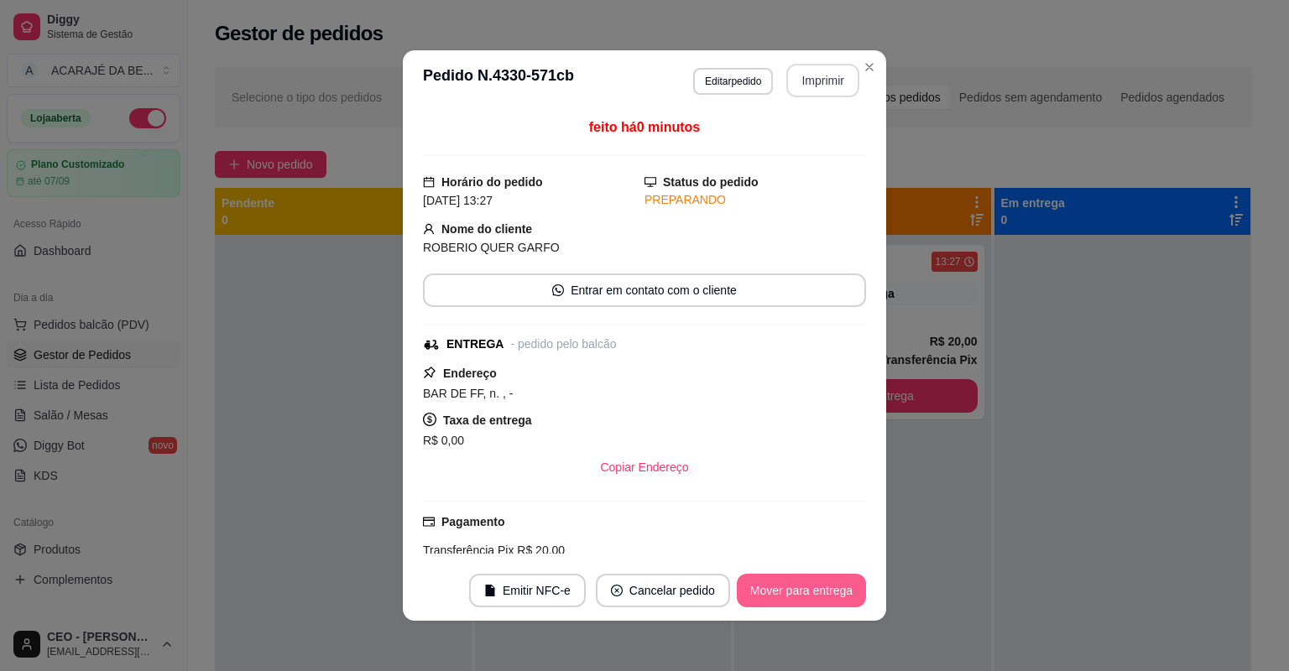
click at [791, 586] on button "Mover para entrega" at bounding box center [801, 591] width 129 height 34
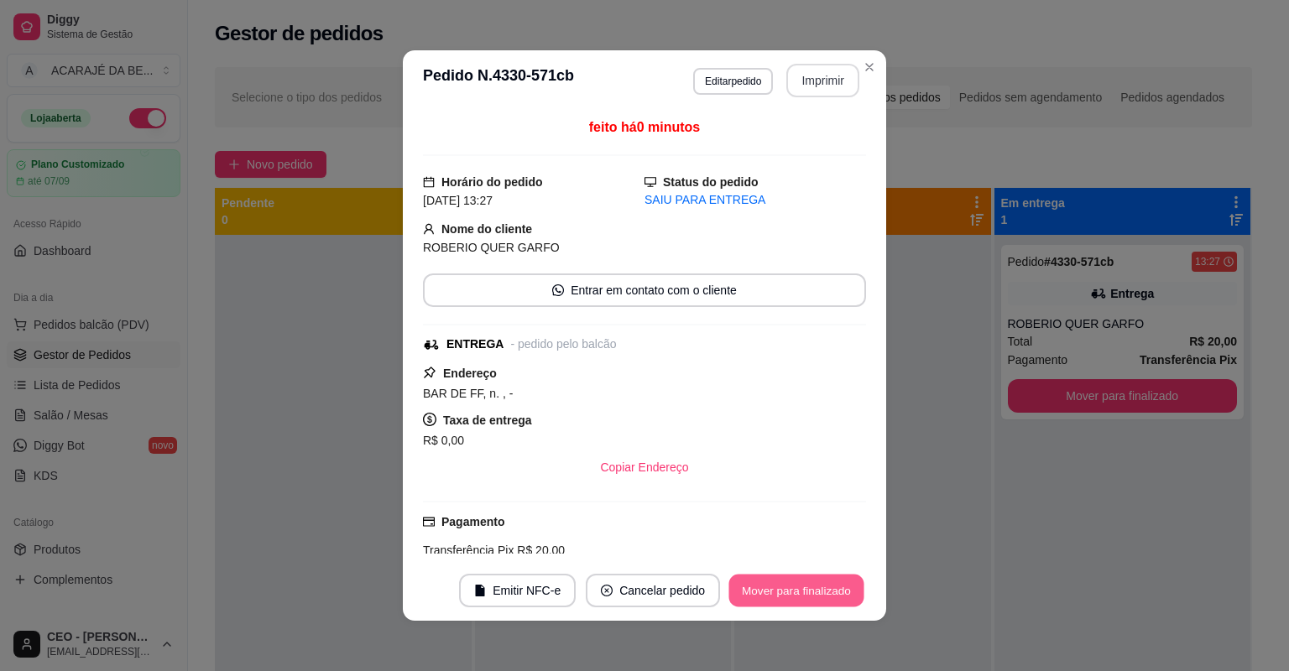
click at [791, 586] on button "Mover para finalizado" at bounding box center [796, 591] width 135 height 33
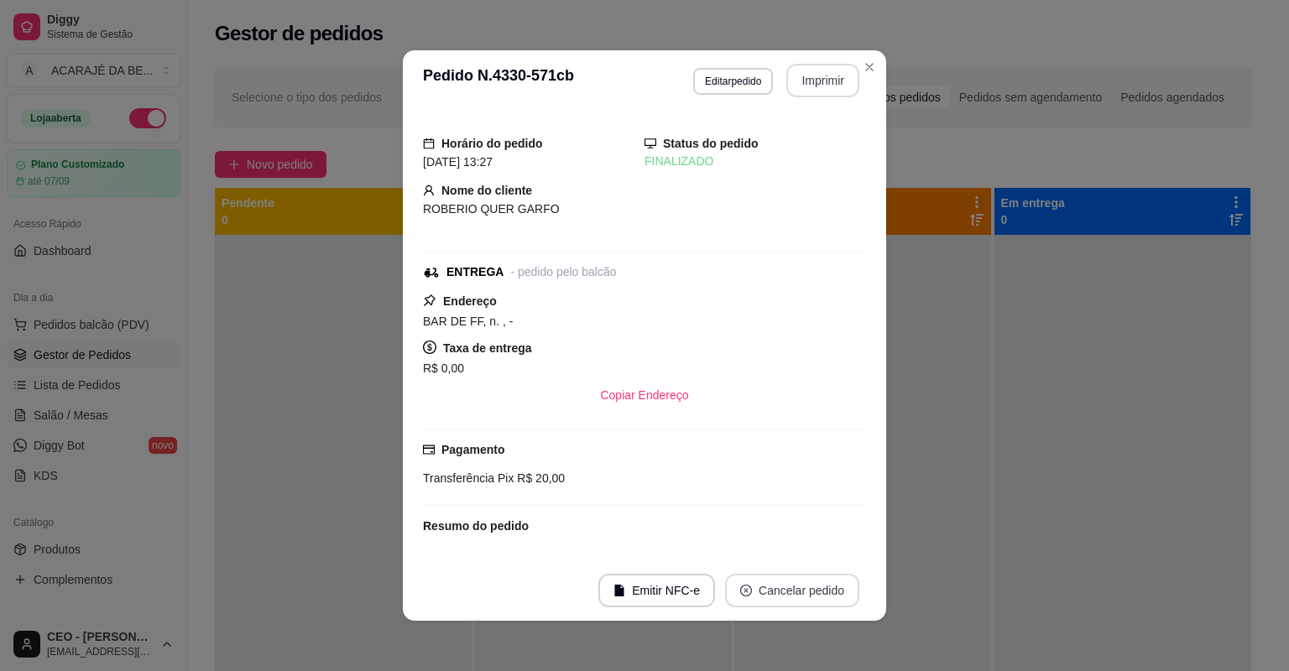
click at [791, 586] on button "Cancelar pedido" at bounding box center [792, 591] width 134 height 34
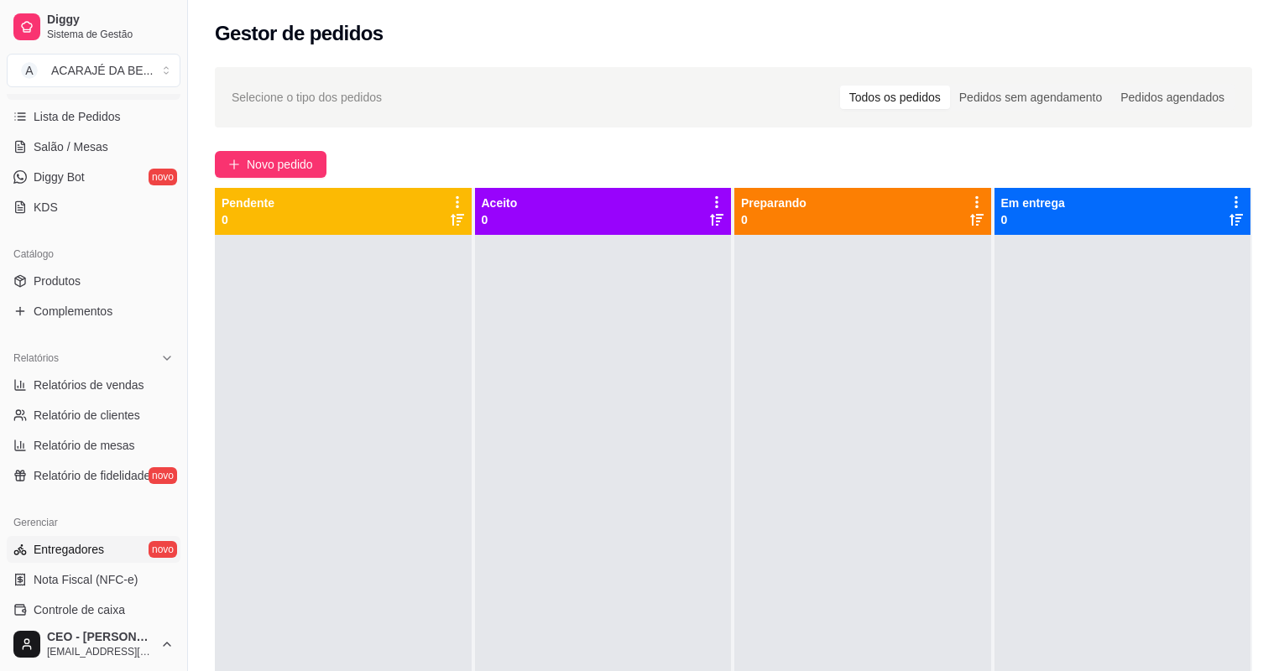
scroll to position [336, 0]
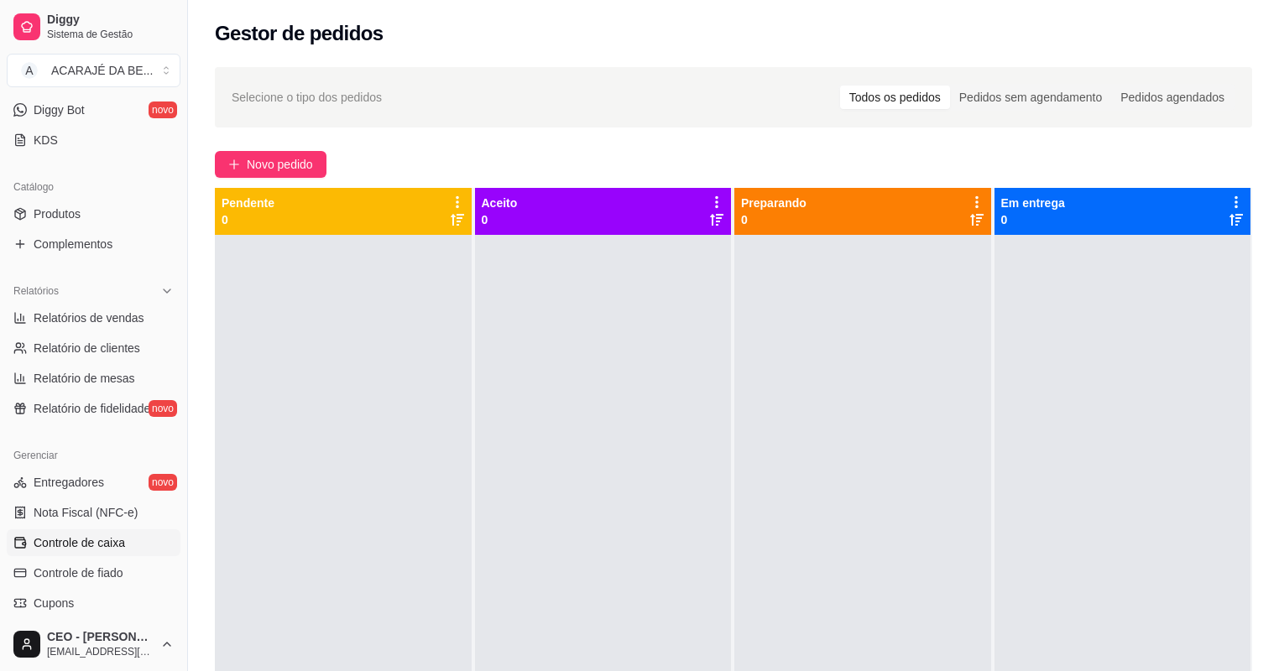
click at [116, 550] on span "Controle de caixa" at bounding box center [79, 542] width 91 height 17
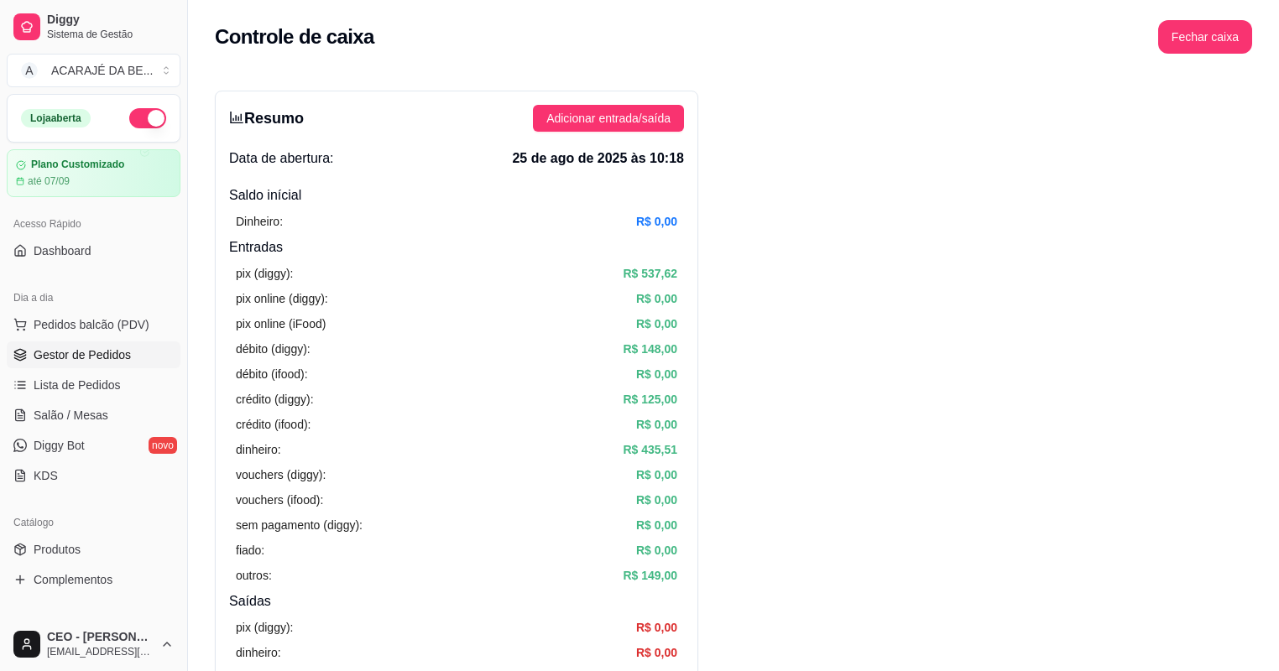
click at [107, 354] on span "Gestor de Pedidos" at bounding box center [82, 354] width 97 height 17
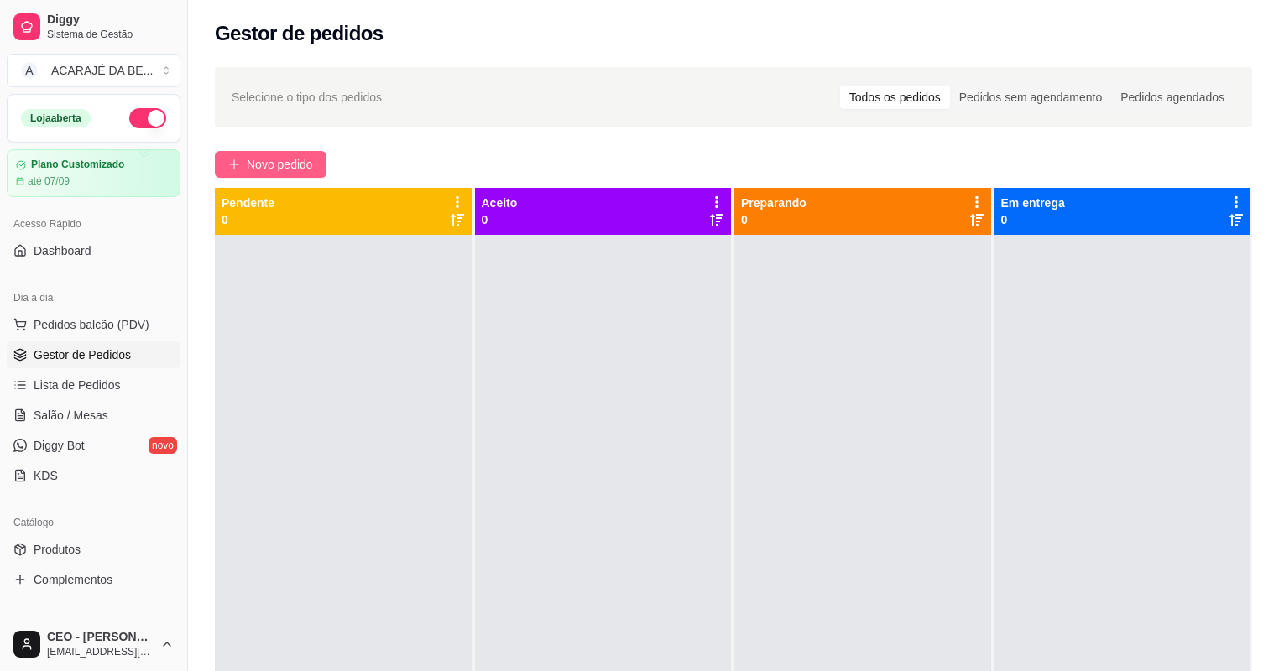
click at [307, 167] on span "Novo pedido" at bounding box center [280, 164] width 66 height 18
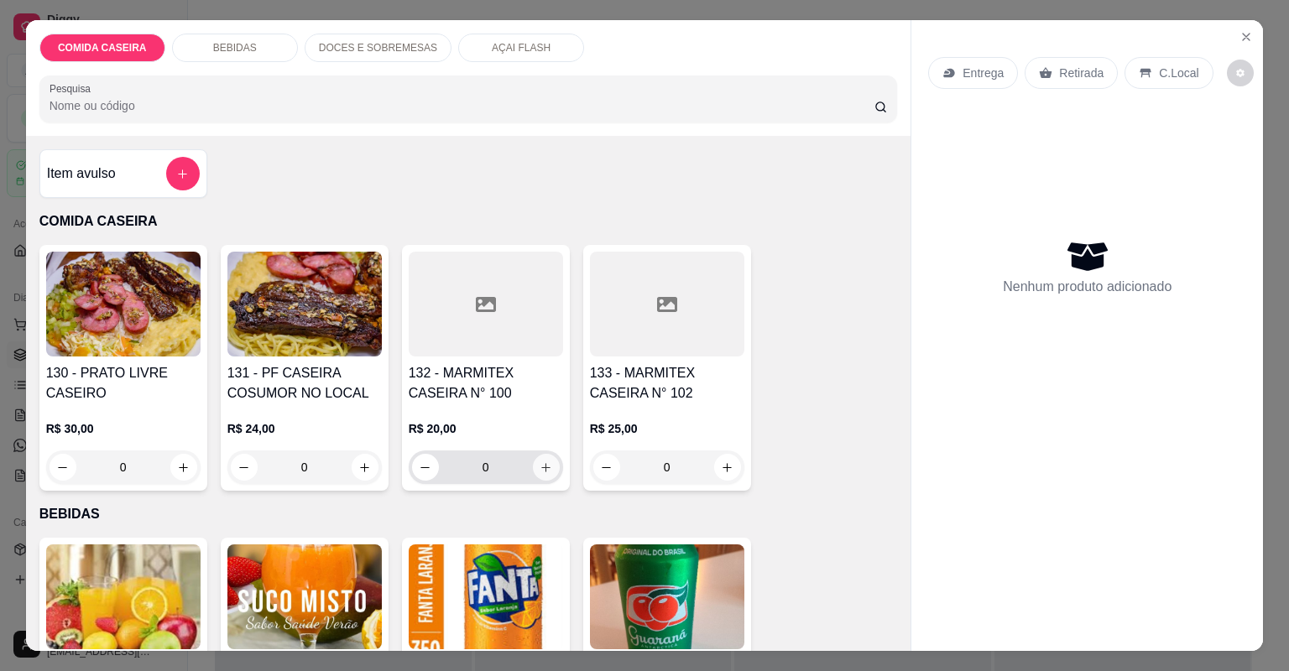
click at [550, 470] on button "increase-product-quantity" at bounding box center [546, 467] width 27 height 27
type input "1"
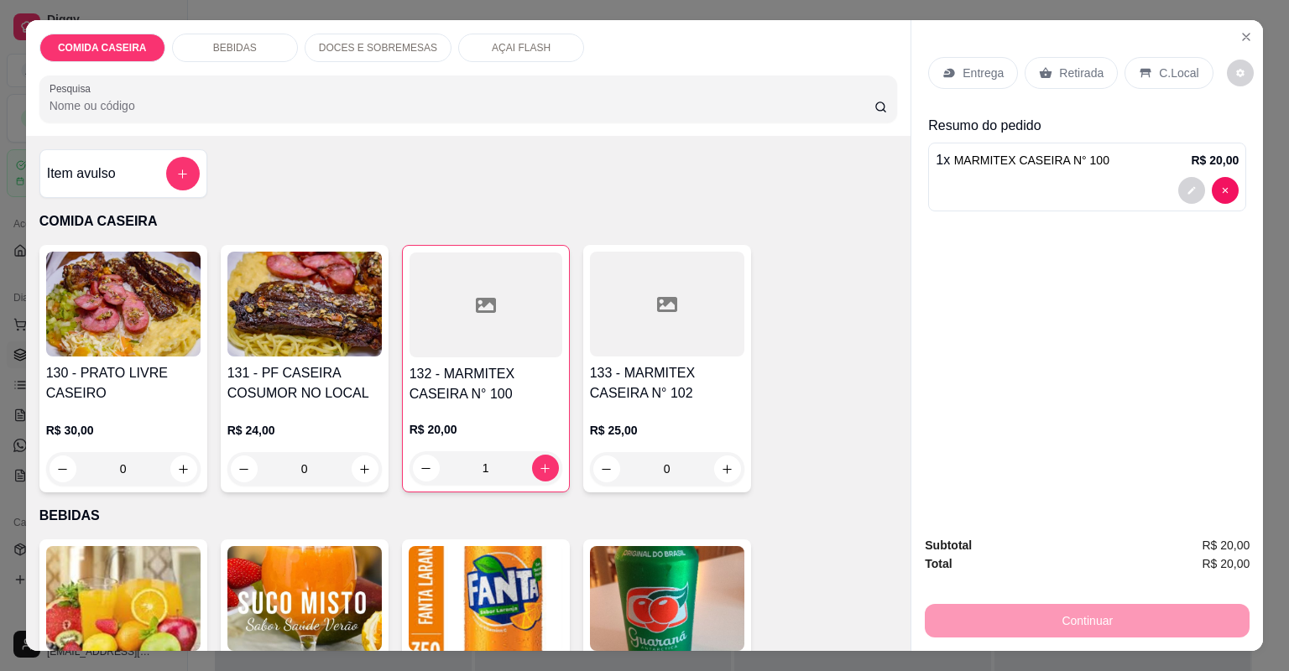
click at [987, 72] on p "Entrega" at bounding box center [982, 73] width 41 height 17
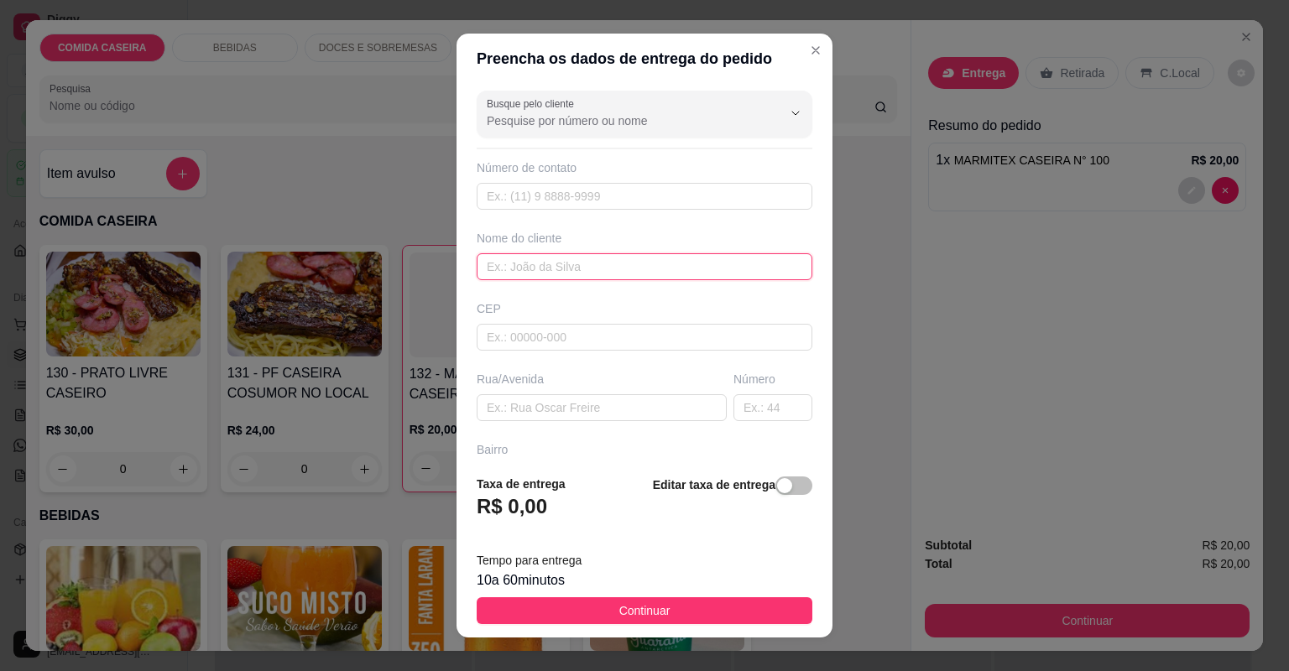
click at [581, 263] on input "text" at bounding box center [645, 266] width 336 height 27
type input "[PERSON_NAME]"
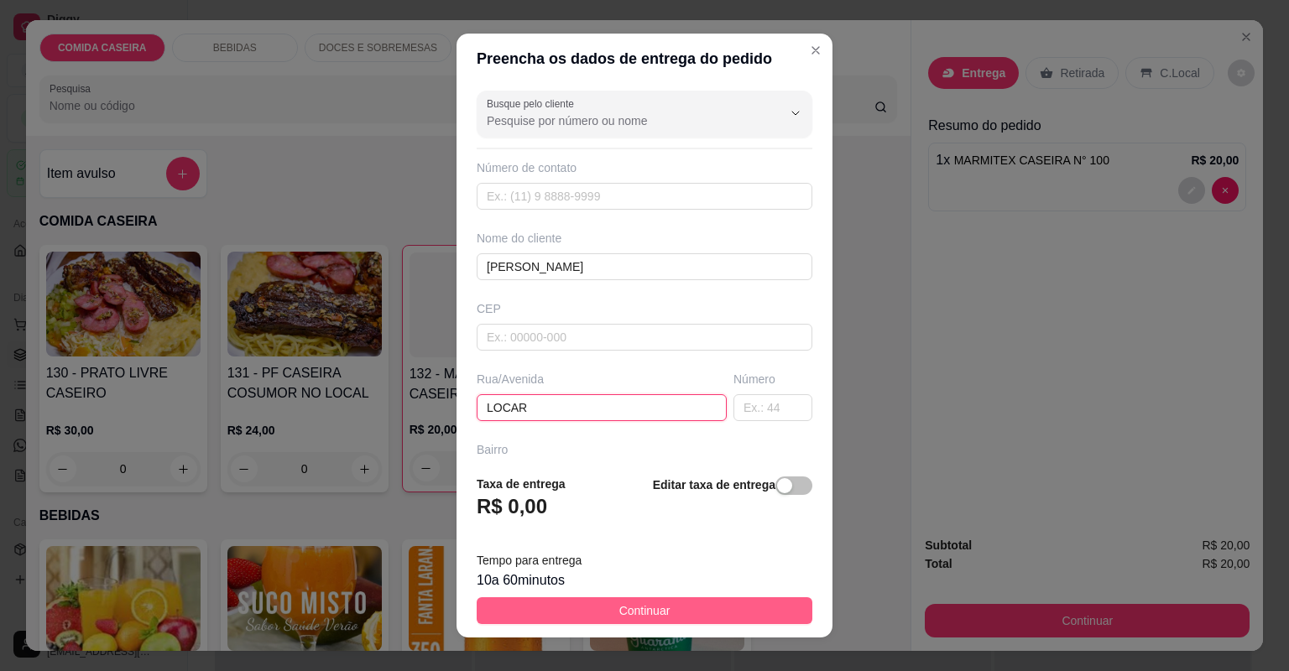
type input "LOCAR"
click at [768, 607] on button "Continuar" at bounding box center [645, 610] width 336 height 27
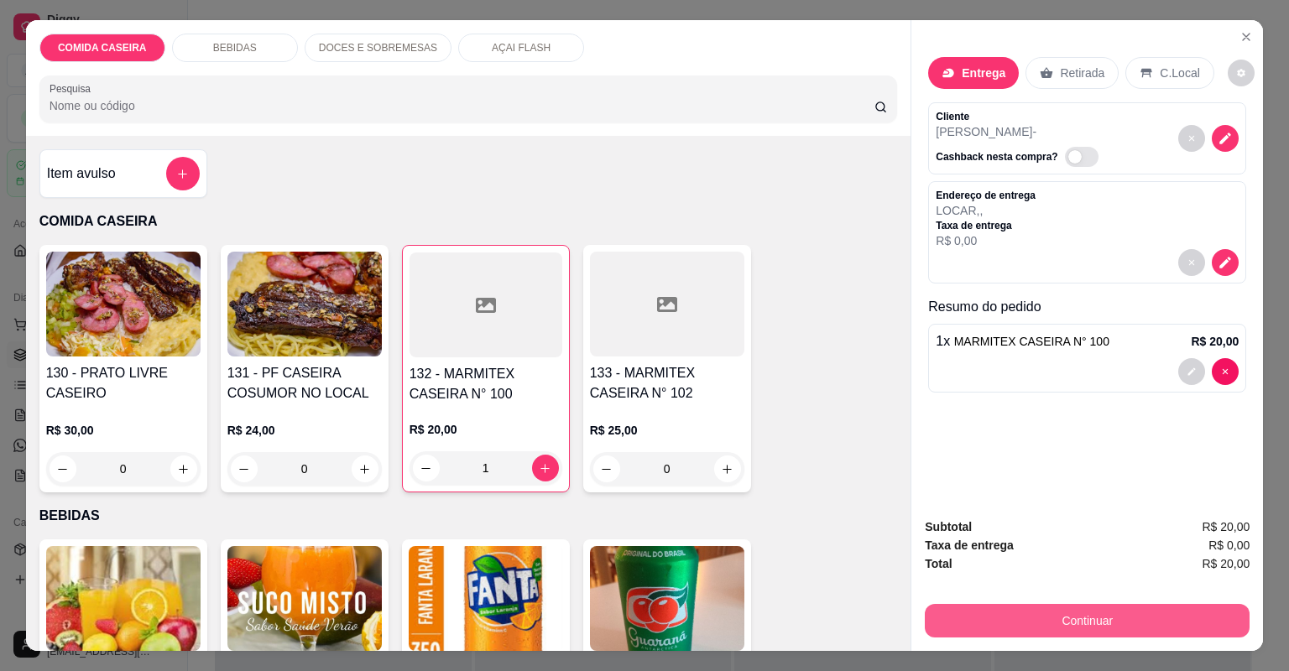
click at [1026, 617] on button "Continuar" at bounding box center [1087, 621] width 325 height 34
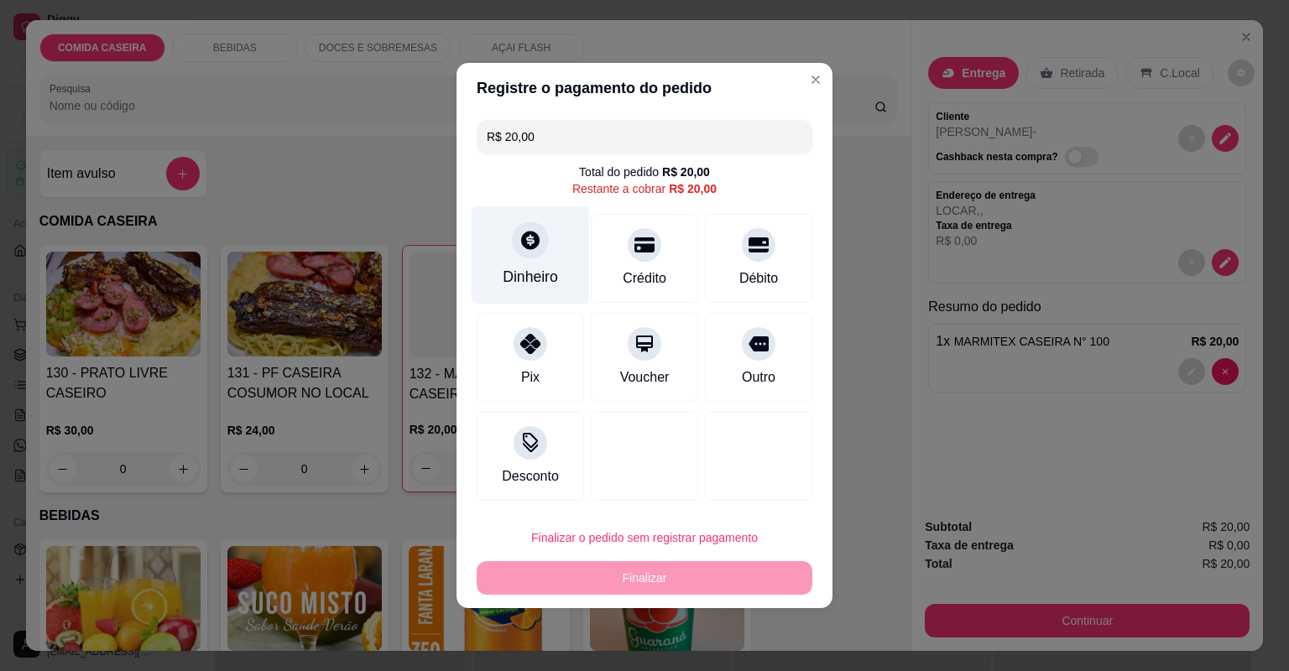
click at [534, 291] on div "Dinheiro" at bounding box center [530, 255] width 118 height 98
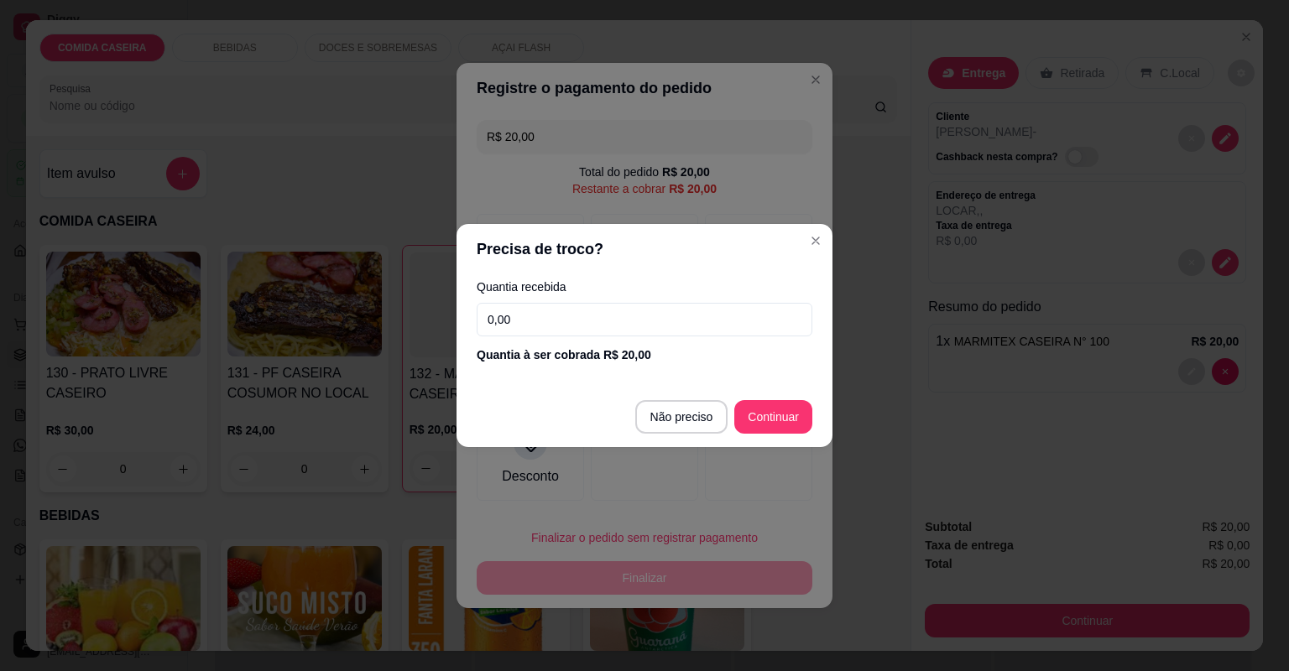
click at [560, 340] on div "Quantia recebida 0,00 Quantia à ser cobrada R$ 20,00" at bounding box center [644, 322] width 376 height 96
click at [562, 332] on input "0,00" at bounding box center [645, 320] width 336 height 34
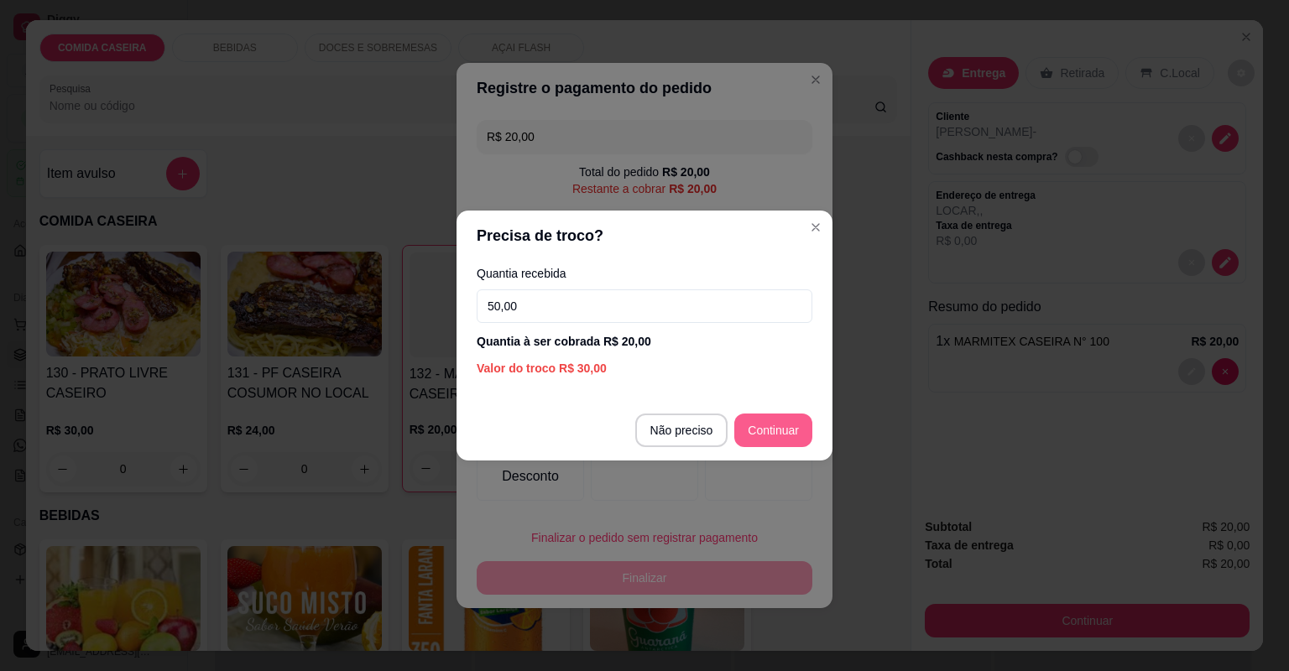
type input "50,00"
type input "R$ 0,00"
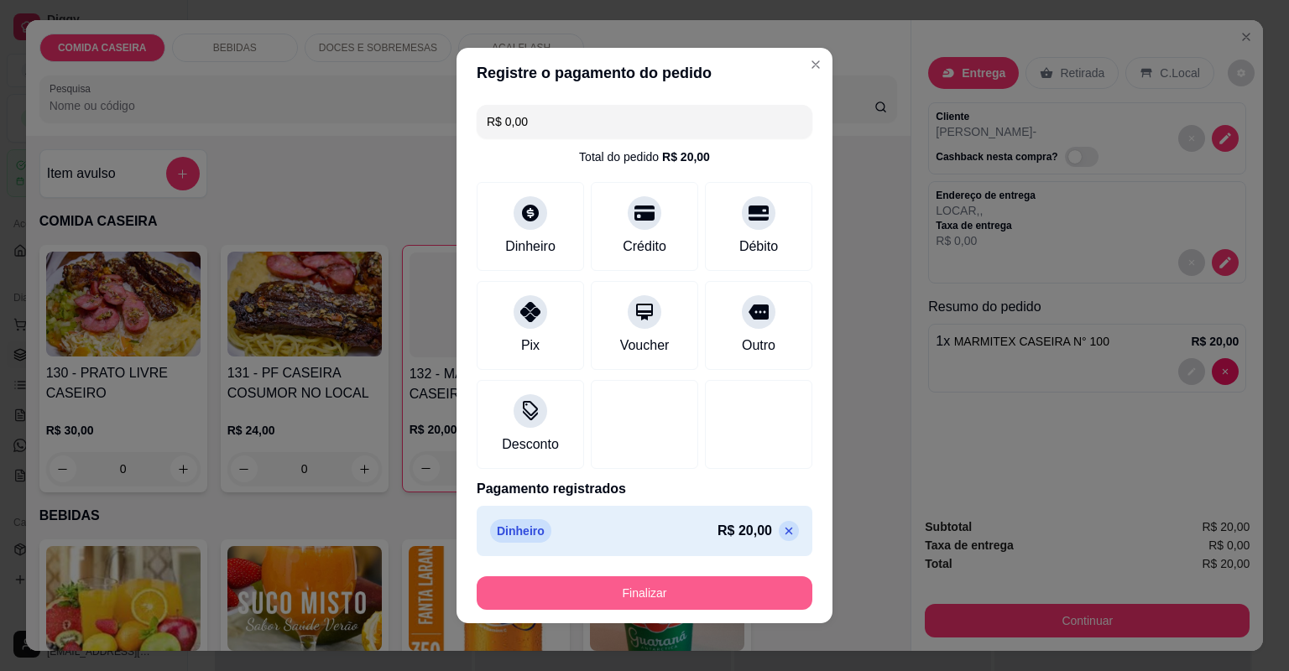
click at [726, 586] on button "Finalizar" at bounding box center [645, 593] width 336 height 34
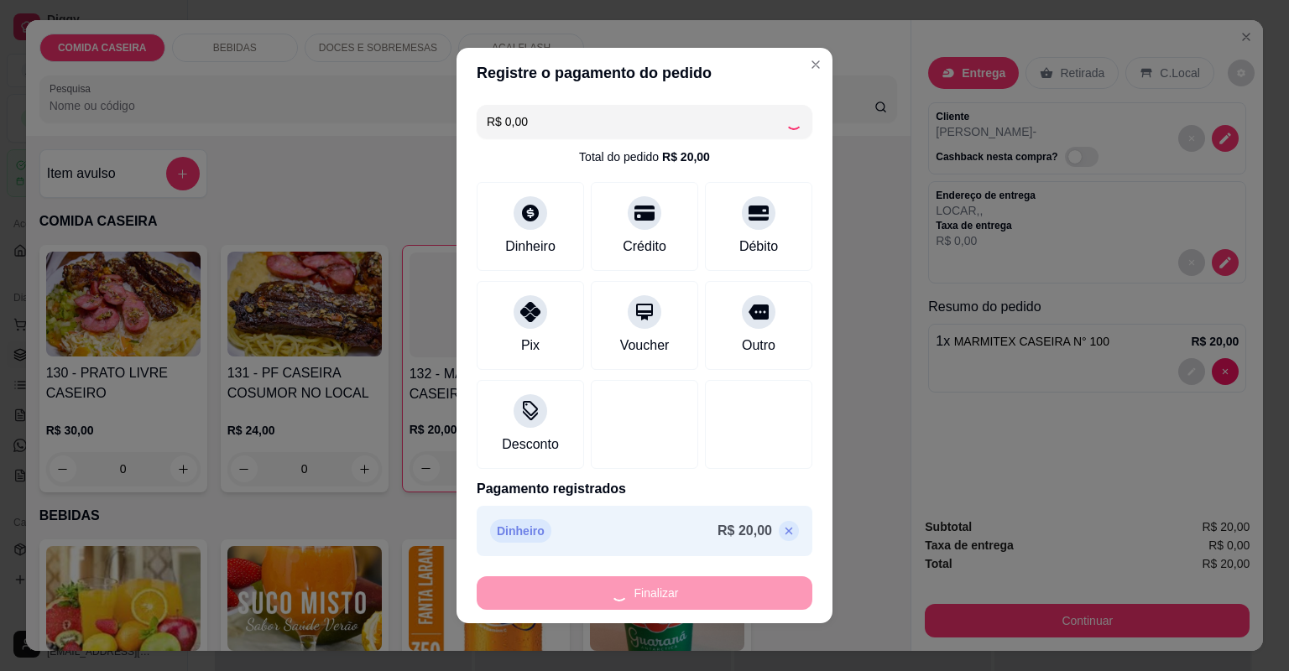
type input "0"
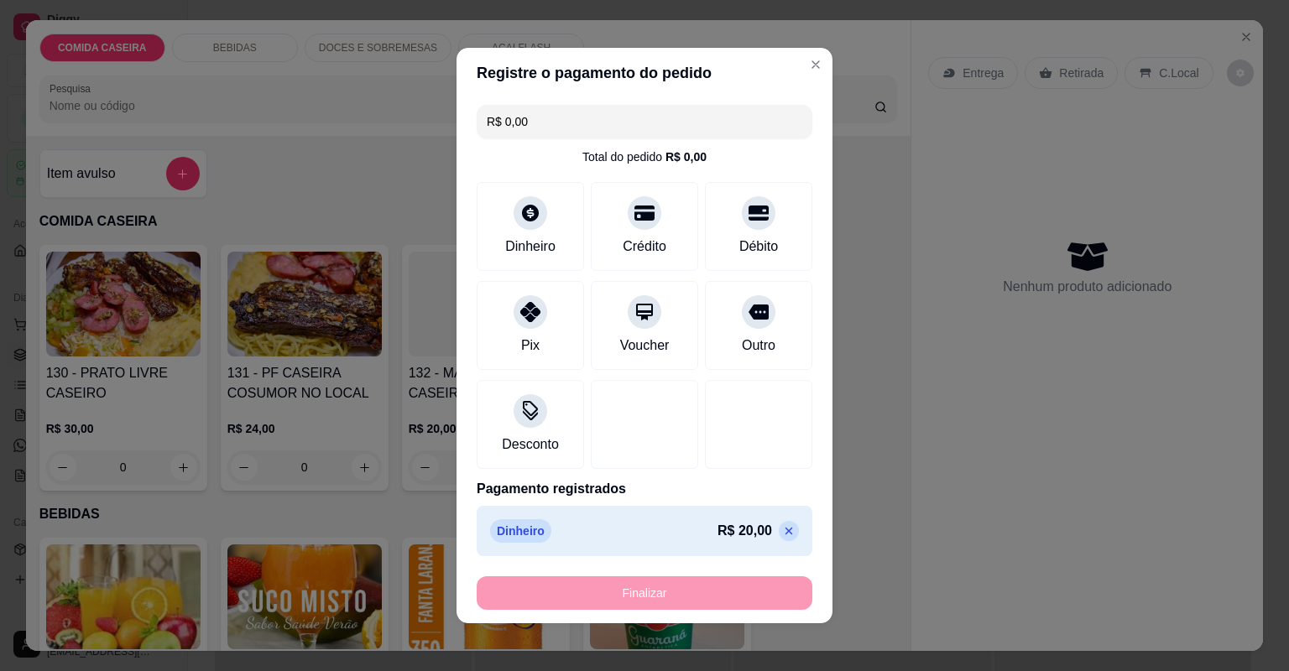
type input "-R$ 20,00"
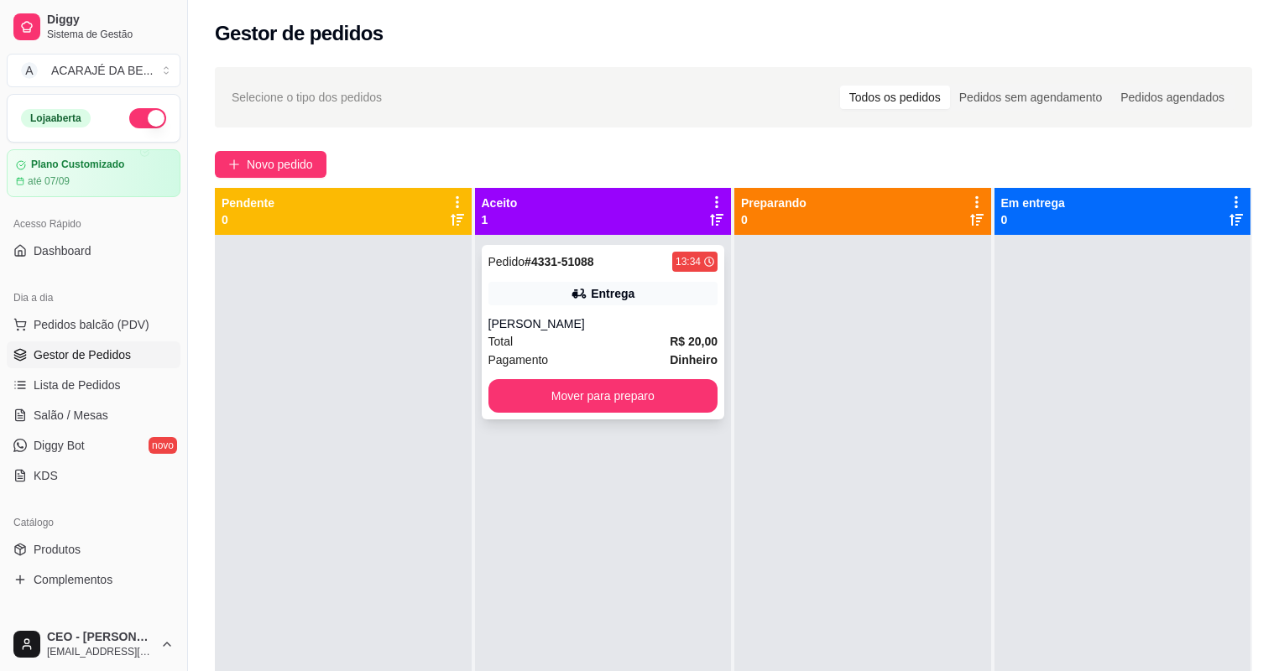
click at [667, 299] on div "Entrega" at bounding box center [603, 293] width 230 height 23
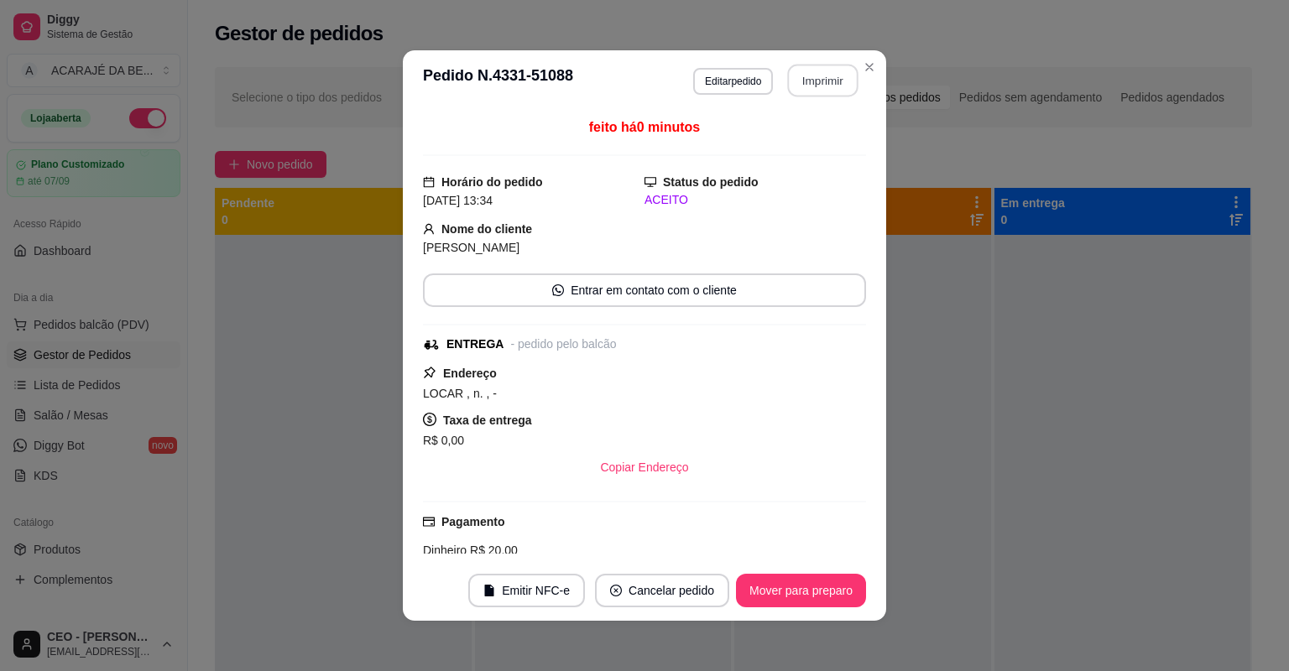
click at [809, 79] on button "Imprimir" at bounding box center [823, 81] width 70 height 33
click at [805, 591] on button "Mover para preparo" at bounding box center [800, 591] width 126 height 33
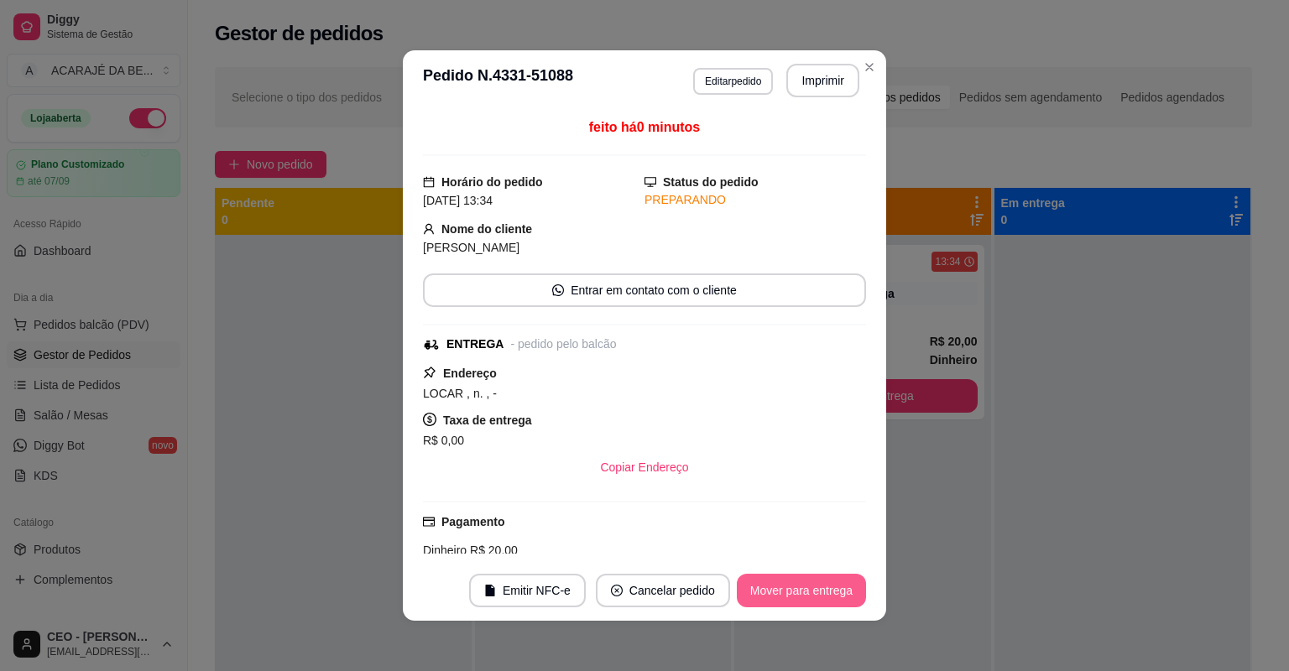
click at [805, 591] on button "Mover para entrega" at bounding box center [801, 591] width 129 height 34
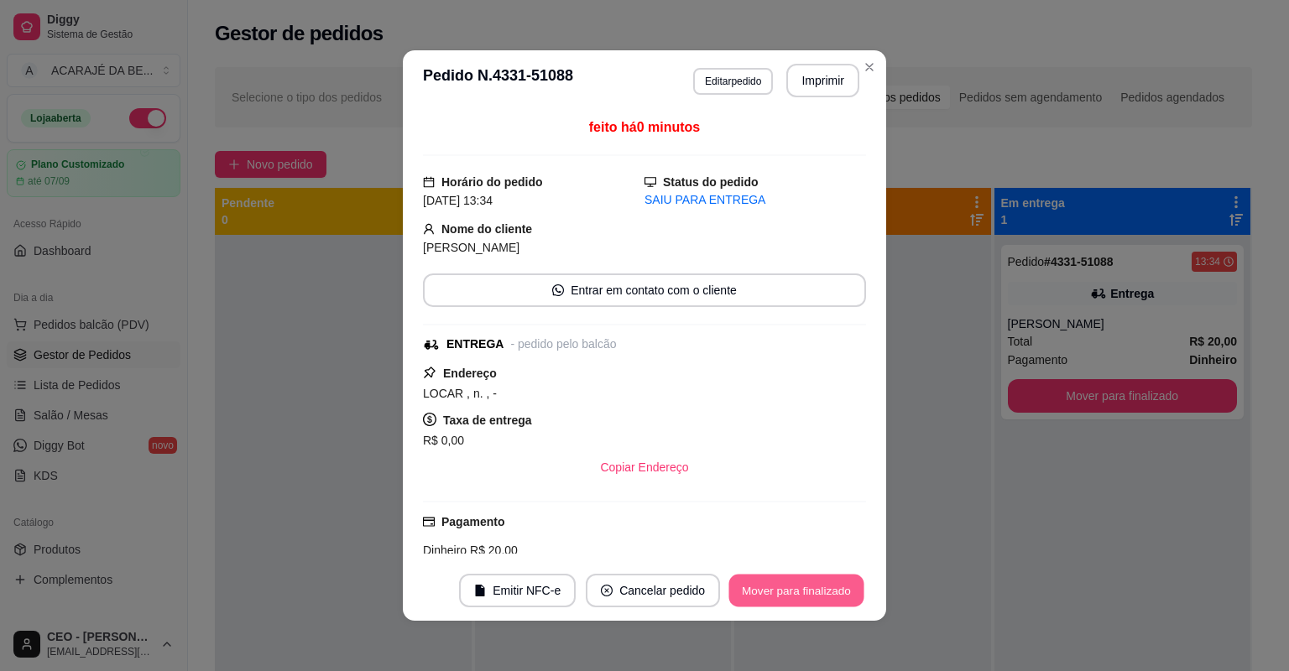
click at [805, 591] on button "Mover para finalizado" at bounding box center [796, 591] width 135 height 33
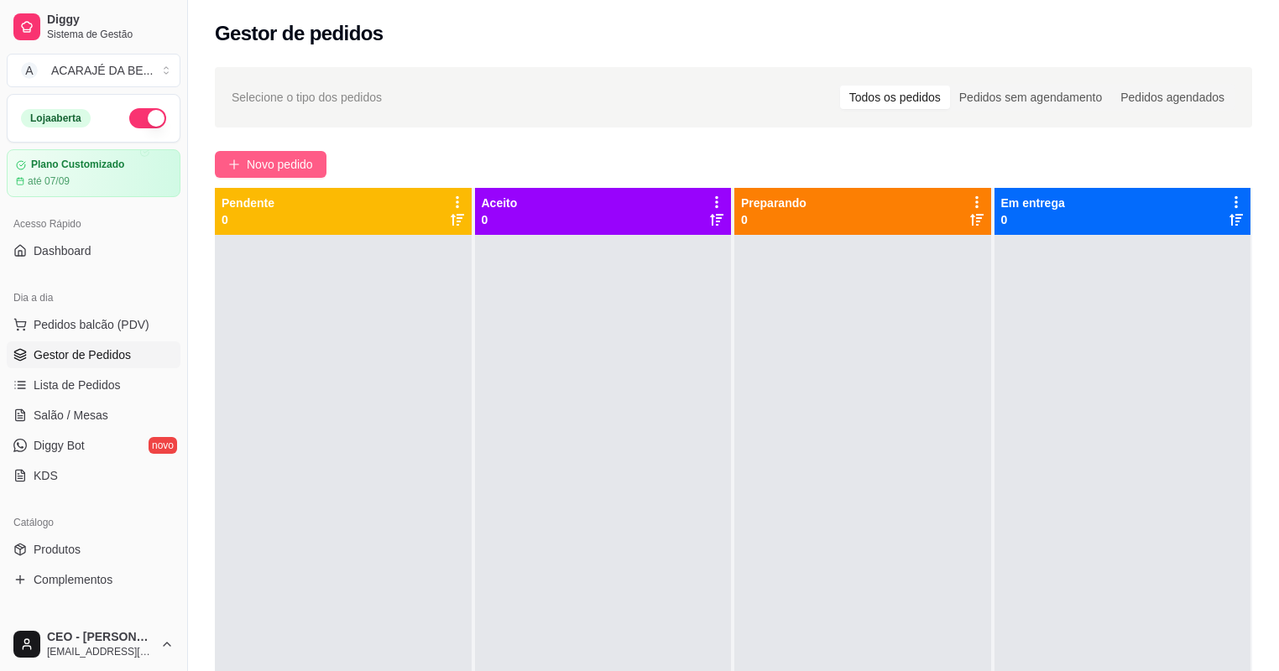
click at [252, 163] on span "Novo pedido" at bounding box center [280, 164] width 66 height 18
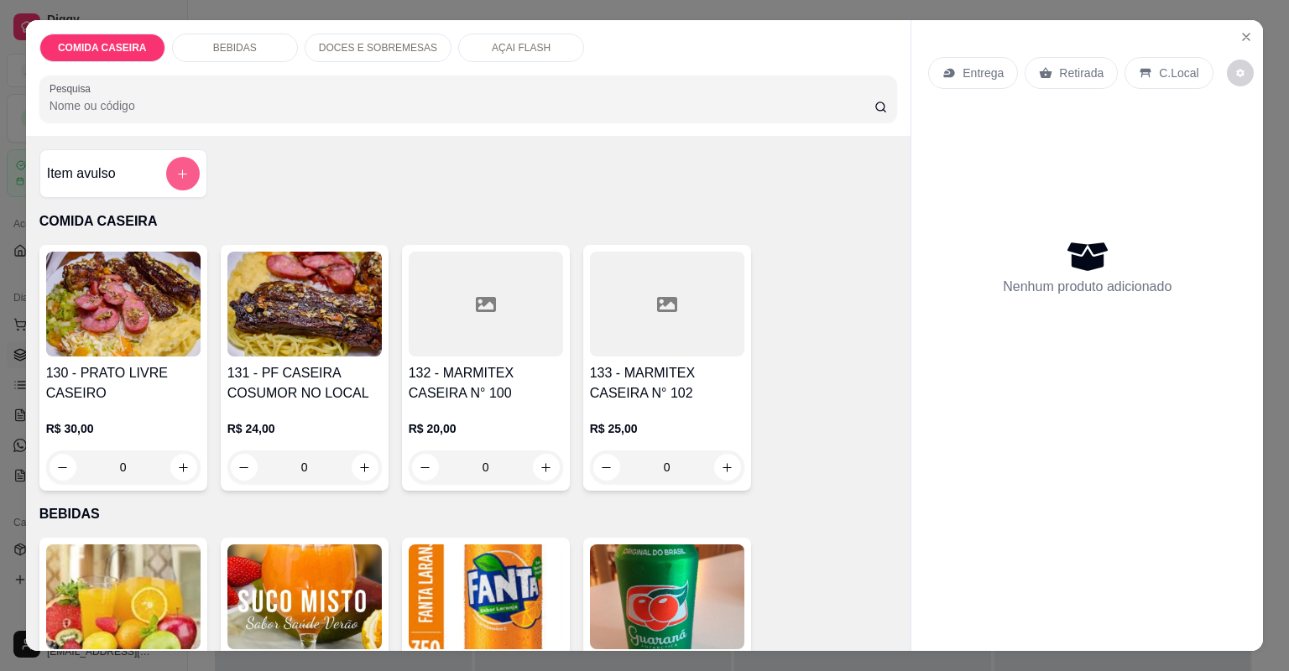
click at [185, 175] on button "add-separate-item" at bounding box center [183, 174] width 34 height 34
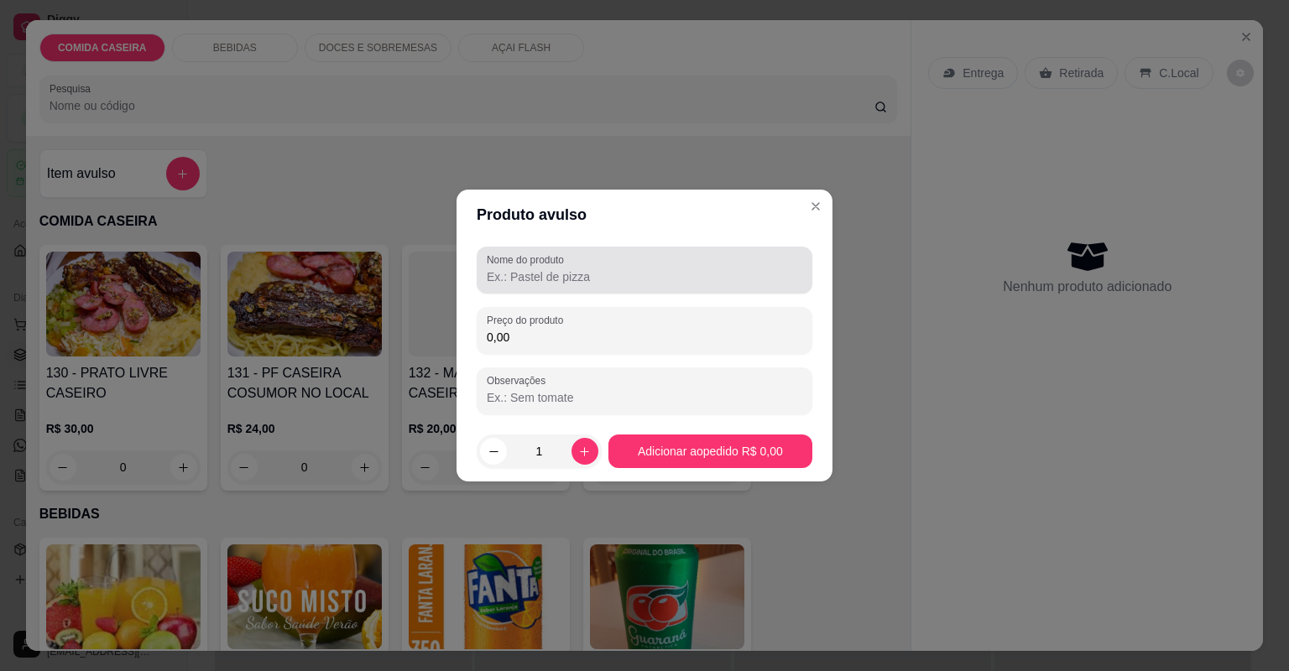
click at [533, 269] on input "Nome do produto" at bounding box center [644, 276] width 315 height 17
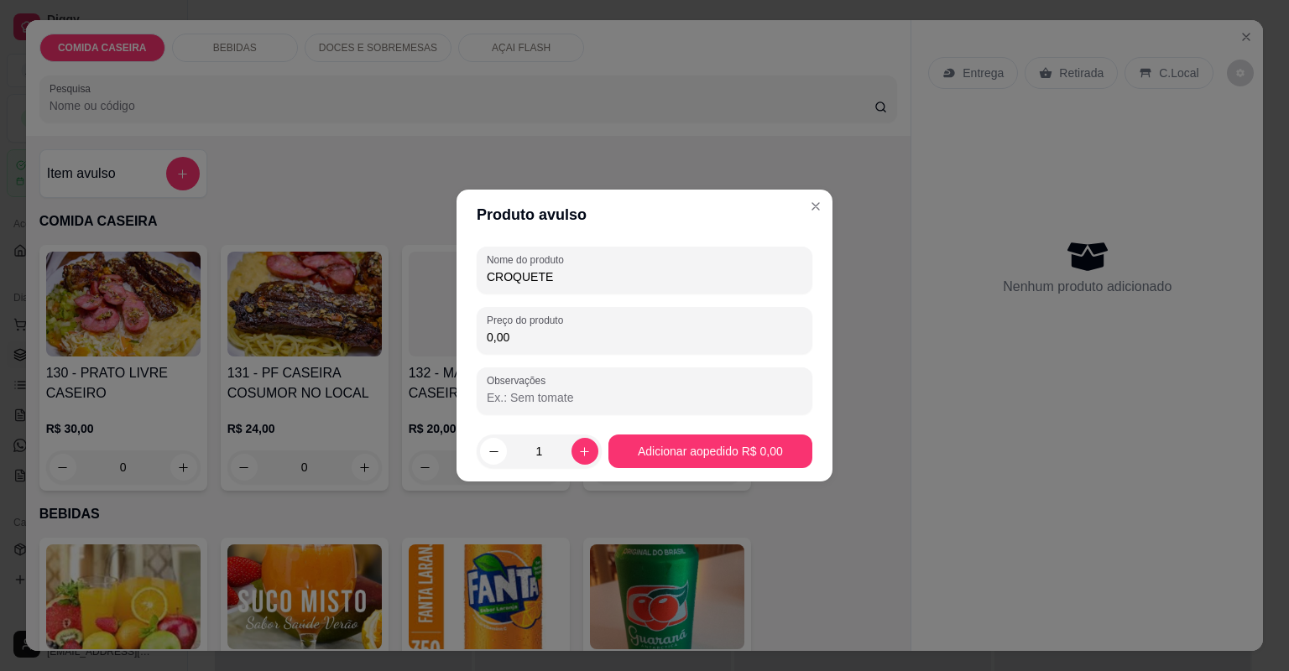
type input "CROQUETE"
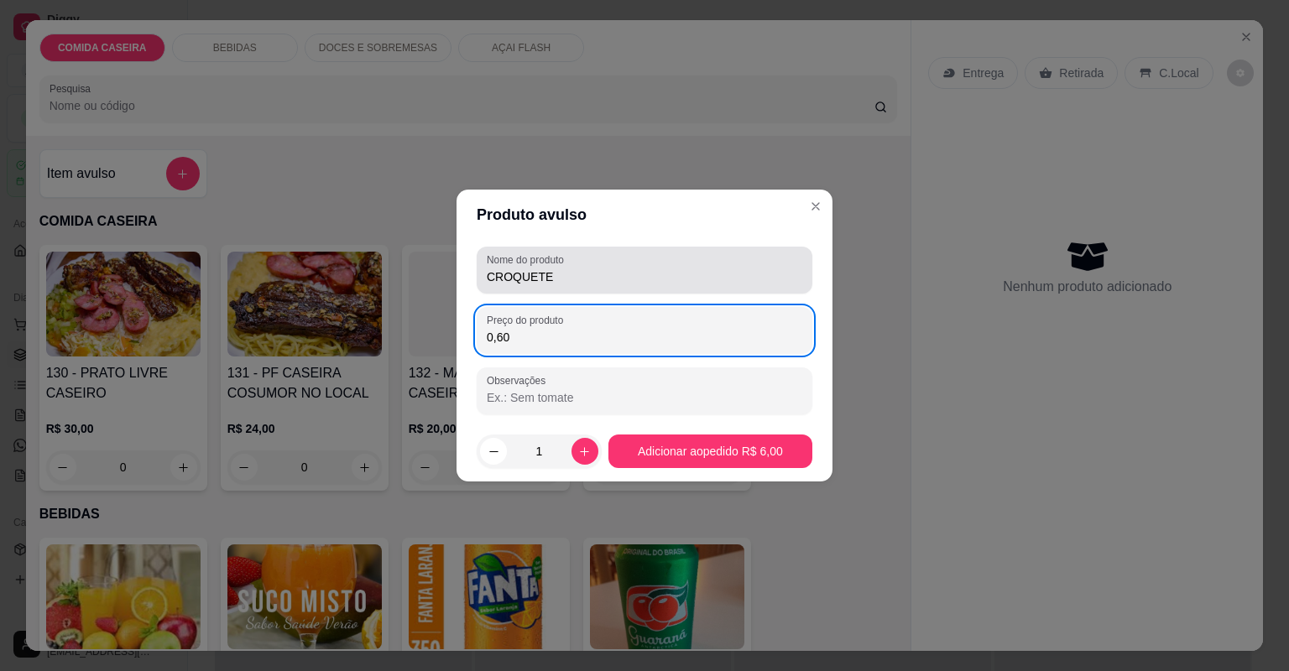
type input "6,00"
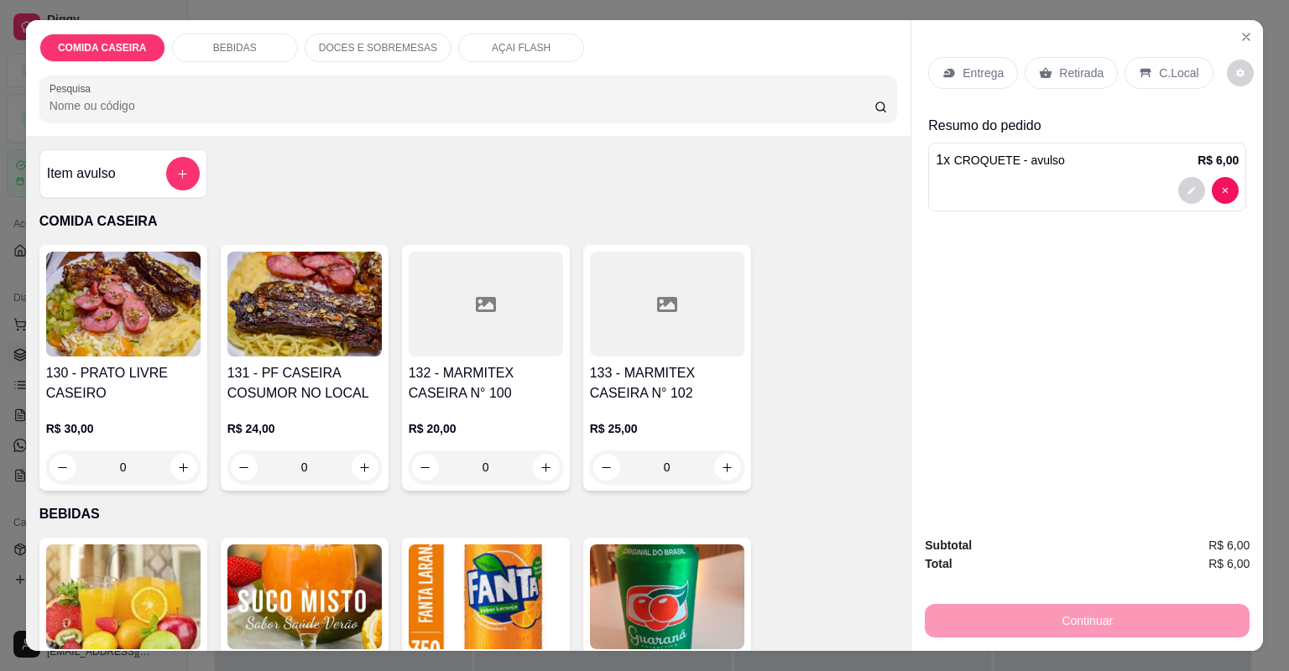
click at [1159, 67] on p "C.Local" at bounding box center [1178, 73] width 39 height 17
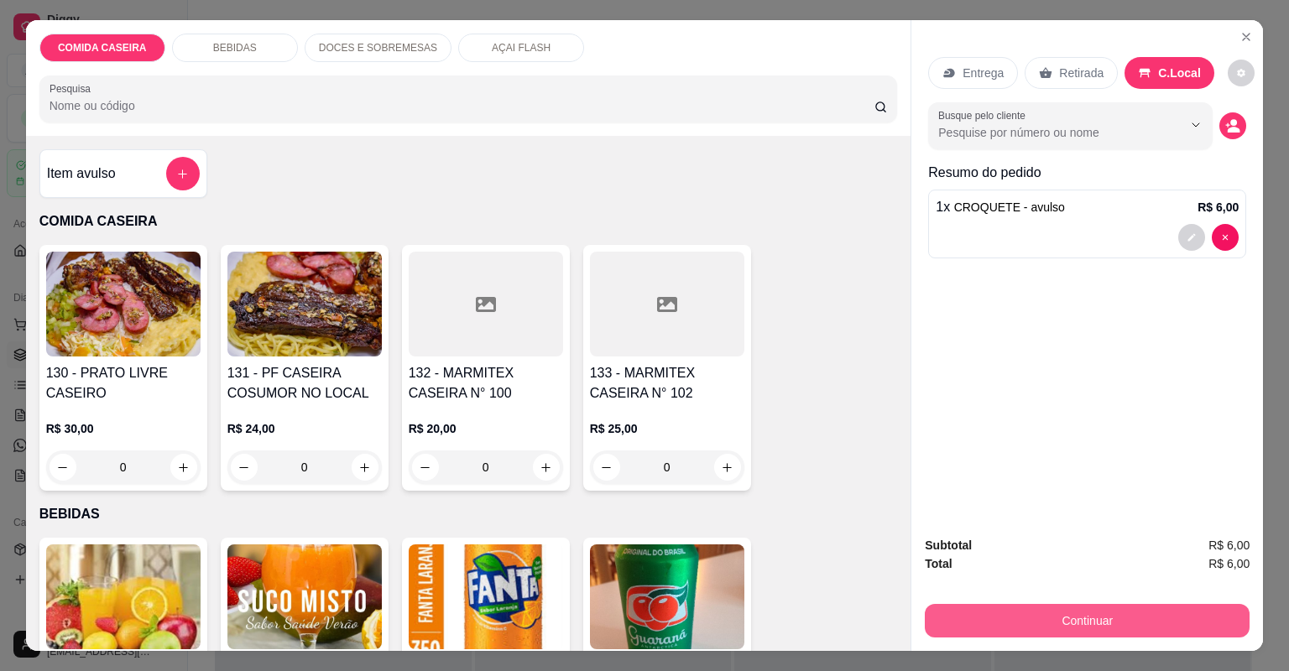
click at [1101, 622] on button "Continuar" at bounding box center [1087, 621] width 325 height 34
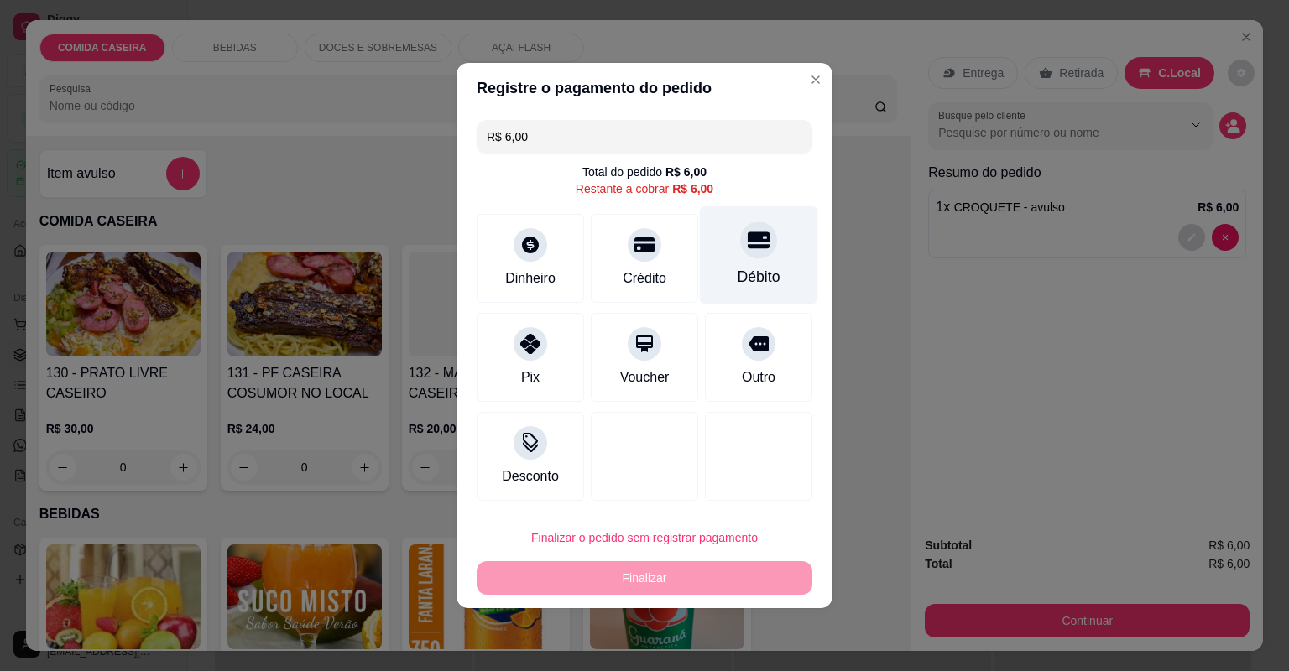
click at [744, 273] on div "Débito" at bounding box center [758, 277] width 43 height 22
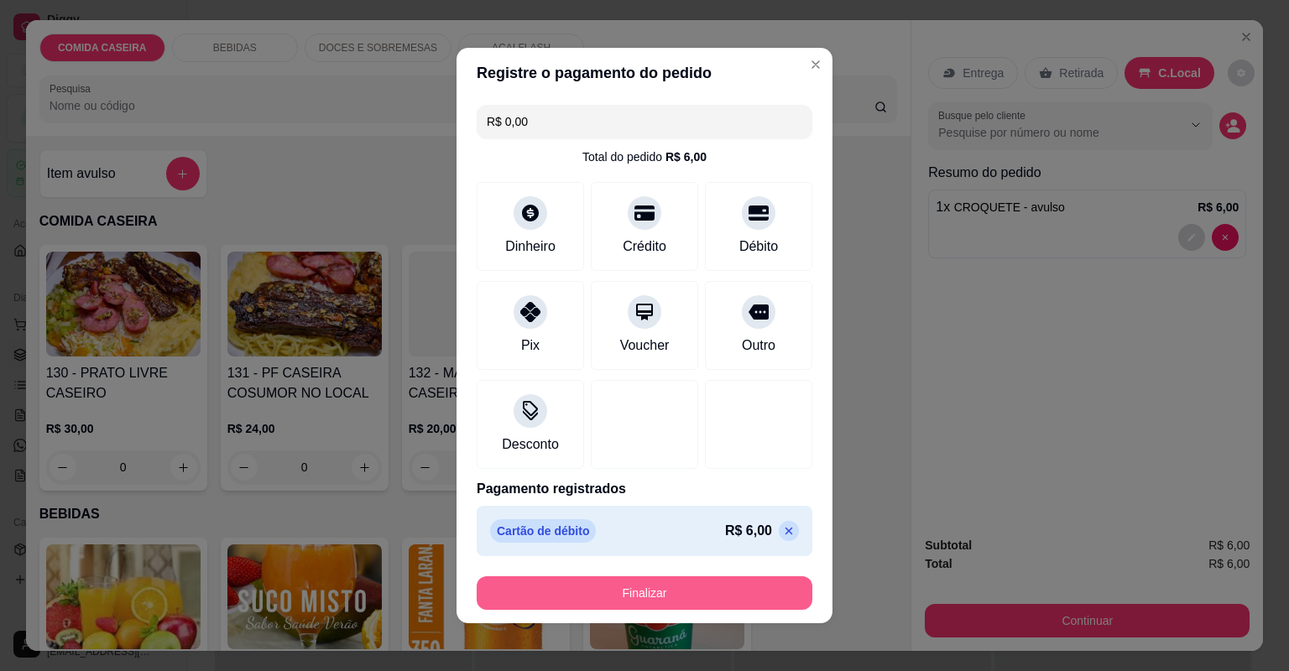
click at [744, 591] on button "Finalizar" at bounding box center [645, 593] width 336 height 34
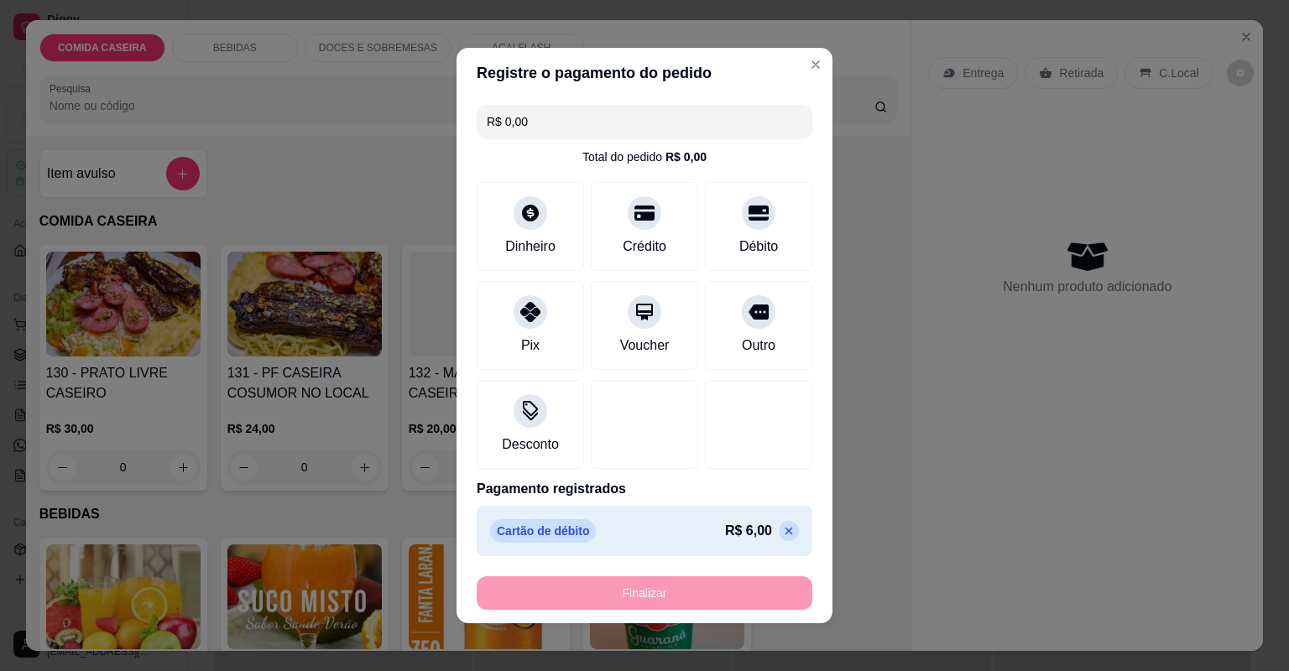
type input "-R$ 6,00"
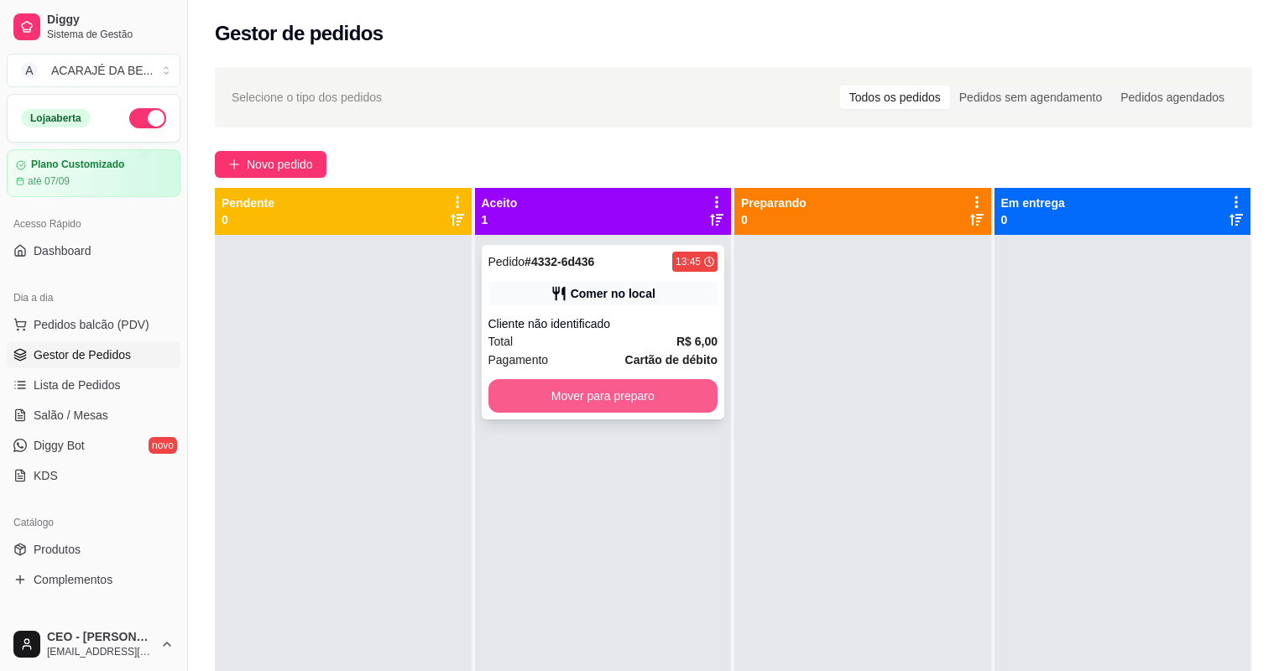
click at [682, 387] on button "Mover para preparo" at bounding box center [603, 396] width 230 height 34
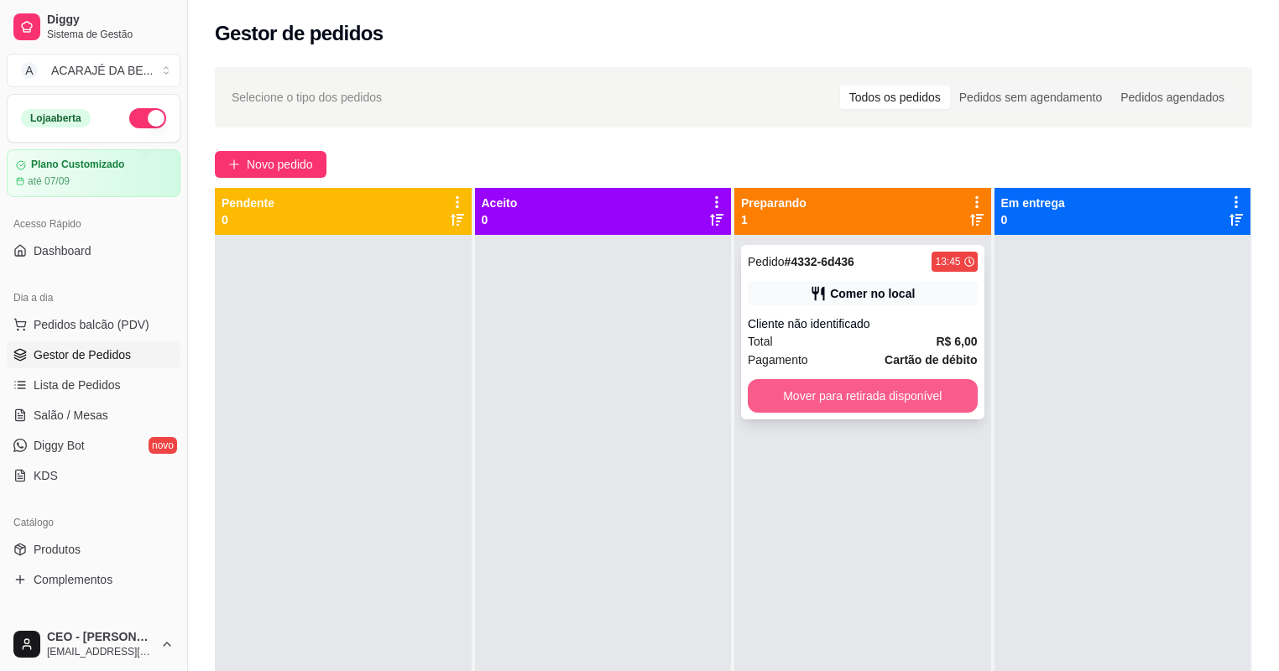
click at [805, 396] on button "Mover para retirada disponível" at bounding box center [863, 396] width 230 height 34
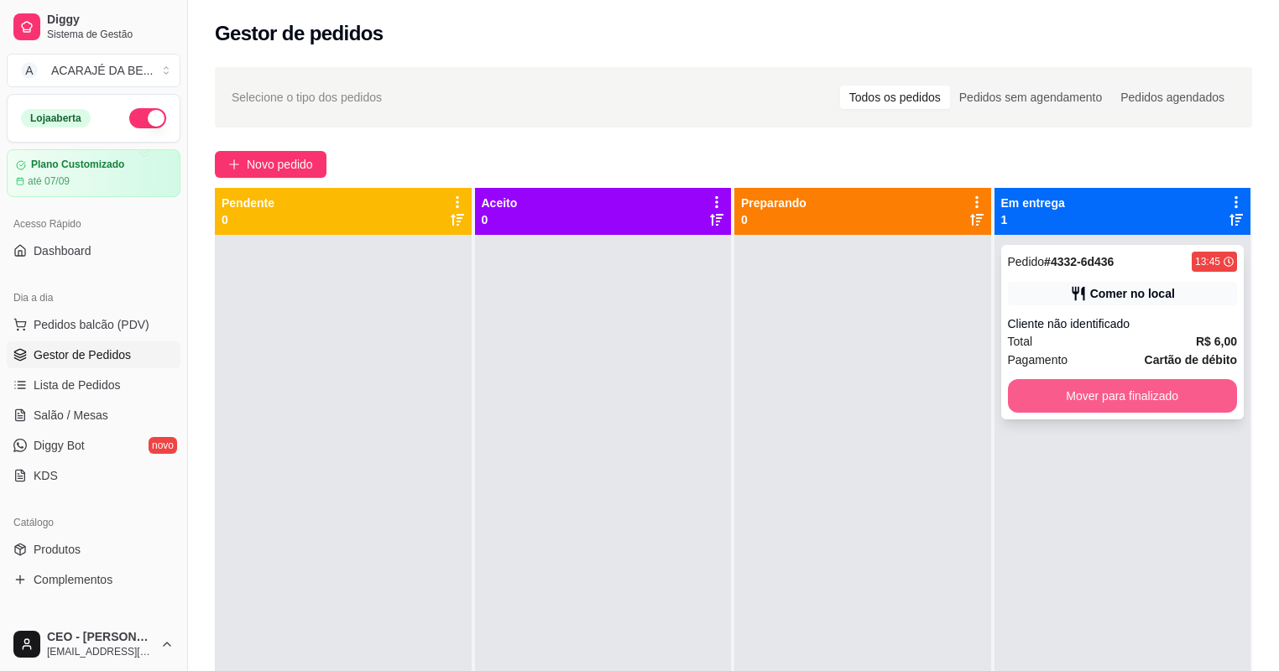
click at [1013, 392] on button "Mover para finalizado" at bounding box center [1123, 396] width 230 height 34
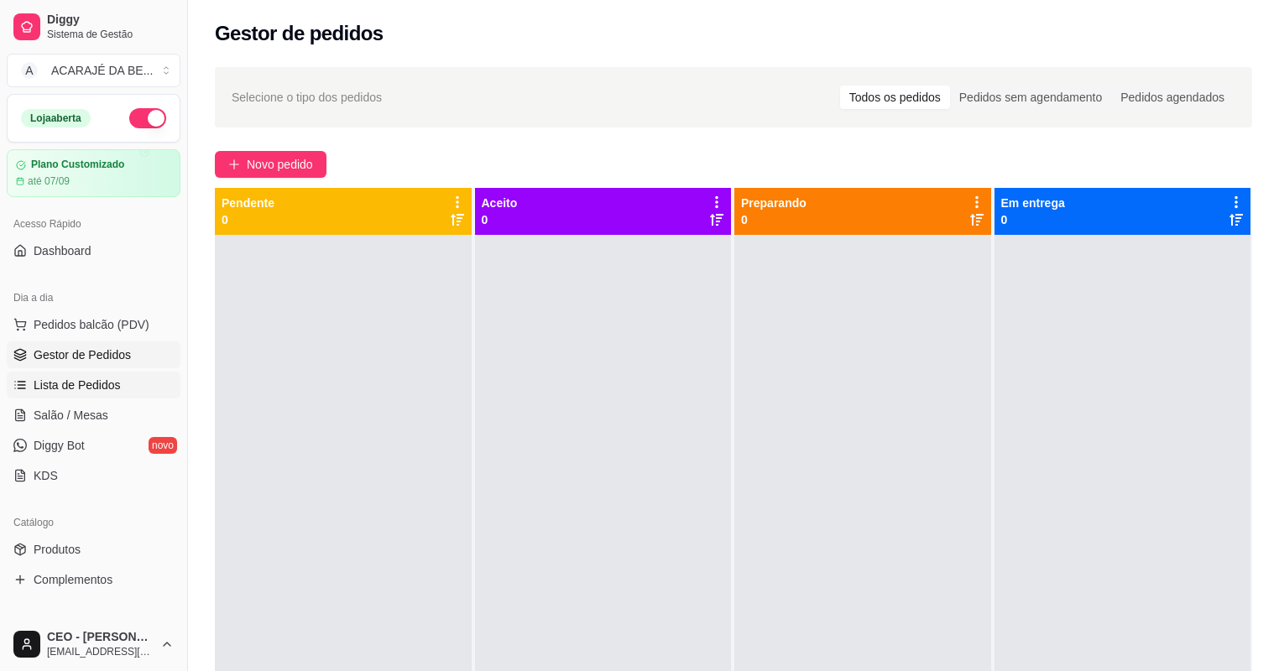
click at [97, 382] on span "Lista de Pedidos" at bounding box center [77, 385] width 87 height 17
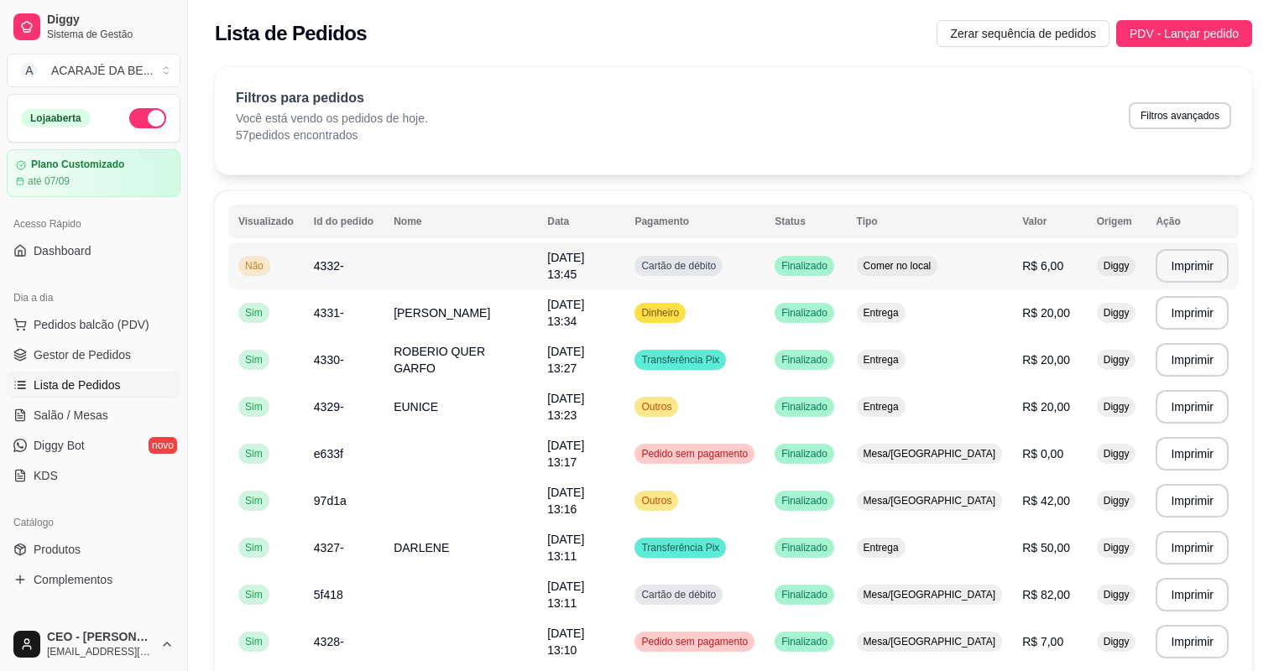
click at [753, 275] on td "Cartão de débito" at bounding box center [694, 265] width 140 height 47
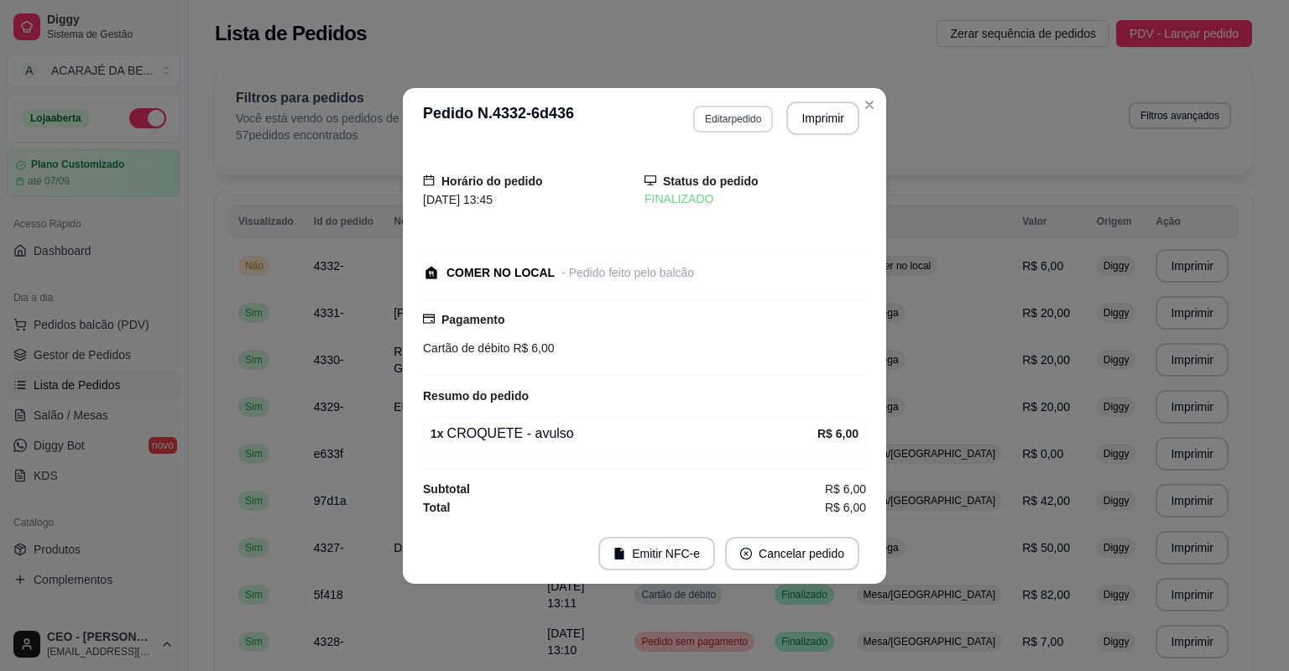
click at [728, 121] on button "Editar pedido" at bounding box center [733, 119] width 80 height 27
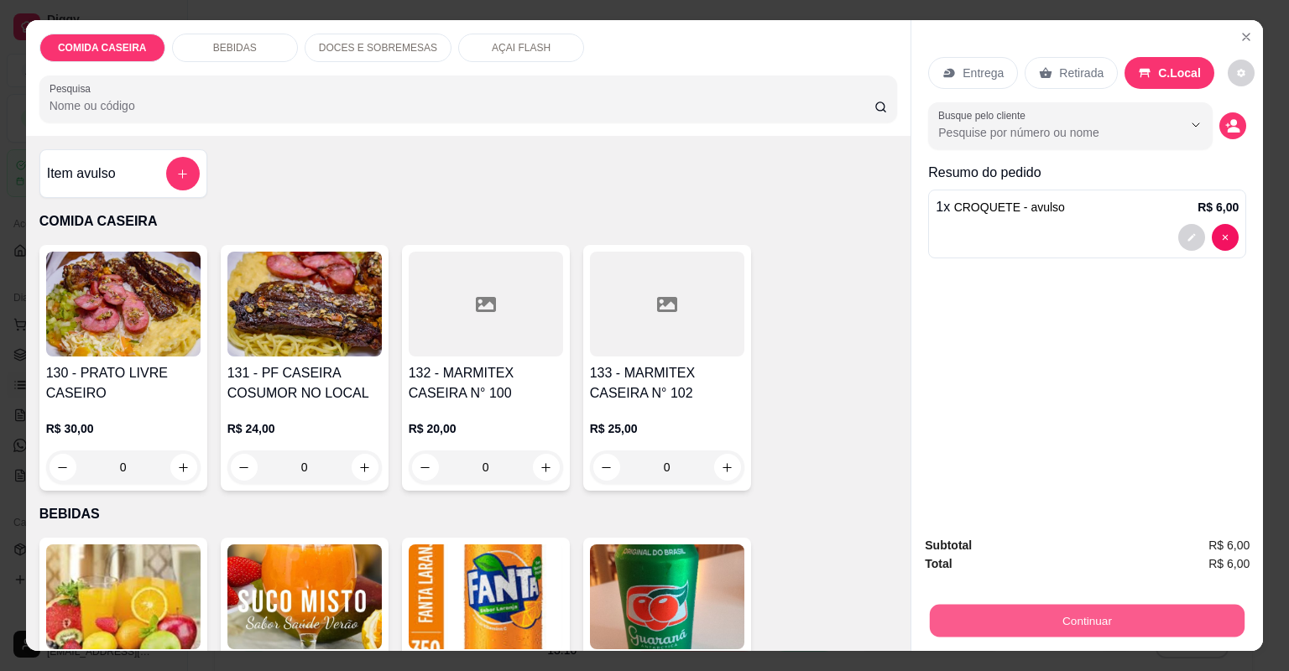
click at [1042, 618] on button "Continuar" at bounding box center [1087, 621] width 315 height 33
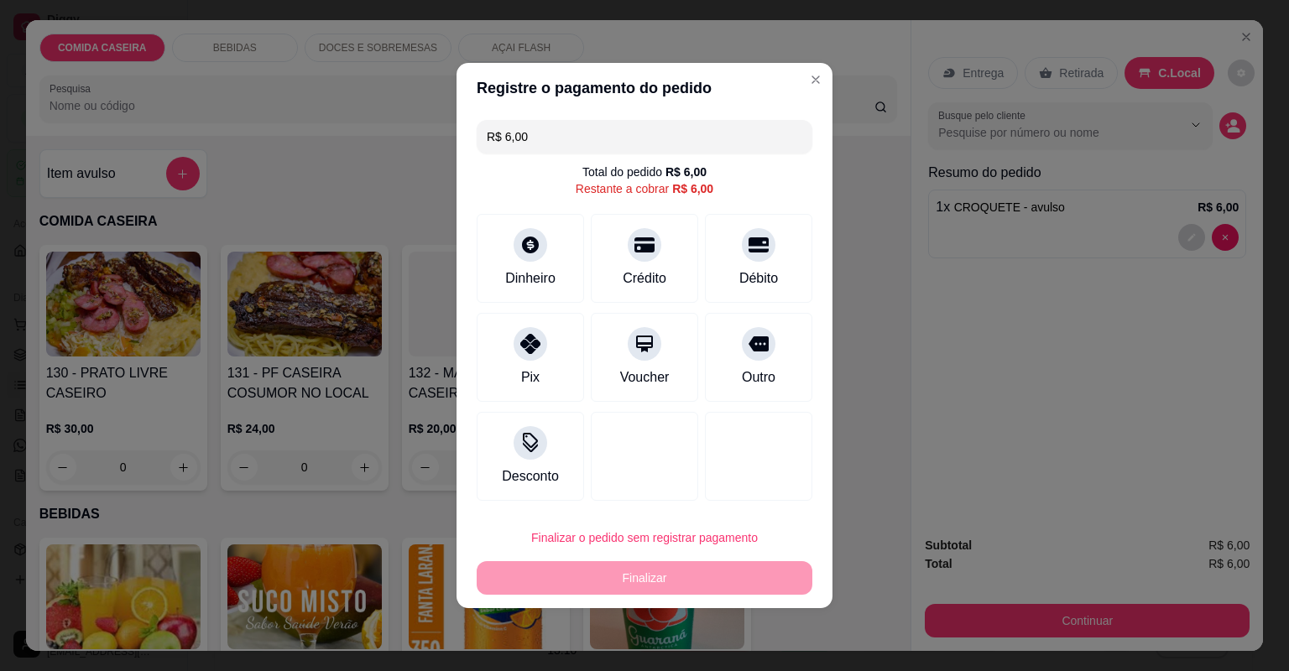
click at [732, 570] on div "Finalizar o pedido sem registrar pagamento Finalizar" at bounding box center [645, 558] width 336 height 74
click at [736, 585] on div "Finalizar o pedido sem registrar pagamento Finalizar" at bounding box center [645, 558] width 336 height 74
click at [529, 364] on div "Pix" at bounding box center [530, 354] width 118 height 98
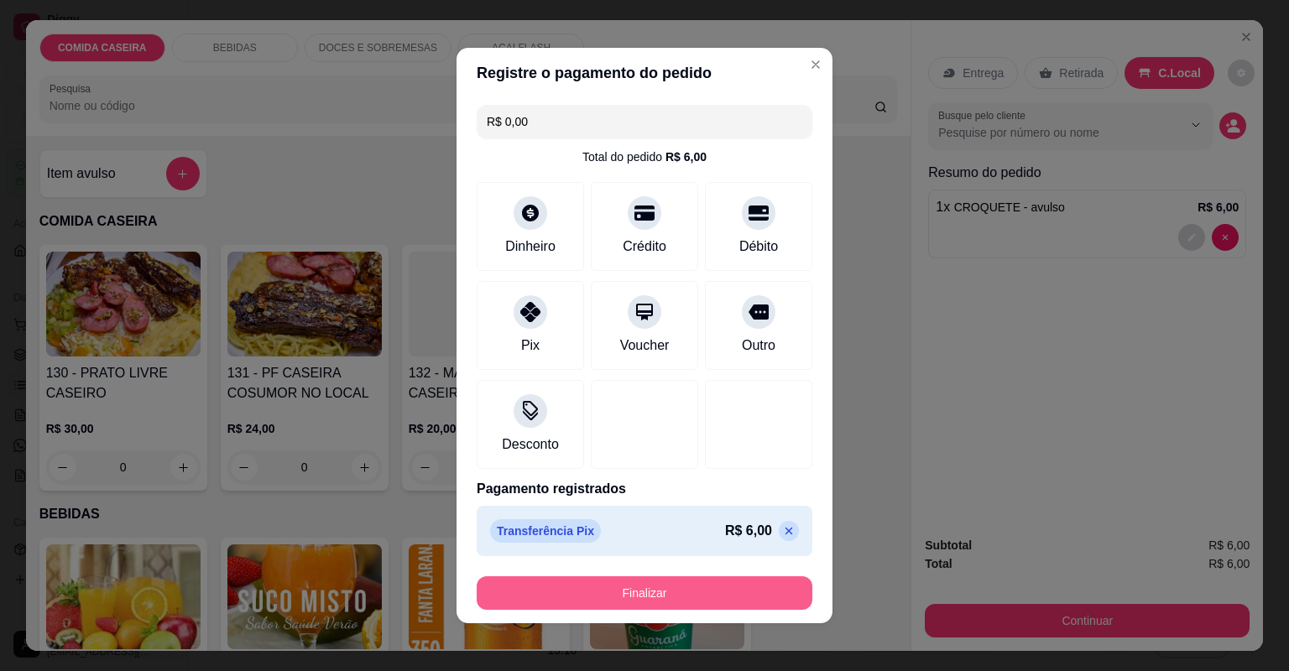
click at [661, 597] on button "Finalizar" at bounding box center [645, 593] width 336 height 34
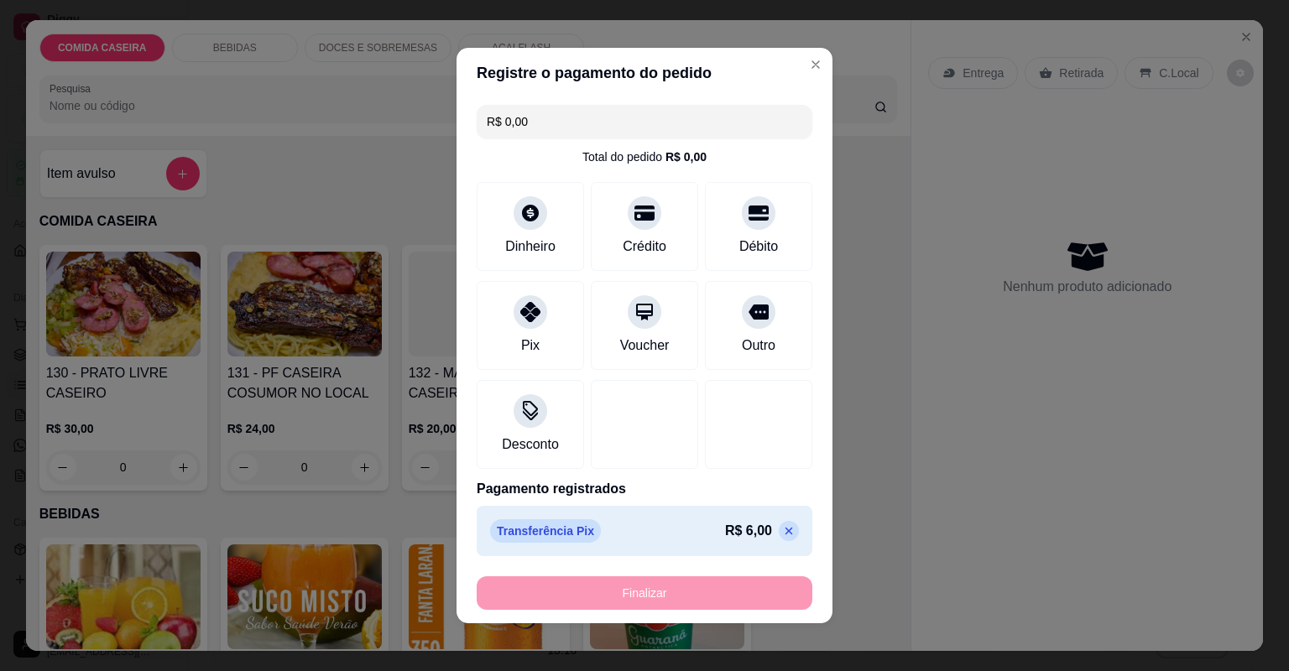
type input "-R$ 6,00"
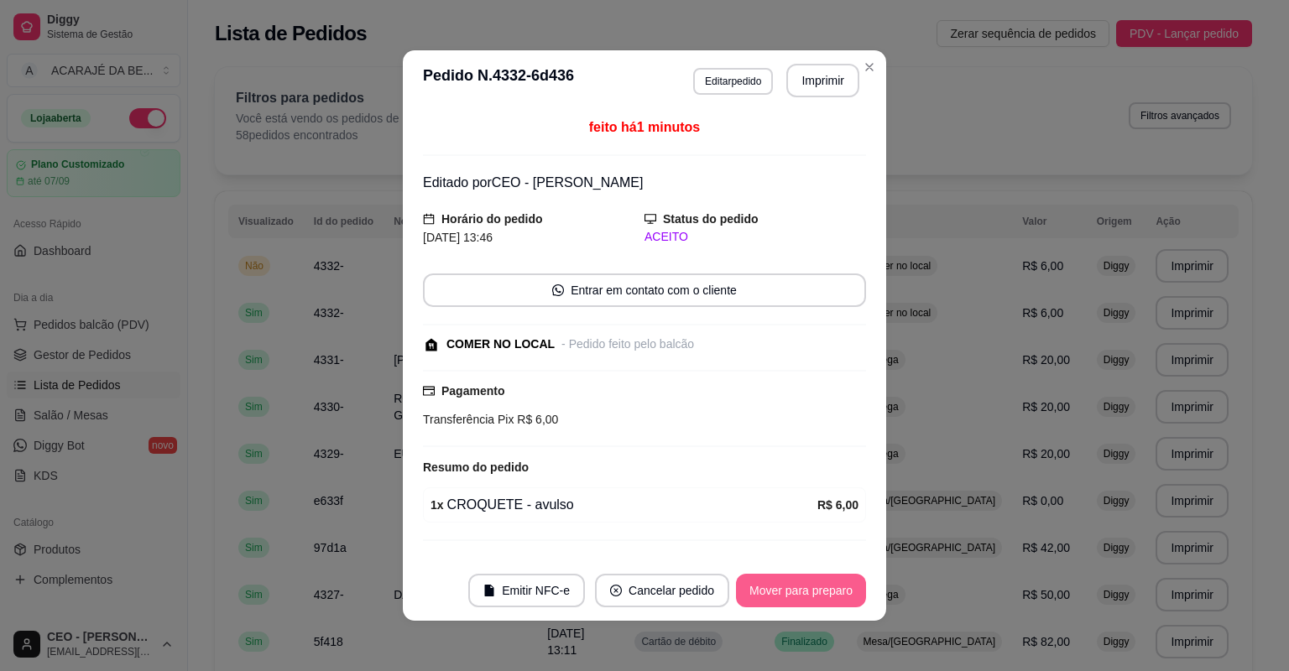
click at [802, 584] on button "Mover para preparo" at bounding box center [801, 591] width 130 height 34
click at [802, 586] on button "Mover para finalizado" at bounding box center [796, 591] width 135 height 33
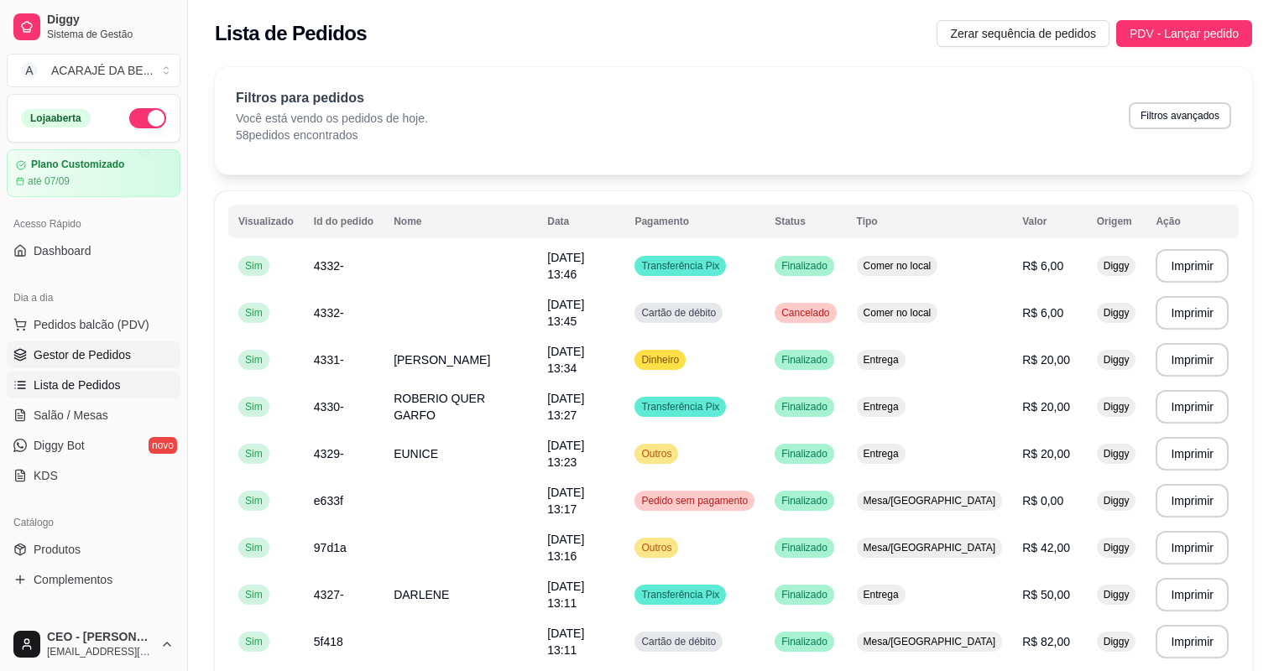
click at [105, 365] on link "Gestor de Pedidos" at bounding box center [94, 354] width 174 height 27
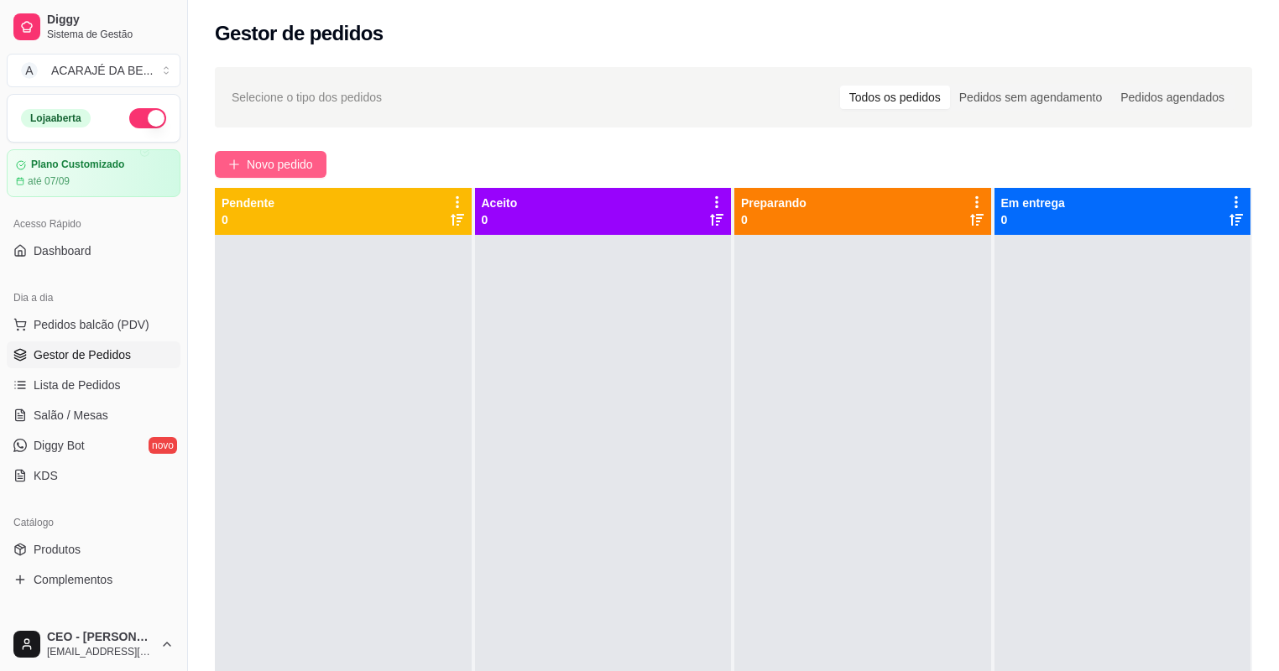
click at [247, 158] on span "Novo pedido" at bounding box center [280, 164] width 66 height 18
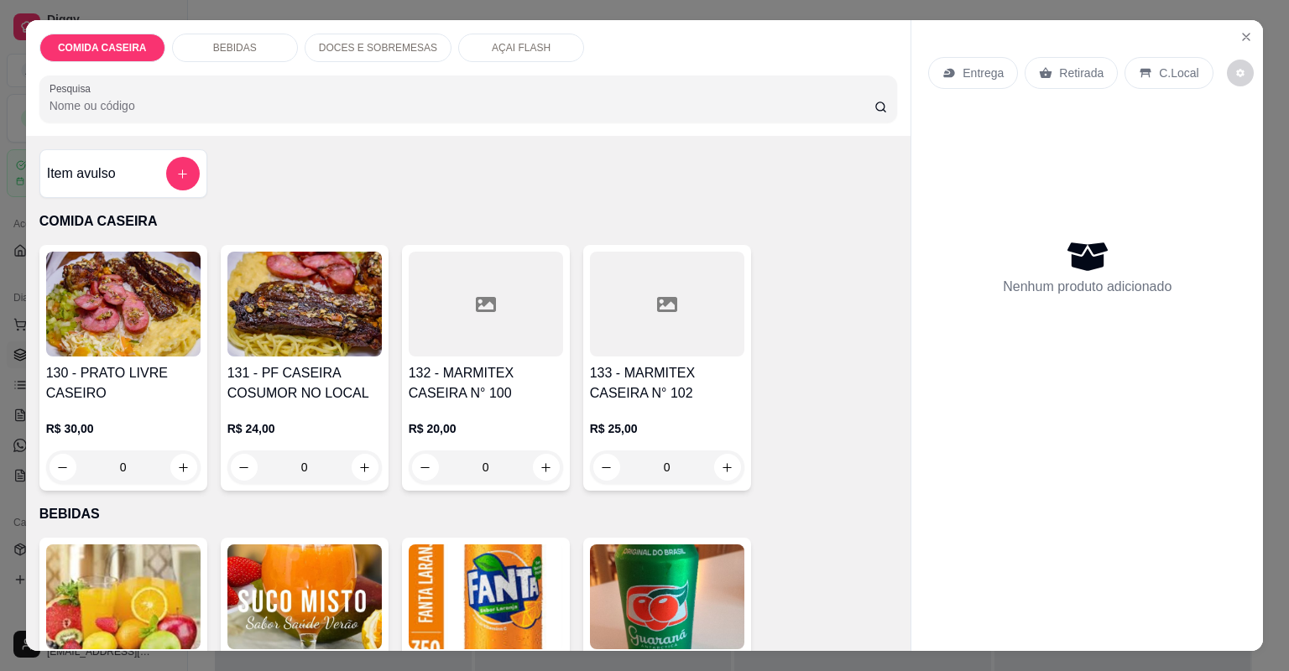
click at [663, 378] on h4 "133 - MARMITEX CASEIRA N° 102" at bounding box center [667, 383] width 154 height 40
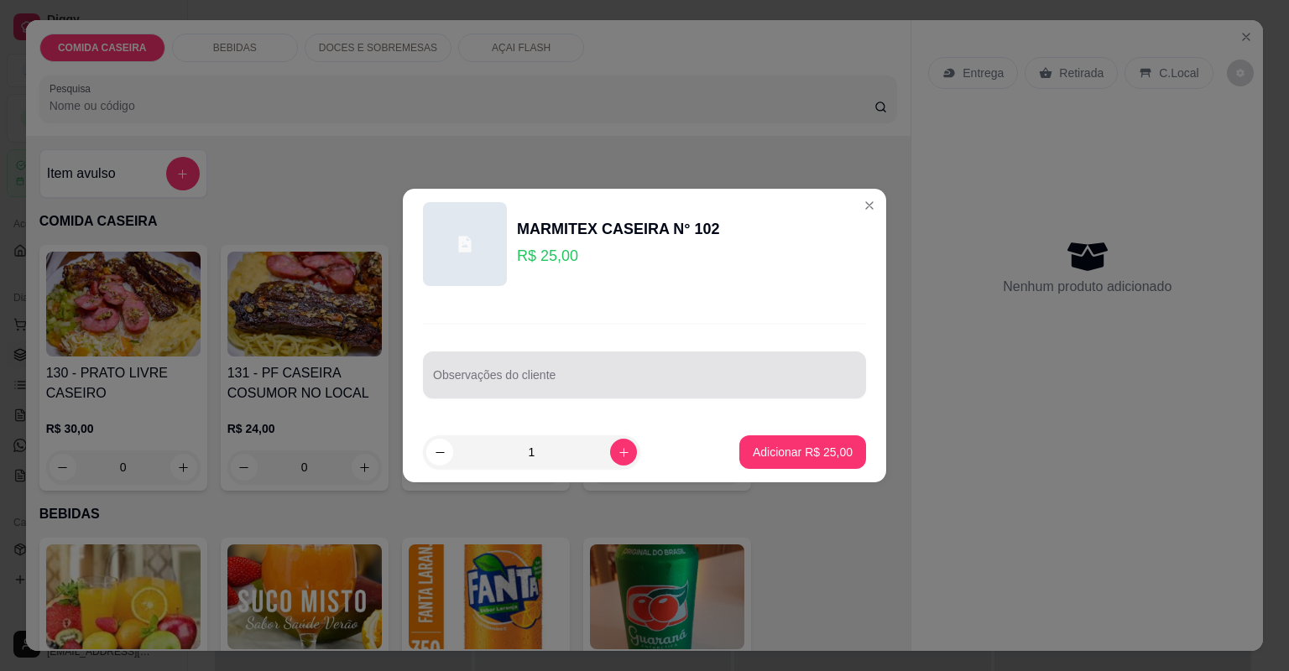
click at [664, 382] on input "Observações do cliente" at bounding box center [644, 381] width 423 height 17
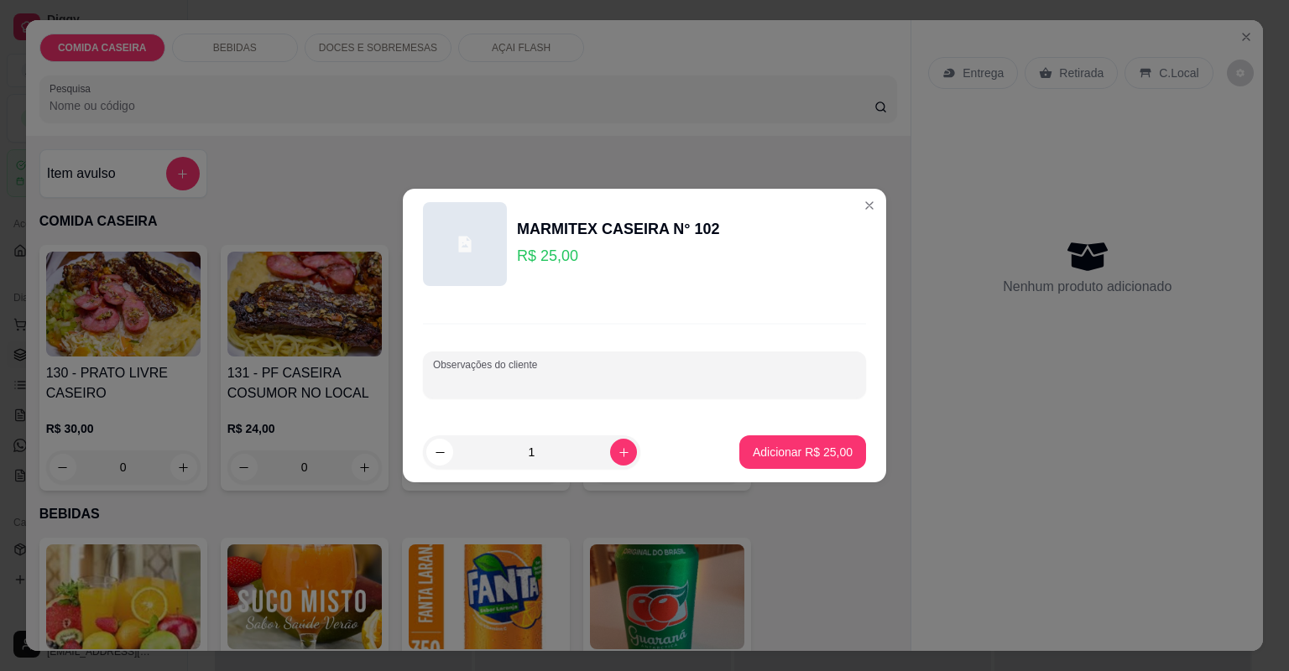
paste input "Feijão tropeiro,arroz, purê de batata,farofa, beterraba c/maionese,bife ao molh…"
type input "Feijão tropeiro,arroz, purê de batata,farofa, beterraba c/maionese,bife ao molh…"
click at [742, 444] on button "Adicionar R$ 25,00" at bounding box center [802, 452] width 127 height 34
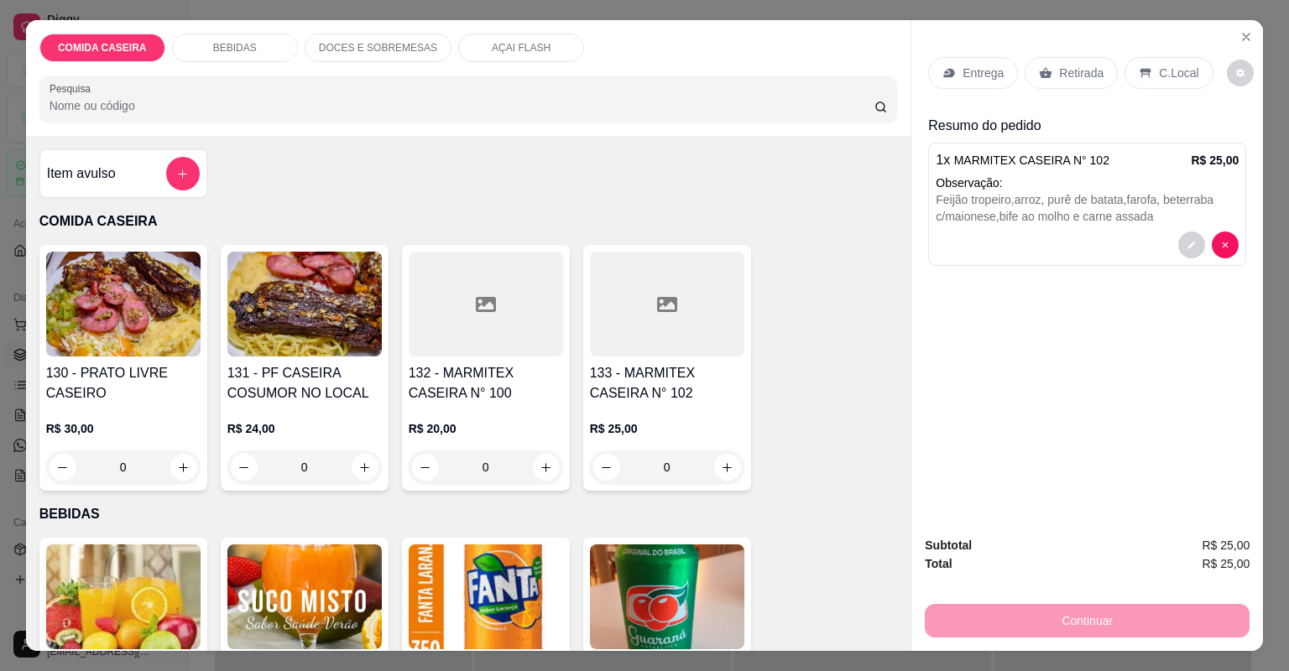
click at [664, 383] on h4 "133 - MARMITEX CASEIRA N° 102" at bounding box center [667, 383] width 154 height 40
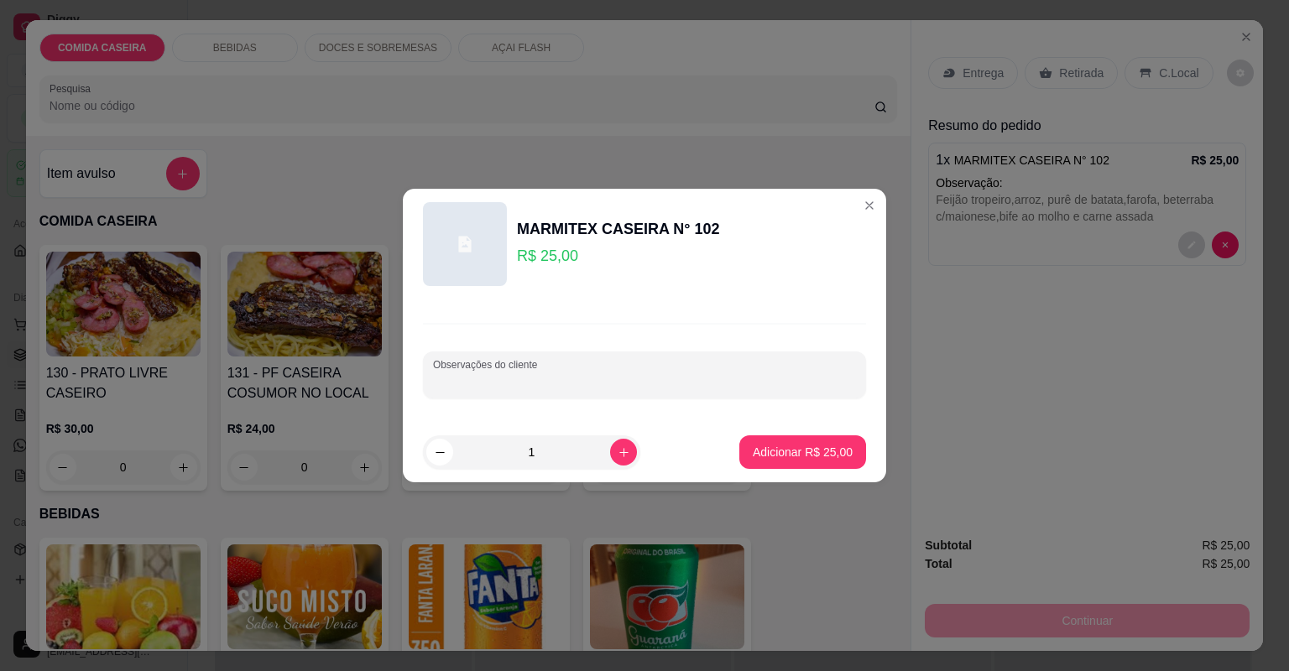
click at [683, 373] on input "Observações do cliente" at bounding box center [644, 381] width 423 height 17
paste input "Arroz branco, feijão tropeiro, purê de batata, macarrão ao molho, farofa, filé …"
type input "Arroz branco, feijão tropeiro, purê de batata, macarrão ao molho, farofa, filé …"
click at [795, 463] on button "Adicionar R$ 25,00" at bounding box center [802, 452] width 127 height 34
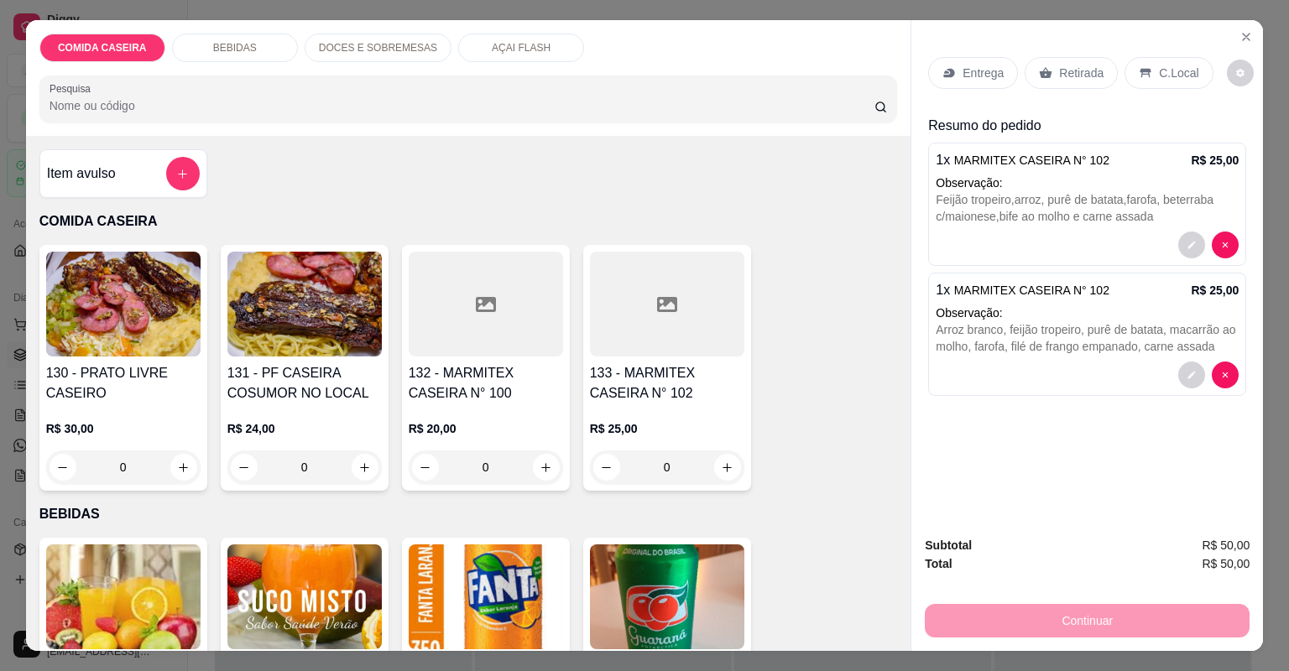
click at [972, 79] on p "Entrega" at bounding box center [982, 73] width 41 height 17
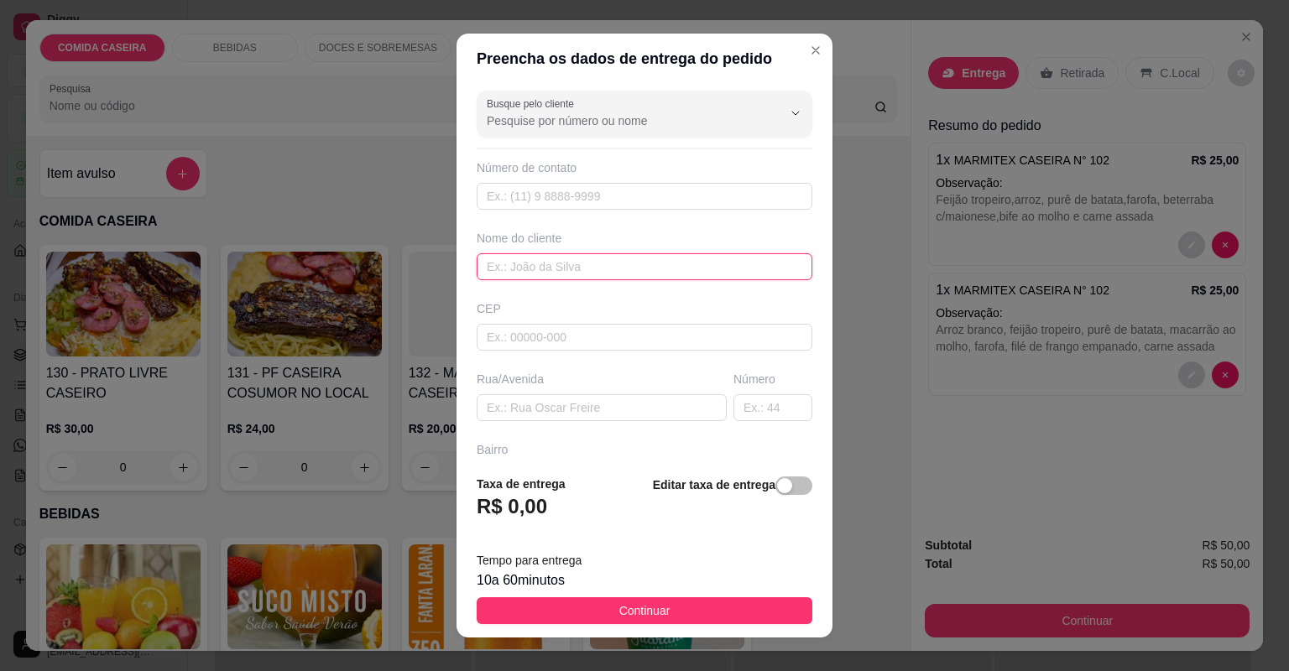
click at [617, 268] on input "text" at bounding box center [645, 266] width 336 height 27
type input "TAÍS"
paste input "[STREET_ADDRESS]"
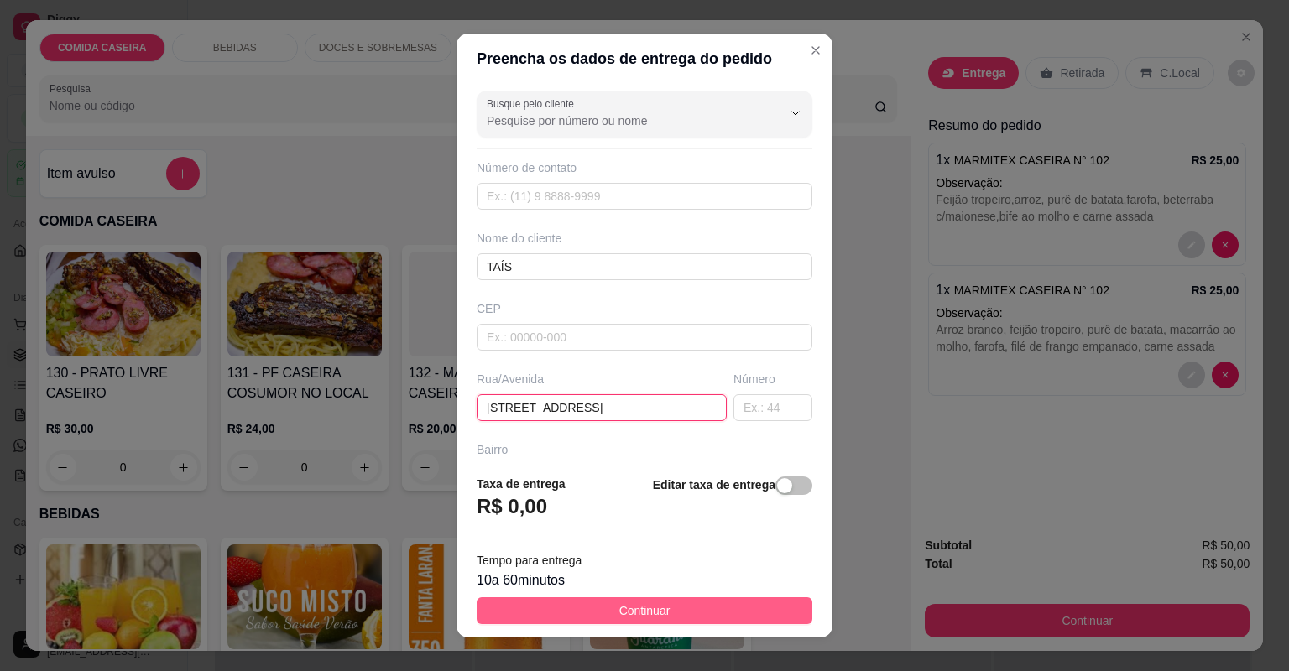
type input "[STREET_ADDRESS]"
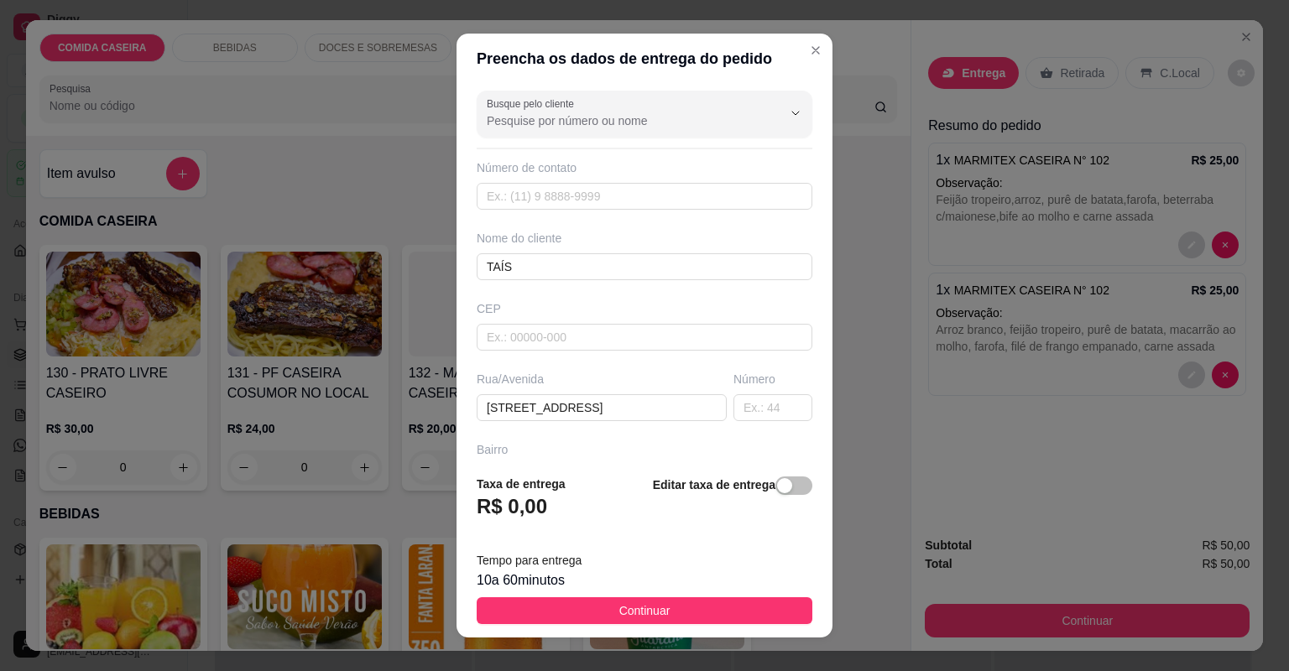
click at [677, 599] on button "Continuar" at bounding box center [645, 610] width 336 height 27
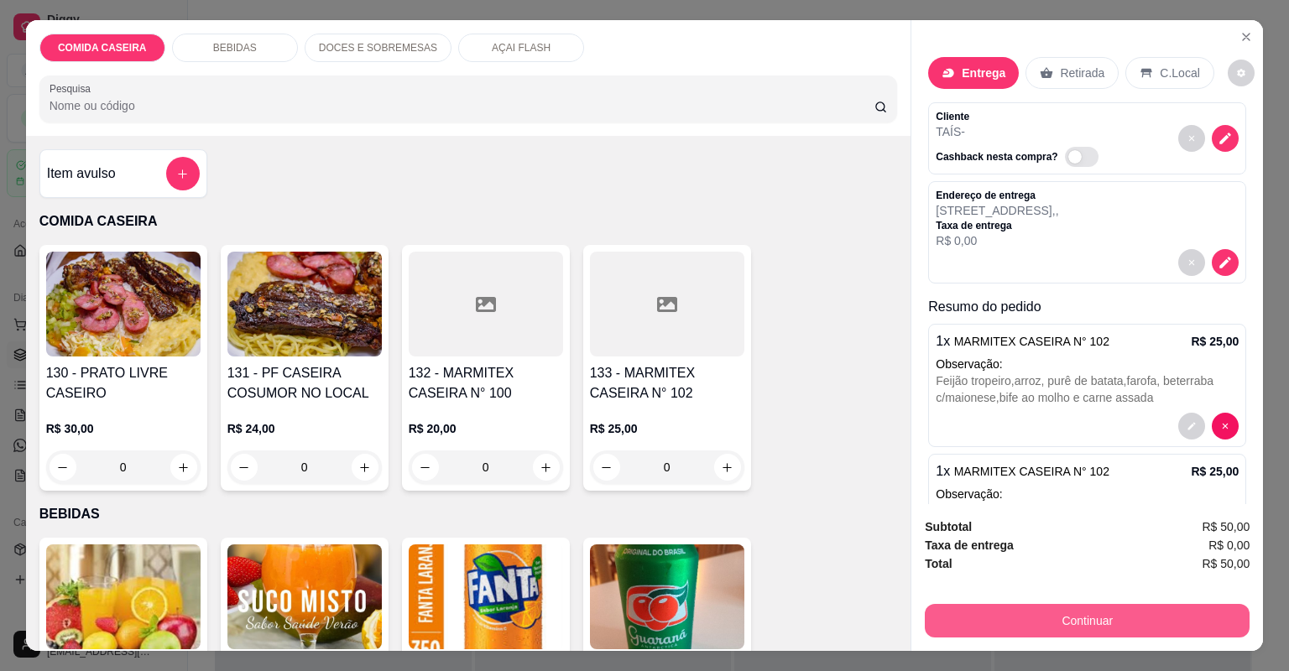
click at [1072, 611] on button "Continuar" at bounding box center [1087, 621] width 325 height 34
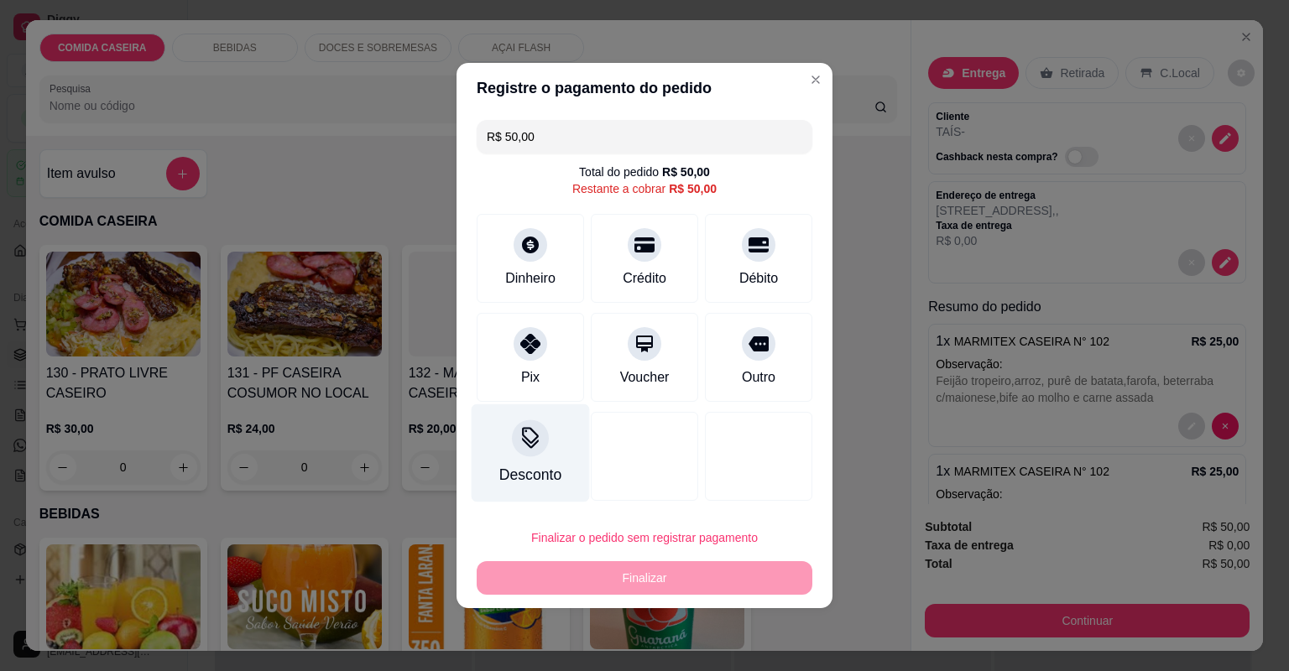
click at [550, 380] on div "Pix" at bounding box center [530, 357] width 107 height 89
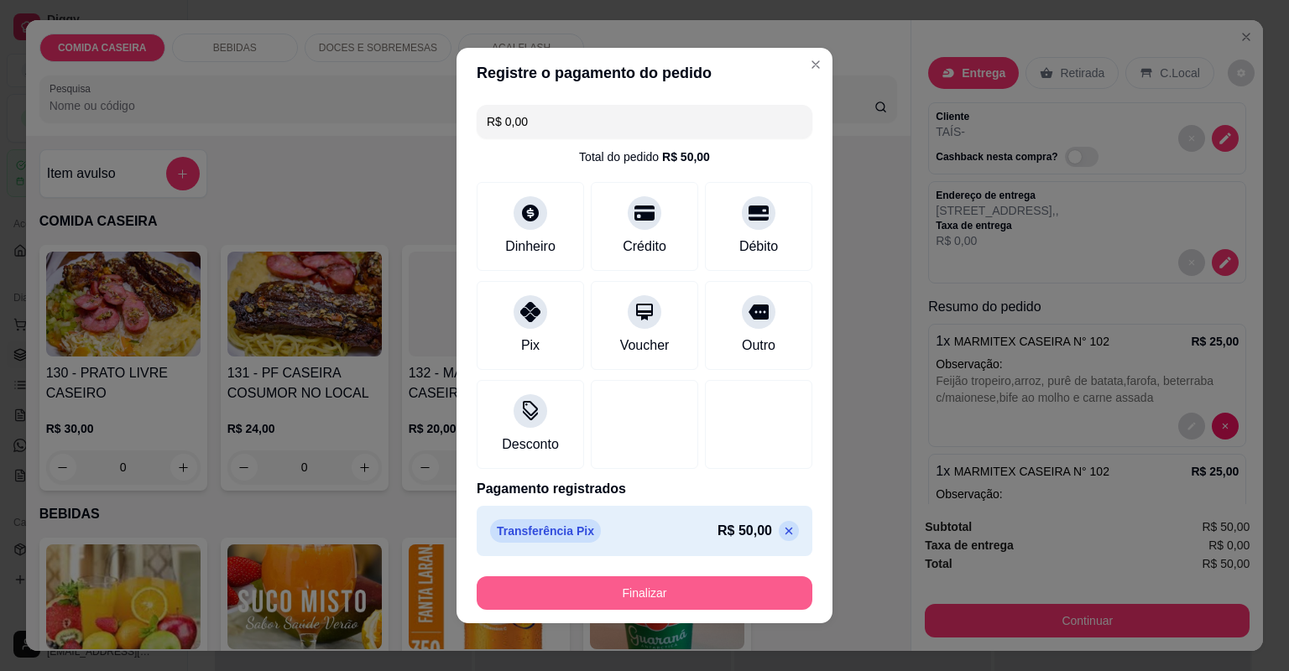
click at [671, 602] on button "Finalizar" at bounding box center [645, 593] width 336 height 34
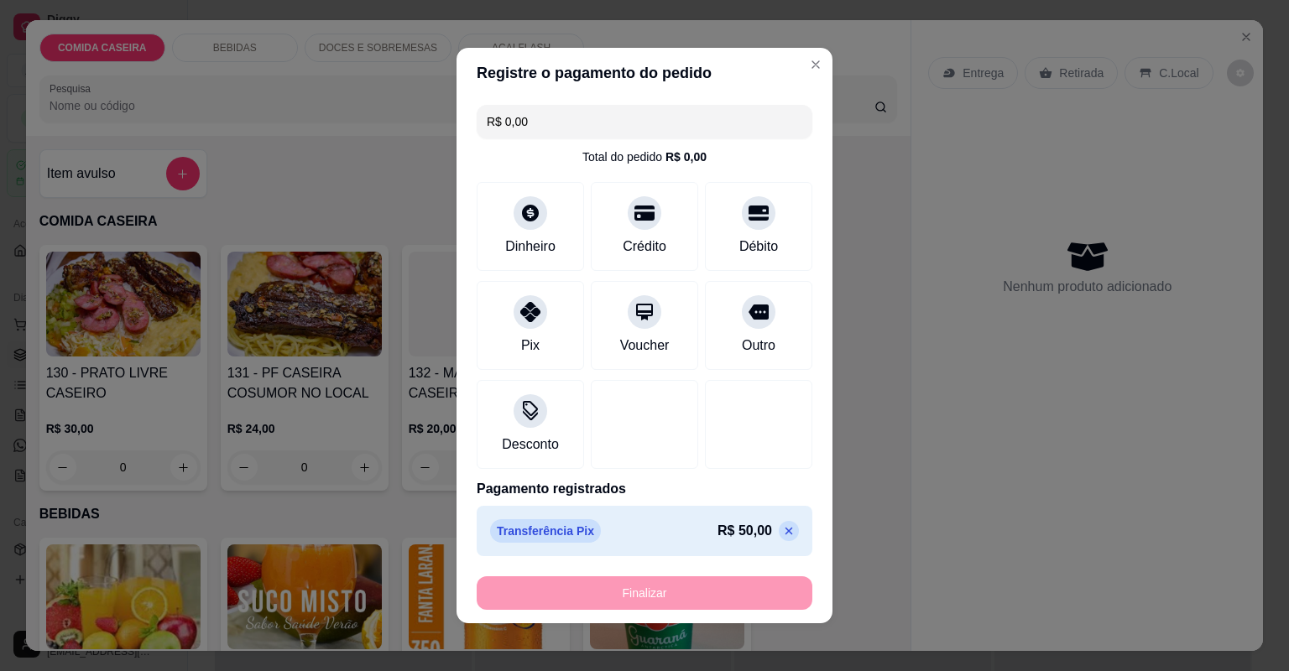
type input "-R$ 50,00"
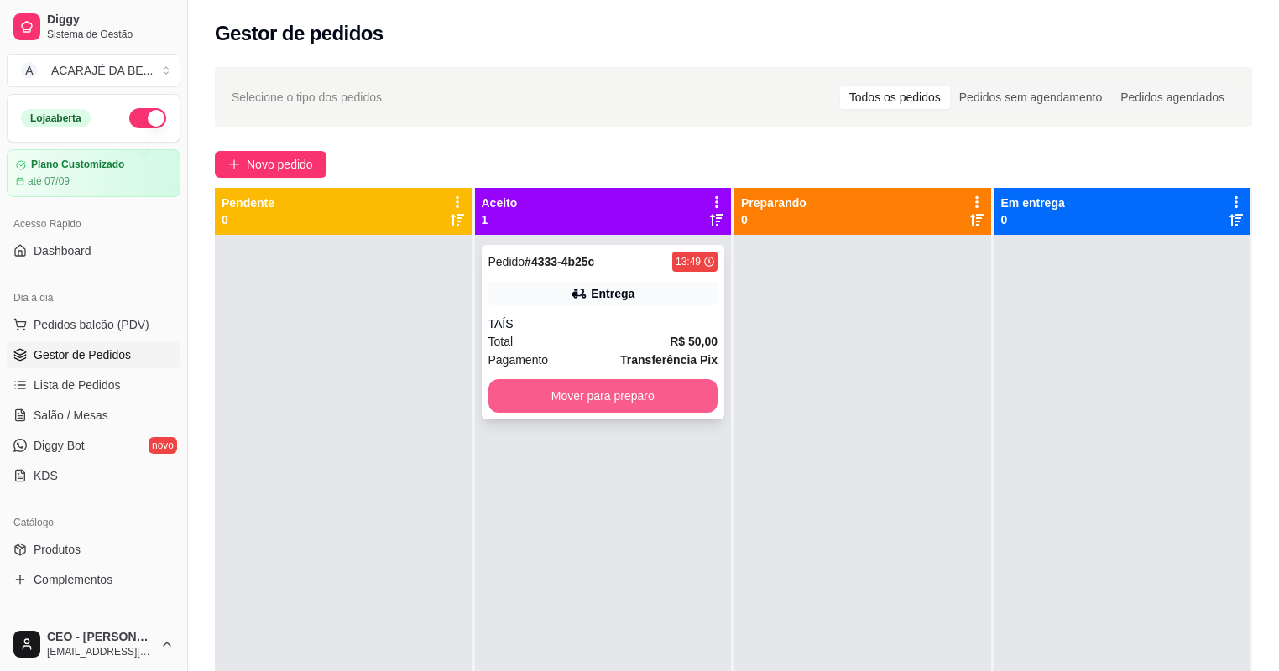
click at [658, 398] on button "Mover para preparo" at bounding box center [603, 396] width 230 height 34
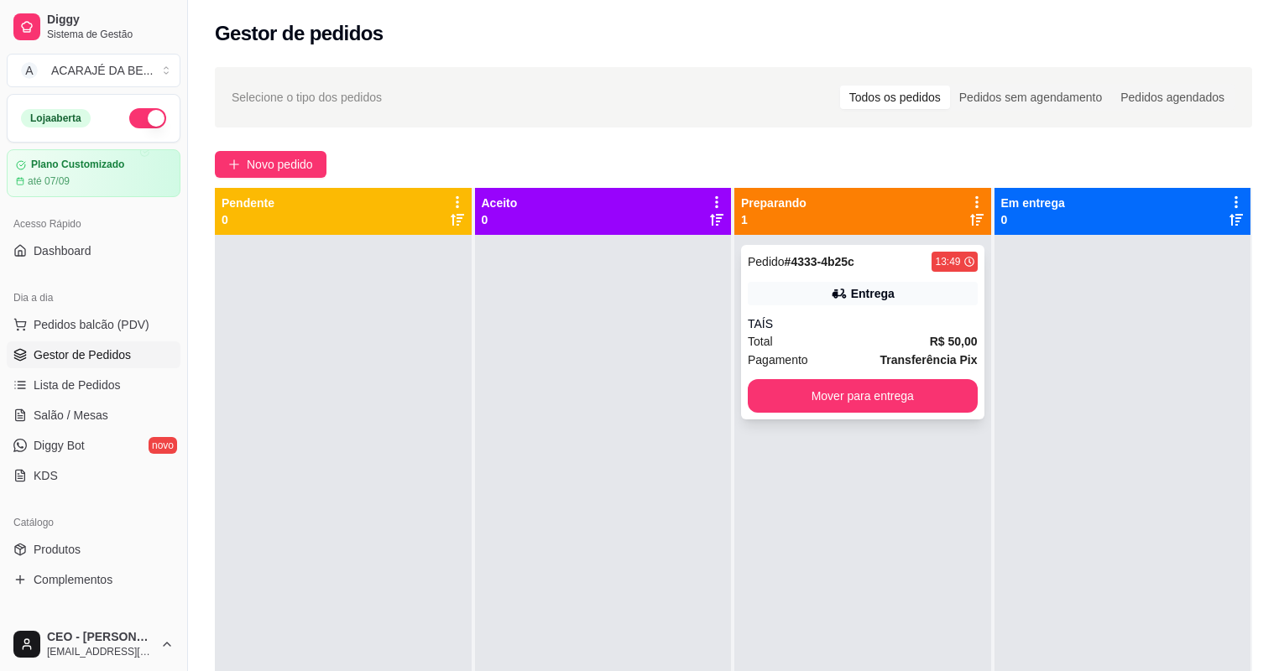
click at [779, 343] on div "Total R$ 50,00" at bounding box center [863, 341] width 230 height 18
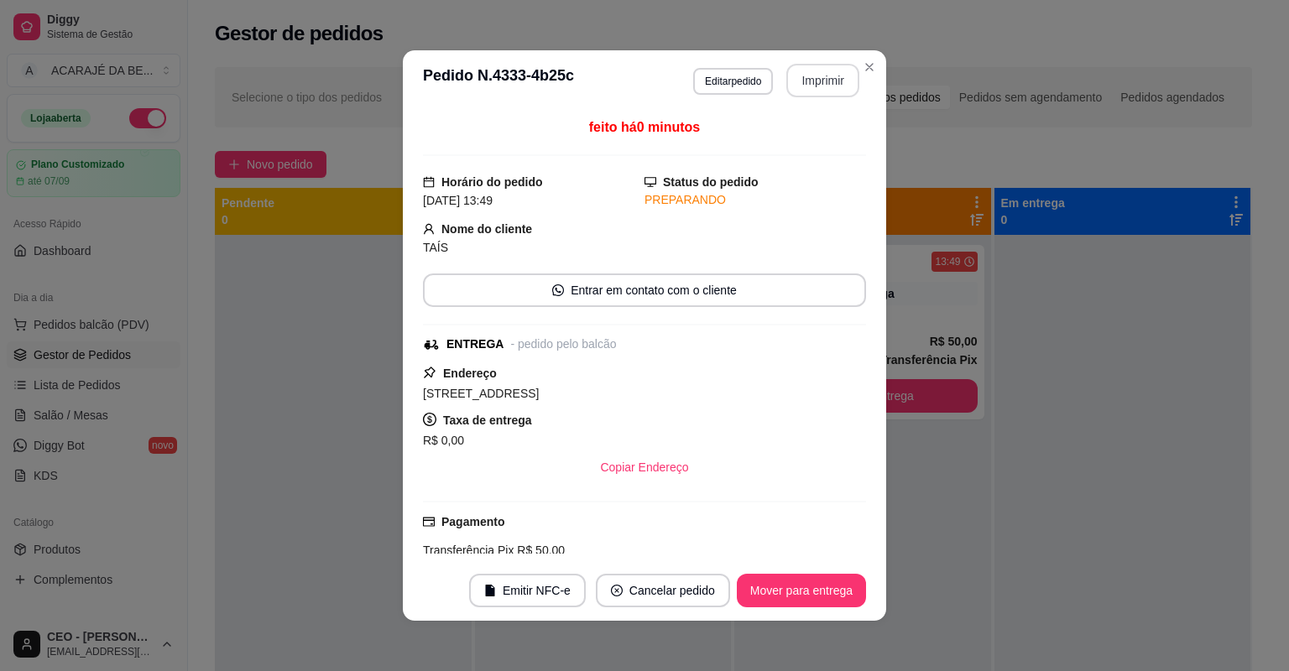
click at [829, 87] on button "Imprimir" at bounding box center [822, 81] width 73 height 34
click at [788, 599] on button "Mover para entrega" at bounding box center [801, 591] width 129 height 34
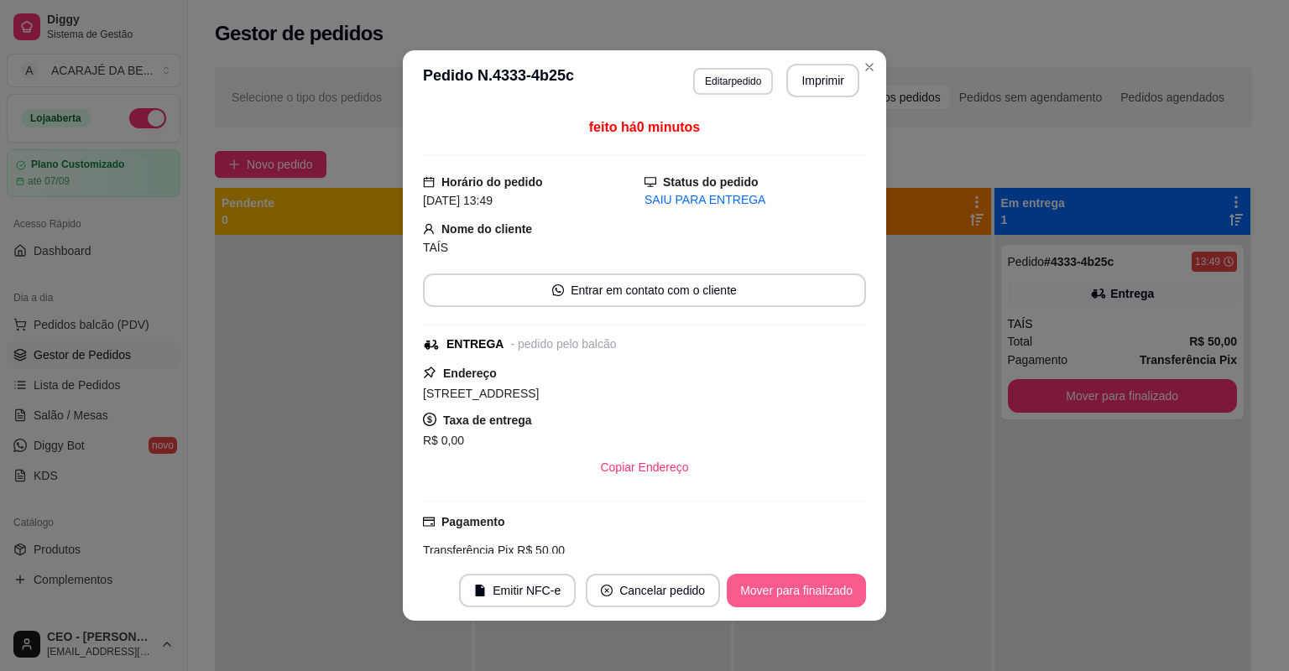
click at [786, 599] on button "Mover para finalizado" at bounding box center [796, 591] width 139 height 34
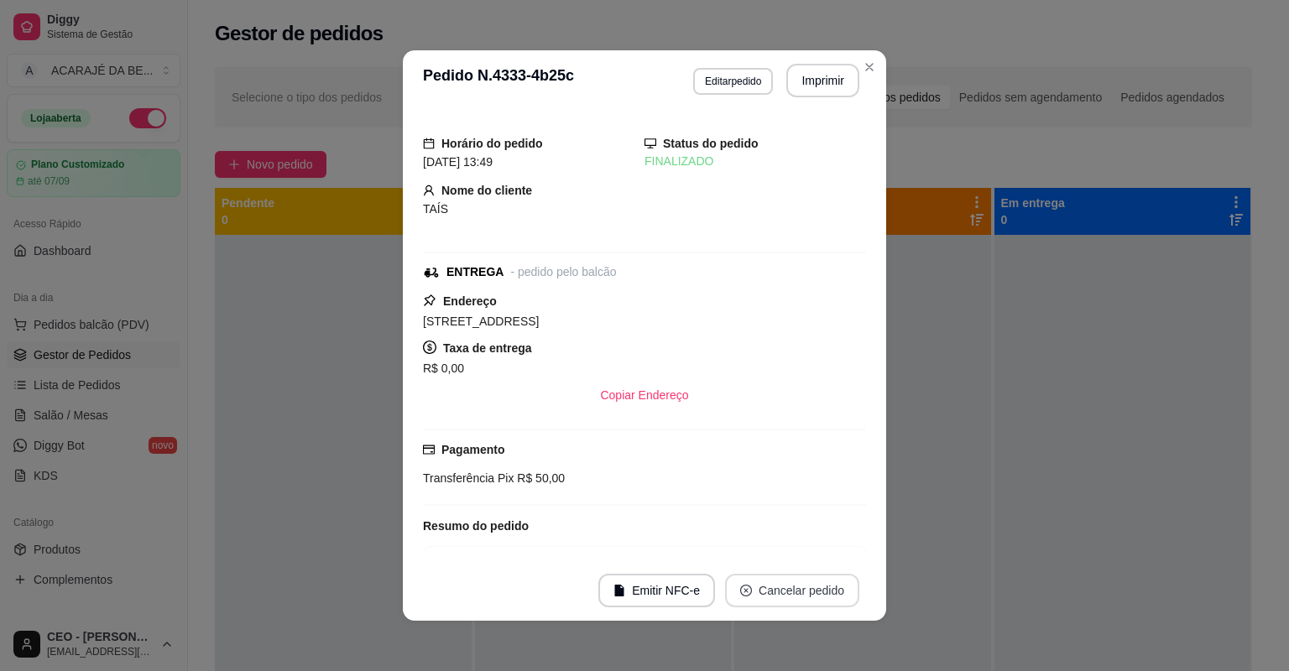
click at [786, 599] on button "Cancelar pedido" at bounding box center [792, 591] width 134 height 34
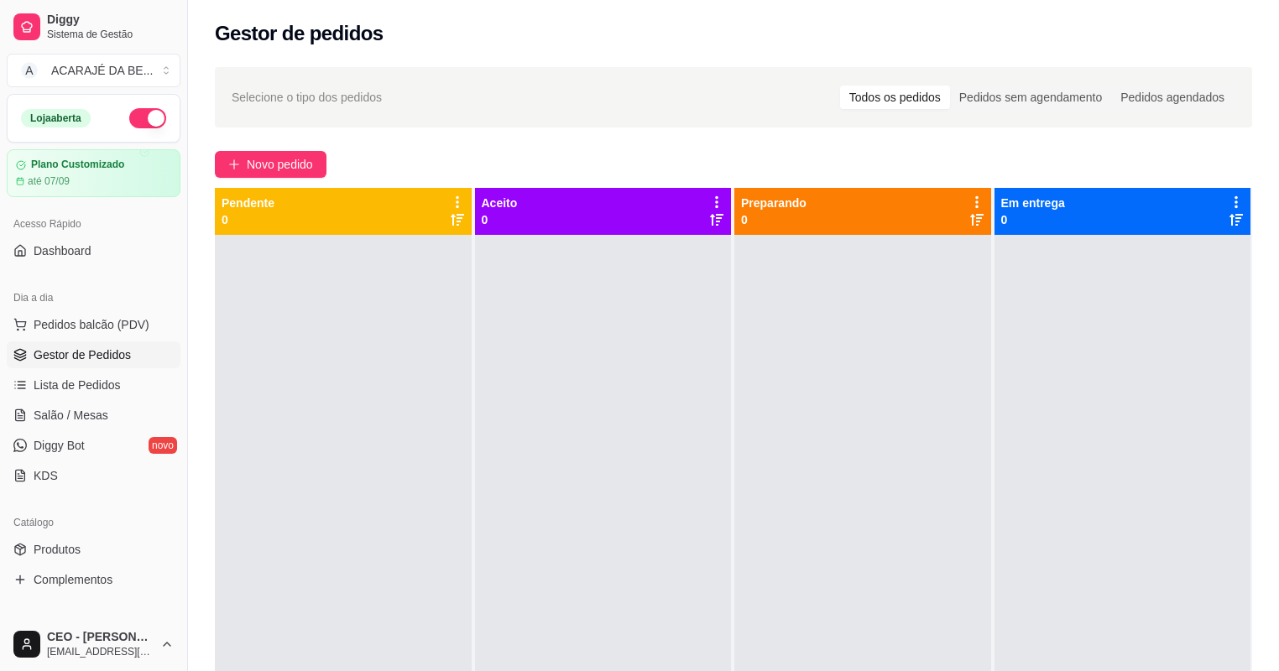
click at [886, 640] on div at bounding box center [862, 570] width 257 height 671
click at [272, 165] on span "Novo pedido" at bounding box center [280, 164] width 66 height 18
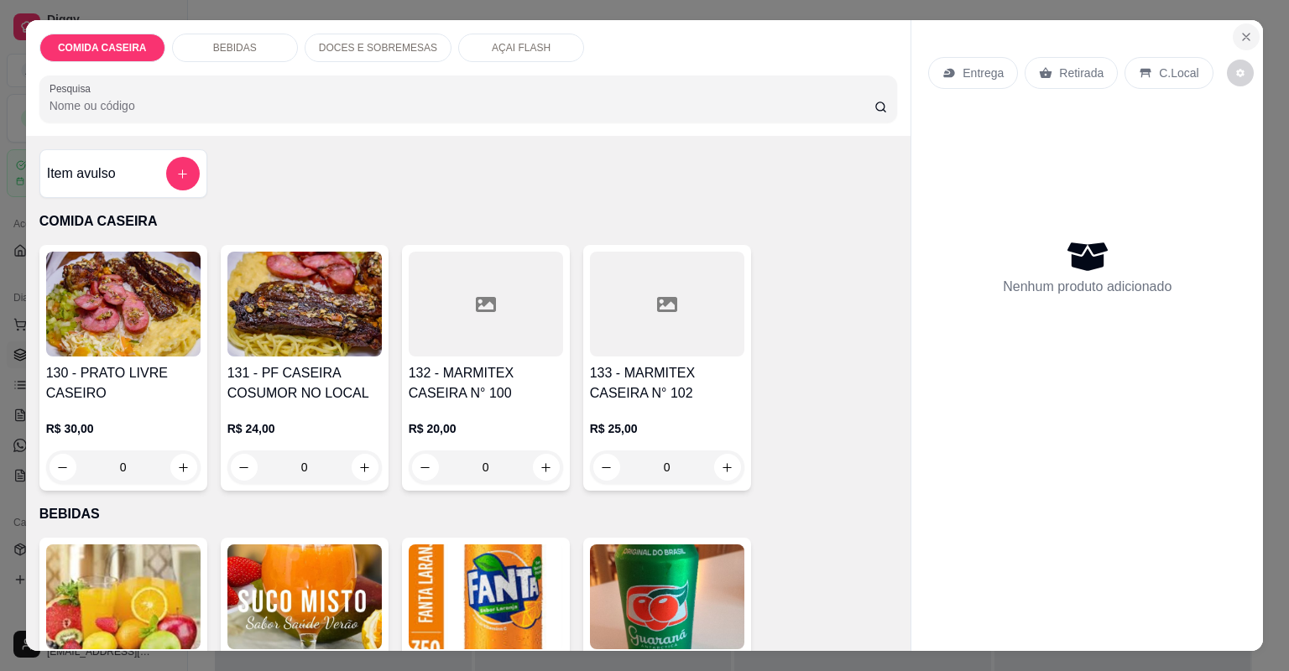
click at [1238, 27] on button "Close" at bounding box center [1245, 36] width 27 height 27
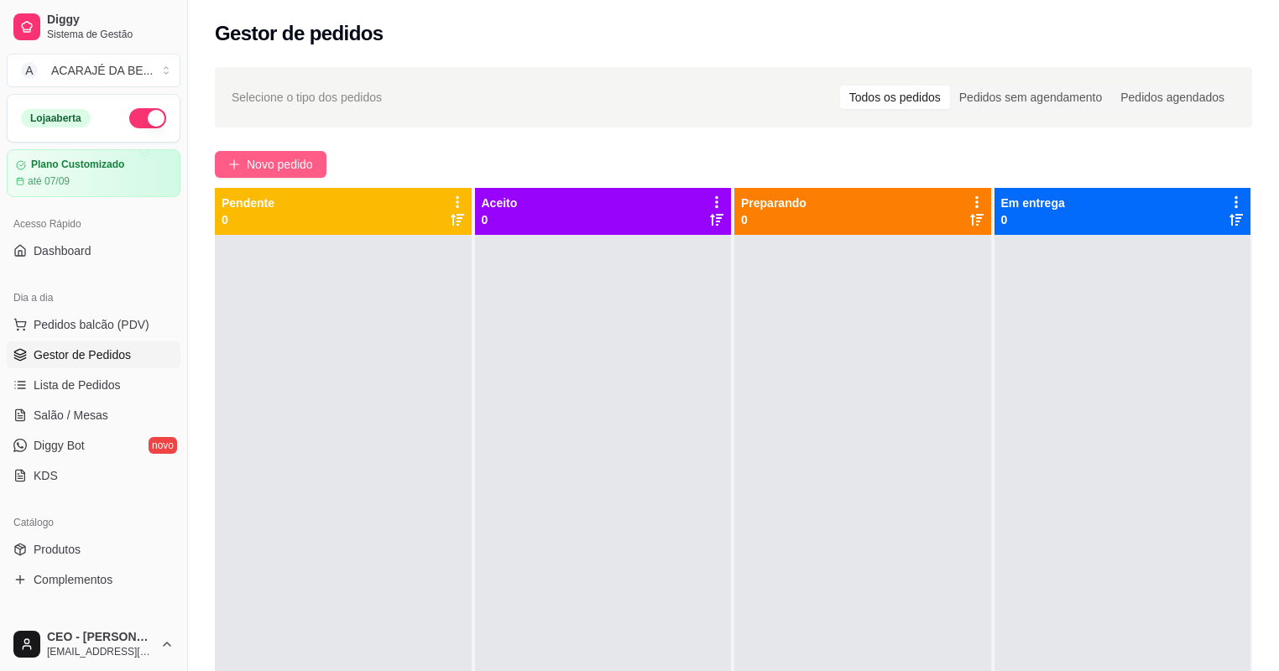
click at [277, 162] on span "Novo pedido" at bounding box center [280, 164] width 66 height 18
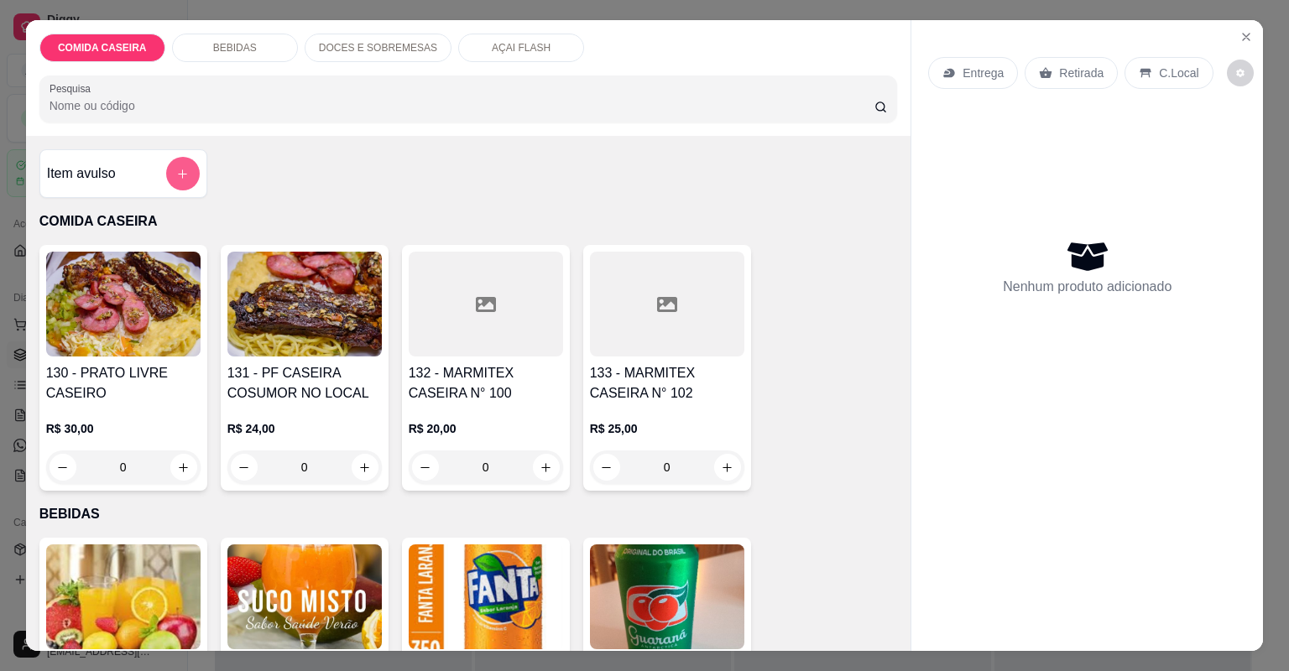
click at [173, 164] on button "add-separate-item" at bounding box center [183, 174] width 34 height 34
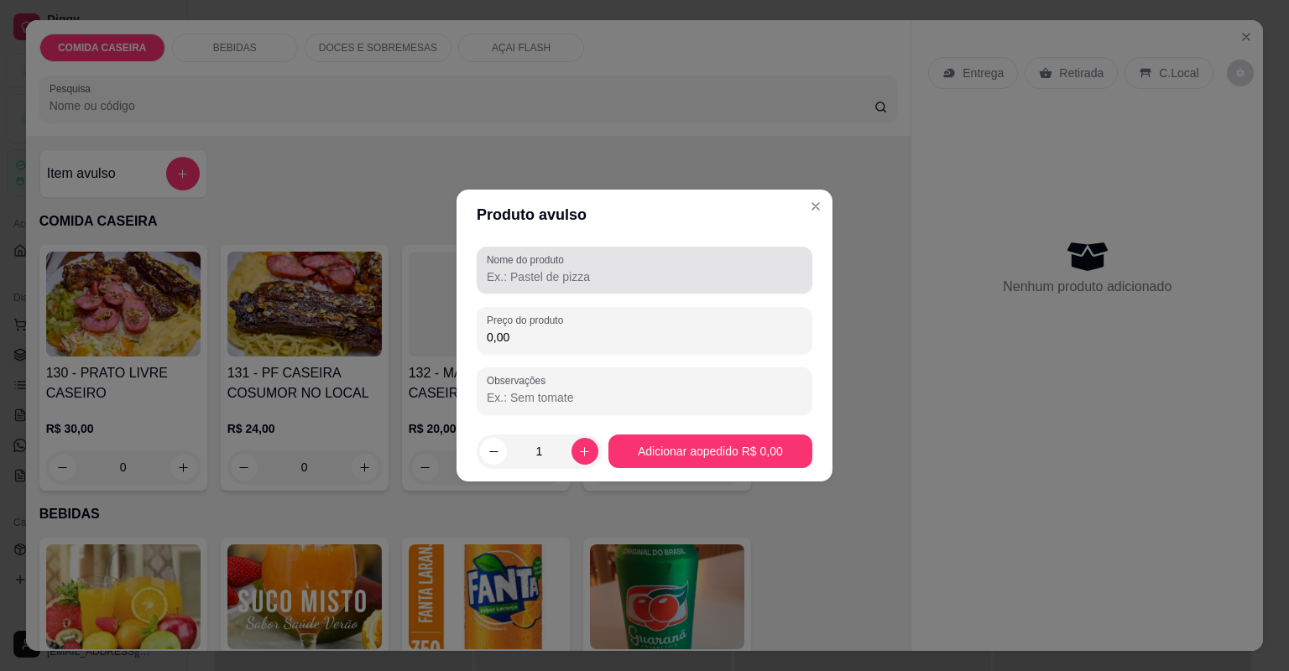
click at [544, 273] on input "Nome do produto" at bounding box center [644, 276] width 315 height 17
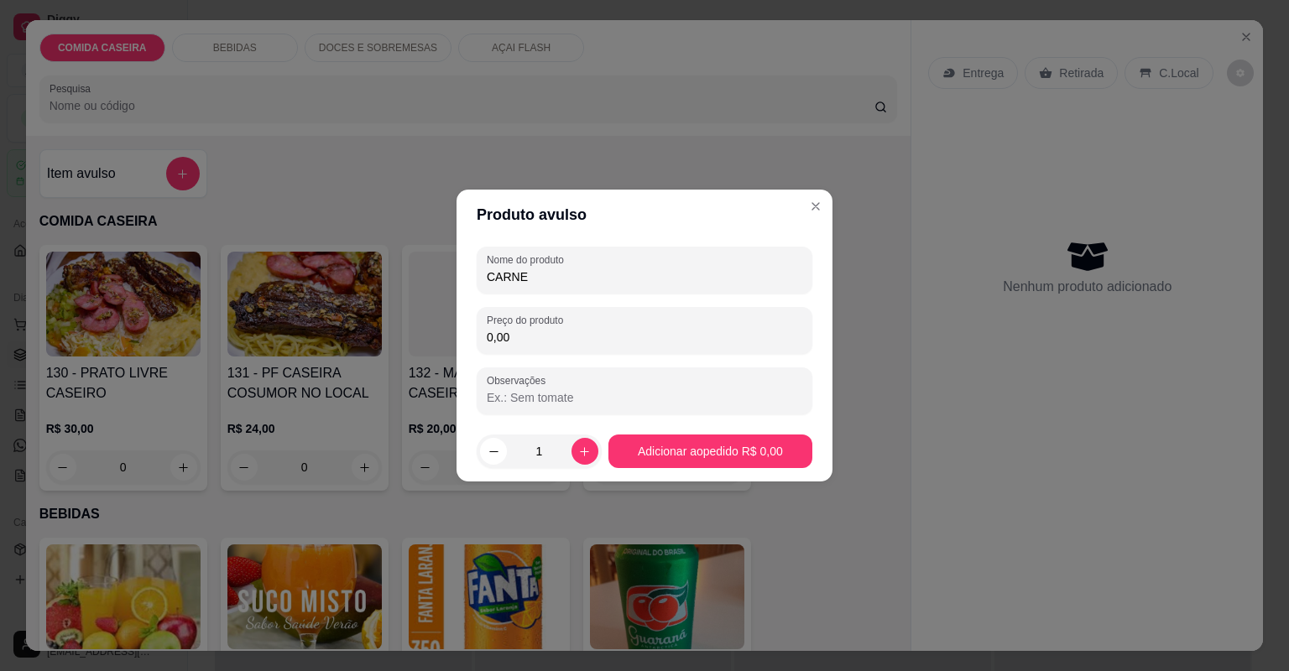
type input "CARNE"
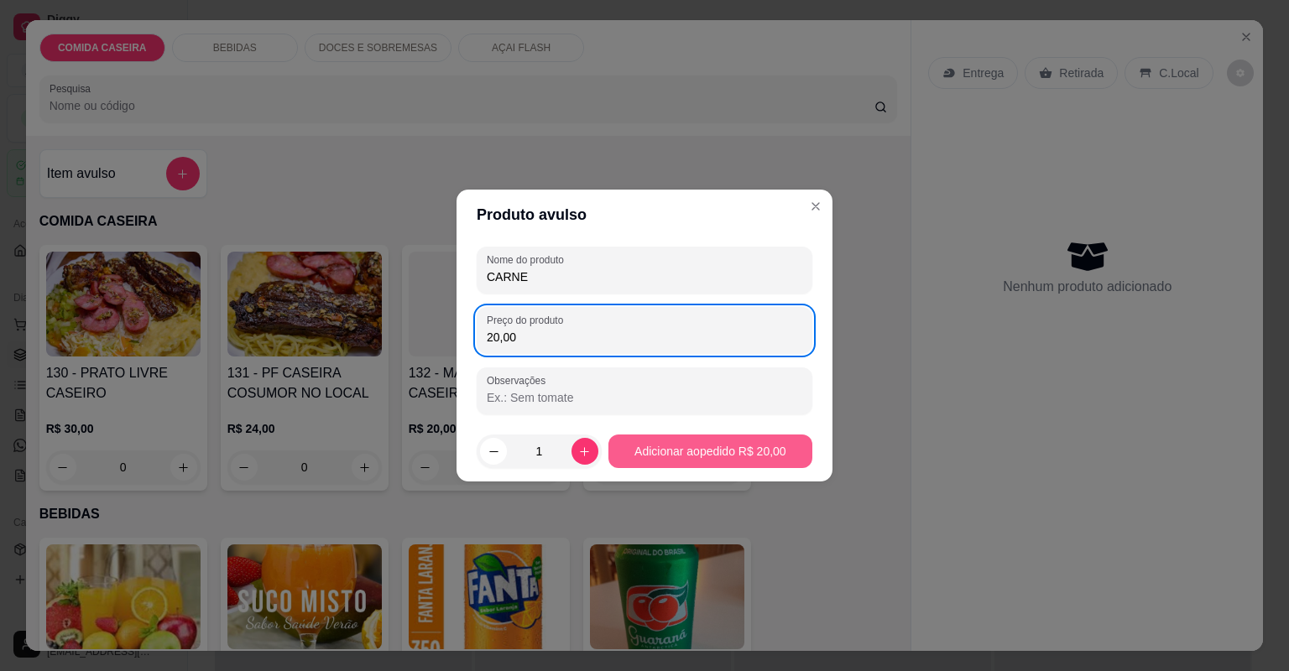
type input "20,00"
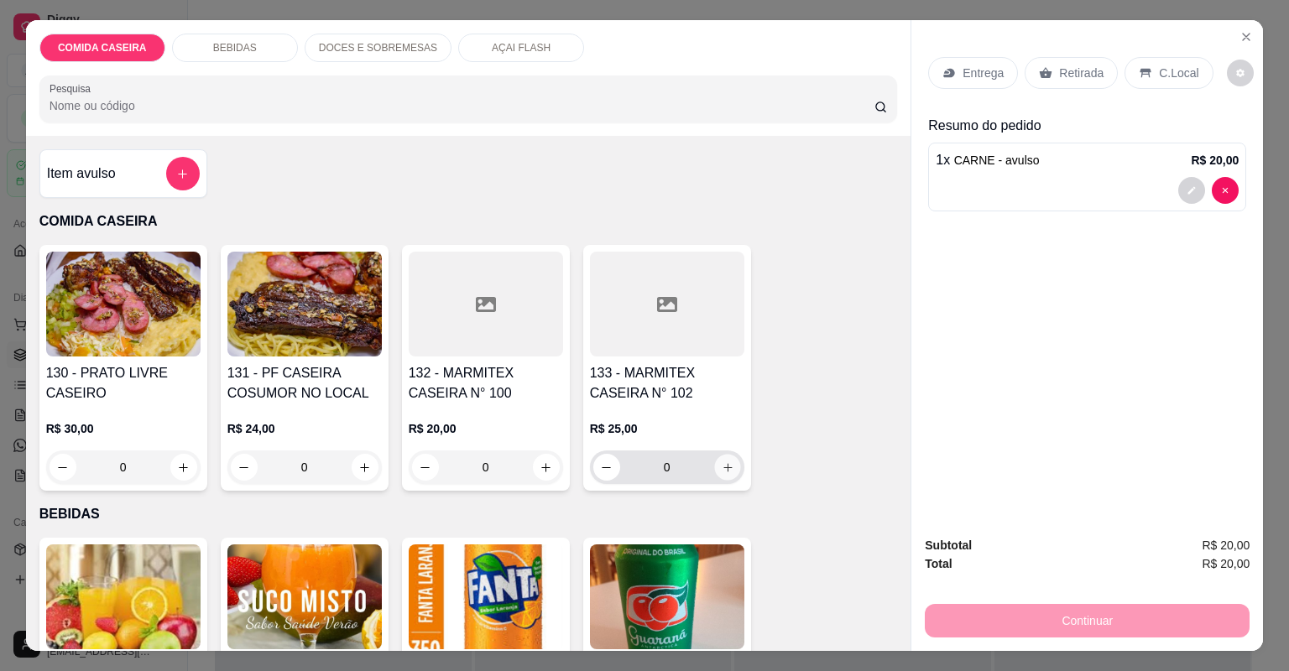
click at [721, 468] on icon "increase-product-quantity" at bounding box center [727, 467] width 13 height 13
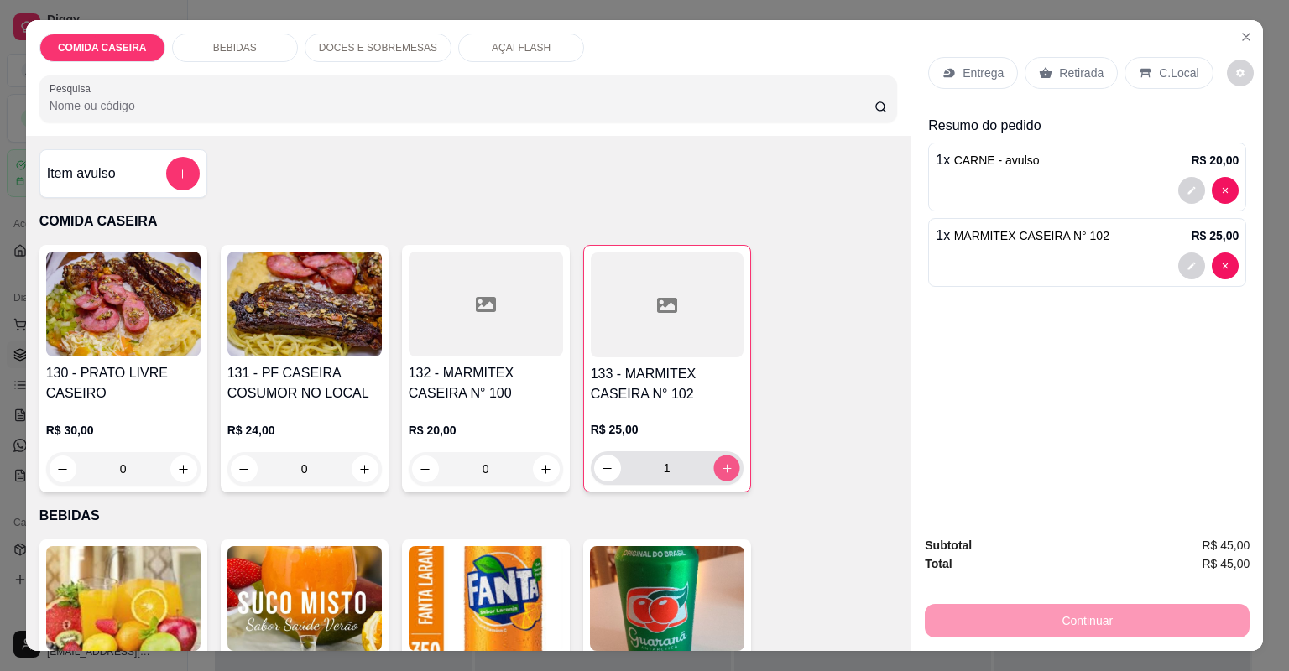
click at [720, 468] on icon "increase-product-quantity" at bounding box center [726, 468] width 13 height 13
type input "2"
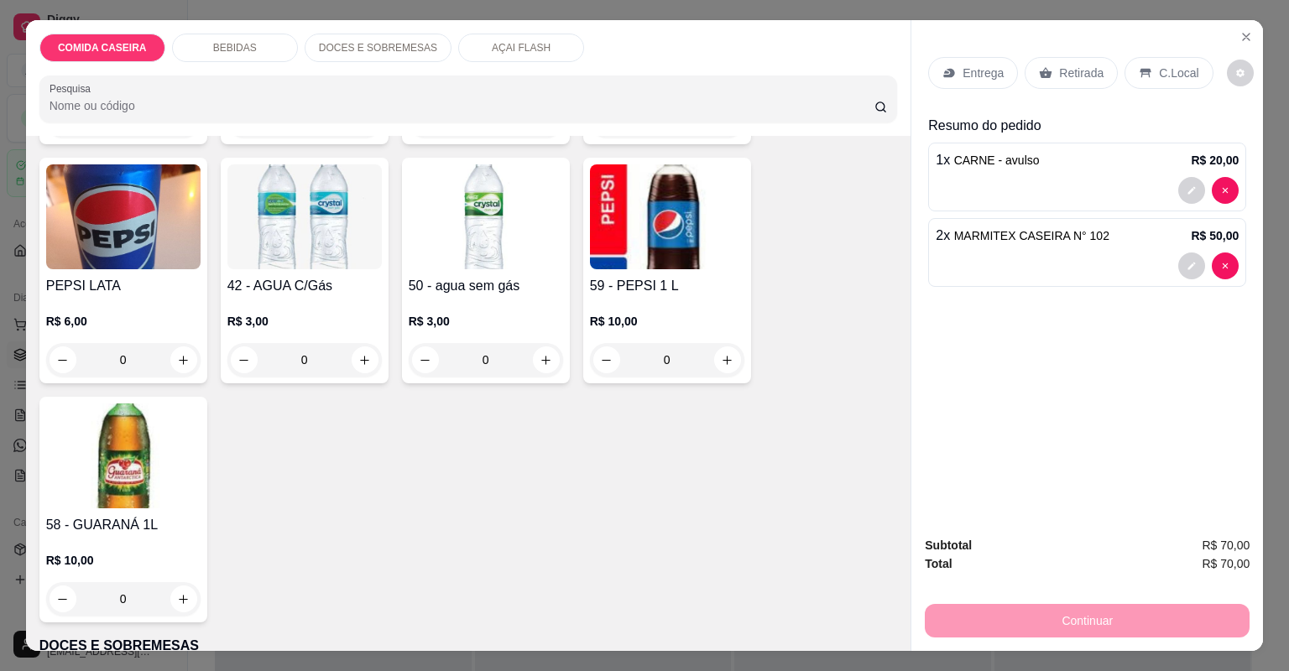
scroll to position [671, 0]
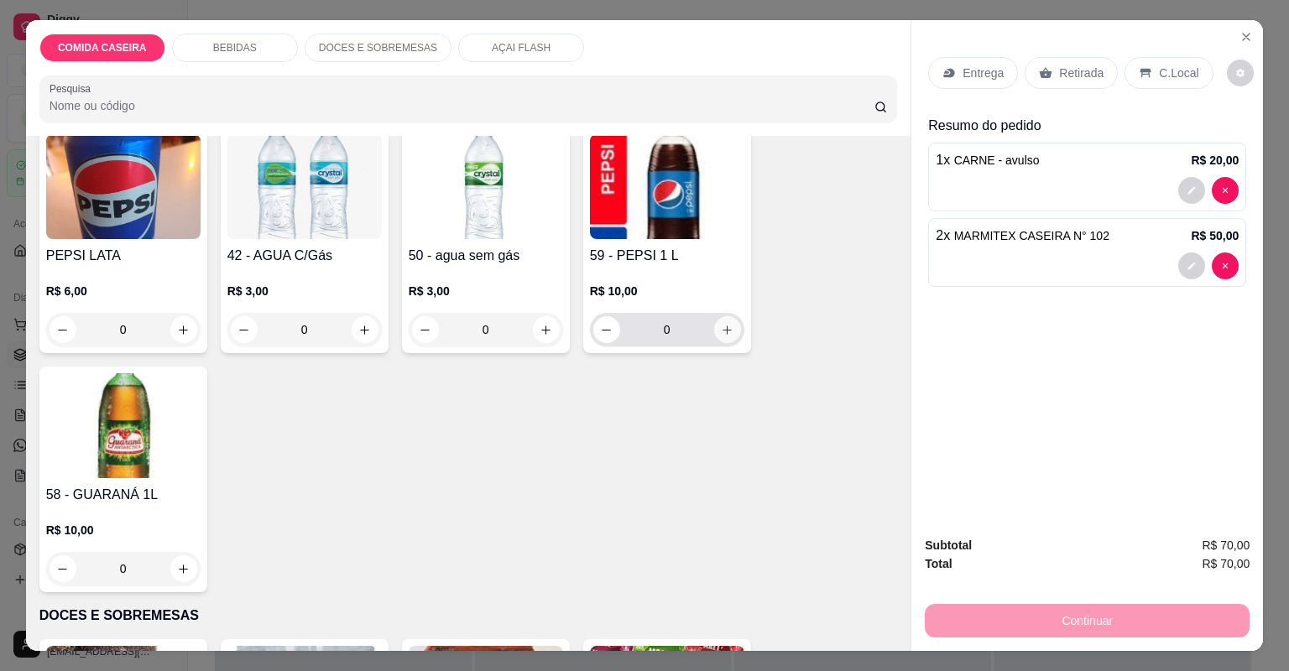
click at [721, 331] on icon "increase-product-quantity" at bounding box center [727, 330] width 13 height 13
type input "1"
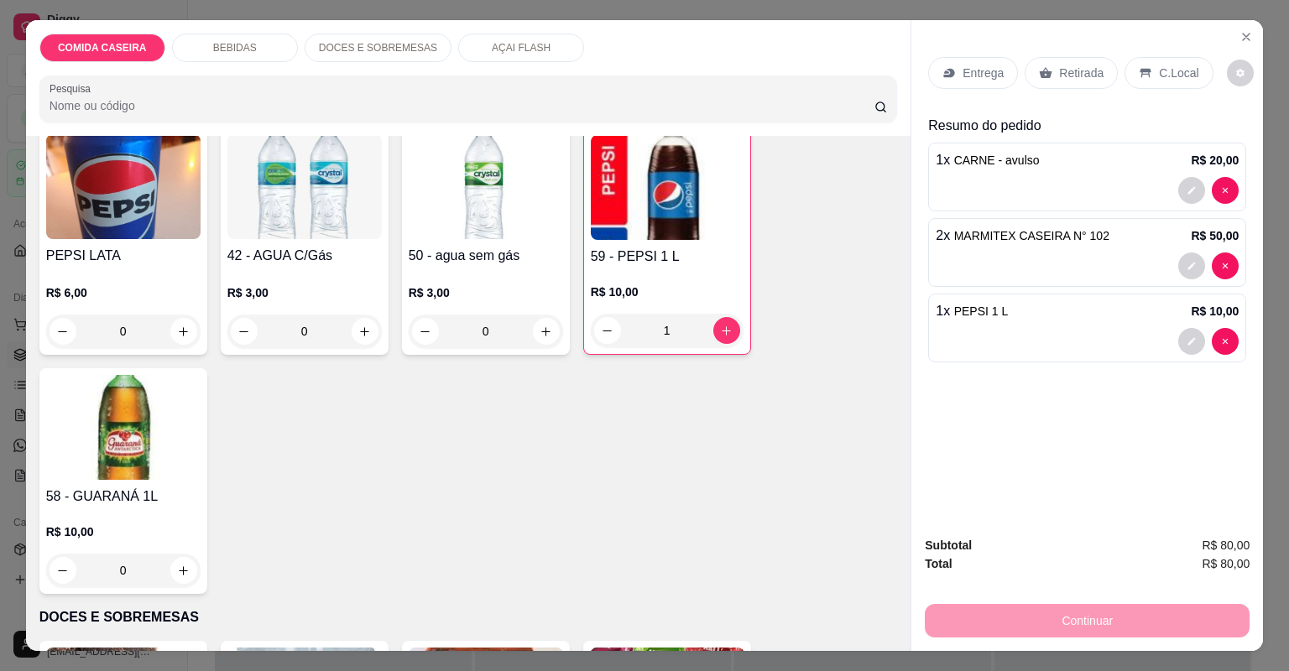
click at [962, 70] on p "Entrega" at bounding box center [982, 73] width 41 height 17
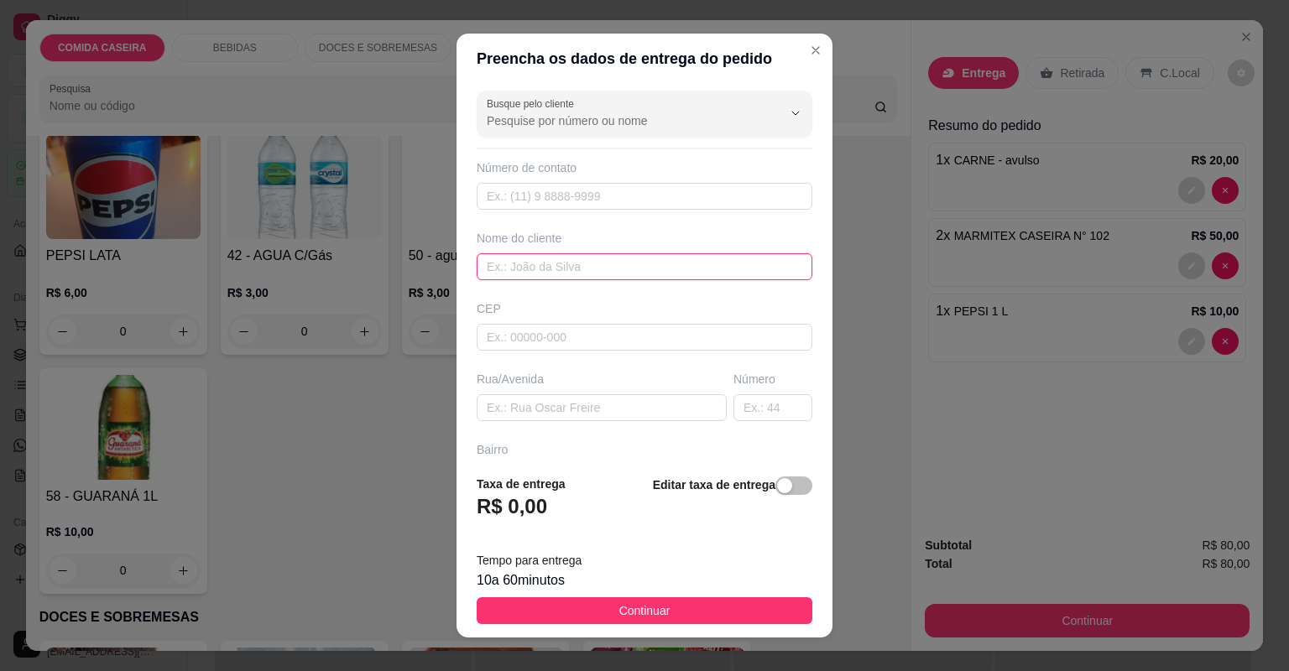
click at [566, 265] on input "text" at bounding box center [645, 266] width 336 height 27
type input "DAIANE"
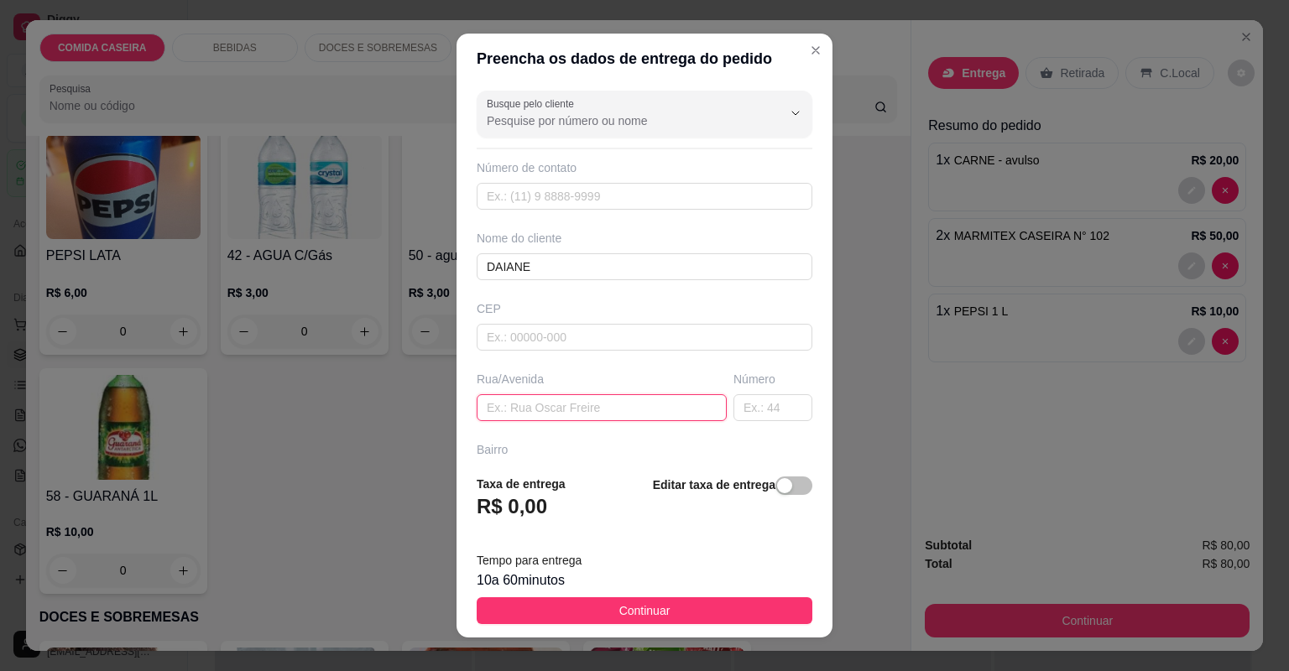
click at [554, 409] on input "text" at bounding box center [602, 407] width 250 height 27
paste input "Rᴜᴀ Vᴀʟᴅᴇᴍᴀʀ Oʟɪᴠᴇɪʀᴀ Bᴀɪʀʀᴏ Sãᴏ Rᴀɪᴍɪɴᴅᴏ N 59 Pʀóxɪᴍᴏ ᴀ Sᴇʀʀᴀʀɪᴀ Dᴇ Gɪʟᴠᴀɴ Pix"
type input "Rᴜᴀ Vᴀʟᴅᴇᴍᴀʀ Oʟɪᴠᴇɪʀᴀ Bᴀɪʀʀᴏ Sãᴏ Rᴀɪᴍɪɴᴅᴏ N 59 Pʀóxɪᴍᴏ ᴀ Sᴇʀʀᴀʀɪᴀ Dᴇ Gɪʟᴠᴀɴ Pix"
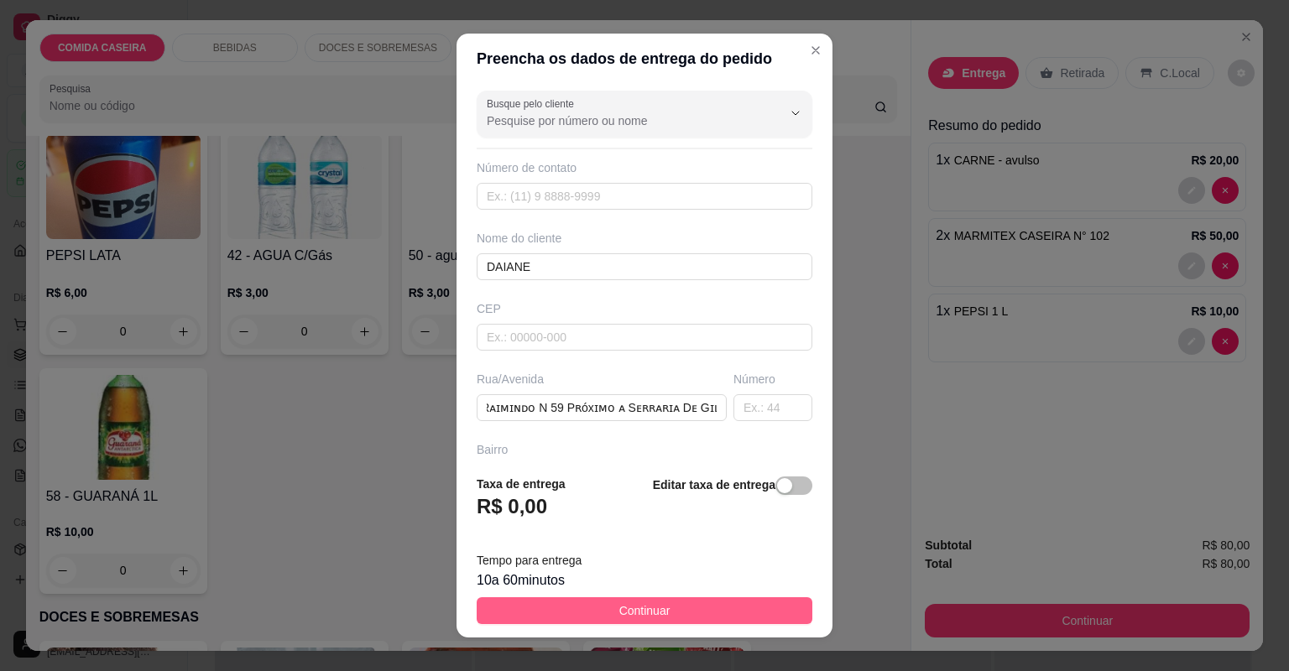
click at [668, 612] on button "Continuar" at bounding box center [645, 610] width 336 height 27
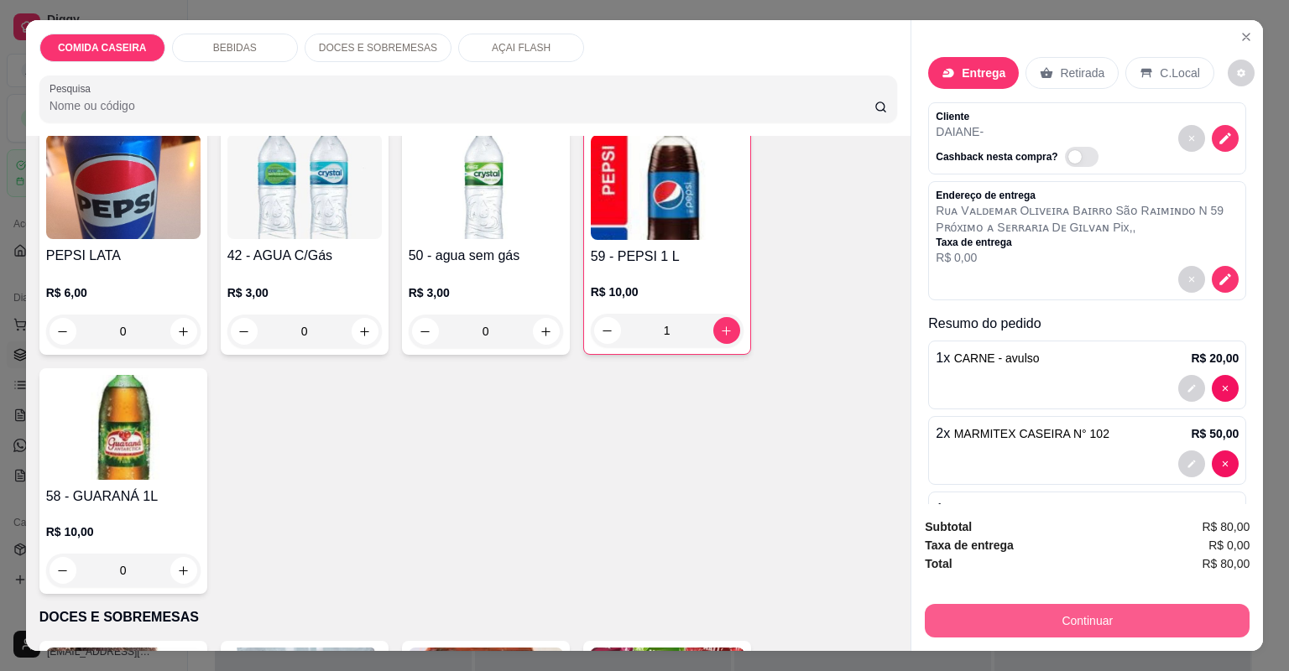
click at [1017, 634] on button "Continuar" at bounding box center [1087, 621] width 325 height 34
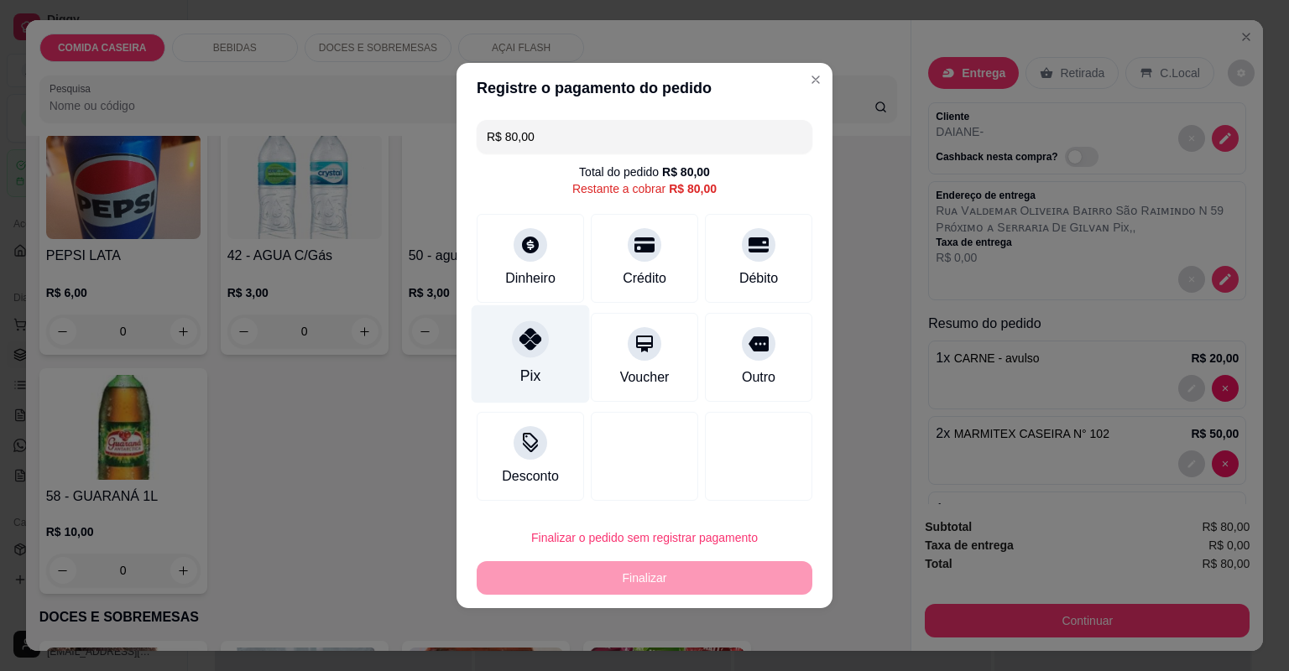
click at [552, 342] on div "Pix" at bounding box center [530, 354] width 118 height 98
type input "R$ 0,00"
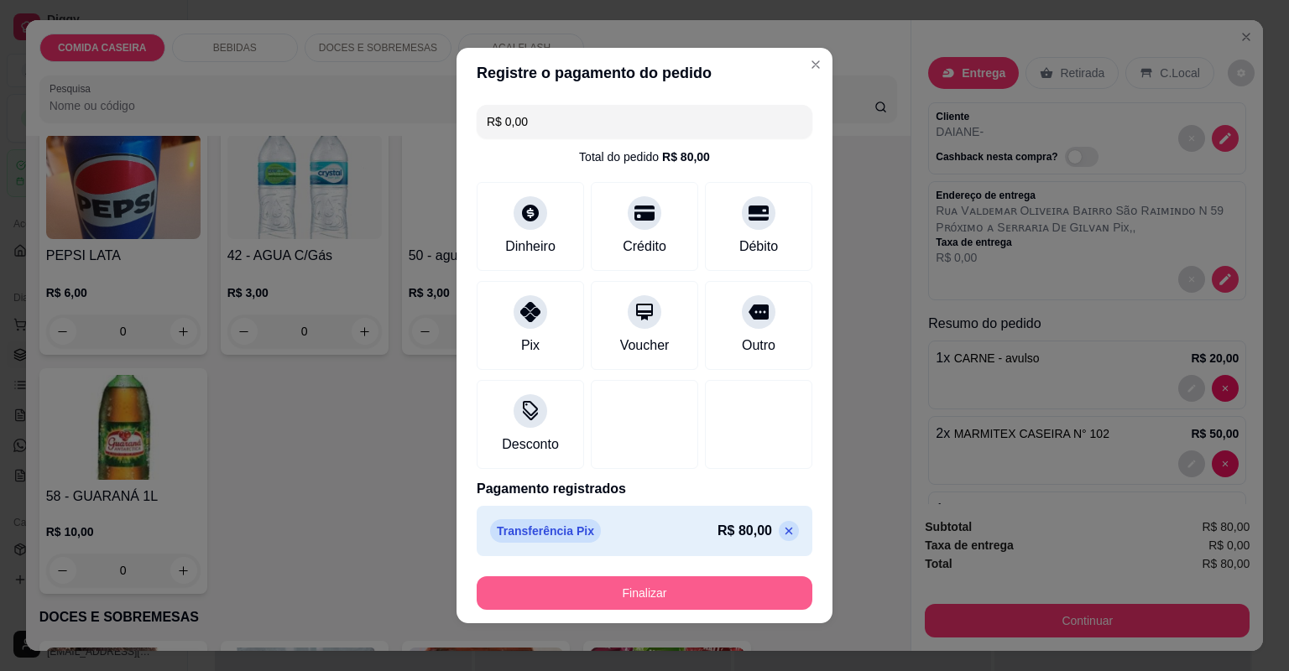
click at [631, 601] on button "Finalizar" at bounding box center [645, 593] width 336 height 34
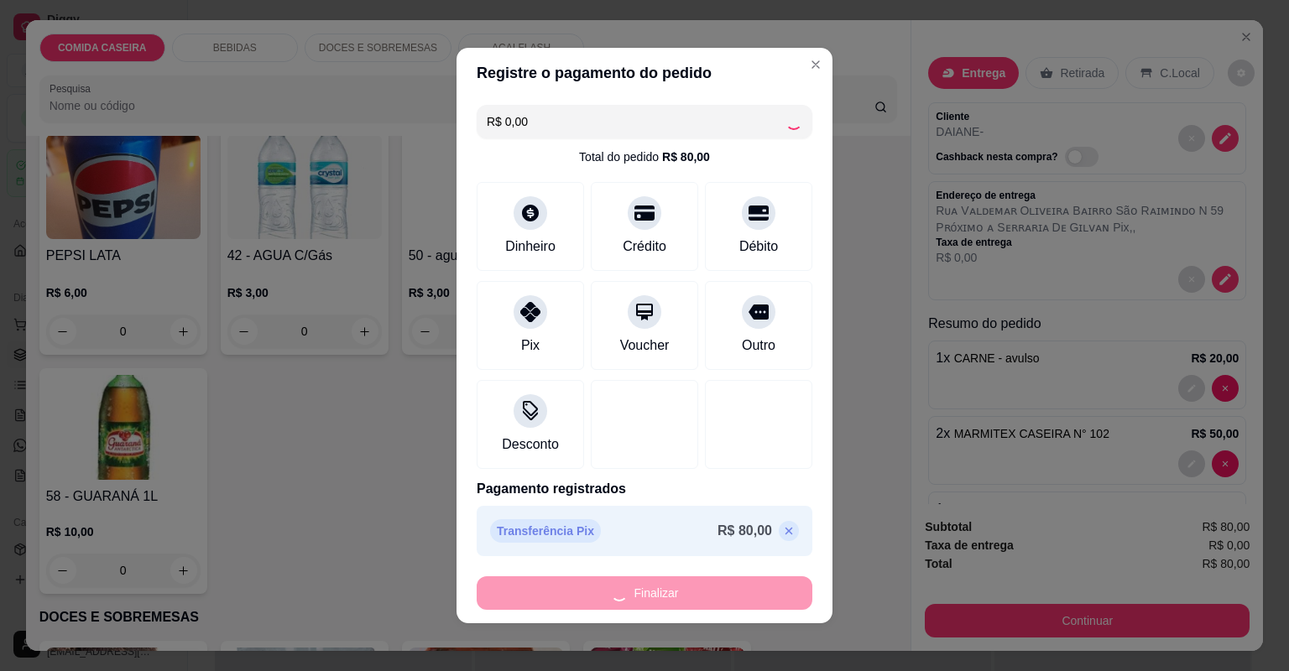
type input "0"
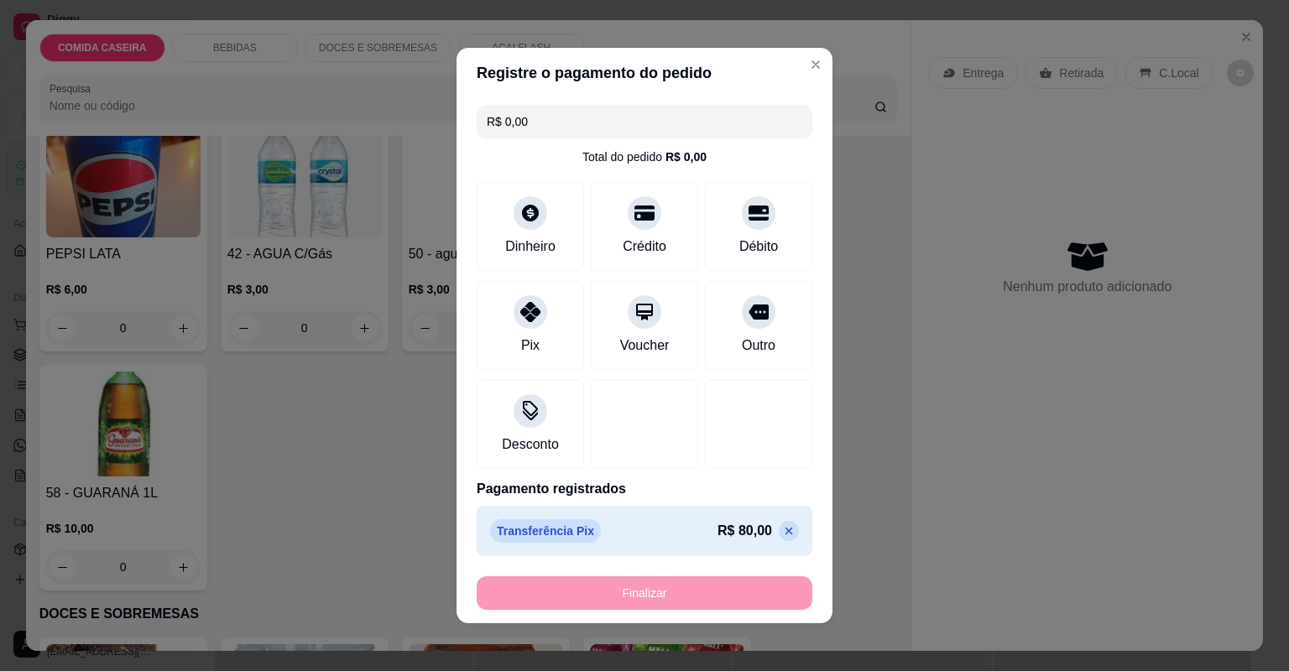
type input "-R$ 80,00"
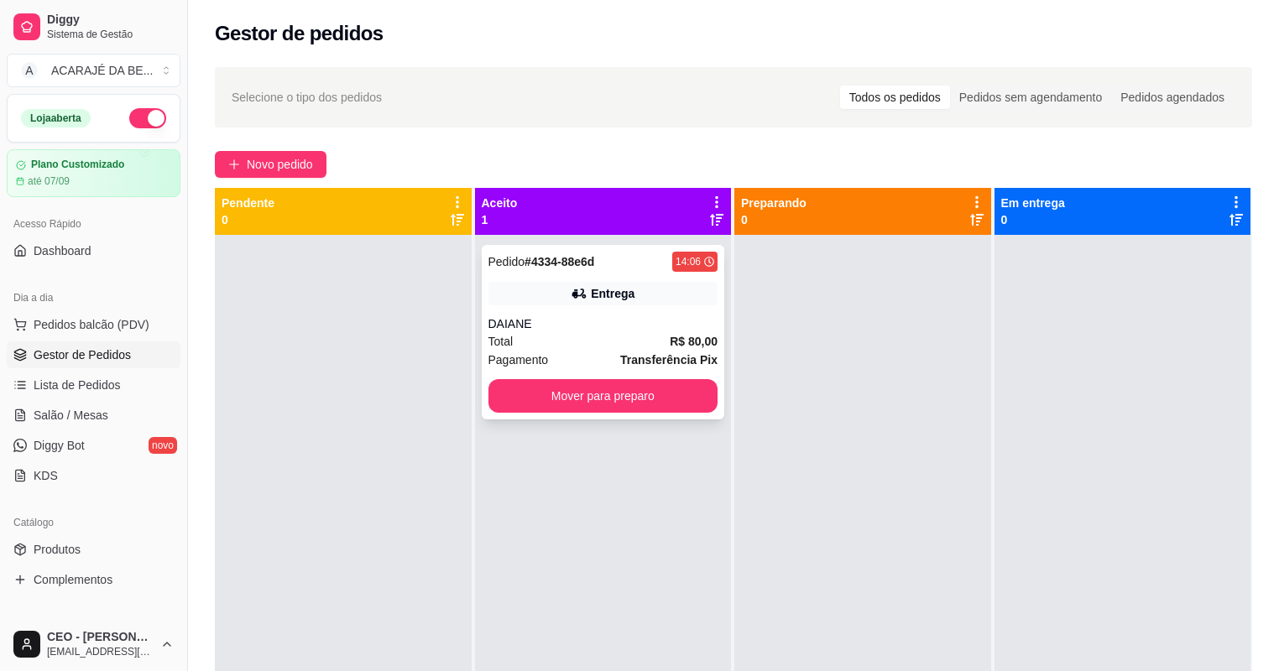
click at [565, 327] on div "DAIANE" at bounding box center [603, 323] width 230 height 17
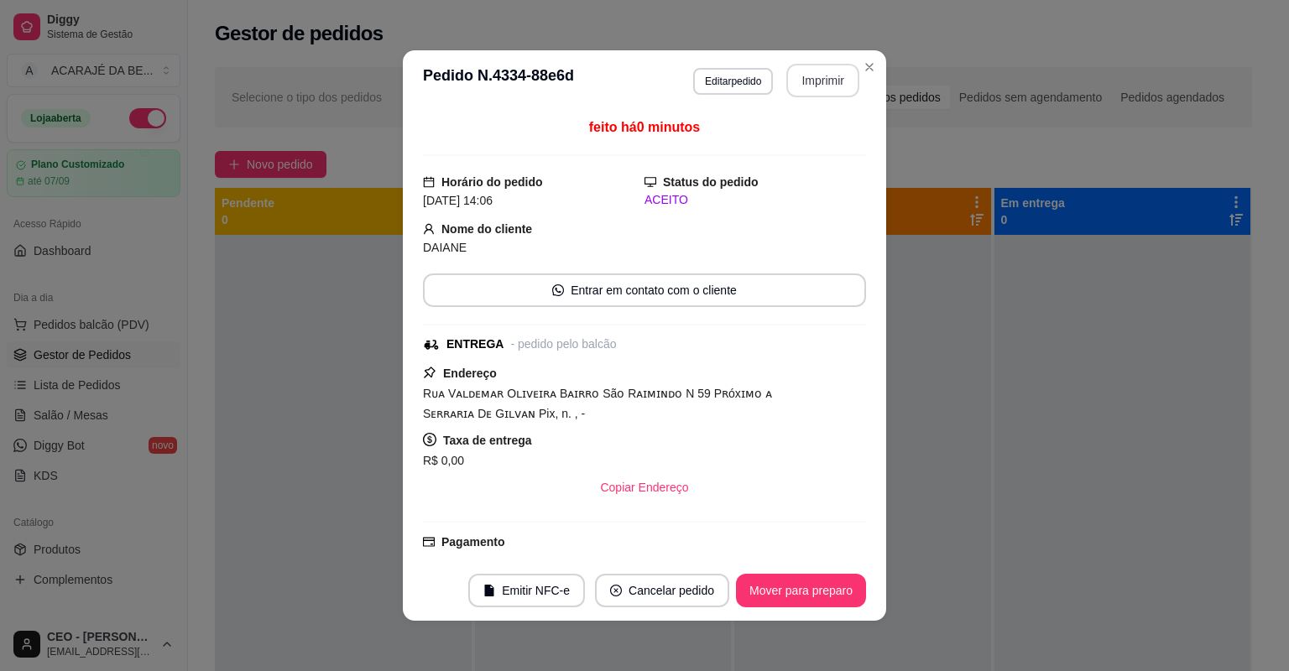
click at [799, 80] on button "Imprimir" at bounding box center [822, 81] width 73 height 34
click at [809, 602] on button "Mover para preparo" at bounding box center [801, 591] width 130 height 34
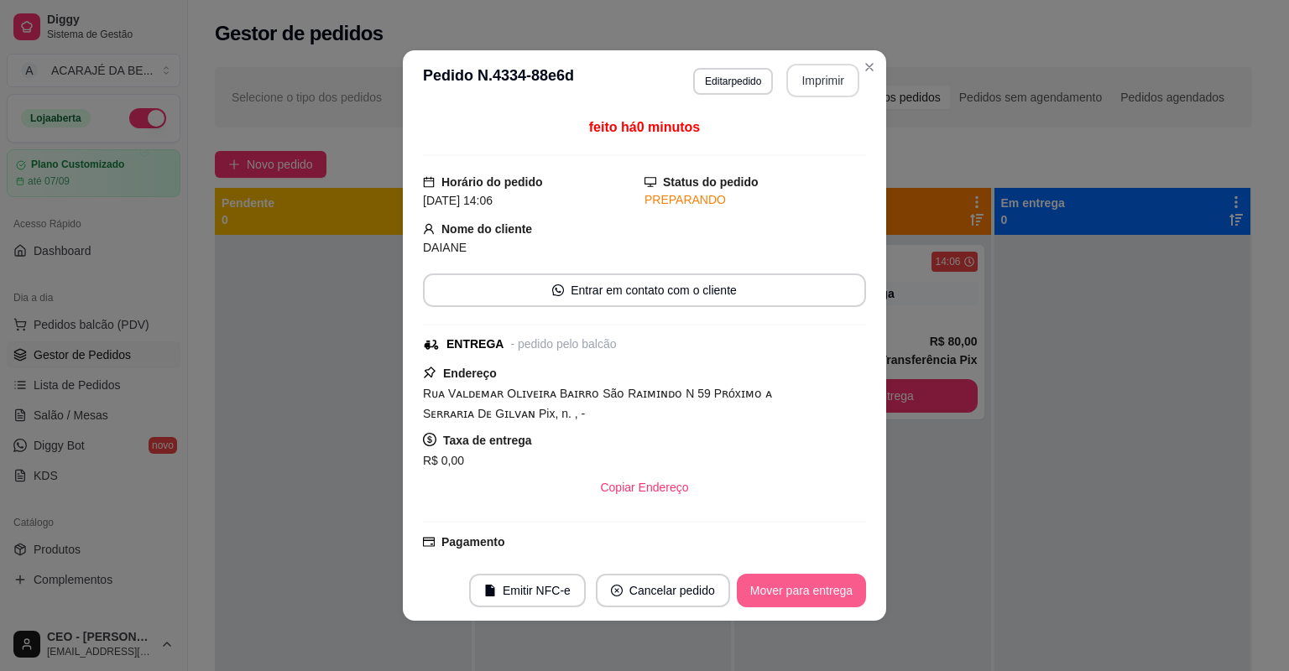
click at [810, 599] on button "Mover para entrega" at bounding box center [801, 591] width 129 height 34
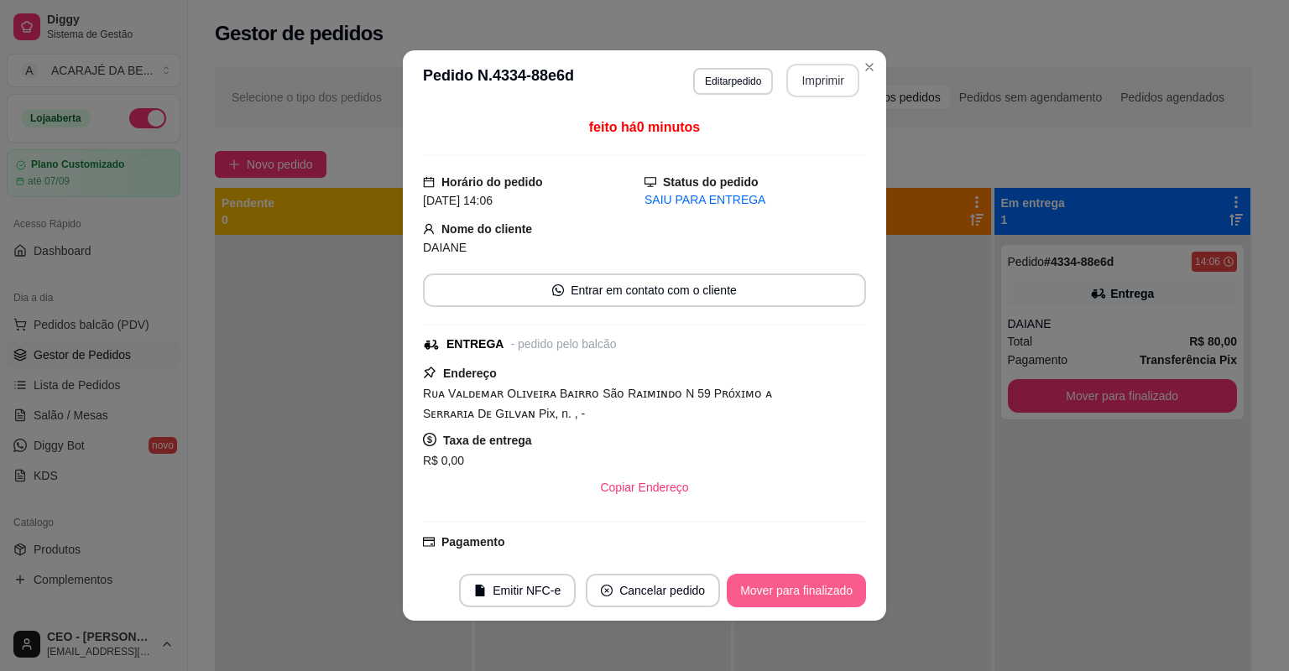
click at [811, 599] on button "Mover para finalizado" at bounding box center [796, 591] width 139 height 34
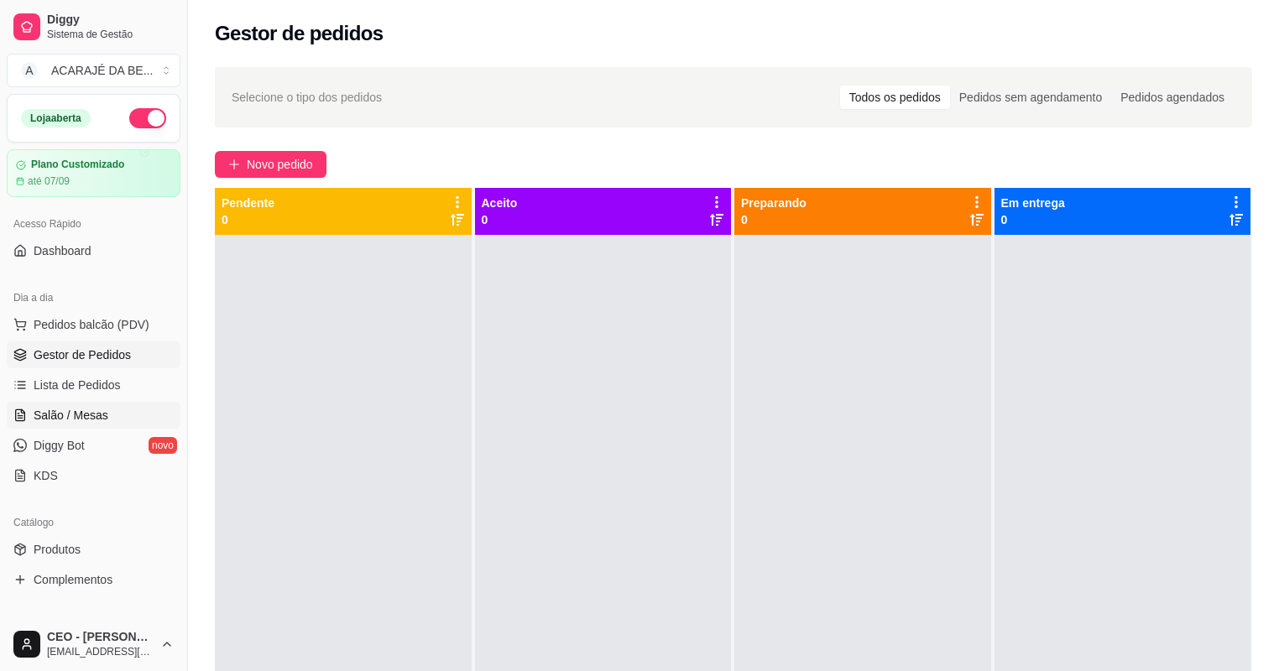
click at [99, 407] on span "Salão / Mesas" at bounding box center [71, 415] width 75 height 17
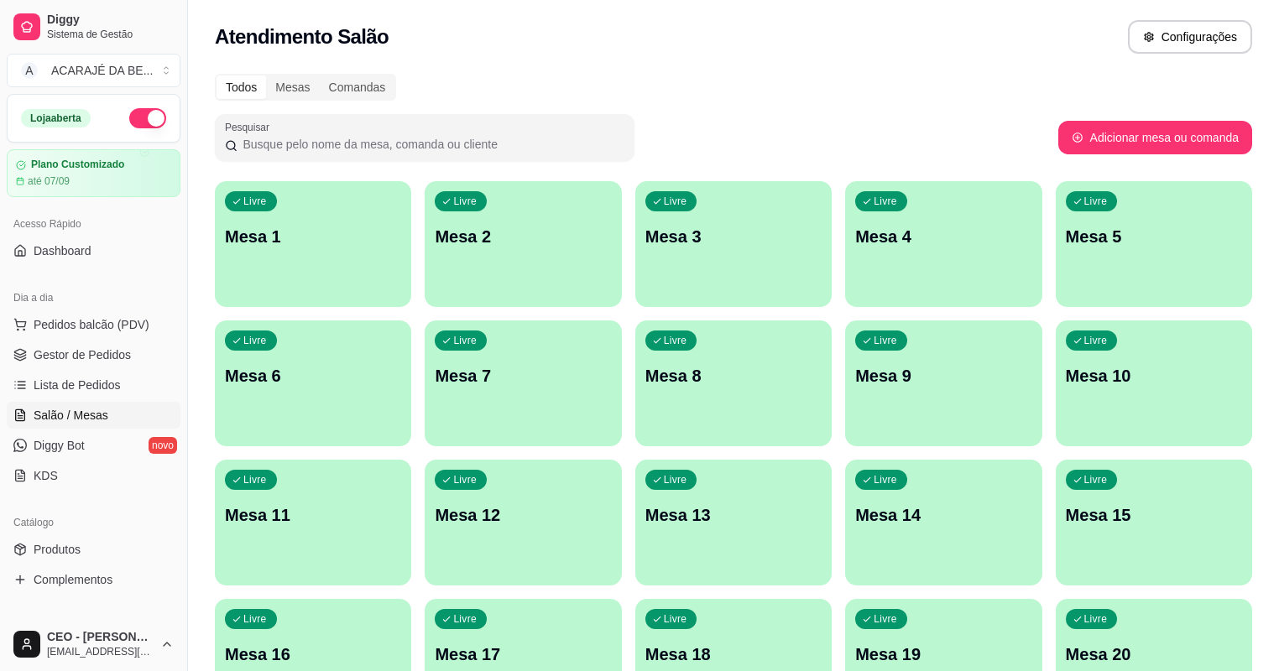
click at [466, 252] on div "Livre Mesa 2" at bounding box center [523, 234] width 196 height 106
click at [503, 284] on div "Livre Mesa 2" at bounding box center [523, 234] width 190 height 102
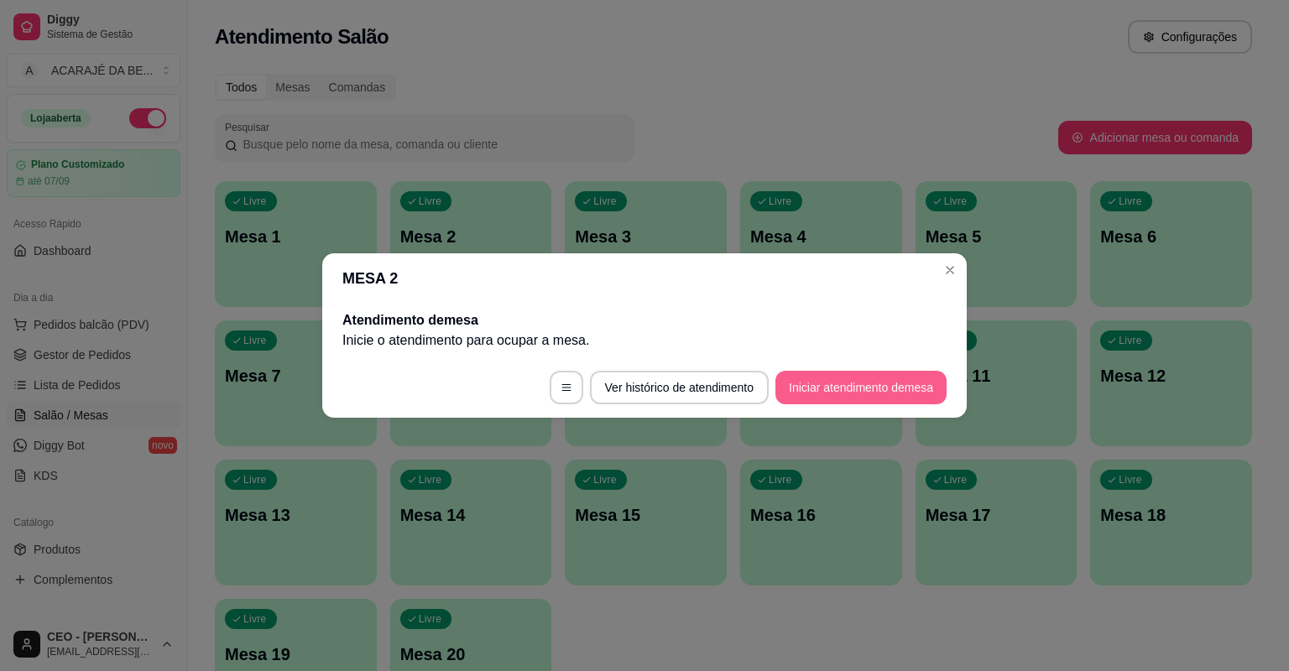
click at [867, 383] on button "Iniciar atendimento de mesa" at bounding box center [860, 388] width 171 height 34
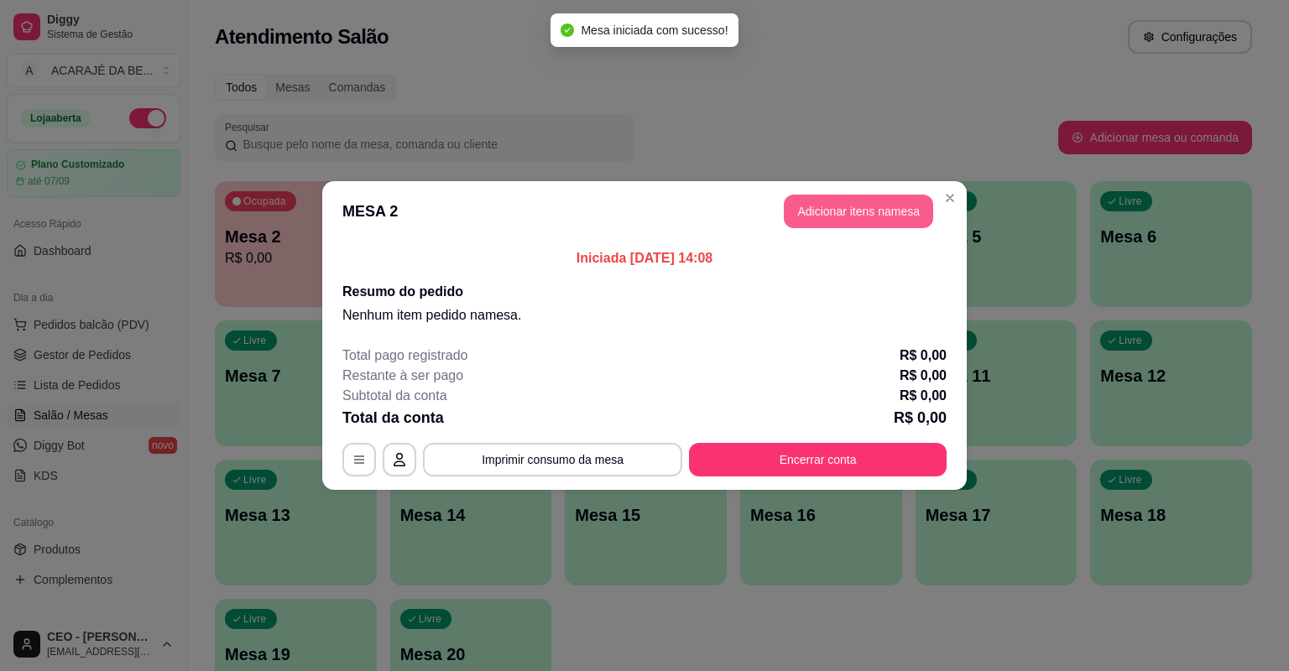
click at [871, 216] on button "Adicionar itens na mesa" at bounding box center [858, 212] width 149 height 34
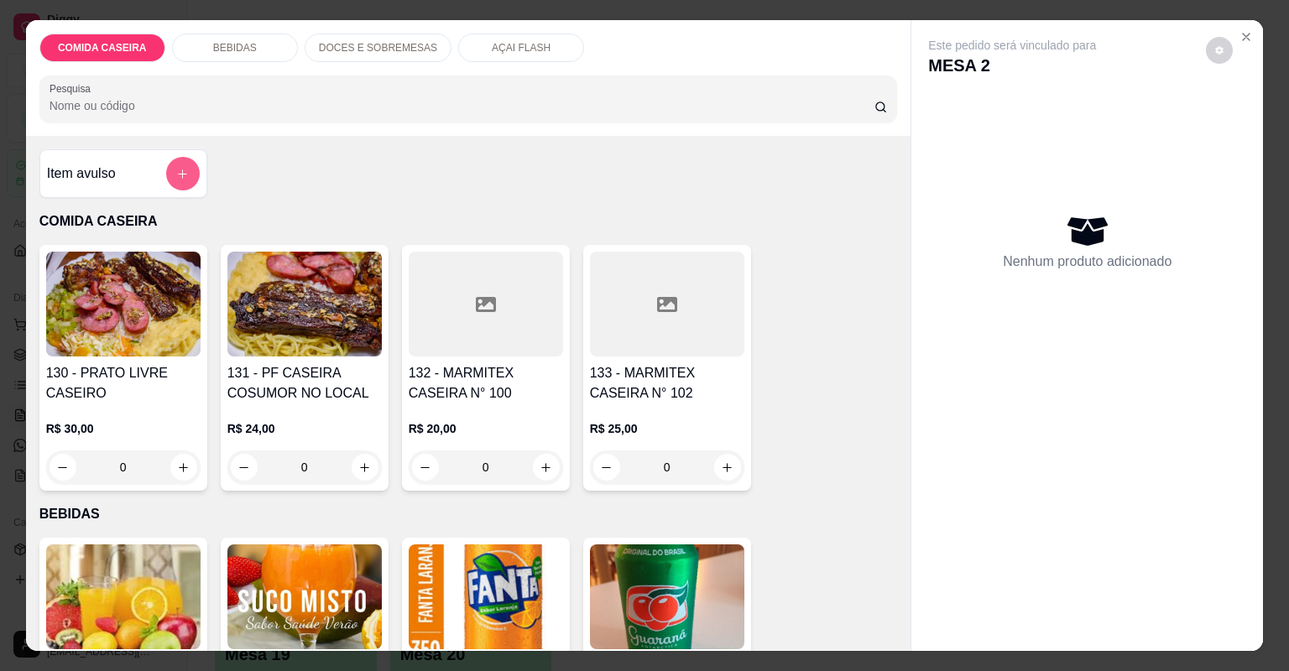
click at [176, 168] on icon "add-separate-item" at bounding box center [182, 174] width 13 height 13
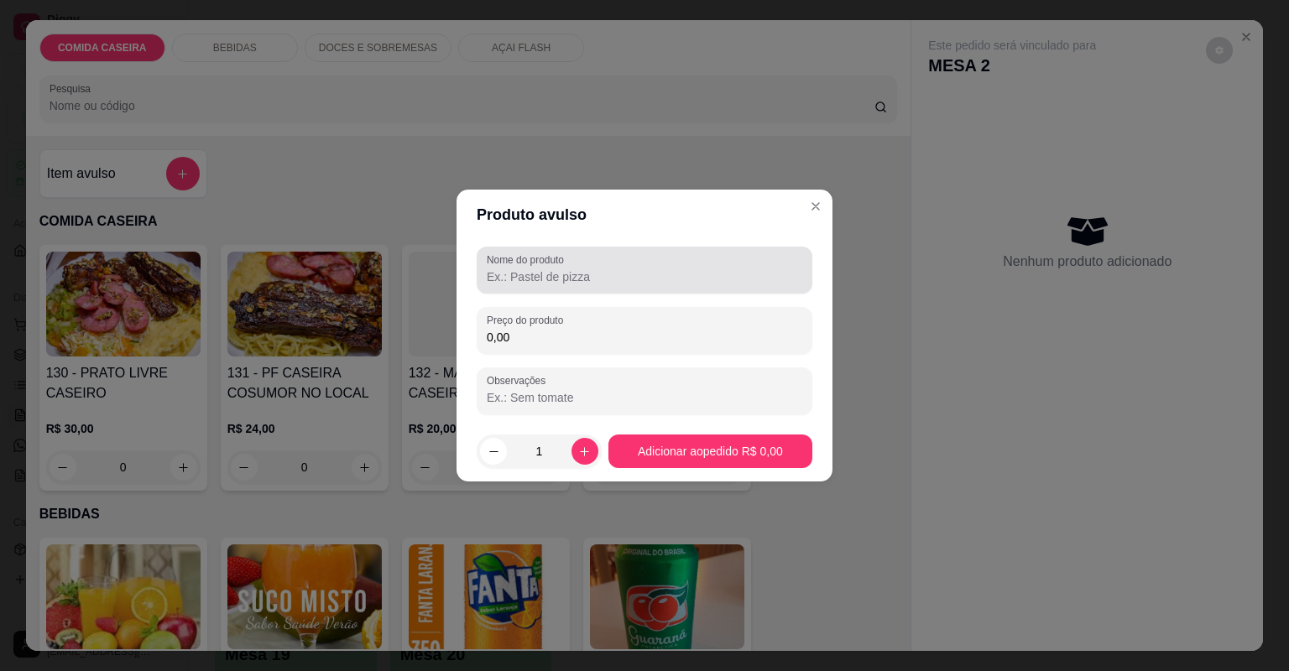
click at [586, 291] on div "Nome do produto" at bounding box center [645, 270] width 336 height 47
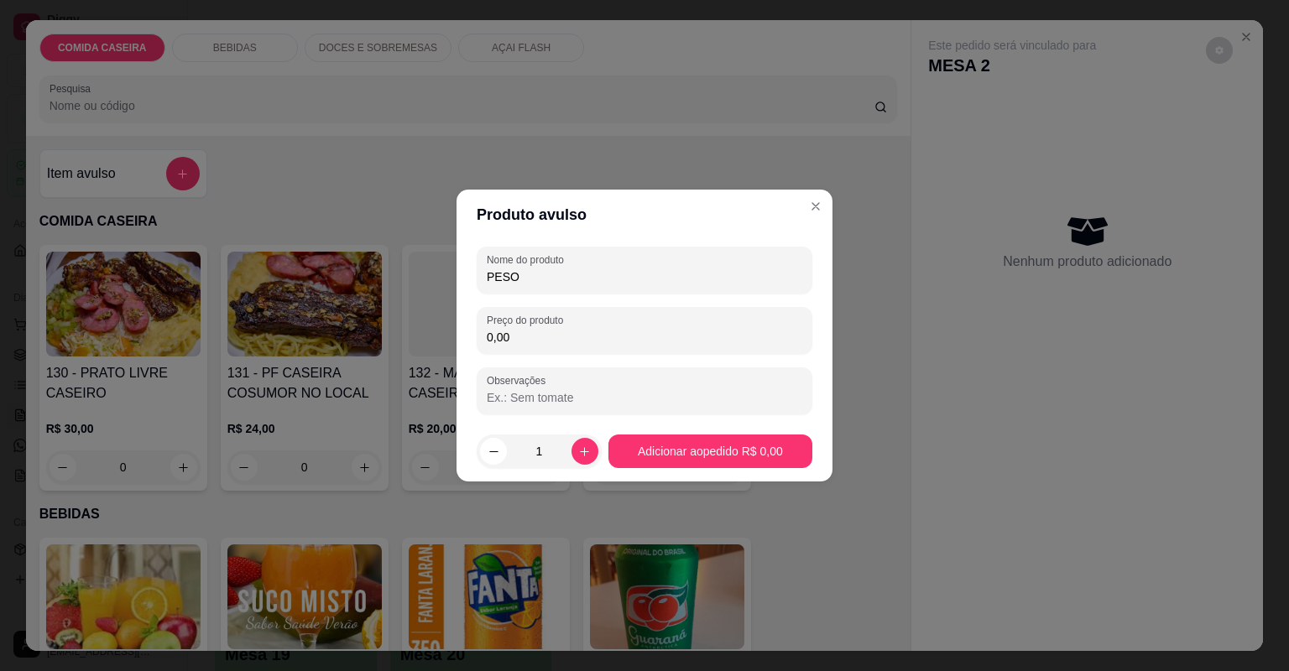
type input "PESO"
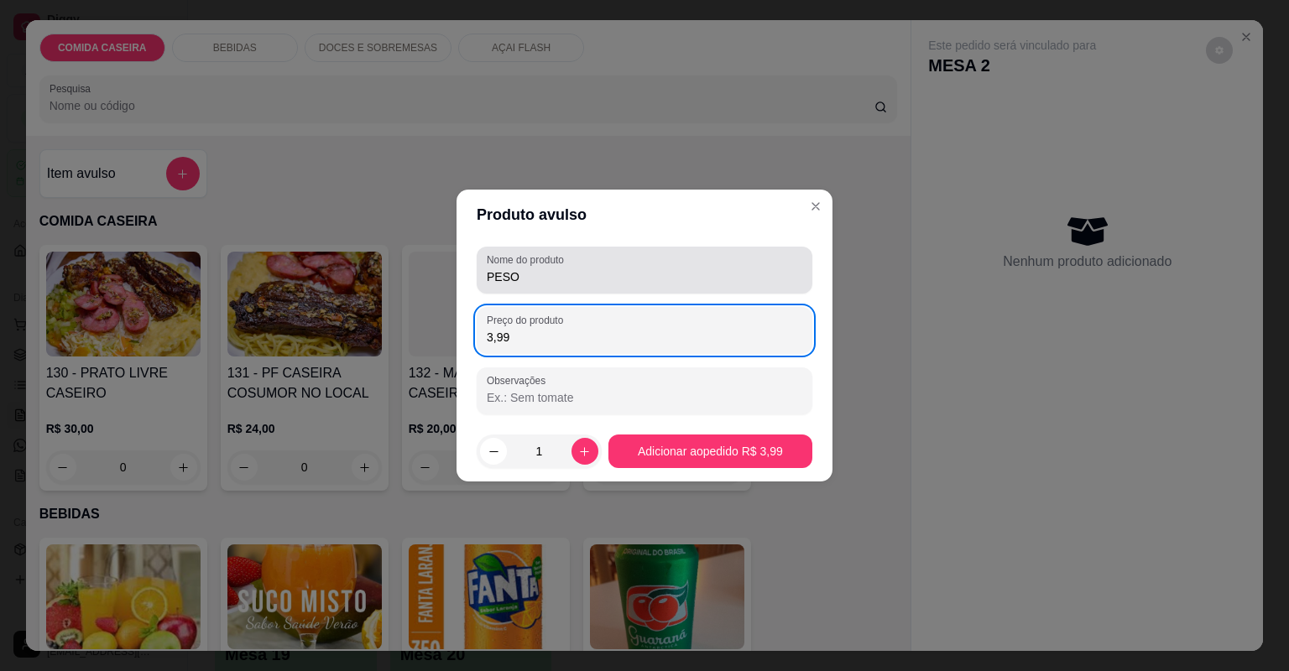
type input "39,97"
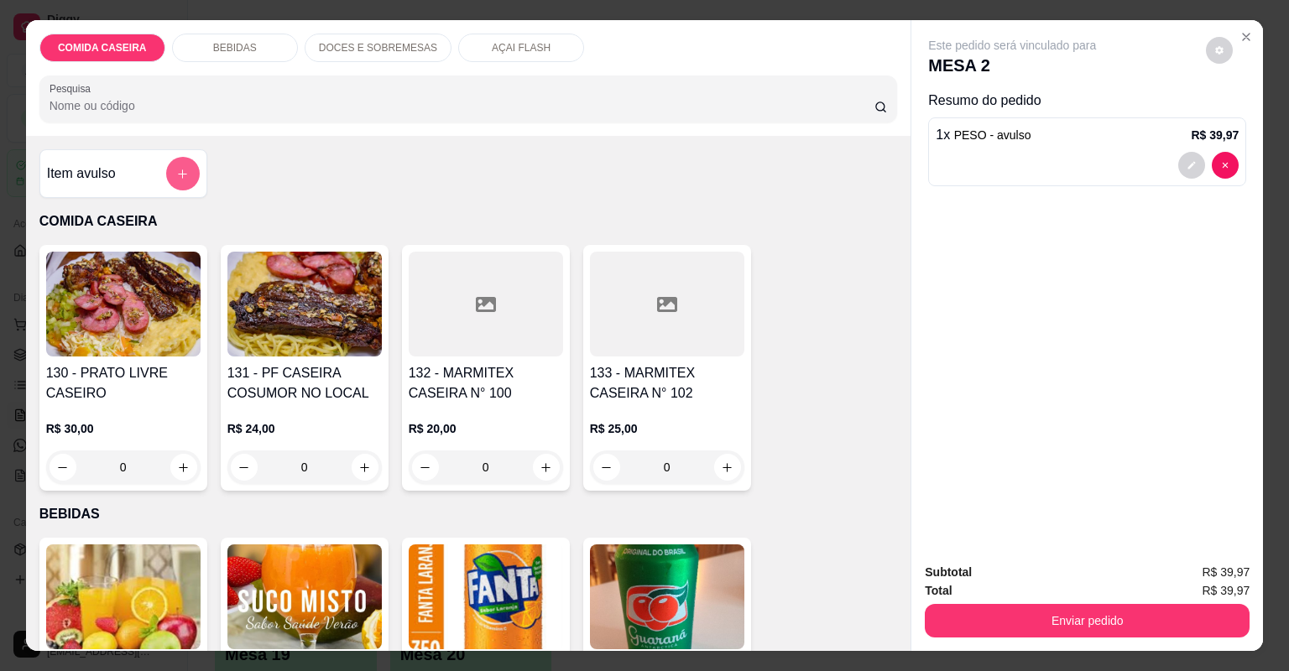
click at [168, 179] on button "add-separate-item" at bounding box center [183, 174] width 34 height 34
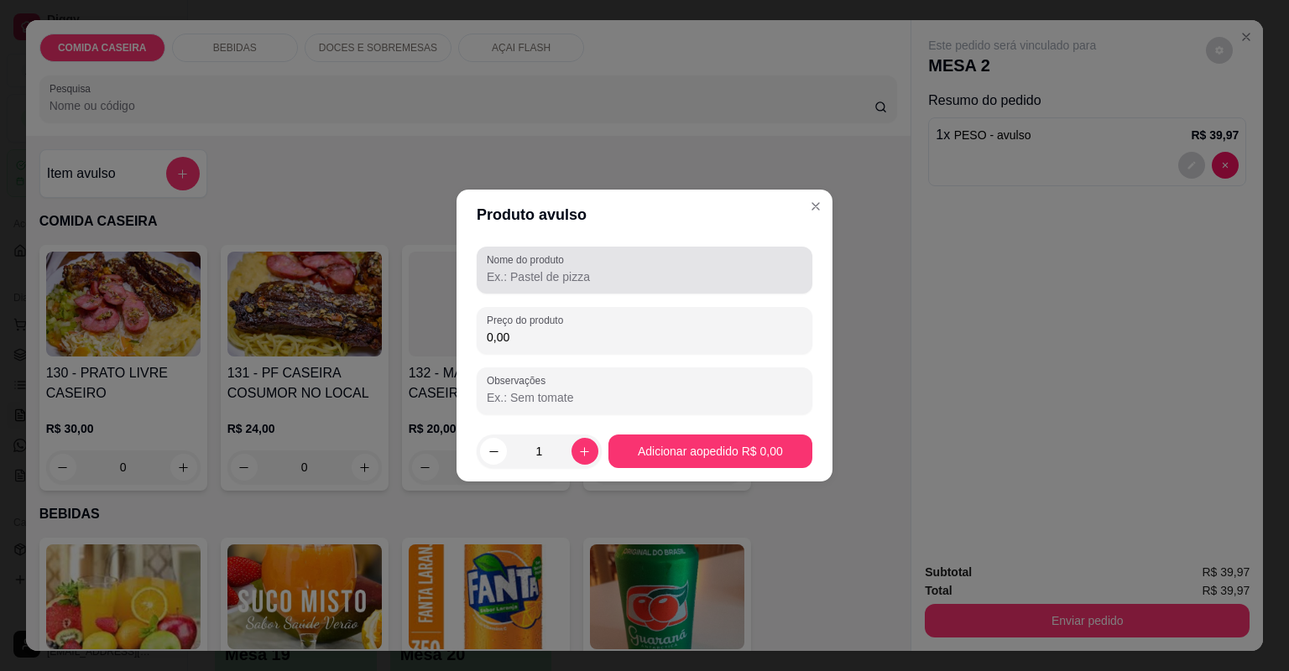
click at [558, 279] on input "Nome do produto" at bounding box center [644, 276] width 315 height 17
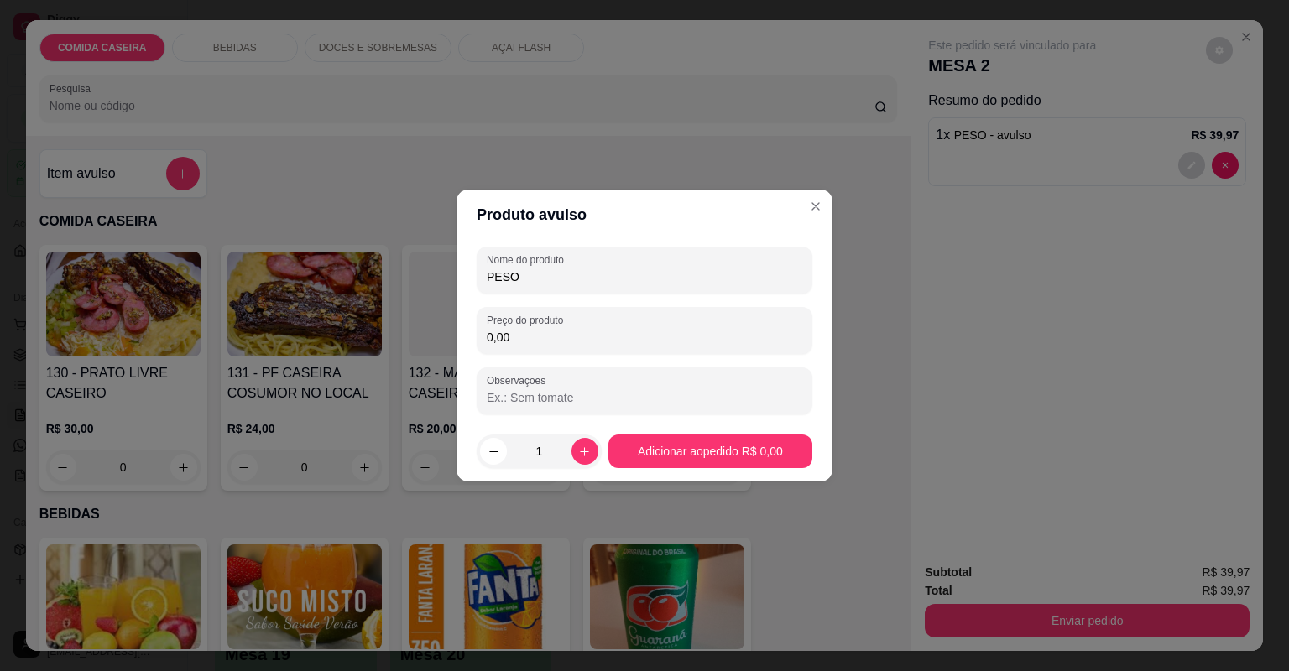
type input "PESO"
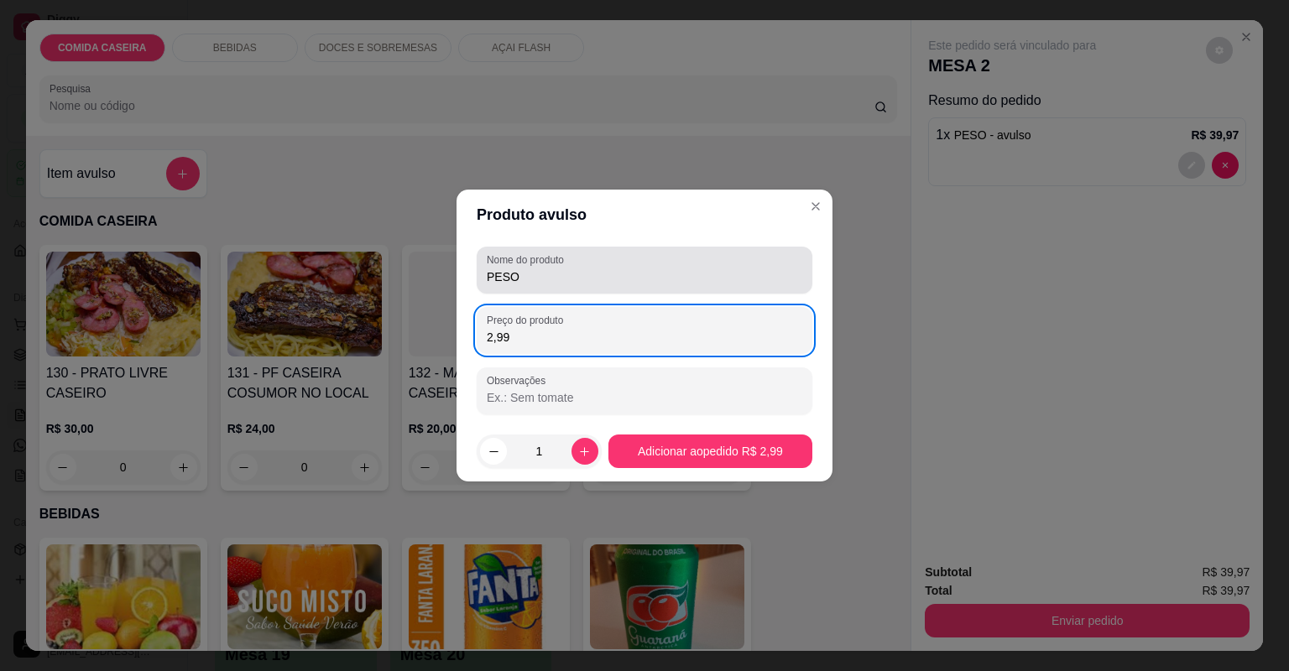
type input "29,90"
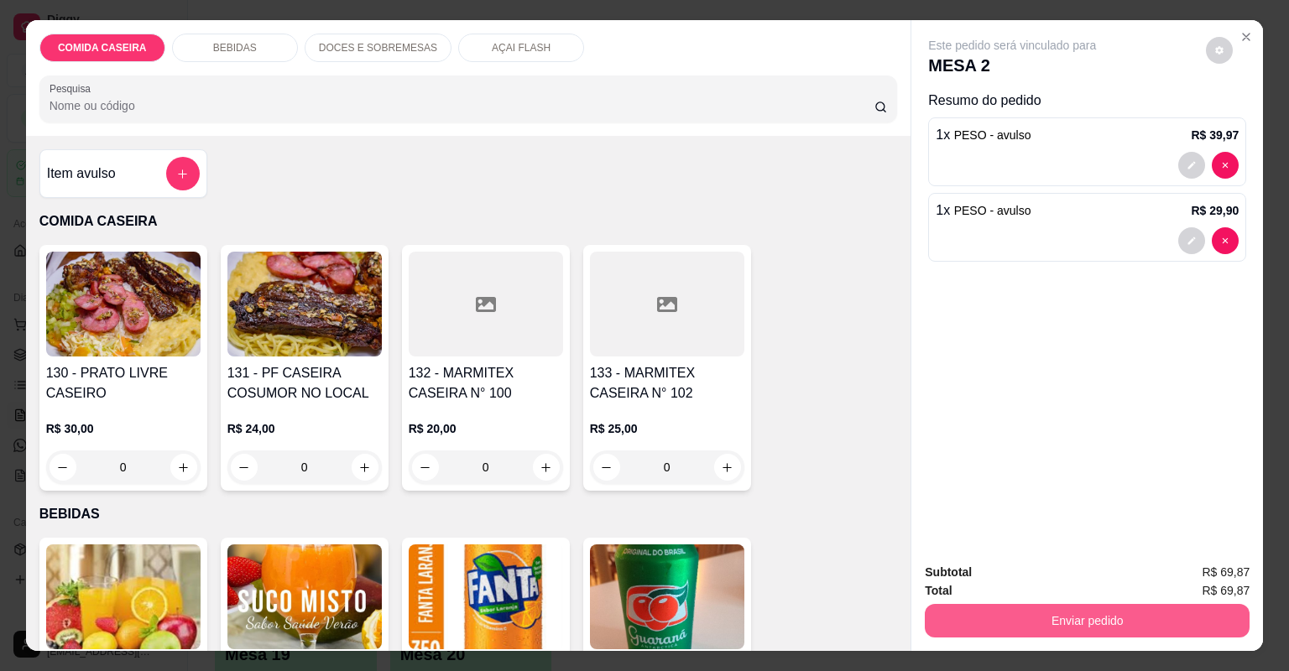
click at [1029, 623] on button "Enviar pedido" at bounding box center [1087, 621] width 325 height 34
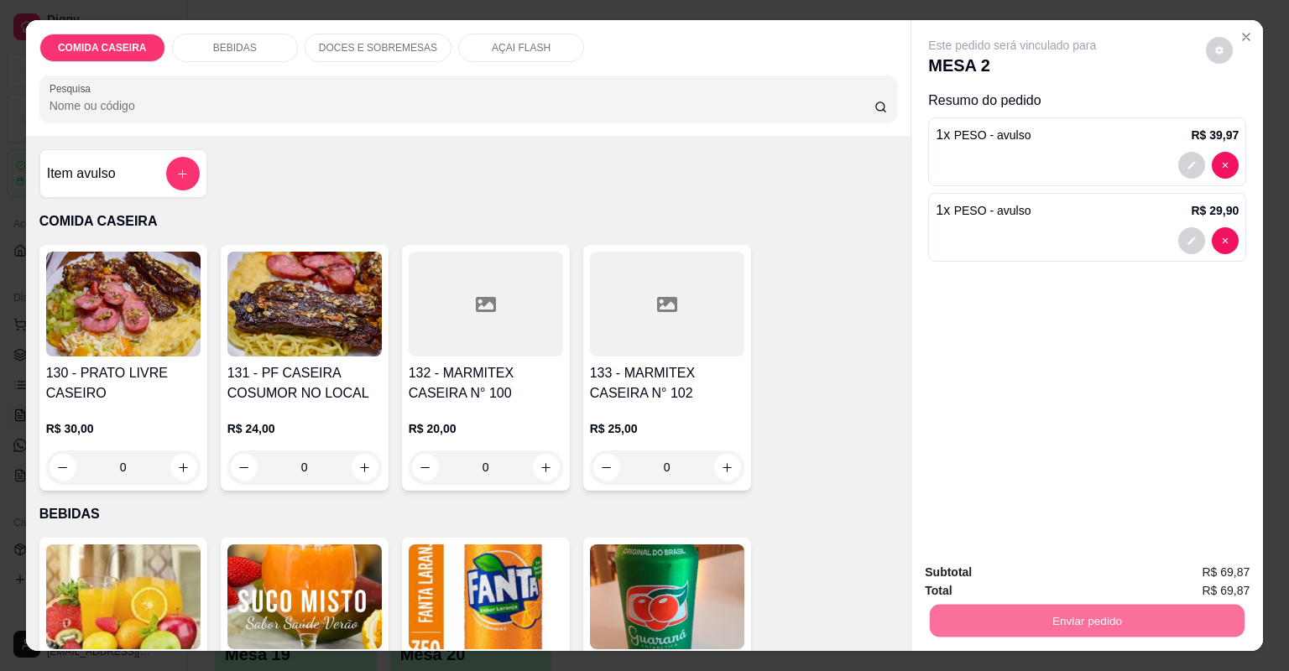
click at [1050, 574] on button "Não registrar e enviar pedido" at bounding box center [1032, 580] width 175 height 32
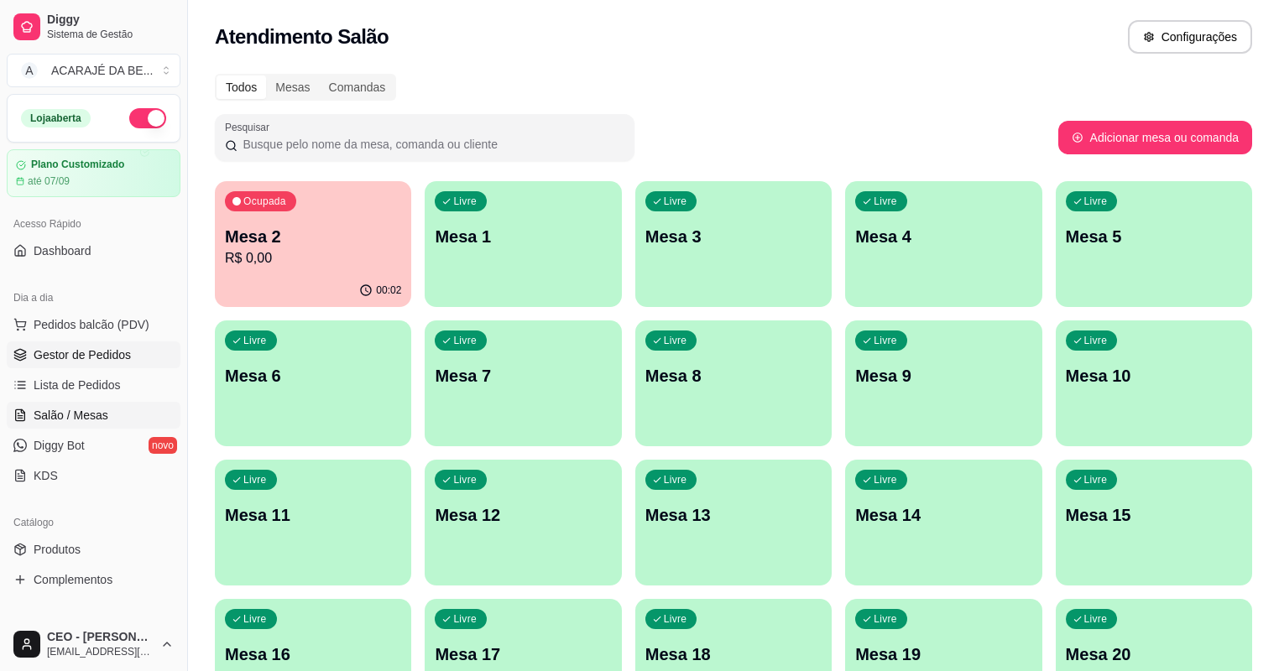
click at [98, 357] on span "Gestor de Pedidos" at bounding box center [82, 354] width 97 height 17
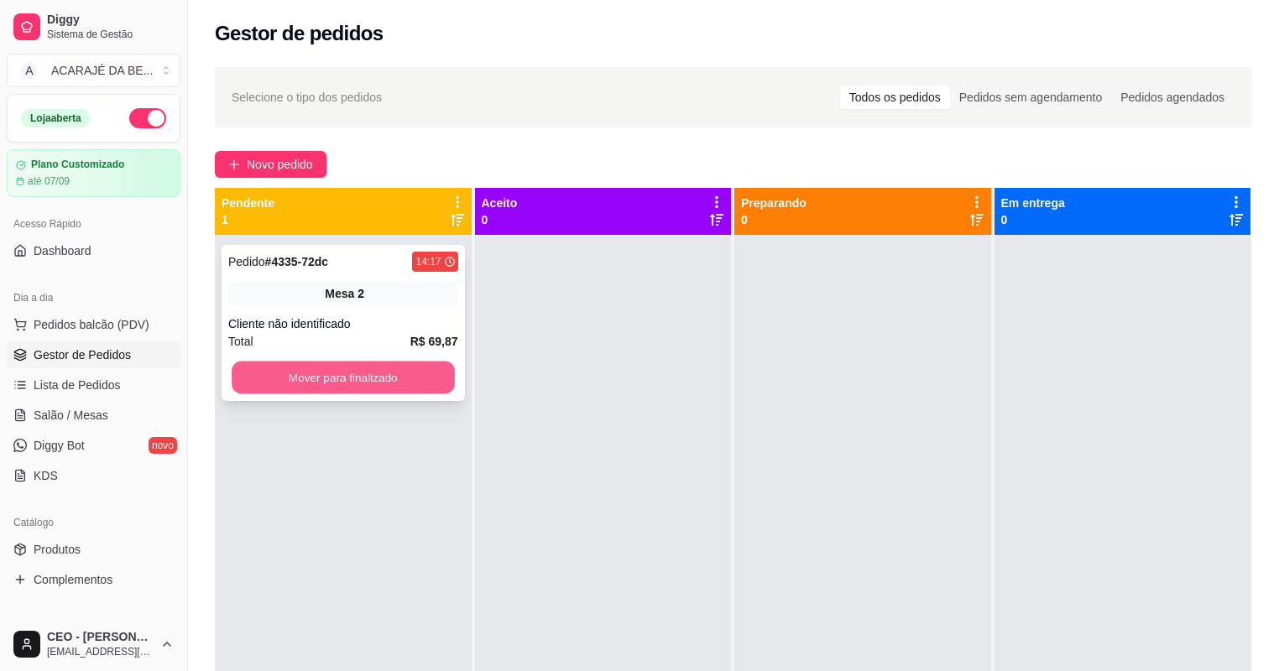
click at [341, 374] on button "Mover para finalizado" at bounding box center [343, 378] width 222 height 33
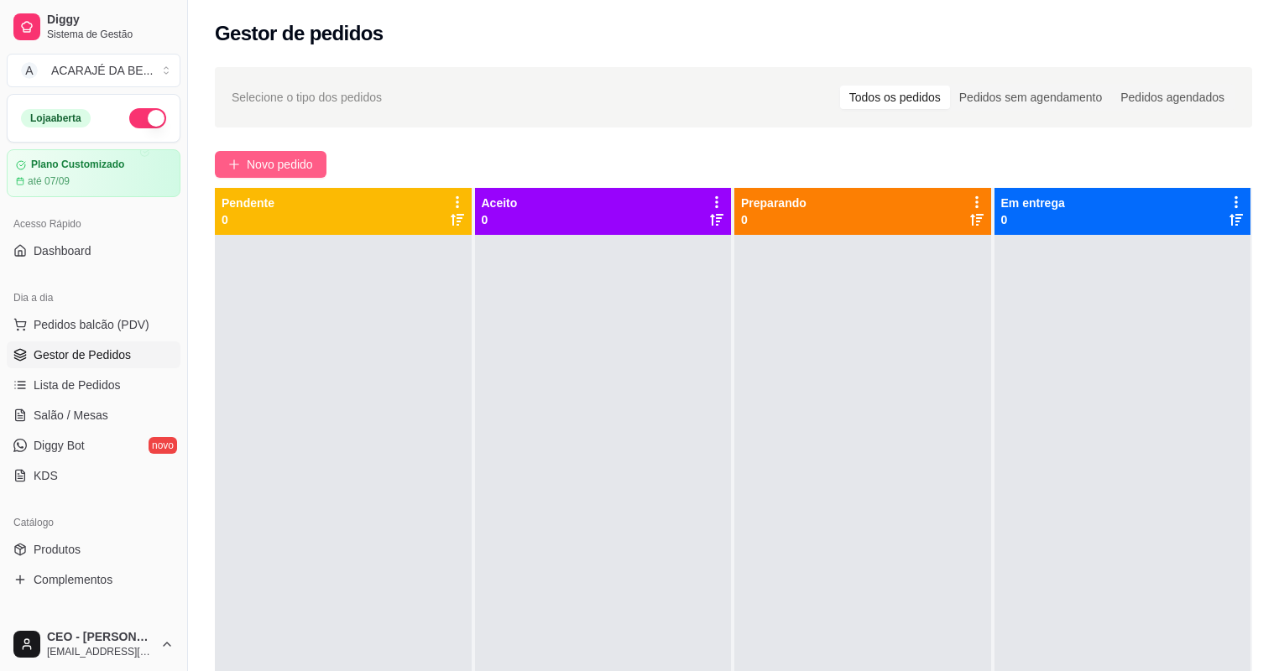
click at [256, 168] on span "Novo pedido" at bounding box center [280, 164] width 66 height 18
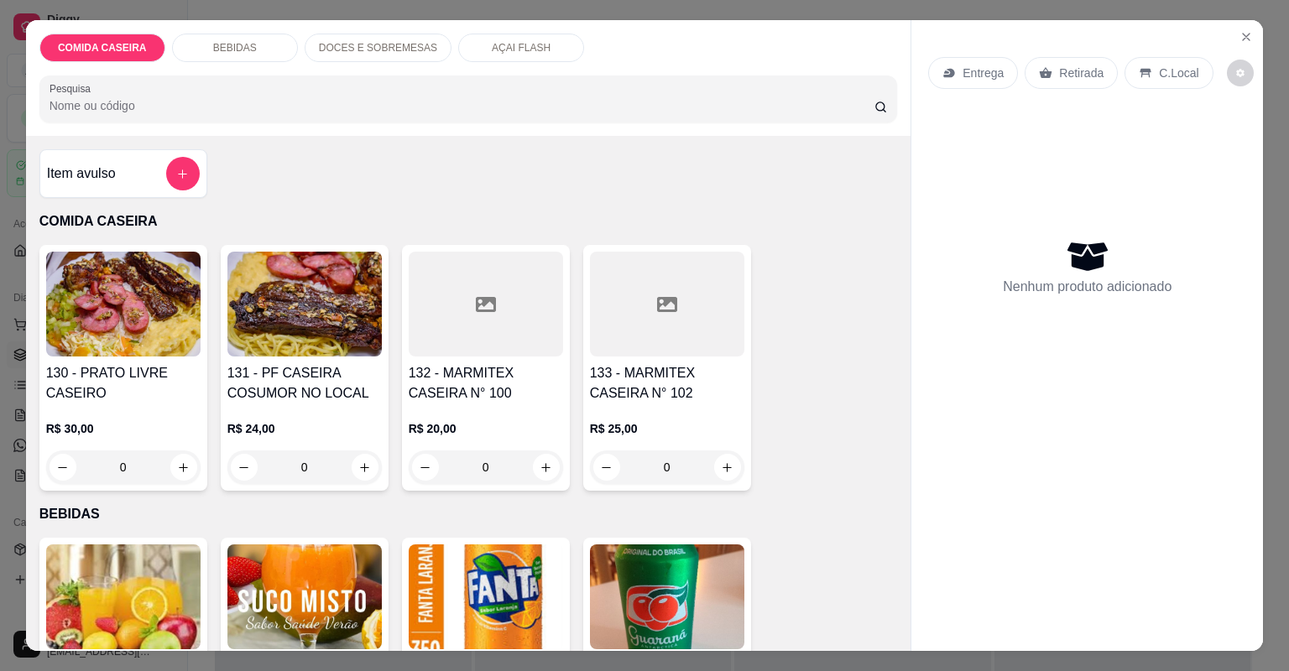
click at [271, 54] on div "BEBIDAS" at bounding box center [235, 48] width 126 height 29
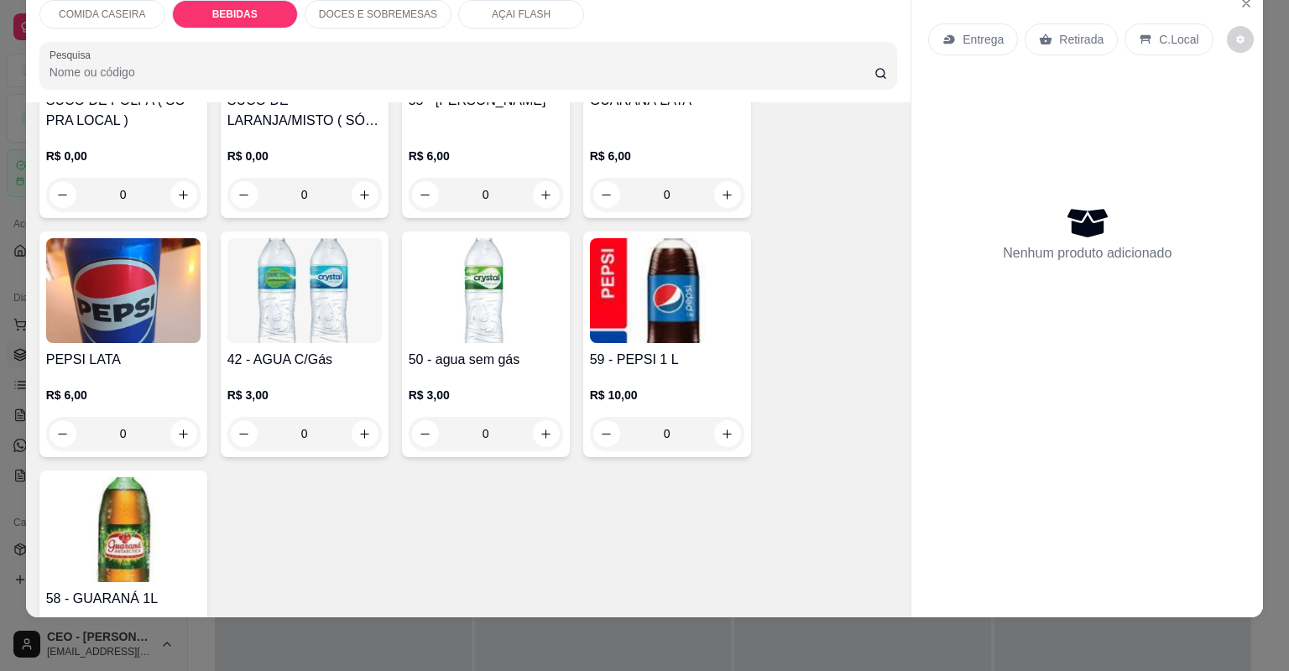
scroll to position [435, 0]
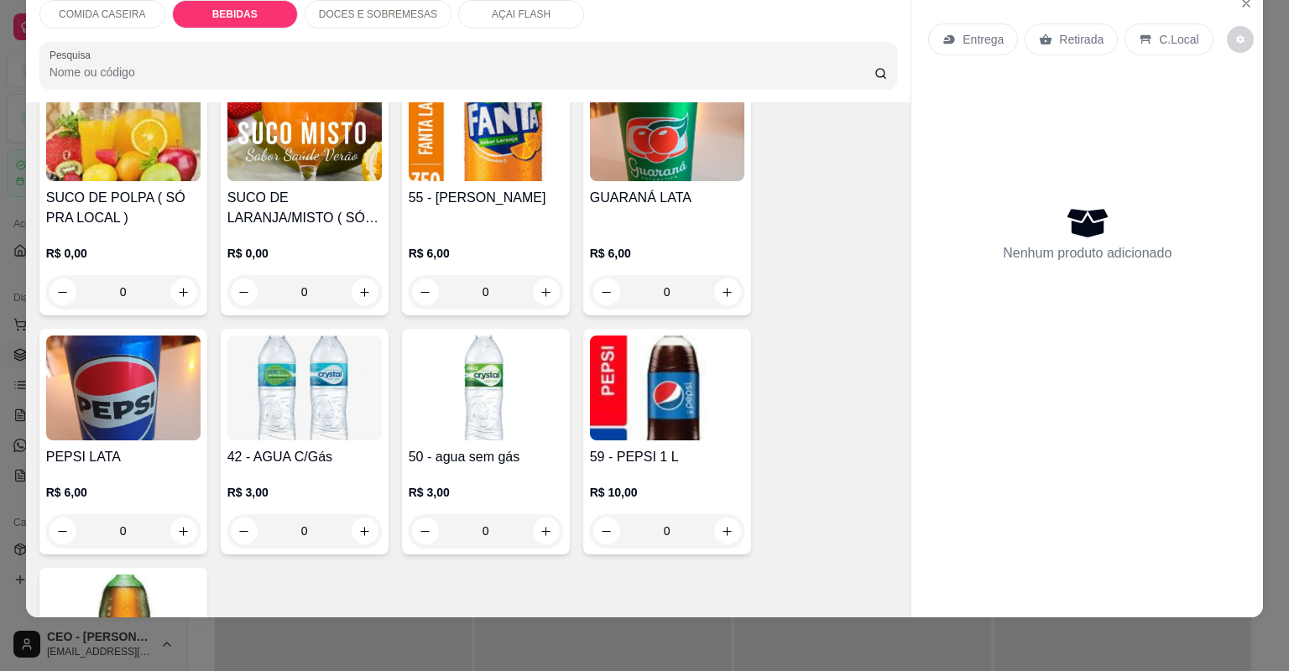
click at [129, 470] on div "R$ 6,00 0" at bounding box center [123, 507] width 154 height 81
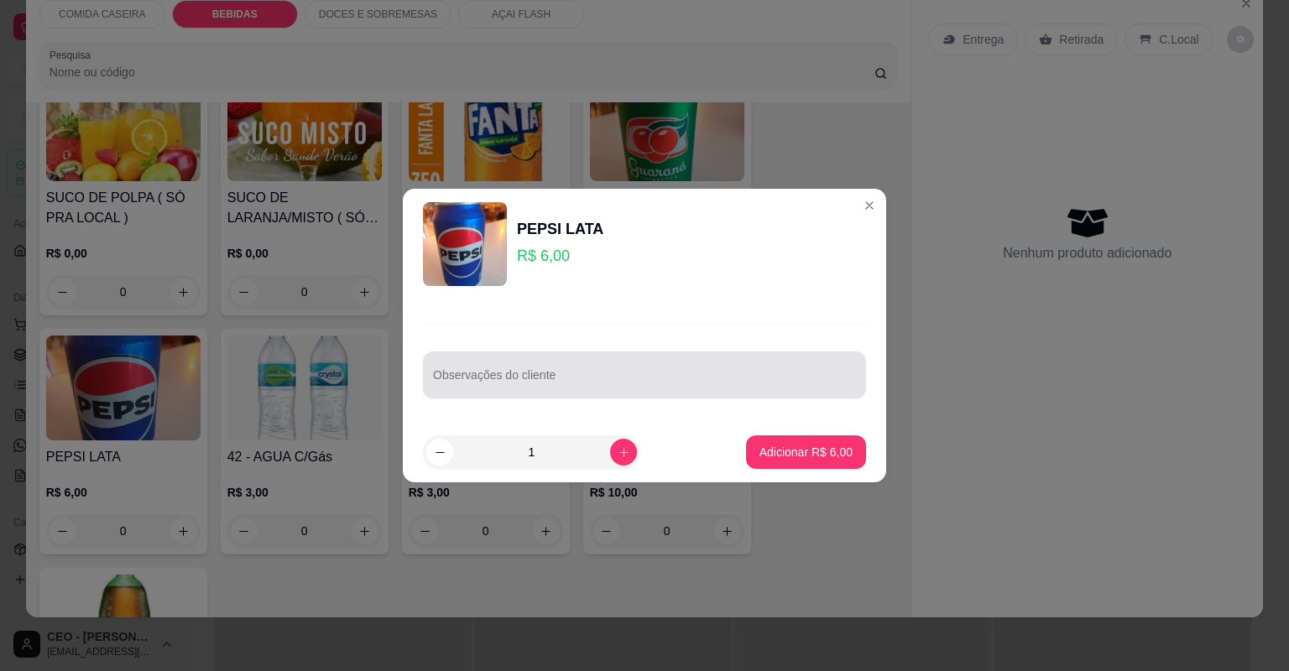
click at [469, 379] on input "Observações do cliente" at bounding box center [644, 381] width 423 height 17
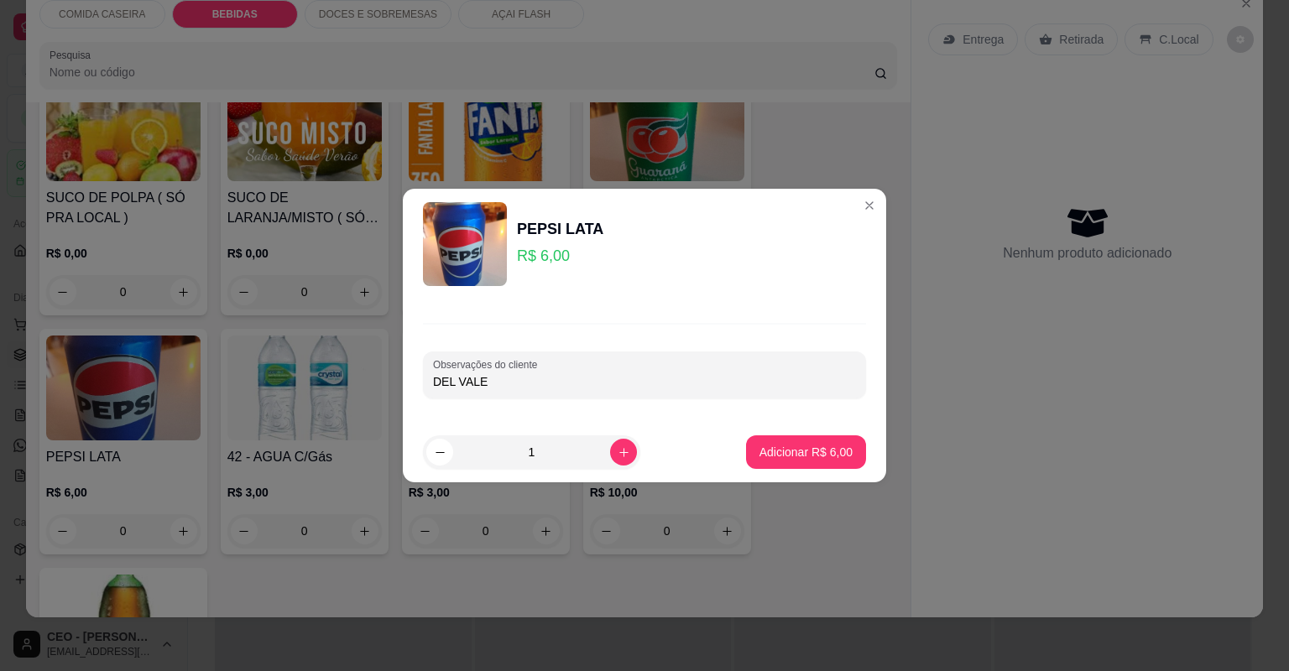
type input "DEL VALE"
click at [763, 453] on p "Adicionar R$ 6,00" at bounding box center [805, 452] width 93 height 17
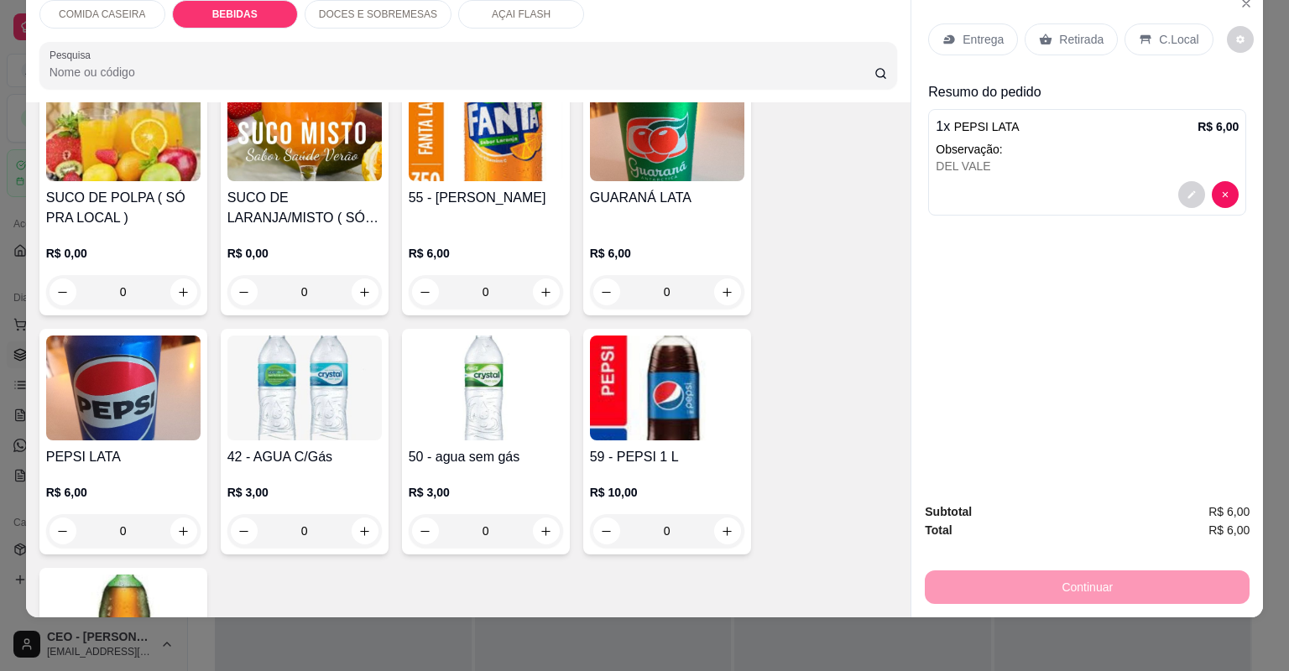
click at [1071, 50] on div "Retirada" at bounding box center [1070, 39] width 93 height 32
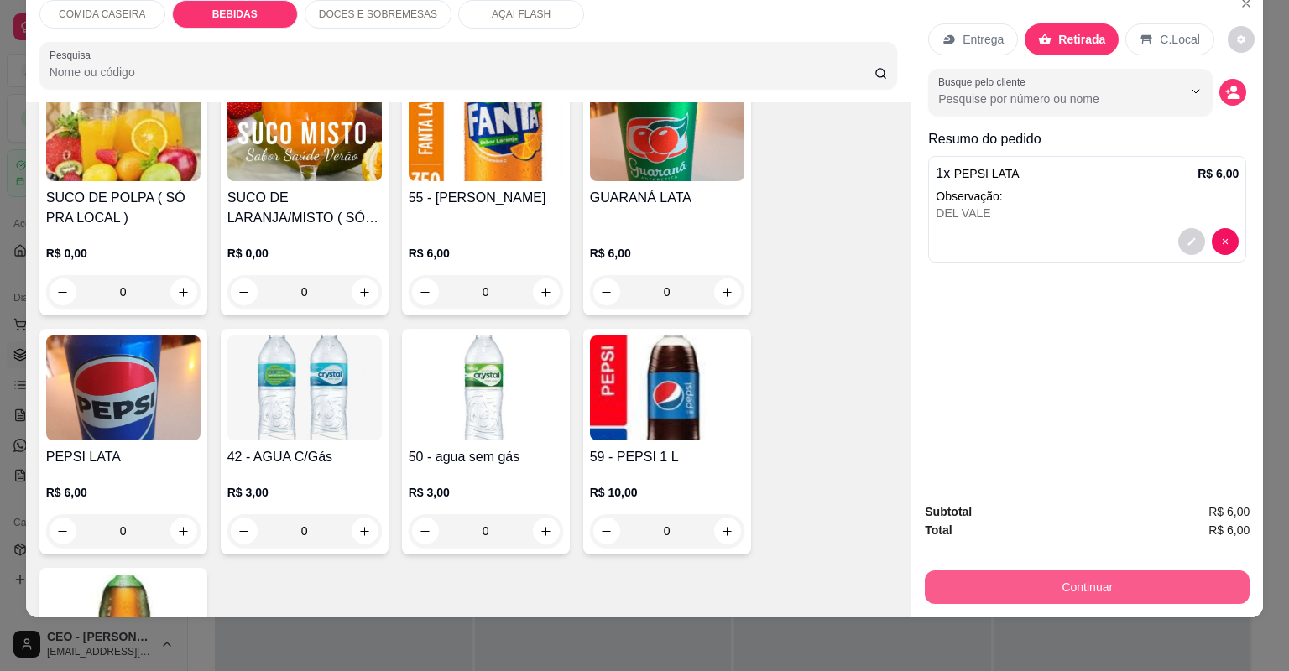
click at [1076, 587] on button "Continuar" at bounding box center [1087, 587] width 325 height 34
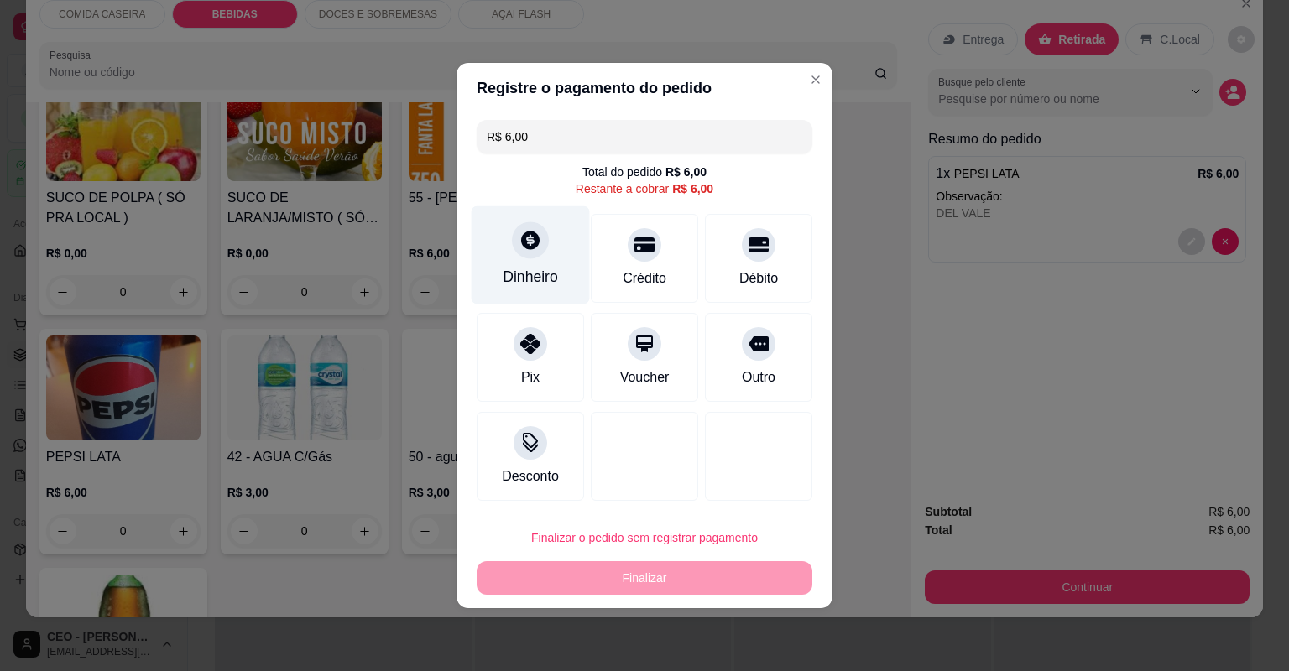
click at [562, 268] on div "Dinheiro" at bounding box center [530, 255] width 118 height 98
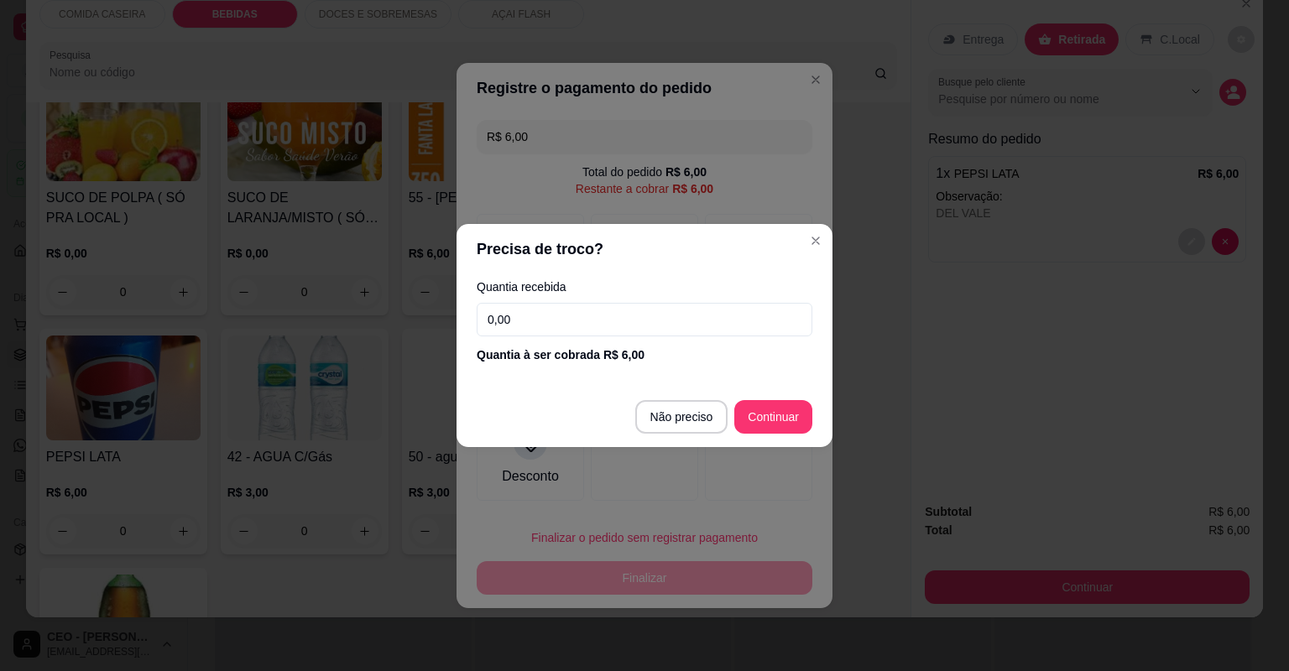
click at [569, 330] on input "0,00" at bounding box center [645, 320] width 336 height 34
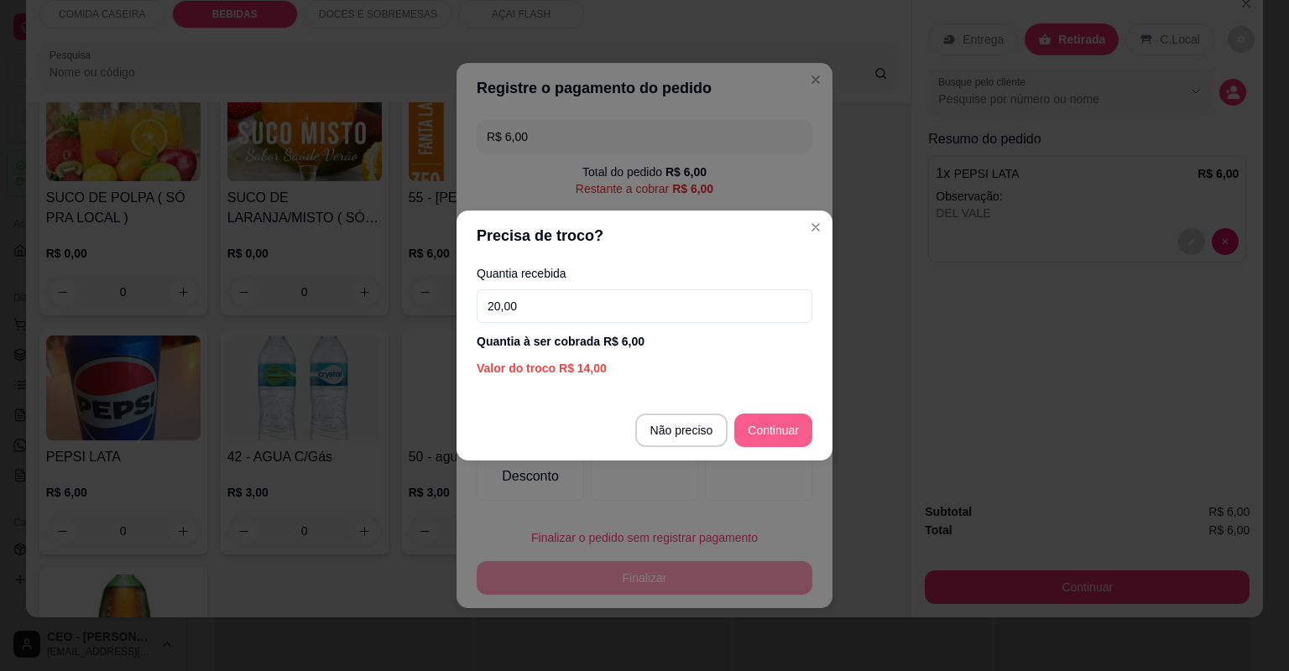
type input "20,00"
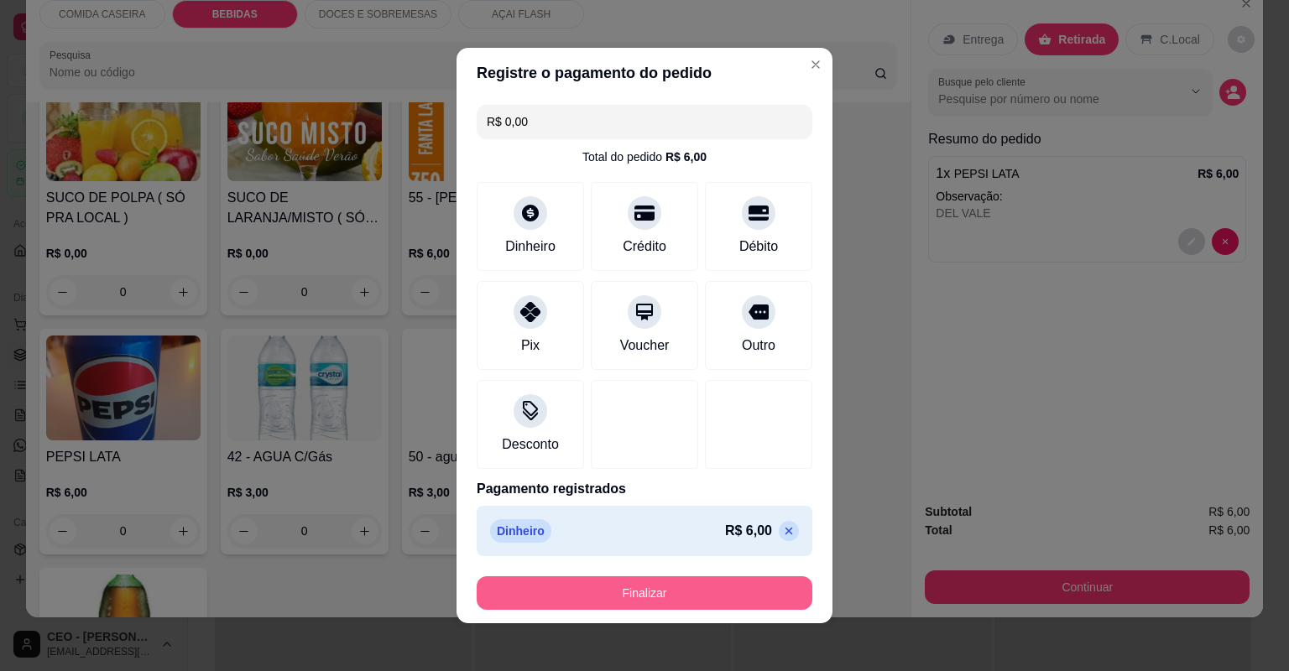
click at [768, 591] on button "Finalizar" at bounding box center [645, 593] width 336 height 34
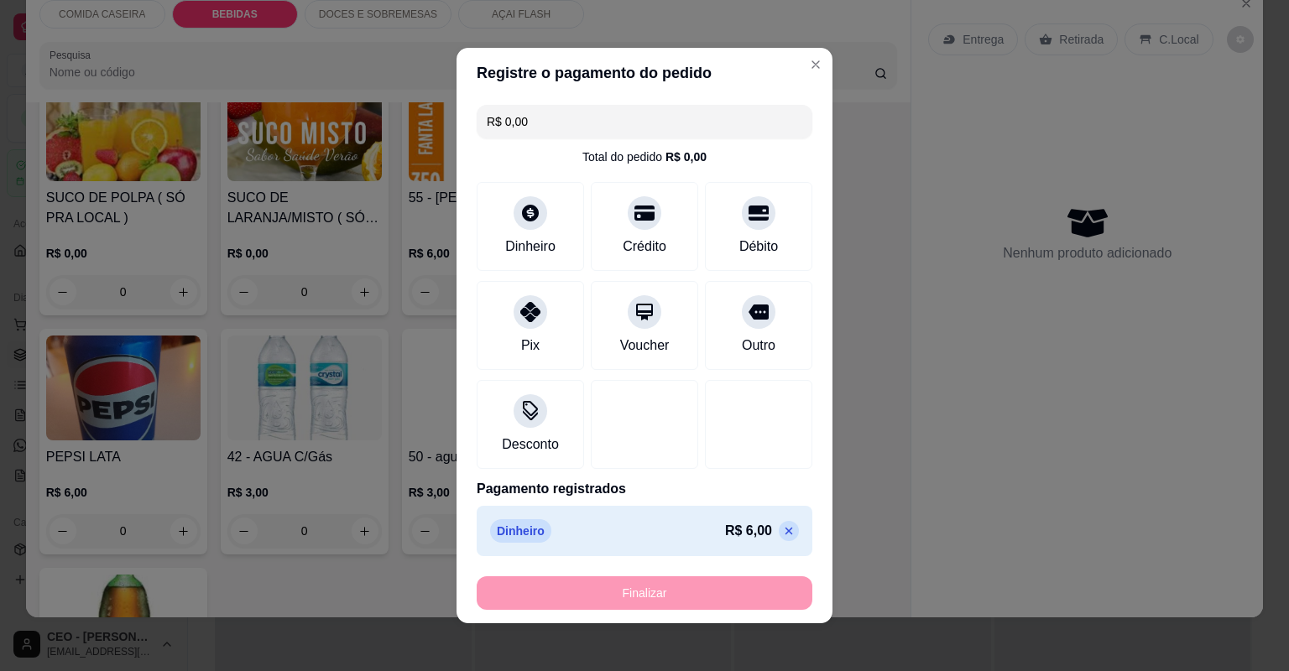
type input "-R$ 6,00"
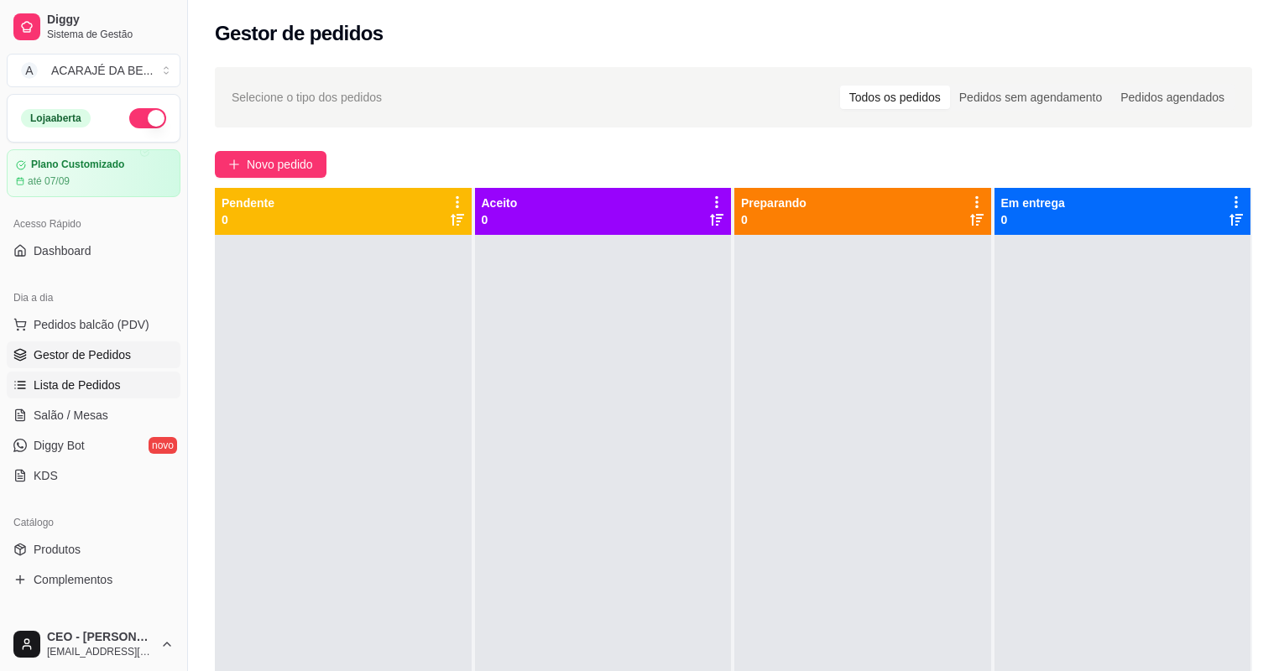
click at [57, 379] on span "Lista de Pedidos" at bounding box center [77, 385] width 87 height 17
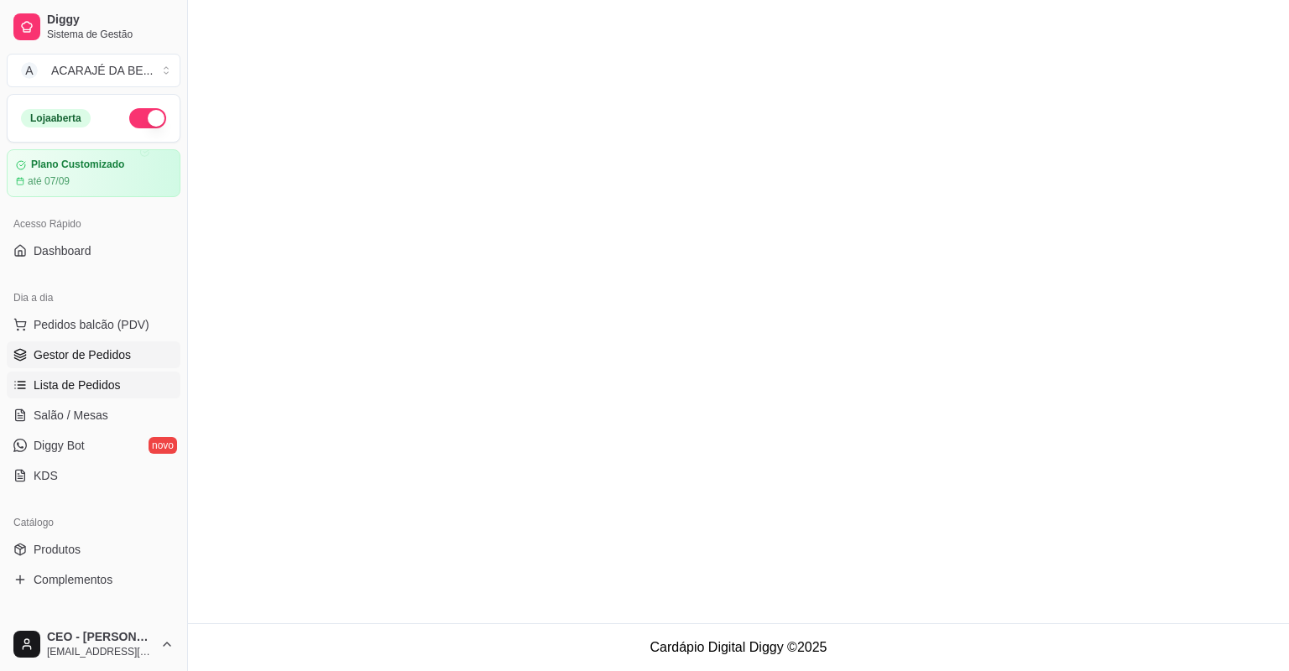
click at [69, 357] on span "Gestor de Pedidos" at bounding box center [82, 354] width 97 height 17
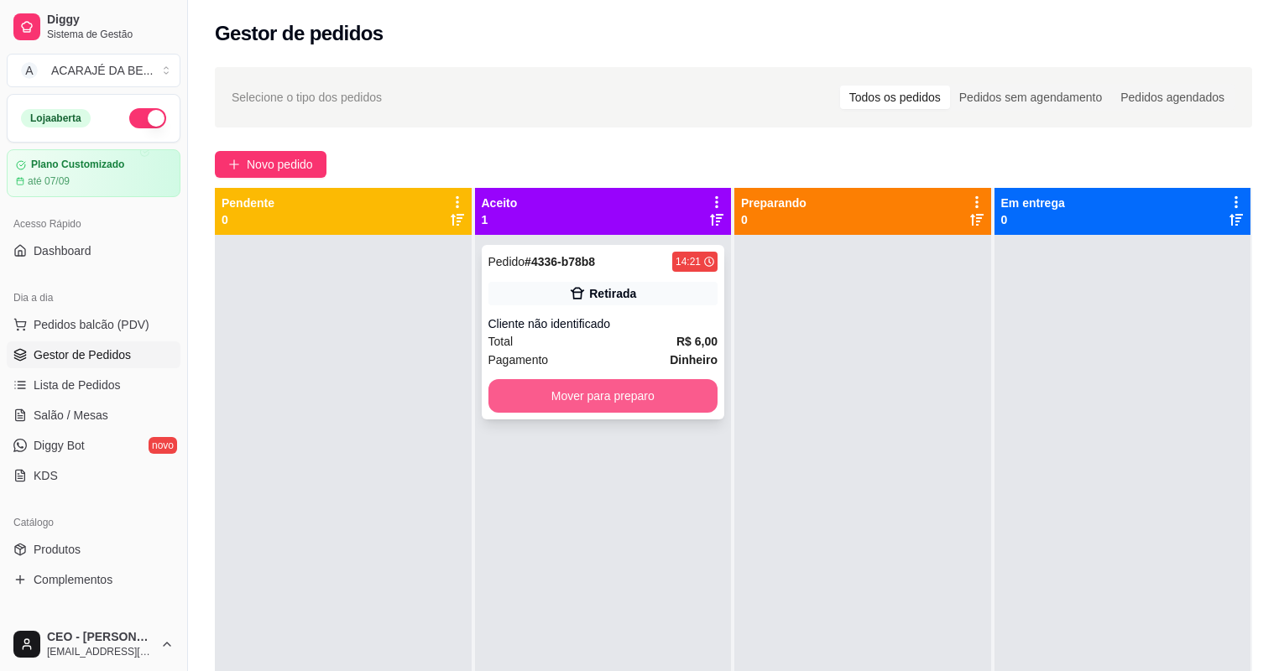
click at [601, 403] on button "Mover para preparo" at bounding box center [603, 396] width 230 height 34
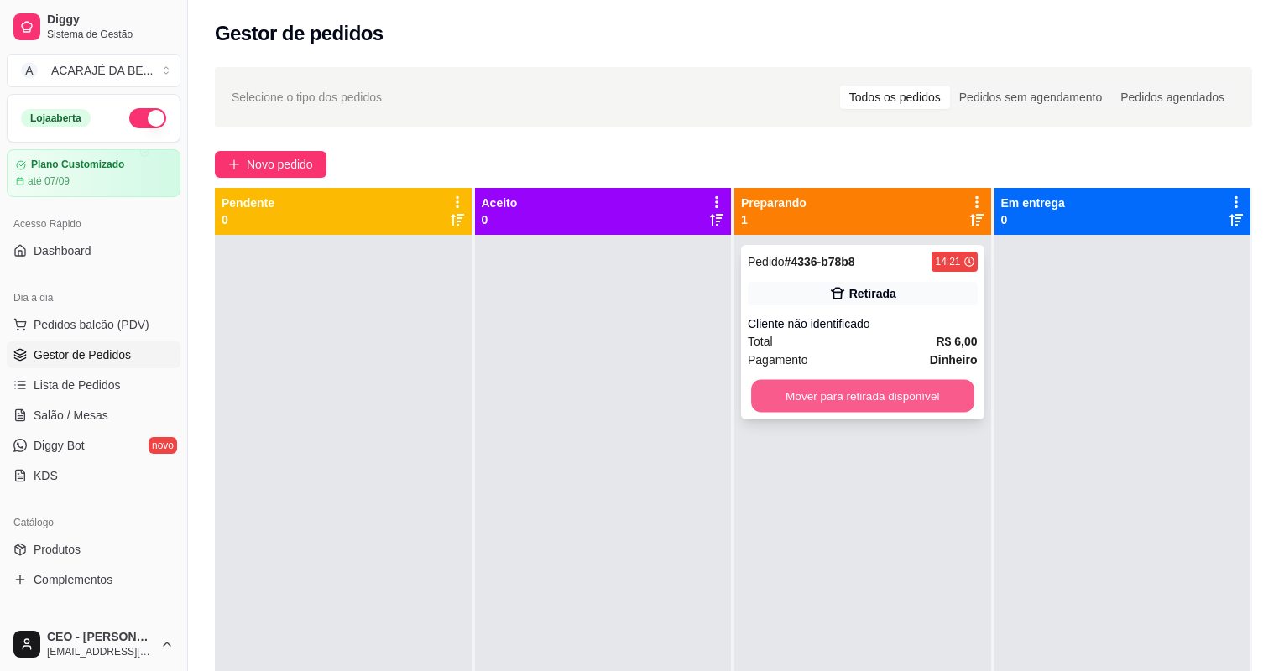
click at [957, 389] on button "Mover para retirada disponível" at bounding box center [862, 396] width 222 height 33
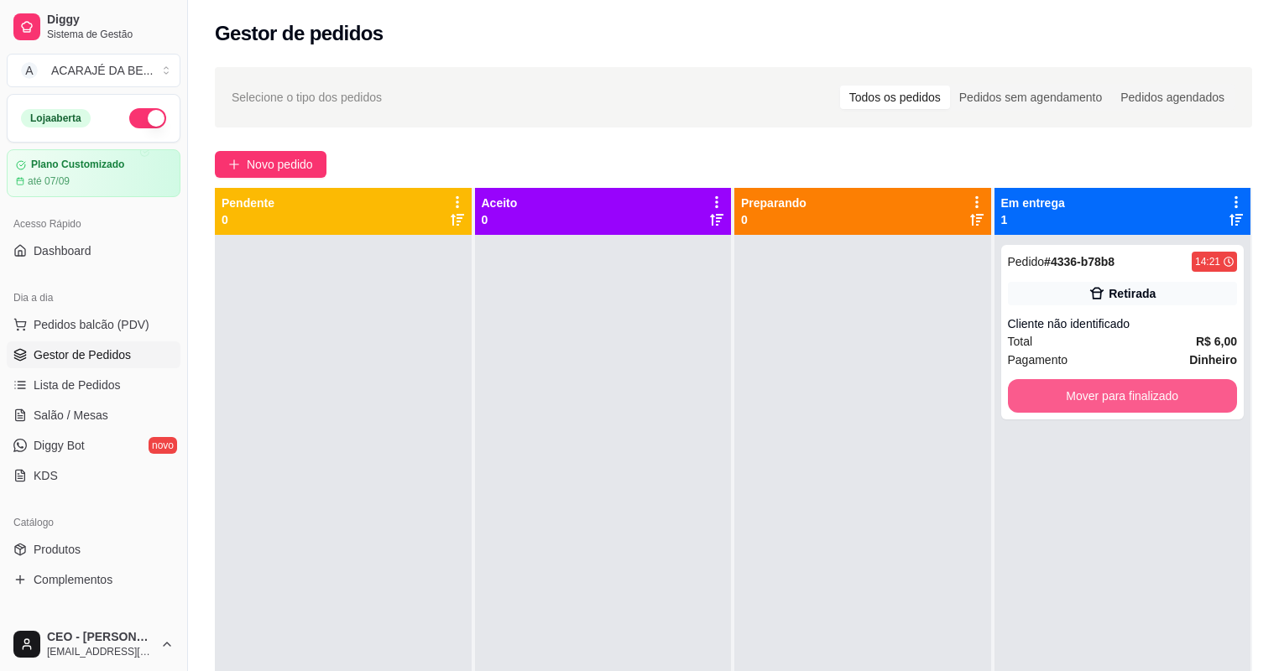
click at [1013, 390] on button "Mover para finalizado" at bounding box center [1123, 396] width 230 height 34
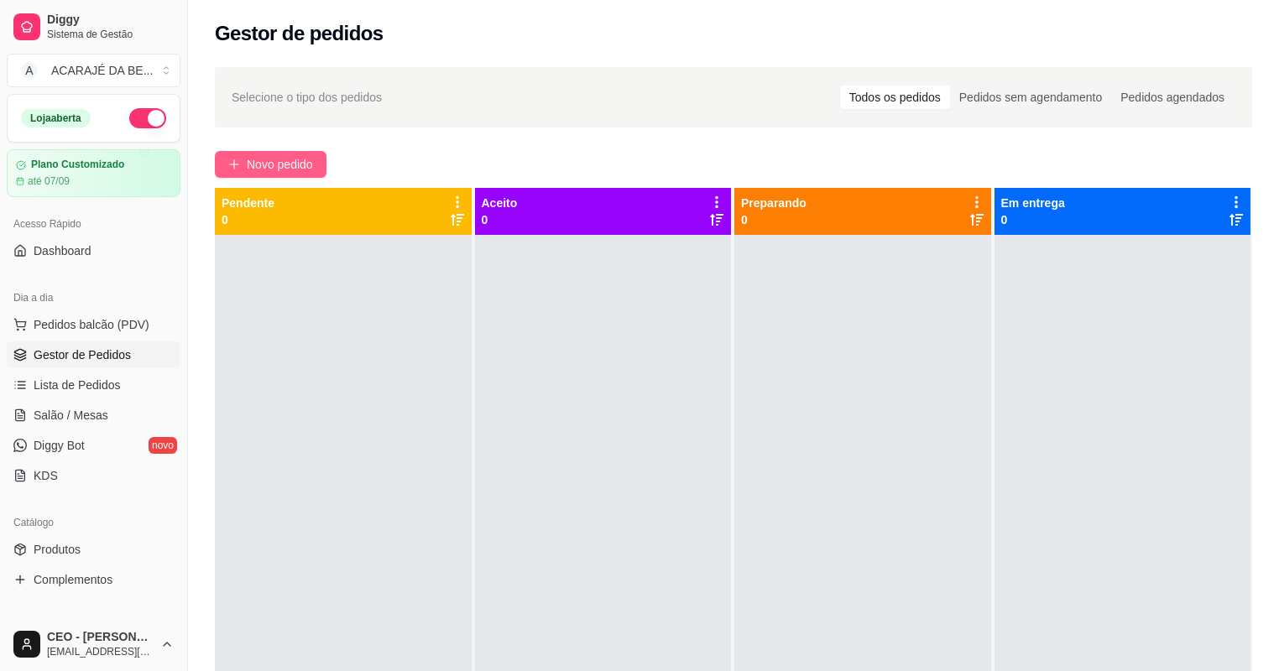
click at [303, 175] on button "Novo pedido" at bounding box center [271, 164] width 112 height 27
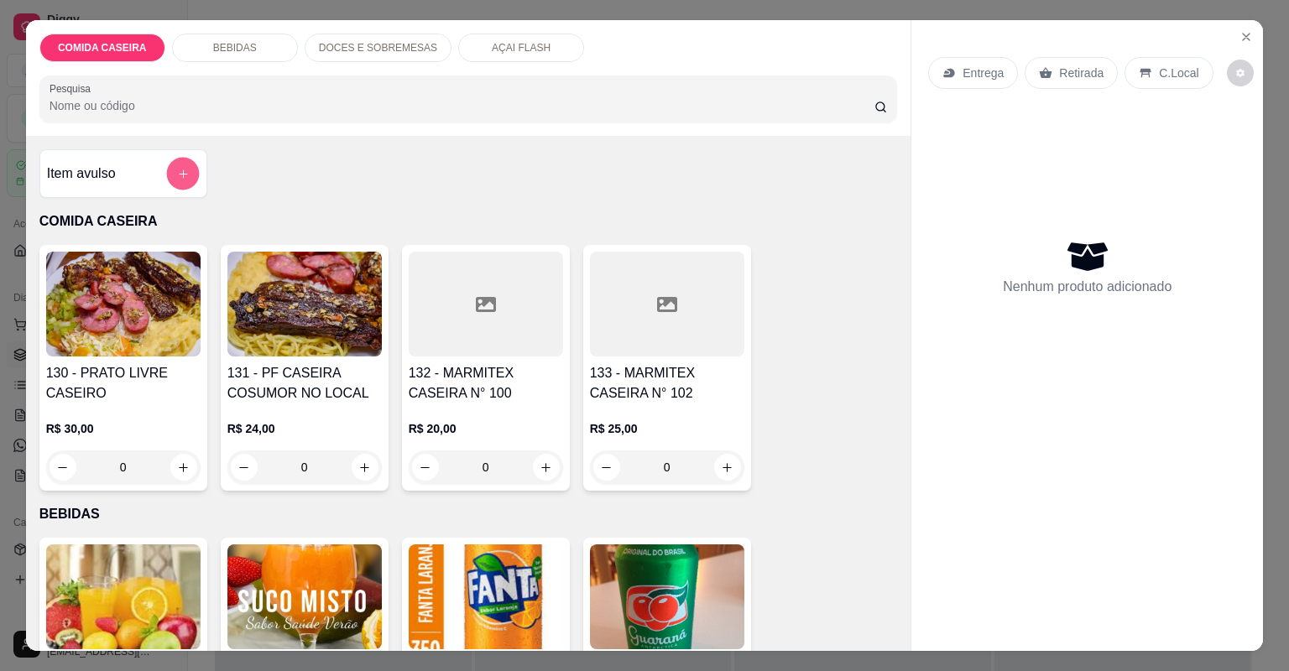
click at [172, 181] on button "add-separate-item" at bounding box center [182, 174] width 33 height 33
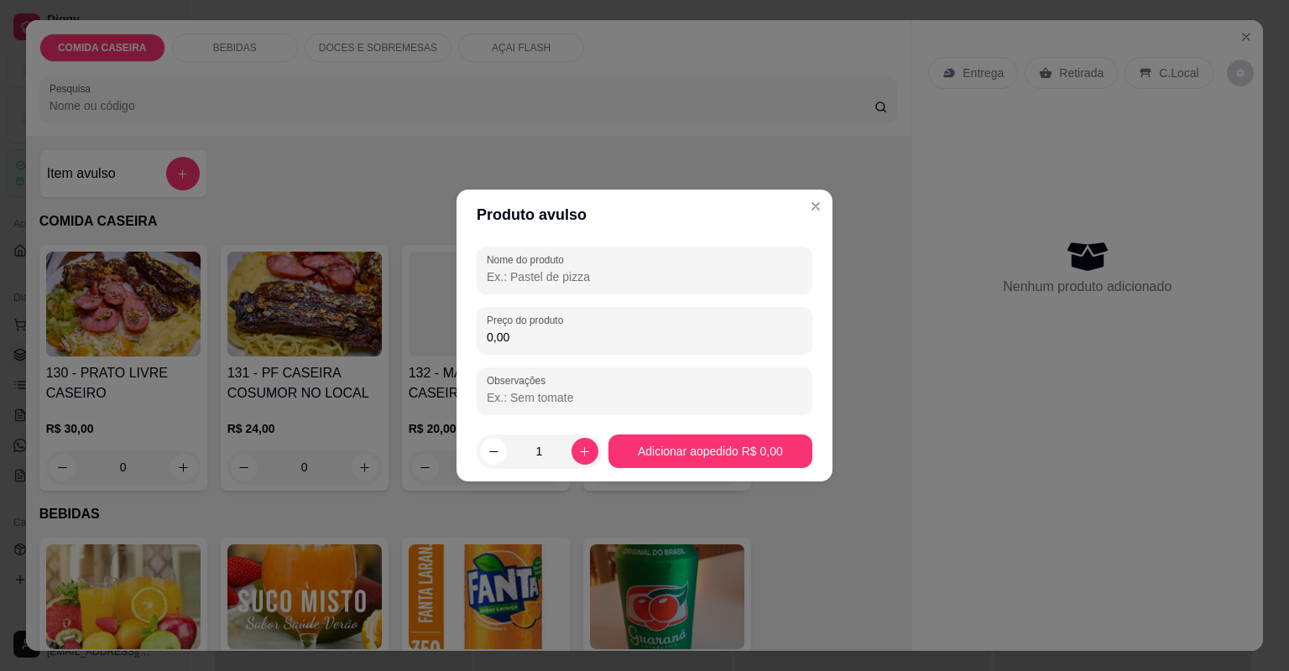
click at [537, 279] on input "Nome do produto" at bounding box center [644, 276] width 315 height 17
drag, startPoint x: 520, startPoint y: 276, endPoint x: 425, endPoint y: 266, distance: 95.3
click at [425, 266] on div "Produto avulso Nome do produto PIX Preço do produto 0,00 Observações 1 Adiciona…" at bounding box center [644, 335] width 1289 height 671
type input "CROQUETE"
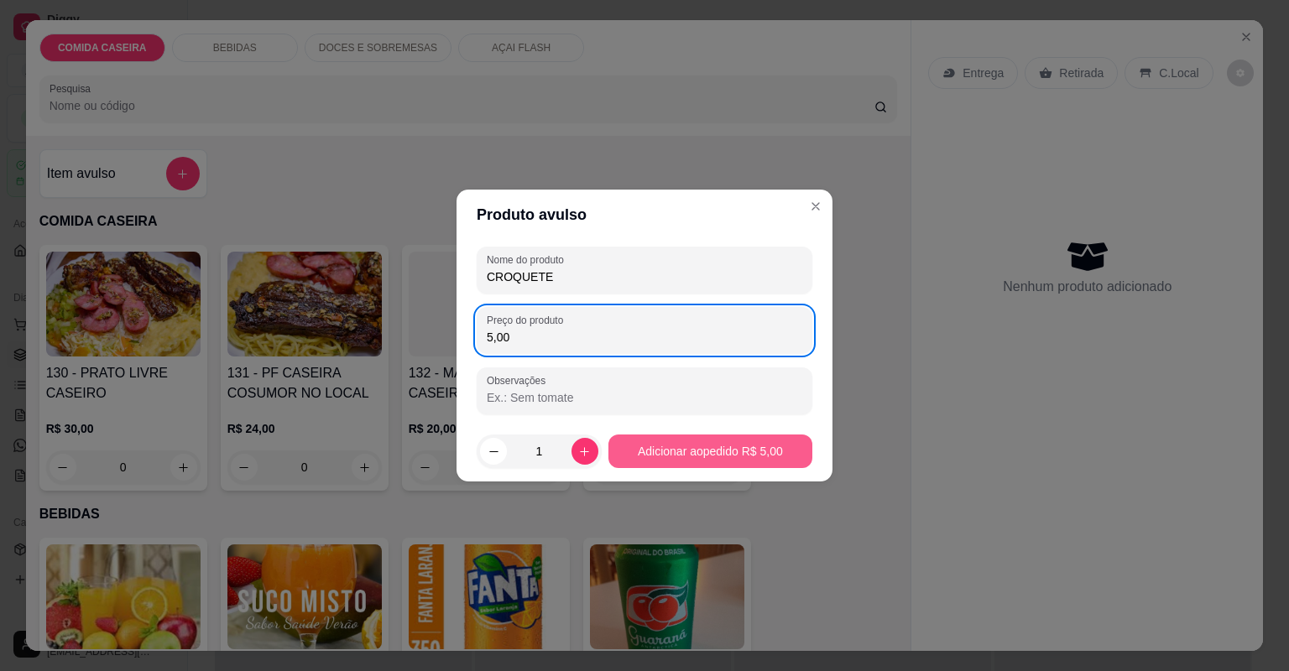
type input "5,00"
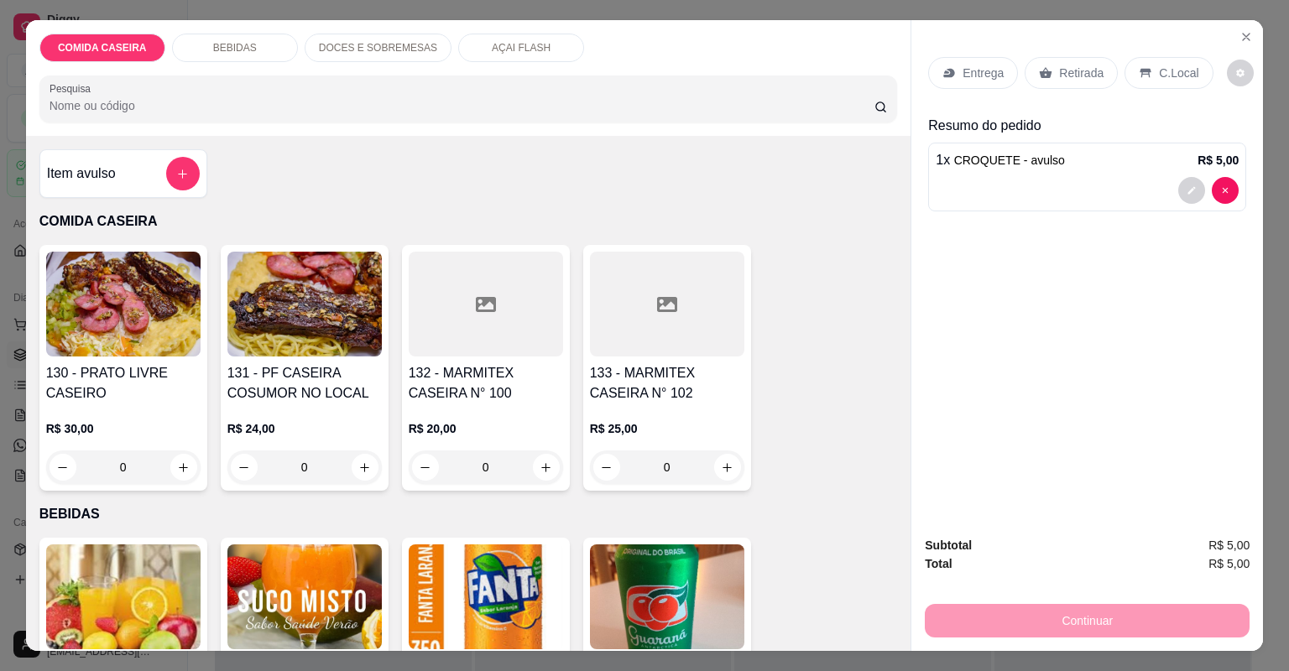
click at [1068, 73] on p "Retirada" at bounding box center [1081, 73] width 44 height 17
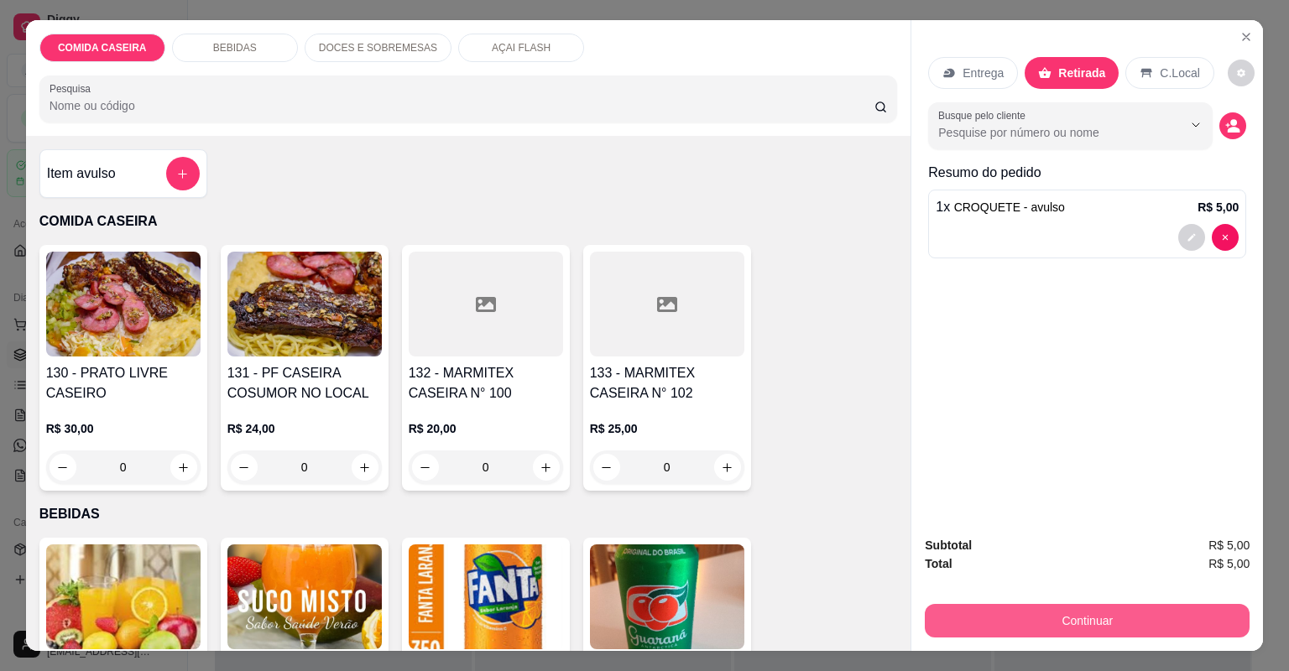
click at [1092, 612] on button "Continuar" at bounding box center [1087, 621] width 325 height 34
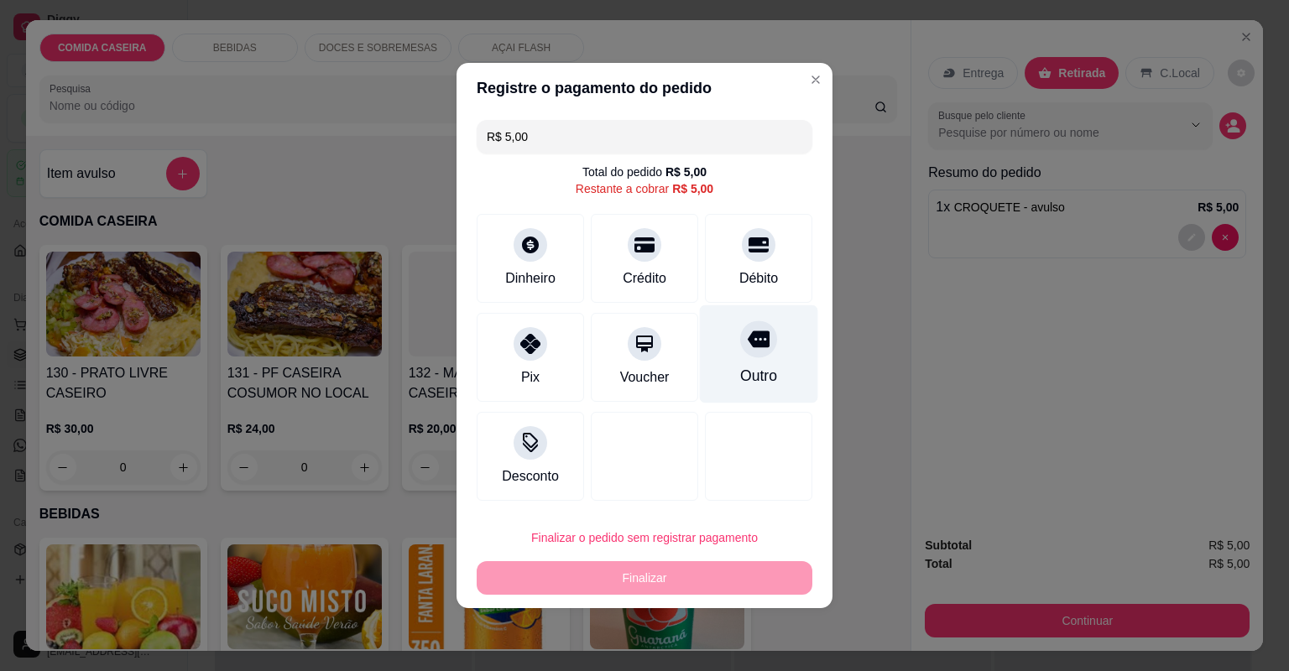
click at [740, 368] on div "Outro" at bounding box center [758, 376] width 37 height 22
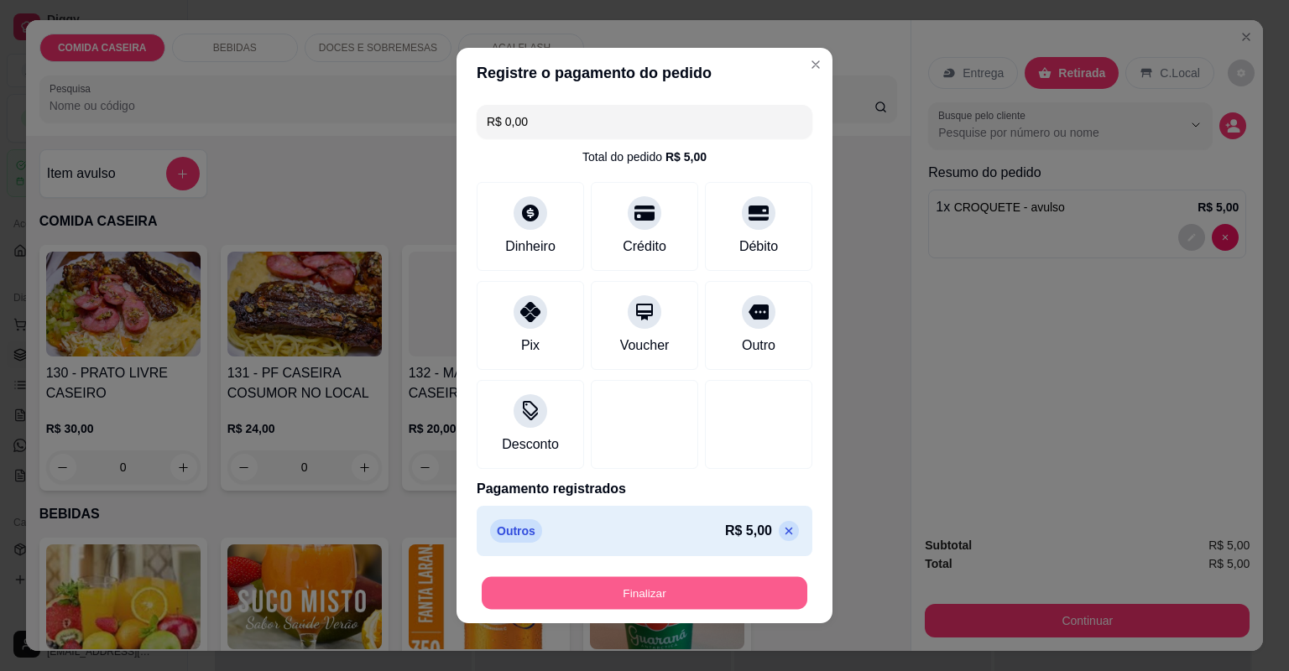
click at [759, 591] on button "Finalizar" at bounding box center [645, 593] width 326 height 33
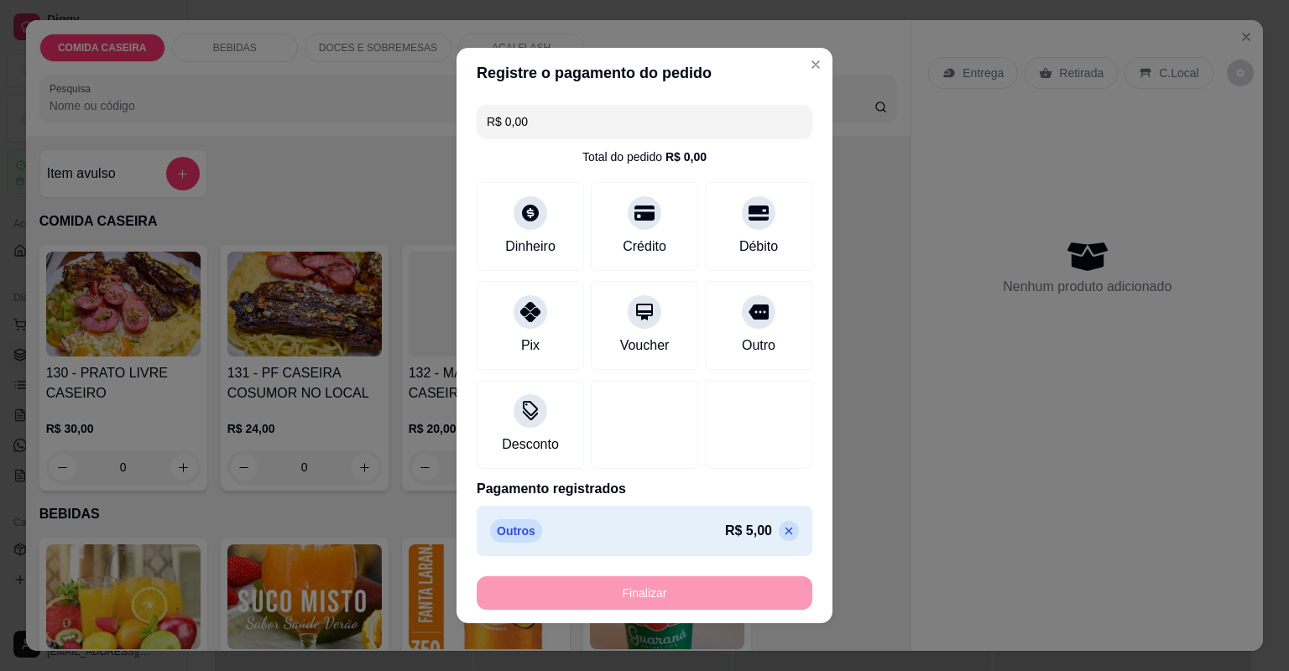
type input "-R$ 5,00"
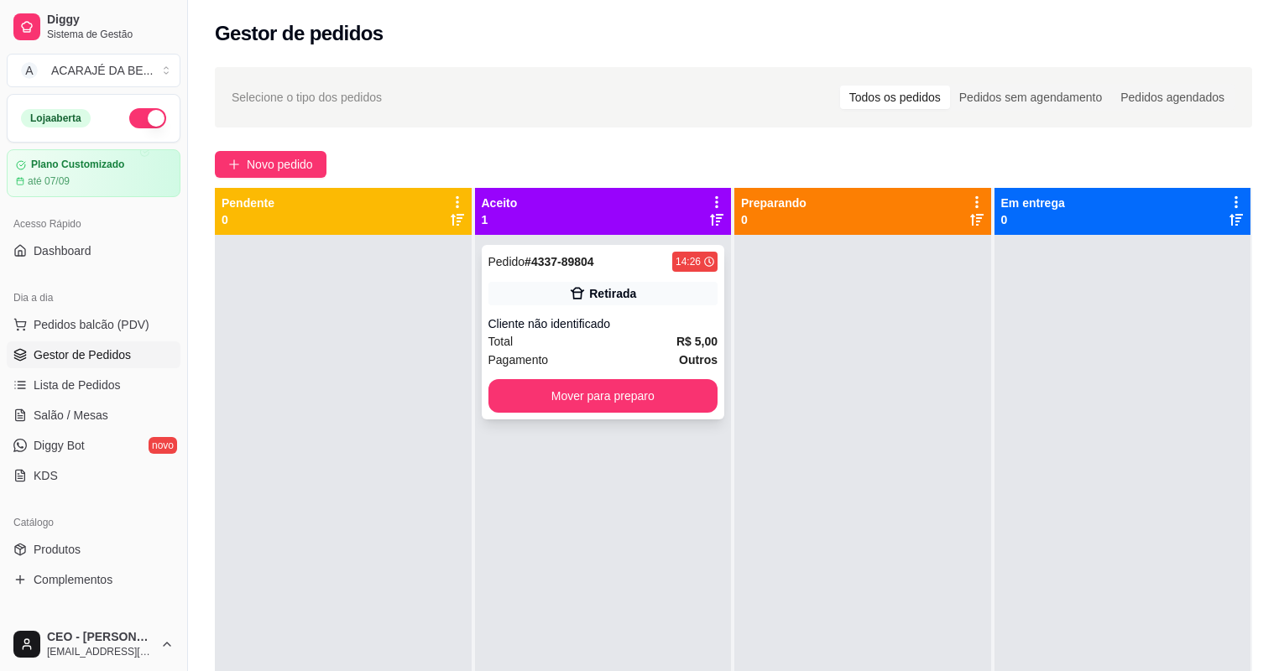
click at [658, 322] on div "Cliente não identificado" at bounding box center [603, 323] width 230 height 17
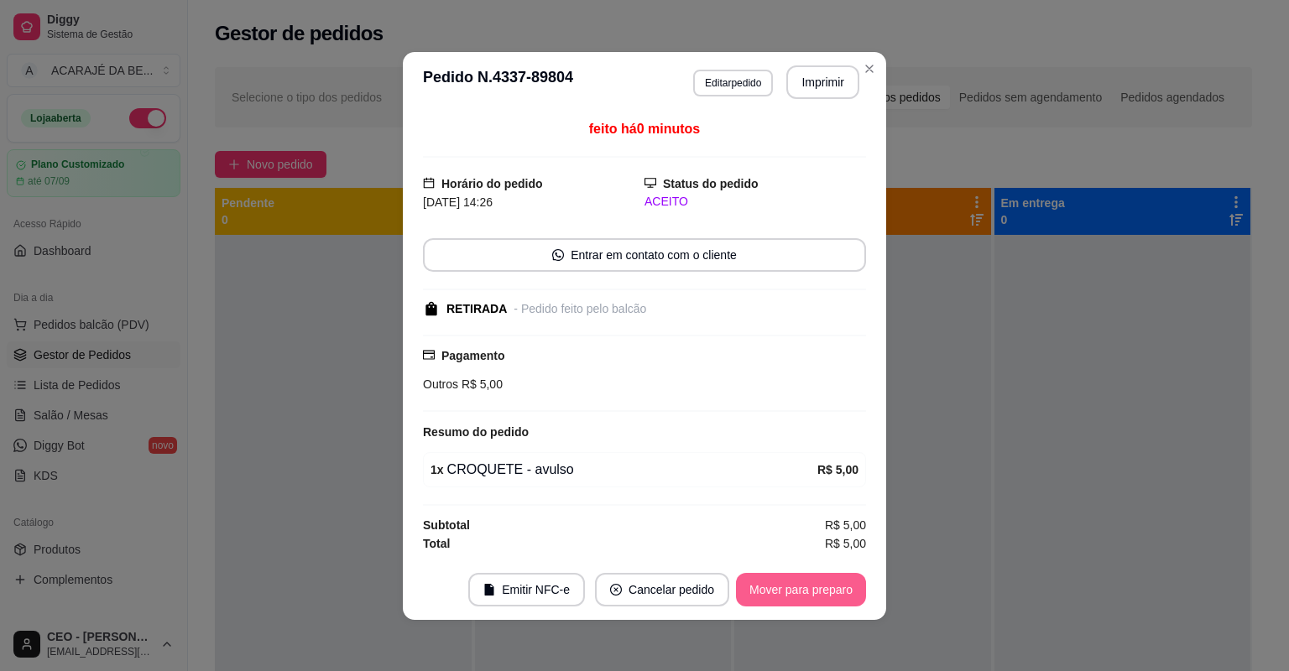
click at [820, 583] on button "Mover para preparo" at bounding box center [801, 590] width 130 height 34
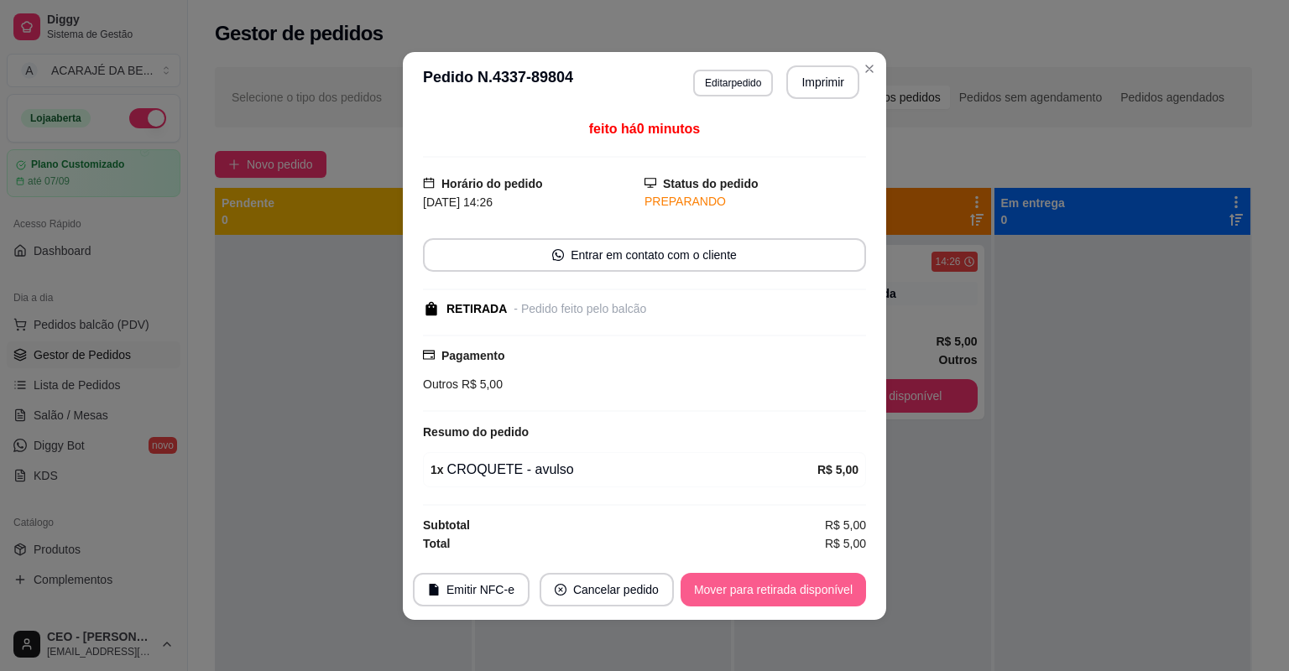
click at [817, 591] on button "Mover para retirada disponível" at bounding box center [772, 590] width 185 height 34
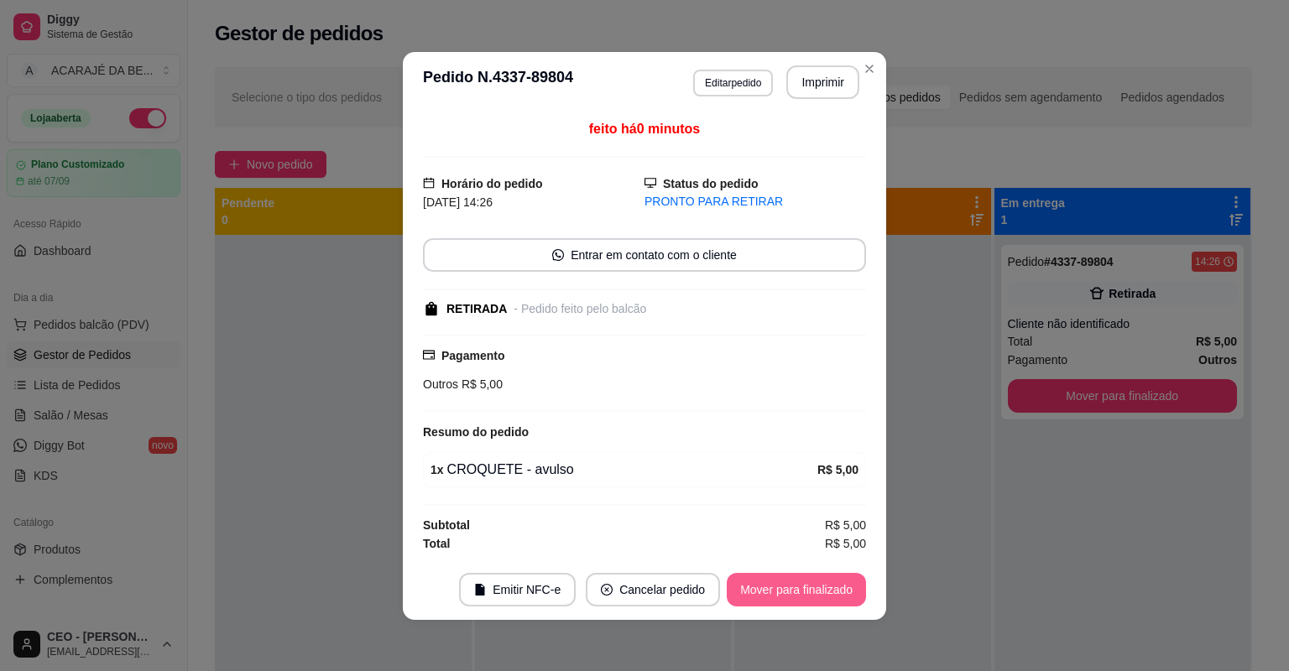
click at [817, 591] on button "Mover para finalizado" at bounding box center [796, 590] width 139 height 34
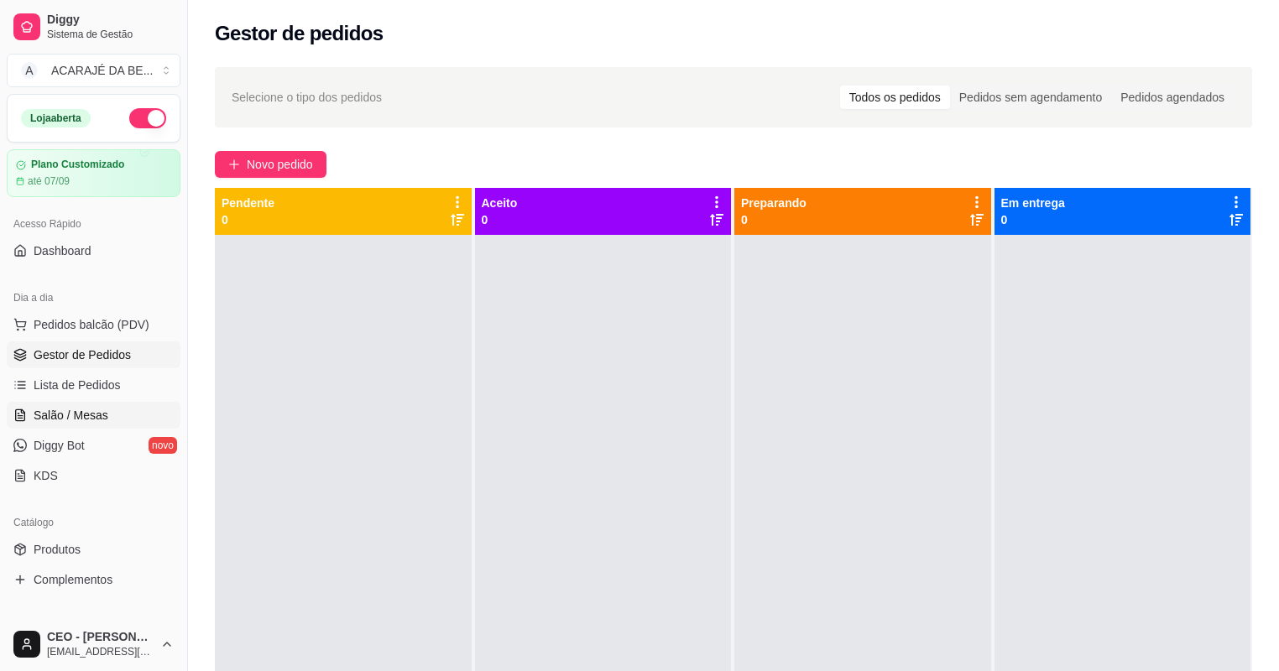
click at [86, 404] on link "Salão / Mesas" at bounding box center [94, 415] width 174 height 27
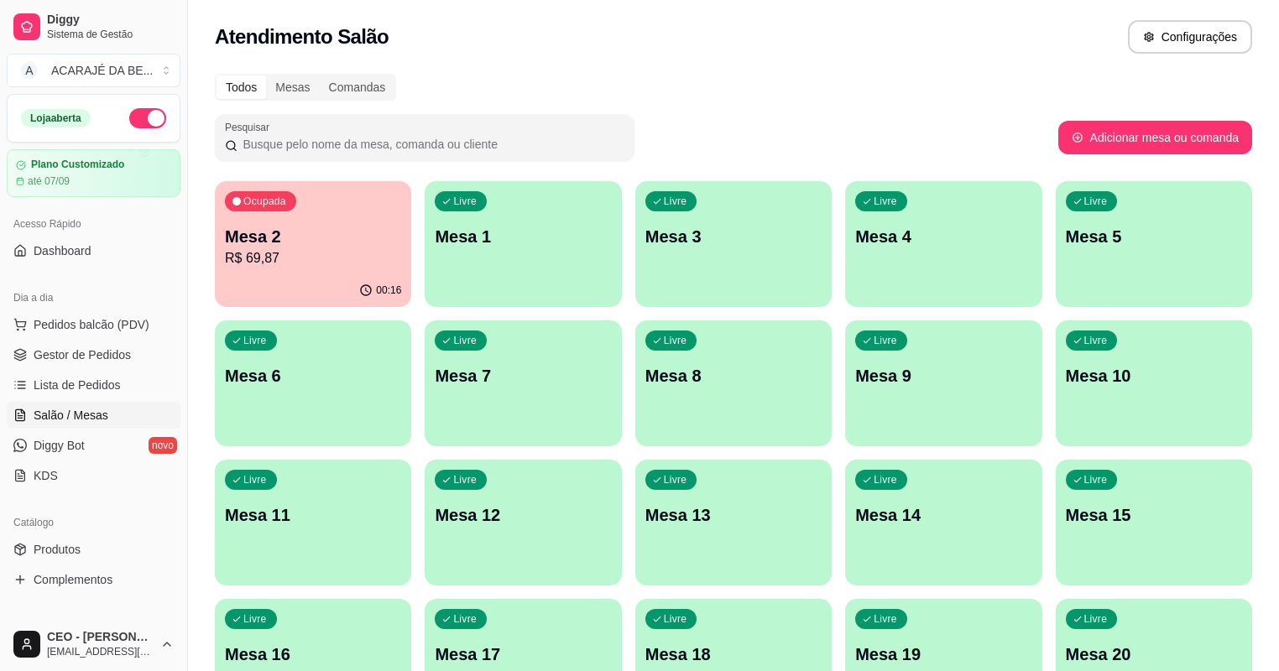
click at [309, 271] on div "Ocupada Mesa 2 R$ 69,87" at bounding box center [313, 227] width 196 height 93
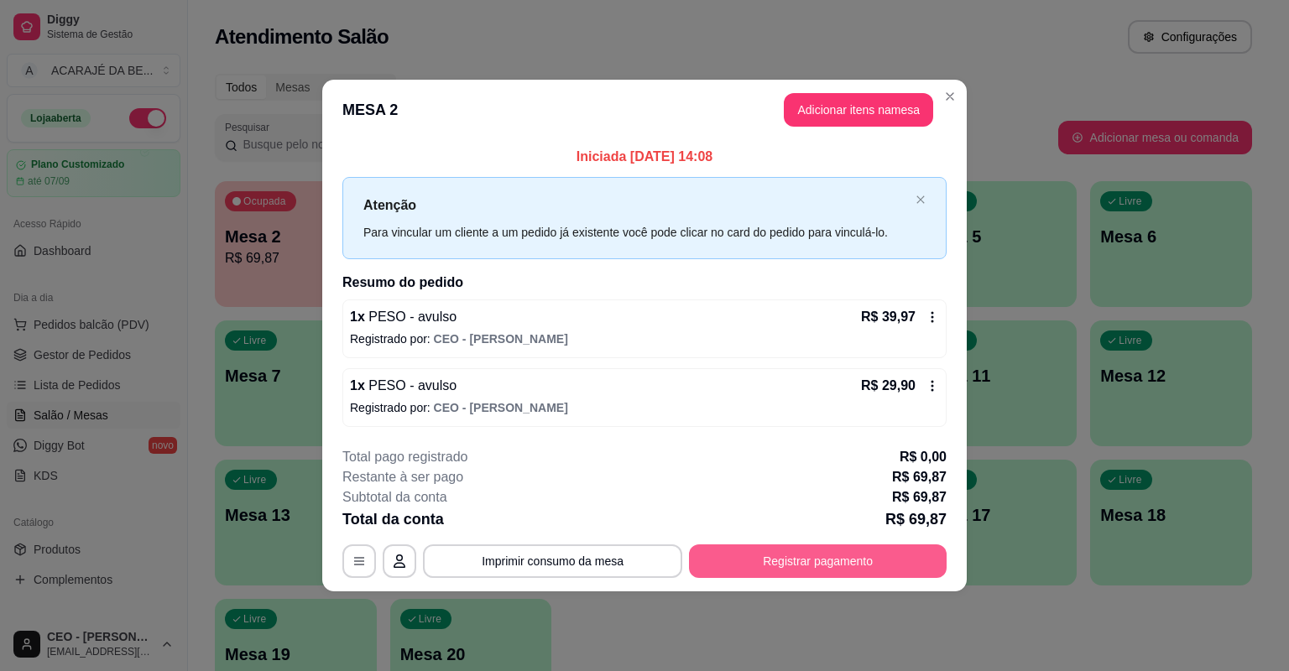
click at [844, 561] on button "Registrar pagamento" at bounding box center [818, 561] width 258 height 34
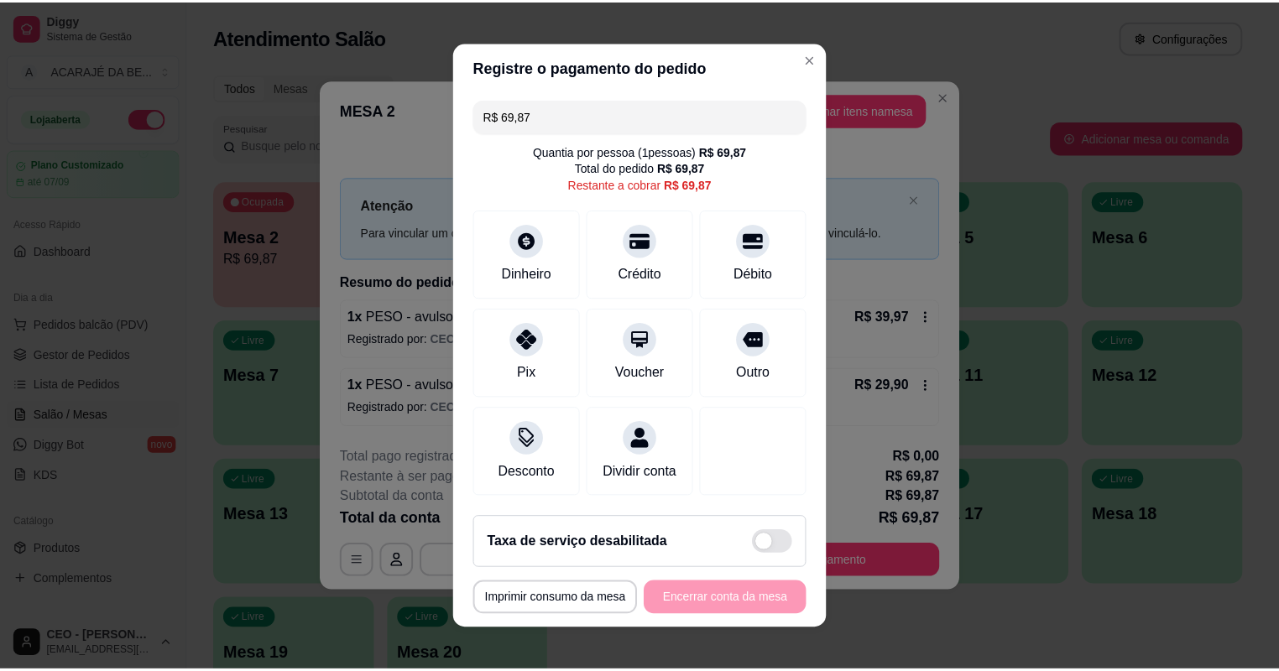
scroll to position [11, 0]
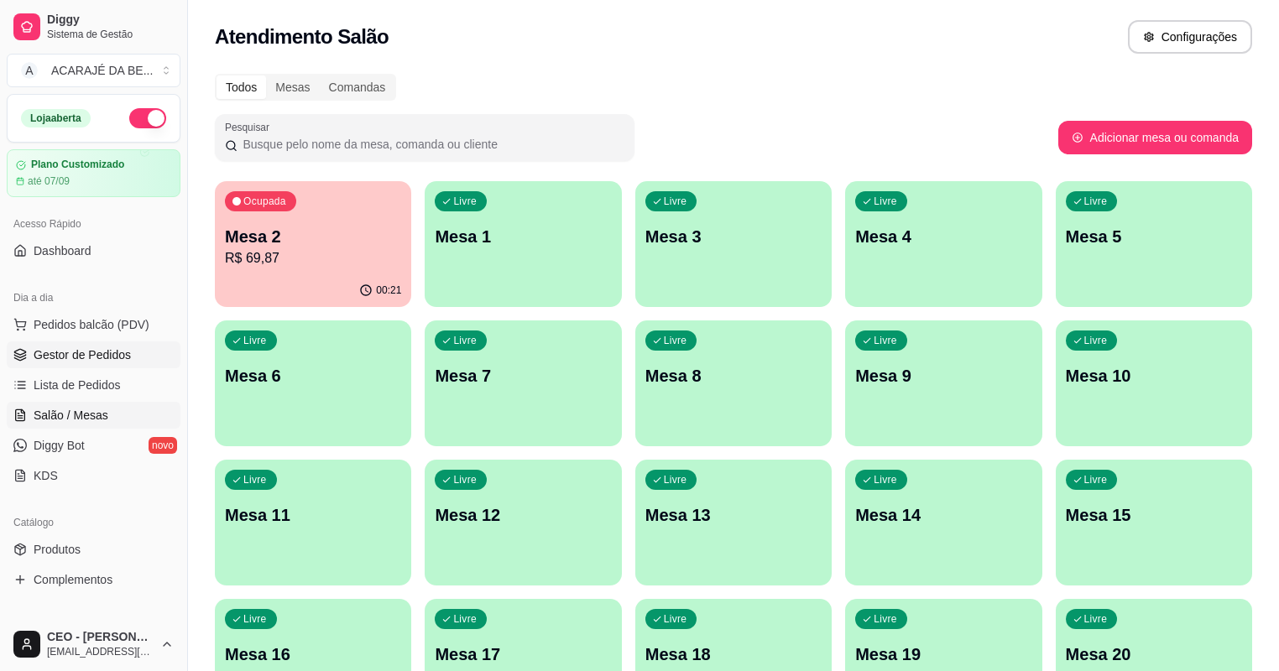
click at [152, 352] on link "Gestor de Pedidos" at bounding box center [94, 354] width 174 height 27
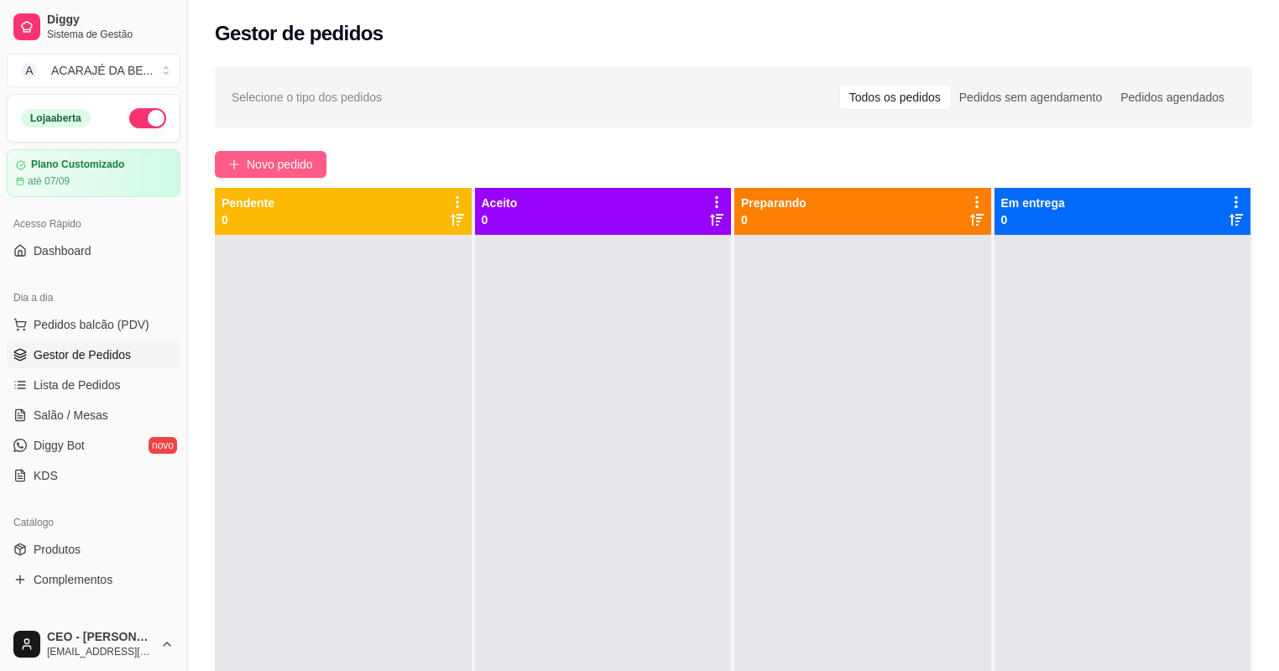
click at [272, 163] on span "Novo pedido" at bounding box center [280, 164] width 66 height 18
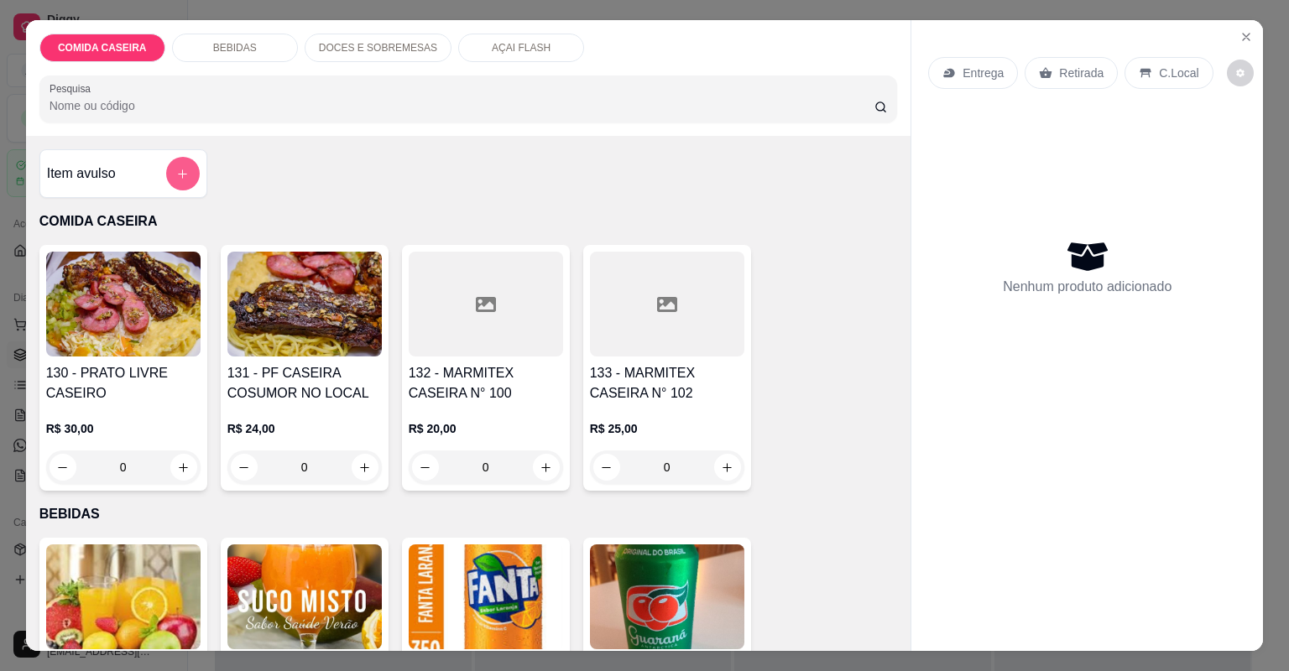
click at [178, 175] on icon "add-separate-item" at bounding box center [182, 173] width 9 height 9
click at [1245, 34] on icon "Close" at bounding box center [1245, 36] width 13 height 13
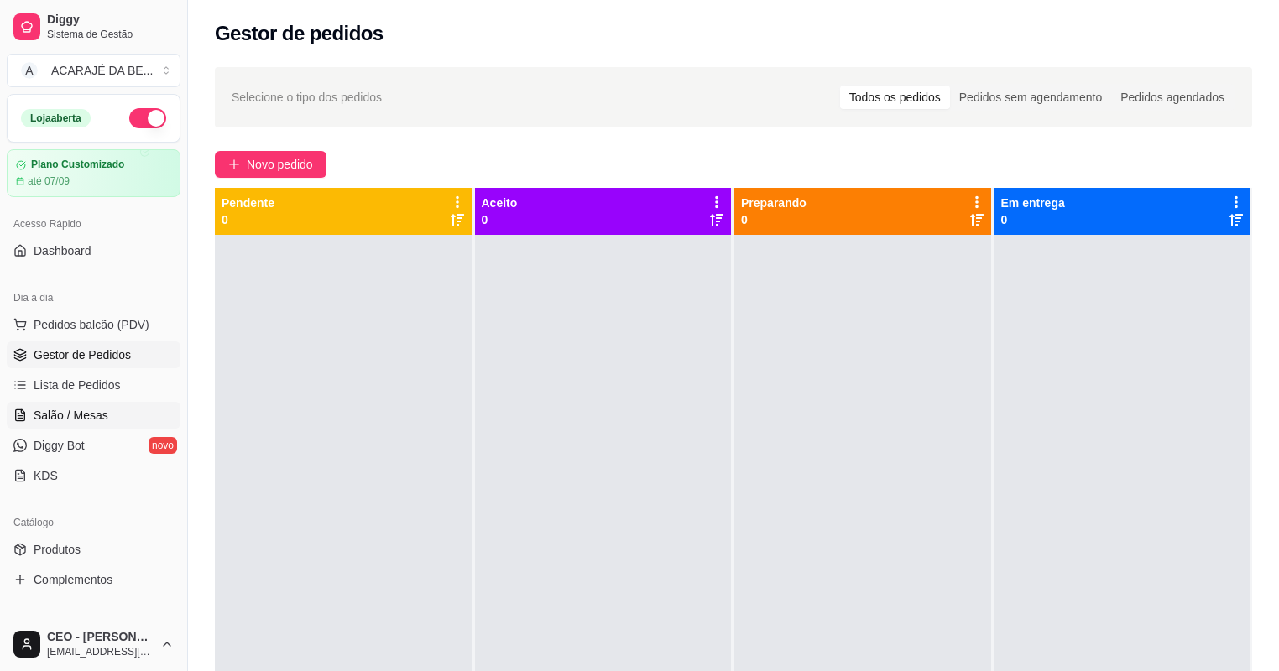
click at [71, 418] on span "Salão / Mesas" at bounding box center [71, 415] width 75 height 17
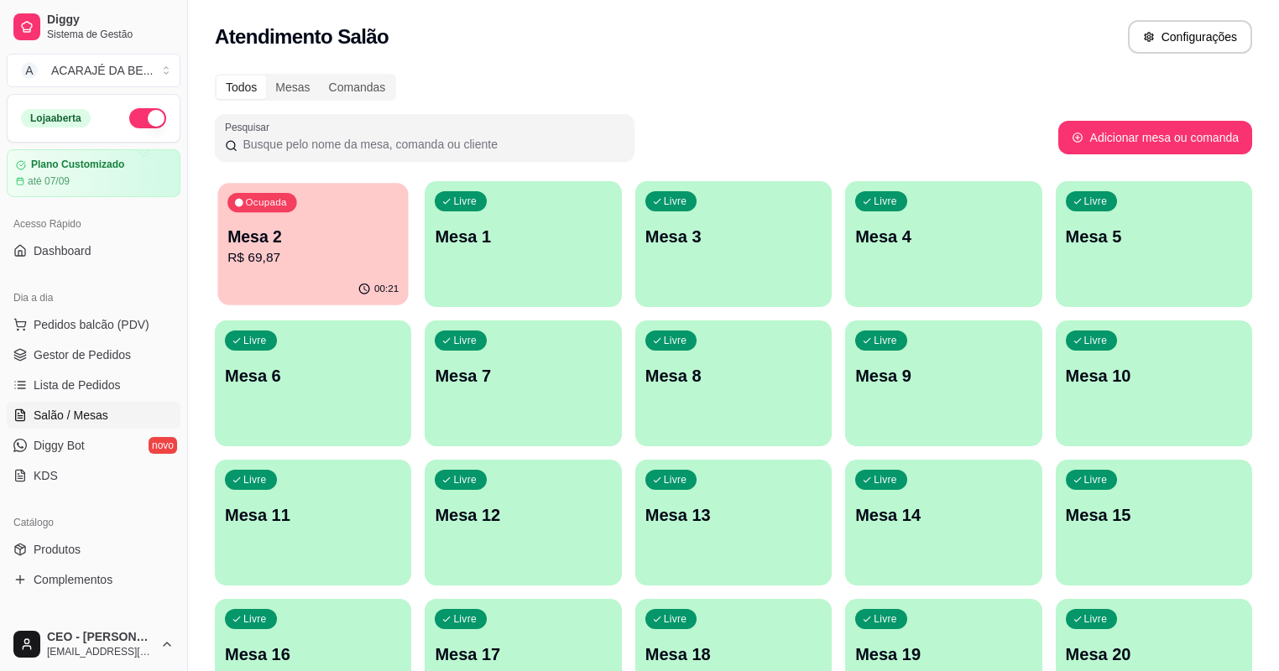
click at [264, 243] on p "Mesa 2" at bounding box center [312, 237] width 171 height 23
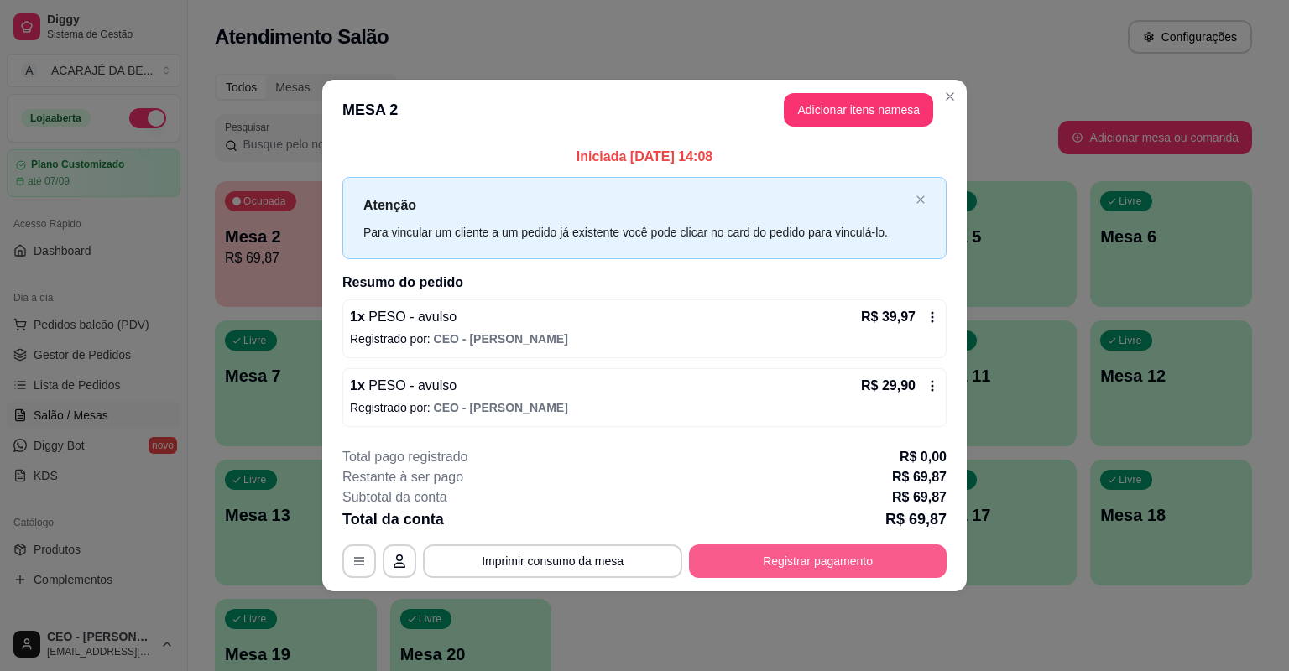
click at [841, 565] on button "Registrar pagamento" at bounding box center [818, 561] width 258 height 34
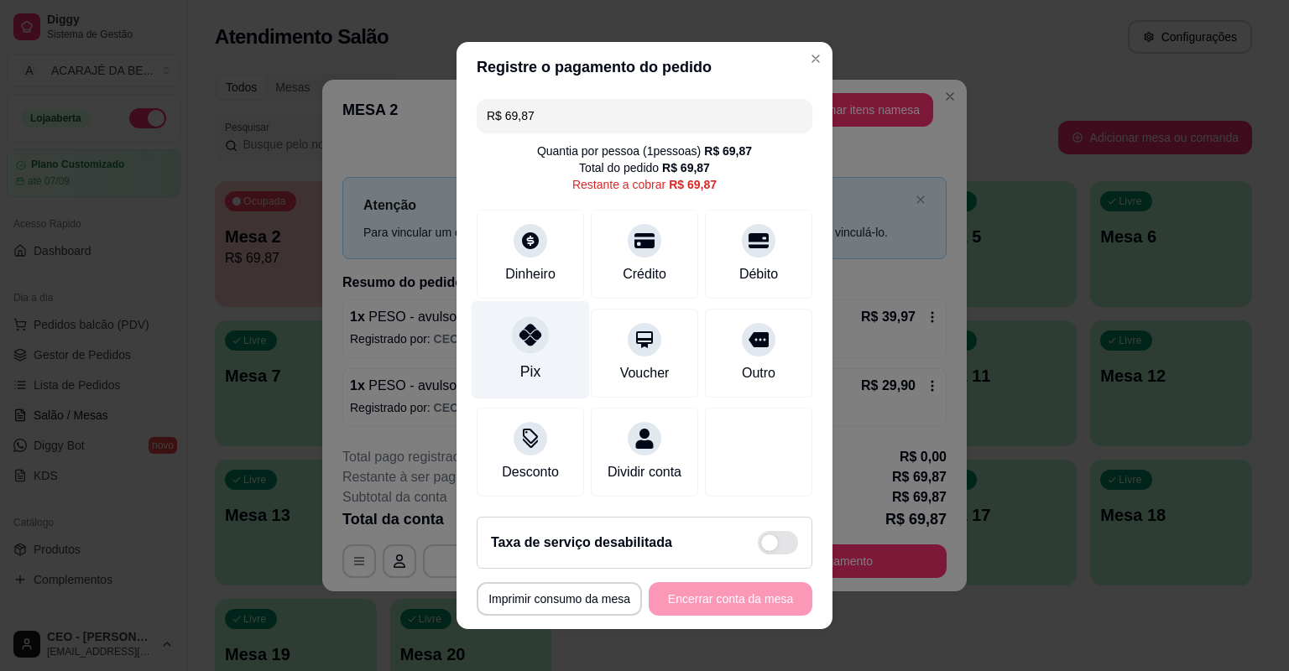
click at [554, 373] on div "Pix" at bounding box center [530, 350] width 118 height 98
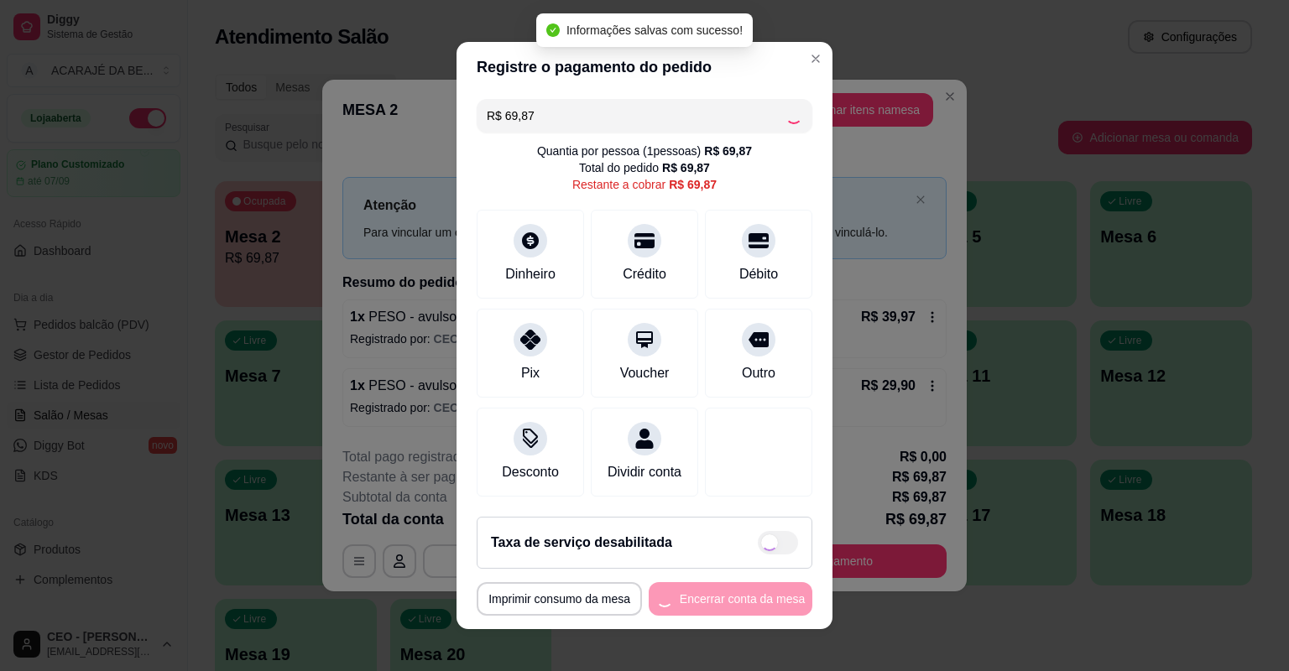
type input "R$ 0,00"
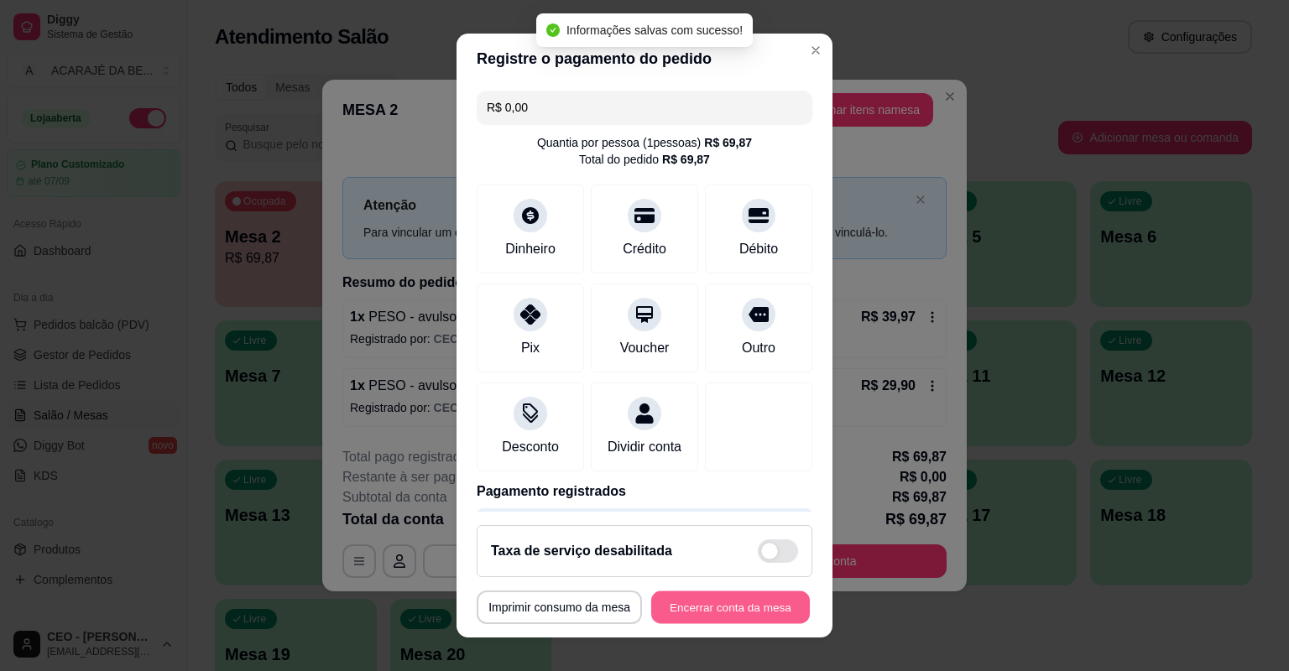
click at [711, 603] on button "Encerrar conta da mesa" at bounding box center [730, 607] width 159 height 33
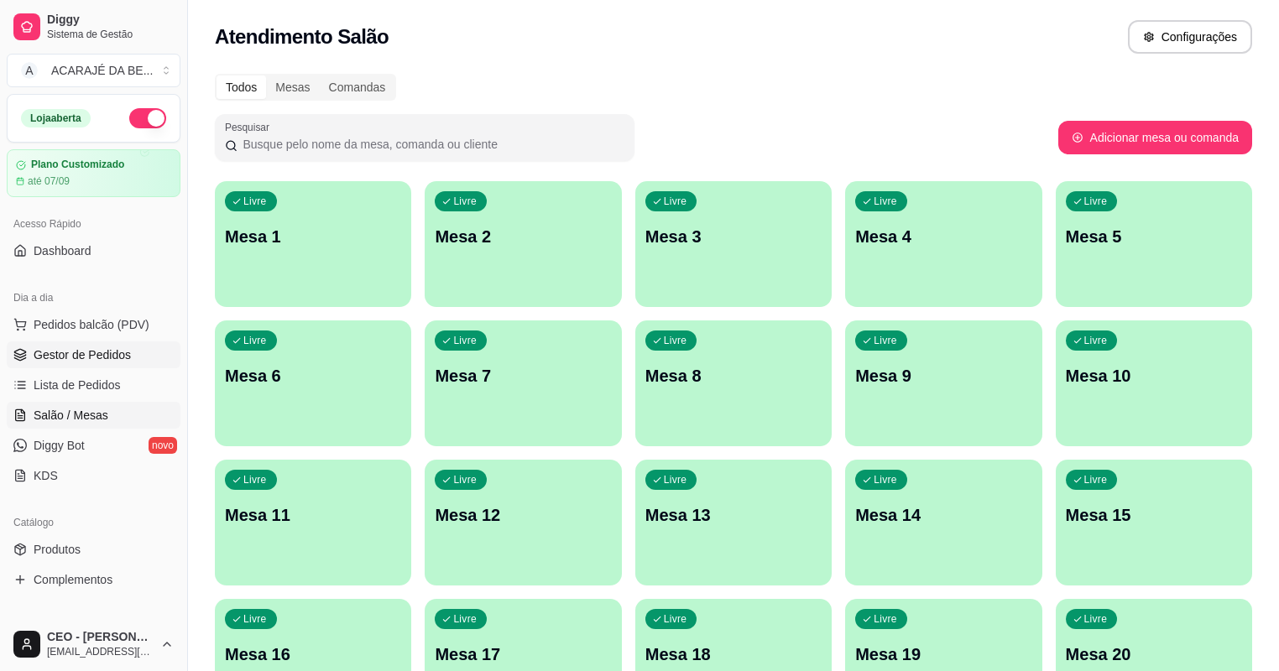
click at [70, 352] on span "Gestor de Pedidos" at bounding box center [82, 354] width 97 height 17
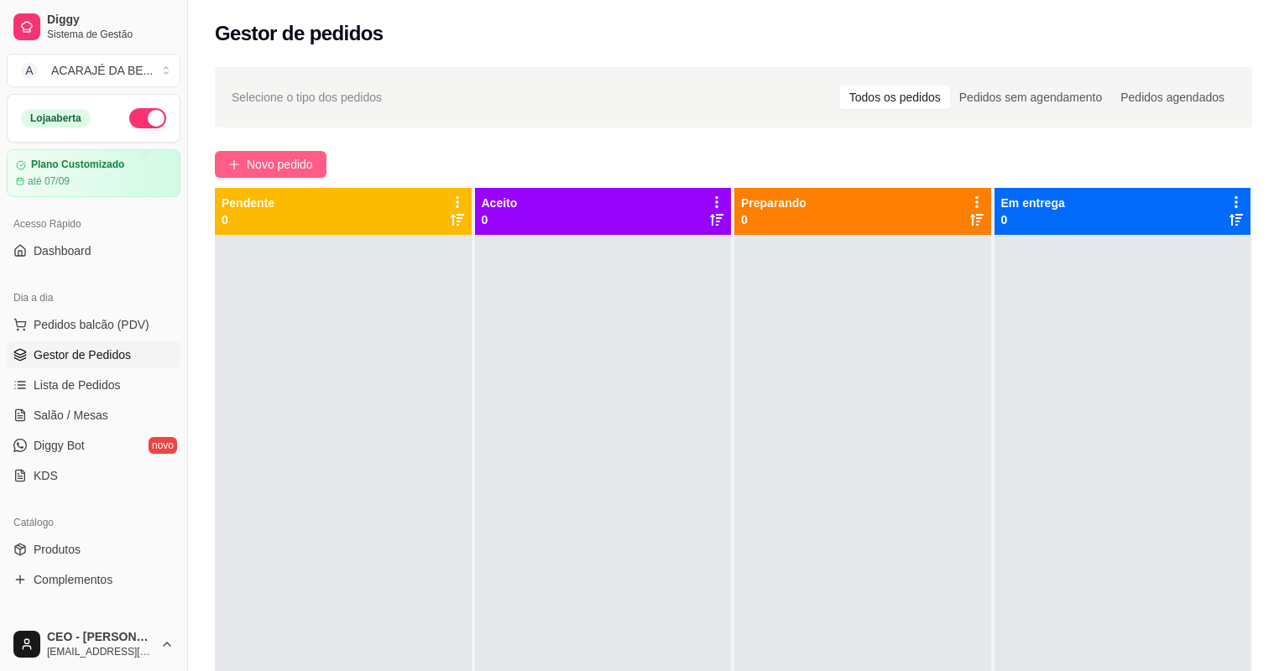
click at [309, 155] on span "Novo pedido" at bounding box center [280, 164] width 66 height 18
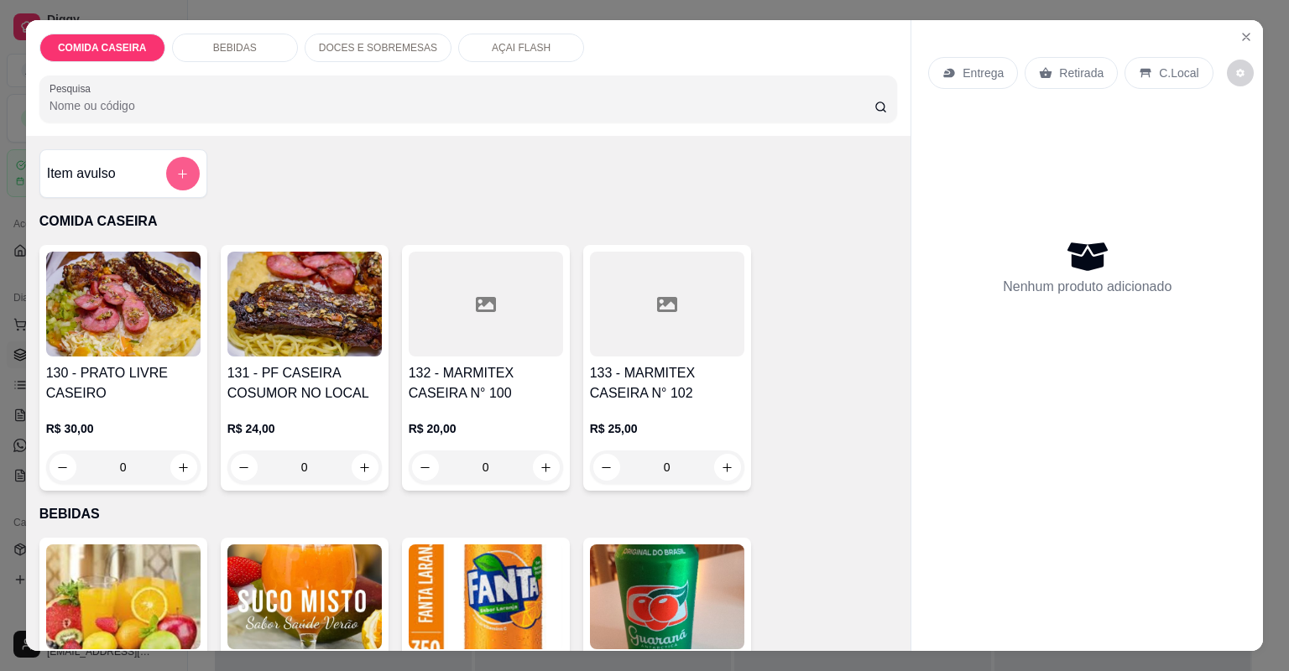
click at [166, 165] on button "add-separate-item" at bounding box center [183, 174] width 34 height 34
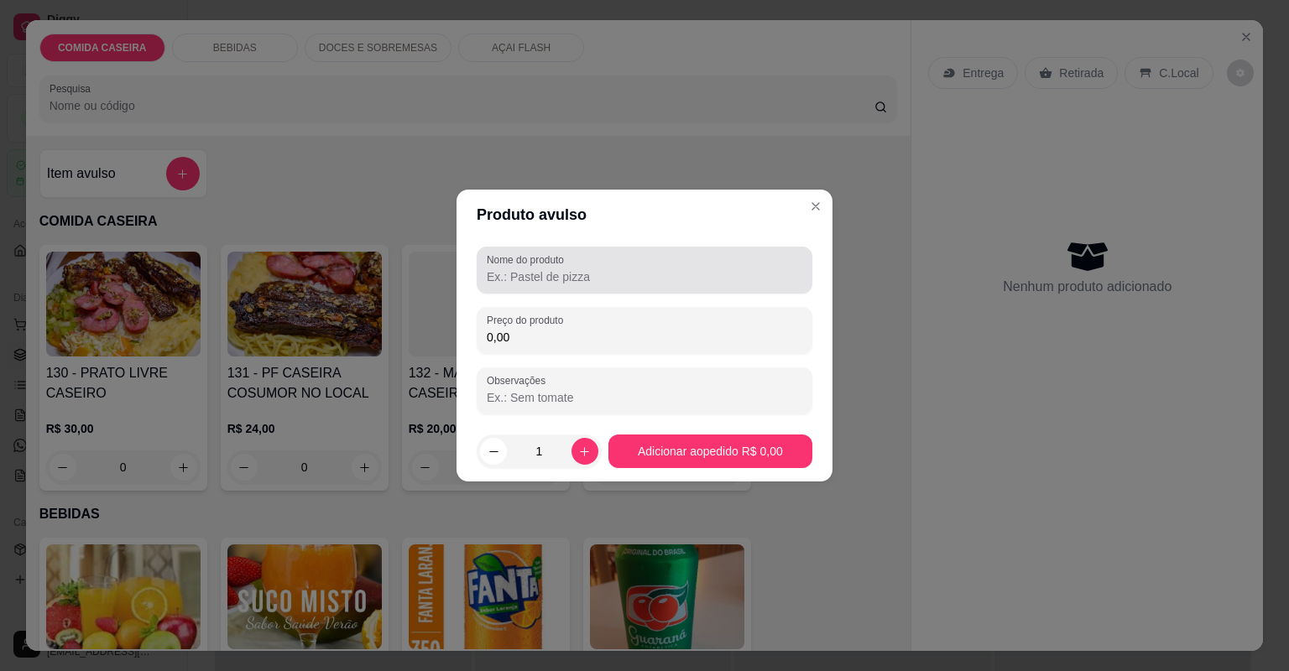
click at [633, 279] on input "Nome do produto" at bounding box center [644, 276] width 315 height 17
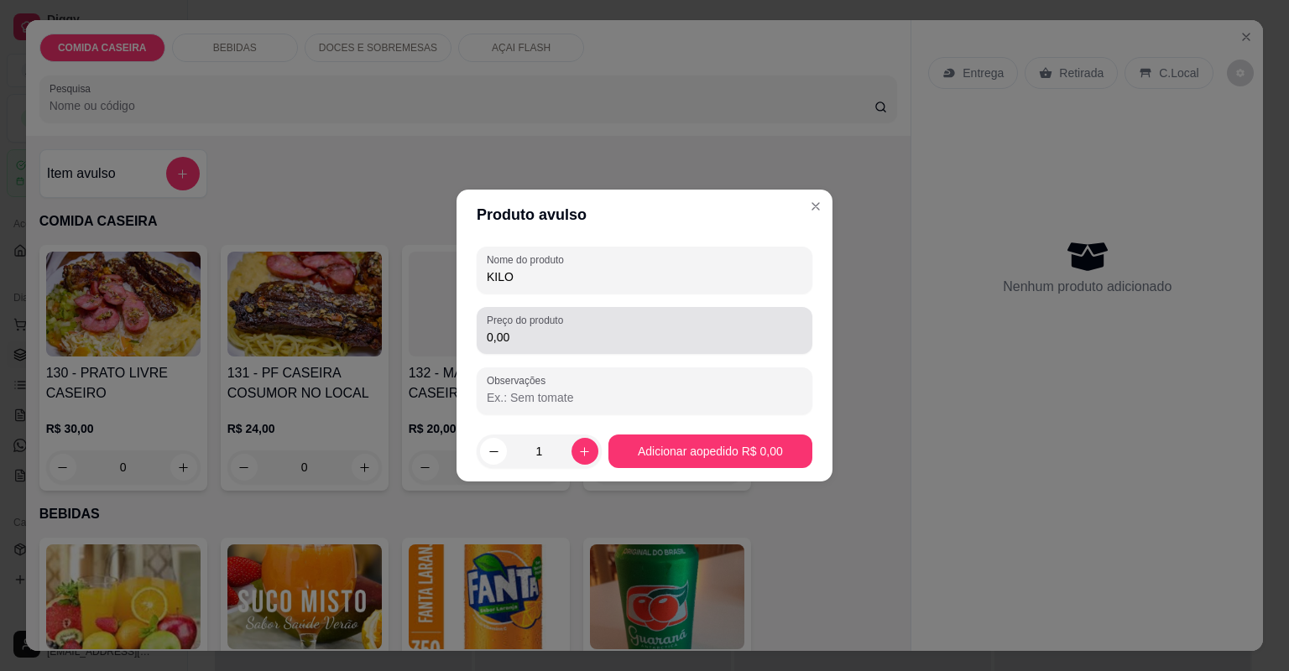
type input "KILO"
click at [603, 343] on input "0,00" at bounding box center [644, 337] width 315 height 17
type input "4,00"
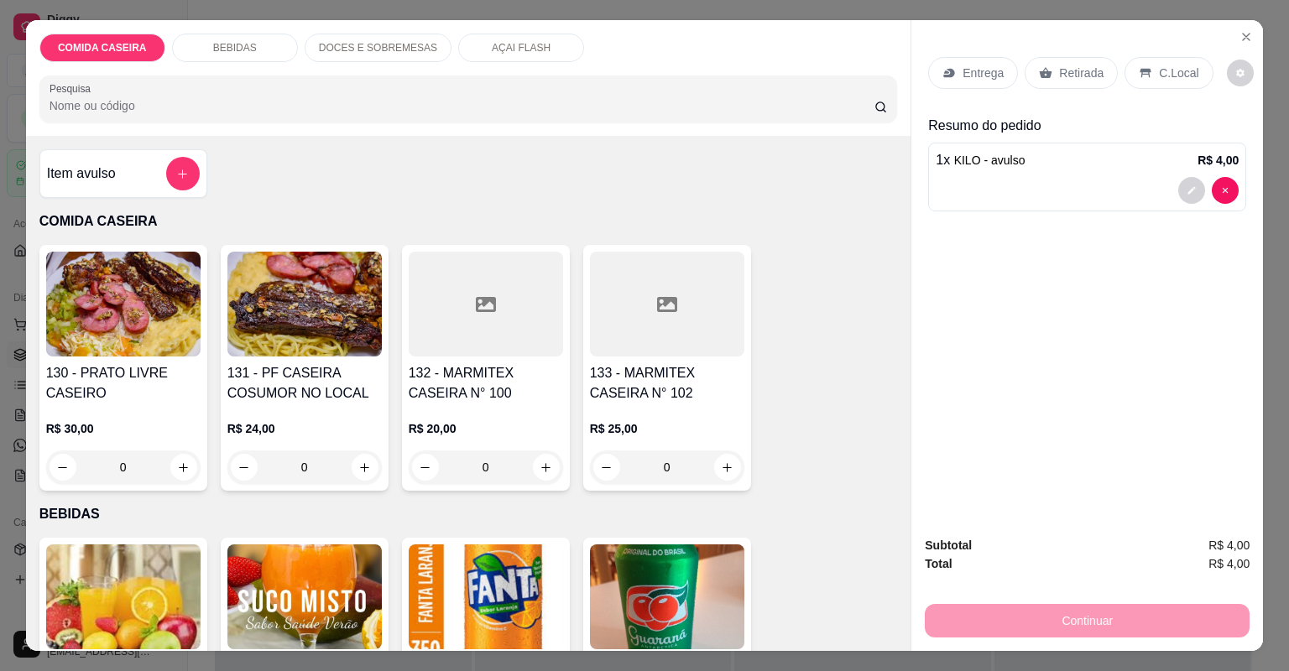
click at [1147, 68] on div "C.Local" at bounding box center [1168, 73] width 88 height 32
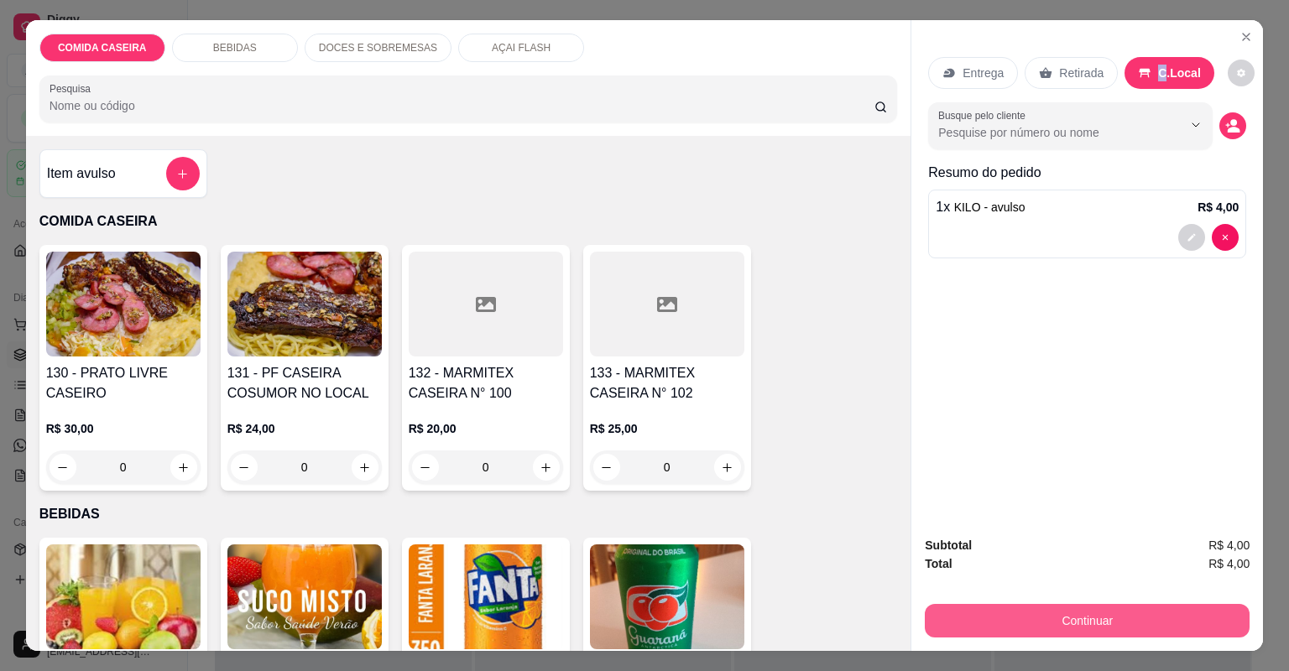
click at [1121, 617] on button "Continuar" at bounding box center [1087, 621] width 325 height 34
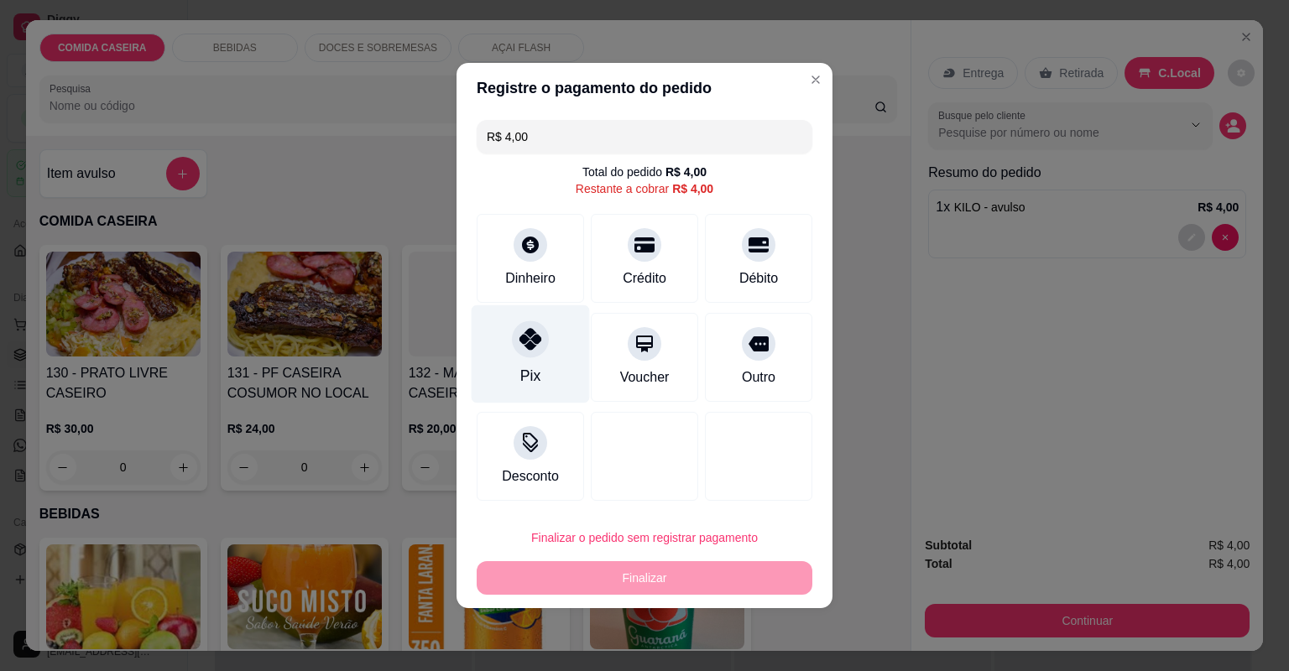
click at [541, 372] on div "Pix" at bounding box center [530, 354] width 118 height 98
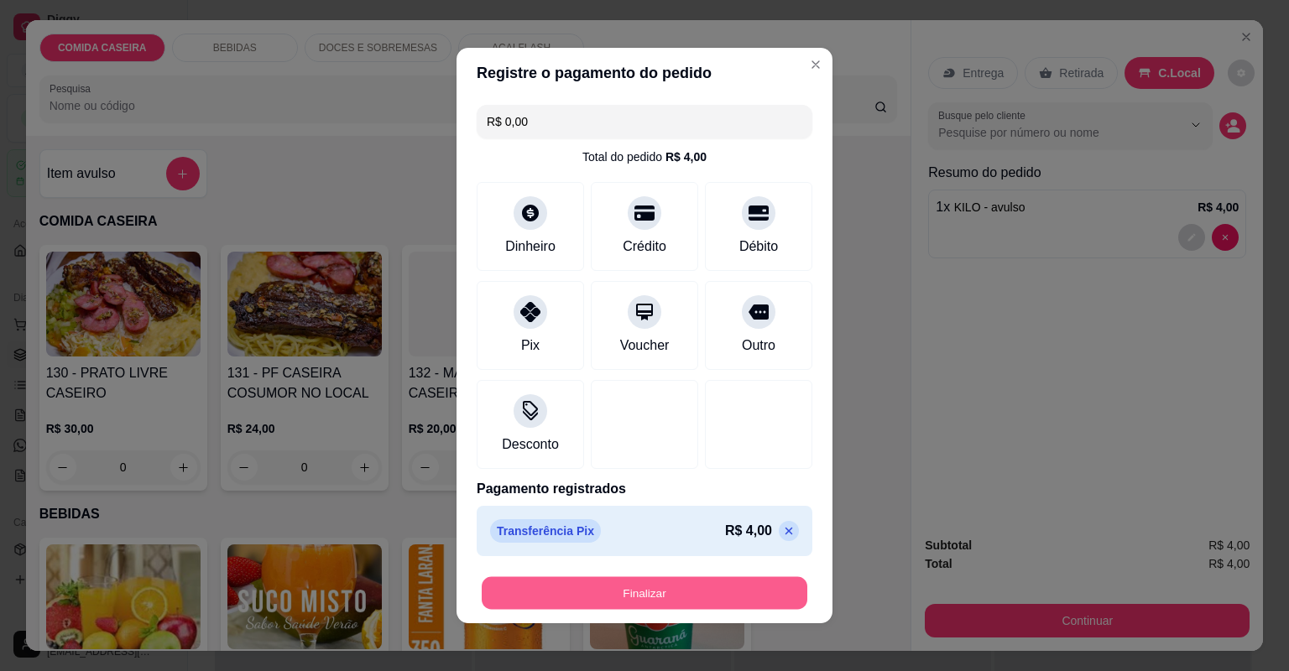
click at [698, 596] on button "Finalizar" at bounding box center [645, 593] width 326 height 33
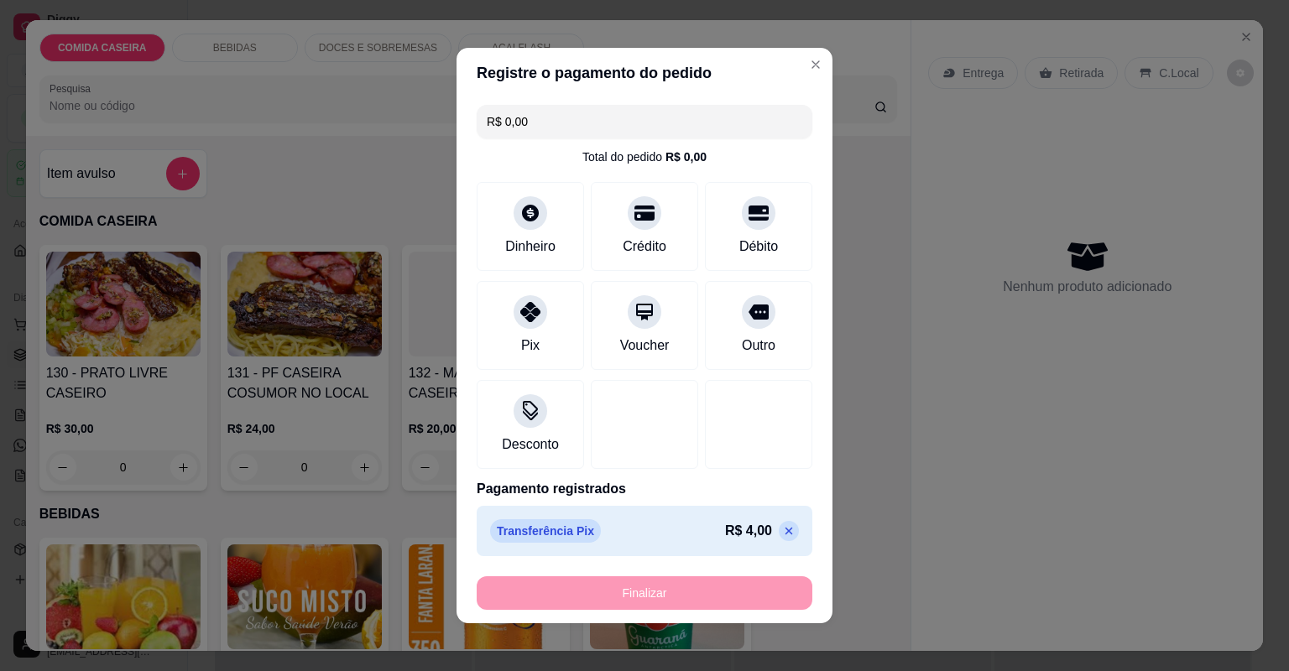
type input "-R$ 4,00"
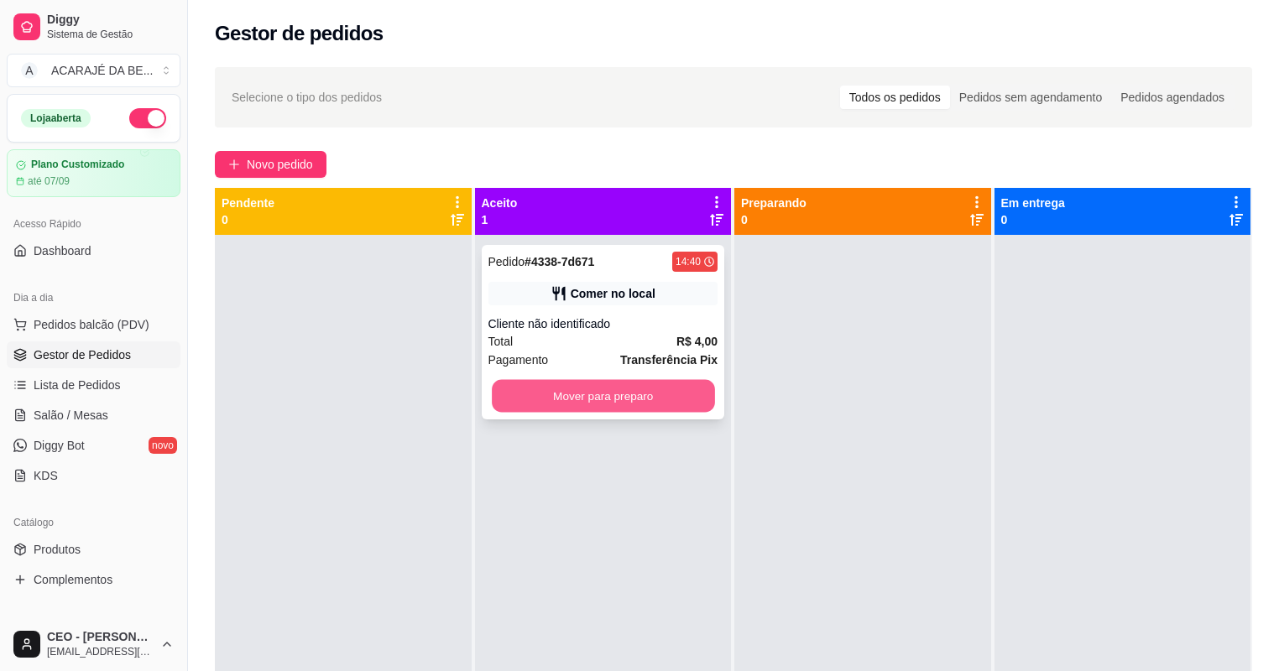
click at [701, 401] on button "Mover para preparo" at bounding box center [603, 396] width 222 height 33
click at [701, 401] on div "Mover para preparo" at bounding box center [603, 396] width 230 height 34
click at [711, 397] on button "Mover para preparo" at bounding box center [603, 396] width 230 height 34
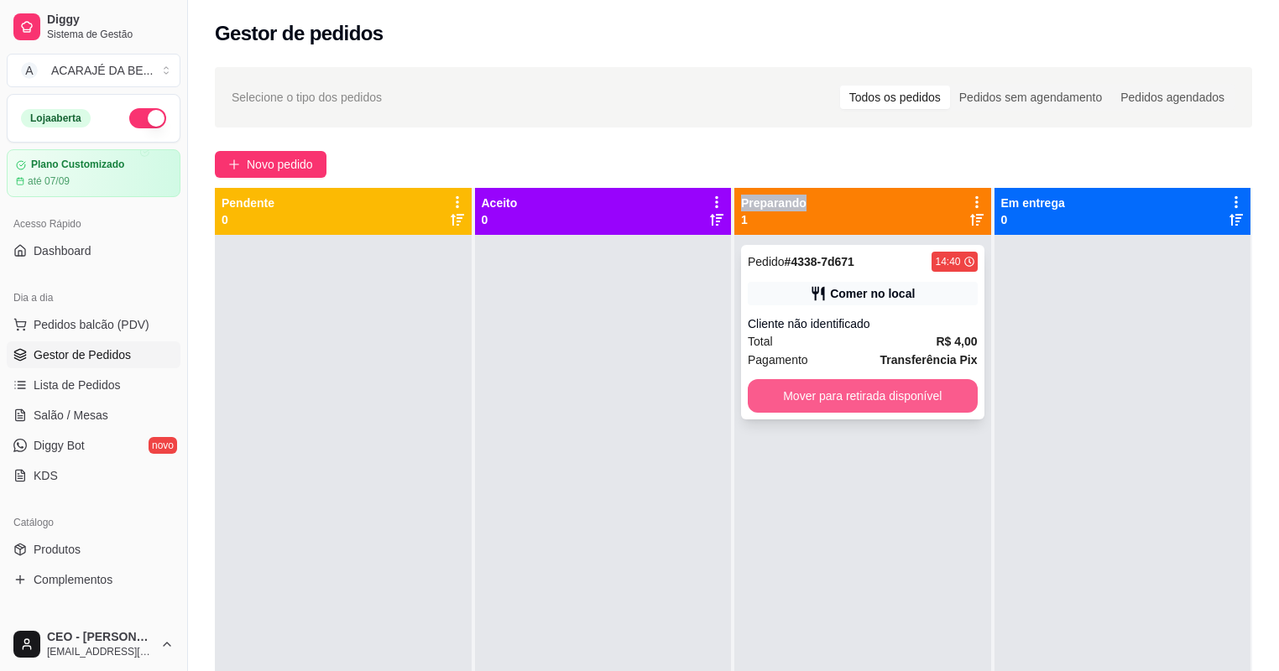
click at [798, 390] on button "Mover para retirada disponível" at bounding box center [863, 396] width 230 height 34
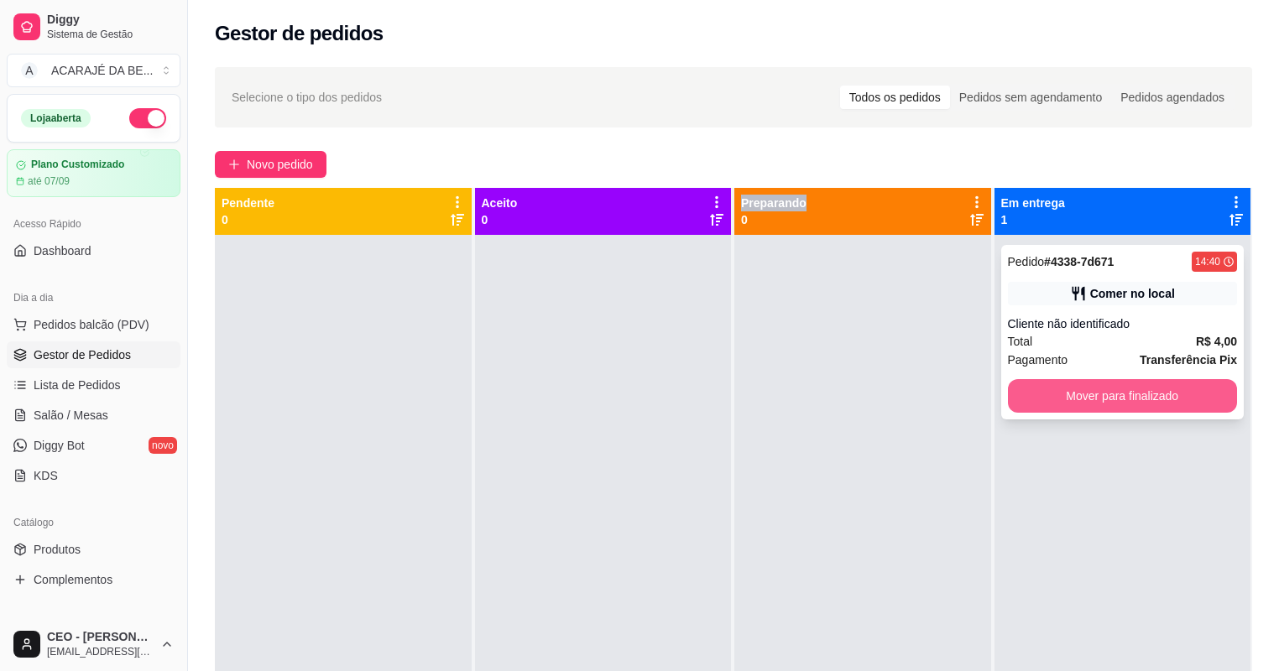
click at [1023, 399] on button "Mover para finalizado" at bounding box center [1123, 396] width 230 height 34
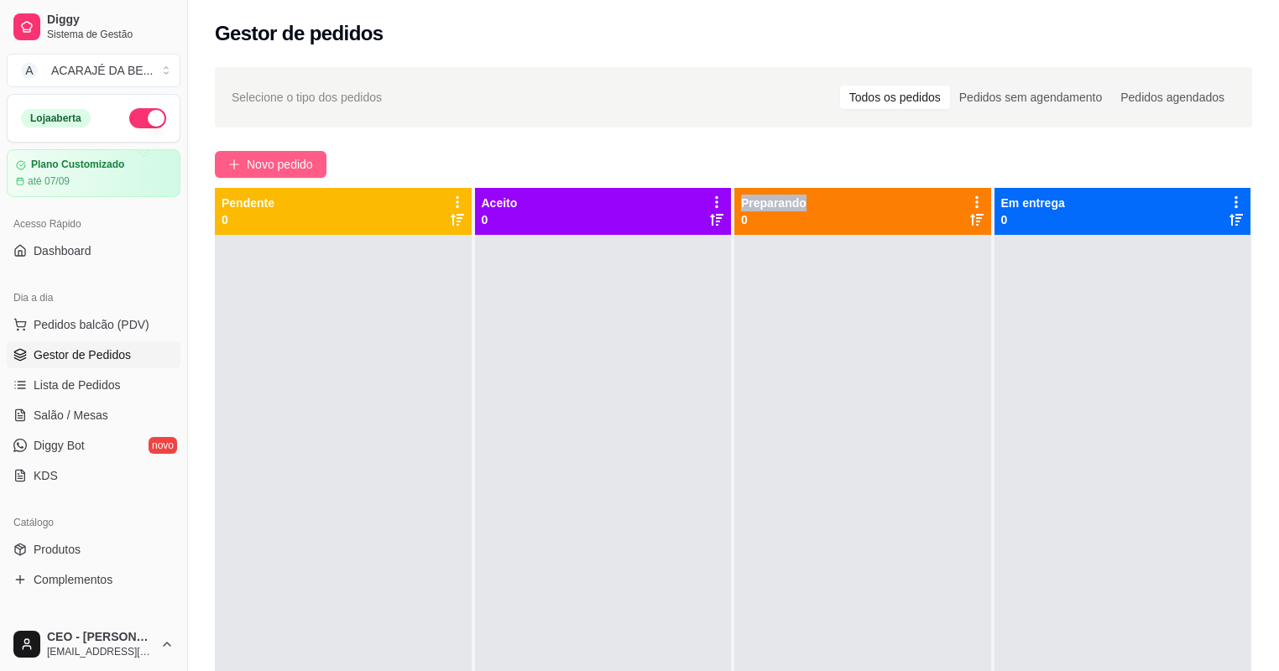
click at [308, 158] on span "Novo pedido" at bounding box center [280, 164] width 66 height 18
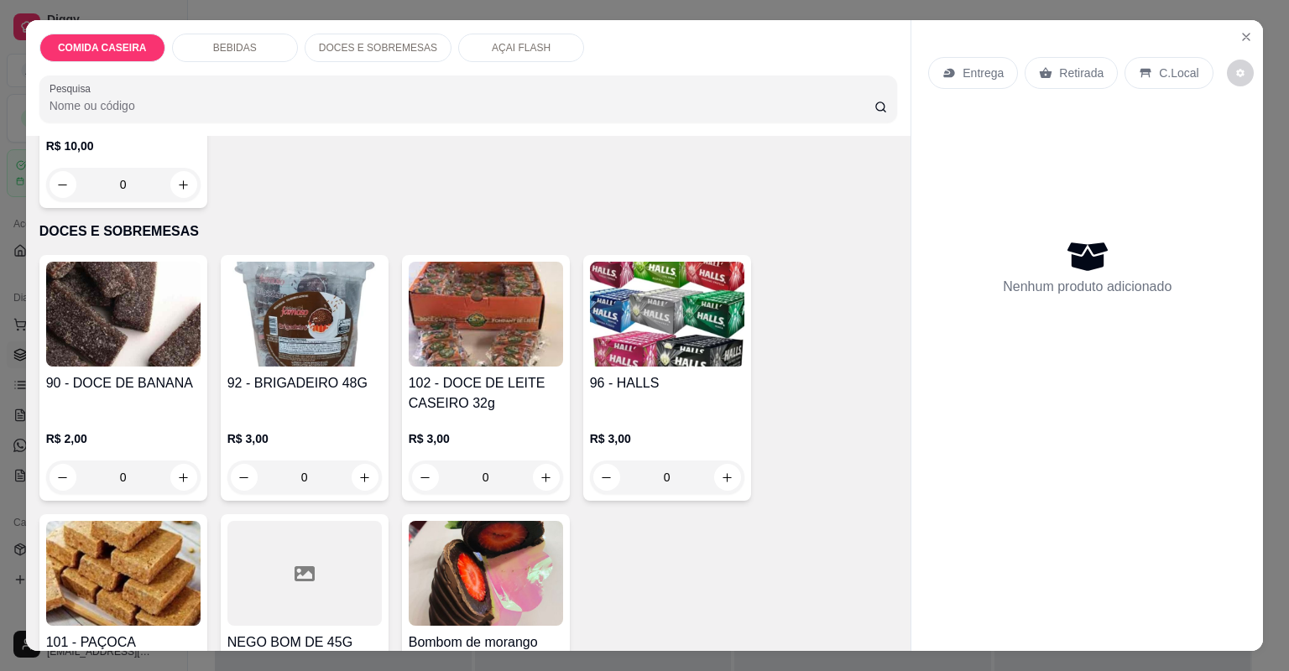
scroll to position [1141, 0]
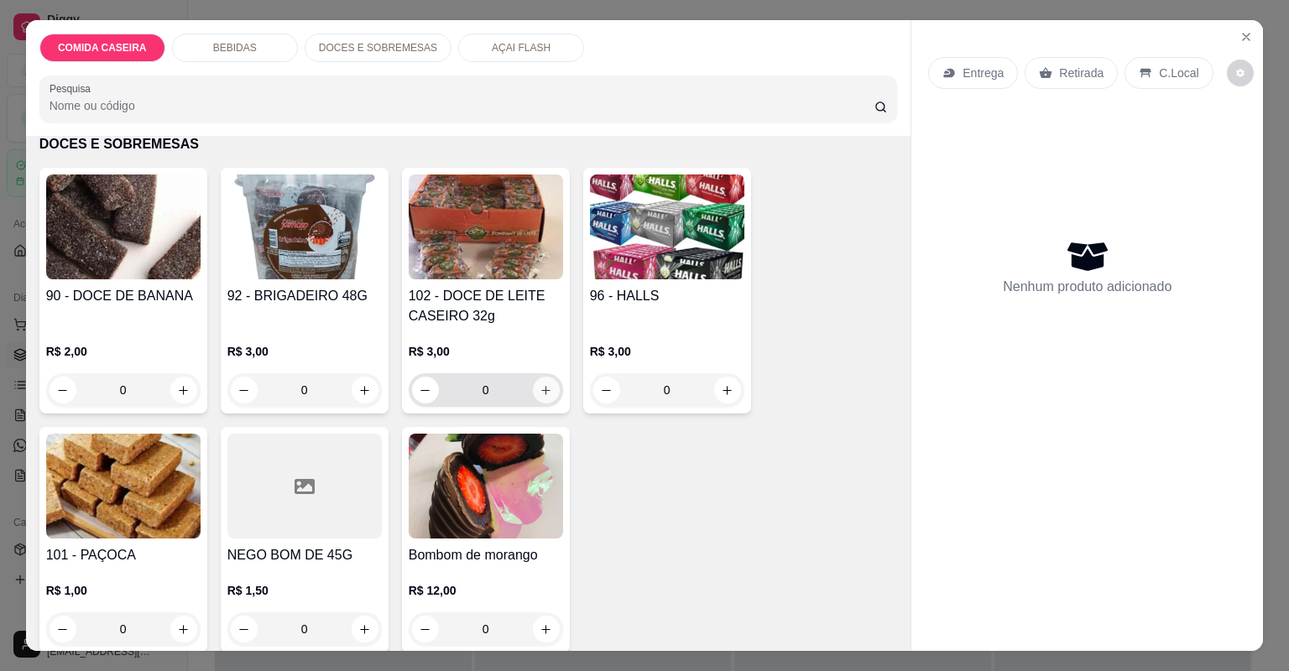
click at [545, 394] on icon "increase-product-quantity" at bounding box center [545, 390] width 13 height 13
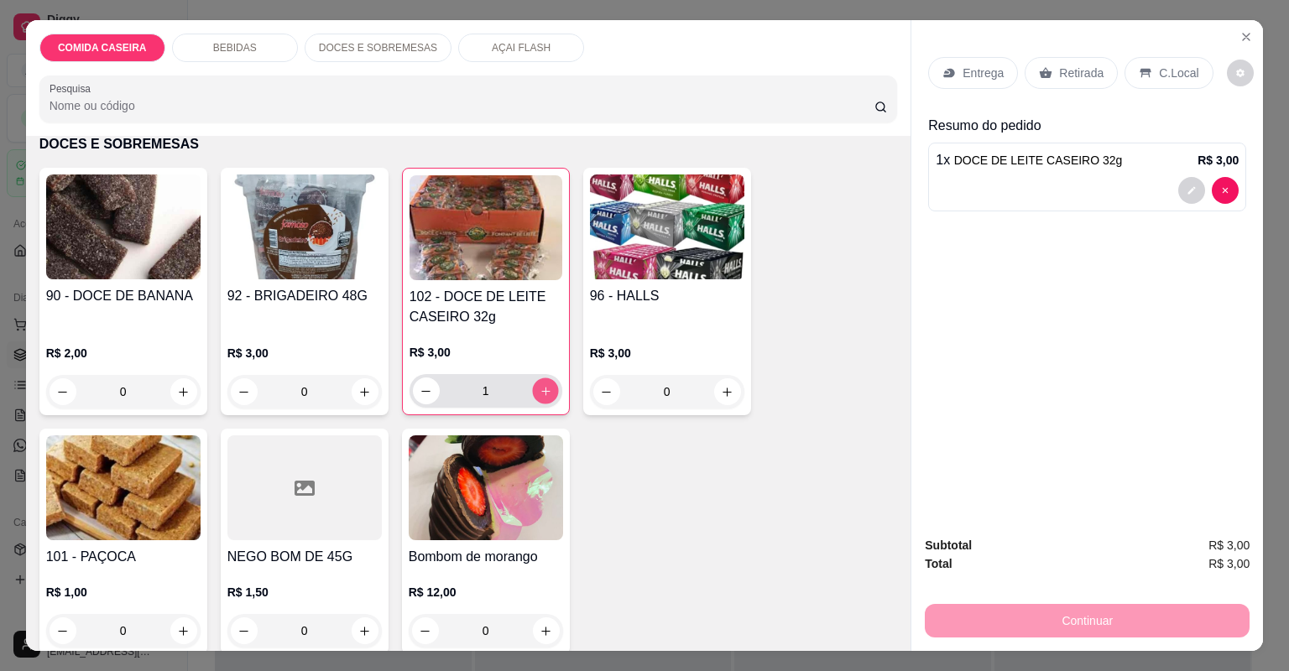
click at [545, 394] on icon "increase-product-quantity" at bounding box center [545, 391] width 13 height 13
type input "3"
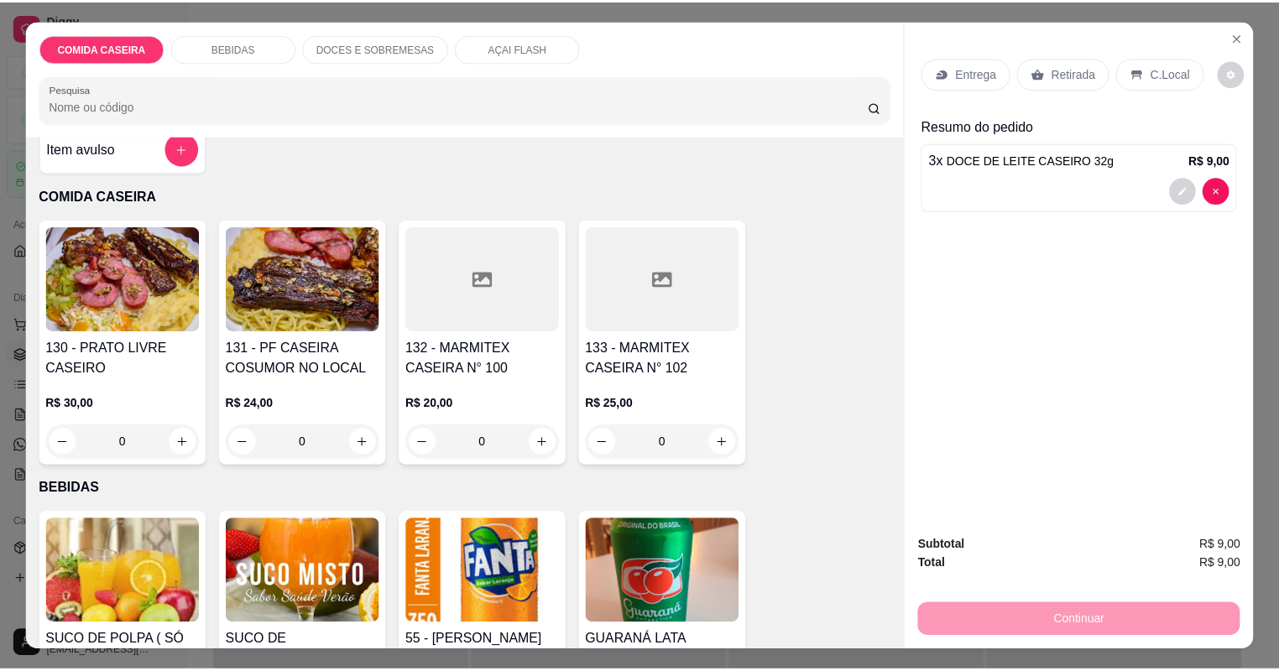
scroll to position [0, 0]
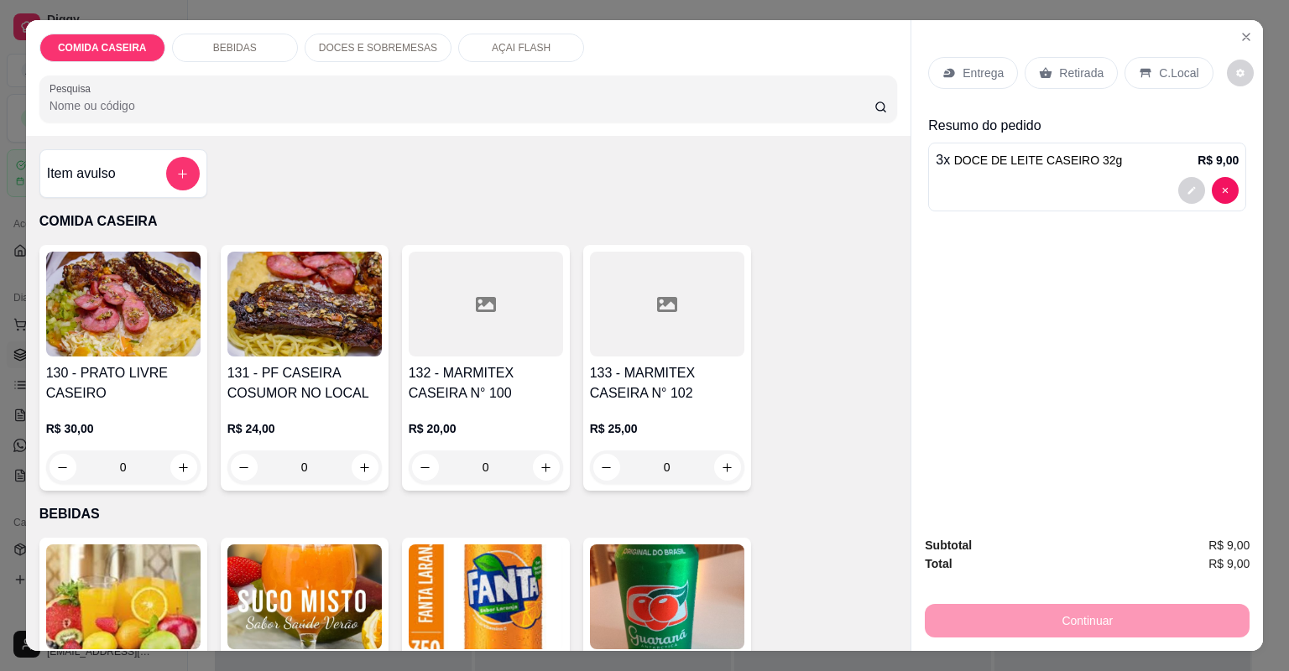
click at [138, 169] on div "Item avulso" at bounding box center [123, 174] width 153 height 34
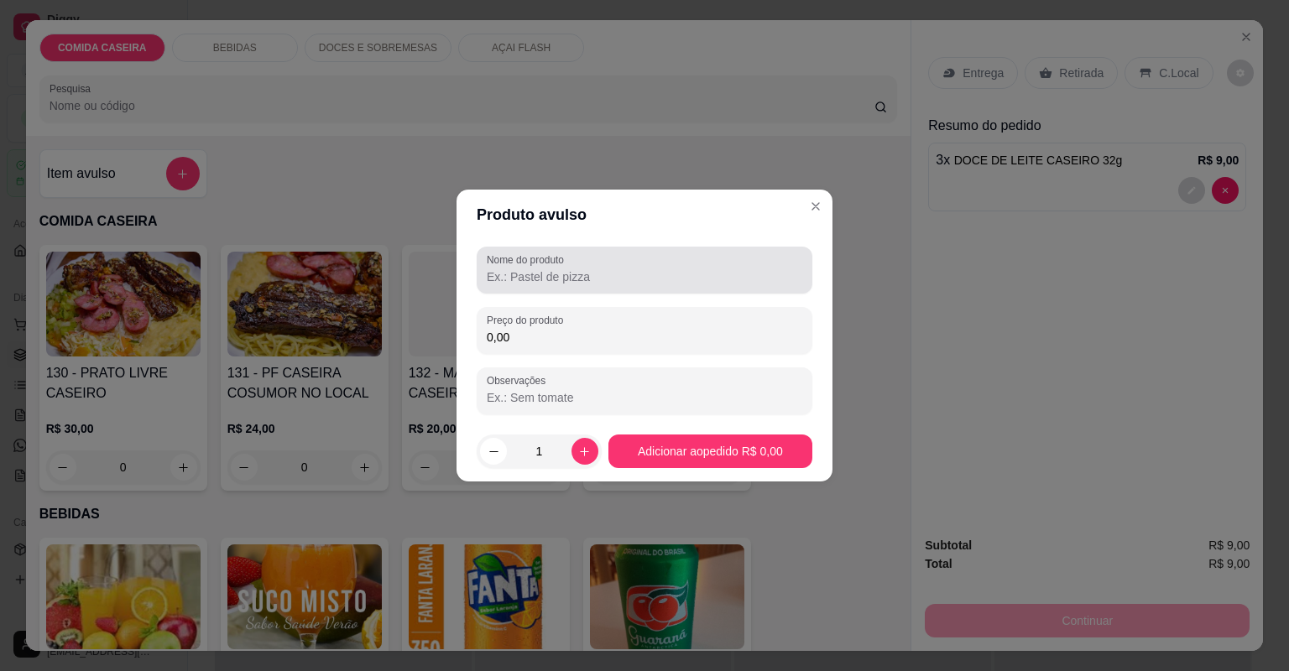
drag, startPoint x: 685, startPoint y: 264, endPoint x: 675, endPoint y: 264, distance: 9.2
click at [681, 264] on div at bounding box center [644, 270] width 315 height 34
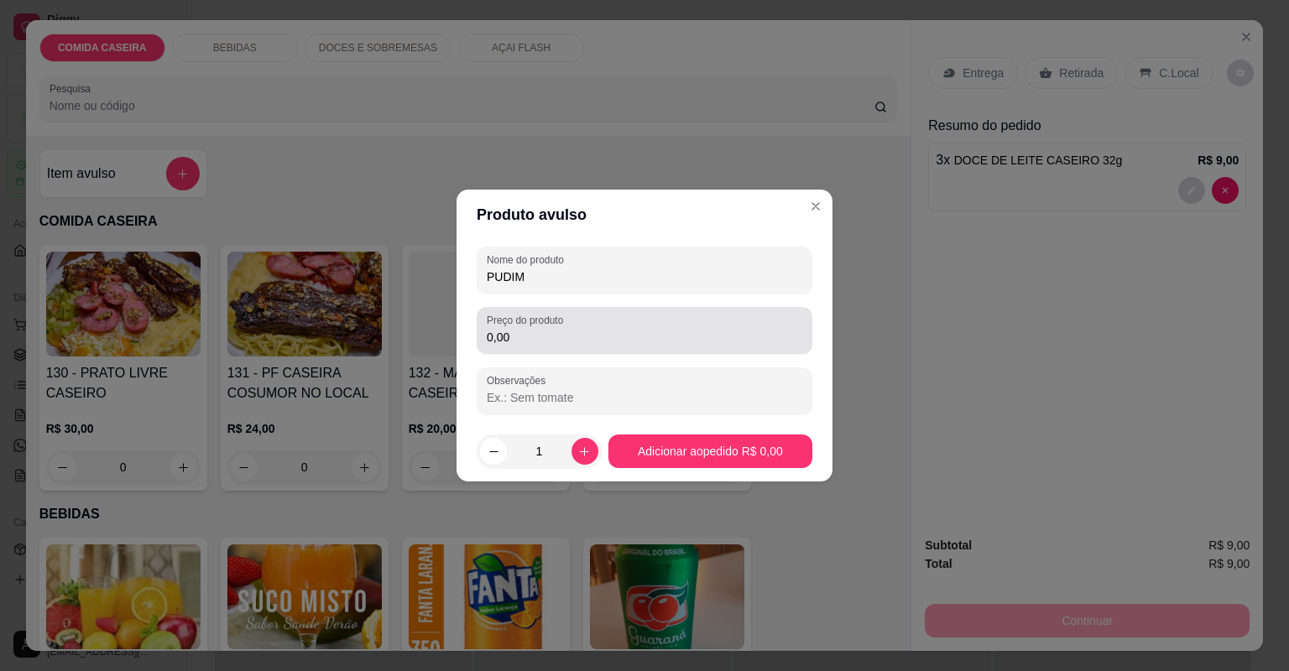
type input "PUDIM"
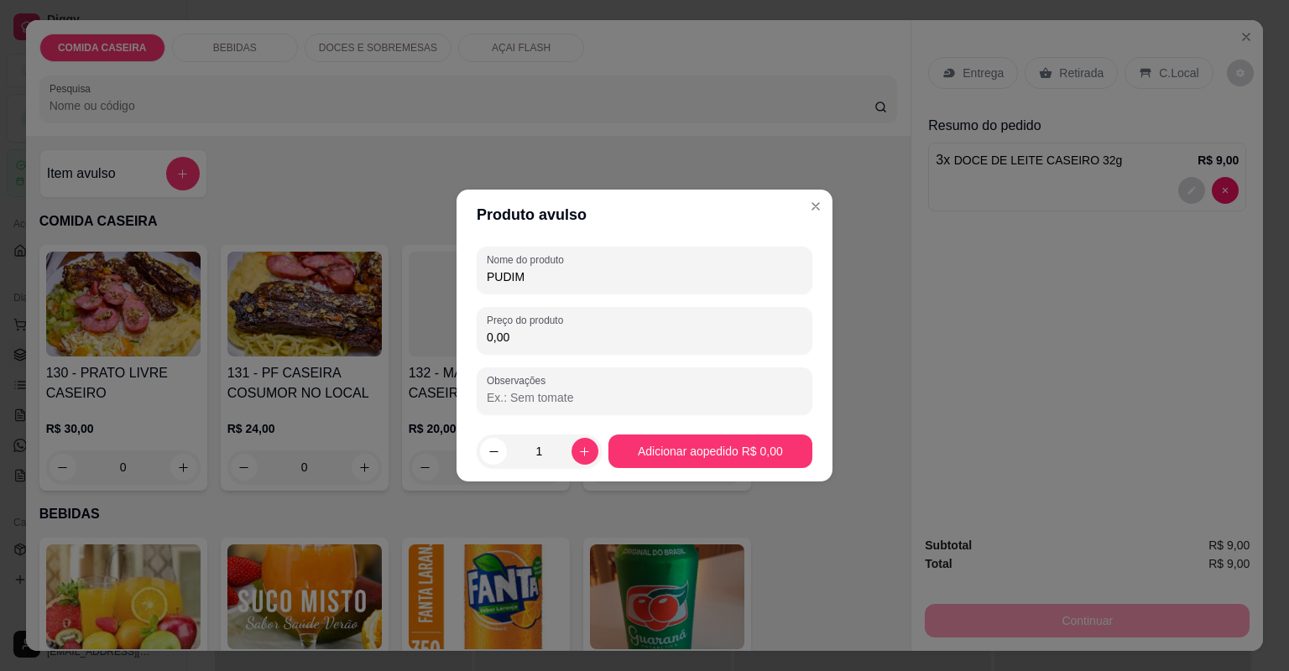
click at [597, 338] on input "0,00" at bounding box center [644, 337] width 315 height 17
type input "12,00"
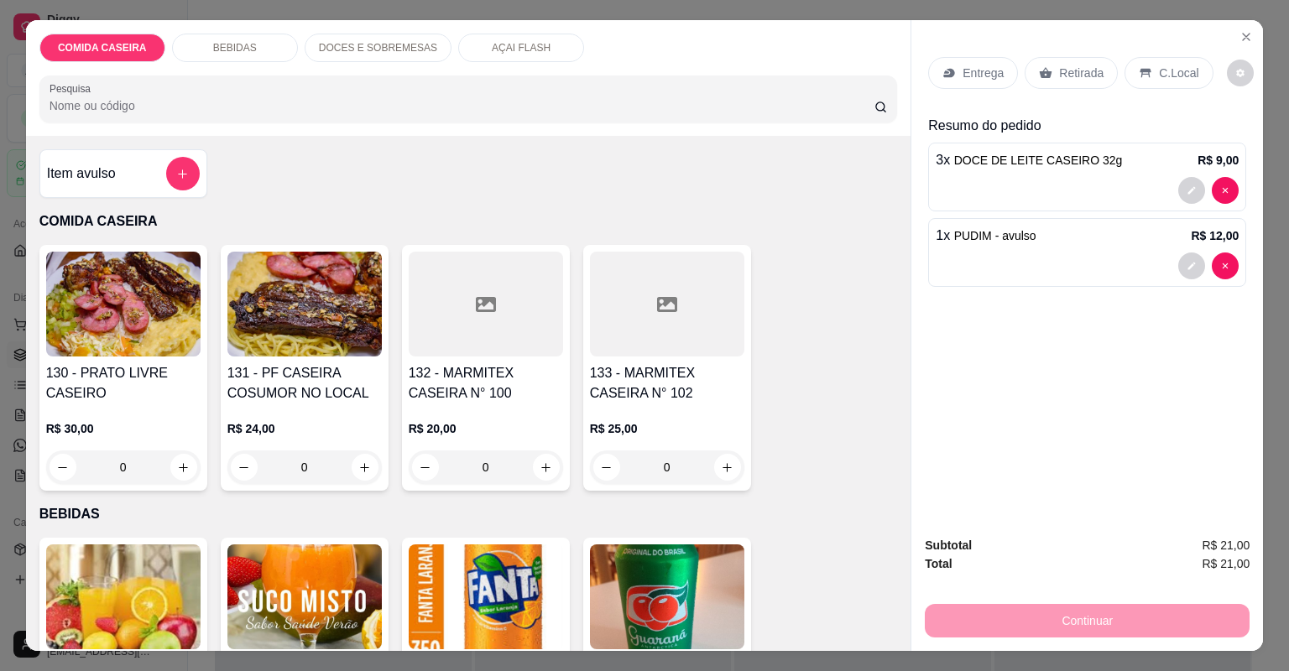
click at [1086, 74] on p "Retirada" at bounding box center [1081, 73] width 44 height 17
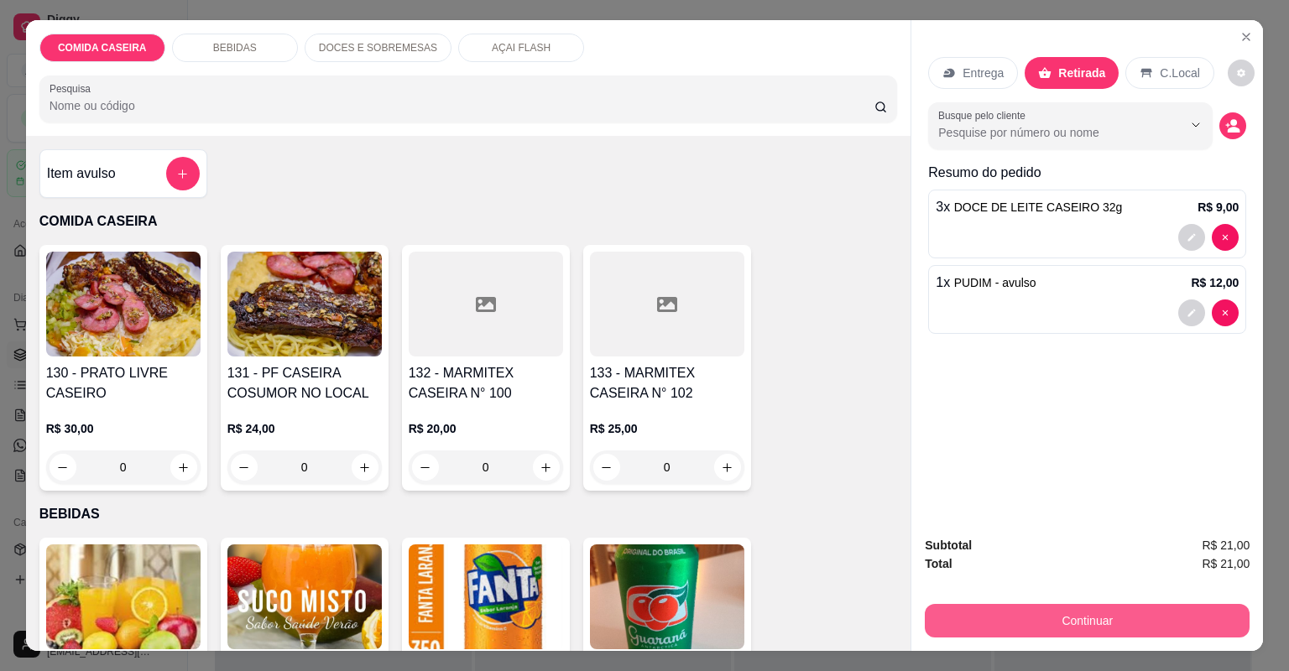
click at [1159, 621] on button "Continuar" at bounding box center [1087, 621] width 325 height 34
click at [1079, 619] on button "Continuar" at bounding box center [1087, 621] width 325 height 34
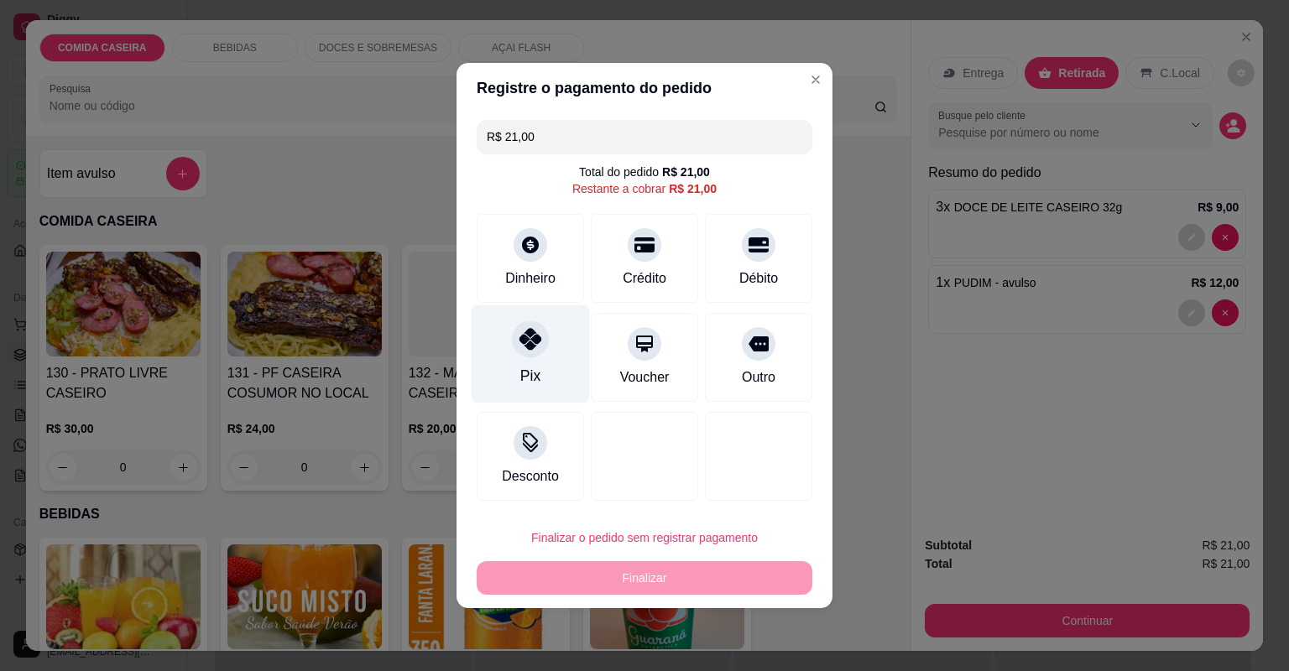
click at [524, 367] on div "Pix" at bounding box center [530, 376] width 20 height 22
type input "R$ 0,00"
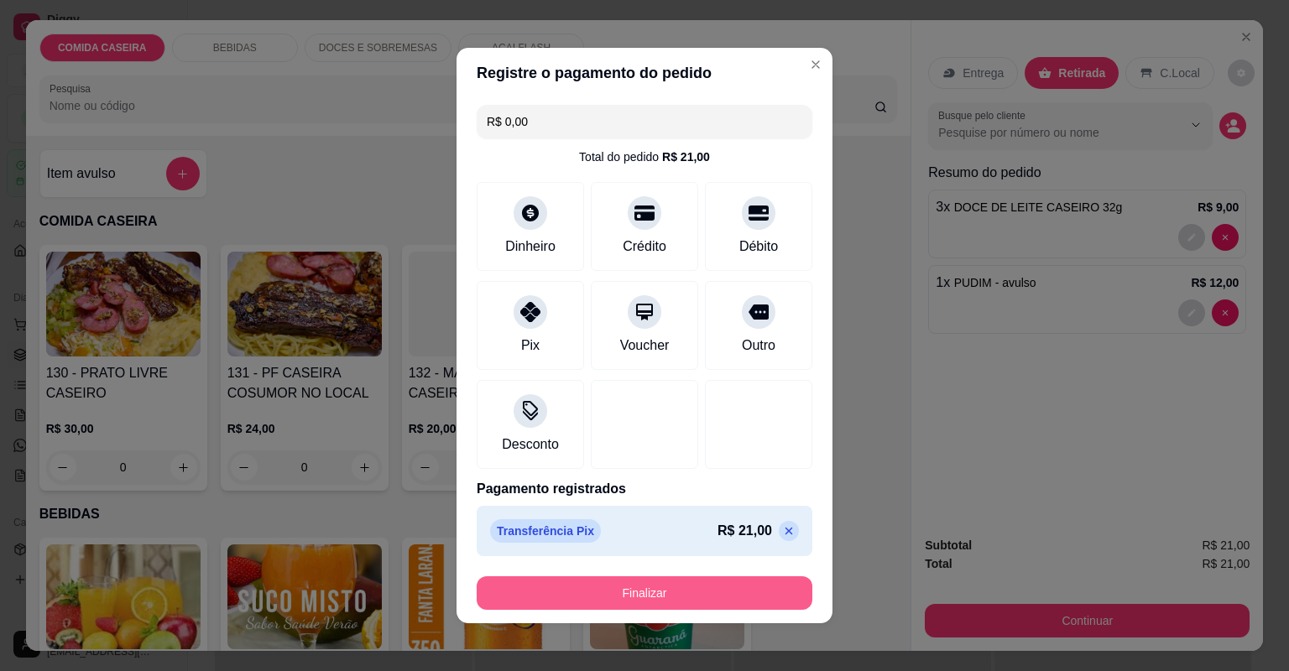
click at [710, 593] on button "Finalizar" at bounding box center [645, 593] width 336 height 34
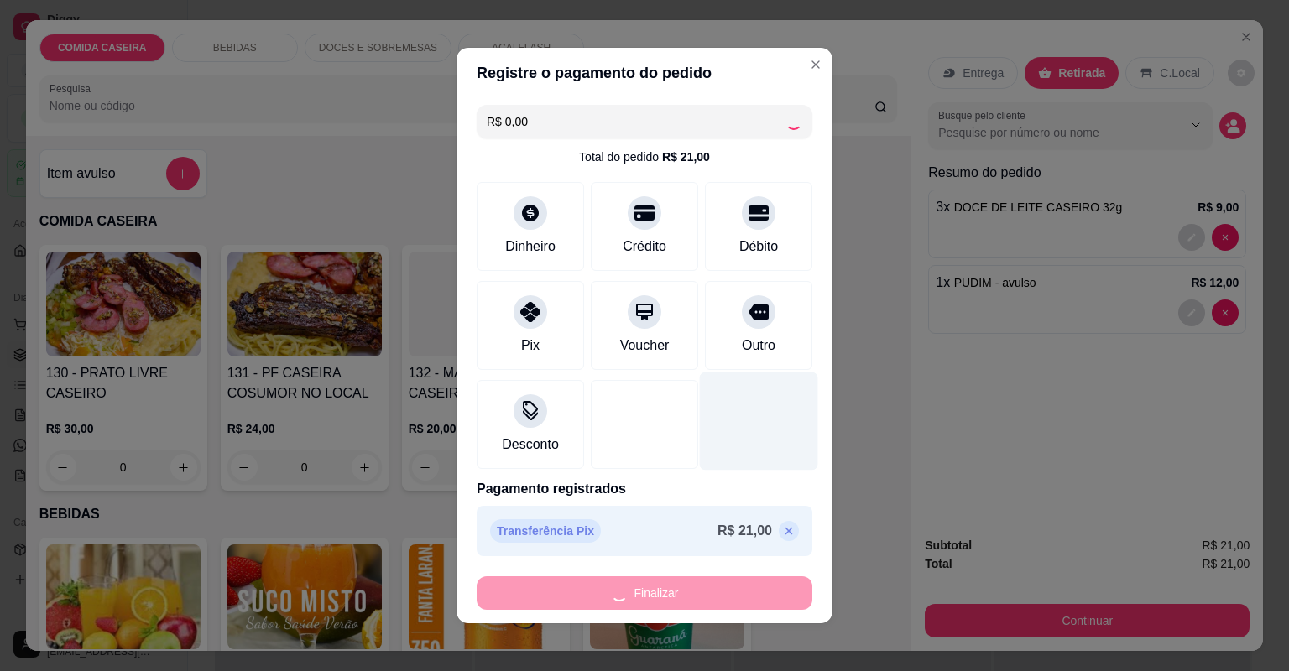
type input "0"
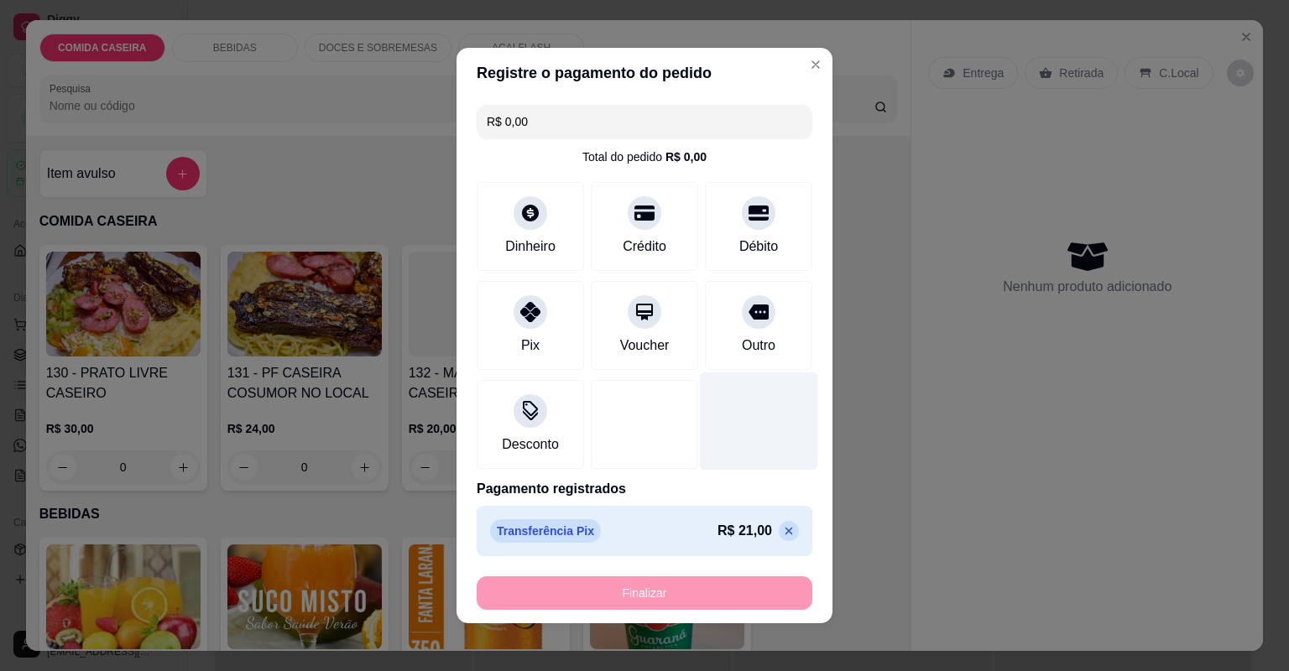
type input "-R$ 21,00"
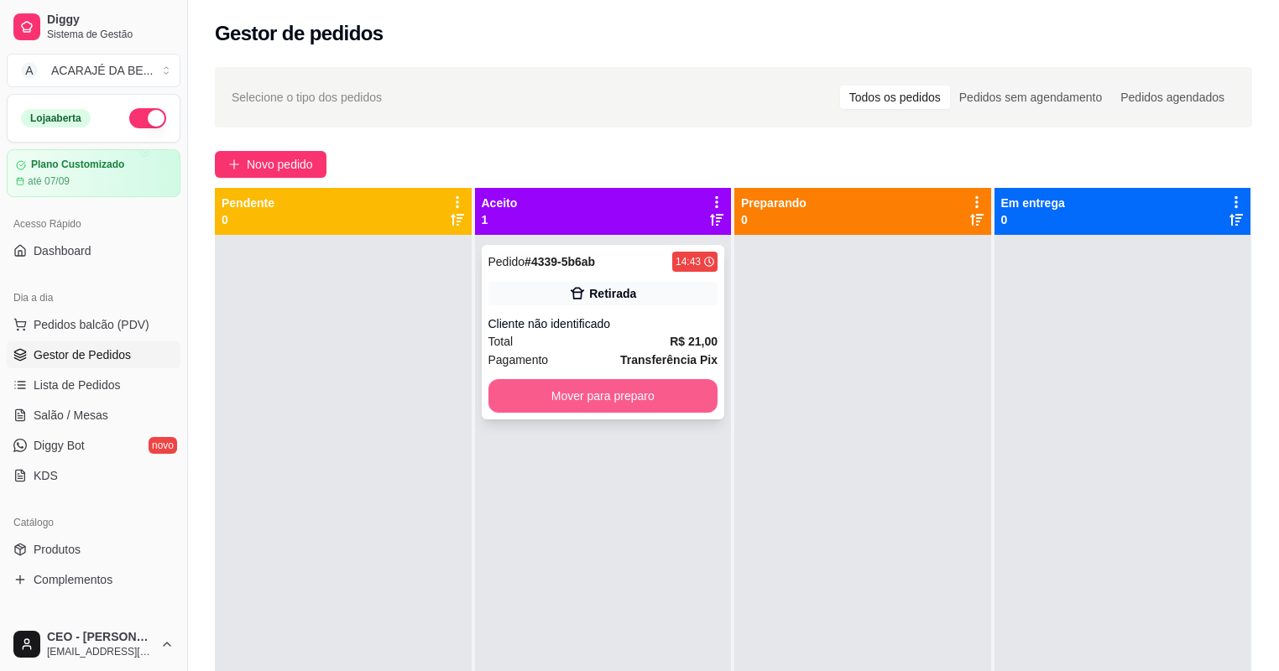
click at [673, 391] on button "Mover para preparo" at bounding box center [603, 396] width 230 height 34
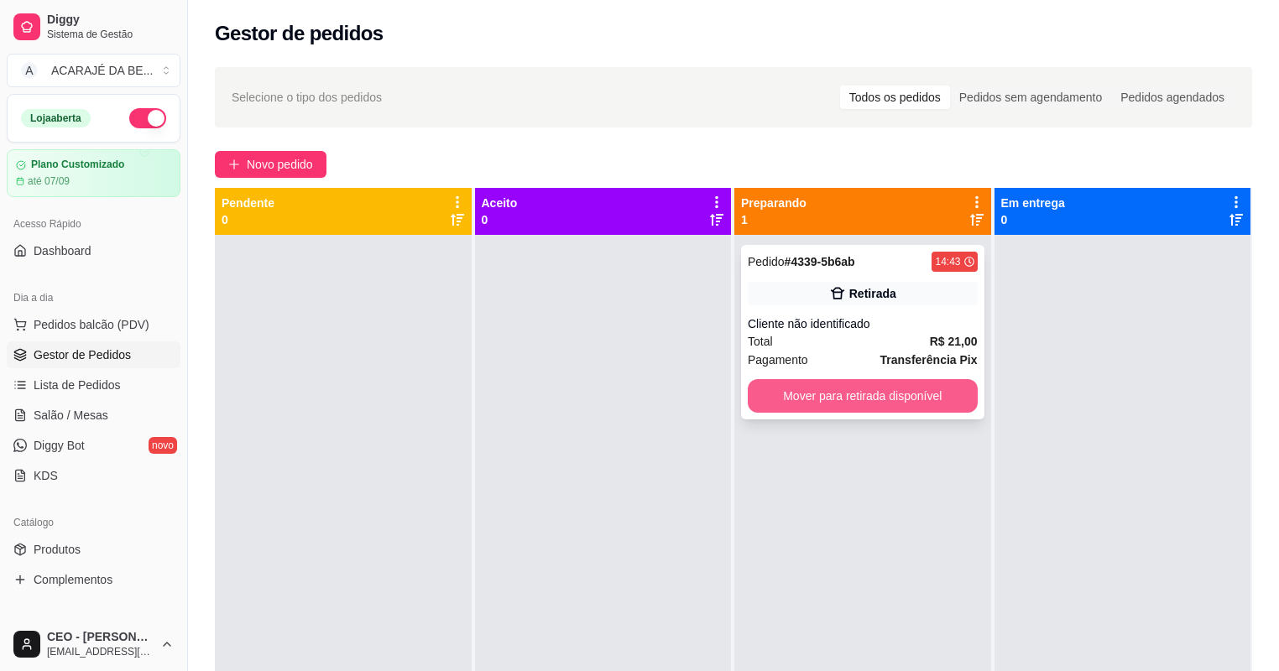
click at [882, 394] on button "Mover para retirada disponível" at bounding box center [863, 396] width 230 height 34
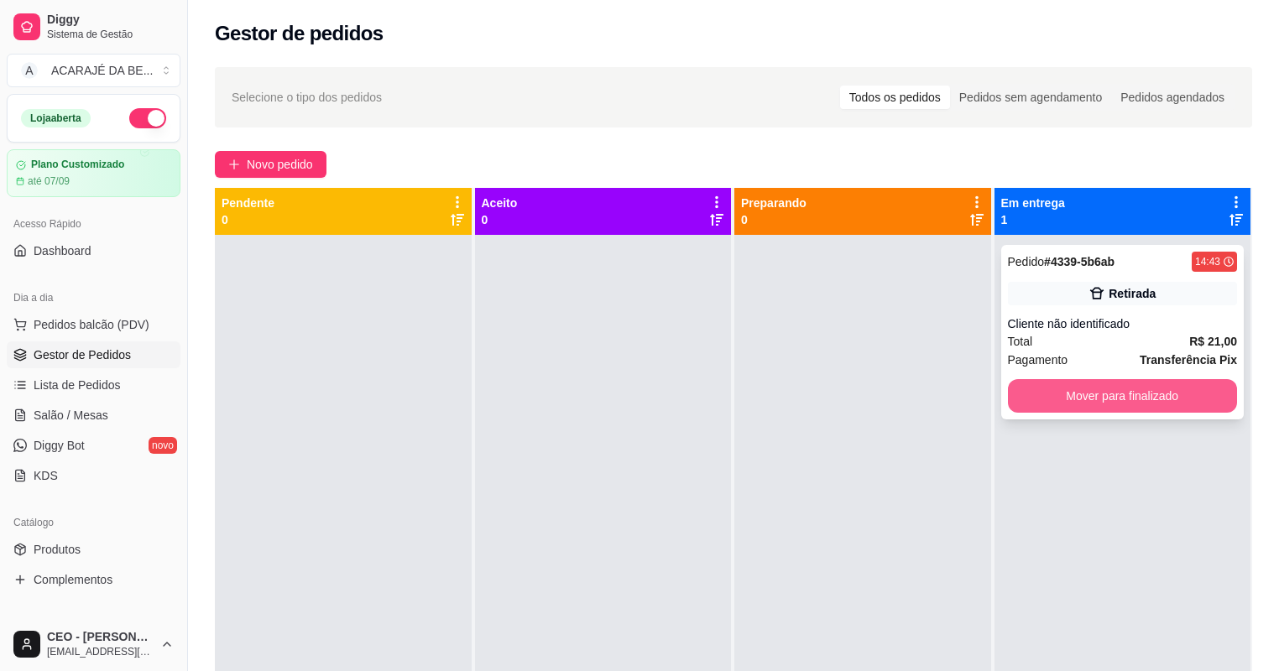
click at [1093, 403] on button "Mover para finalizado" at bounding box center [1123, 396] width 230 height 34
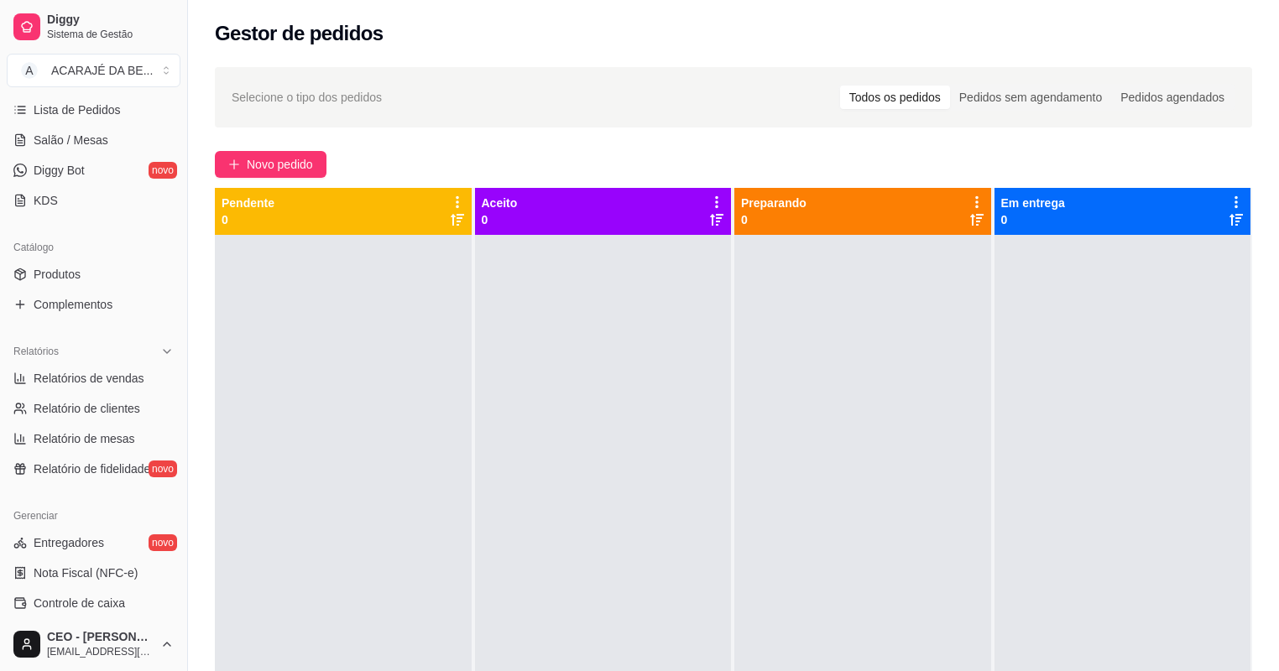
scroll to position [336, 0]
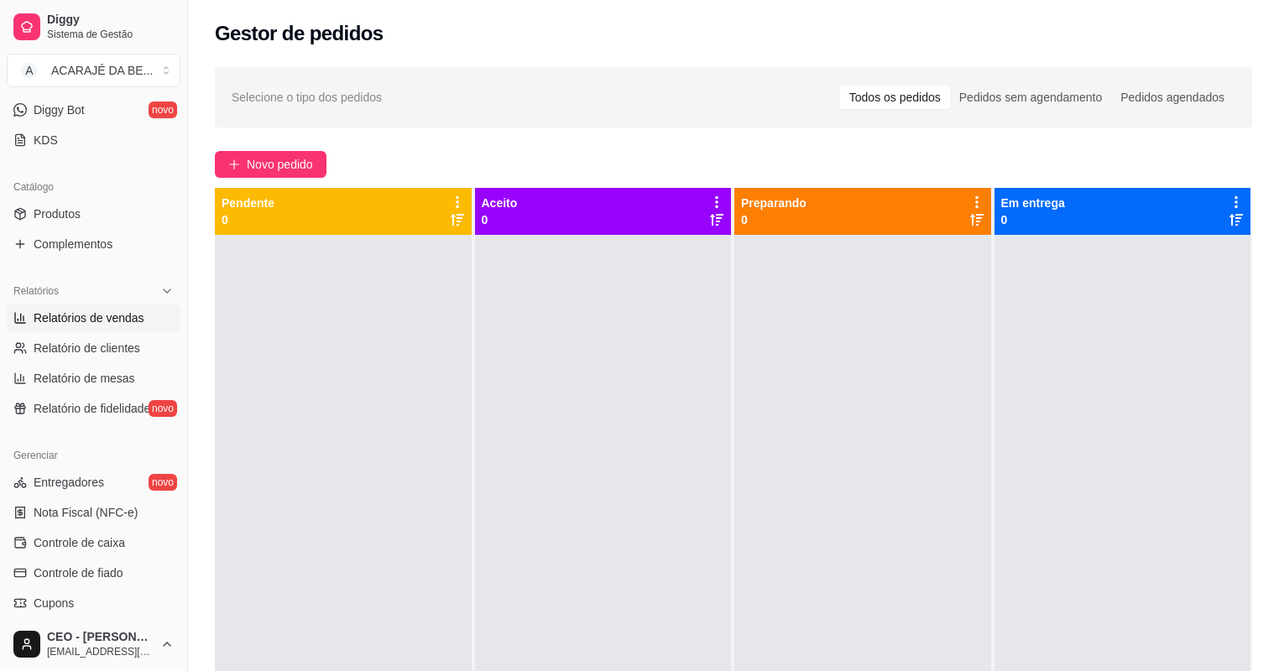
click at [120, 312] on span "Relatórios de vendas" at bounding box center [89, 318] width 111 height 17
select select "ALL"
select select "0"
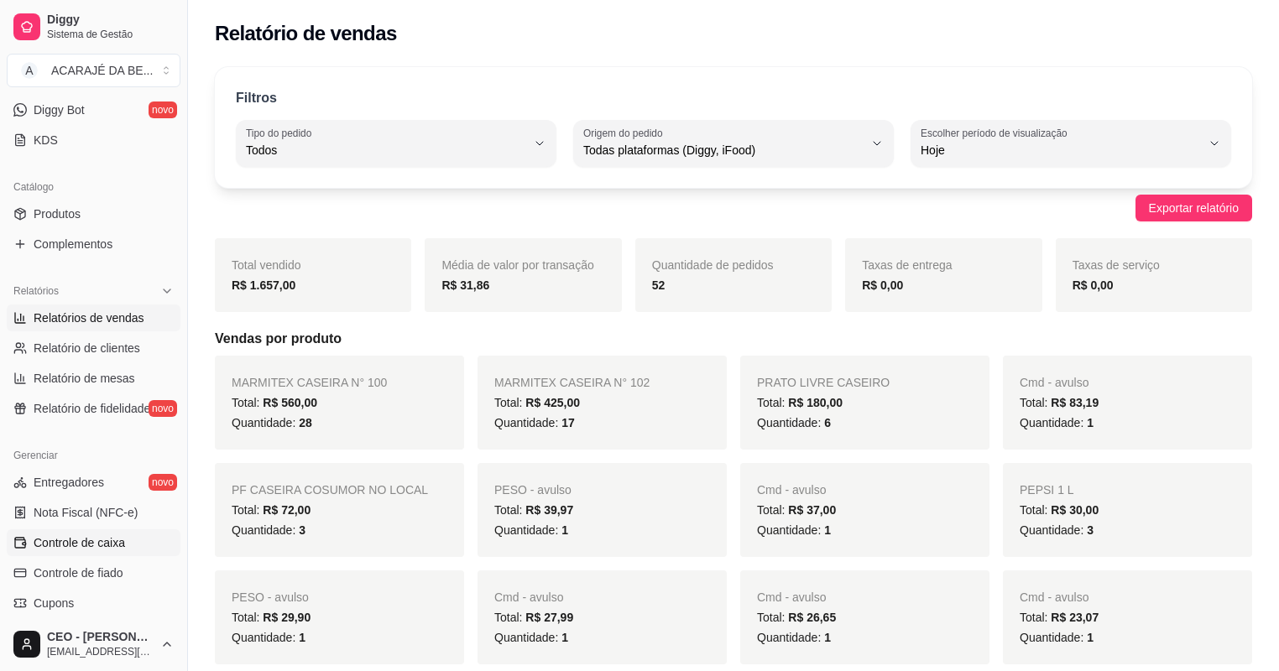
click at [168, 530] on link "Controle de caixa" at bounding box center [94, 542] width 174 height 27
click at [164, 539] on link "Controle de caixa" at bounding box center [94, 542] width 174 height 27
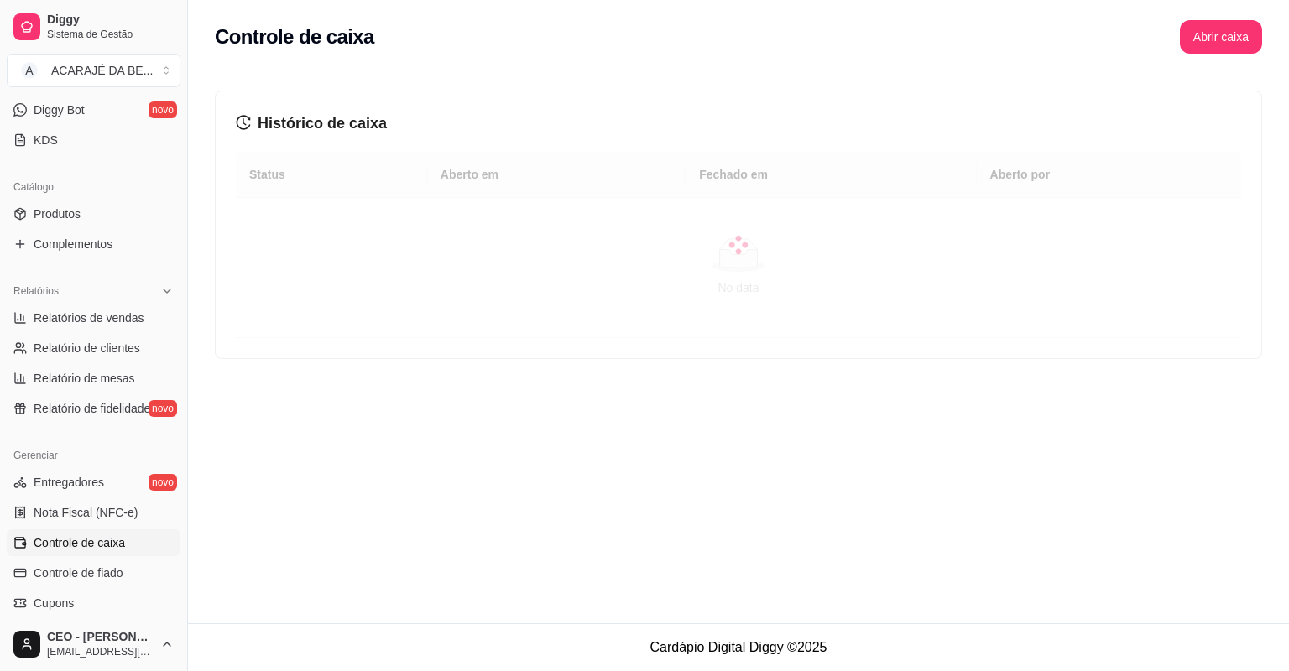
click at [164, 539] on link "Controle de caixa" at bounding box center [94, 542] width 174 height 27
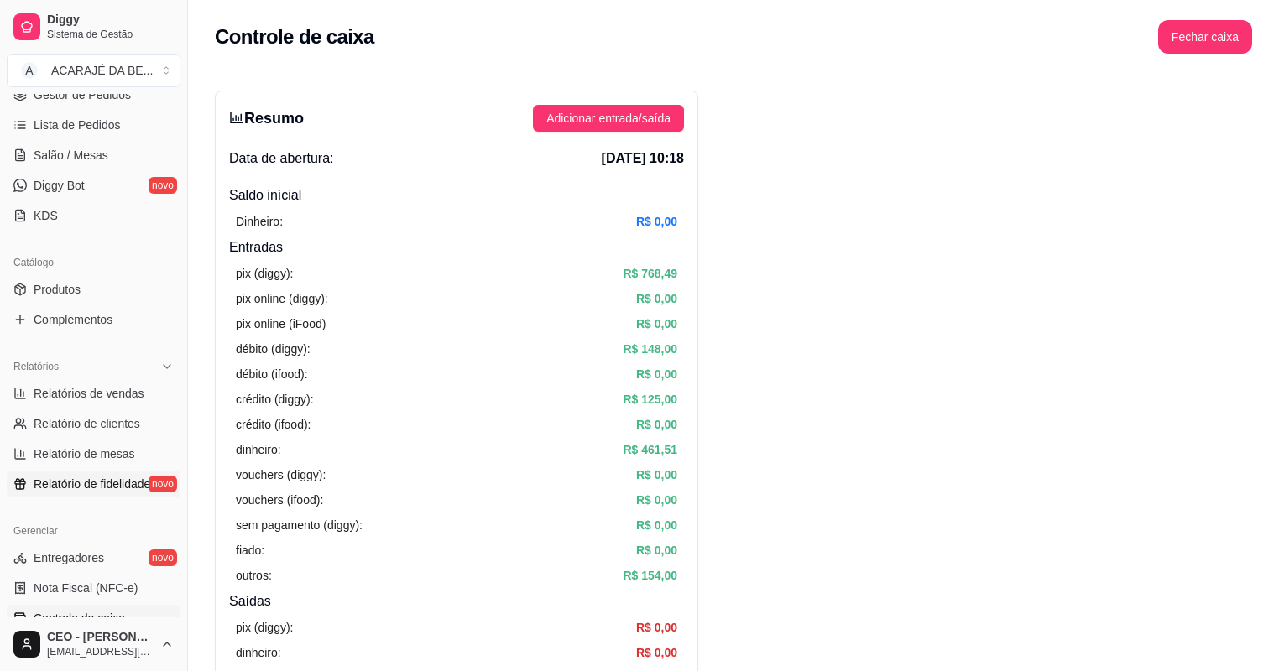
scroll to position [336, 0]
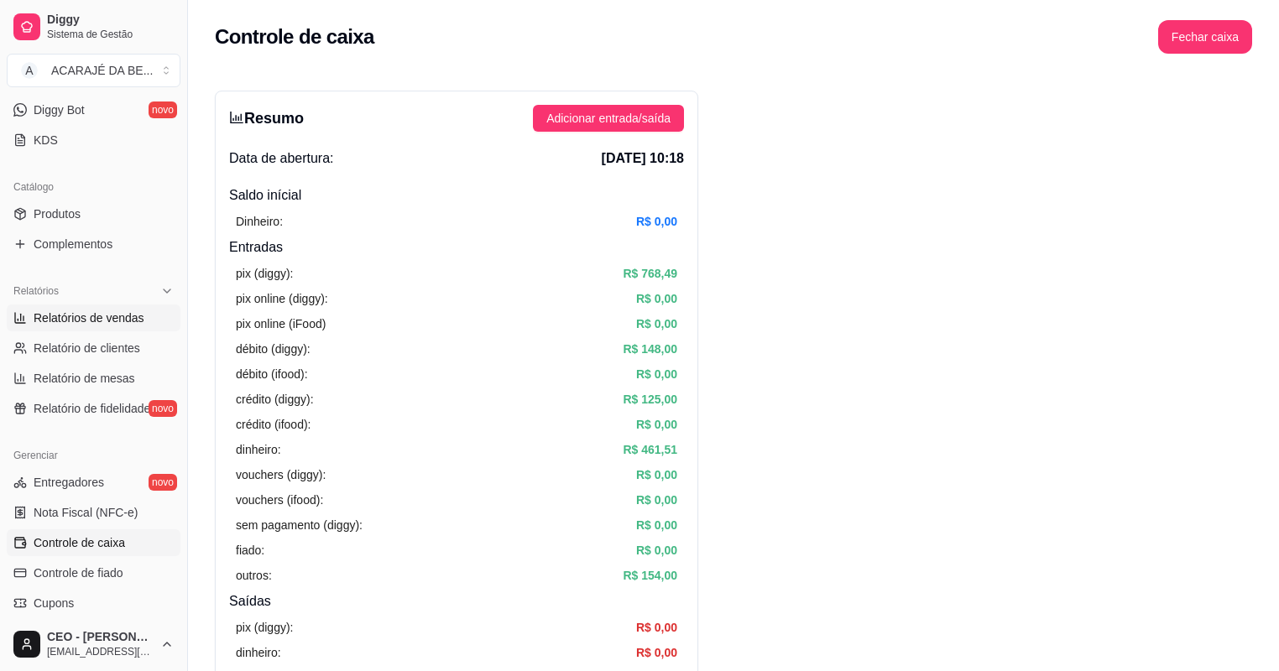
click at [107, 330] on link "Relatórios de vendas" at bounding box center [94, 318] width 174 height 27
select select "ALL"
select select "0"
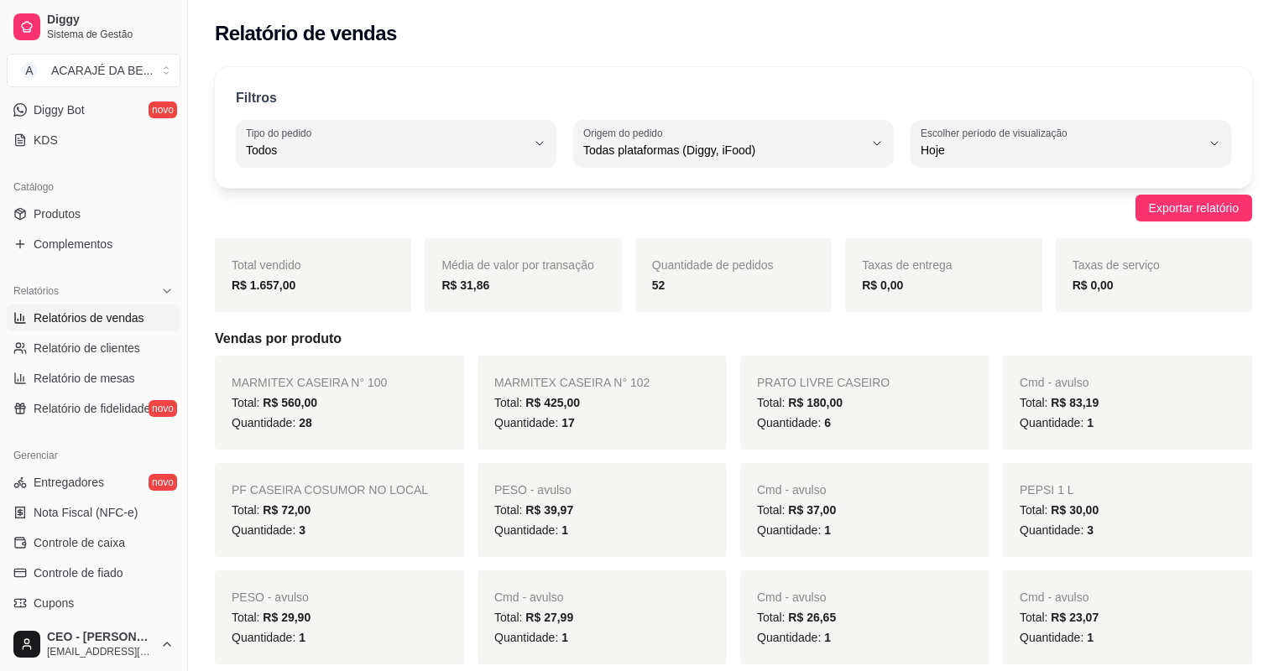
click at [490, 297] on div "Média de valor por transação R$ 31,86" at bounding box center [523, 275] width 196 height 74
click at [232, 293] on div "R$ 1.657,00" at bounding box center [313, 285] width 163 height 20
drag, startPoint x: 232, startPoint y: 293, endPoint x: 221, endPoint y: 291, distance: 11.9
click at [221, 291] on div "Total vendido R$ 1.657,00" at bounding box center [313, 275] width 196 height 74
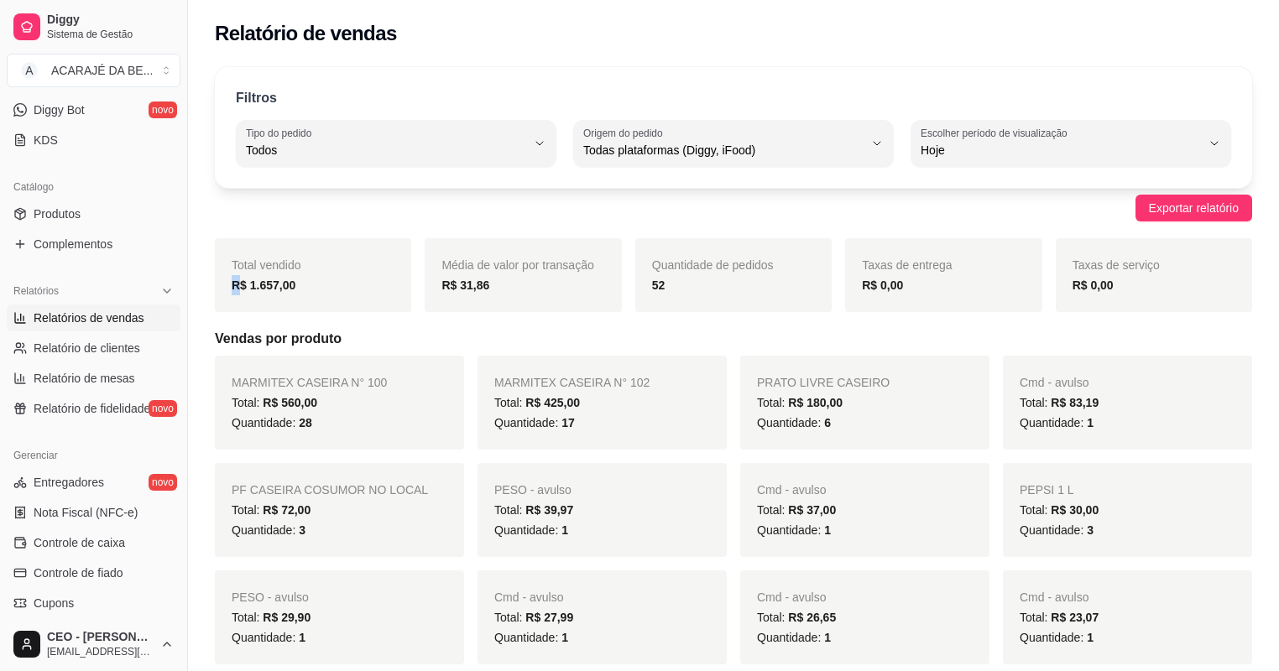
click at [221, 291] on div "Total vendido R$ 1.657,00" at bounding box center [313, 275] width 196 height 74
drag, startPoint x: 291, startPoint y: 287, endPoint x: 419, endPoint y: 295, distance: 127.8
click at [419, 295] on div "Total vendido R$ 1.657,00 Média de valor por transação R$ 31,86 Quantidade de p…" at bounding box center [733, 275] width 1037 height 74
click at [149, 289] on div "Relatórios" at bounding box center [94, 291] width 174 height 27
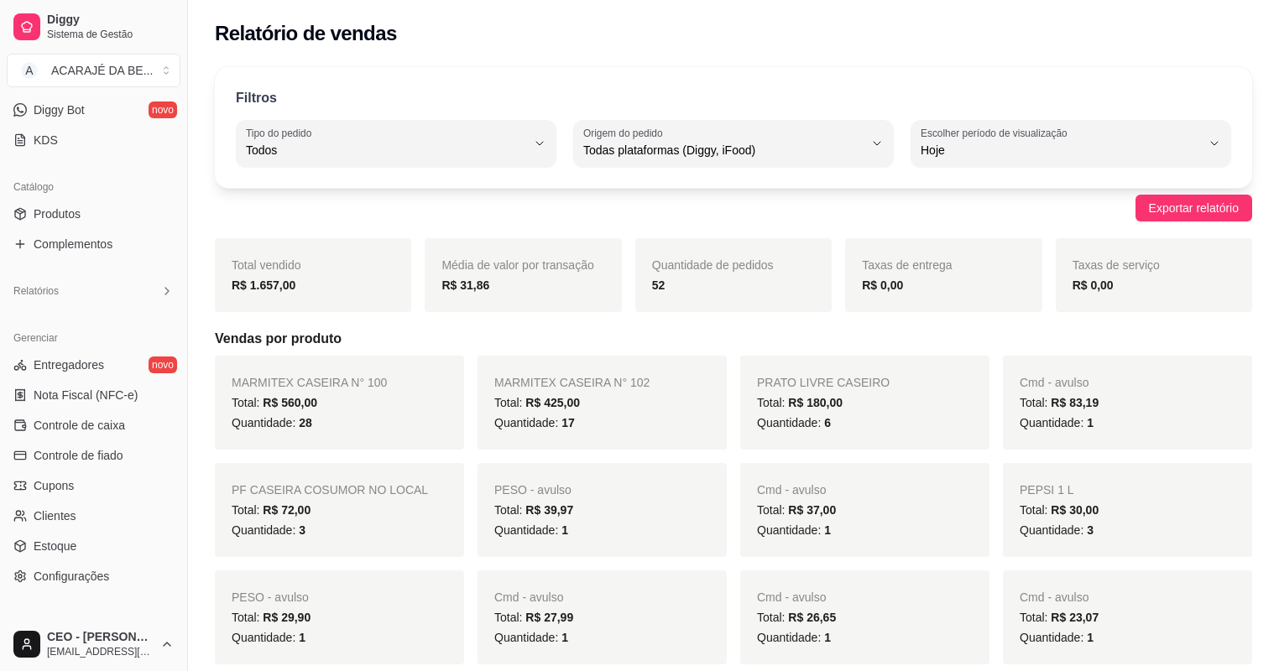
drag, startPoint x: 231, startPoint y: 289, endPoint x: 721, endPoint y: 309, distance: 491.2
click at [721, 309] on div "Total vendido R$ 1.657,00 Média de valor por transação R$ 31,86 Quantidade de p…" at bounding box center [733, 275] width 1037 height 74
click at [721, 309] on div "Quantidade de pedidos 52" at bounding box center [733, 275] width 196 height 74
click at [225, 285] on div "Total vendido R$ 1.657,00" at bounding box center [313, 275] width 196 height 74
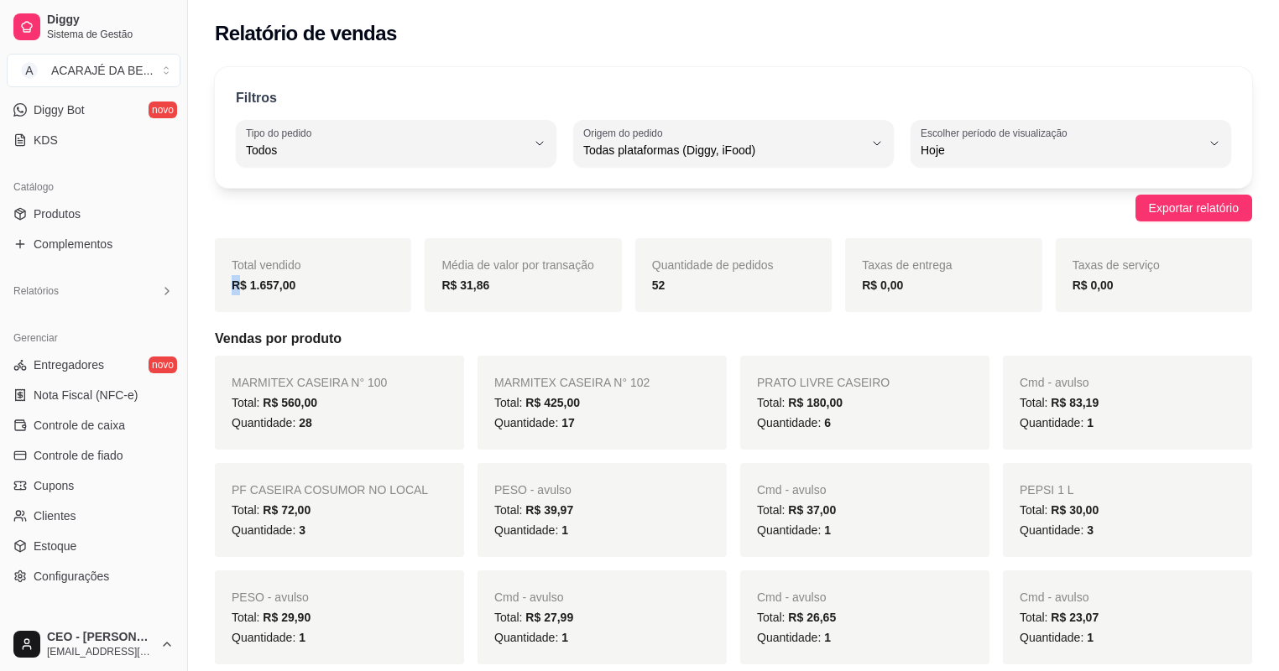
click at [226, 285] on div "Total vendido R$ 1.657,00" at bounding box center [313, 275] width 196 height 74
click at [228, 285] on div "Total vendido R$ 1.657,00" at bounding box center [313, 275] width 196 height 74
drag, startPoint x: 249, startPoint y: 285, endPoint x: 728, endPoint y: 281, distance: 479.1
click at [728, 281] on div "Total vendido R$ 1.657,00 Média de valor por transação R$ 31,86 Quantidade de p…" at bounding box center [733, 275] width 1037 height 74
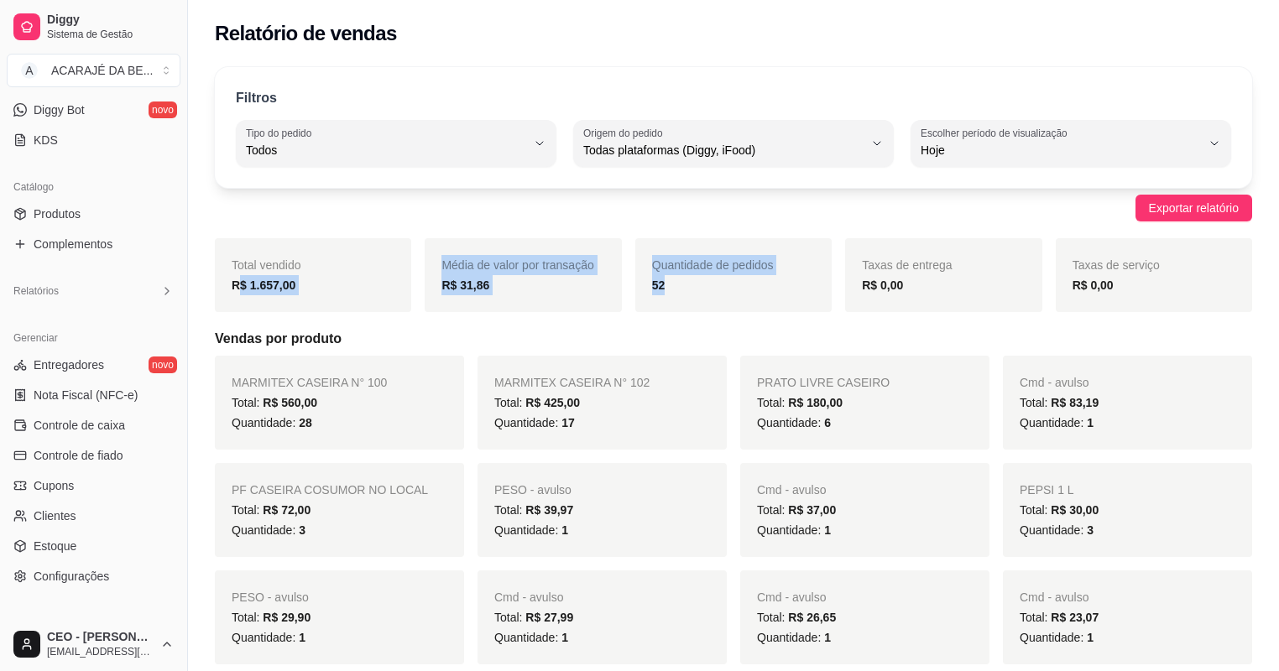
click at [728, 281] on div "52" at bounding box center [733, 285] width 163 height 20
drag, startPoint x: 221, startPoint y: 297, endPoint x: 383, endPoint y: 275, distance: 162.5
click at [383, 275] on div "Total vendido R$ 1.657,00" at bounding box center [313, 275] width 196 height 74
drag, startPoint x: 383, startPoint y: 275, endPoint x: 187, endPoint y: 295, distance: 196.5
click at [530, 295] on div "Média de valor por transação R$ 31,86" at bounding box center [523, 275] width 196 height 74
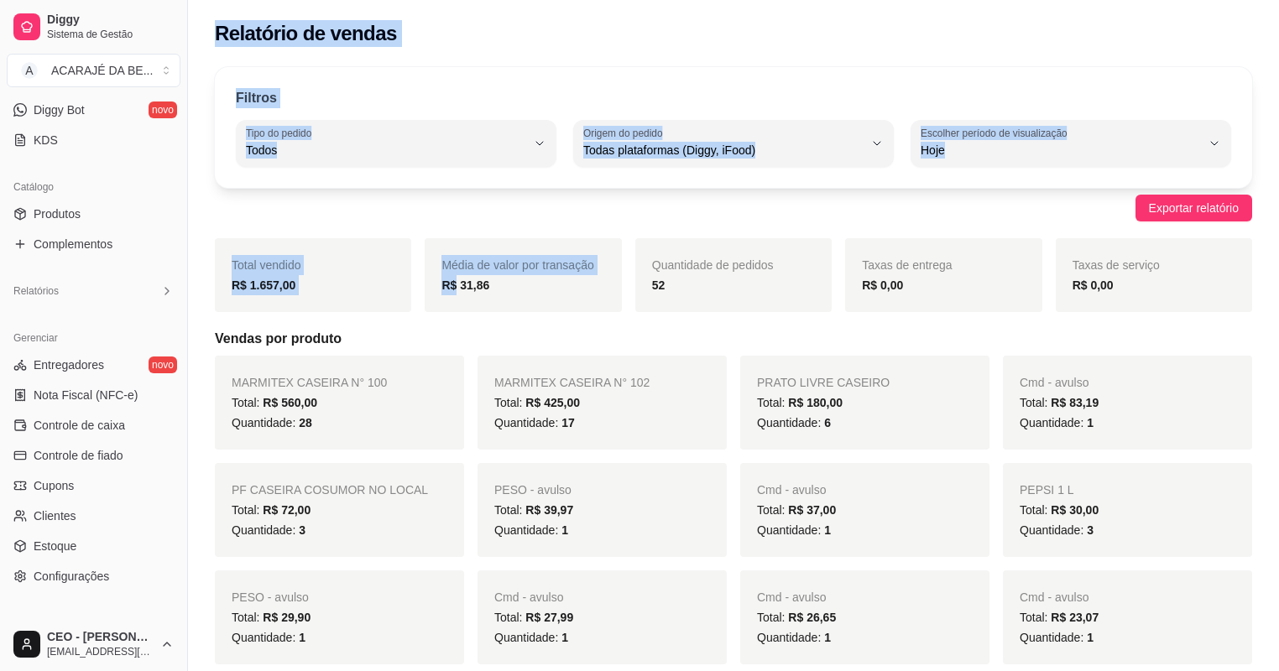
click at [230, 282] on div "Total vendido R$ 1.657,00" at bounding box center [313, 275] width 196 height 74
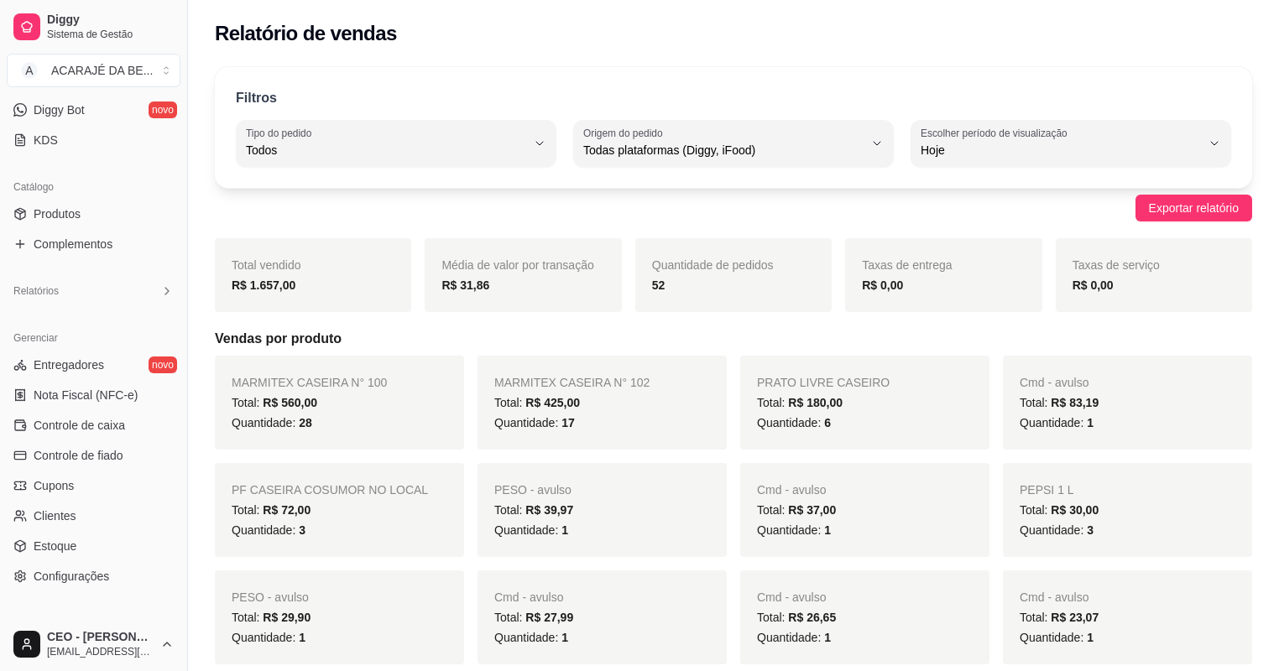
click at [219, 284] on div "Total vendido R$ 1.657,00" at bounding box center [313, 275] width 196 height 74
drag, startPoint x: 219, startPoint y: 284, endPoint x: 699, endPoint y: 305, distance: 480.3
click at [699, 305] on div "Total vendido R$ 1.657,00 Média de valor por transação R$ 31,86 Quantidade de p…" at bounding box center [733, 275] width 1037 height 74
click at [699, 305] on div "Quantidade de pedidos 52" at bounding box center [733, 275] width 196 height 74
drag, startPoint x: 227, startPoint y: 278, endPoint x: 720, endPoint y: 298, distance: 492.9
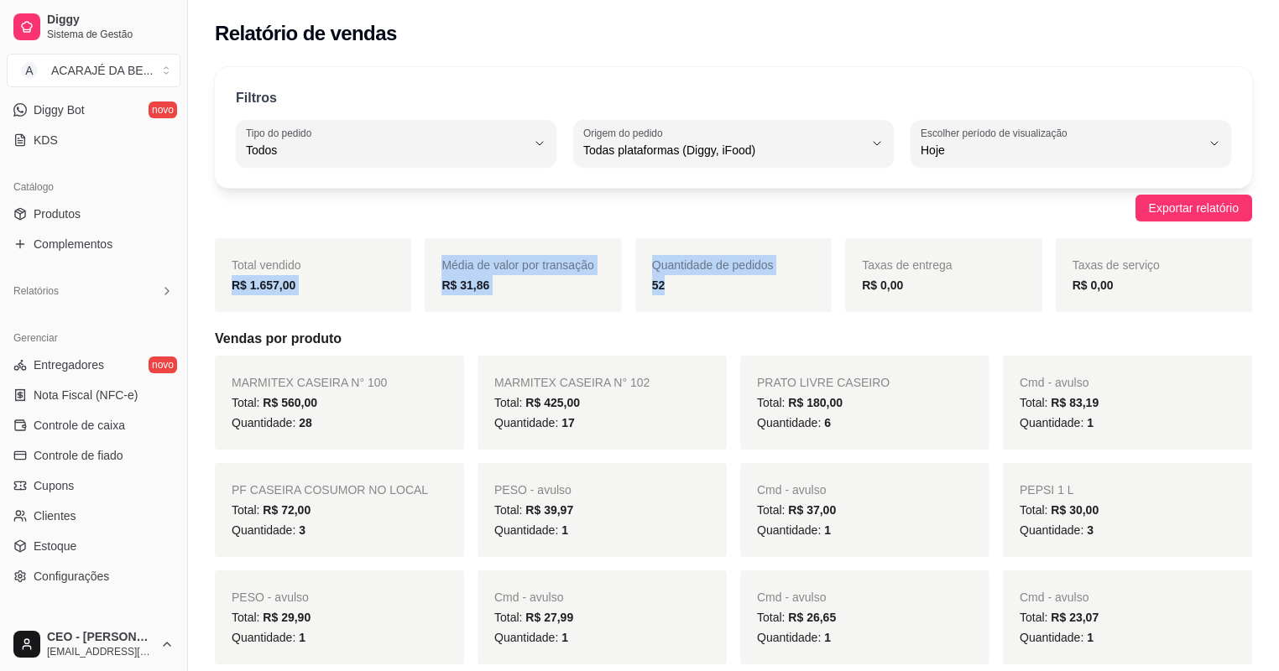
click at [720, 298] on div "Total vendido R$ 1.657,00 Média de valor por transação R$ 31,86 Quantidade de p…" at bounding box center [733, 275] width 1037 height 74
click at [720, 298] on div "Quantidade de pedidos 52" at bounding box center [733, 275] width 196 height 74
drag, startPoint x: 226, startPoint y: 289, endPoint x: 993, endPoint y: 295, distance: 767.7
click at [974, 294] on div "Total vendido R$ 1.657,00 Média de valor por transação R$ 31,86 Quantidade de p…" at bounding box center [733, 275] width 1037 height 74
copy div "R$ 1.657,00 Média de valor por transação R$ 31,86 Quantidade de pedidos 52 Taxa…"
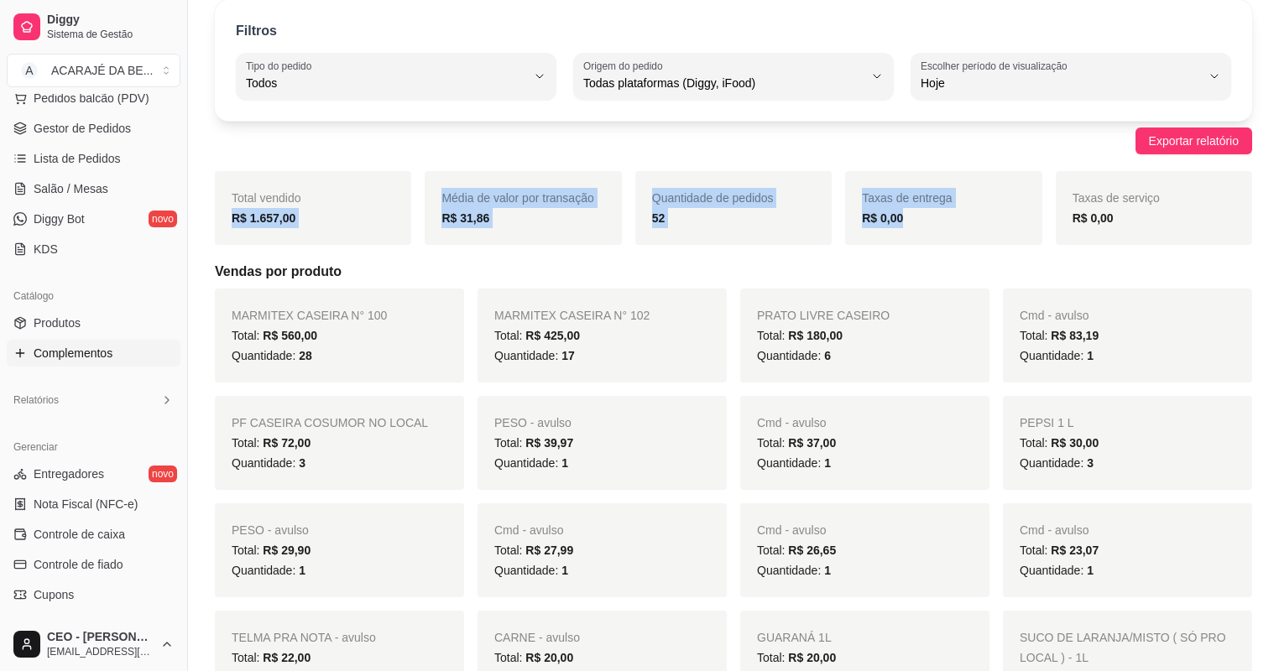
scroll to position [351, 0]
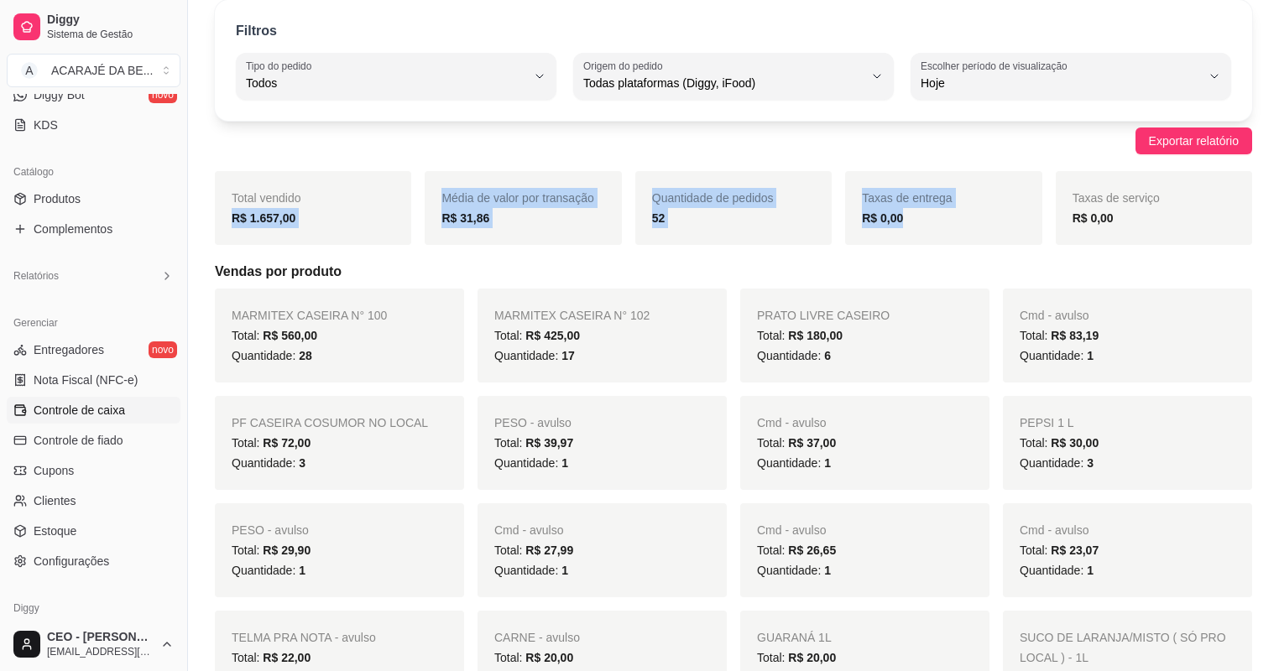
click at [94, 414] on span "Controle de caixa" at bounding box center [79, 410] width 91 height 17
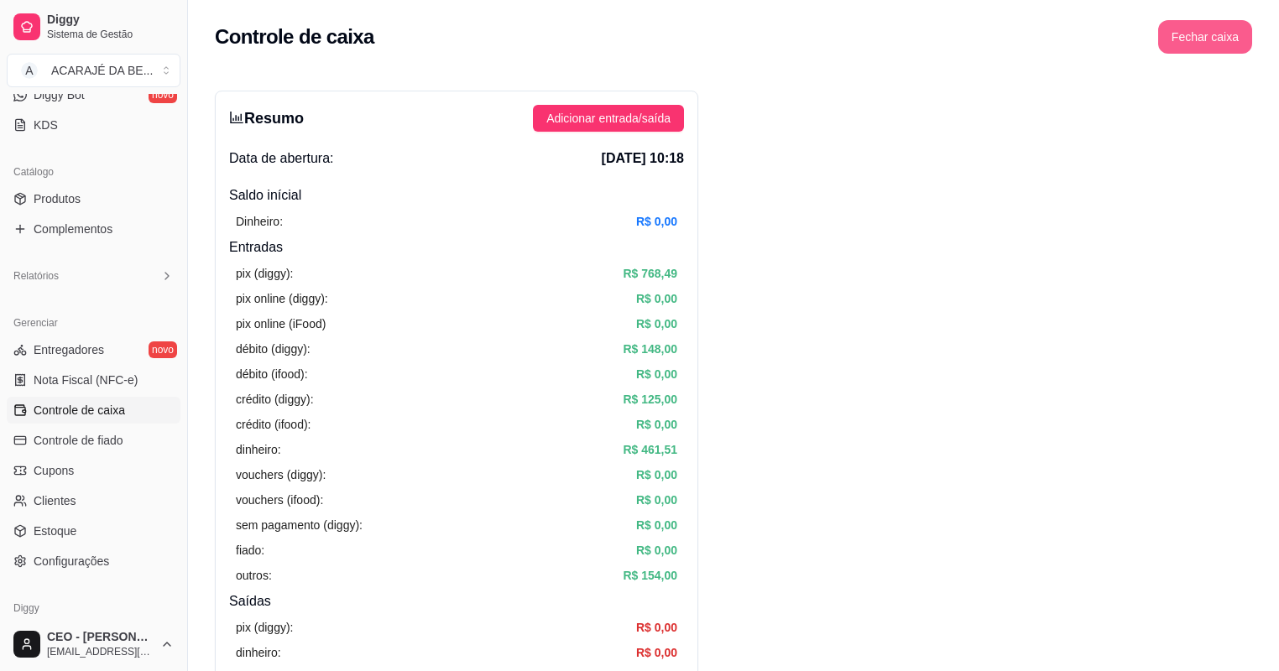
click at [1205, 30] on button "Fechar caixa" at bounding box center [1205, 37] width 94 height 34
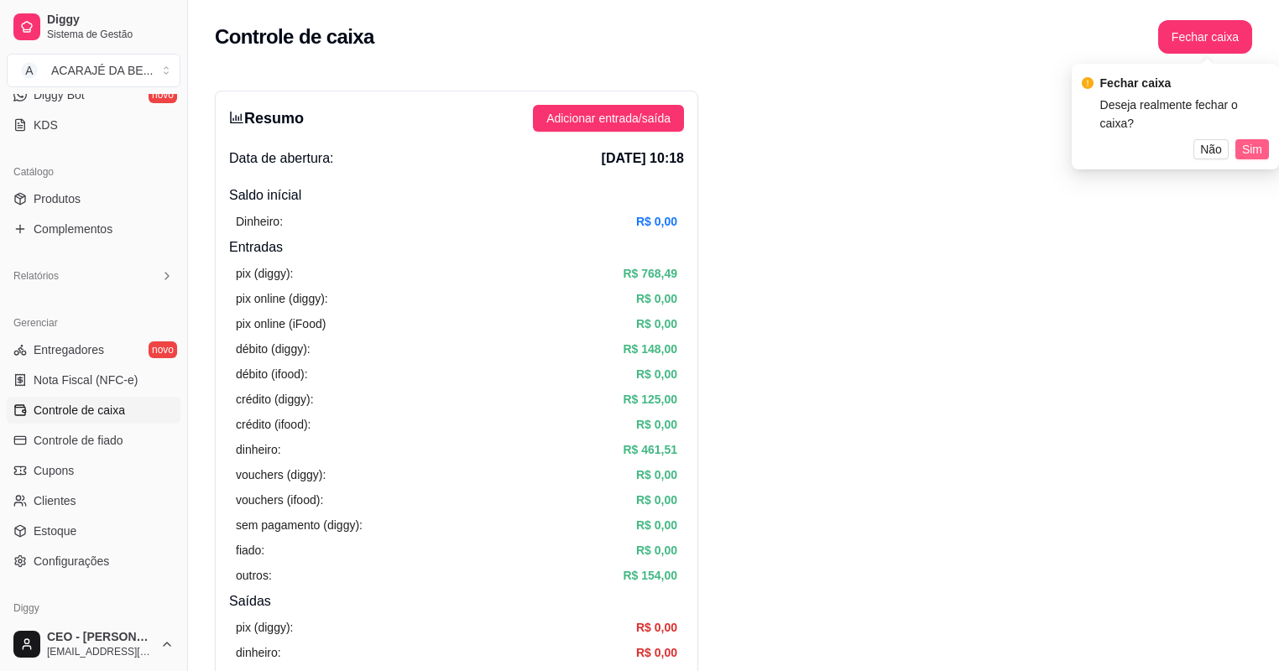
click at [1252, 140] on span "Sim" at bounding box center [1252, 149] width 20 height 18
